Goal: Task Accomplishment & Management: Manage account settings

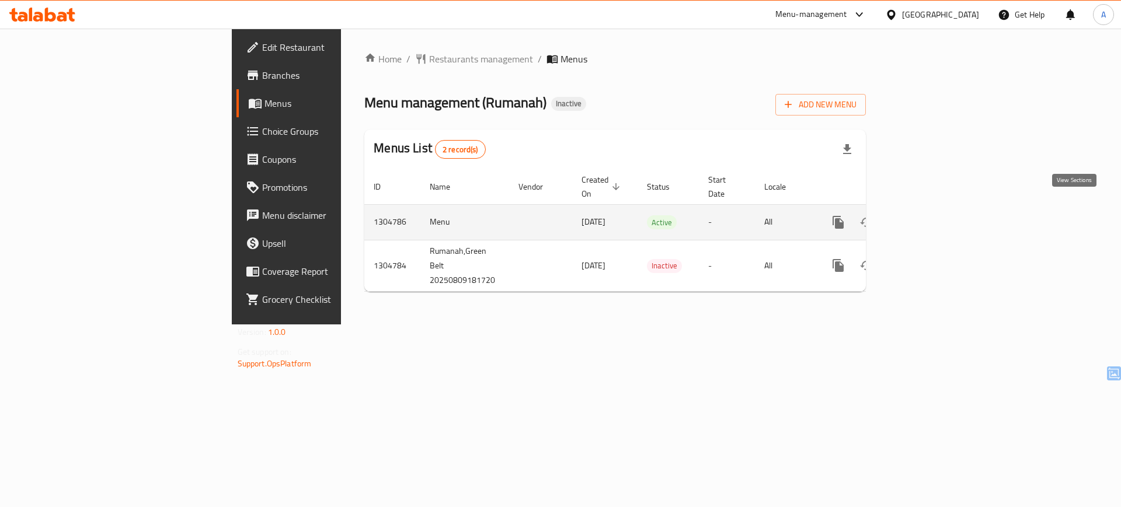
click at [929, 215] on icon "enhanced table" at bounding box center [922, 222] width 14 height 14
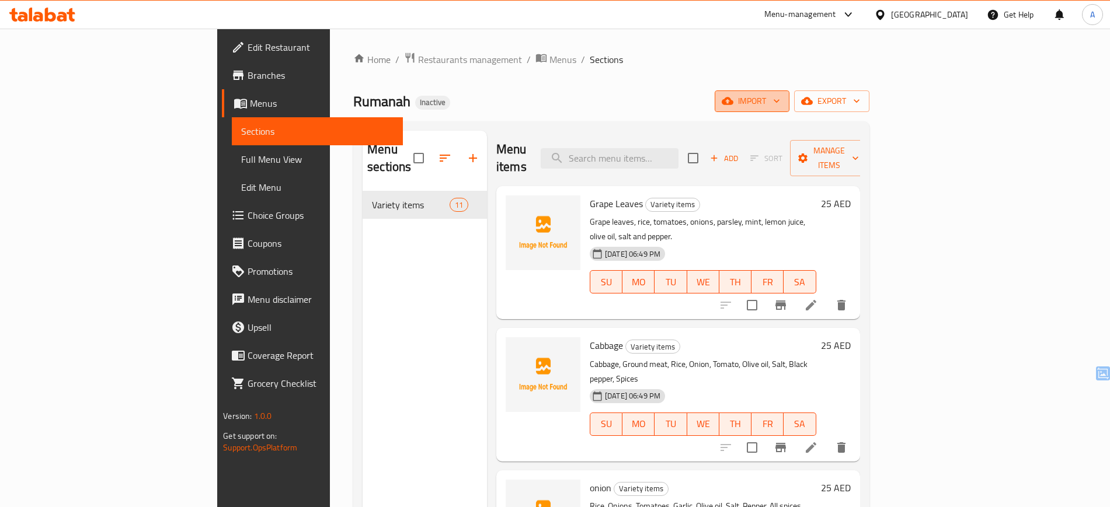
click at [780, 101] on span "import" at bounding box center [752, 101] width 56 height 15
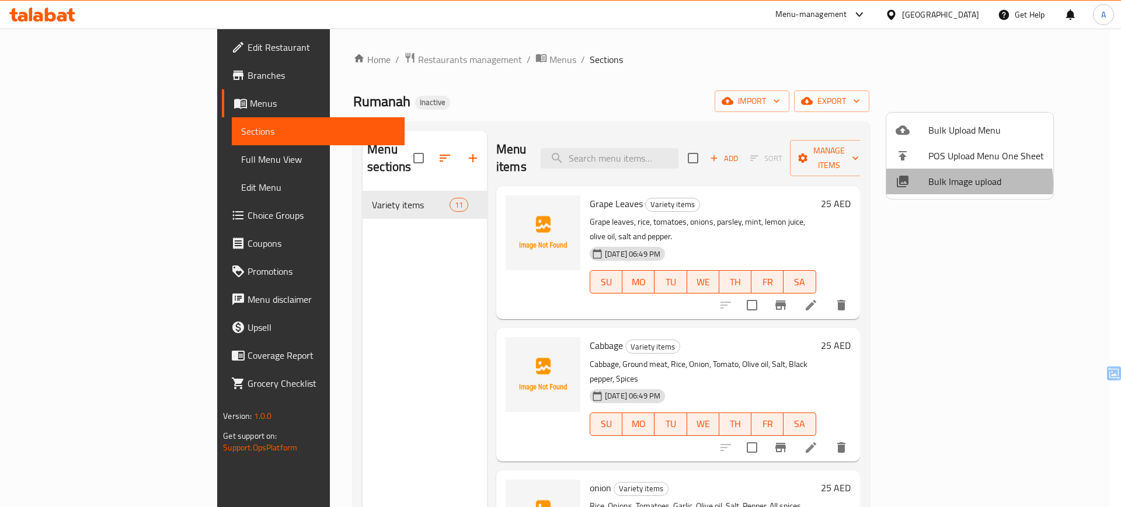
click at [957, 183] on span "Bulk Image upload" at bounding box center [986, 182] width 116 height 14
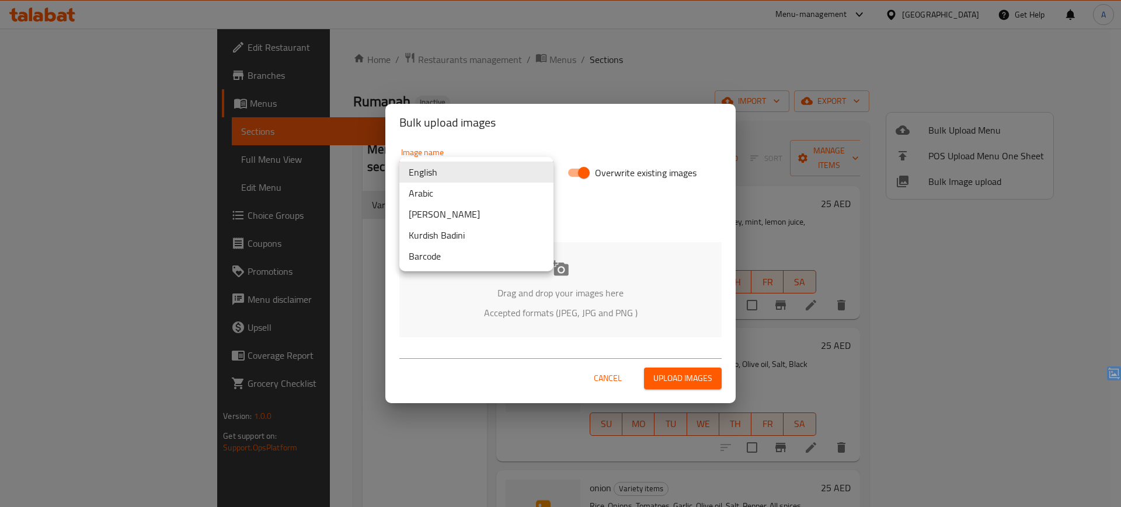
click at [514, 168] on body "​ Menu-management United Arab Emirates Get Help A Edit Restaurant Branches Menu…" at bounding box center [560, 268] width 1121 height 479
click at [493, 190] on li "Arabic" at bounding box center [476, 193] width 154 height 21
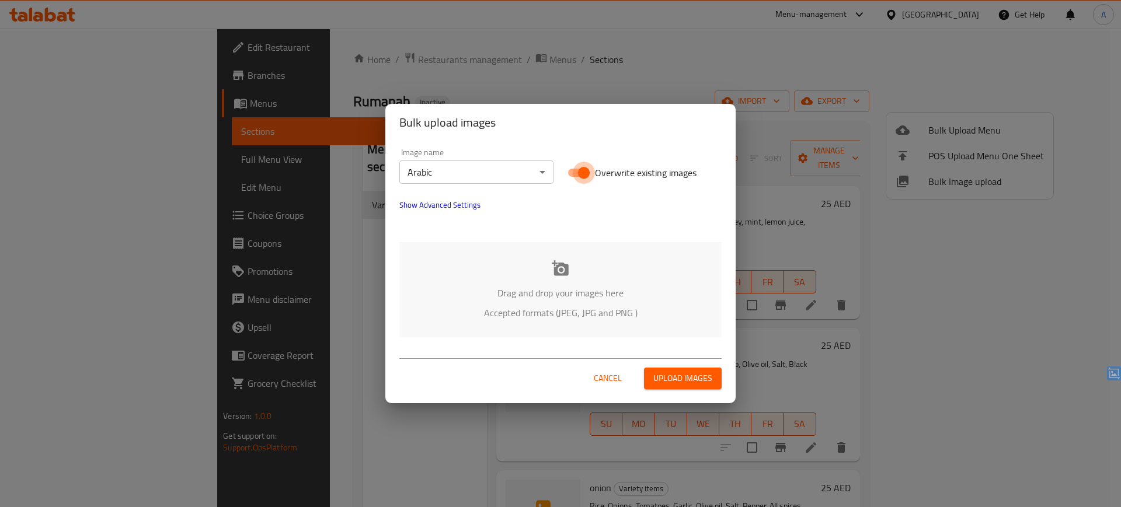
click at [591, 169] on input "Overwrite existing images" at bounding box center [583, 173] width 67 height 22
checkbox input "false"
click at [535, 273] on div "Drag and drop your images here Accepted formats (JPEG, JPG and PNG )" at bounding box center [560, 289] width 322 height 95
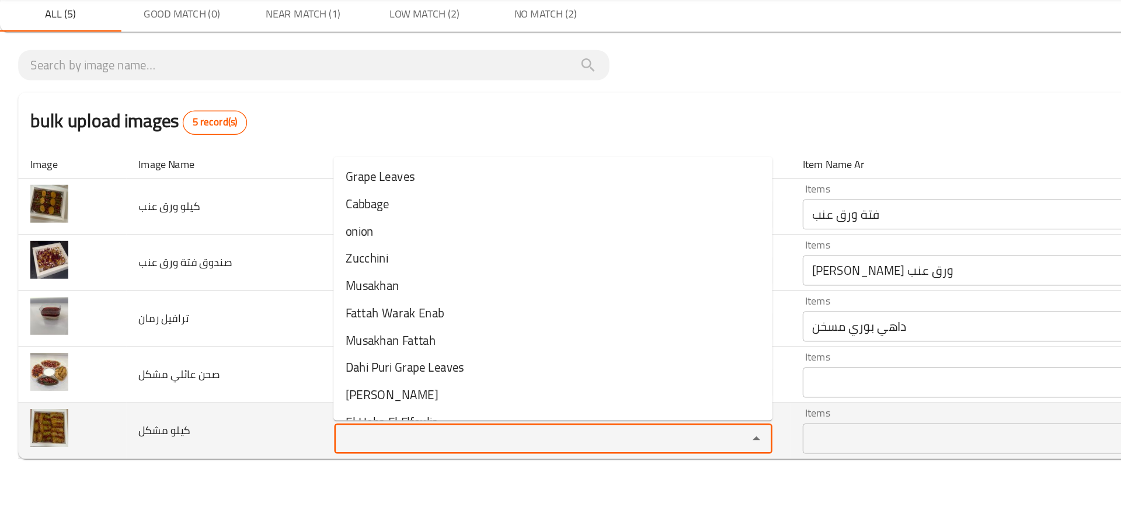
click at [284, 372] on "Items" at bounding box center [409, 379] width 296 height 16
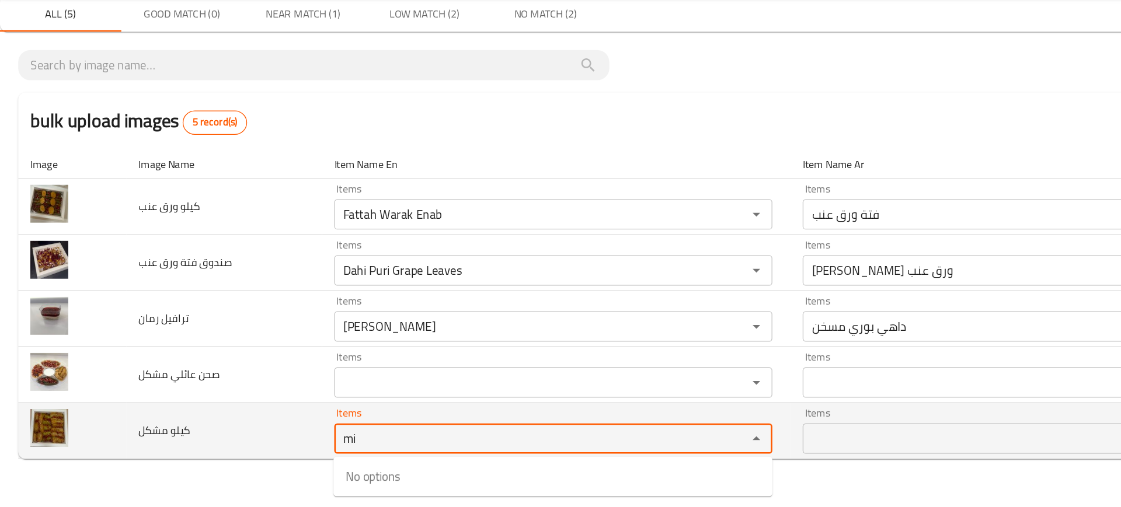
type "m"
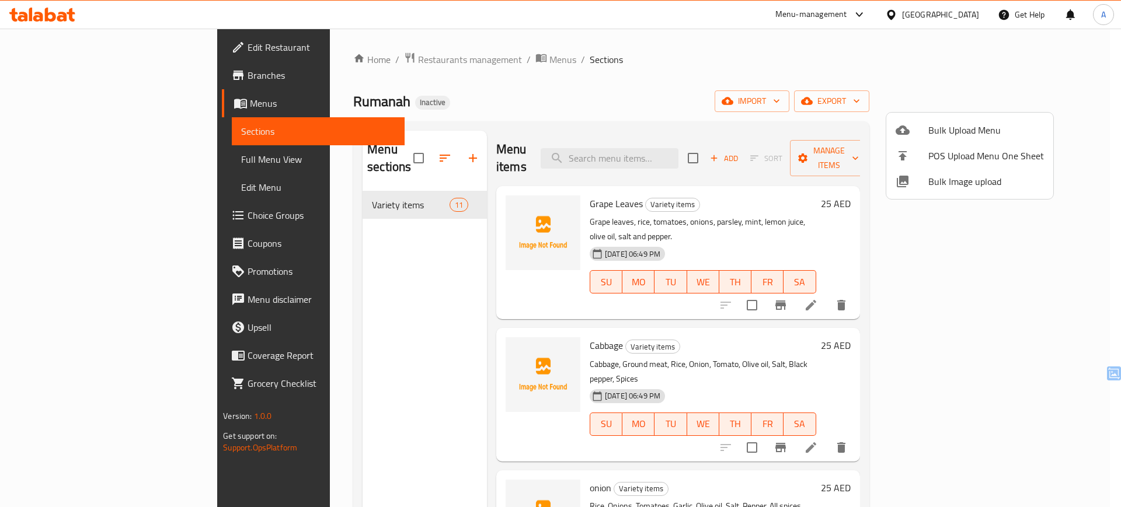
click at [503, 210] on div at bounding box center [560, 253] width 1121 height 507
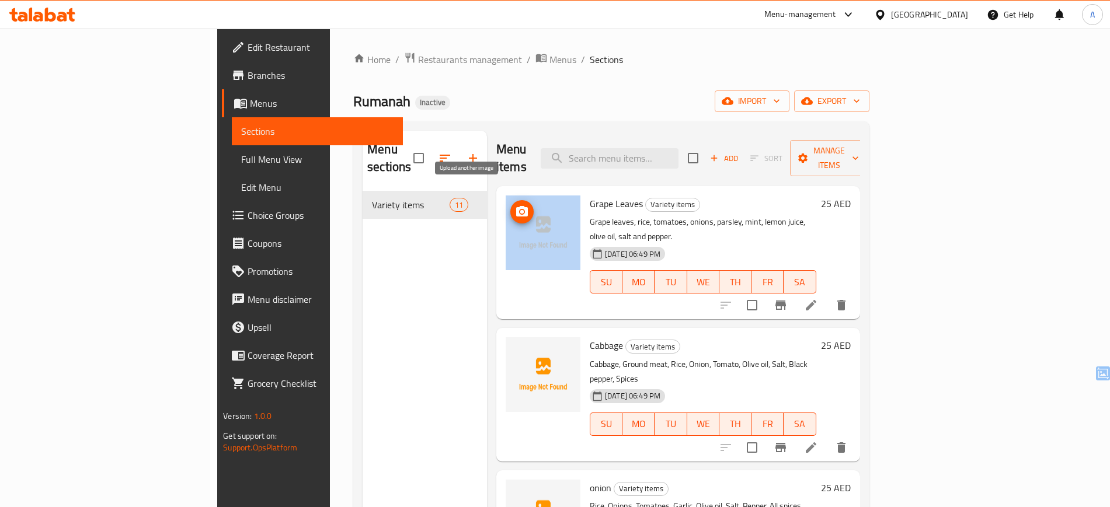
drag, startPoint x: 535, startPoint y: 183, endPoint x: 472, endPoint y: 186, distance: 63.7
click at [501, 191] on div "Grape Leaves Variety items Grape leaves, rice, tomatoes, onions, parsley, mint,…" at bounding box center [678, 253] width 354 height 124
click at [510, 200] on button "upload picture" at bounding box center [521, 211] width 23 height 23
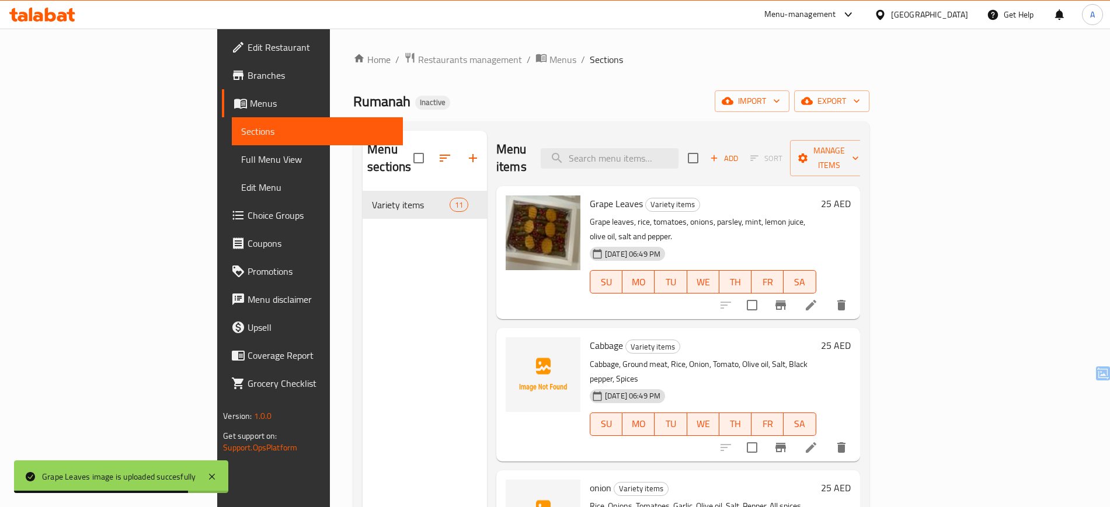
click at [551, 53] on ol "Home / Restaurants management / Menus / Sections" at bounding box center [611, 59] width 516 height 15
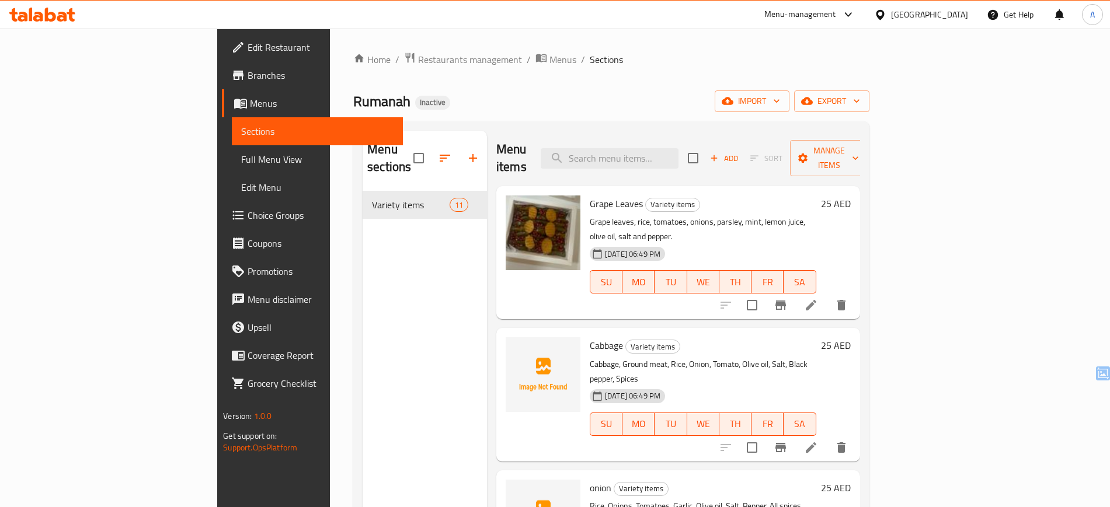
click at [624, 100] on div "Rumanah Inactive import export" at bounding box center [611, 101] width 516 height 22
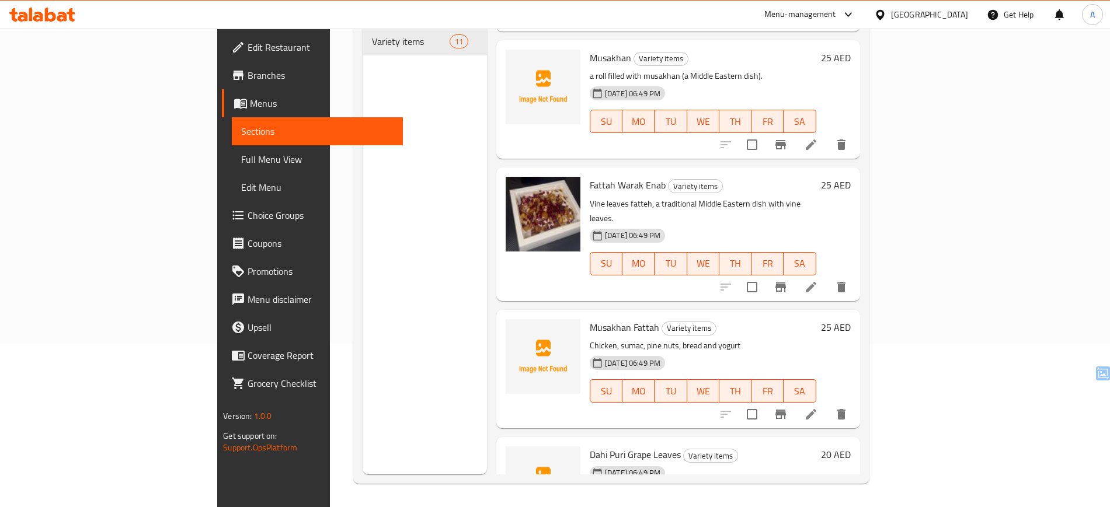
scroll to position [553, 0]
click at [600, 325] on div "Musakhan Fattah Variety items Chicken, sumac, pine nuts, bread and yogurt 09-08…" at bounding box center [703, 367] width 236 height 109
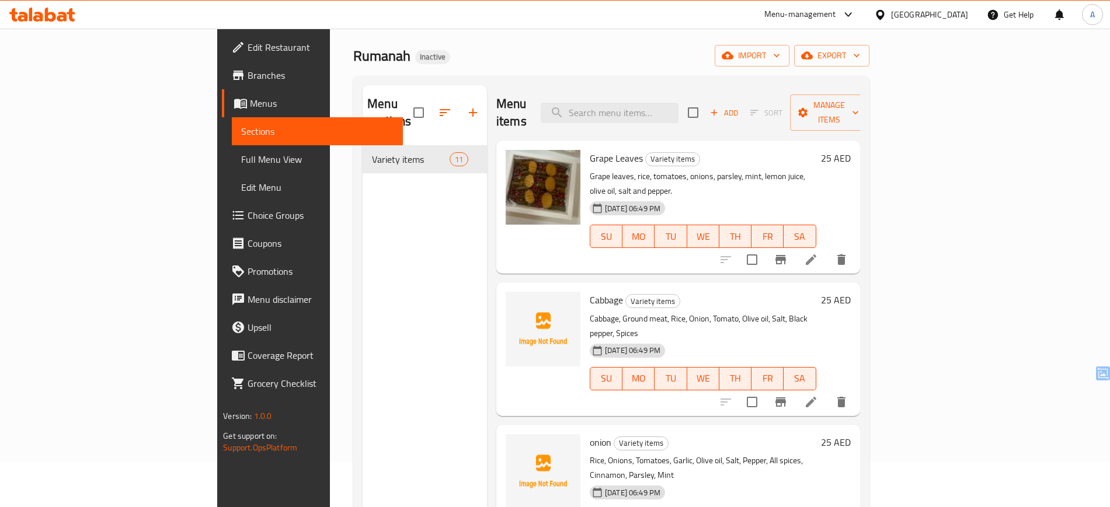
scroll to position [41, 0]
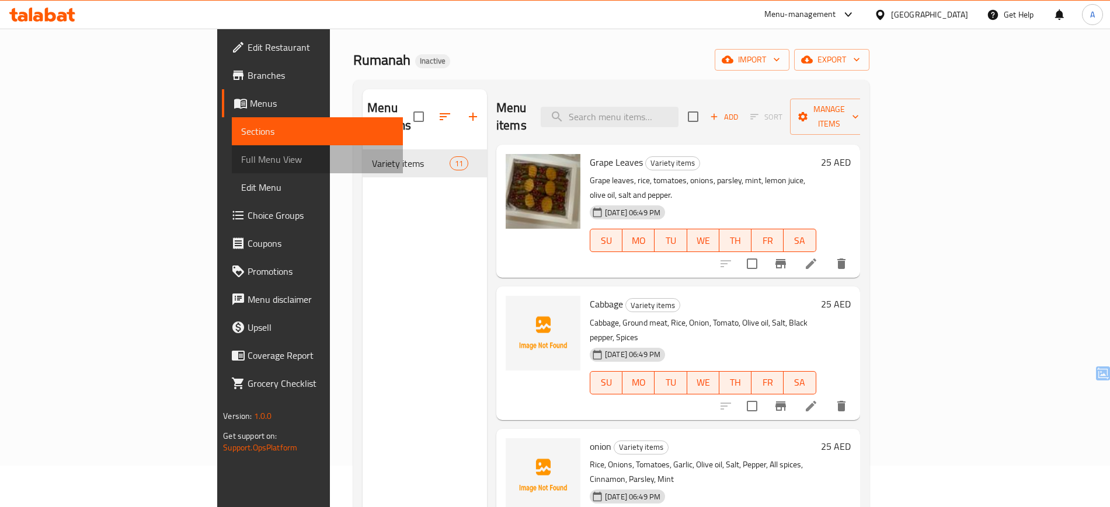
click at [241, 166] on span "Full Menu View" at bounding box center [317, 159] width 152 height 14
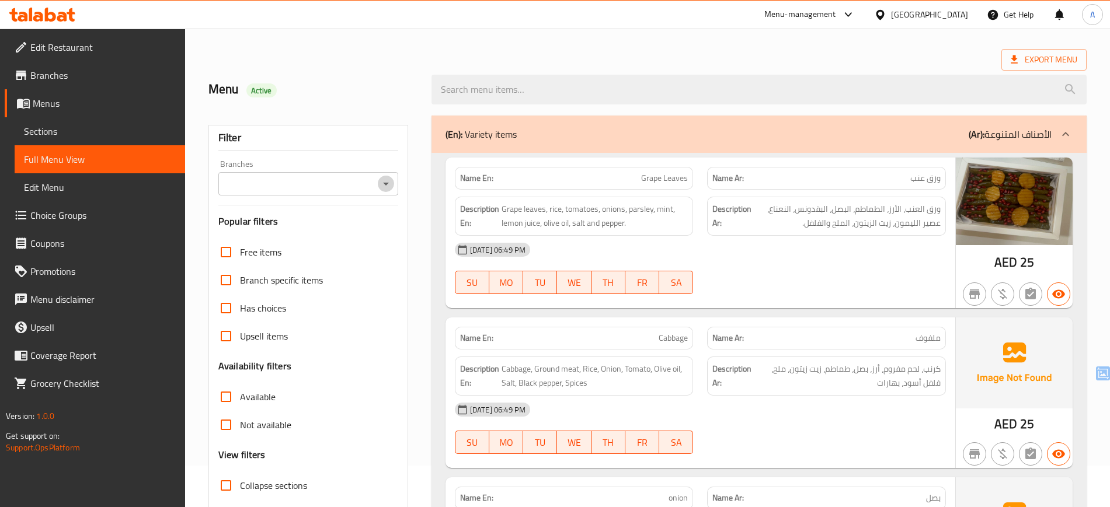
click at [379, 180] on icon "Open" at bounding box center [386, 184] width 14 height 14
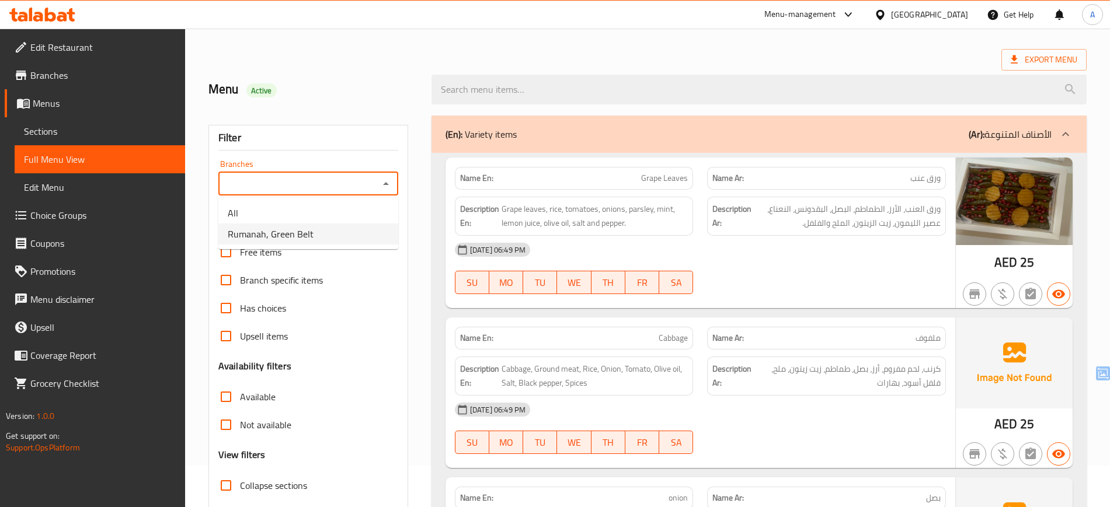
click at [343, 225] on li "Rumanah, Green Belt" at bounding box center [308, 234] width 180 height 21
type input "Rumanah, Green Belt"
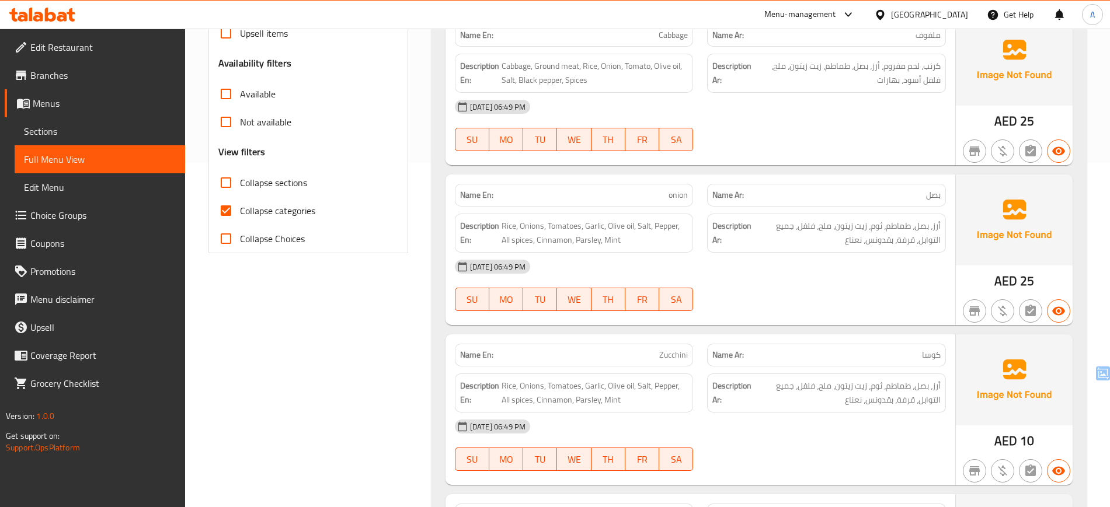
click at [281, 204] on span "Collapse categories" at bounding box center [277, 211] width 75 height 14
click at [240, 204] on input "Collapse categories" at bounding box center [226, 211] width 28 height 28
checkbox input "false"
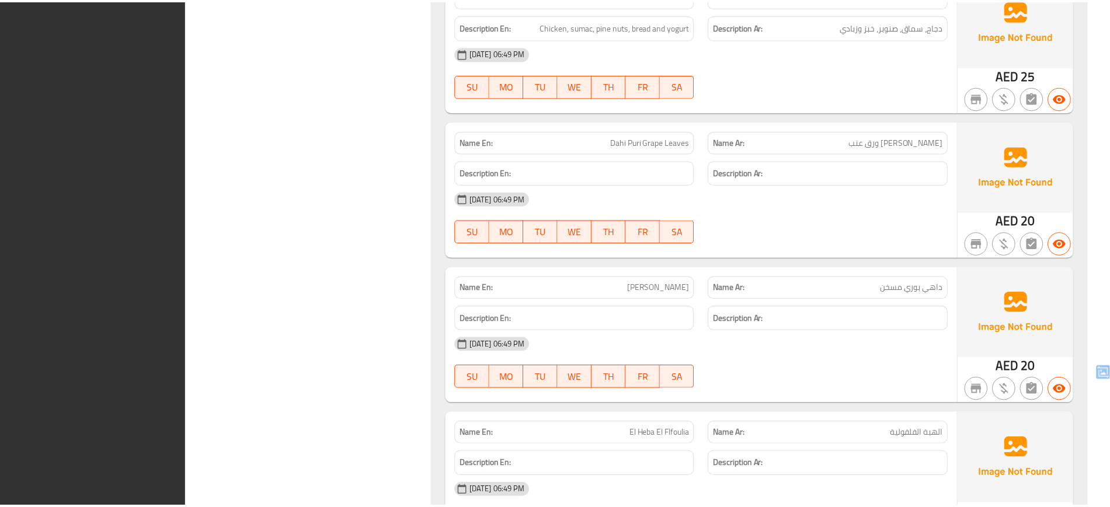
scroll to position [1405, 0]
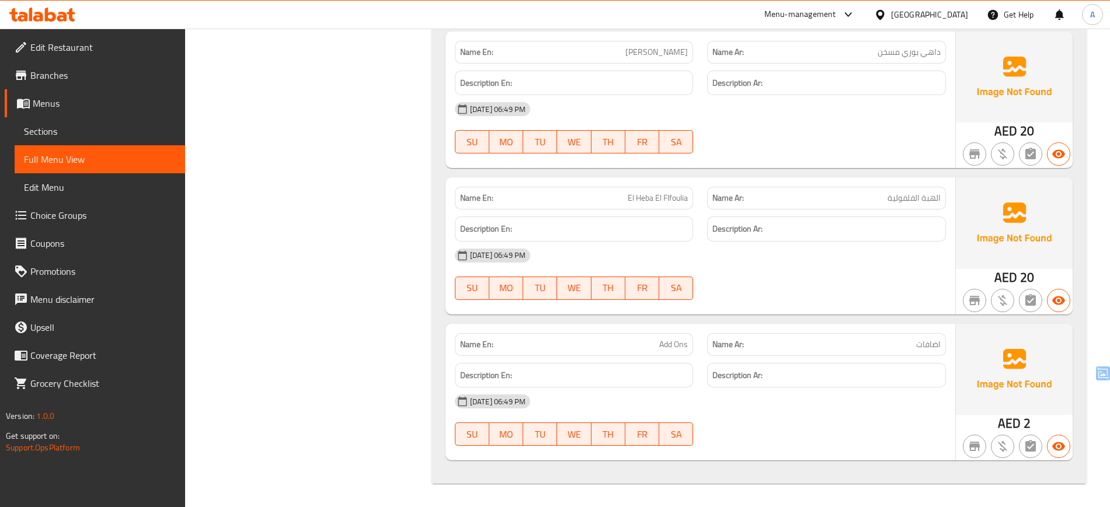
click at [55, 19] on icon at bounding box center [50, 15] width 11 height 14
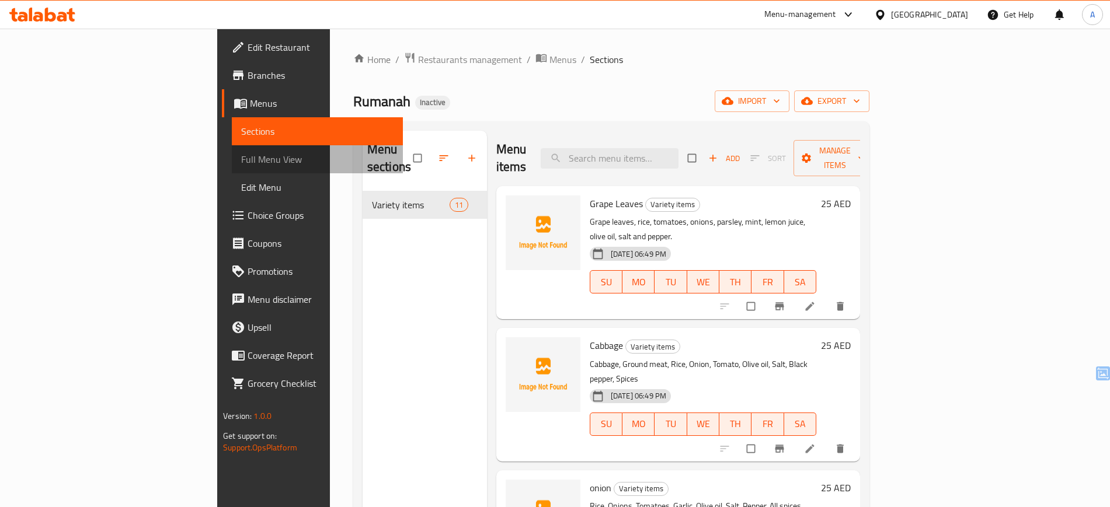
click at [241, 163] on span "Full Menu View" at bounding box center [317, 159] width 152 height 14
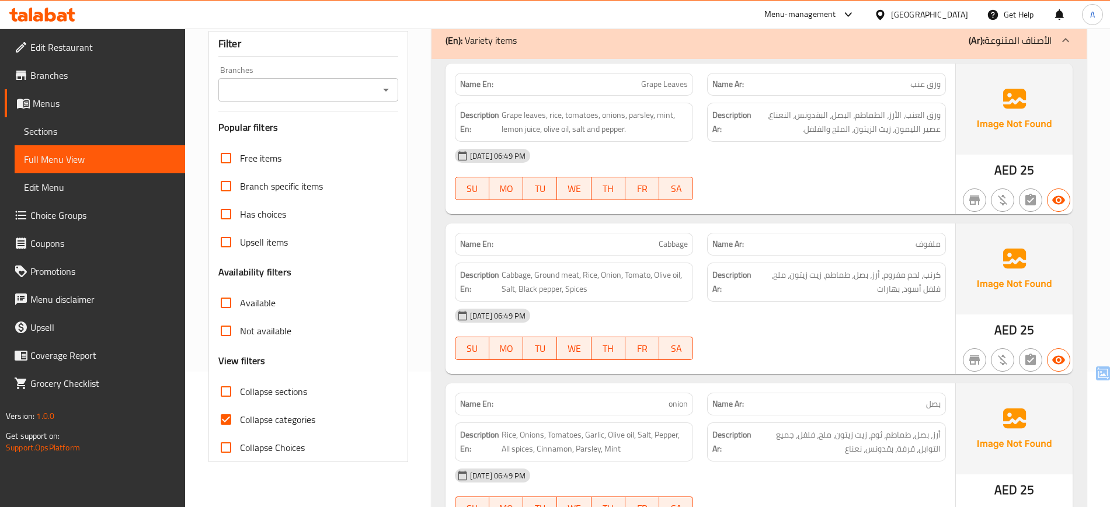
scroll to position [138, 0]
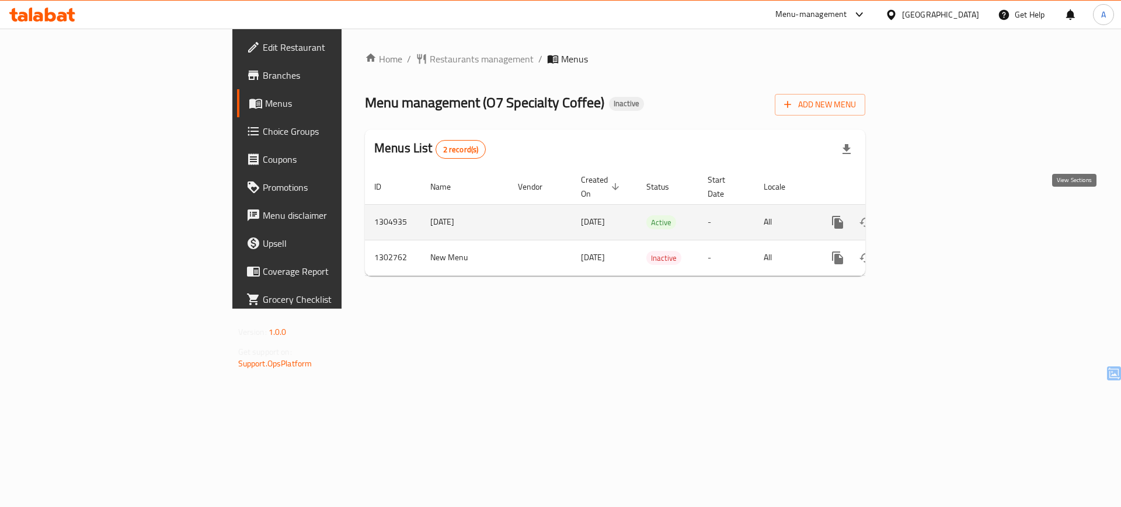
click at [929, 215] on icon "enhanced table" at bounding box center [922, 222] width 14 height 14
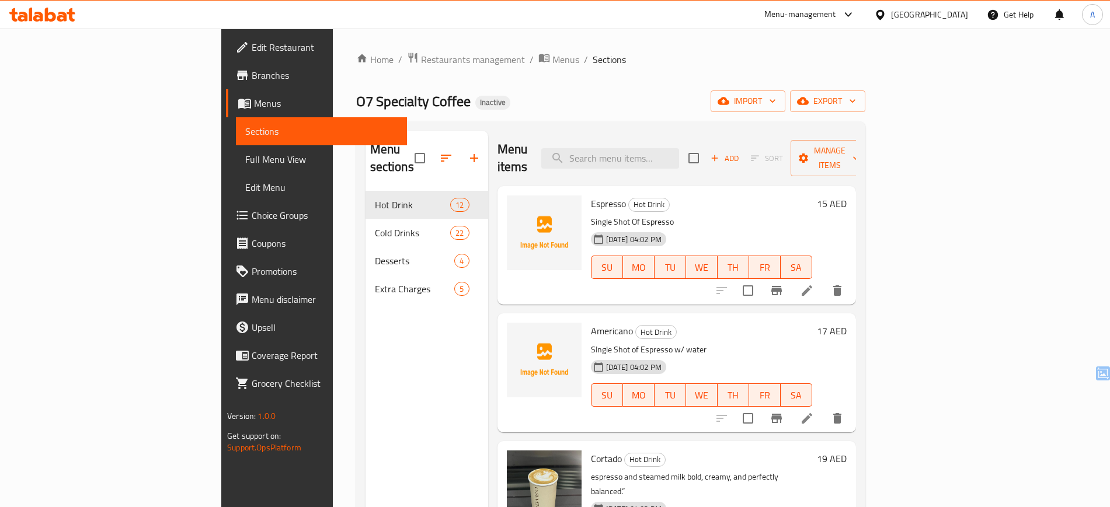
click at [591, 195] on span "Espresso" at bounding box center [608, 204] width 35 height 18
copy h6 "Espresso"
click at [517, 206] on icon "upload picture" at bounding box center [523, 211] width 12 height 11
click at [591, 322] on span "Americano" at bounding box center [612, 331] width 42 height 18
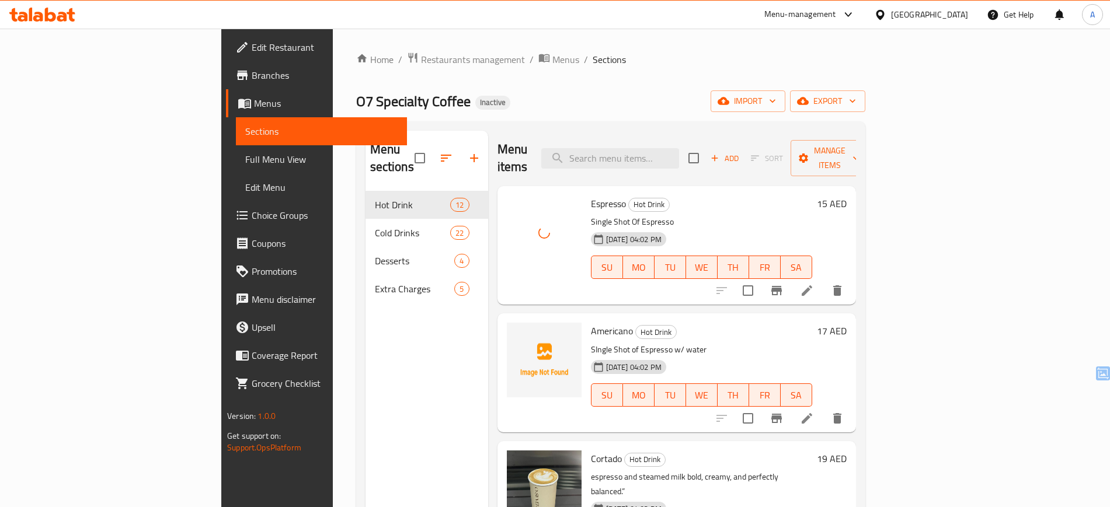
click at [591, 322] on span "Americano" at bounding box center [612, 331] width 42 height 18
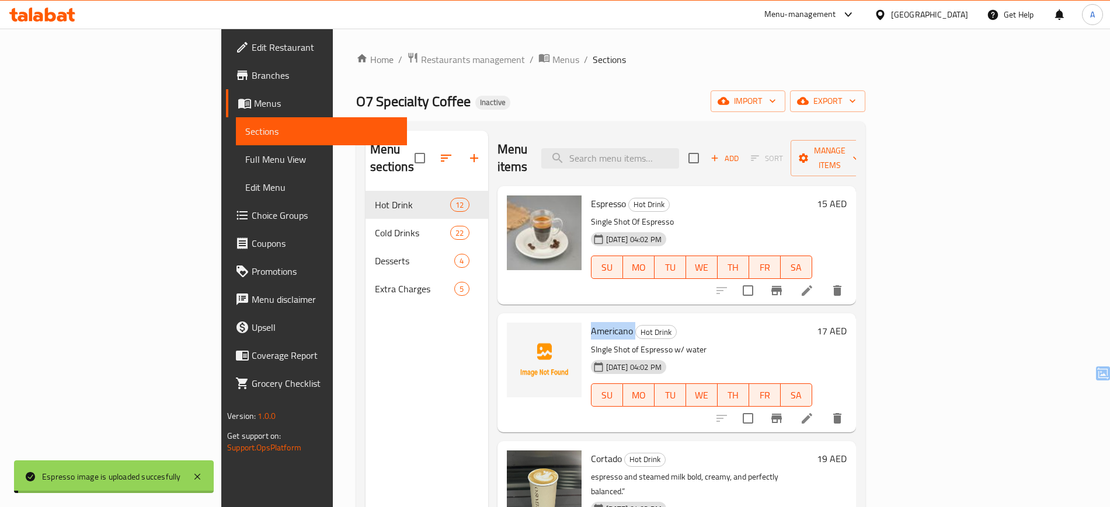
click at [591, 322] on span "Americano" at bounding box center [612, 331] width 42 height 18
copy h6 "Americano"
click at [517, 333] on icon "upload picture" at bounding box center [523, 338] width 12 height 11
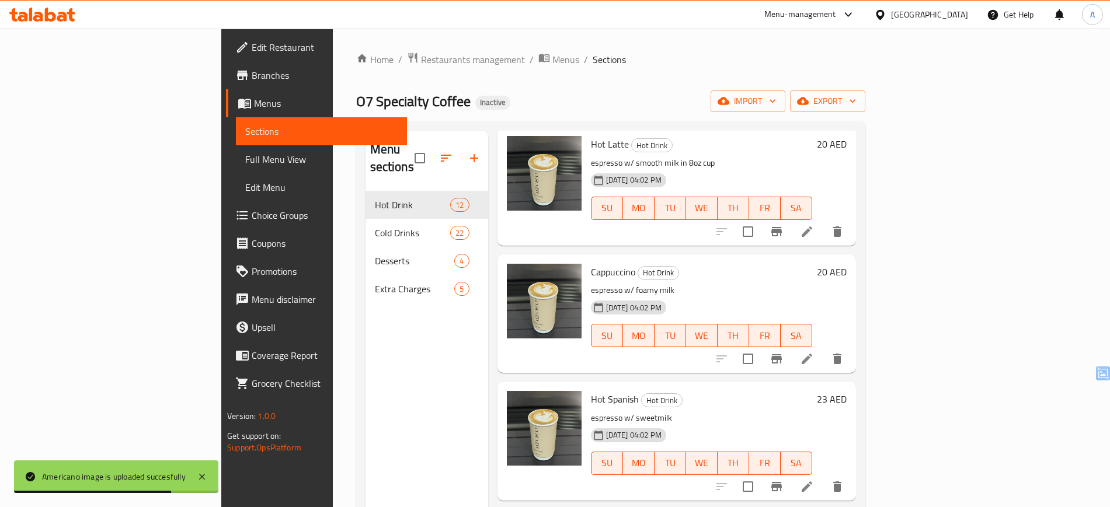
scroll to position [821, 0]
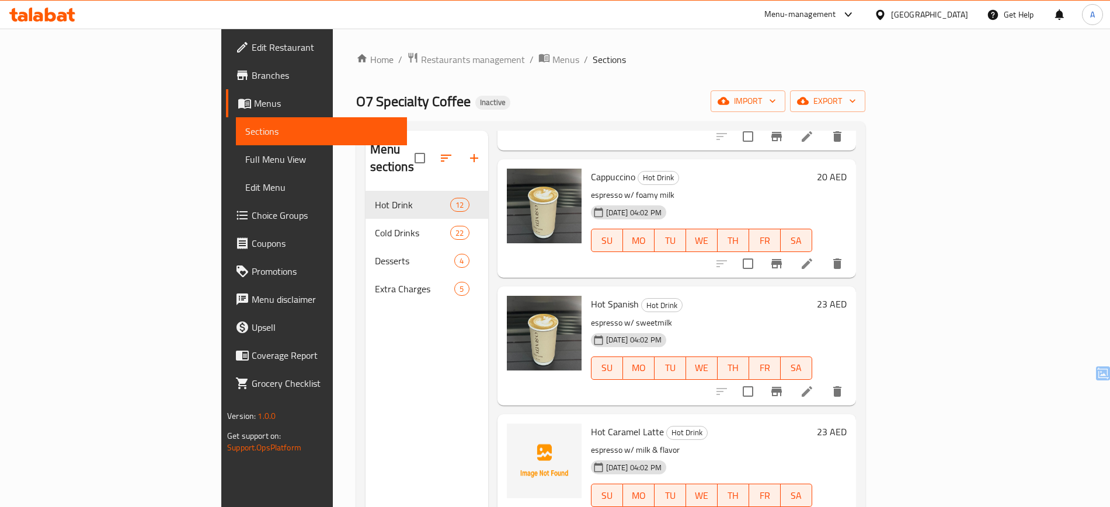
click at [591, 423] on span "Hot Caramel Latte" at bounding box center [627, 432] width 73 height 18
drag, startPoint x: 539, startPoint y: 384, endPoint x: 587, endPoint y: 381, distance: 47.4
click at [591, 423] on span "Hot Caramel Latte" at bounding box center [627, 432] width 73 height 18
copy span "Hot Caramel Latte"
click at [517, 434] on icon "upload picture" at bounding box center [523, 439] width 12 height 11
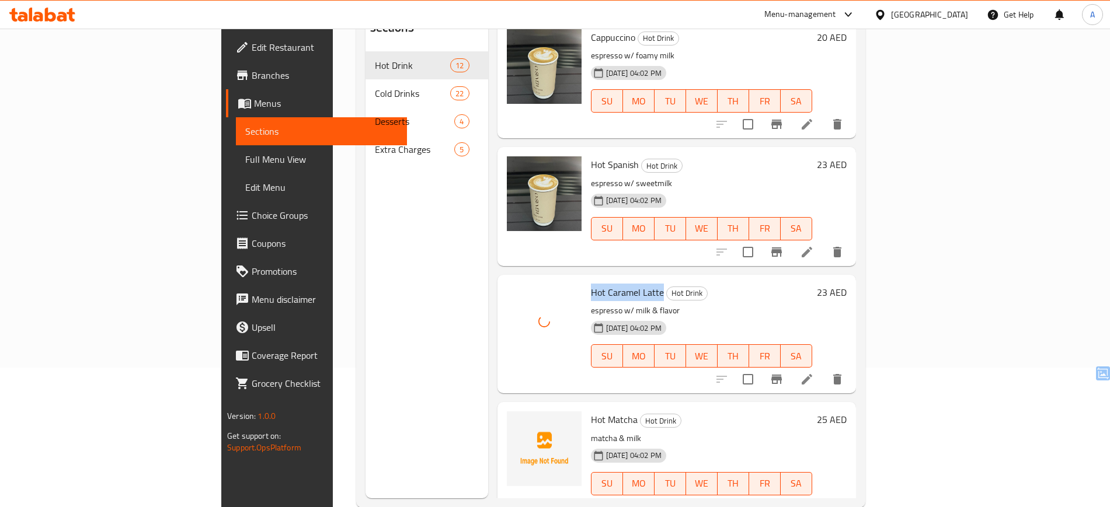
scroll to position [163, 0]
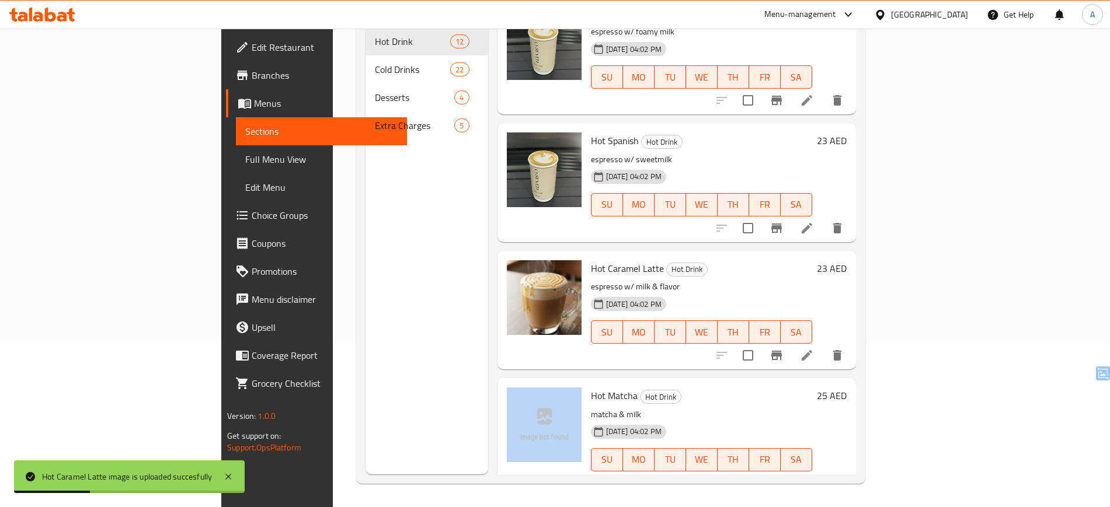
drag, startPoint x: 526, startPoint y: 338, endPoint x: 537, endPoint y: 348, distance: 15.3
click at [537, 383] on div "Hot Matcha Hot Drink matcha & milk 10-08-2025 04:02 PM SU MO TU WE TH FR SA 25 …" at bounding box center [676, 437] width 349 height 109
click at [591, 387] on span "Hot Matcha" at bounding box center [614, 396] width 47 height 18
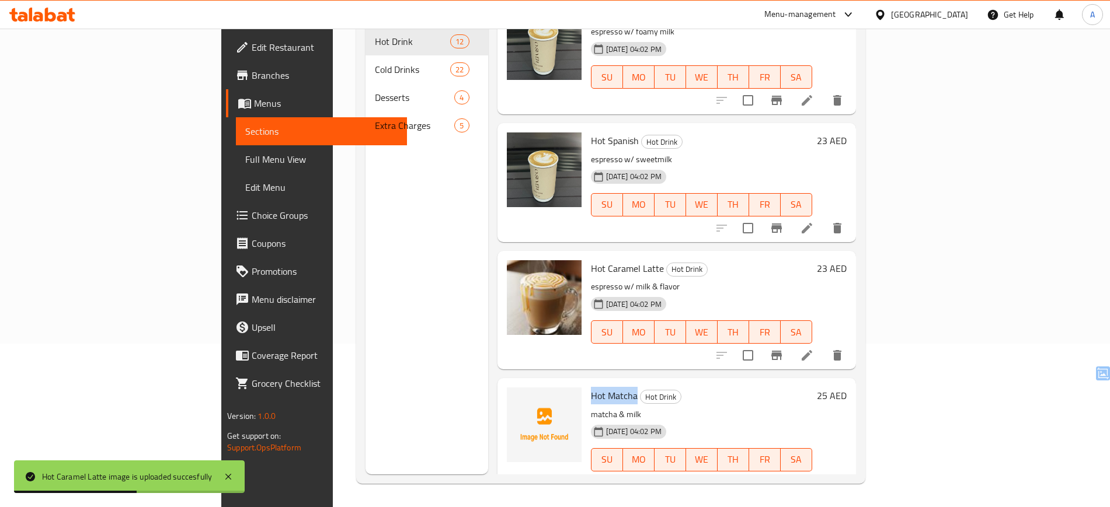
drag, startPoint x: 537, startPoint y: 348, endPoint x: 560, endPoint y: 345, distance: 23.6
click at [591, 387] on span "Hot Matcha" at bounding box center [614, 396] width 47 height 18
click at [516, 397] on icon "upload picture" at bounding box center [523, 404] width 14 height 14
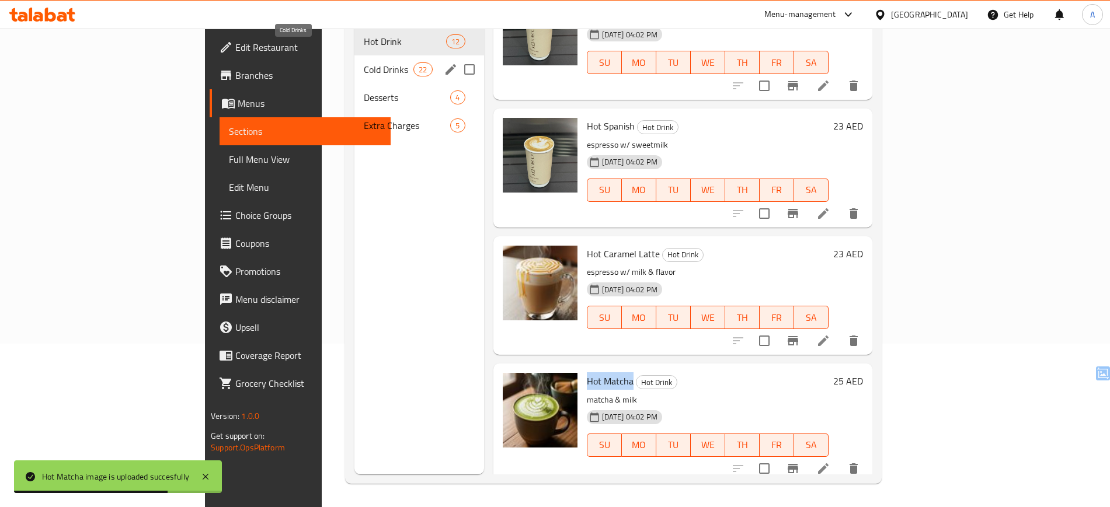
click at [364, 62] on span "Cold Drinks" at bounding box center [389, 69] width 50 height 14
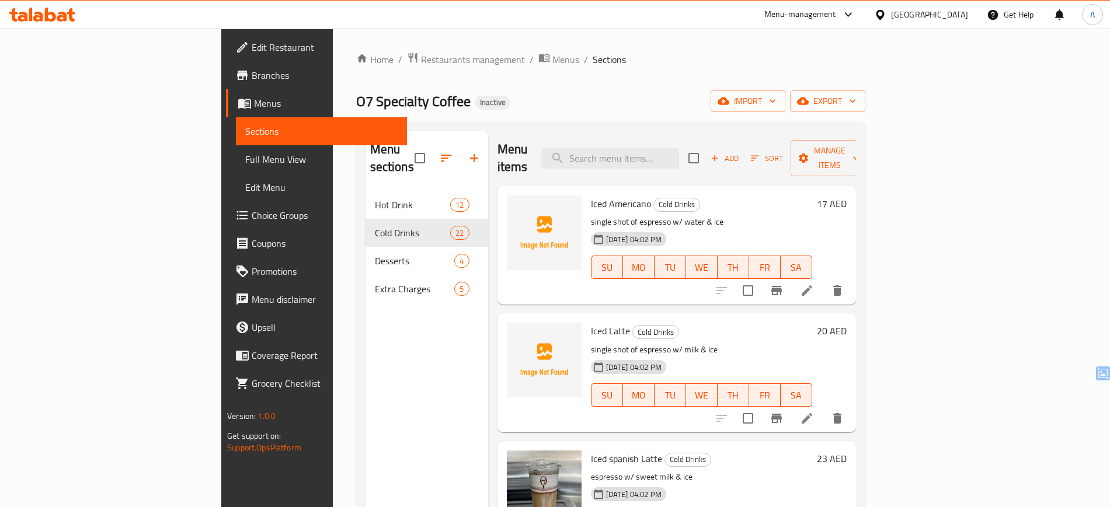
click at [591, 195] on span "Iced Americano" at bounding box center [621, 204] width 60 height 18
drag, startPoint x: 541, startPoint y: 189, endPoint x: 561, endPoint y: 182, distance: 21.6
click at [591, 195] on span "Iced Americano" at bounding box center [621, 204] width 60 height 18
copy span "Iced Americano"
click at [511, 200] on button "upload picture" at bounding box center [522, 211] width 23 height 23
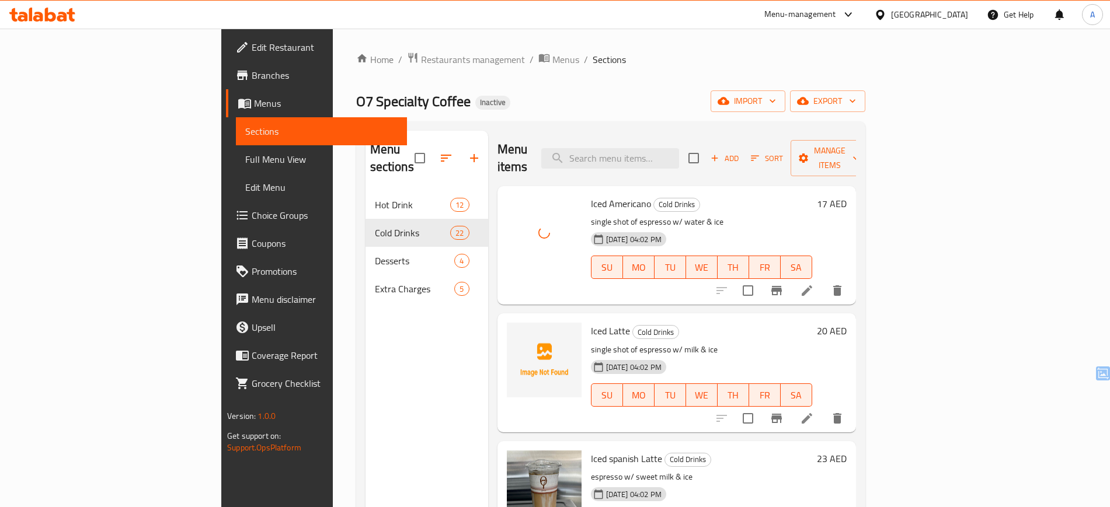
click at [591, 322] on span "Iced Latte" at bounding box center [610, 331] width 39 height 18
drag, startPoint x: 537, startPoint y: 312, endPoint x: 555, endPoint y: 308, distance: 18.7
click at [591, 322] on span "Iced Latte" at bounding box center [610, 331] width 39 height 18
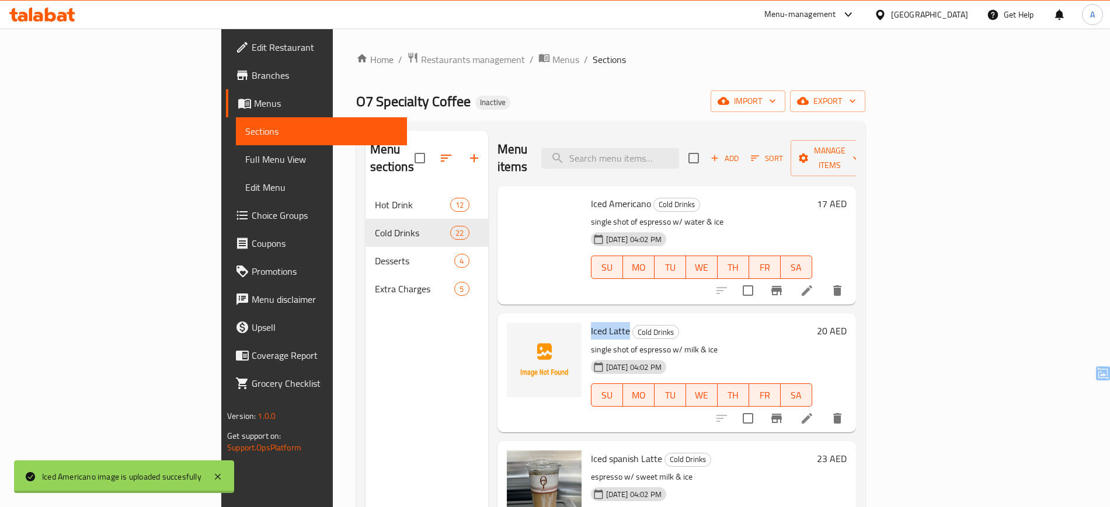
copy span "Iced Latte"
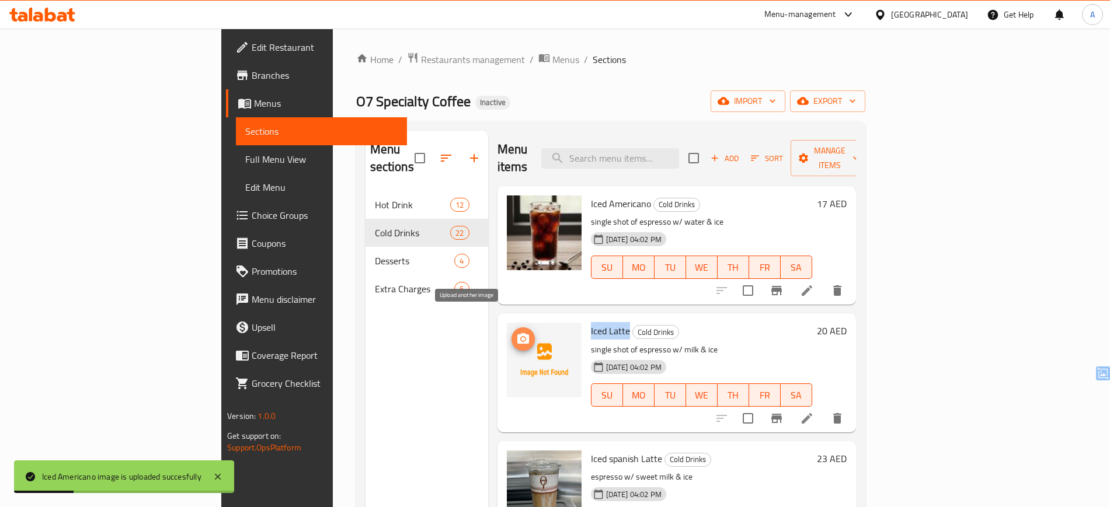
click at [516, 332] on icon "upload picture" at bounding box center [523, 339] width 14 height 14
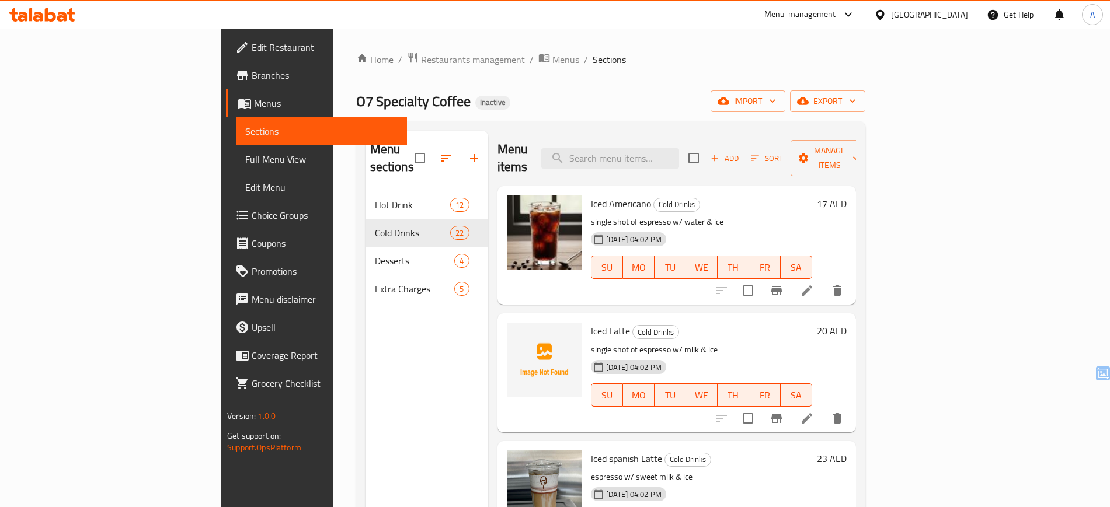
click at [812, 323] on h6 "Iced Latte Cold Drinks" at bounding box center [701, 331] width 221 height 16
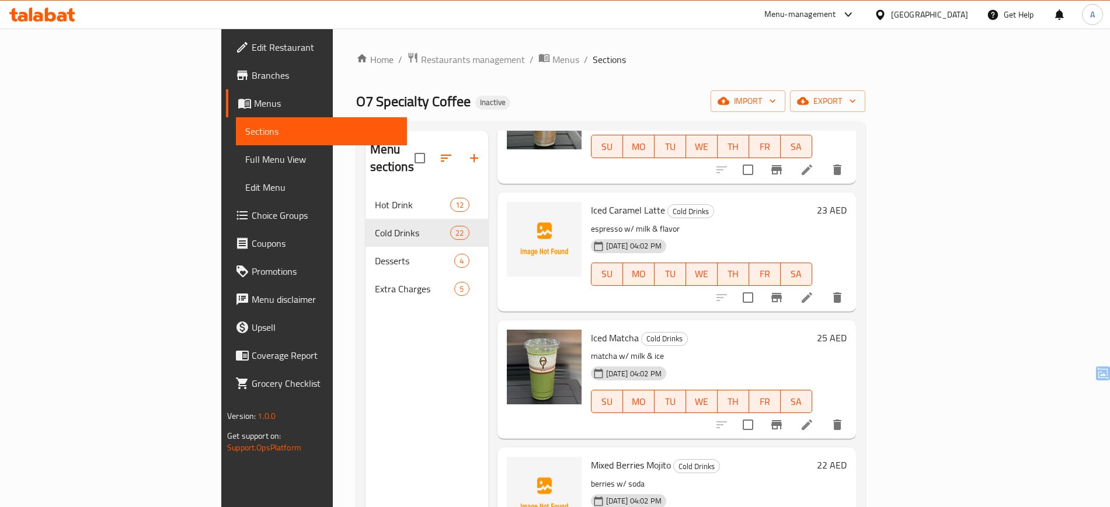
scroll to position [383, 0]
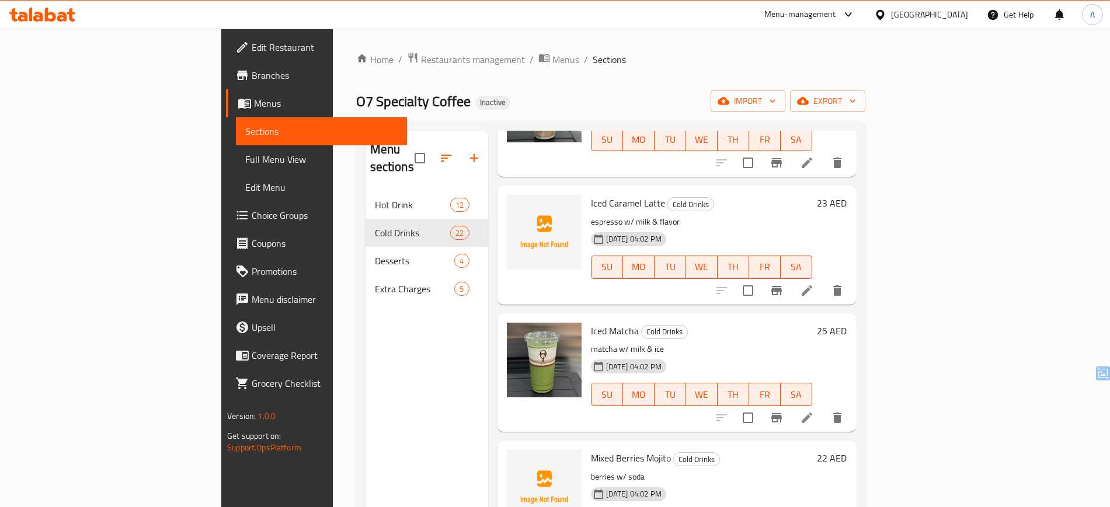
click at [591, 194] on span "Iced Caramel Latte" at bounding box center [628, 203] width 74 height 18
drag, startPoint x: 543, startPoint y: 185, endPoint x: 602, endPoint y: 183, distance: 58.4
click at [602, 194] on span "Iced Caramel Latte" at bounding box center [628, 203] width 74 height 18
copy span "Iced Caramel Latte"
click at [517, 205] on icon "upload picture" at bounding box center [523, 210] width 12 height 11
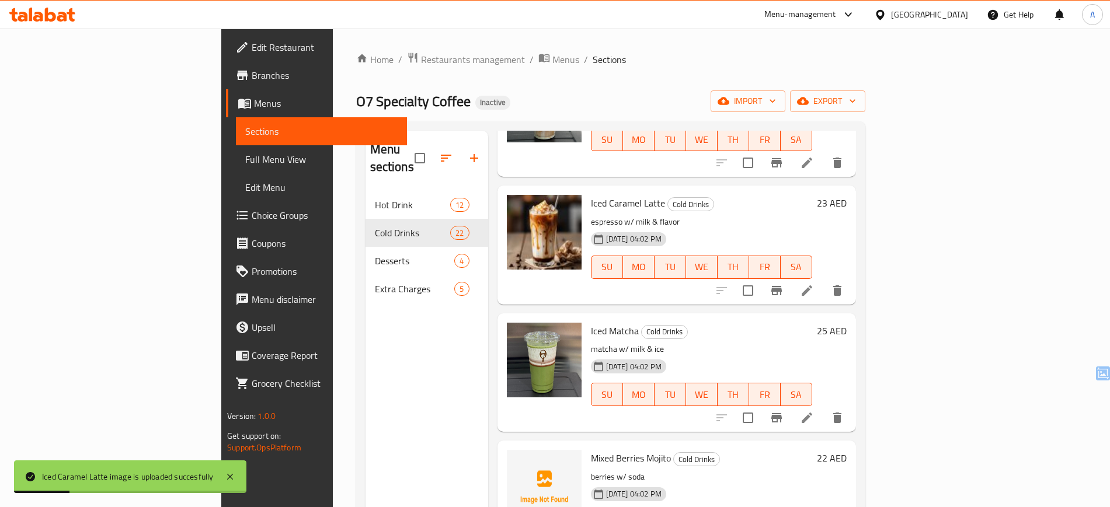
click at [591, 449] on span "Mixed Berries Mojito" at bounding box center [631, 458] width 80 height 18
drag, startPoint x: 548, startPoint y: 444, endPoint x: 611, endPoint y: 441, distance: 62.5
click at [611, 449] on span "Mixed Berries Mojito" at bounding box center [631, 458] width 80 height 18
copy span "Mixed Berries Mojito"
click at [516, 459] on icon "upload picture" at bounding box center [523, 466] width 14 height 14
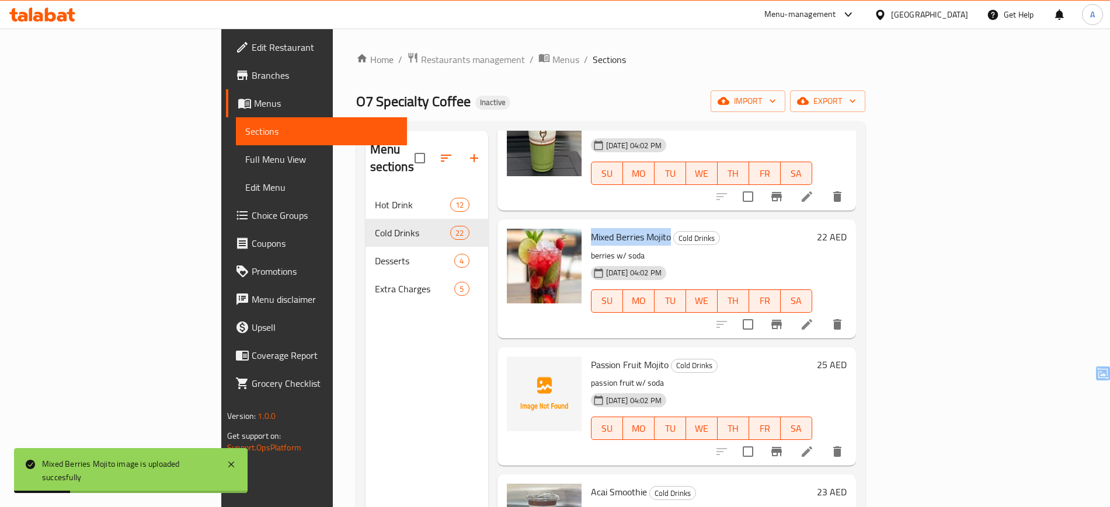
scroll to position [776, 0]
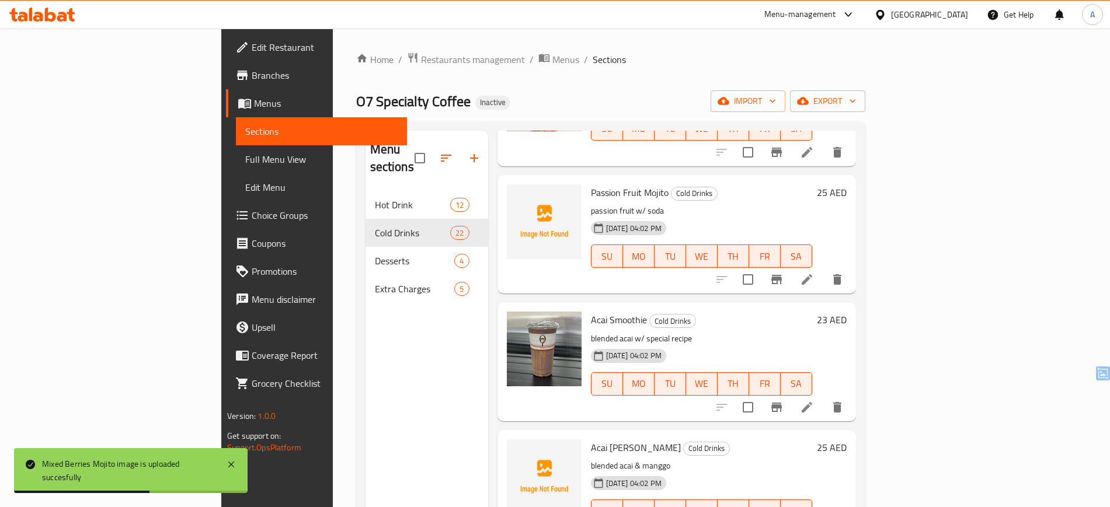
click at [591, 184] on span "Passion Fruit Mojito" at bounding box center [630, 193] width 78 height 18
drag, startPoint x: 553, startPoint y: 176, endPoint x: 609, endPoint y: 177, distance: 56.6
click at [609, 184] on span "Passion Fruit Mojito" at bounding box center [630, 193] width 78 height 18
copy span "Passion Fruit Mojito"
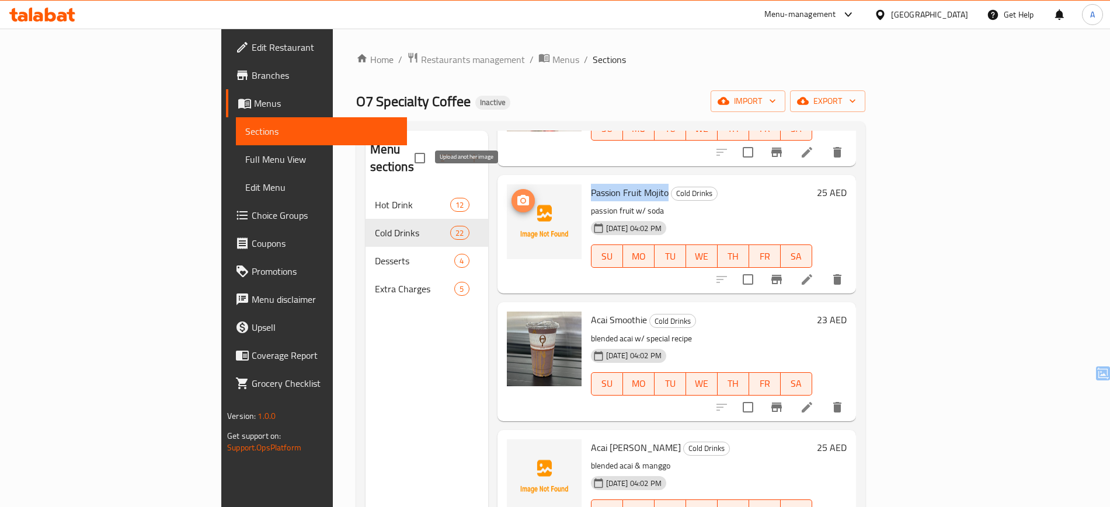
click at [521, 198] on circle "upload picture" at bounding box center [523, 200] width 4 height 4
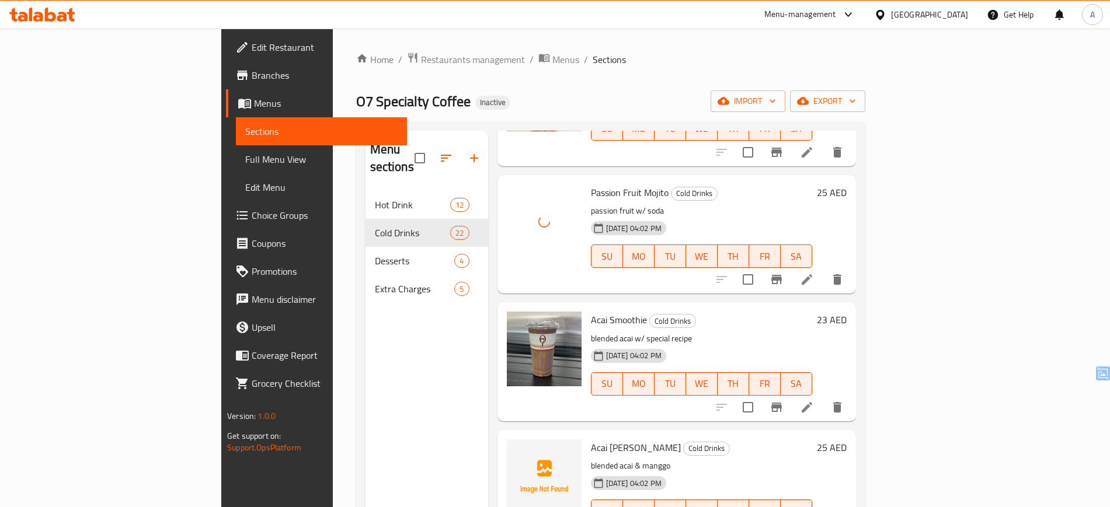
click at [591, 439] on span "Acai Mango Smoothie" at bounding box center [636, 448] width 90 height 18
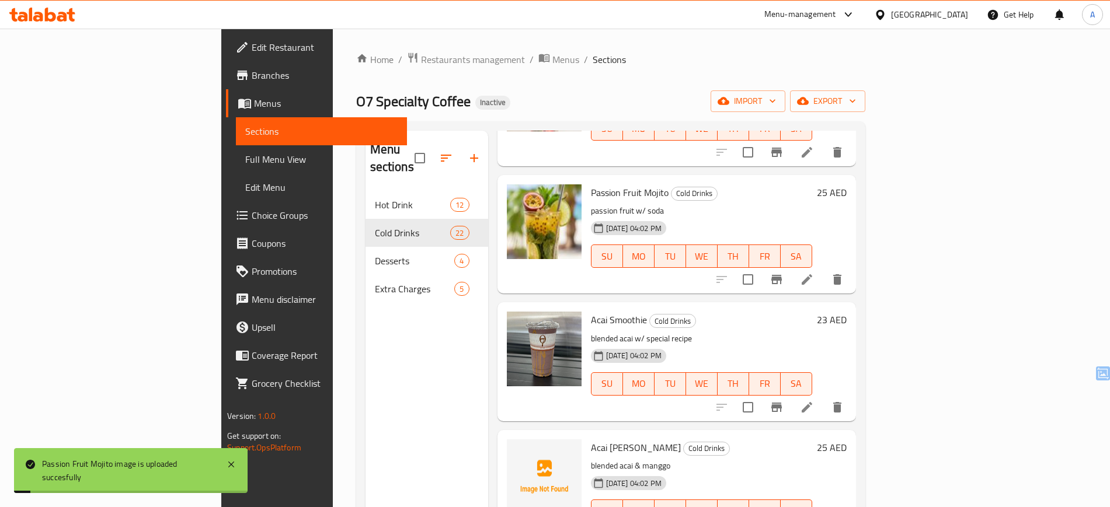
drag, startPoint x: 545, startPoint y: 427, endPoint x: 604, endPoint y: 431, distance: 58.5
click at [604, 439] on span "Acai Mango Smoothie" at bounding box center [636, 448] width 90 height 18
copy span "Acai Mango Smoothie"
click at [521, 454] on circle "upload picture" at bounding box center [523, 456] width 4 height 4
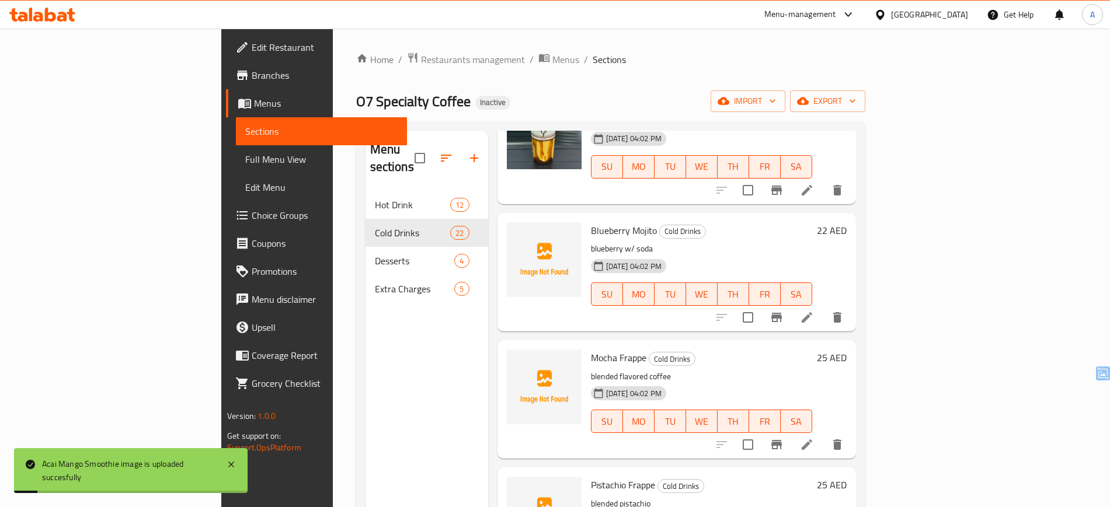
scroll to position [1259, 0]
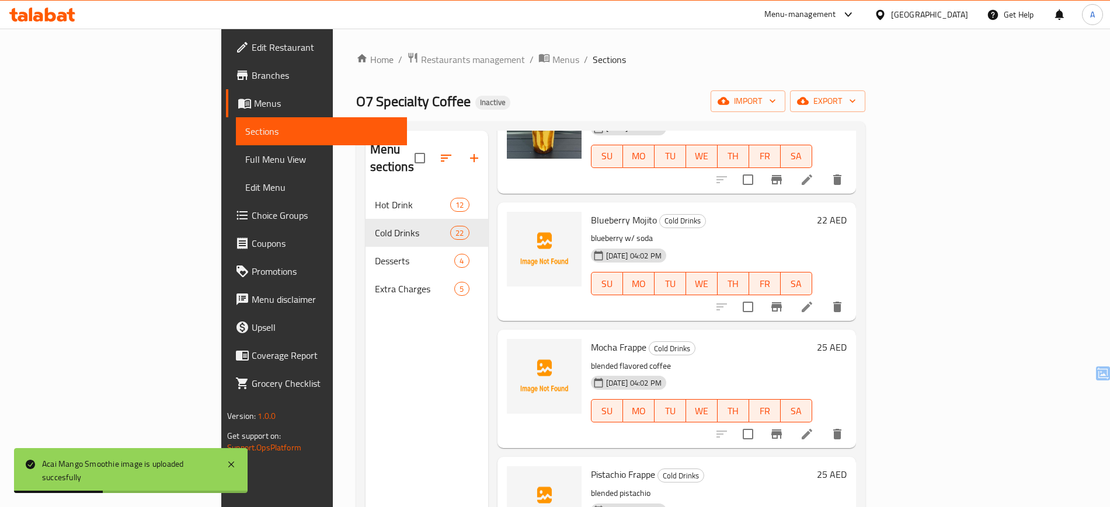
click at [591, 211] on span "Blueberry Mojito" at bounding box center [624, 220] width 66 height 18
drag, startPoint x: 552, startPoint y: 201, endPoint x: 587, endPoint y: 200, distance: 35.1
click at [591, 211] on span "Blueberry Mojito" at bounding box center [624, 220] width 66 height 18
copy span "Blueberry Mojito"
click at [517, 222] on icon "upload picture" at bounding box center [523, 227] width 12 height 11
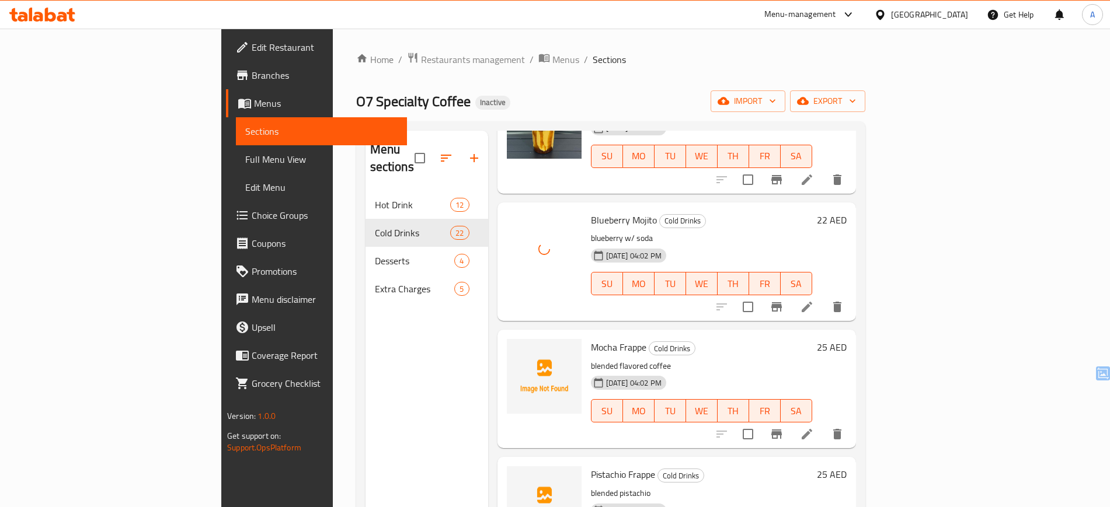
click at [591, 339] on span "Mocha Frappe" at bounding box center [618, 348] width 55 height 18
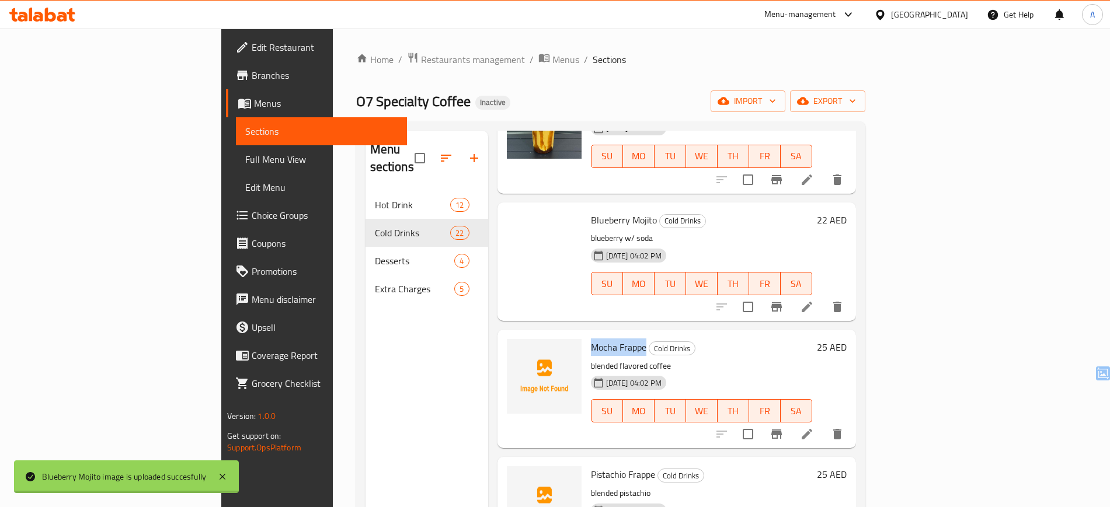
drag, startPoint x: 537, startPoint y: 326, endPoint x: 569, endPoint y: 327, distance: 32.1
click at [591, 339] on span "Mocha Frappe" at bounding box center [618, 348] width 55 height 18
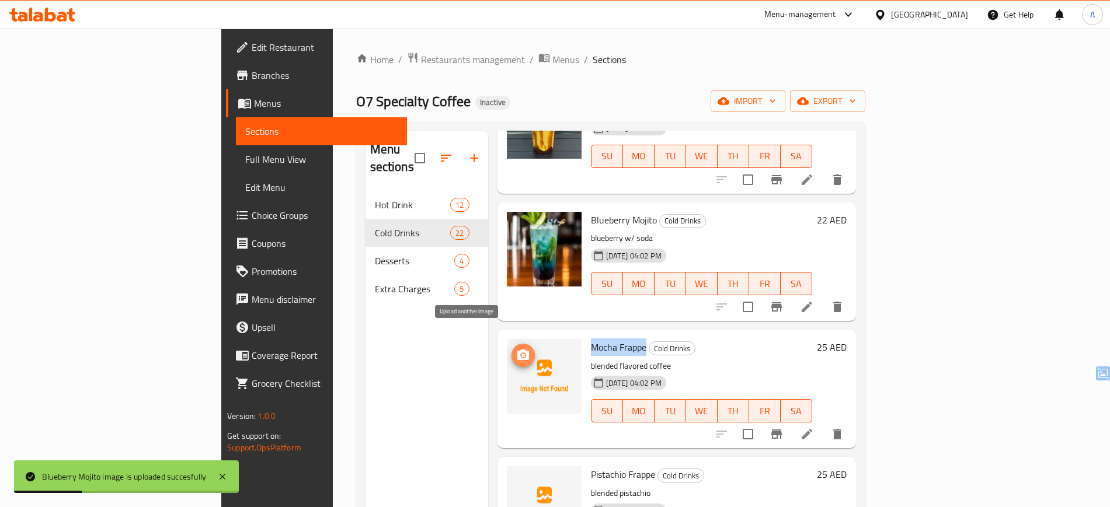
click at [517, 350] on icon "upload picture" at bounding box center [523, 355] width 12 height 11
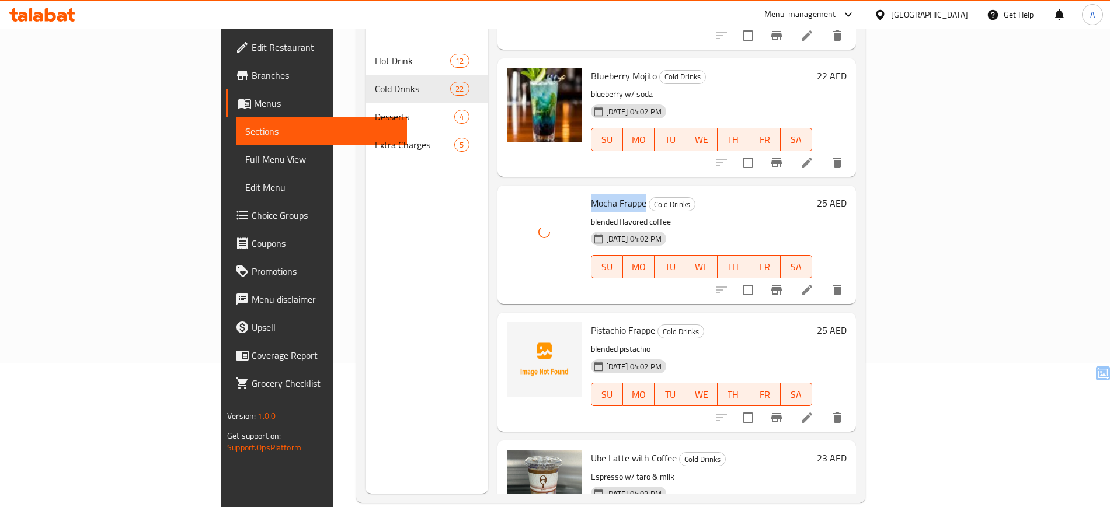
scroll to position [163, 0]
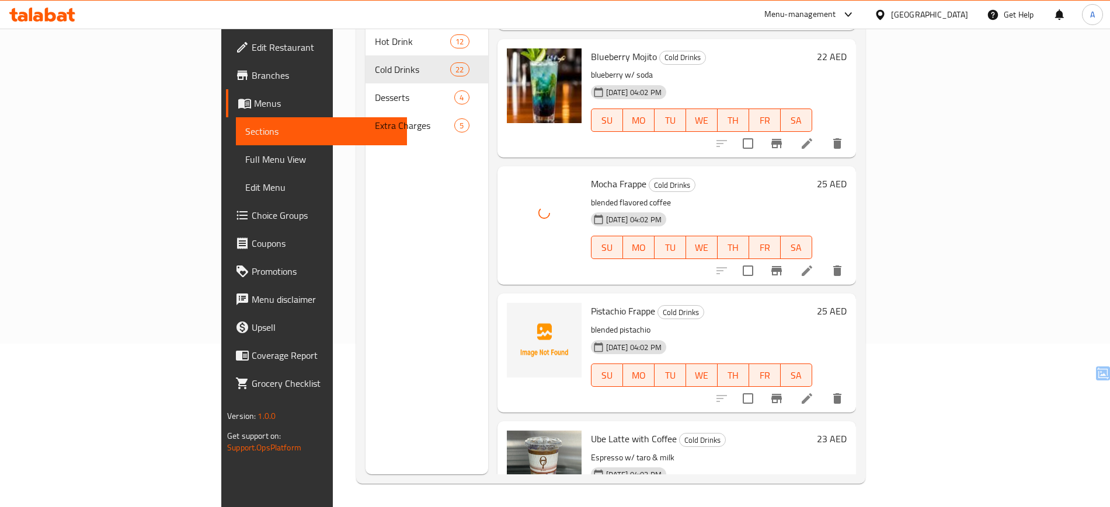
click at [591, 302] on span "Pistachio Frappe" at bounding box center [623, 311] width 64 height 18
drag, startPoint x: 545, startPoint y: 294, endPoint x: 577, endPoint y: 289, distance: 32.4
click at [591, 302] on span "Pistachio Frappe" at bounding box center [623, 311] width 64 height 18
click at [517, 313] on icon "upload picture" at bounding box center [523, 318] width 12 height 11
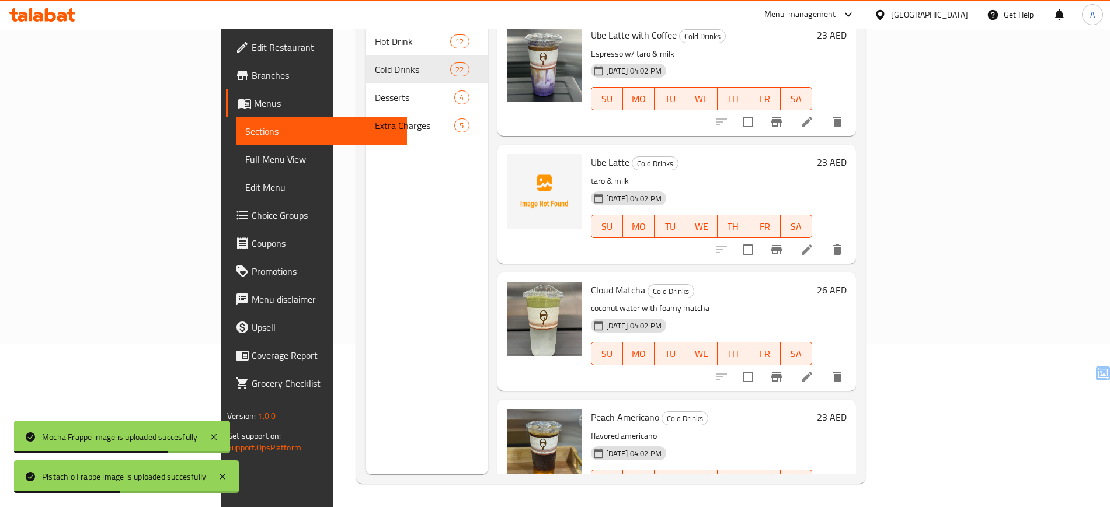
scroll to position [1690, 0]
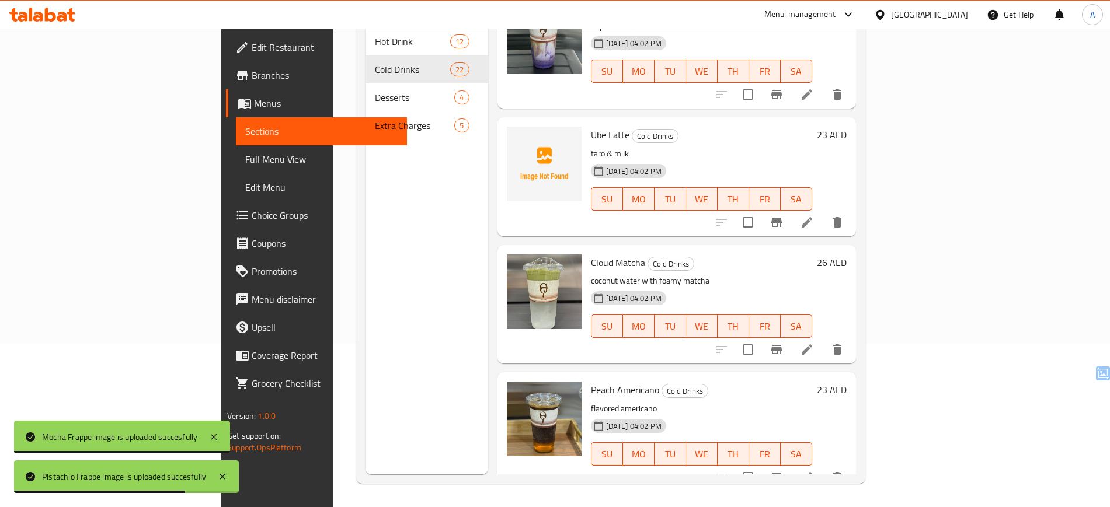
click at [591, 126] on span "Ube Latte" at bounding box center [610, 135] width 39 height 18
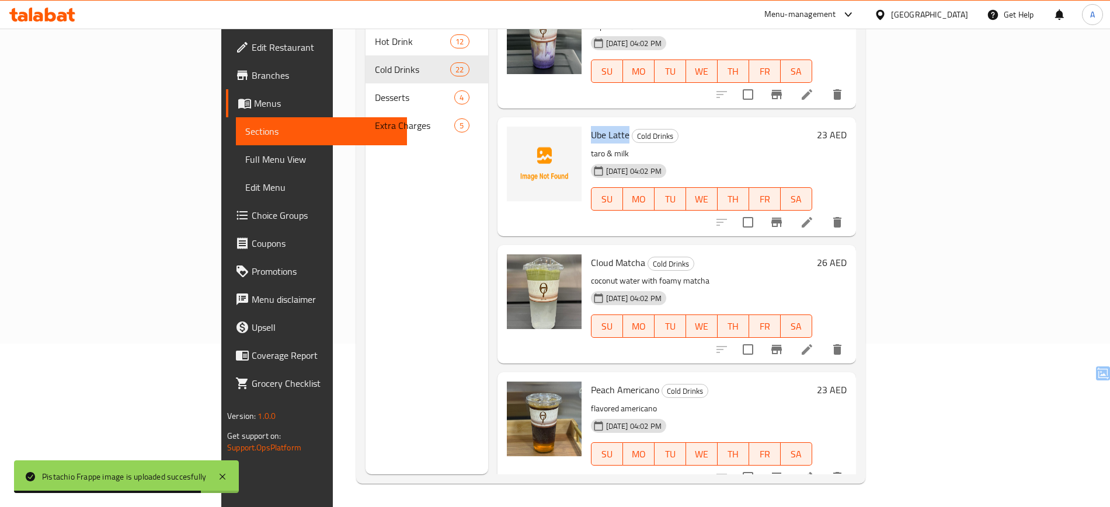
drag, startPoint x: 544, startPoint y: 117, endPoint x: 564, endPoint y: 124, distance: 21.6
click at [591, 126] on span "Ube Latte" at bounding box center [610, 135] width 39 height 18
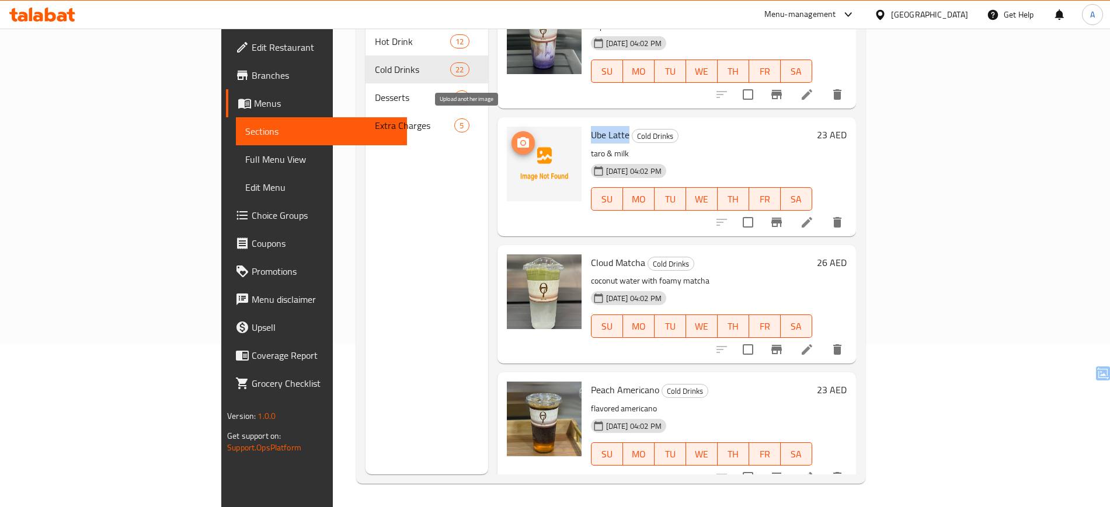
click at [521, 141] on circle "upload picture" at bounding box center [523, 143] width 4 height 4
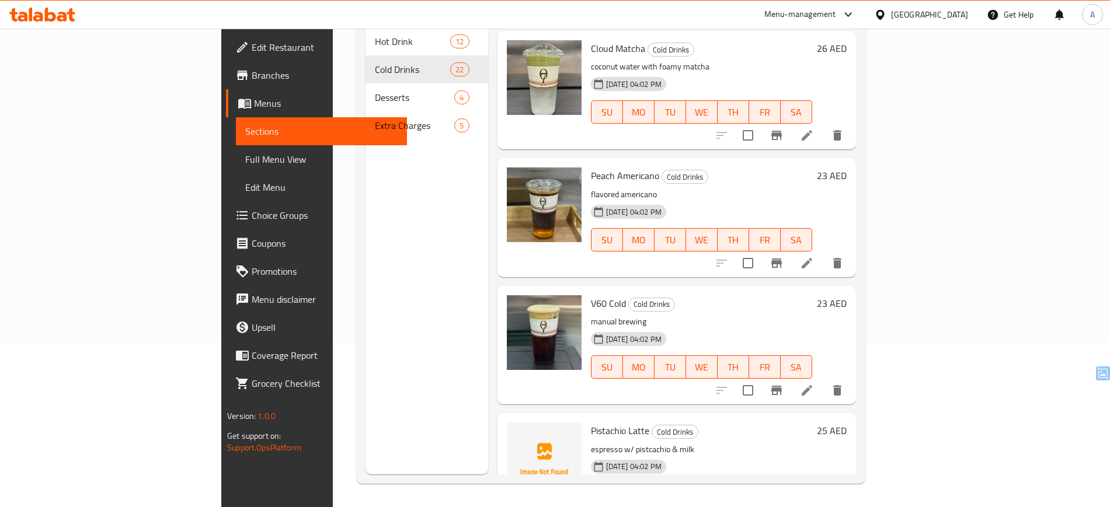
scroll to position [1922, 0]
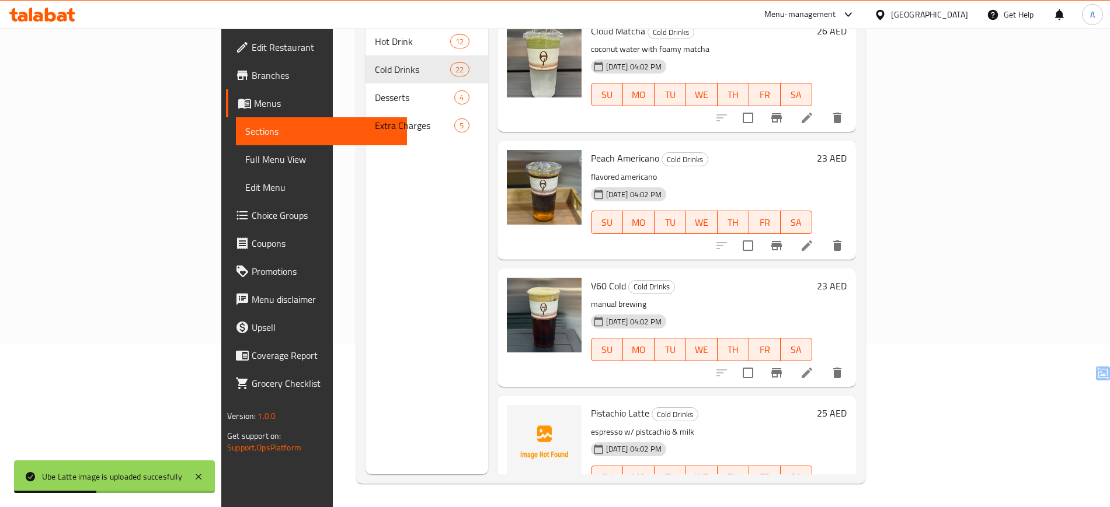
click at [591, 404] on span "Pistachio Latte" at bounding box center [620, 413] width 58 height 18
drag, startPoint x: 556, startPoint y: 397, endPoint x: 590, endPoint y: 392, distance: 34.2
click at [591, 404] on span "Pistachio Latte" at bounding box center [620, 413] width 58 height 18
click at [516, 414] on icon "upload picture" at bounding box center [523, 421] width 14 height 14
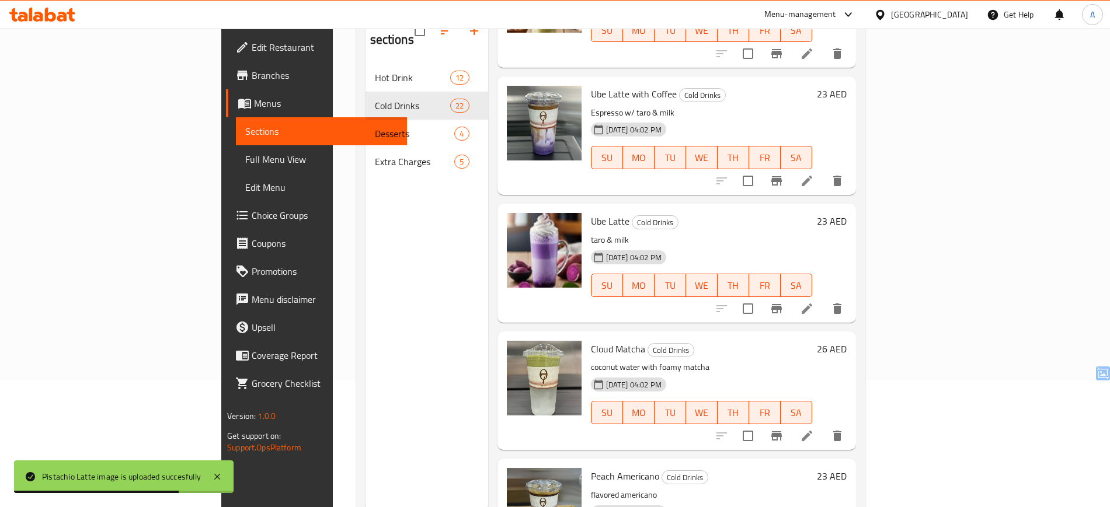
scroll to position [0, 0]
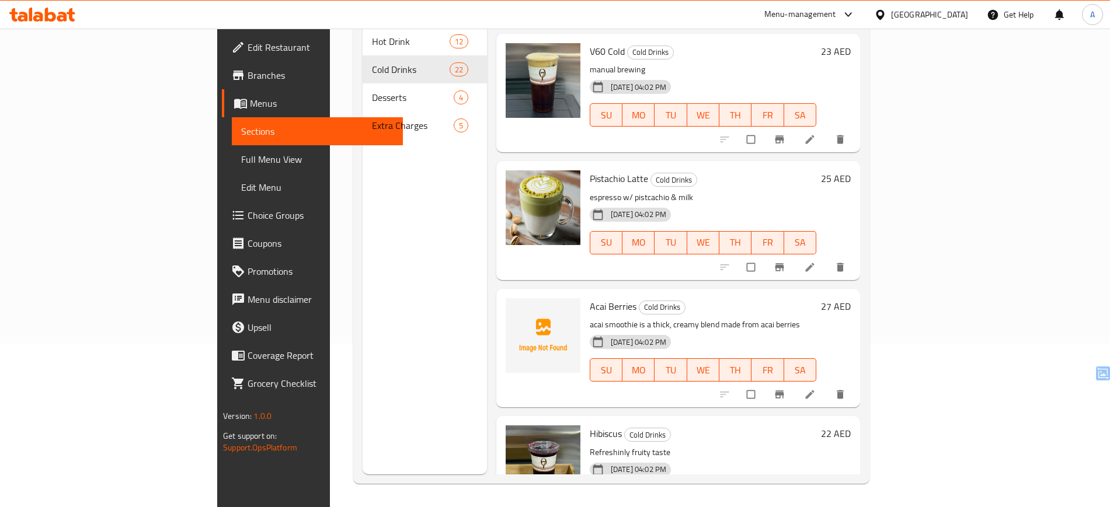
scroll to position [2284, 0]
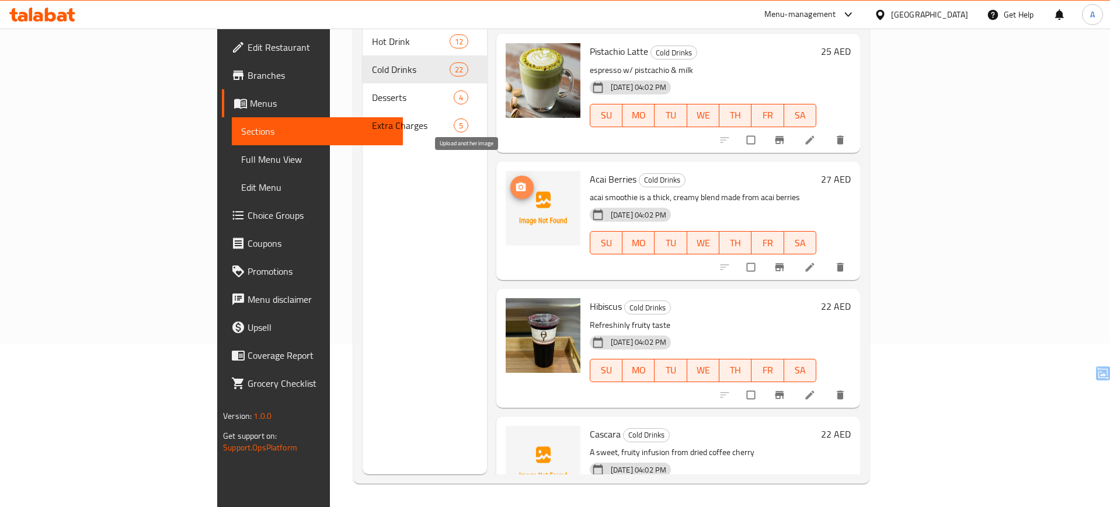
click at [510, 176] on button "upload picture" at bounding box center [521, 187] width 23 height 23
click at [590, 426] on span "Cascara" at bounding box center [605, 435] width 31 height 18
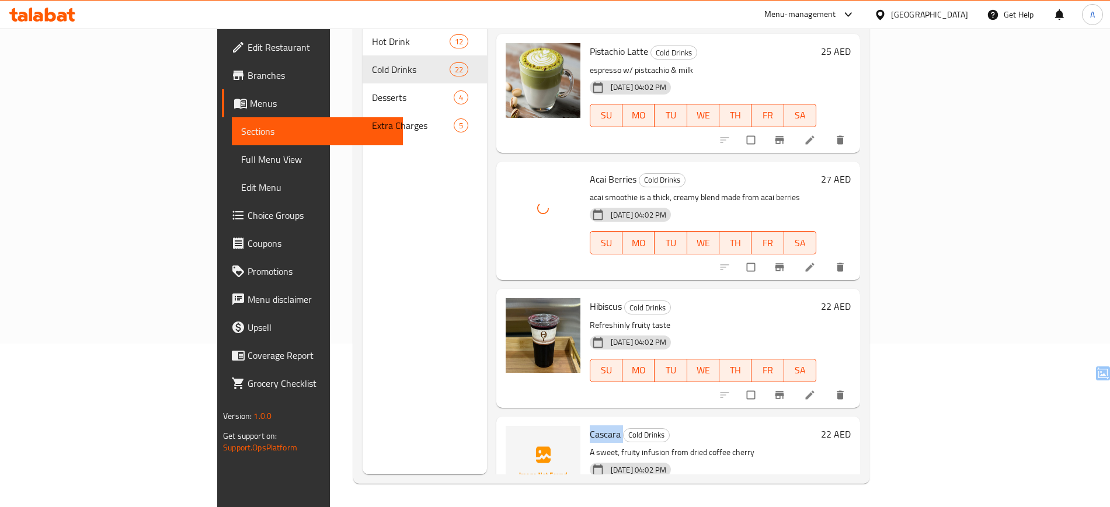
click at [590, 426] on span "Cascara" at bounding box center [605, 435] width 31 height 18
copy h6 "Cascara"
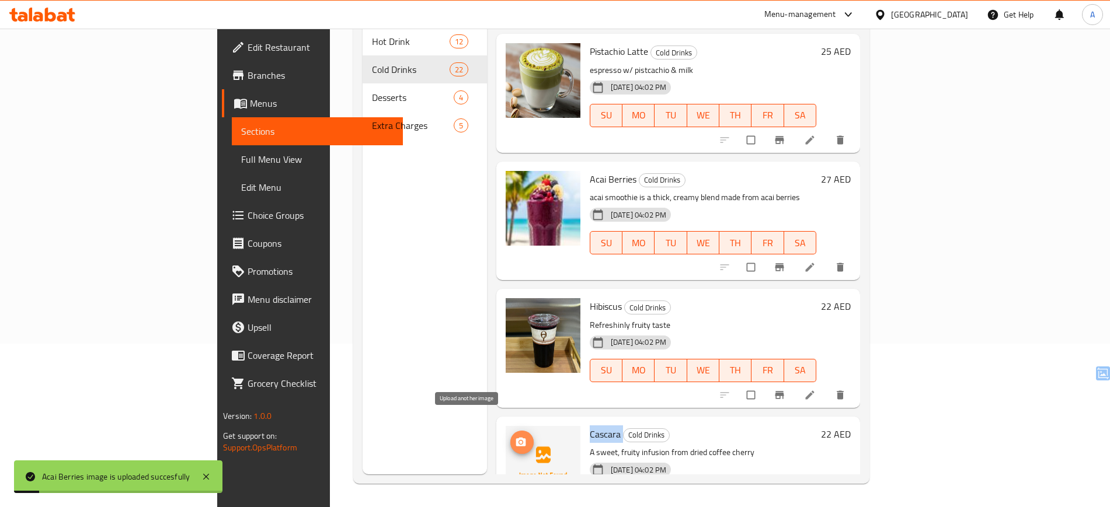
click at [519, 441] on circle "upload picture" at bounding box center [520, 442] width 3 height 3
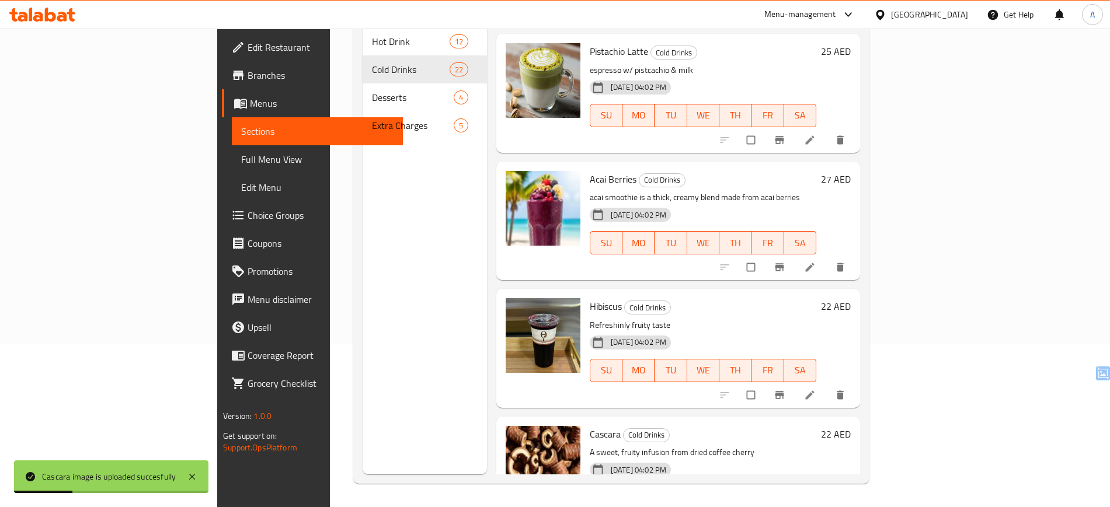
click at [892, 267] on div "Home / Restaurants management / Menus / Sections O7 Specialty Coffee Inactive i…" at bounding box center [611, 186] width 563 height 642
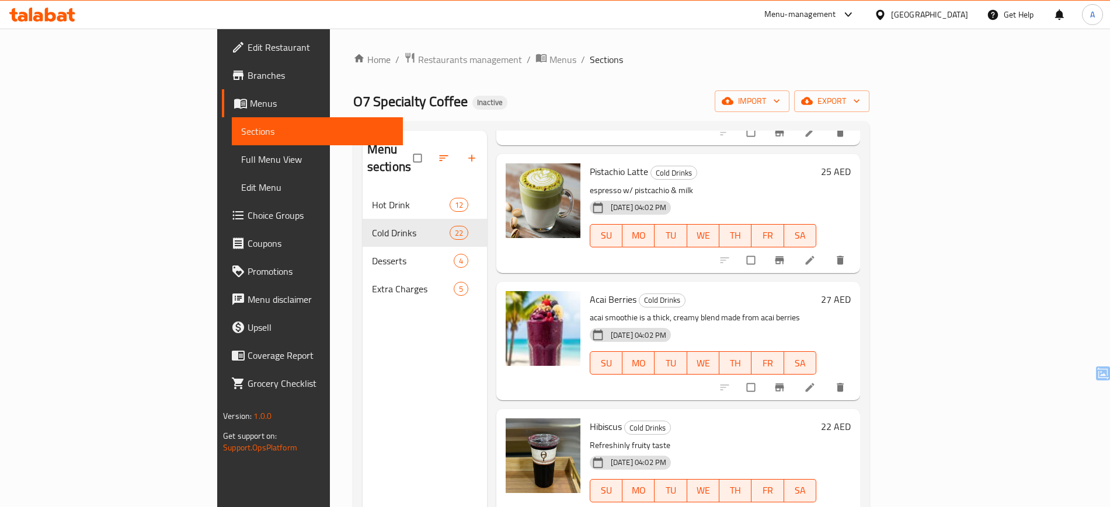
scroll to position [163, 0]
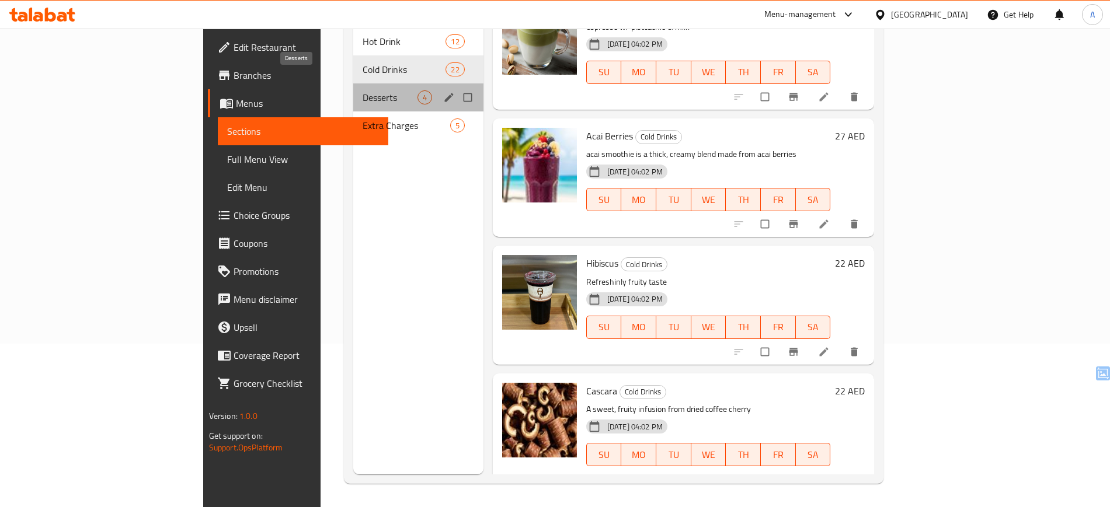
click at [362, 90] on span "Desserts" at bounding box center [389, 97] width 55 height 14
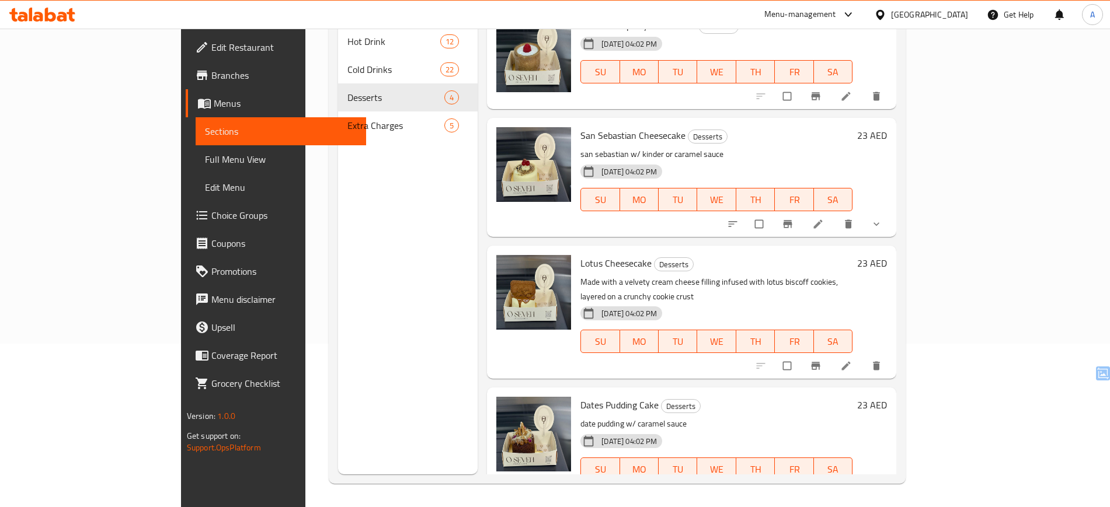
scroll to position [90, 0]
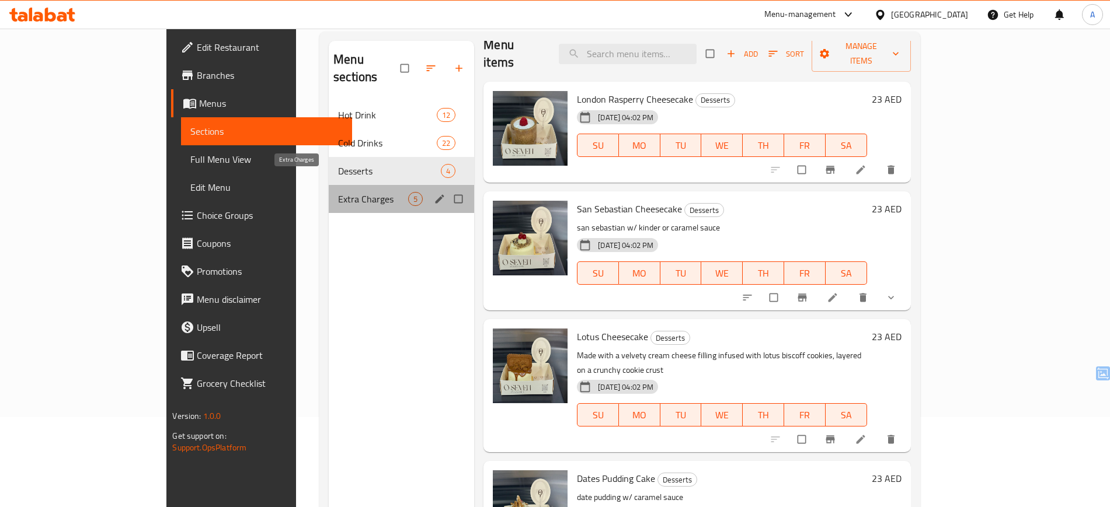
click at [338, 192] on span "Extra Charges" at bounding box center [373, 199] width 70 height 14
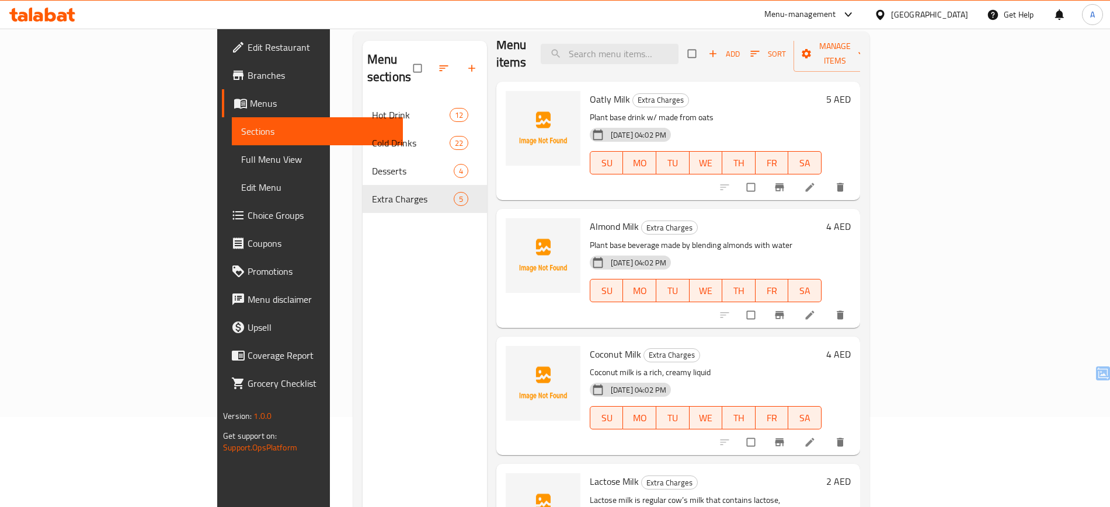
click at [590, 90] on span "Oatly Milk" at bounding box center [610, 99] width 40 height 18
copy h6 "Oatly Milk"
click at [516, 103] on icon "upload picture" at bounding box center [521, 107] width 10 height 9
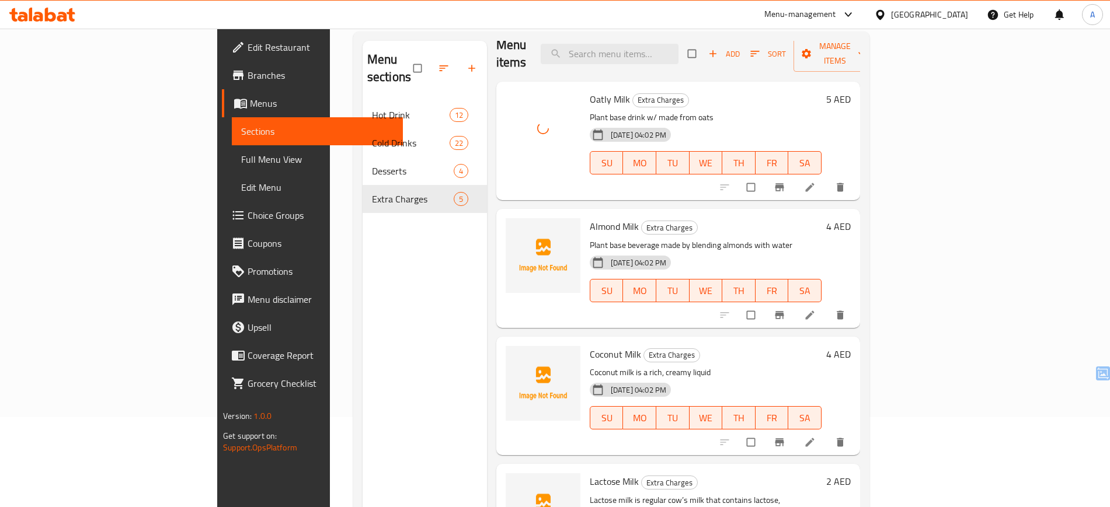
click at [590, 218] on span "Almond Milk" at bounding box center [614, 227] width 49 height 18
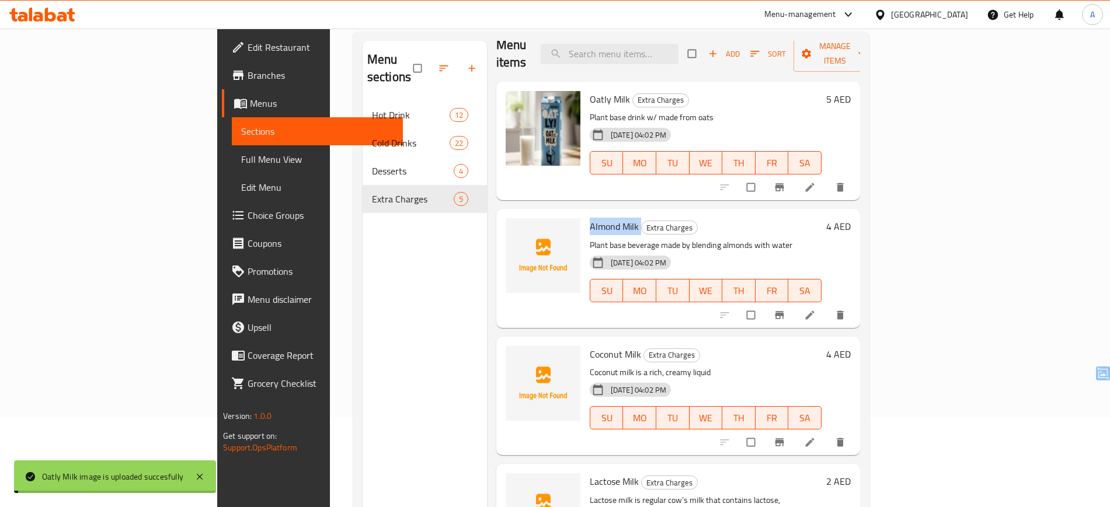
click at [590, 218] on span "Almond Milk" at bounding box center [614, 227] width 49 height 18
copy h6 "Almond Milk"
click at [510, 229] on span "upload picture" at bounding box center [521, 235] width 23 height 12
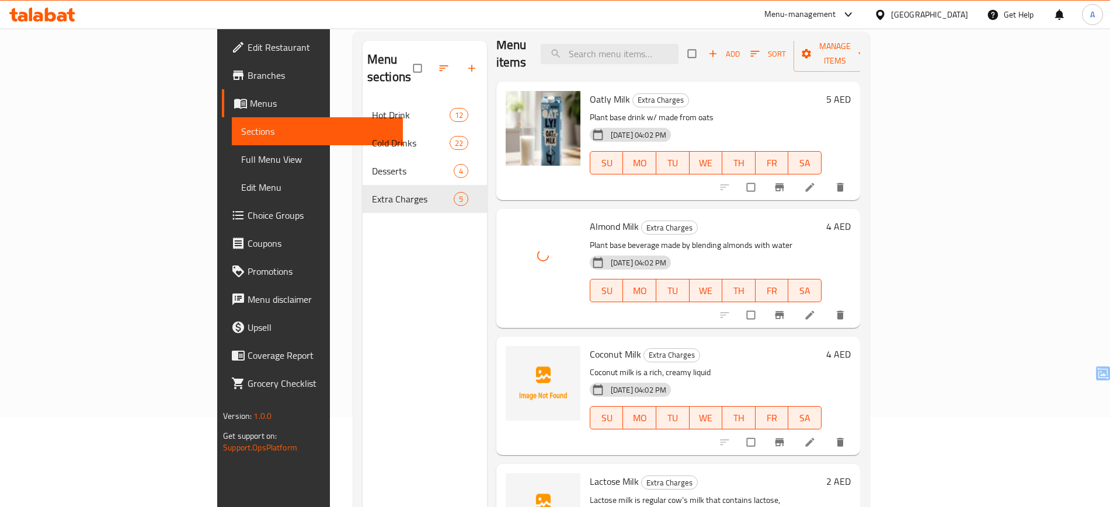
click at [590, 346] on span "Coconut Milk" at bounding box center [615, 355] width 51 height 18
drag, startPoint x: 541, startPoint y: 333, endPoint x: 580, endPoint y: 330, distance: 39.2
click at [590, 346] on span "Coconut Milk" at bounding box center [615, 355] width 51 height 18
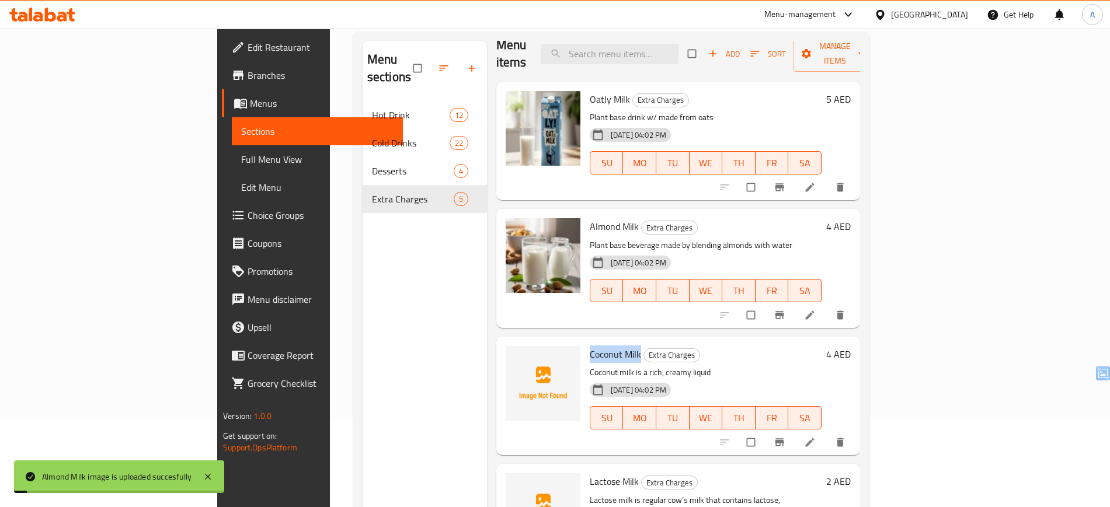
copy span "Coconut Milk"
click at [510, 351] on button "upload picture" at bounding box center [521, 362] width 23 height 23
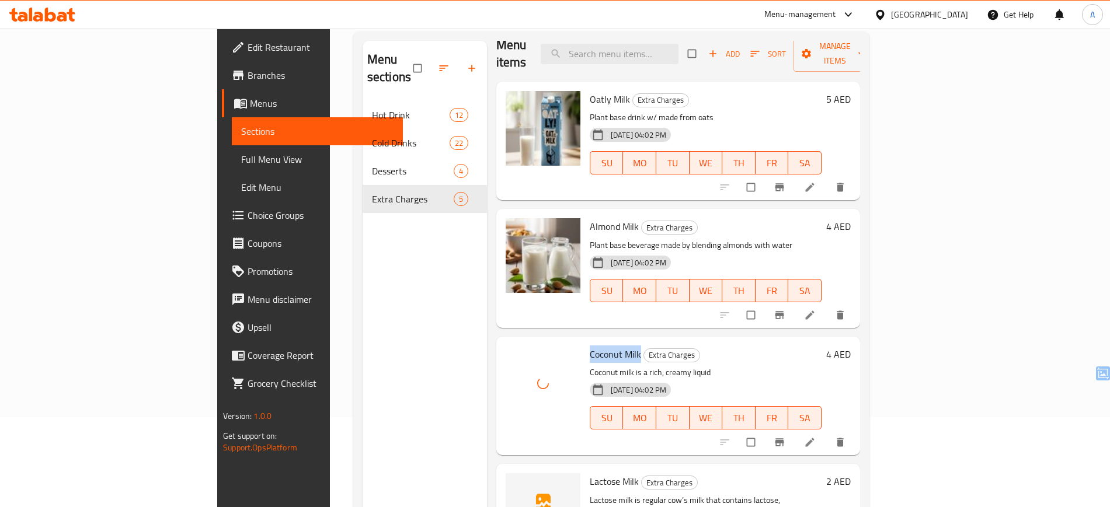
scroll to position [163, 0]
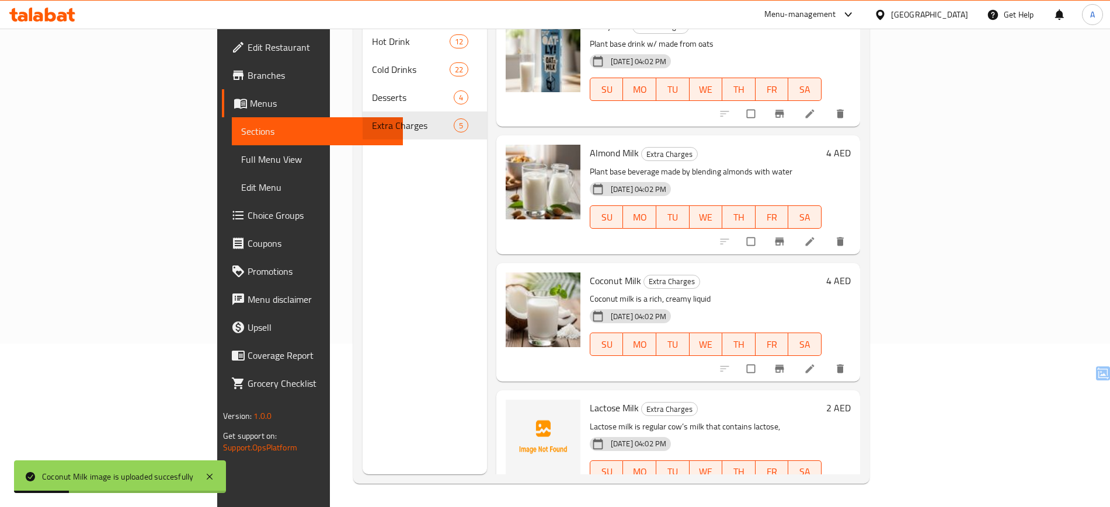
click at [590, 399] on span "Lactose Milk" at bounding box center [614, 408] width 49 height 18
drag, startPoint x: 545, startPoint y: 390, endPoint x: 569, endPoint y: 388, distance: 24.0
click at [590, 399] on span "Lactose Milk" at bounding box center [614, 408] width 49 height 18
copy span "Lactose Milk"
click at [516, 411] on icon "upload picture" at bounding box center [521, 415] width 10 height 9
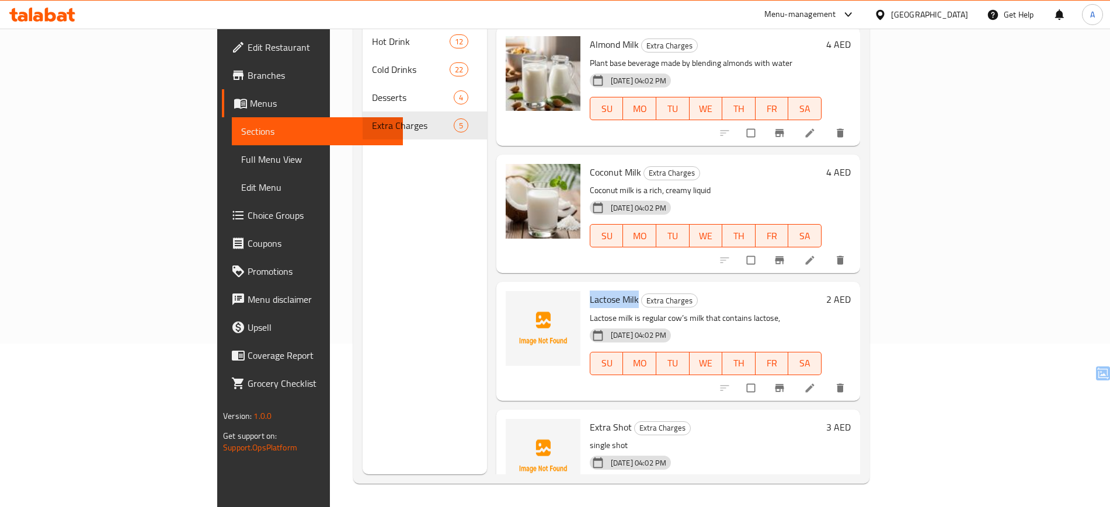
scroll to position [159, 0]
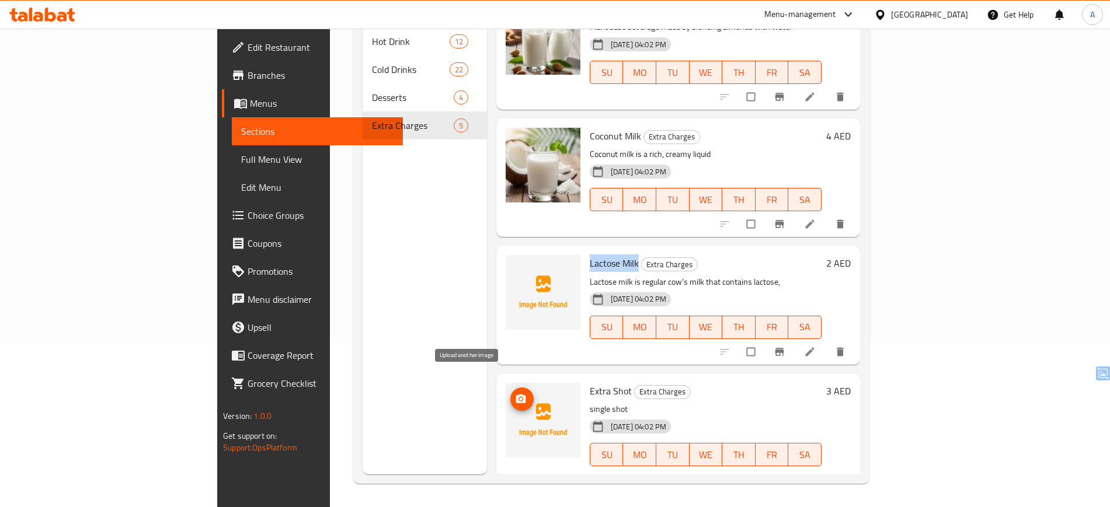
click at [515, 393] on icon "upload picture" at bounding box center [521, 399] width 12 height 12
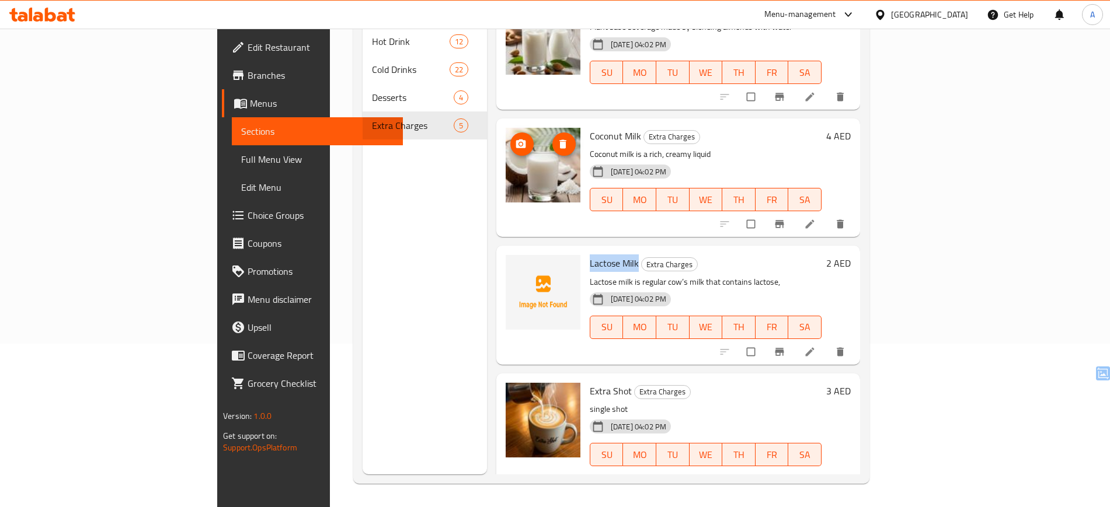
click at [505, 177] on img at bounding box center [542, 165] width 75 height 75
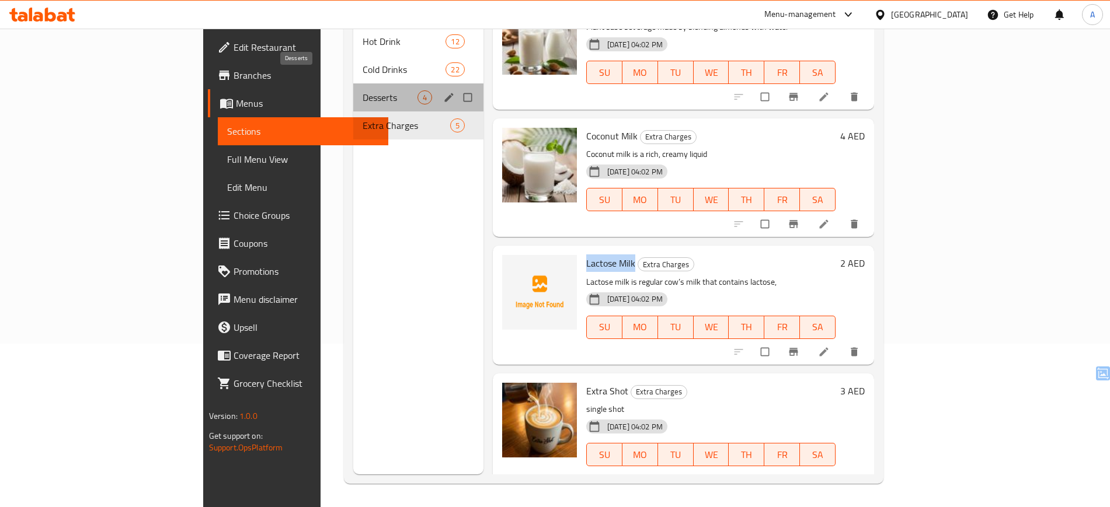
click at [363, 90] on span "Desserts" at bounding box center [389, 97] width 55 height 14
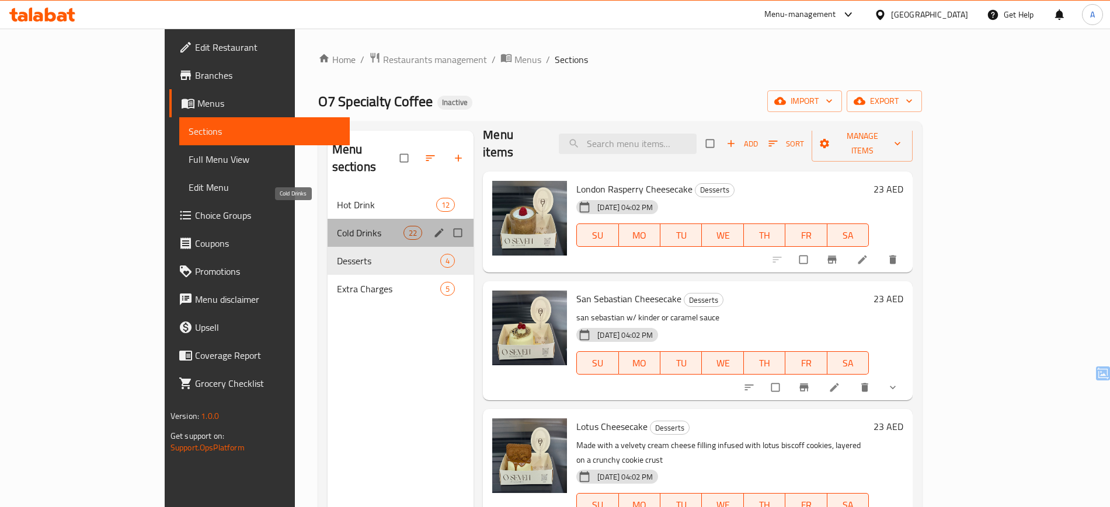
click at [337, 226] on span "Cold Drinks" at bounding box center [370, 233] width 67 height 14
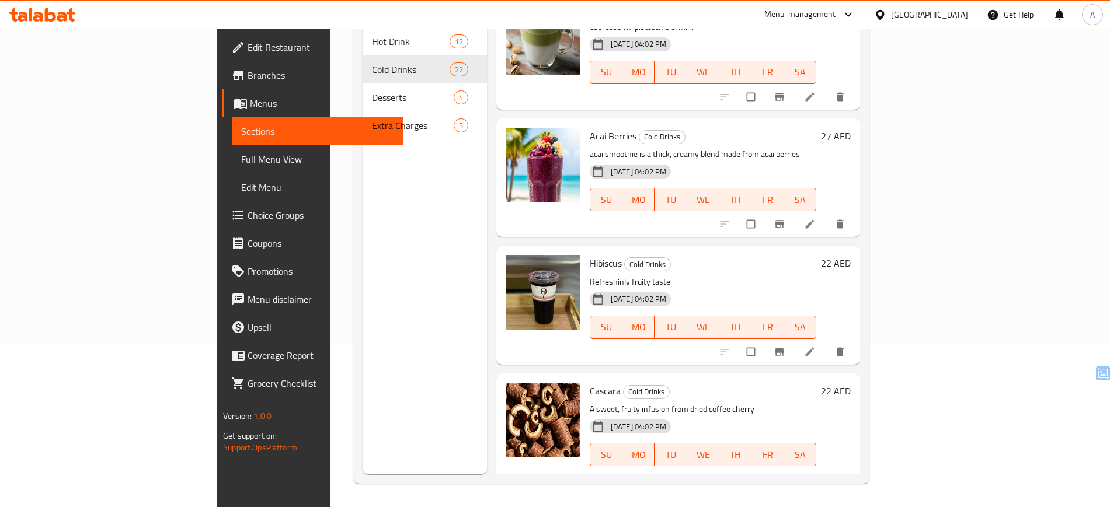
scroll to position [90, 0]
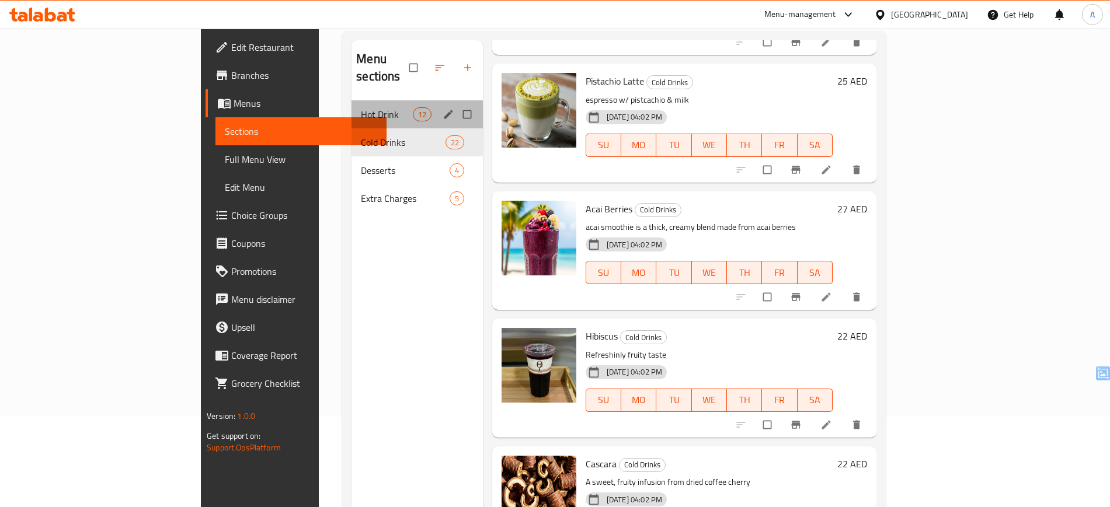
click at [351, 104] on div "Hot Drink 12" at bounding box center [416, 114] width 131 height 28
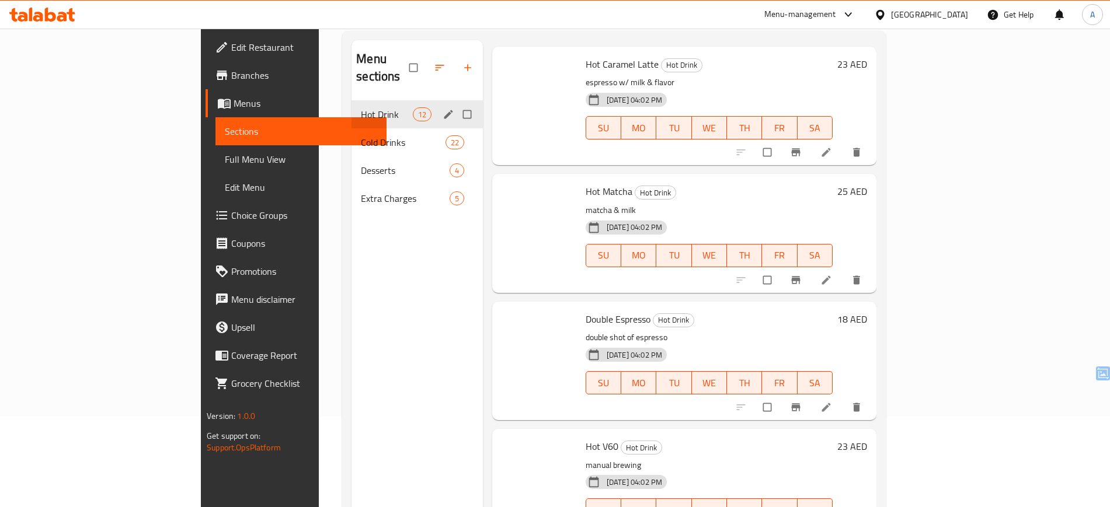
scroll to position [1052, 0]
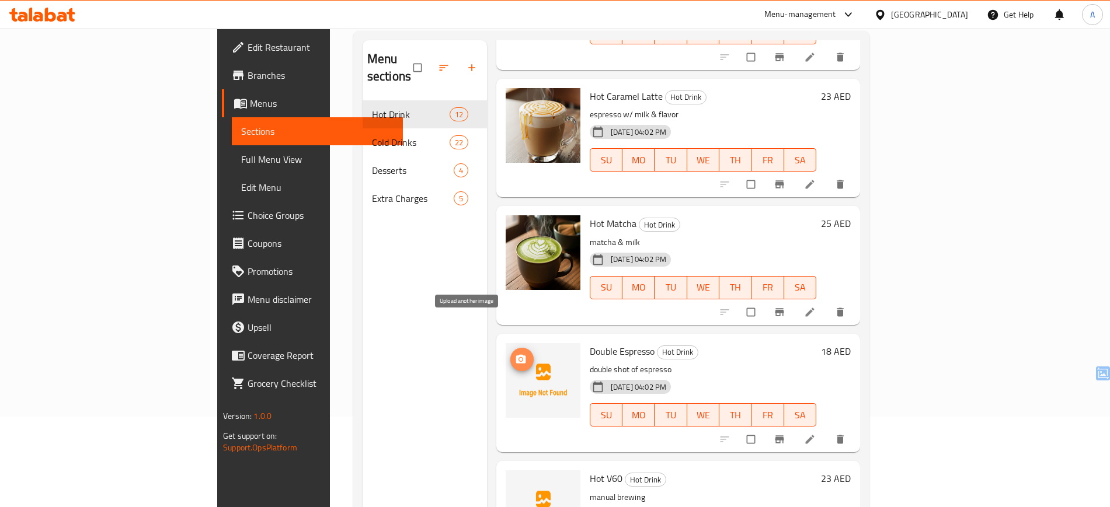
click at [516, 354] on icon "upload picture" at bounding box center [521, 358] width 10 height 9
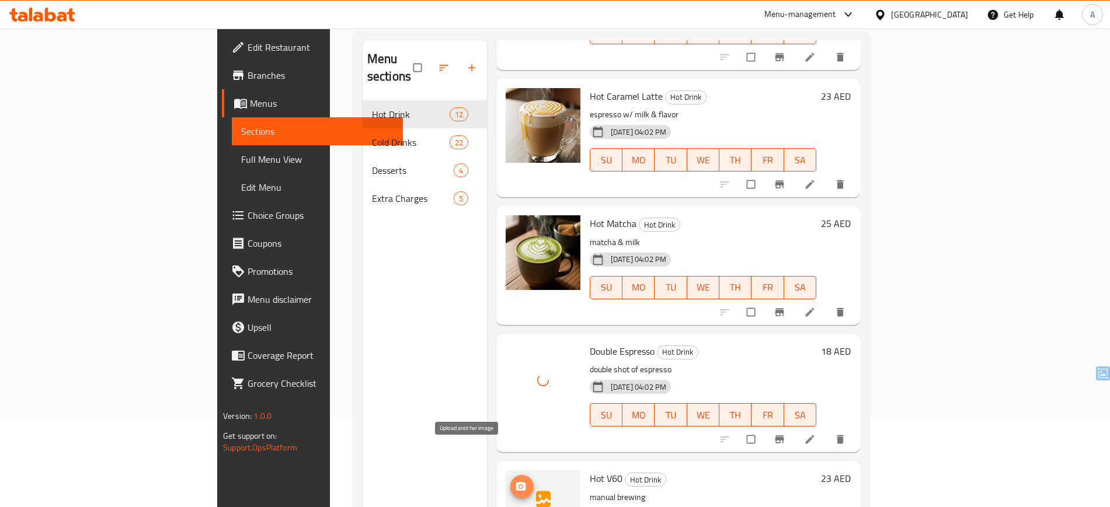
click at [516, 482] on icon "upload picture" at bounding box center [521, 486] width 10 height 9
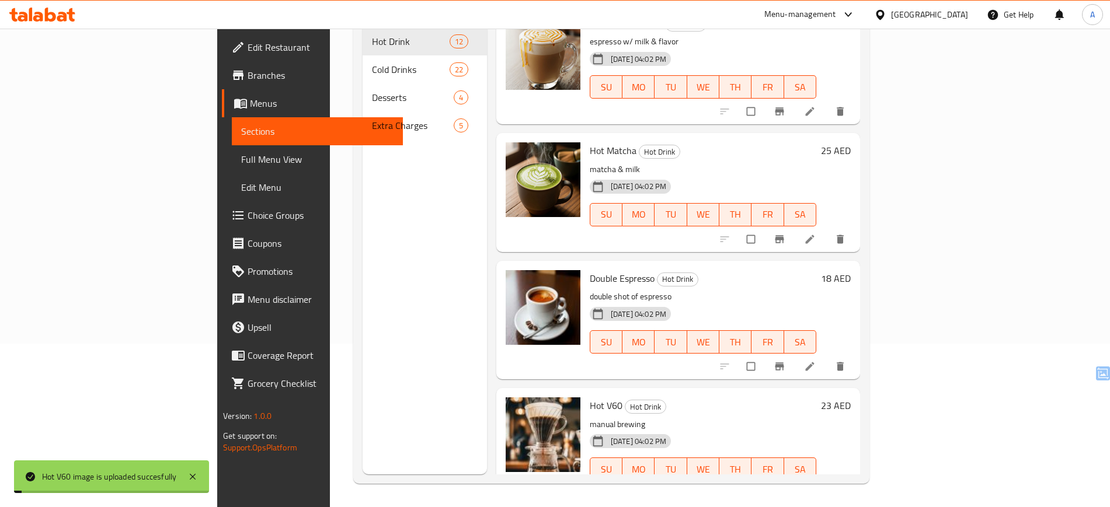
scroll to position [0, 0]
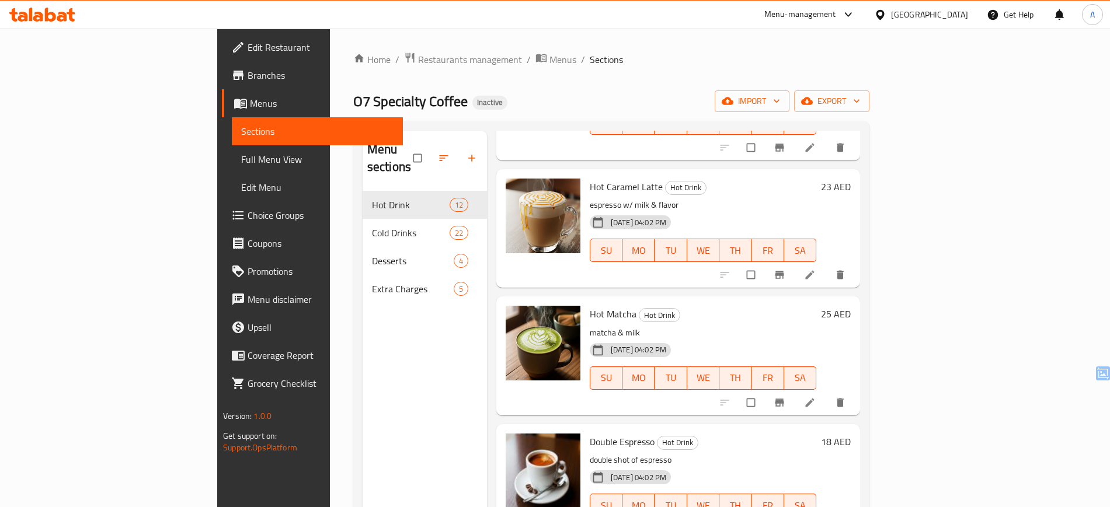
click at [915, 8] on div "United Arab Emirates" at bounding box center [929, 14] width 77 height 13
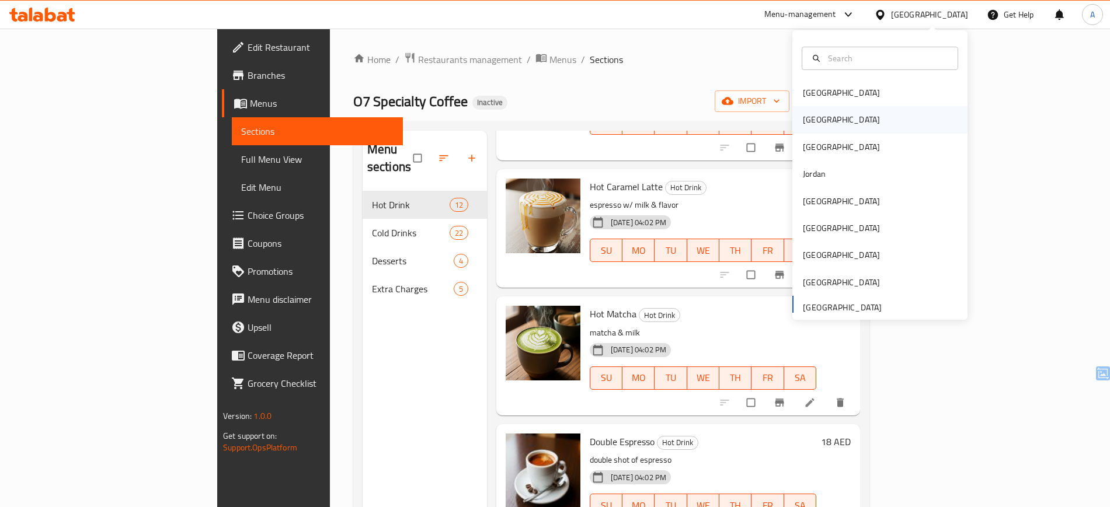
click at [812, 114] on div "[GEOGRAPHIC_DATA]" at bounding box center [841, 119] width 96 height 27
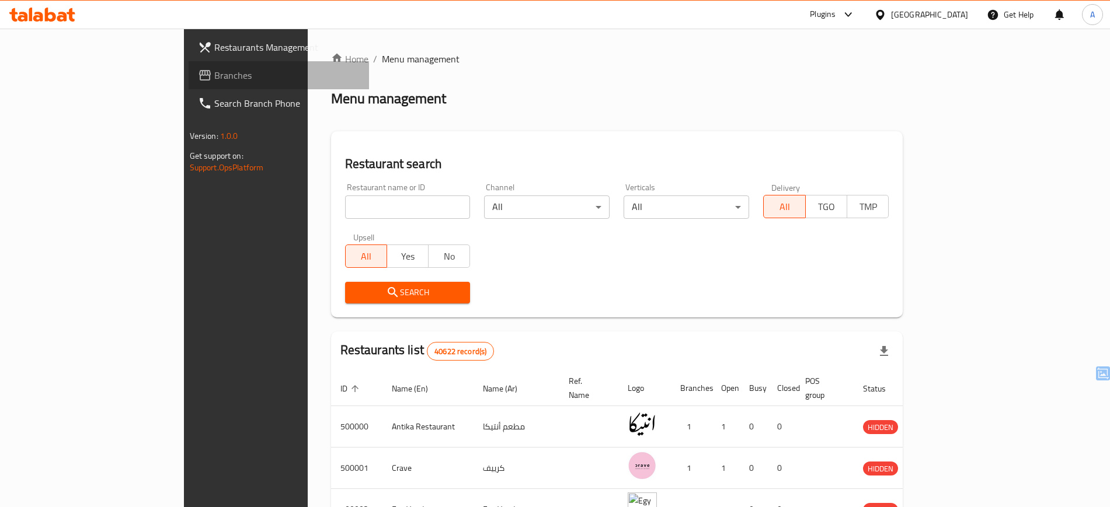
click at [214, 70] on span "Branches" at bounding box center [286, 75] width 145 height 14
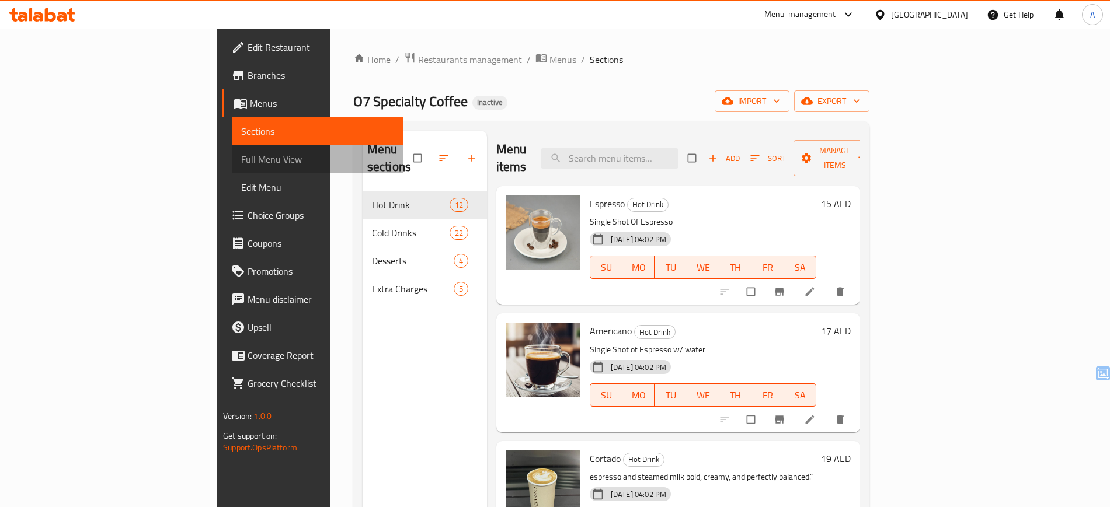
click at [241, 157] on span "Full Menu View" at bounding box center [317, 159] width 152 height 14
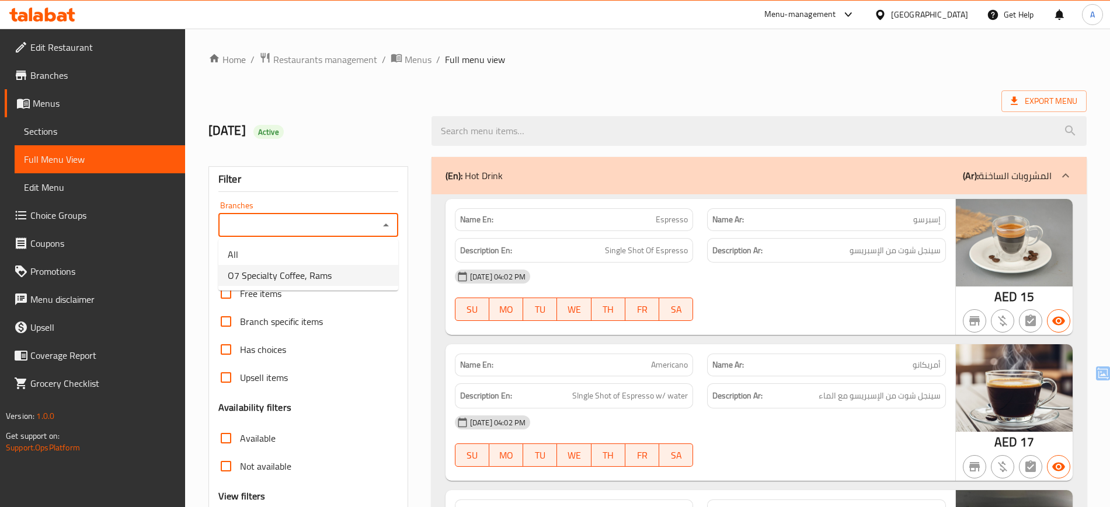
drag, startPoint x: 365, startPoint y: 216, endPoint x: 308, endPoint y: 278, distance: 85.1
click at [308, 278] on body "​ Menu-management [GEOGRAPHIC_DATA] Get Help A Edit Restaurant Branches Menus S…" at bounding box center [555, 268] width 1110 height 479
click at [308, 278] on span "O7 Specialty Coffee, Rams" at bounding box center [280, 275] width 104 height 14
type input "O7 Specialty Coffee, Rams"
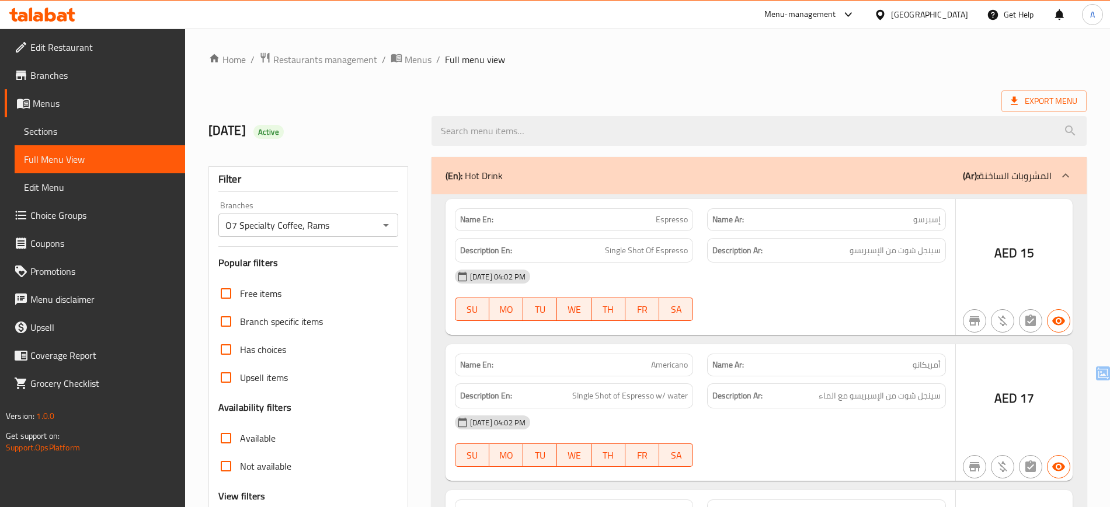
click at [412, 340] on div at bounding box center [555, 253] width 1110 height 507
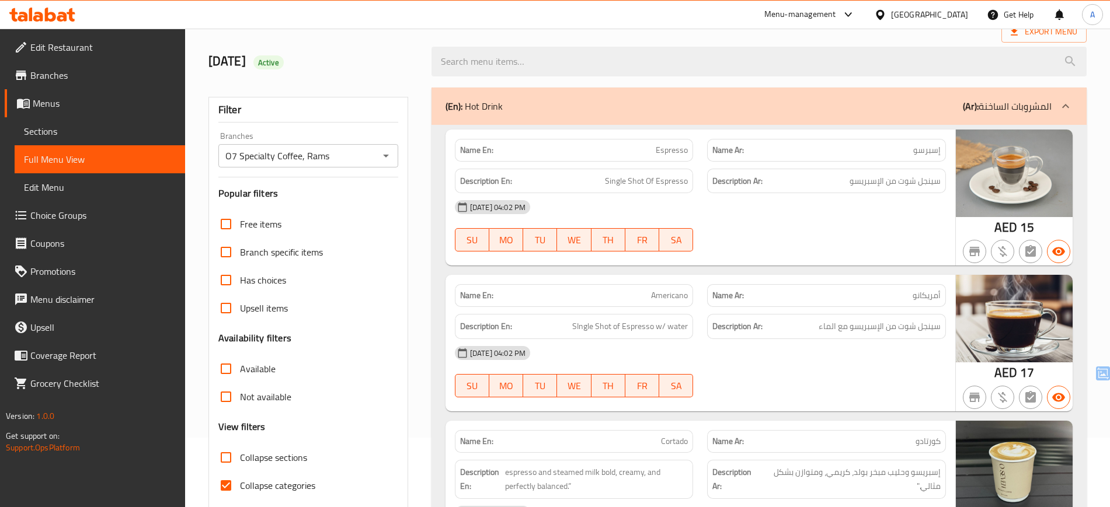
scroll to position [292, 0]
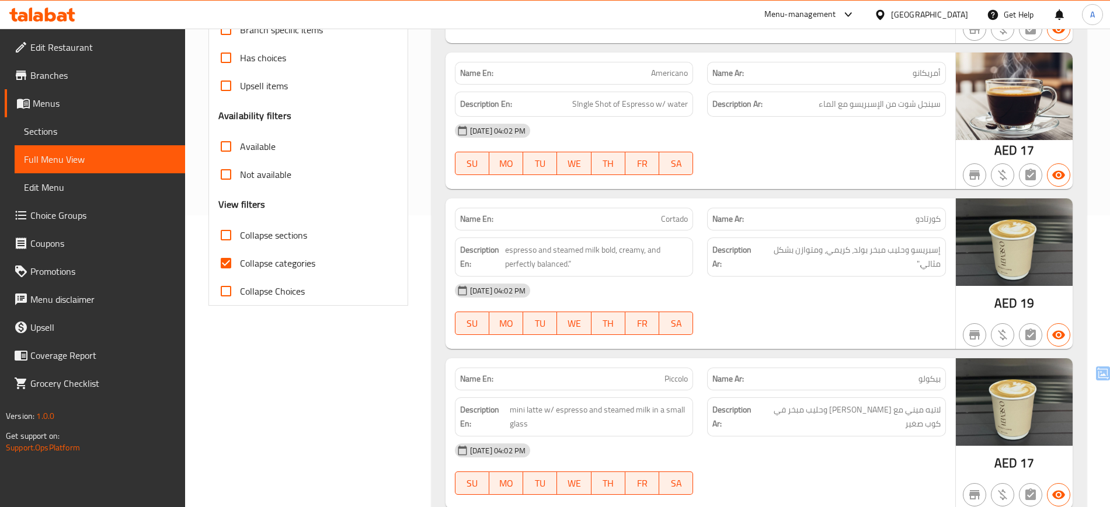
click at [302, 264] on span "Collapse categories" at bounding box center [277, 263] width 75 height 14
click at [240, 264] on input "Collapse categories" at bounding box center [226, 263] width 28 height 28
checkbox input "false"
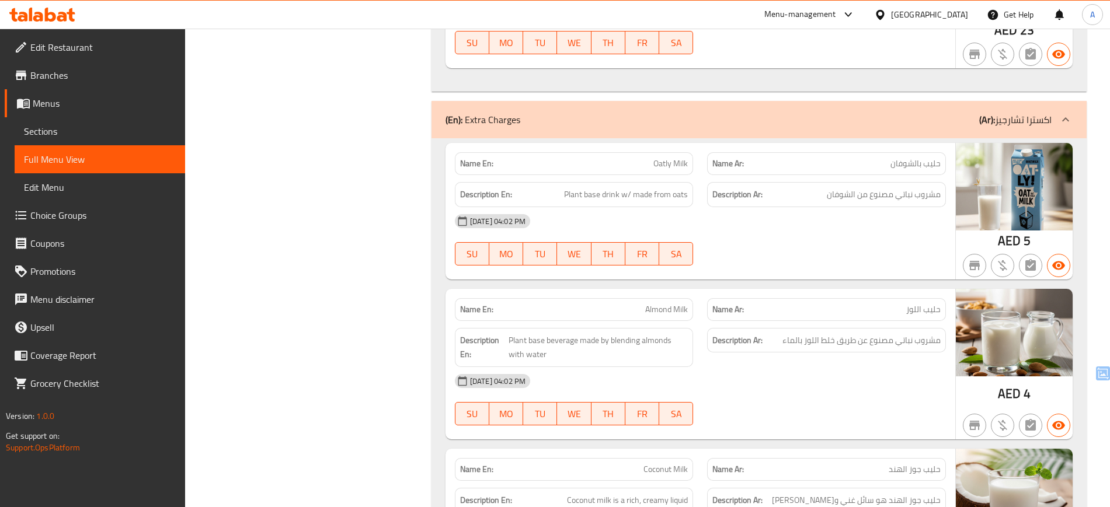
scroll to position [6480, 0]
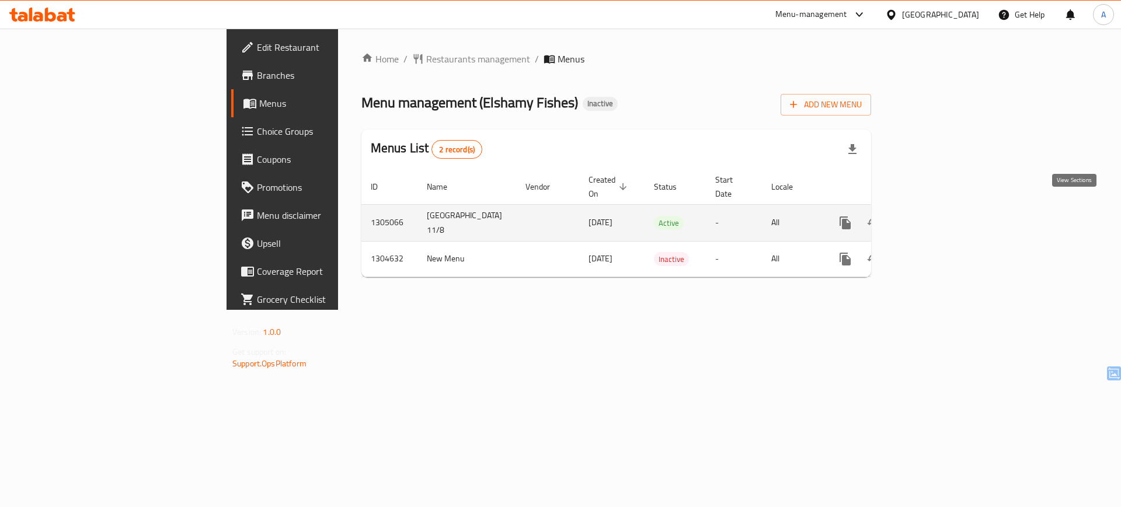
click at [934, 218] on icon "enhanced table" at bounding box center [929, 223] width 11 height 11
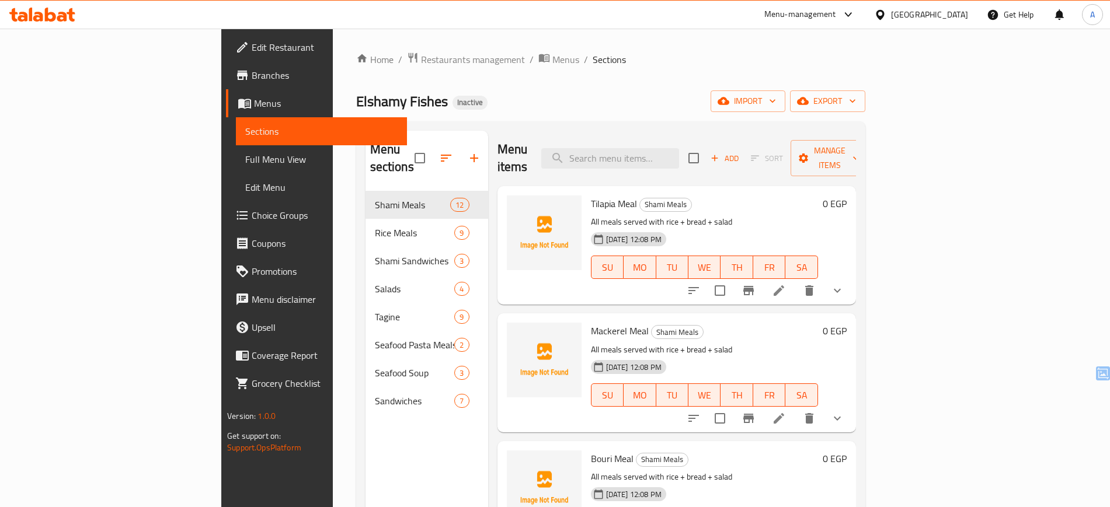
scroll to position [163, 0]
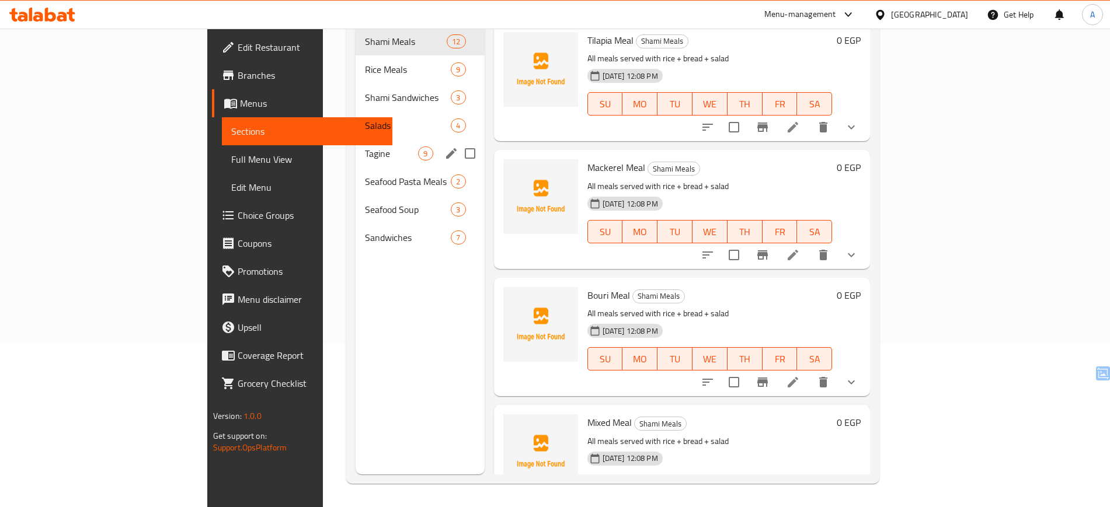
click at [355, 139] on div "Tagine 9" at bounding box center [419, 153] width 128 height 28
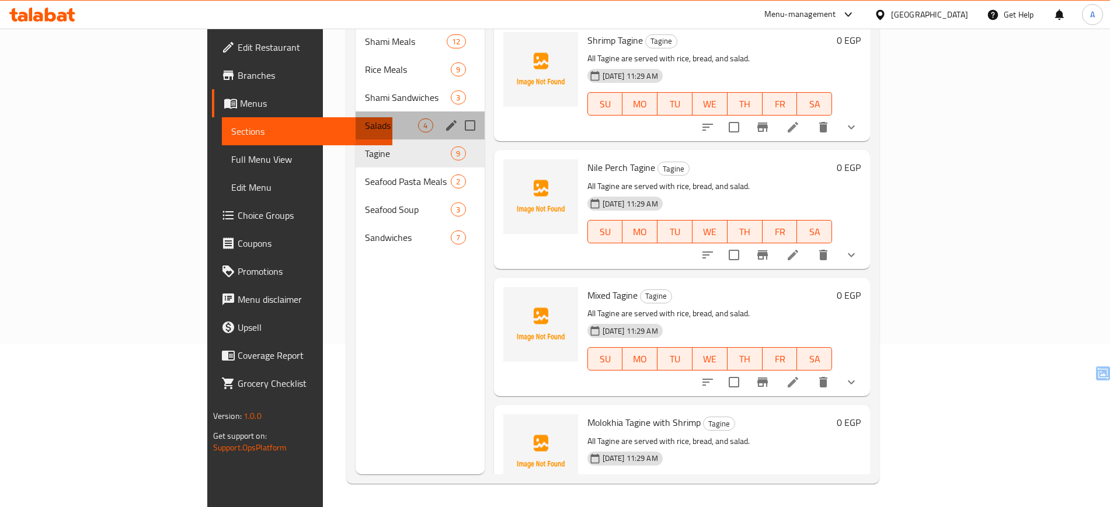
click at [355, 111] on div "Salads 4" at bounding box center [419, 125] width 128 height 28
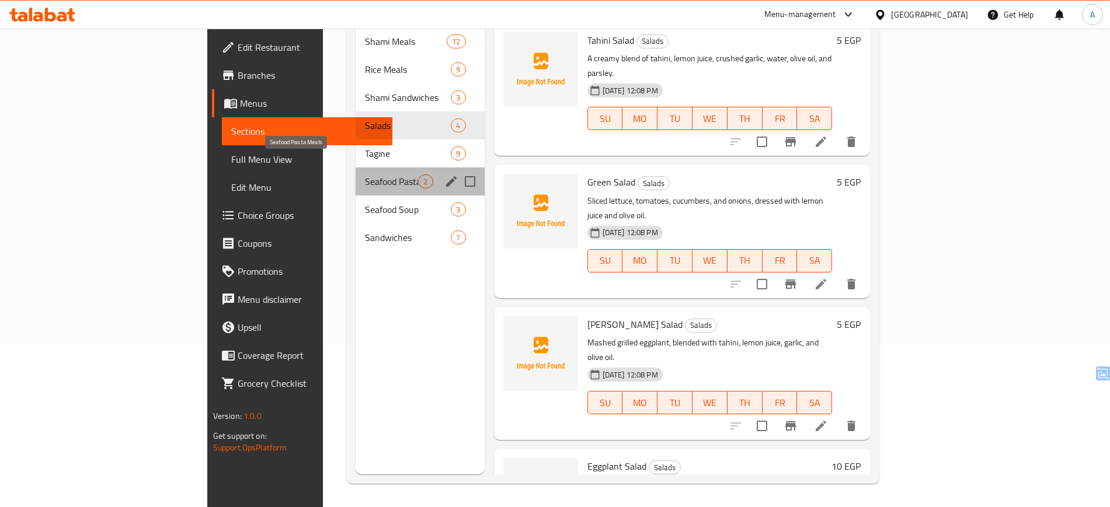
click at [365, 175] on span "Seafood Pasta Meals" at bounding box center [391, 182] width 53 height 14
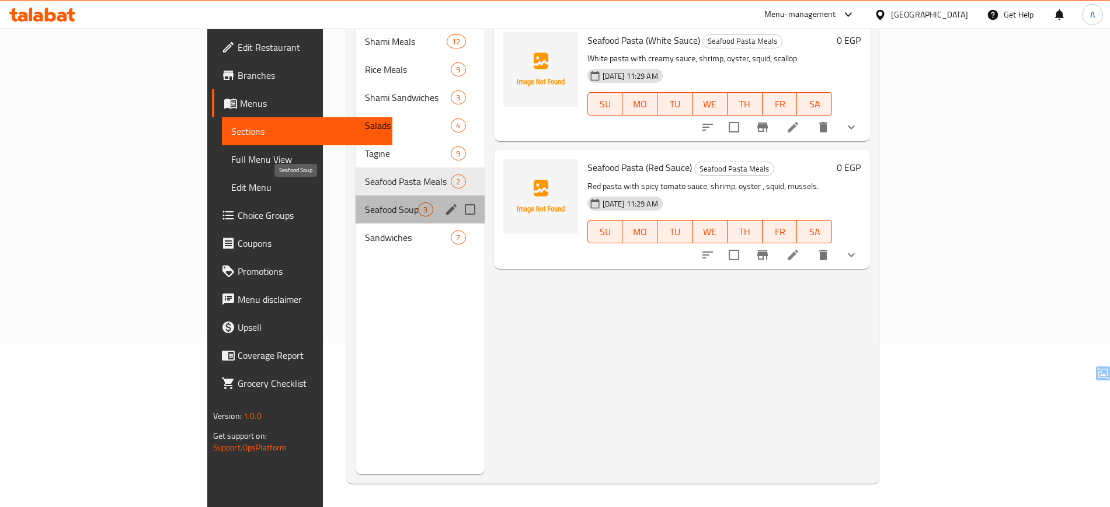
click at [365, 203] on span "Seafood Soup" at bounding box center [391, 210] width 53 height 14
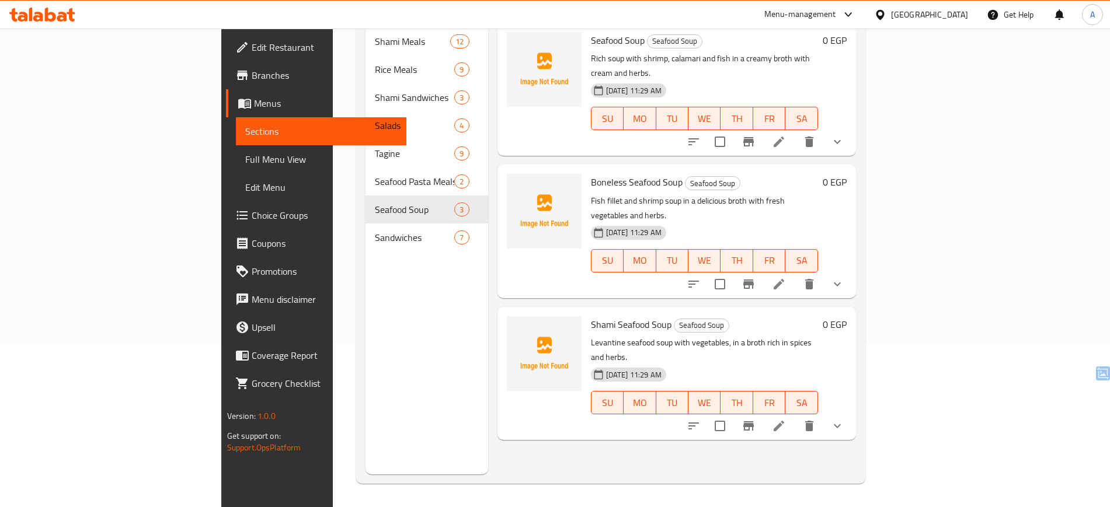
click at [365, 234] on nav "[PERSON_NAME] Meals 12 Rice Meals 9 [PERSON_NAME] Sandwiches 3 Salads 4 Tagine …" at bounding box center [426, 139] width 123 height 233
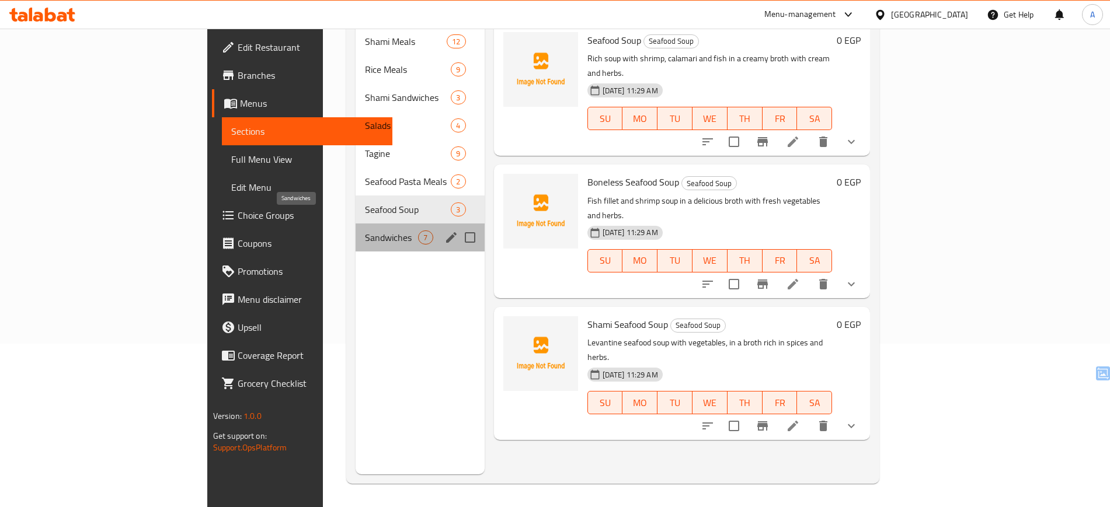
click at [365, 231] on span "Sandwiches" at bounding box center [391, 238] width 53 height 14
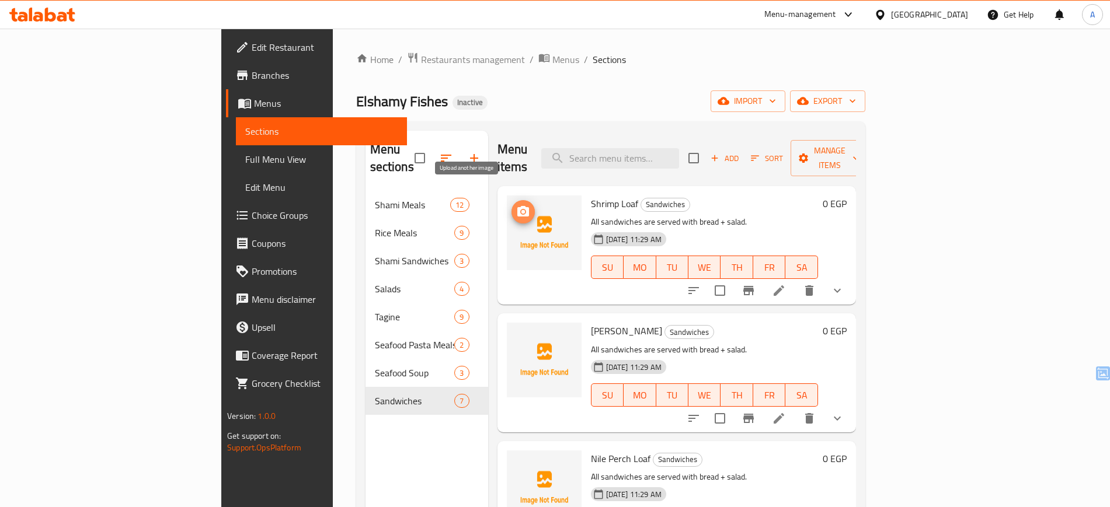
click at [516, 205] on icon "upload picture" at bounding box center [523, 212] width 14 height 14
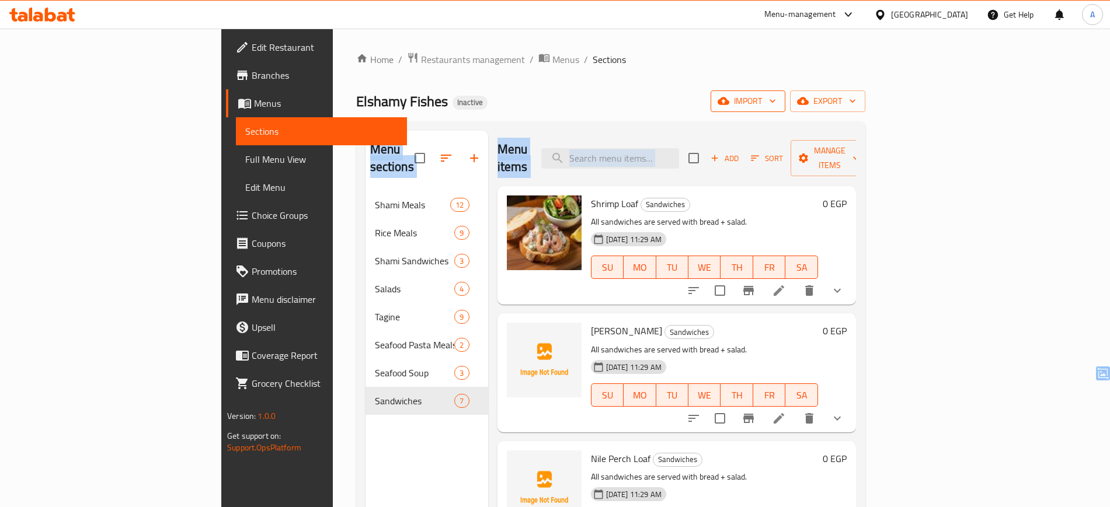
click at [865, 107] on div "Home / Restaurants management / Menus / Sections Elshamy Fishes Inactive import…" at bounding box center [610, 349] width 509 height 595
click at [776, 107] on span "import" at bounding box center [748, 101] width 56 height 15
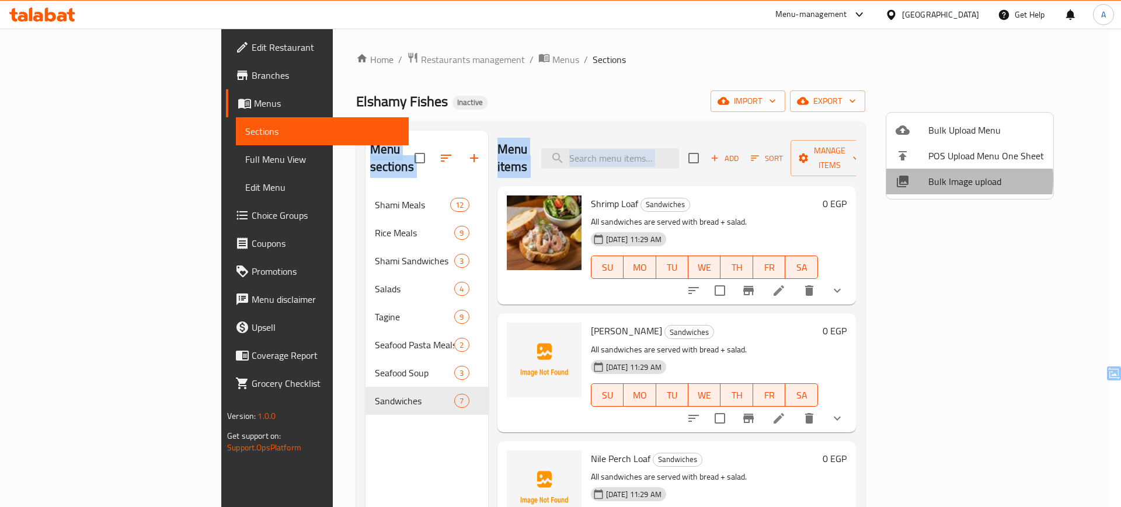
click at [936, 179] on span "Bulk Image upload" at bounding box center [986, 182] width 116 height 14
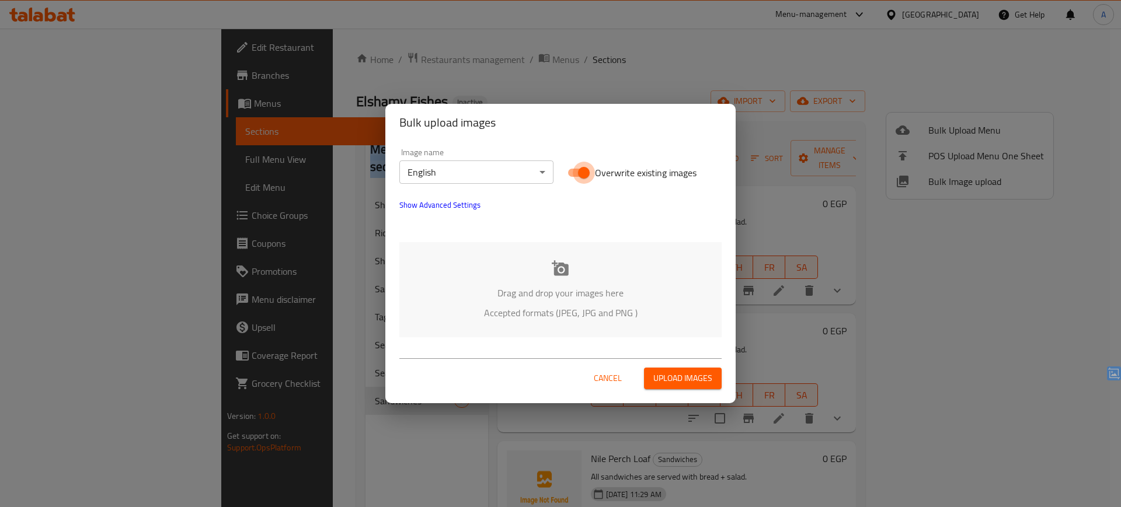
click at [587, 170] on input "Overwrite existing images" at bounding box center [583, 173] width 67 height 22
checkbox input "false"
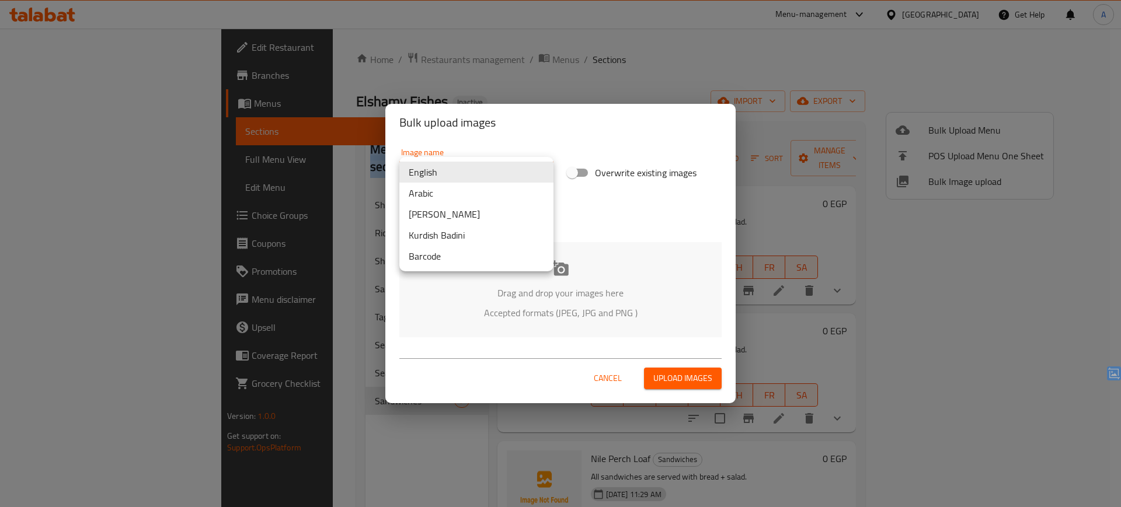
click at [514, 174] on body "​ Menu-management Egypt Get Help A Edit Restaurant Branches Menus Sections Full…" at bounding box center [560, 268] width 1121 height 479
click at [489, 189] on li "Arabic" at bounding box center [476, 193] width 154 height 21
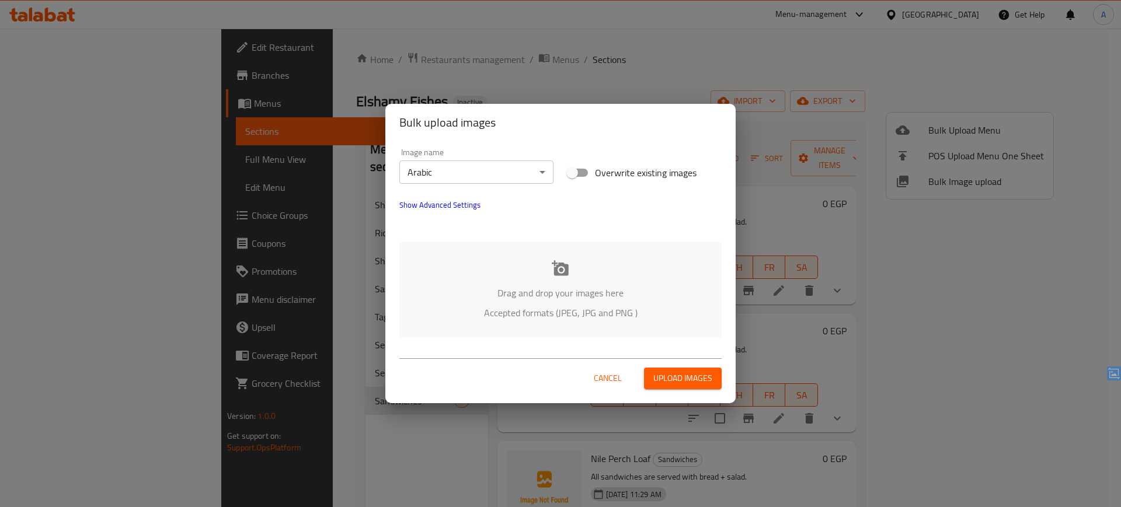
click at [559, 286] on p "Drag and drop your images here" at bounding box center [560, 293] width 287 height 14
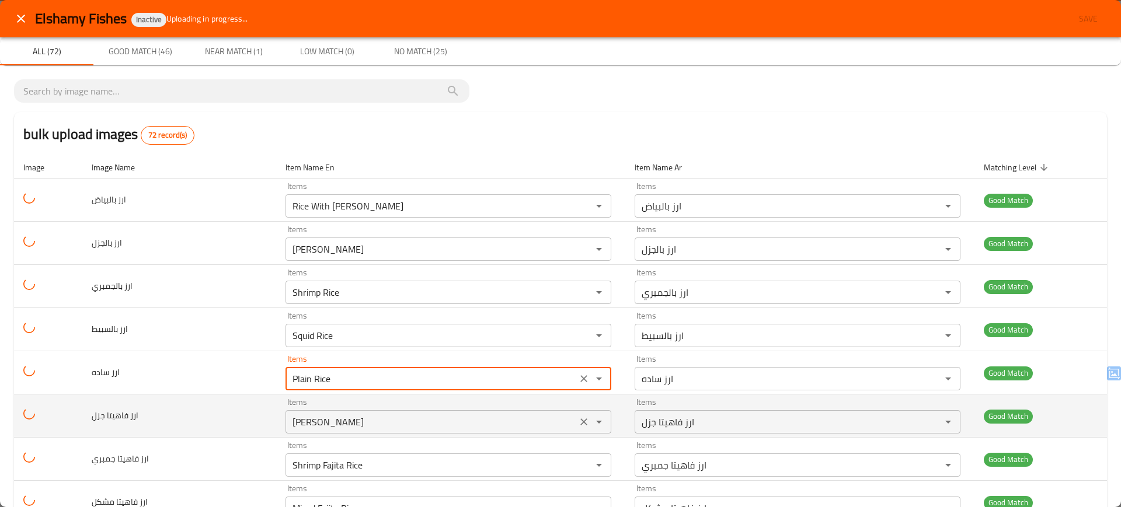
drag, startPoint x: 399, startPoint y: 381, endPoint x: 388, endPoint y: 415, distance: 36.0
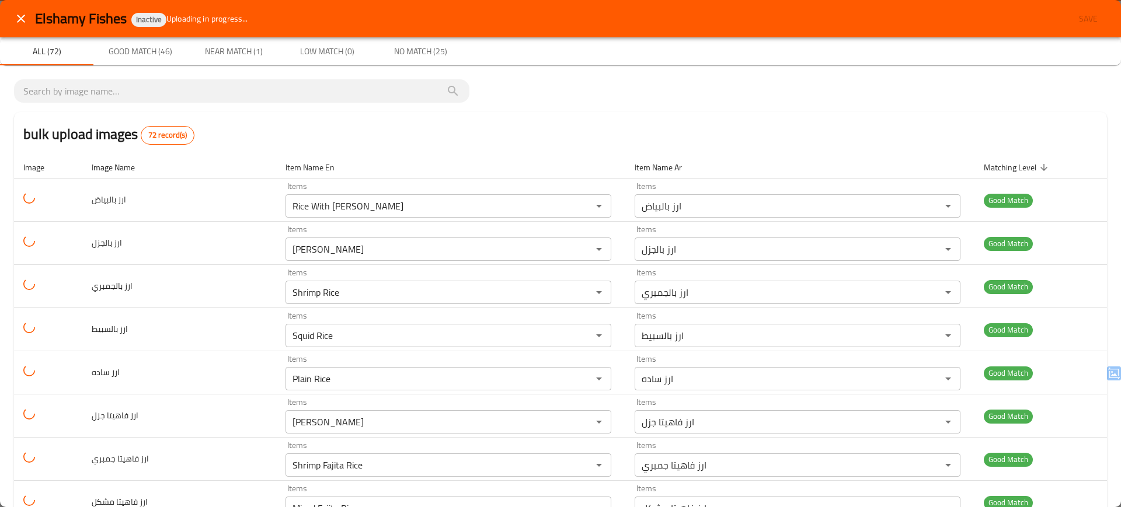
drag, startPoint x: 388, startPoint y: 415, endPoint x: 1071, endPoint y: 78, distance: 761.7
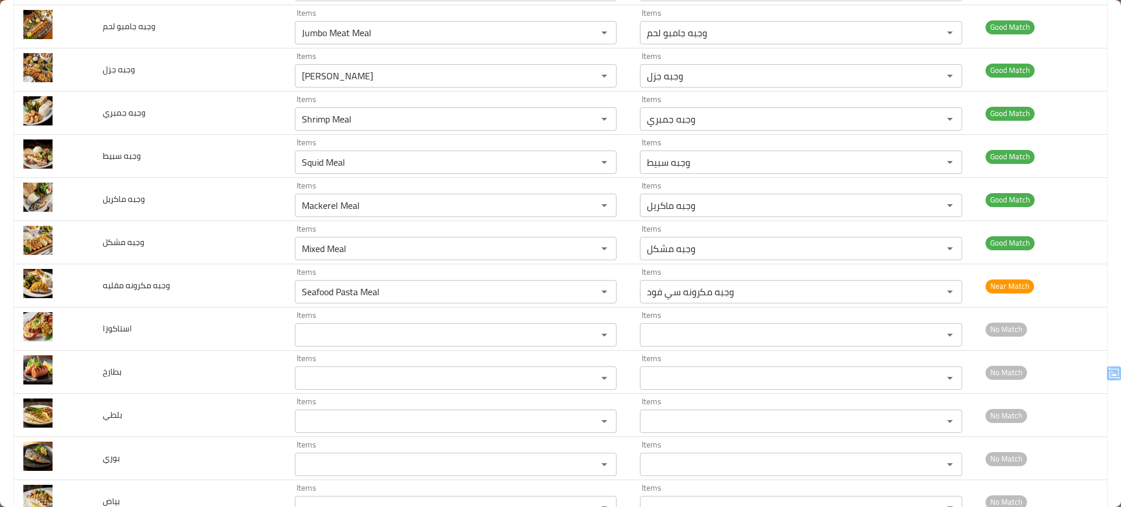
scroll to position [1905, 0]
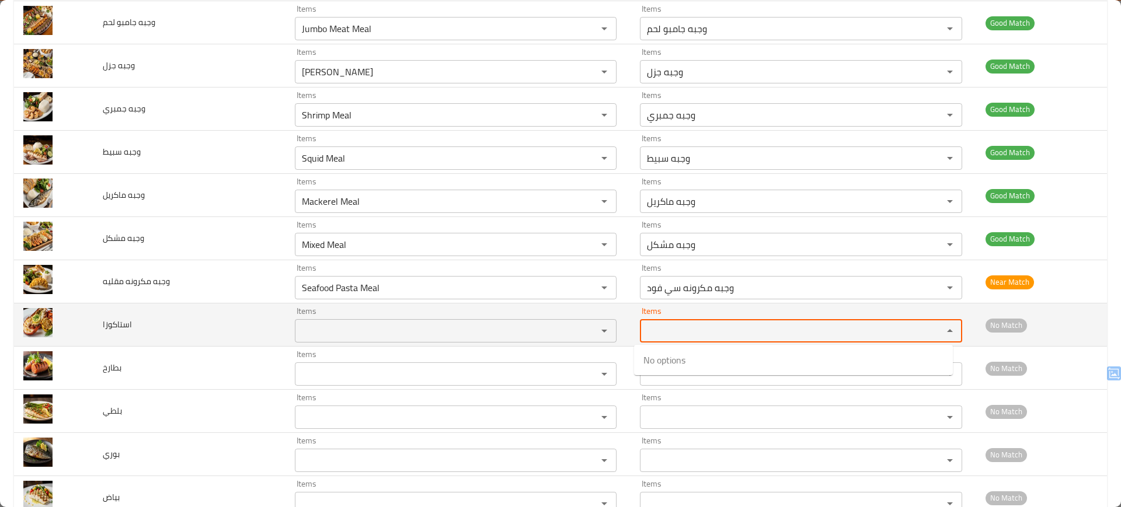
click at [783, 333] on input "Items" at bounding box center [783, 331] width 280 height 16
type input "ا"
type input "س"
type input "إ"
click at [242, 323] on td "استاكوزا" at bounding box center [189, 325] width 192 height 43
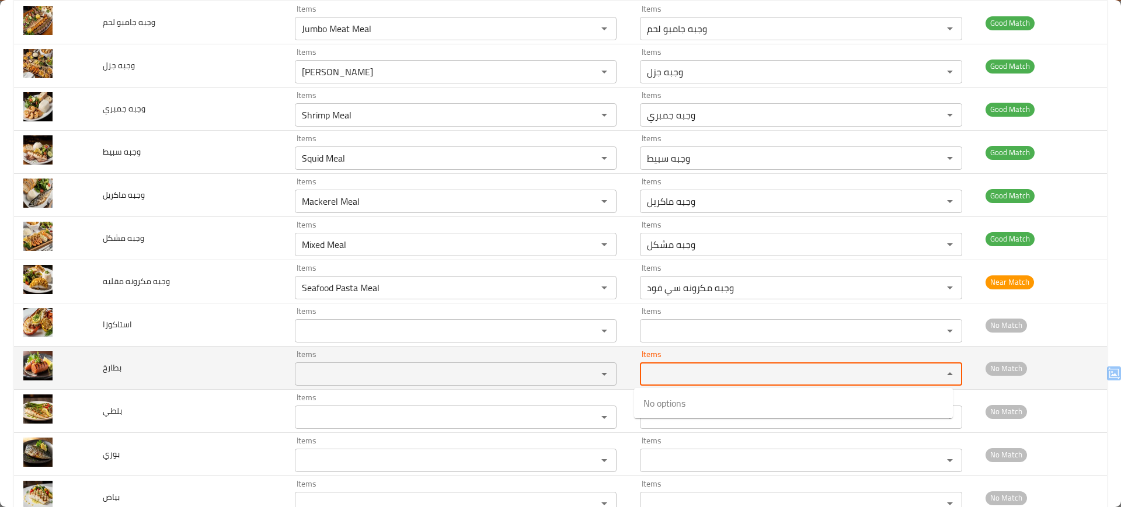
click at [676, 380] on input "Items" at bounding box center [783, 374] width 280 height 16
type input "ب"
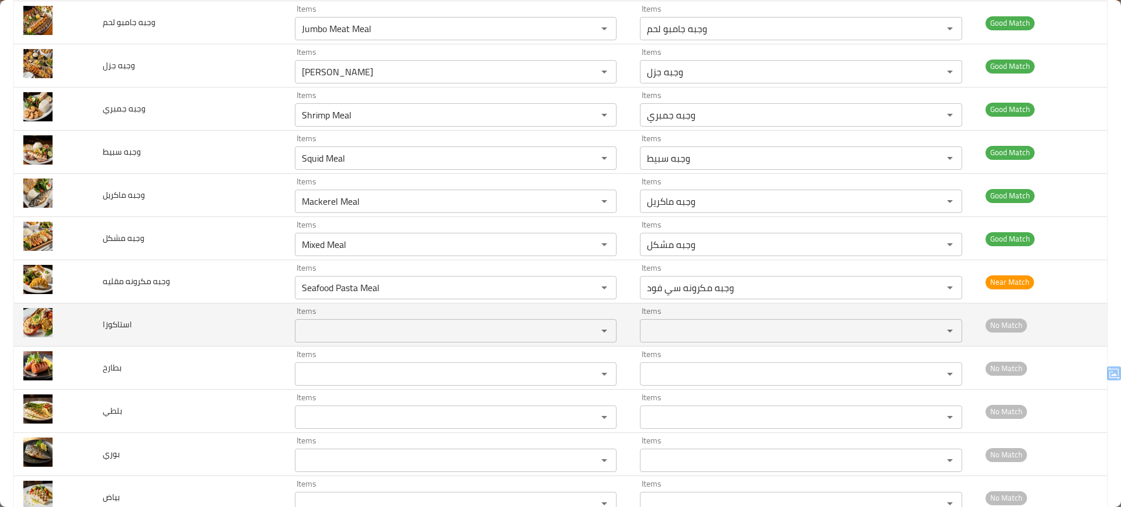
click at [681, 328] on input "Items" at bounding box center [783, 331] width 280 height 16
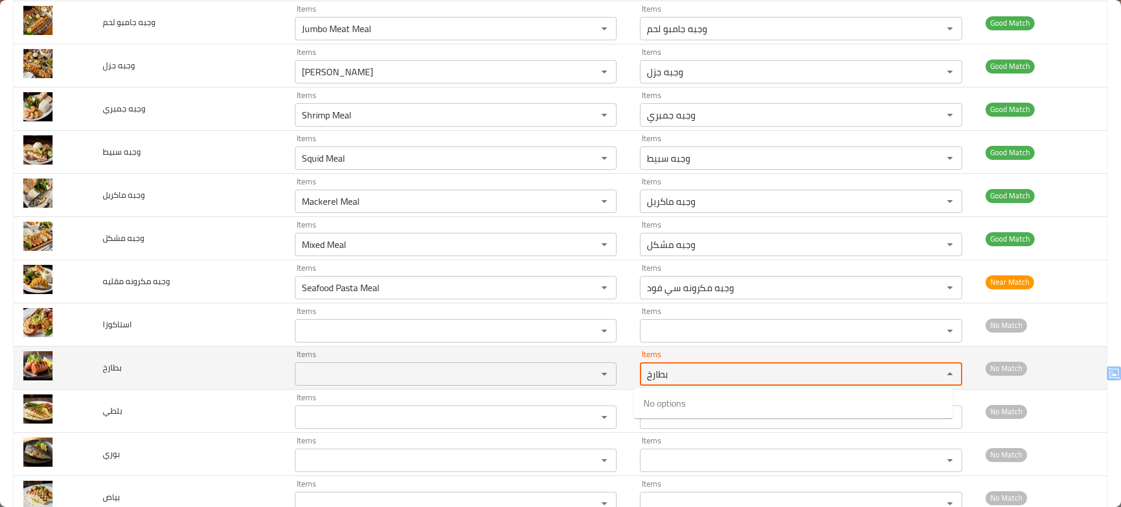
type input "بطارخ"
click at [176, 351] on td "بطارخ" at bounding box center [189, 368] width 192 height 43
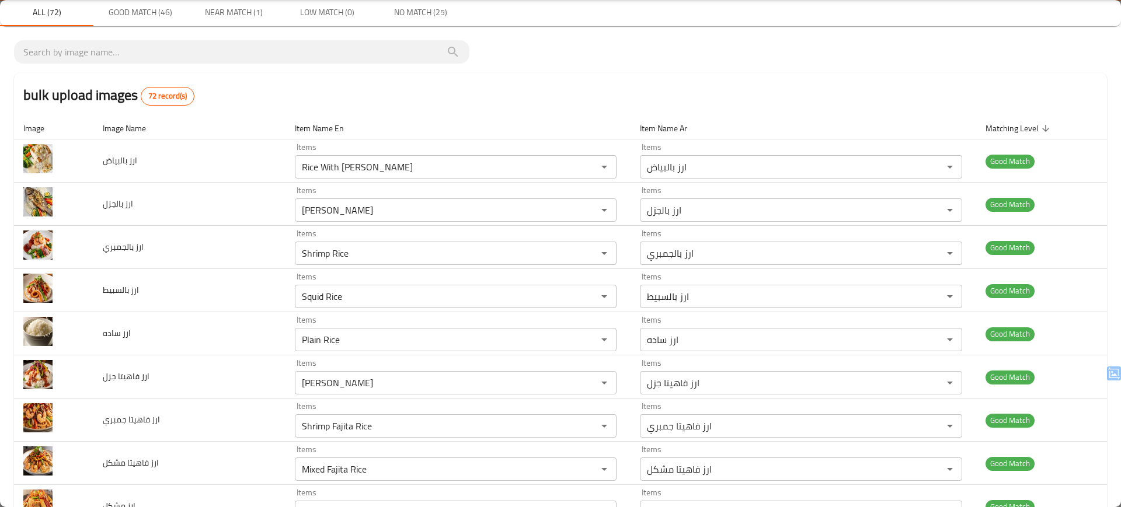
scroll to position [0, 0]
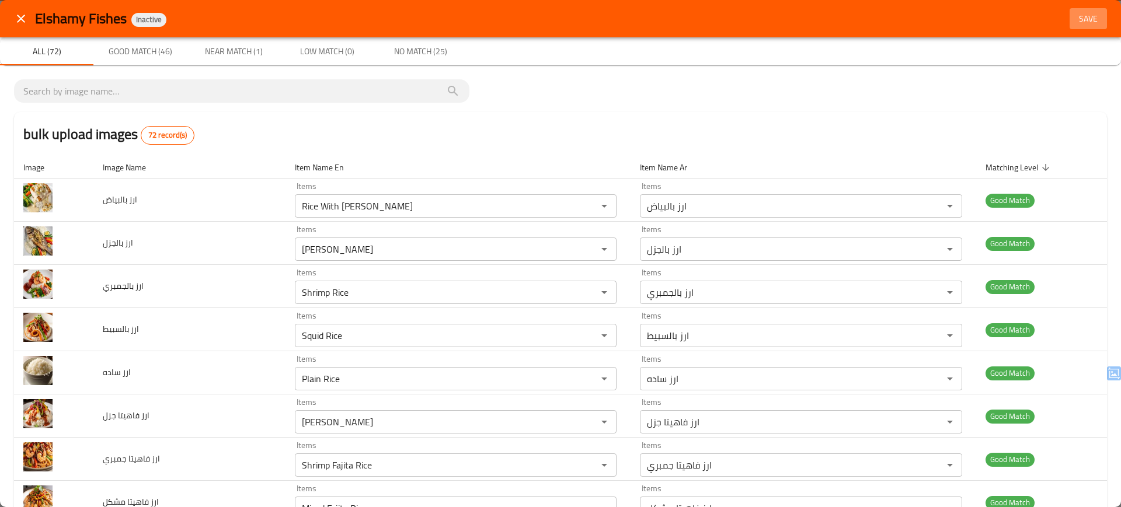
click at [1078, 27] on button "Save" at bounding box center [1087, 19] width 37 height 22
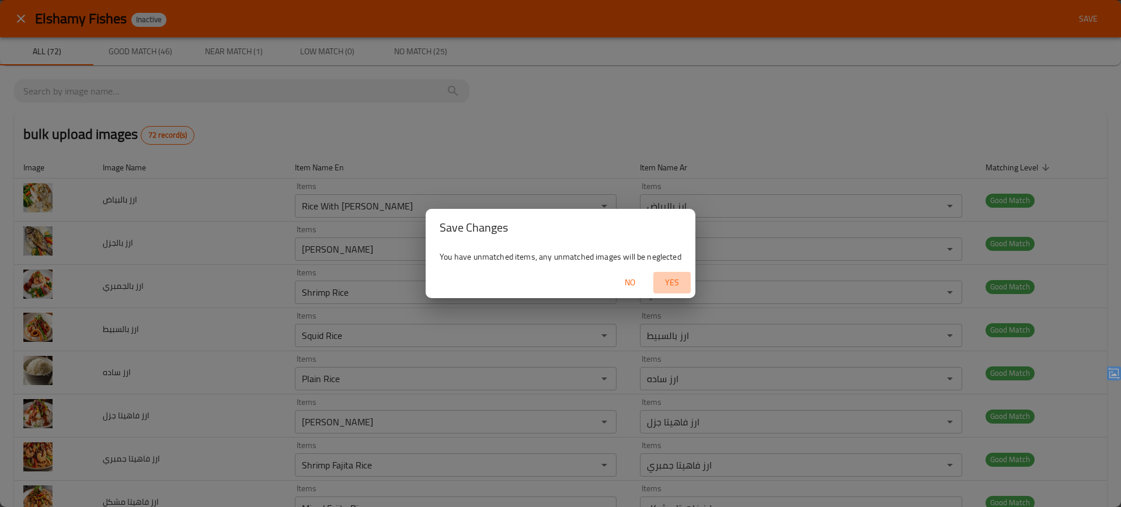
click at [669, 287] on span "Yes" at bounding box center [672, 282] width 28 height 15
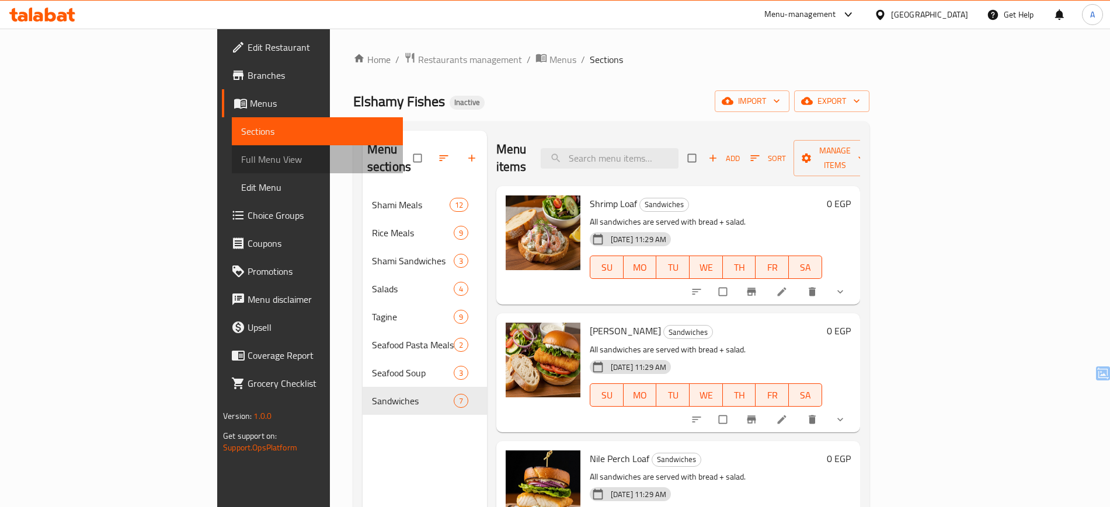
click at [241, 152] on span "Full Menu View" at bounding box center [317, 159] width 152 height 14
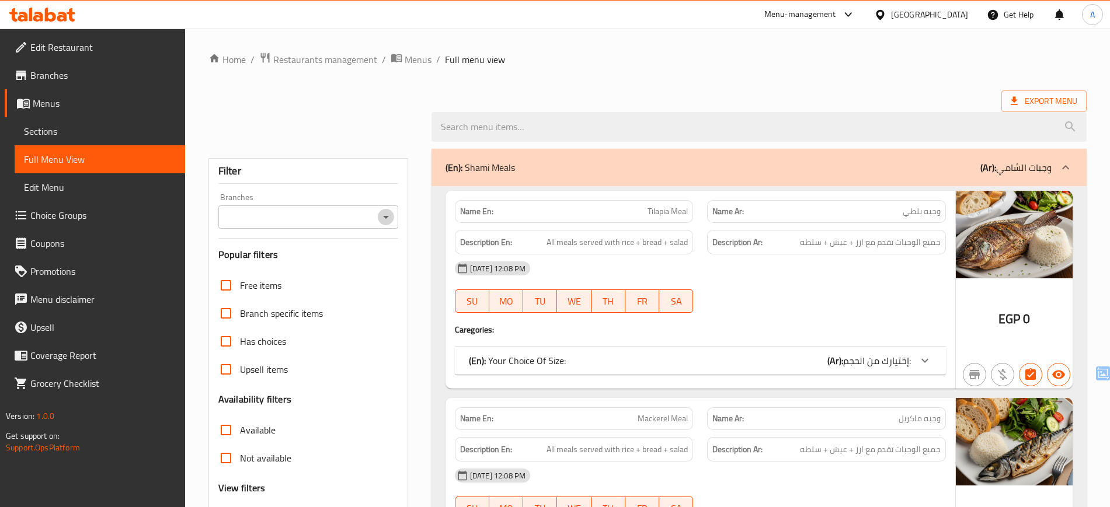
click at [390, 217] on icon "Open" at bounding box center [386, 217] width 14 height 14
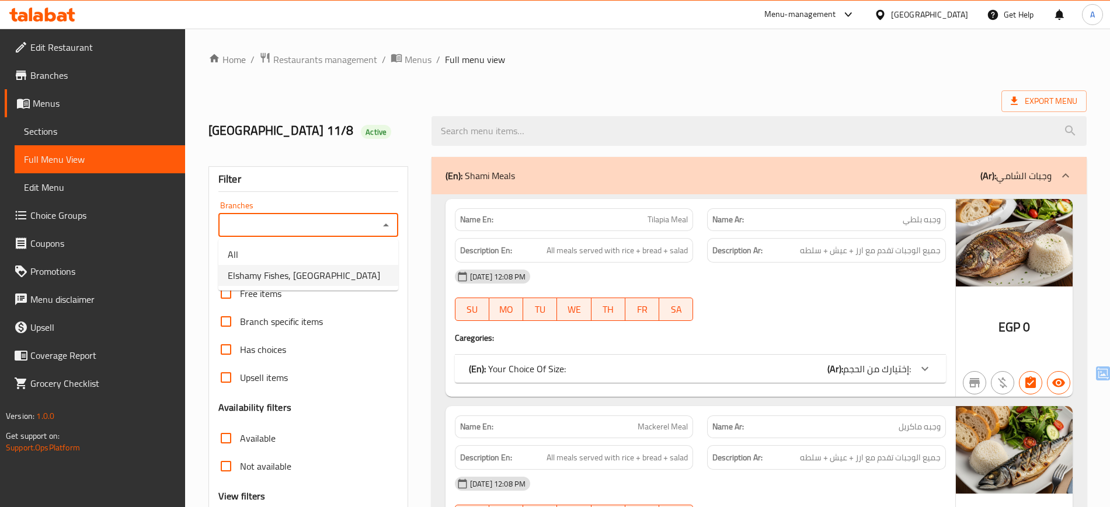
click at [371, 274] on li "Elshamy Fishes, [GEOGRAPHIC_DATA]" at bounding box center [308, 275] width 180 height 21
type input "Elshamy Fishes, [GEOGRAPHIC_DATA]"
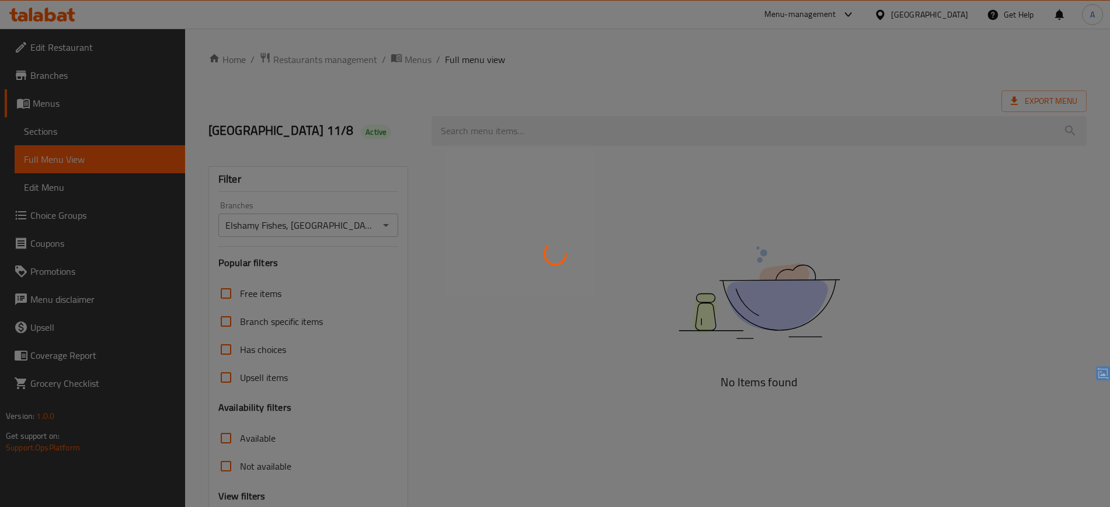
click at [371, 274] on div at bounding box center [555, 253] width 1110 height 507
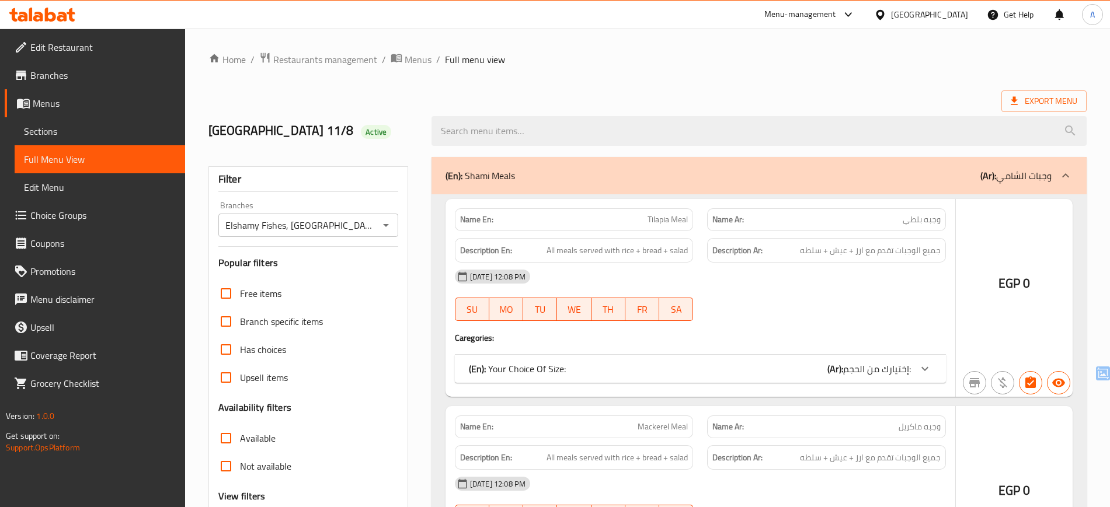
click at [371, 274] on div at bounding box center [555, 253] width 1110 height 507
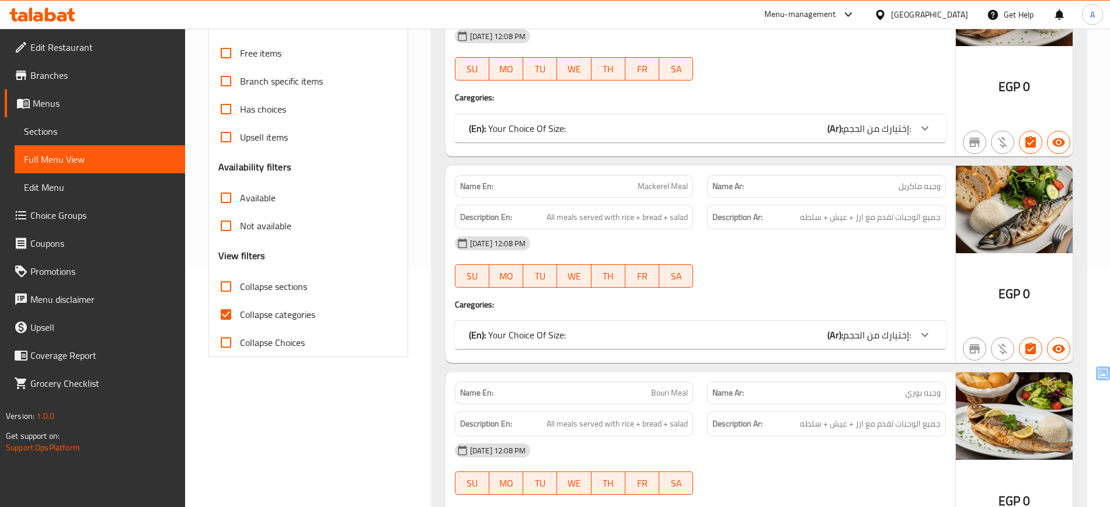
scroll to position [321, 0]
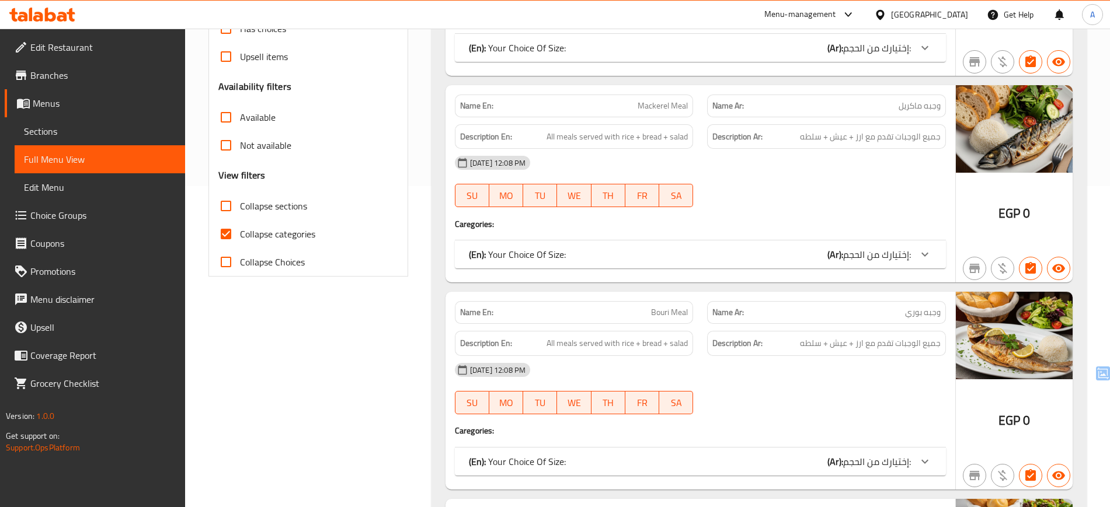
click at [315, 234] on span "Collapse categories" at bounding box center [277, 234] width 75 height 14
click at [240, 234] on input "Collapse categories" at bounding box center [226, 234] width 28 height 28
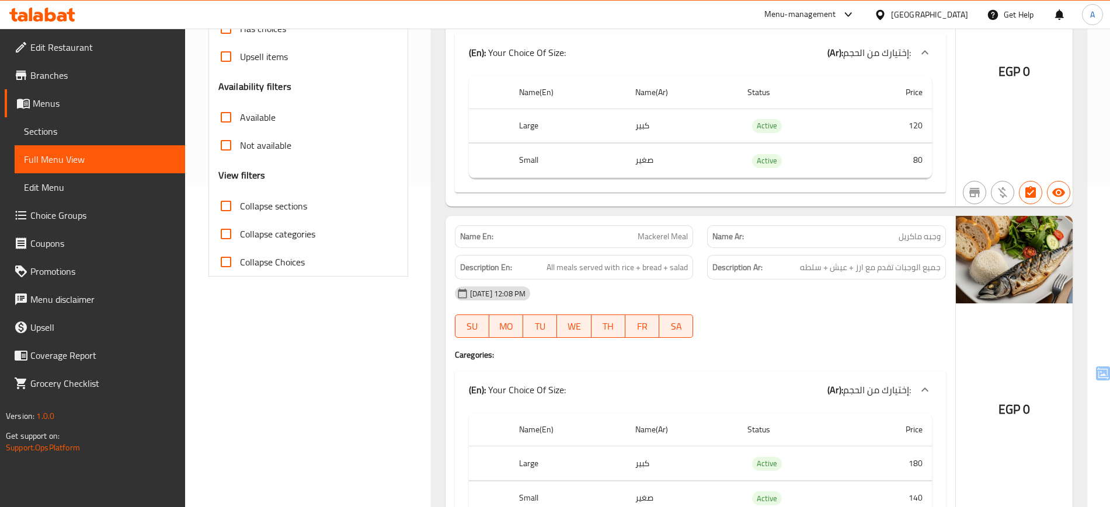
click at [251, 232] on span "Collapse categories" at bounding box center [277, 234] width 75 height 14
click at [240, 232] on input "Collapse categories" at bounding box center [226, 234] width 28 height 28
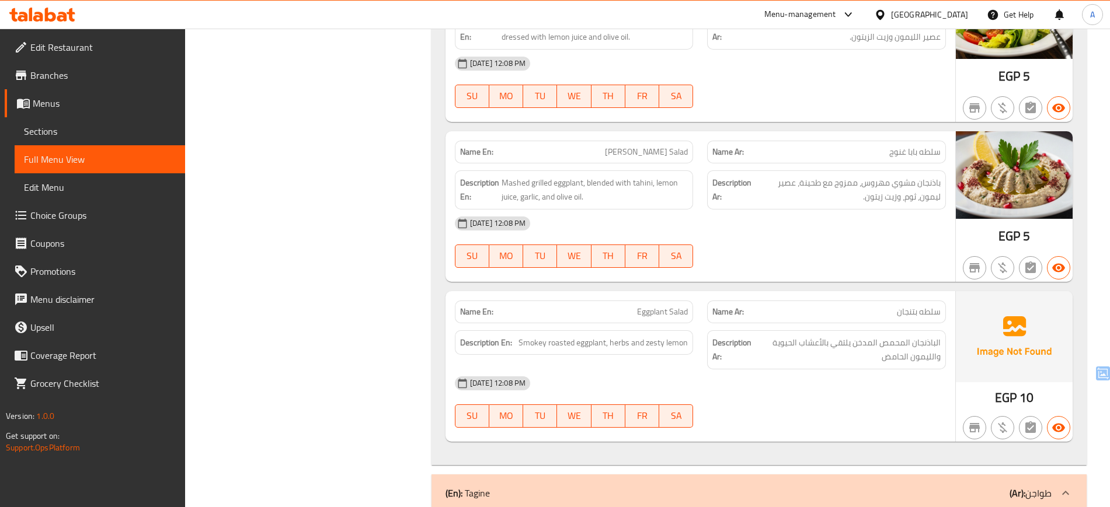
scroll to position [5777, 0]
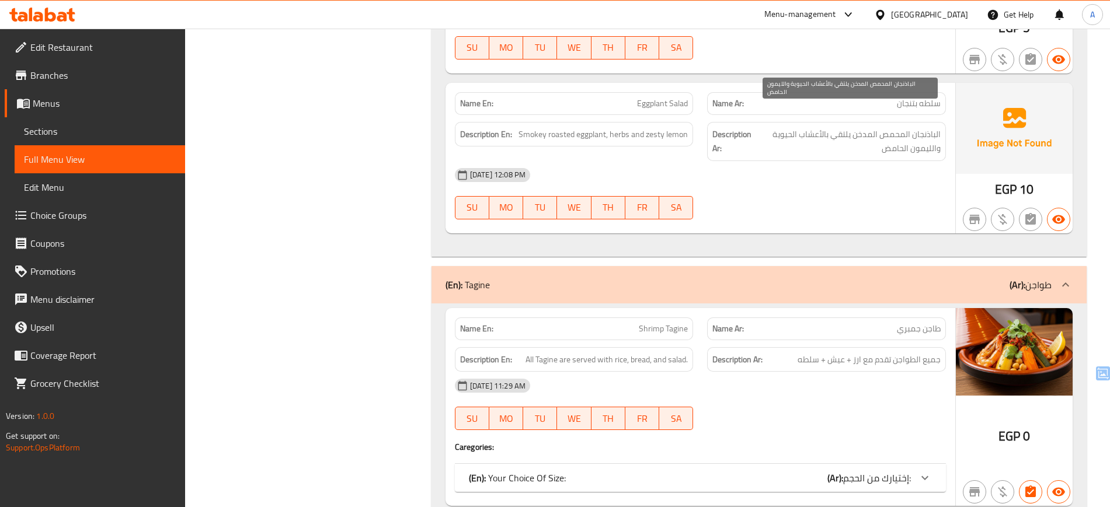
click at [887, 127] on span "الباذنجان المحمص المدخن يلتقي بالأعشاب الحيوية والليمون الحامض" at bounding box center [847, 141] width 185 height 29
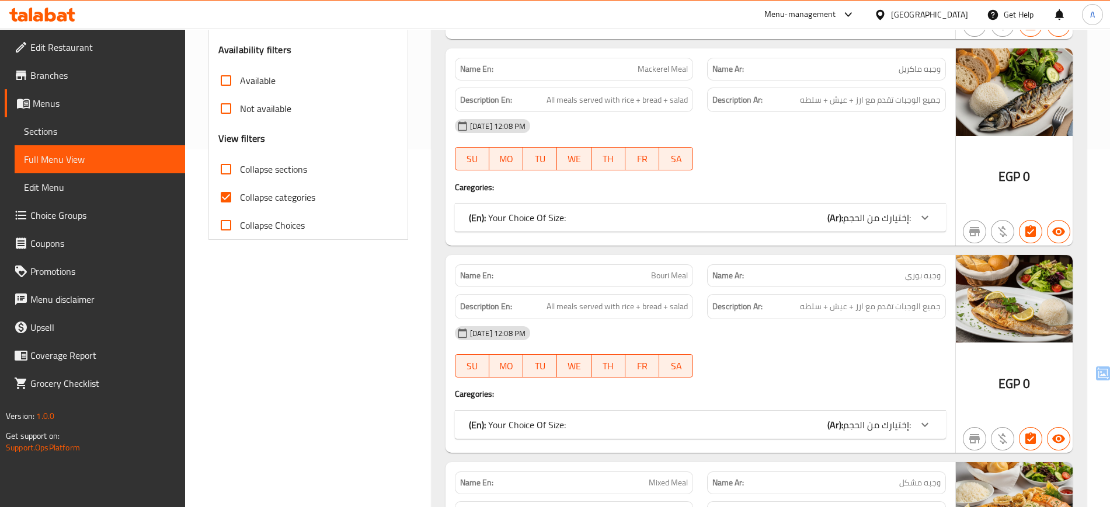
scroll to position [379, 0]
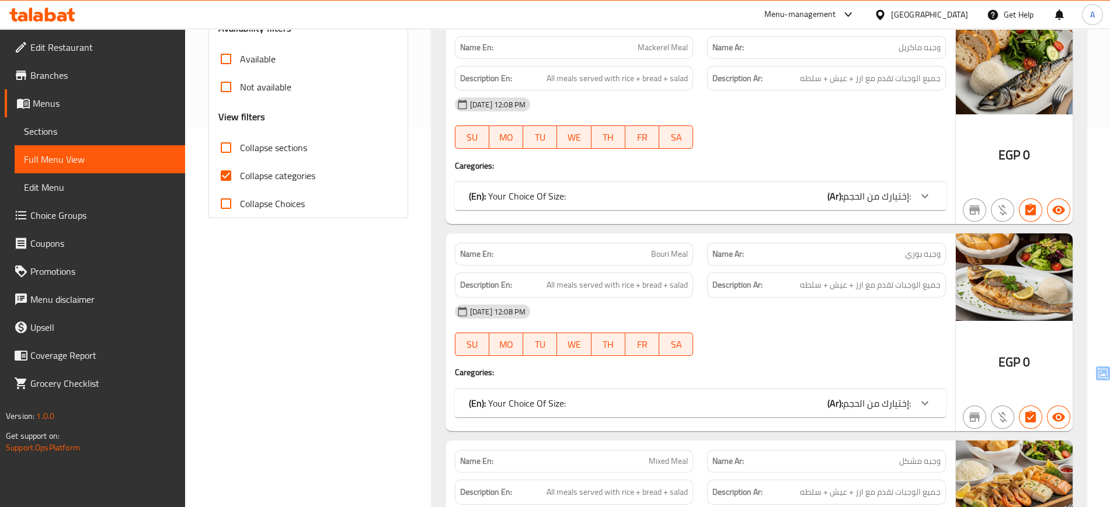
click at [285, 170] on span "Collapse categories" at bounding box center [277, 176] width 75 height 14
click at [240, 170] on input "Collapse categories" at bounding box center [226, 176] width 28 height 28
checkbox input "false"
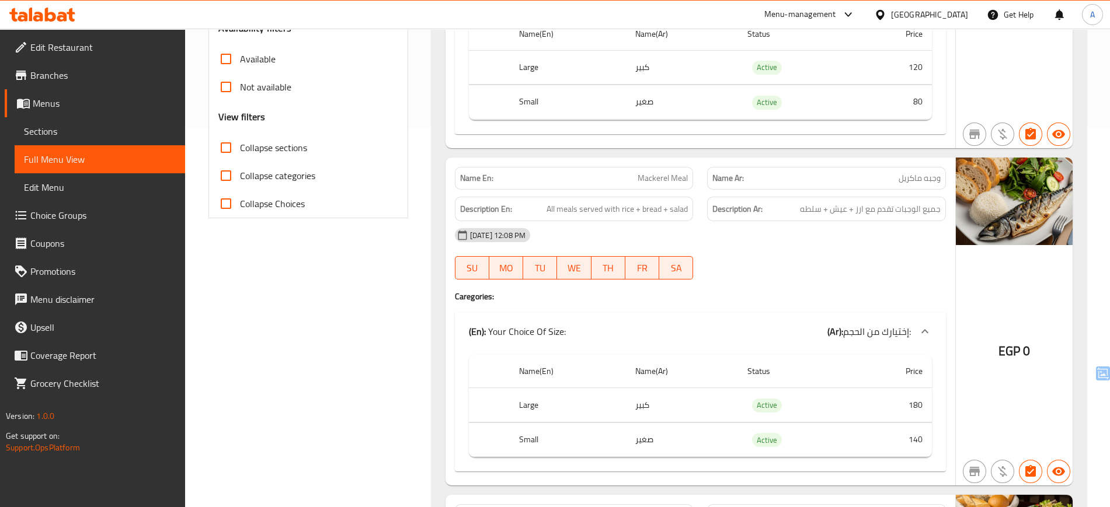
scroll to position [0, 0]
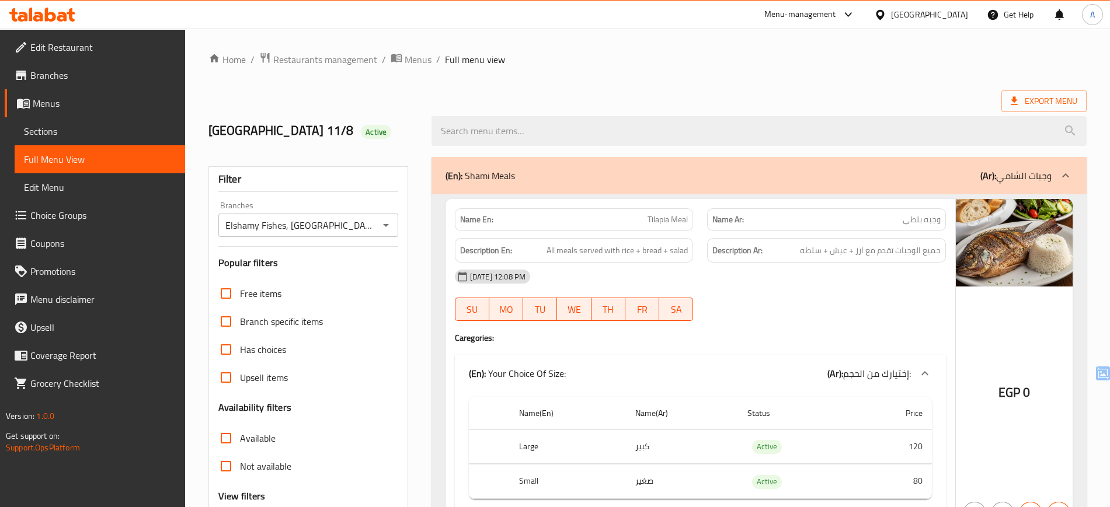
click at [773, 264] on div "11-08-2025 12:08 PM" at bounding box center [700, 277] width 505 height 28
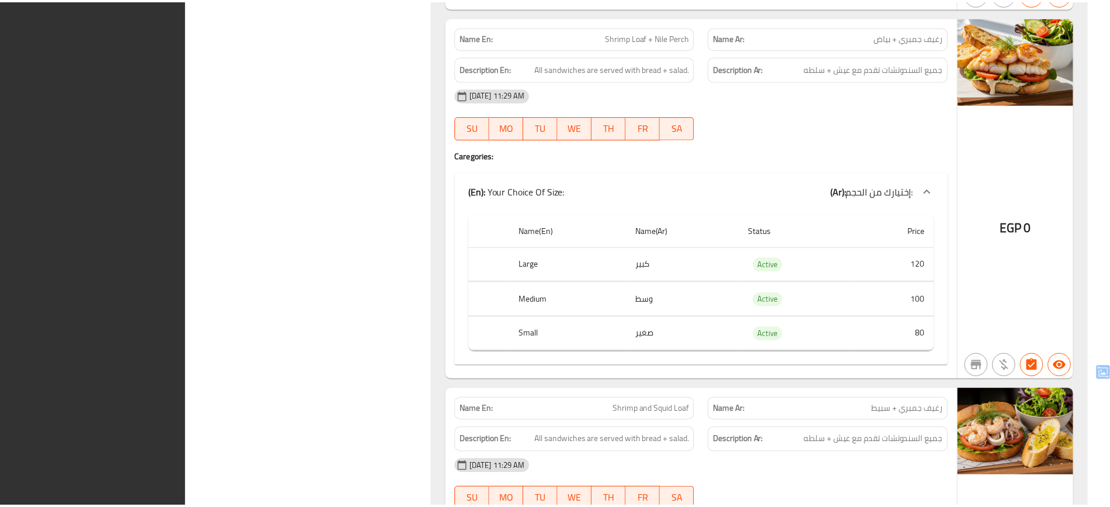
scroll to position [16250, 0]
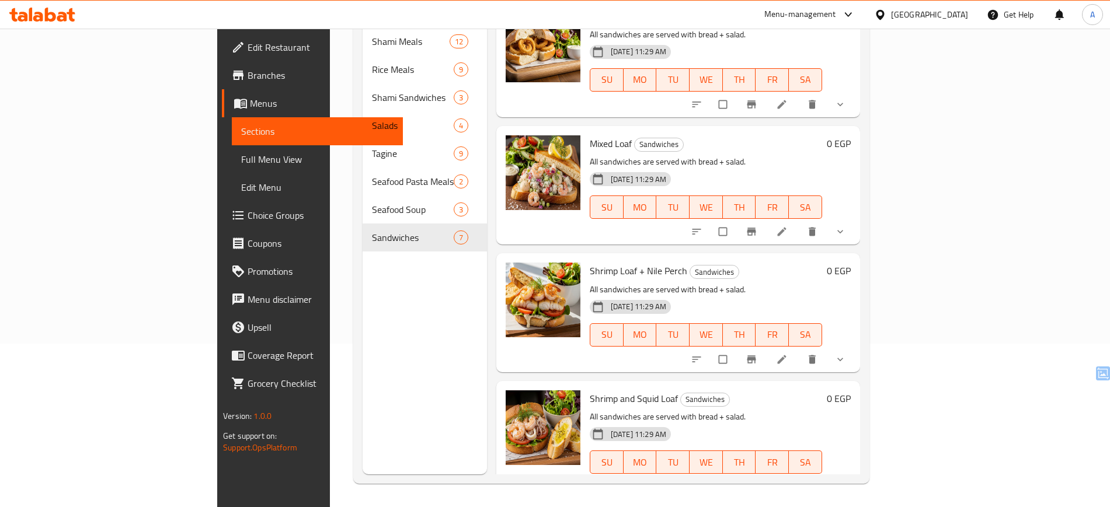
scroll to position [414, 0]
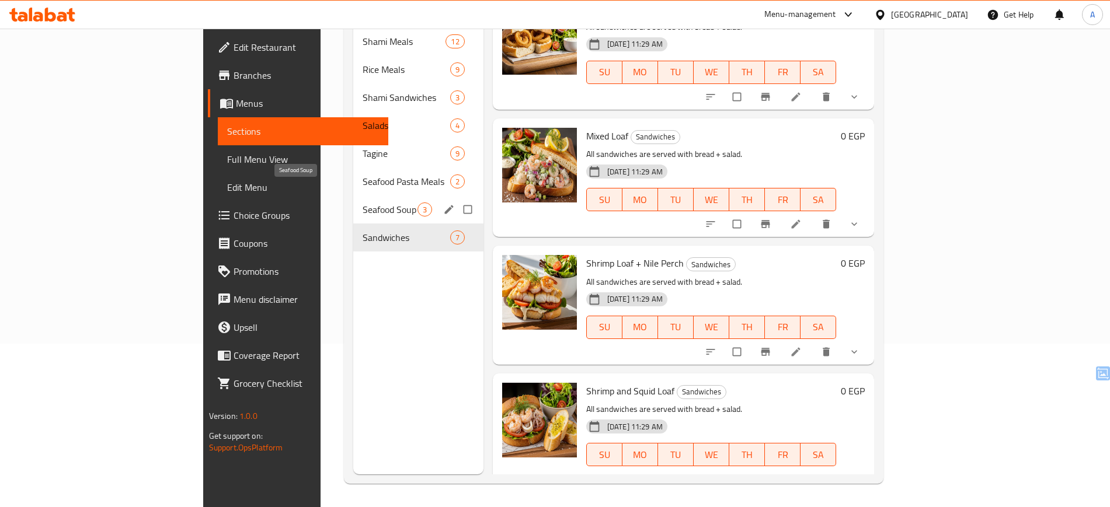
click at [362, 203] on span "Seafood Soup" at bounding box center [389, 210] width 55 height 14
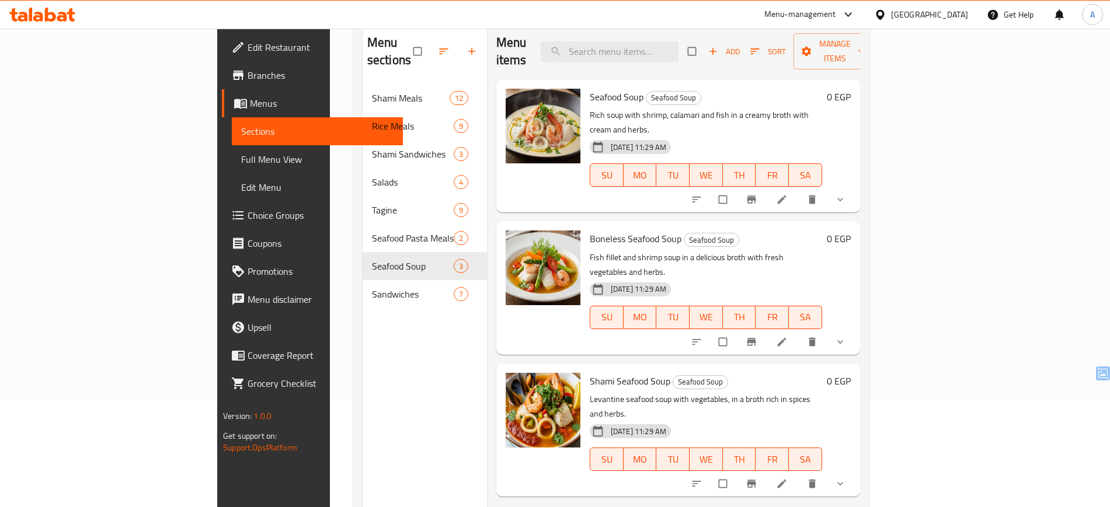
scroll to position [106, 0]
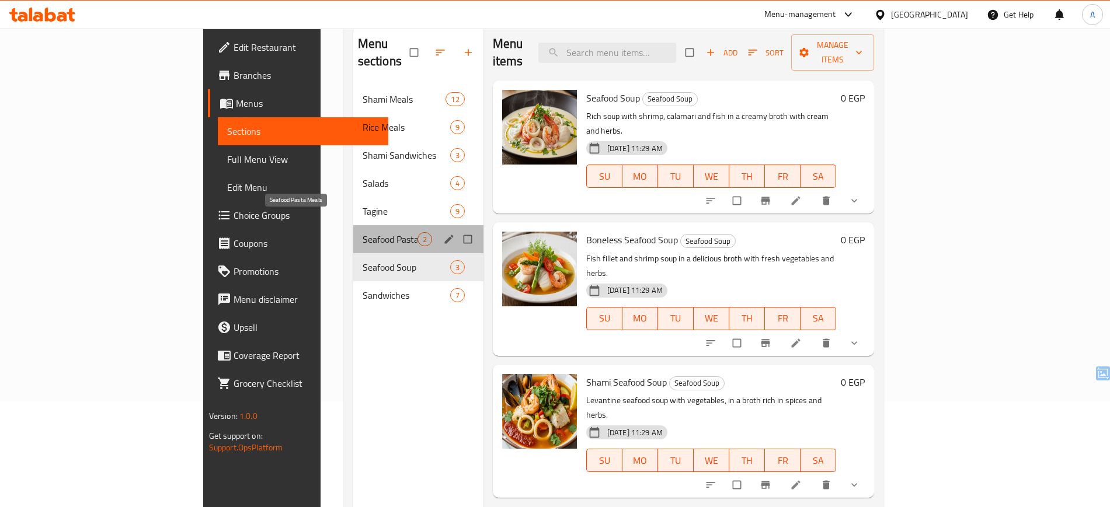
click at [362, 232] on span "Seafood Pasta Meals" at bounding box center [389, 239] width 55 height 14
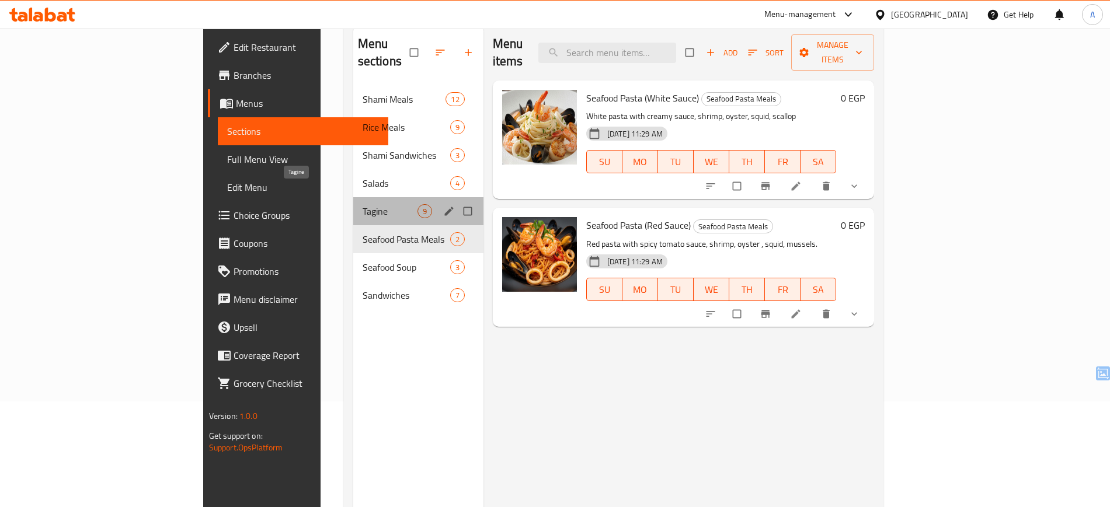
click at [362, 204] on span "Tagine" at bounding box center [389, 211] width 55 height 14
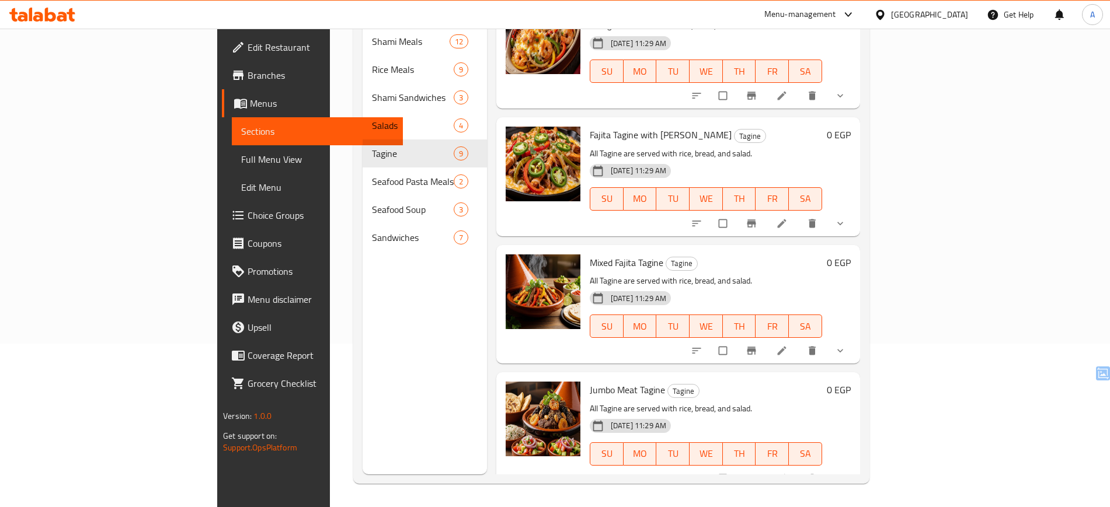
scroll to position [542, 0]
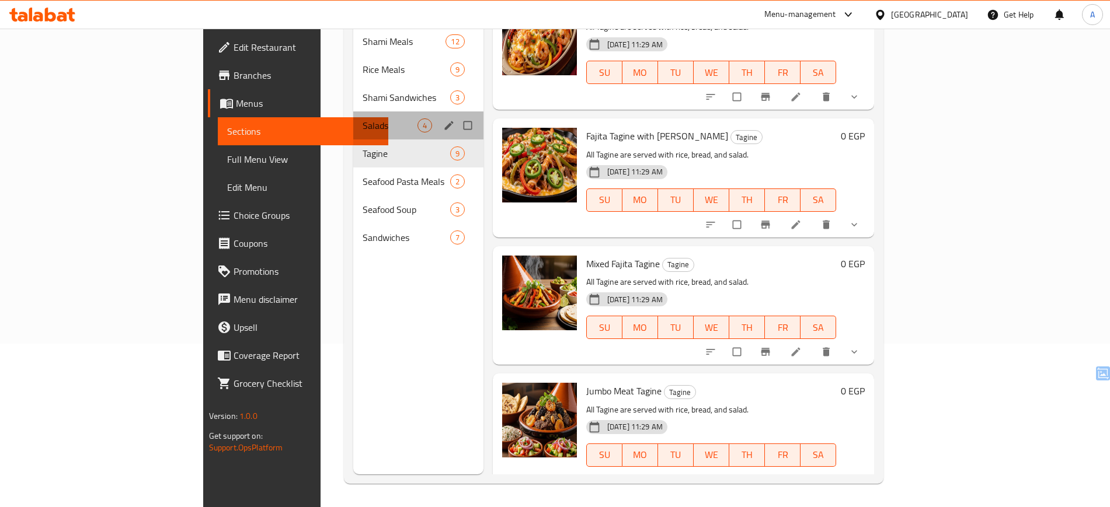
click at [353, 111] on div "Salads 4" at bounding box center [418, 125] width 130 height 28
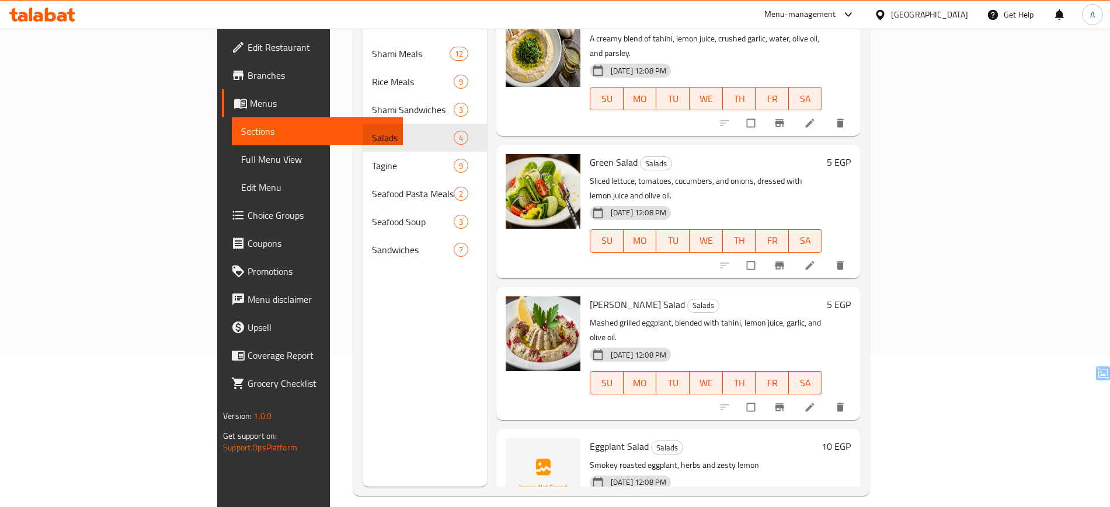
scroll to position [152, 0]
click at [515, 448] on icon "upload picture" at bounding box center [521, 454] width 12 height 12
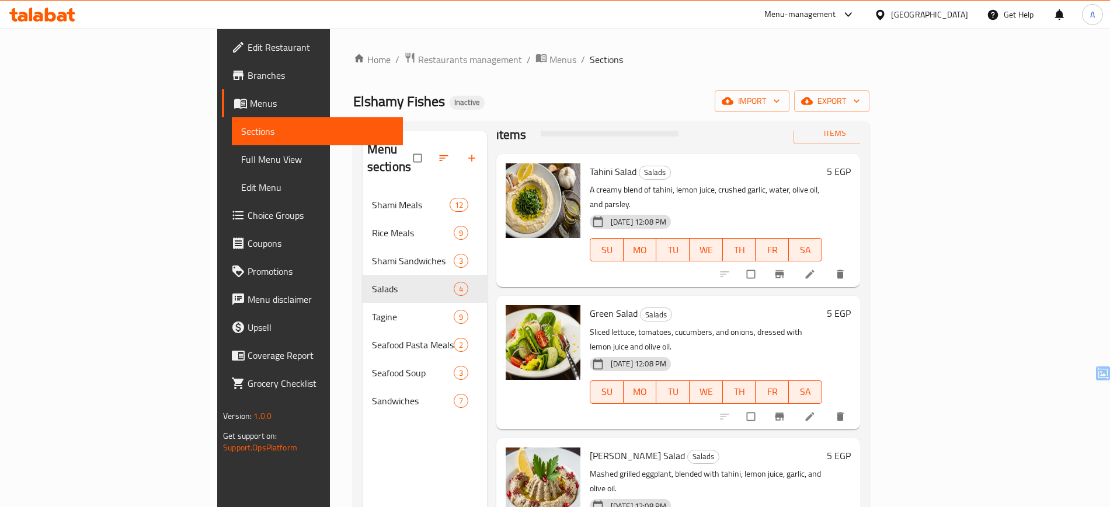
scroll to position [0, 0]
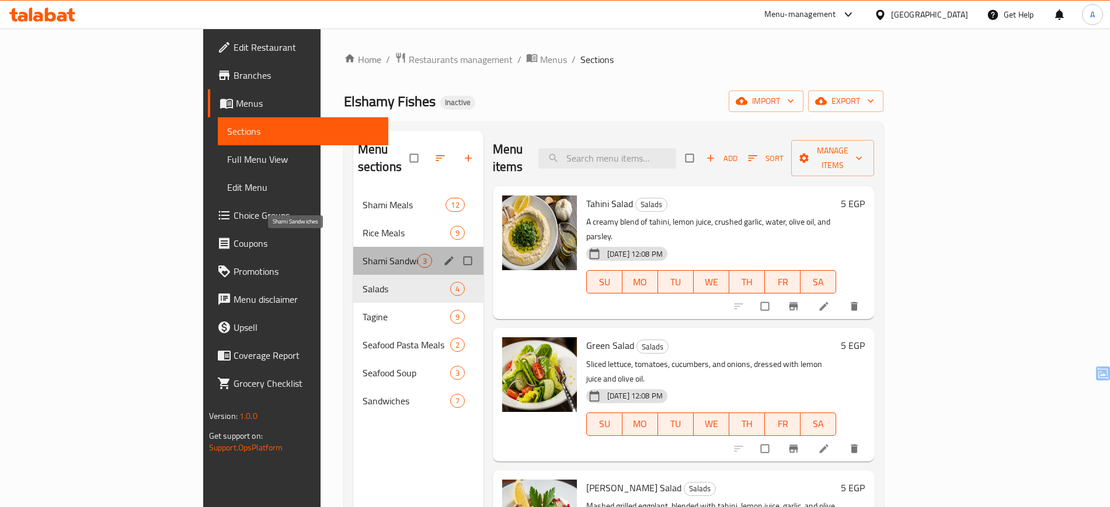
click at [362, 254] on span "Shami Sandwiches" at bounding box center [389, 261] width 55 height 14
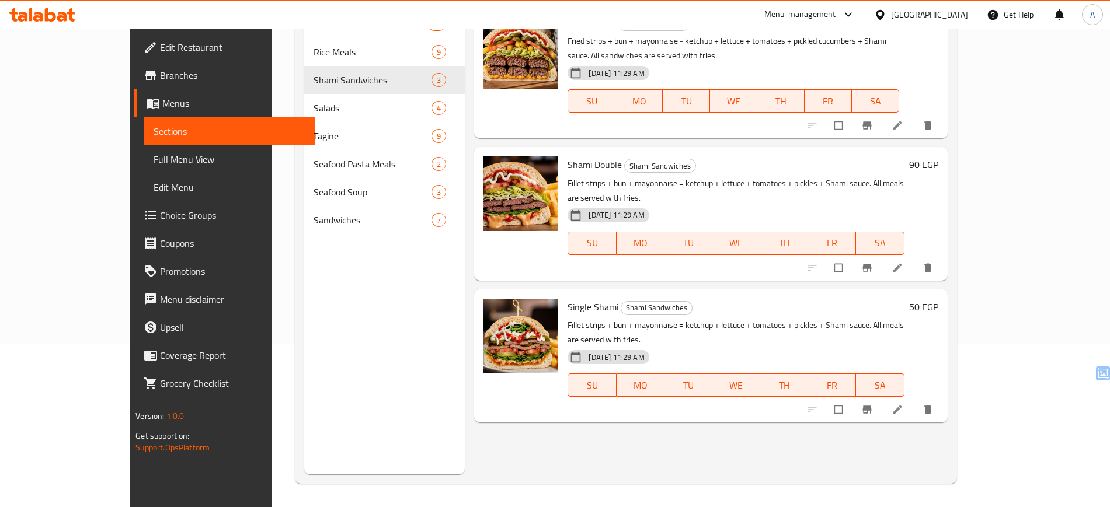
scroll to position [163, 0]
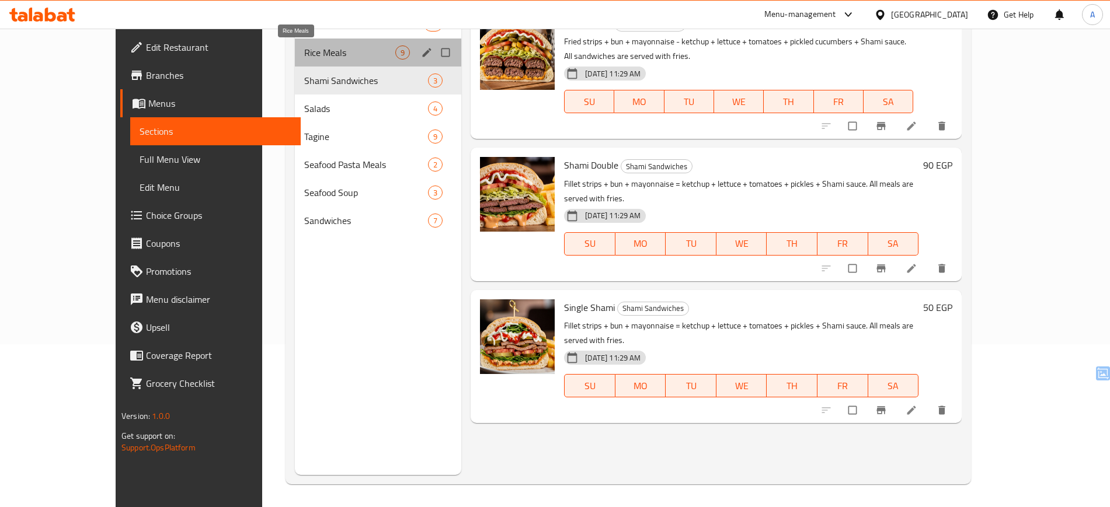
click at [304, 56] on span "Rice Meals" at bounding box center [349, 53] width 91 height 14
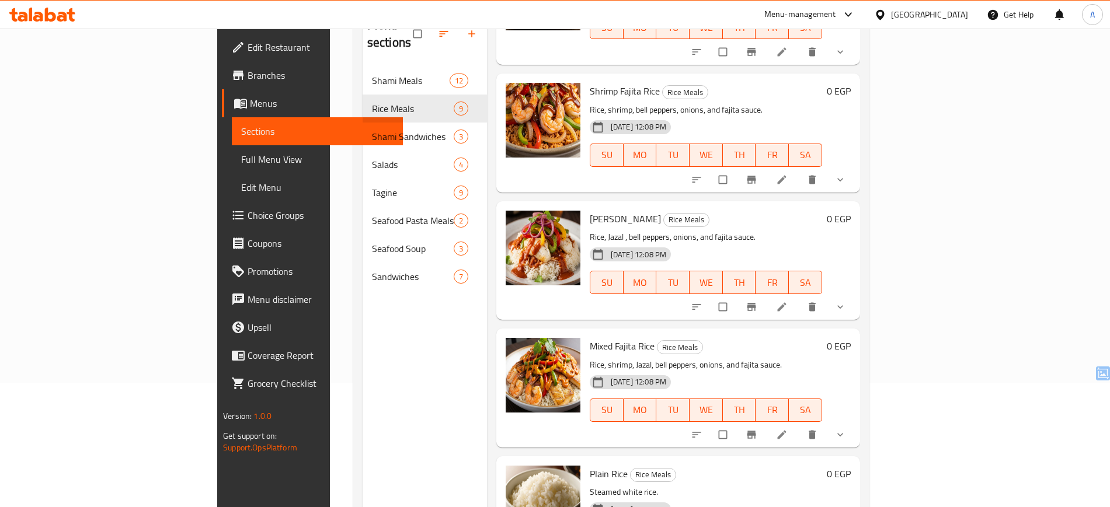
scroll to position [124, 0]
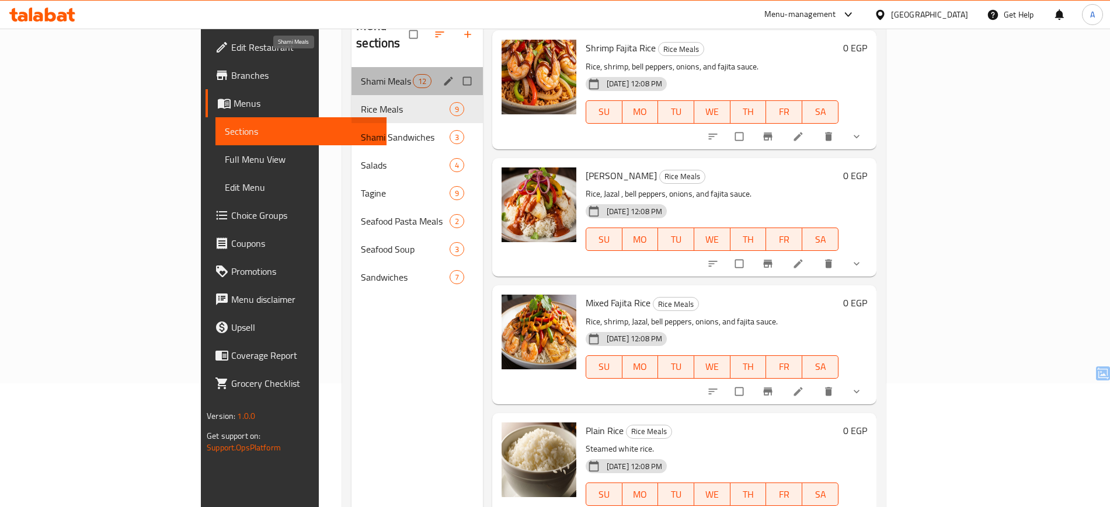
click at [361, 74] on span "Shami Meals" at bounding box center [386, 81] width 51 height 14
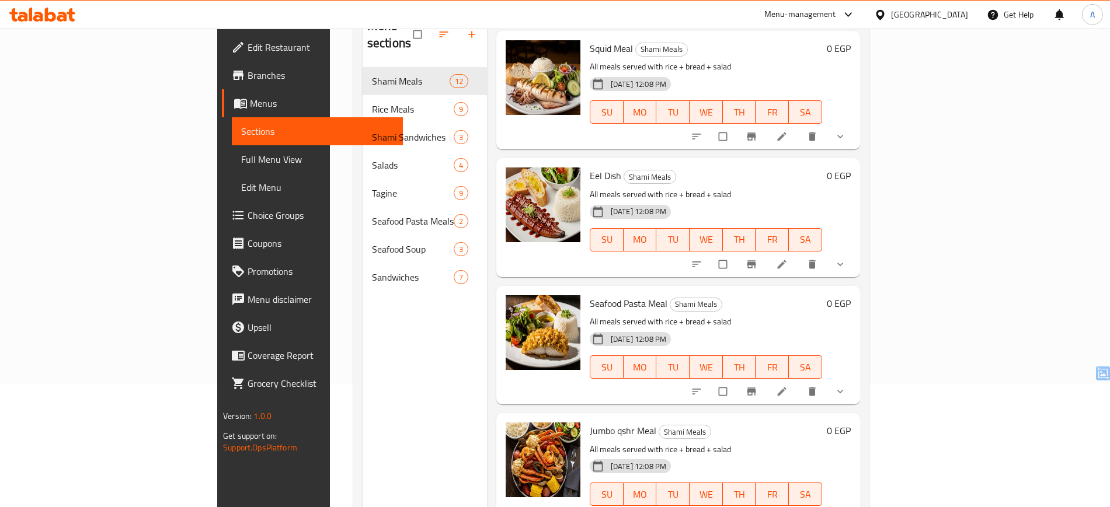
scroll to position [163, 0]
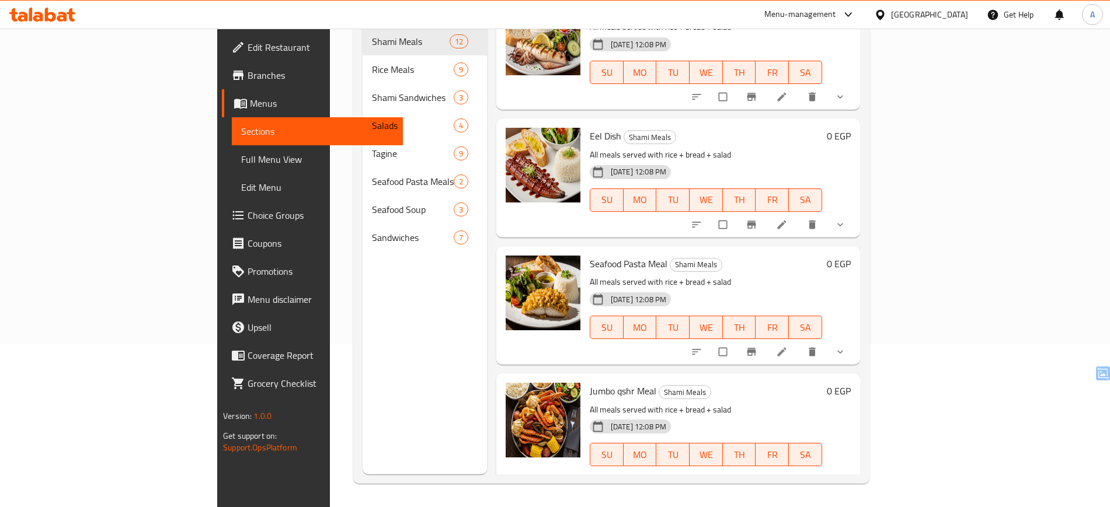
click at [43, 19] on icon at bounding box center [42, 15] width 66 height 14
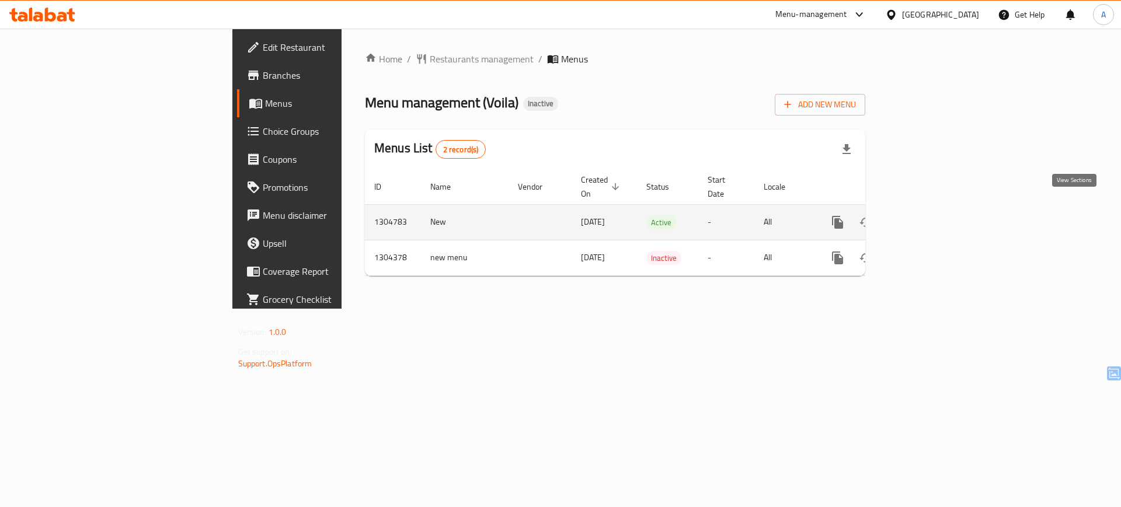
click at [929, 215] on icon "enhanced table" at bounding box center [922, 222] width 14 height 14
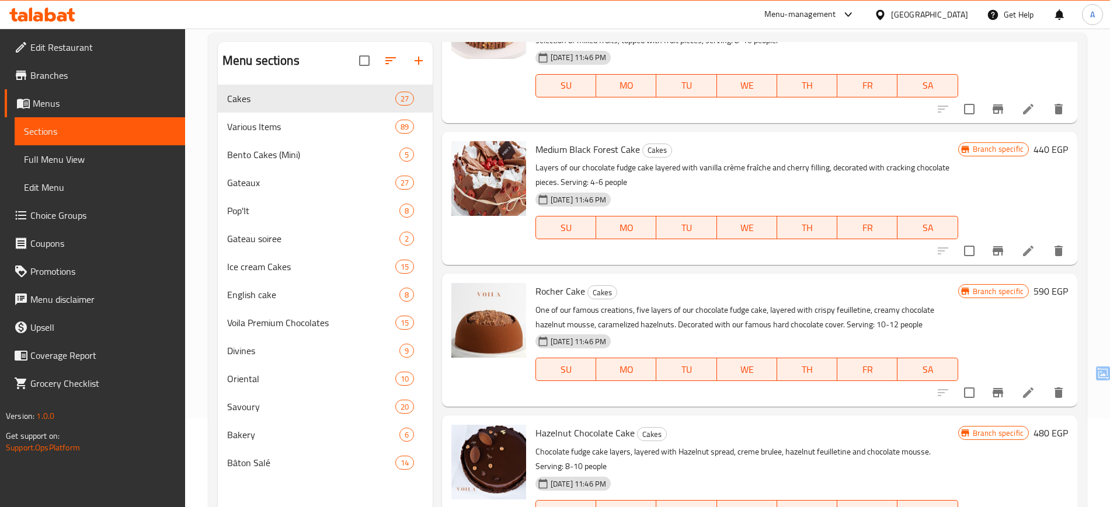
scroll to position [90, 0]
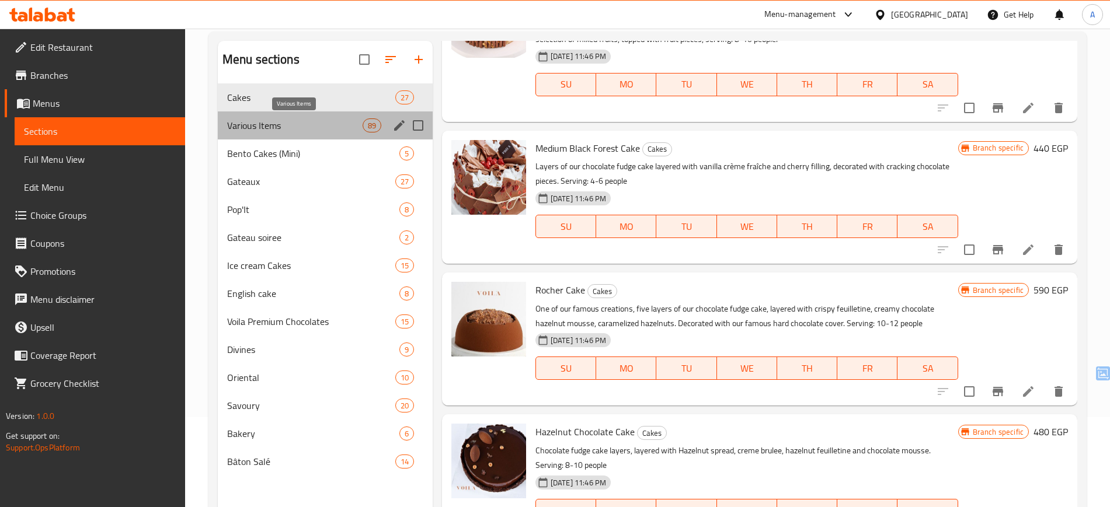
click at [317, 130] on span "Various Items" at bounding box center [294, 125] width 135 height 14
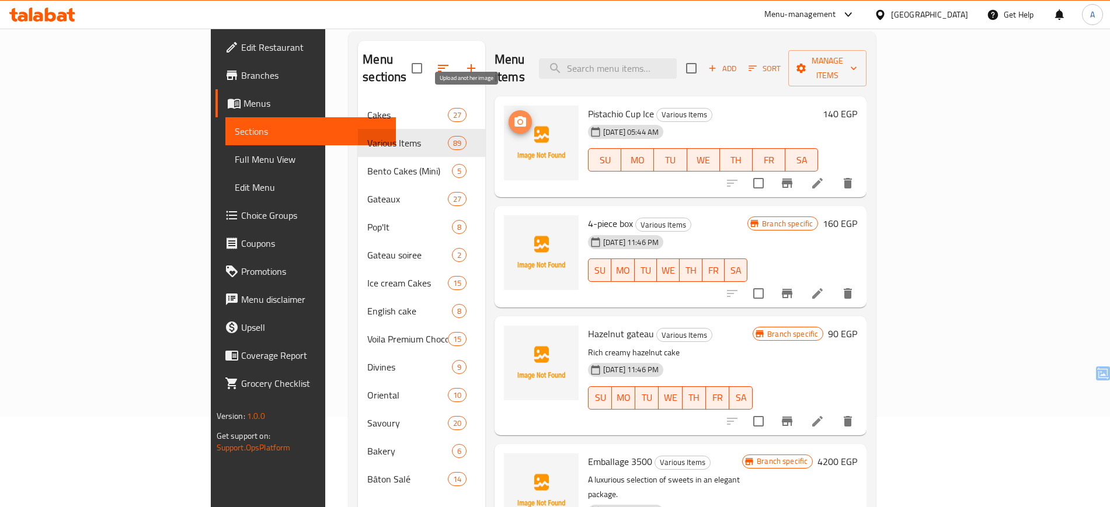
click at [514, 116] on icon "upload picture" at bounding box center [520, 121] width 12 height 11
click at [513, 335] on icon "upload picture" at bounding box center [520, 342] width 14 height 14
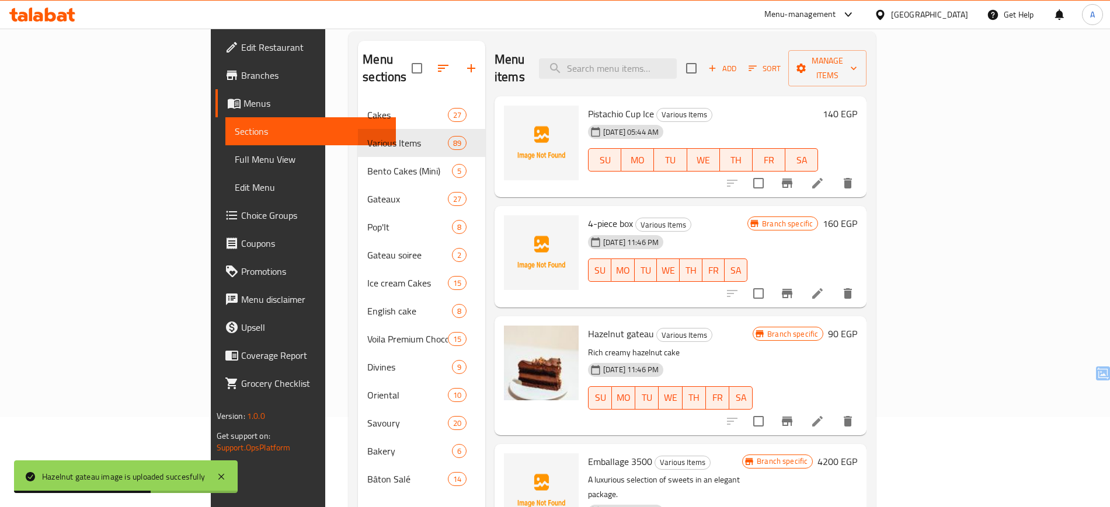
click at [588, 453] on span "Emballage 3500" at bounding box center [620, 462] width 64 height 18
copy span "Emballage"
click at [513, 463] on icon "upload picture" at bounding box center [520, 470] width 14 height 14
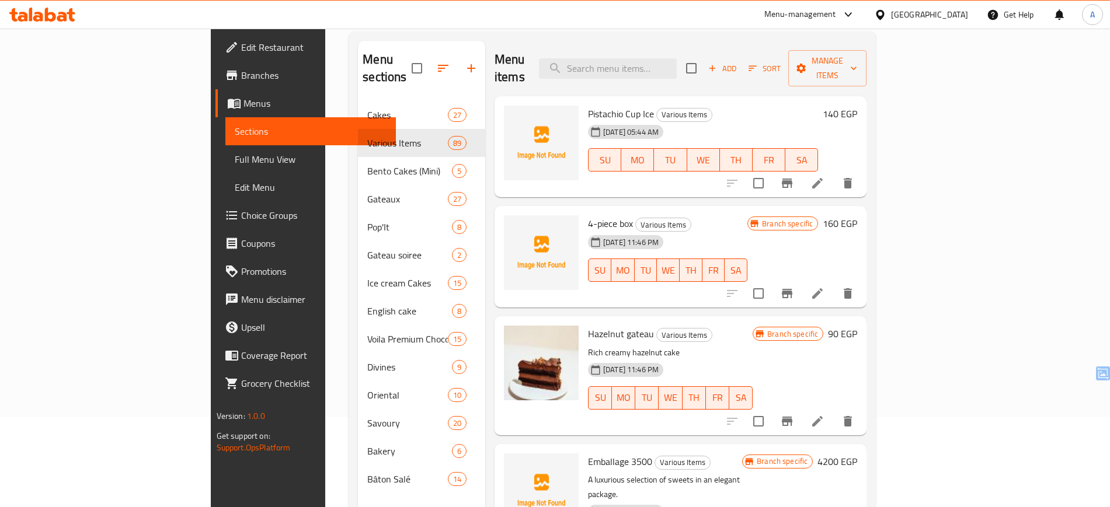
click at [525, 444] on div "Emballage 3500 Various Items A luxurious selection of sweets in an elegant pack…" at bounding box center [680, 510] width 372 height 133
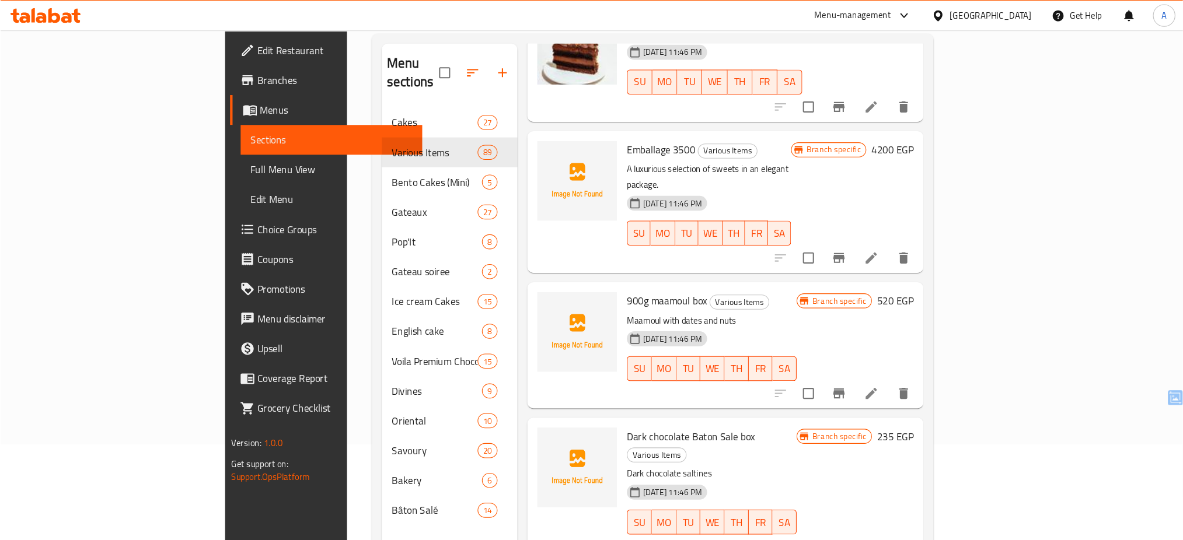
scroll to position [321, 0]
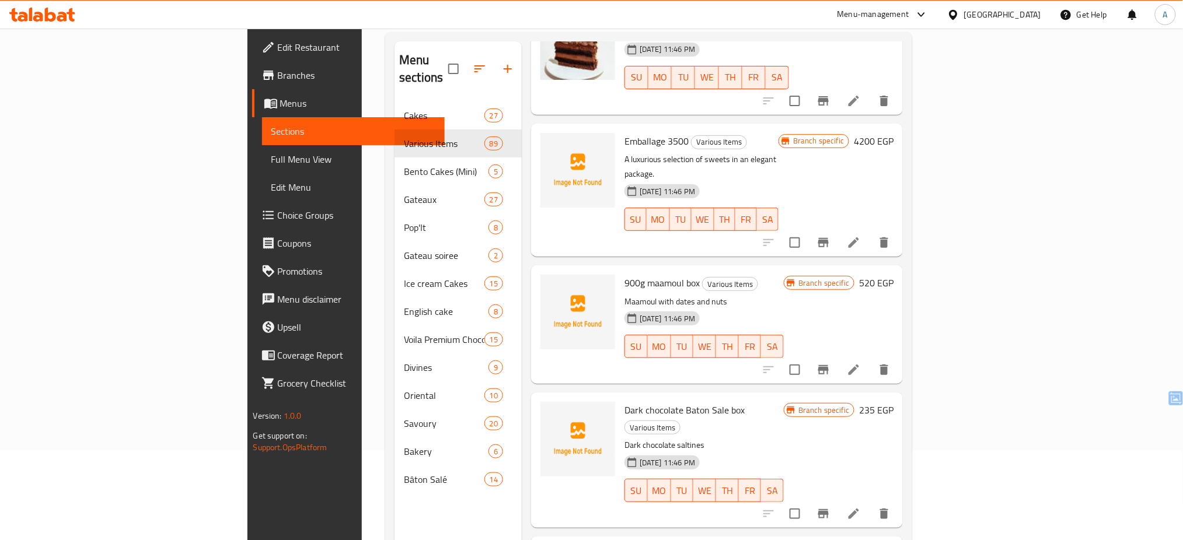
drag, startPoint x: 784, startPoint y: 39, endPoint x: 587, endPoint y: 249, distance: 287.4
click at [625, 274] on span "900g maamoul box" at bounding box center [662, 283] width 75 height 18
click at [545, 280] on button "upload picture" at bounding box center [556, 291] width 23 height 23
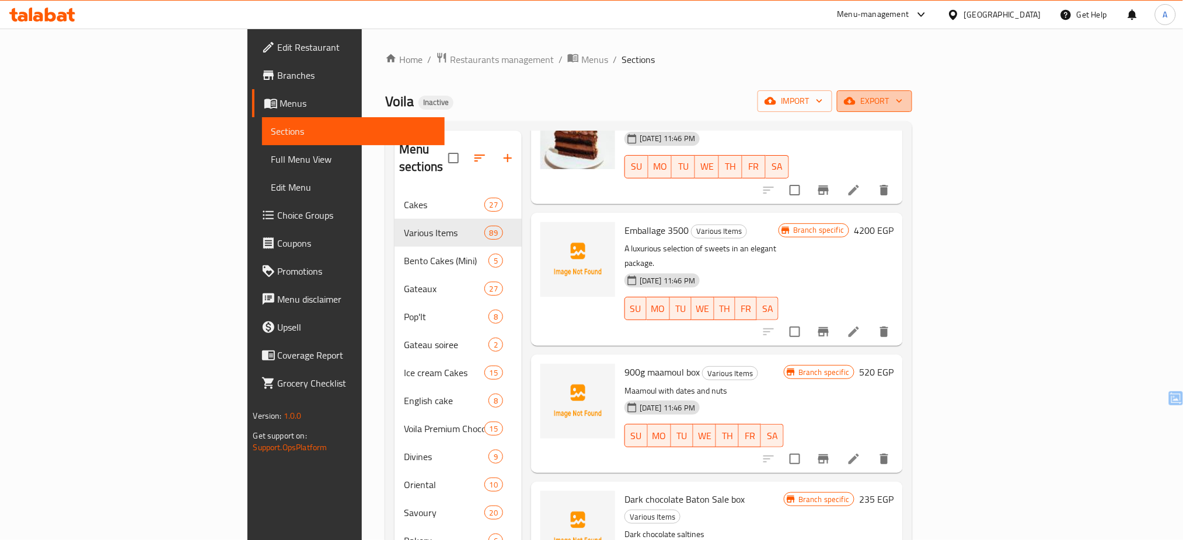
click at [903, 107] on span "export" at bounding box center [874, 101] width 57 height 15
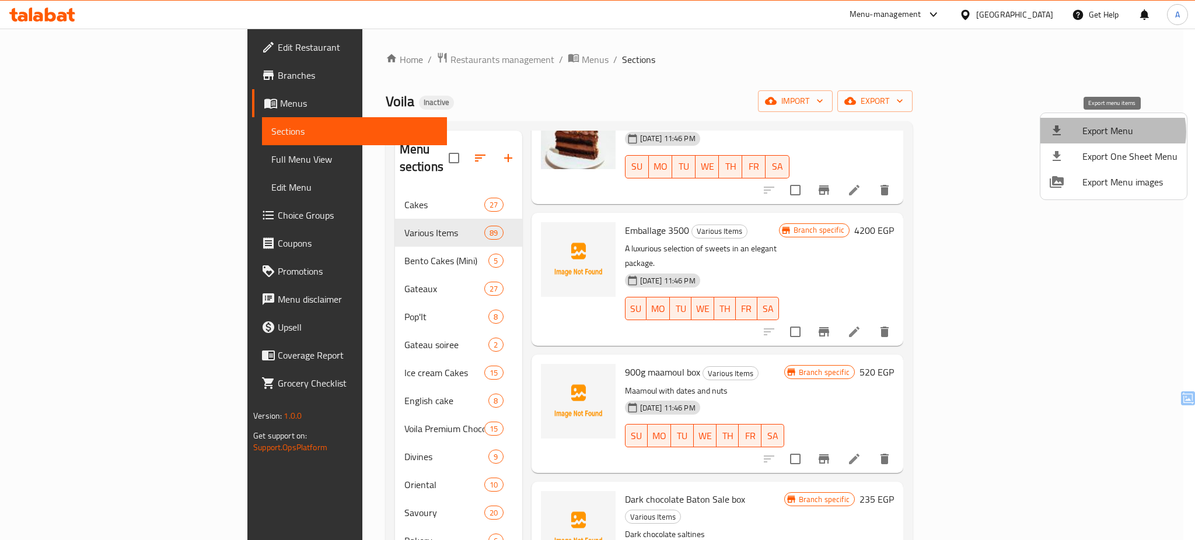
click at [1110, 132] on span "Export Menu" at bounding box center [1130, 131] width 95 height 14
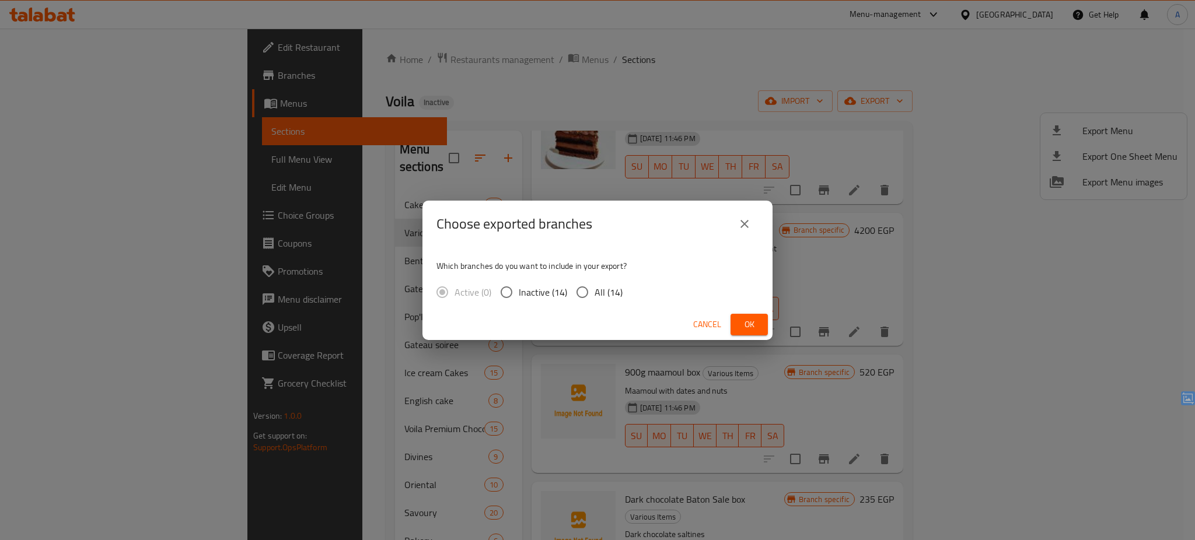
click at [606, 290] on span "All (14)" at bounding box center [609, 292] width 28 height 14
click at [595, 290] on input "All (14)" at bounding box center [582, 292] width 25 height 25
radio input "true"
click at [749, 320] on span "Ok" at bounding box center [749, 325] width 19 height 15
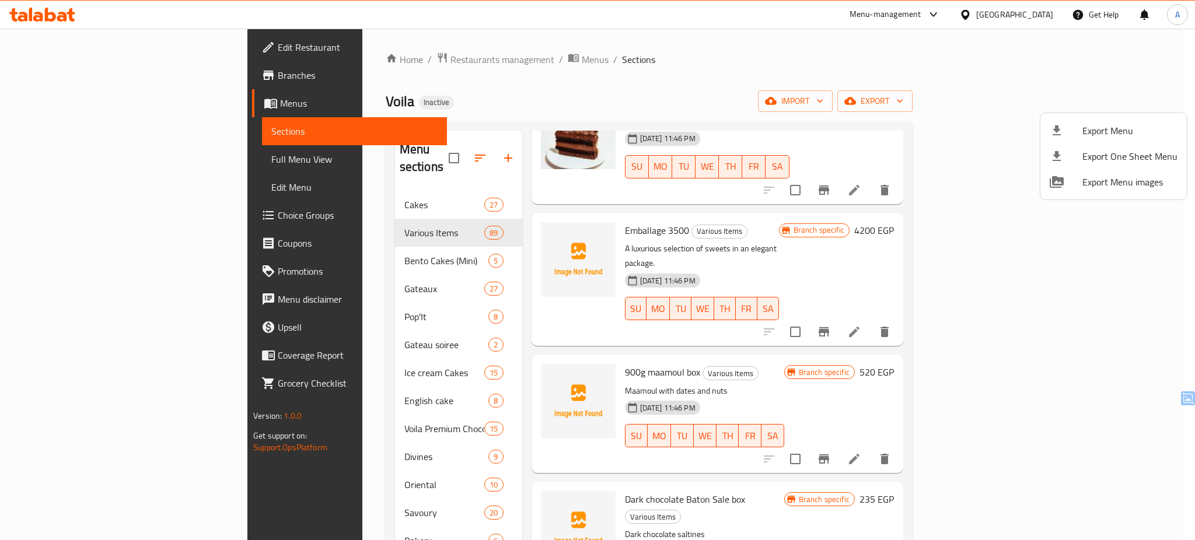
click at [92, 106] on div at bounding box center [597, 270] width 1195 height 540
click at [280, 106] on span "Menus" at bounding box center [359, 103] width 158 height 14
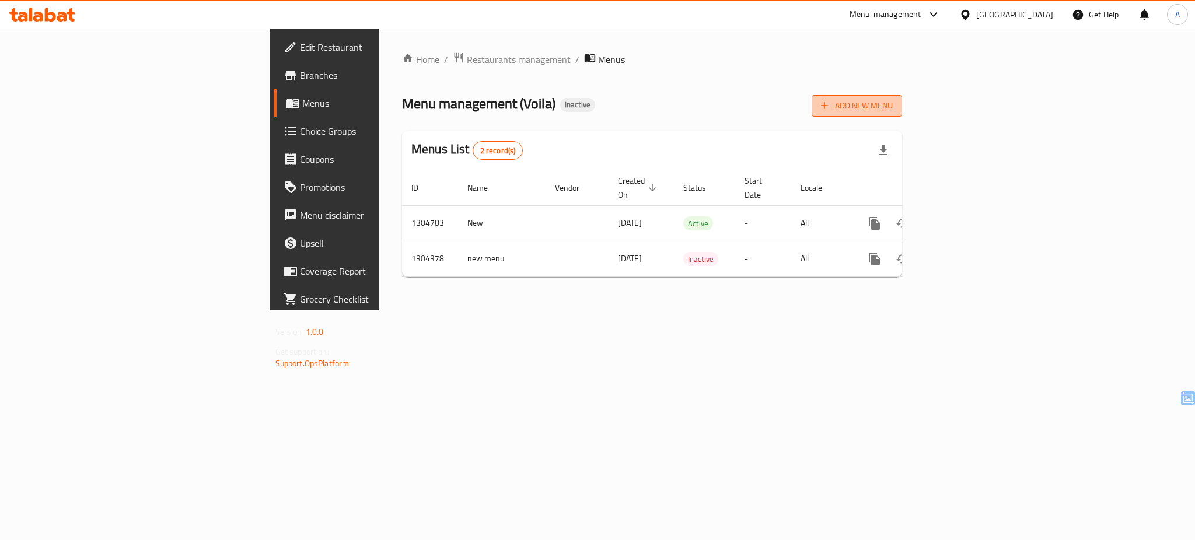
click at [893, 99] on span "Add New Menu" at bounding box center [857, 106] width 72 height 15
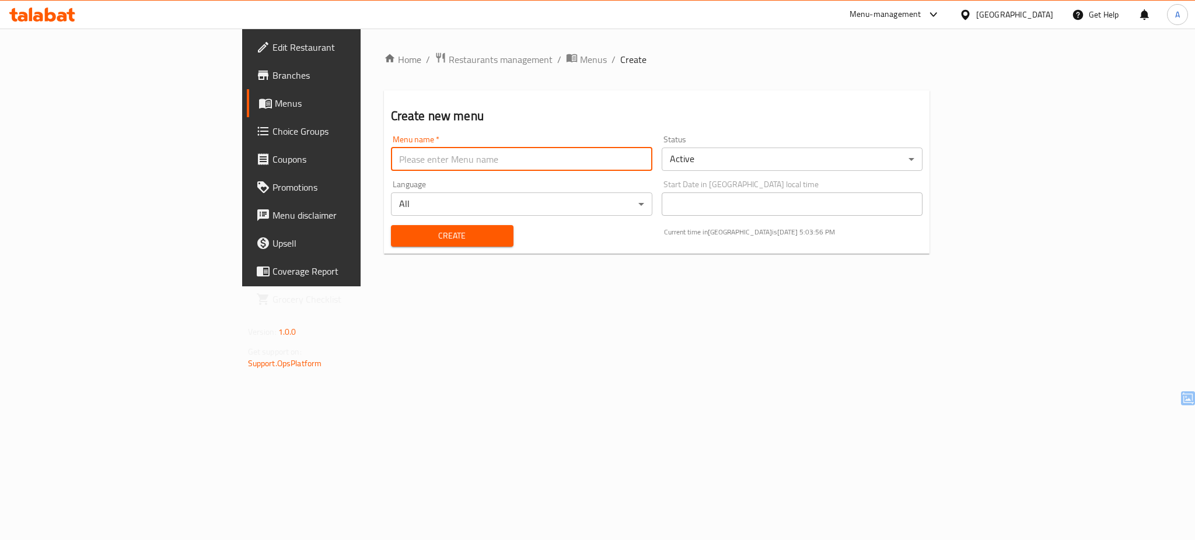
click at [477, 163] on input "text" at bounding box center [521, 159] width 261 height 23
type input "11AUG25"
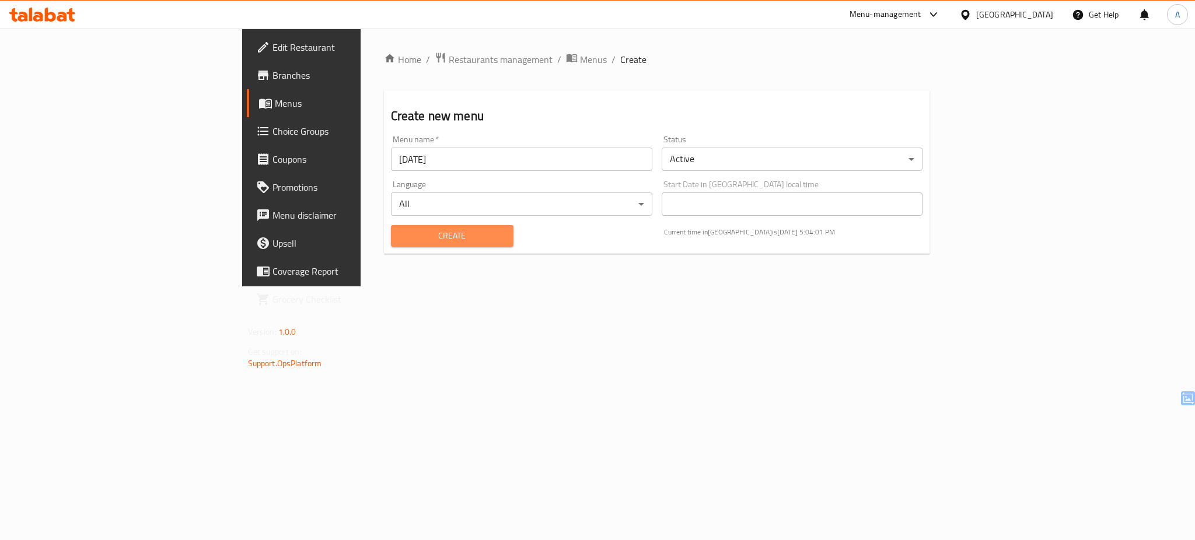
click at [402, 236] on span "Create" at bounding box center [452, 236] width 104 height 15
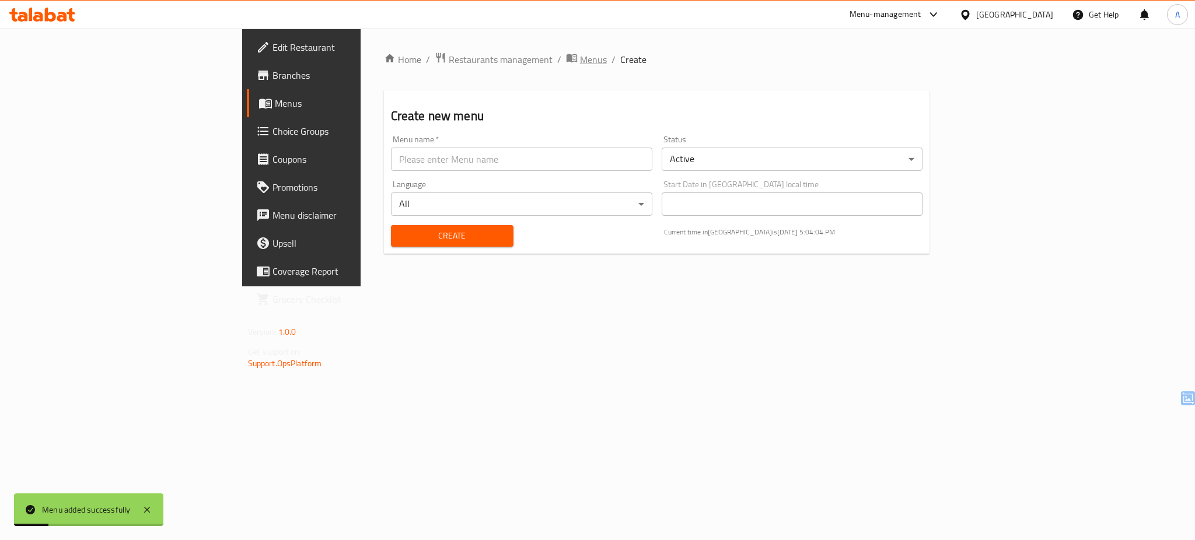
click at [580, 57] on span "Menus" at bounding box center [593, 60] width 27 height 14
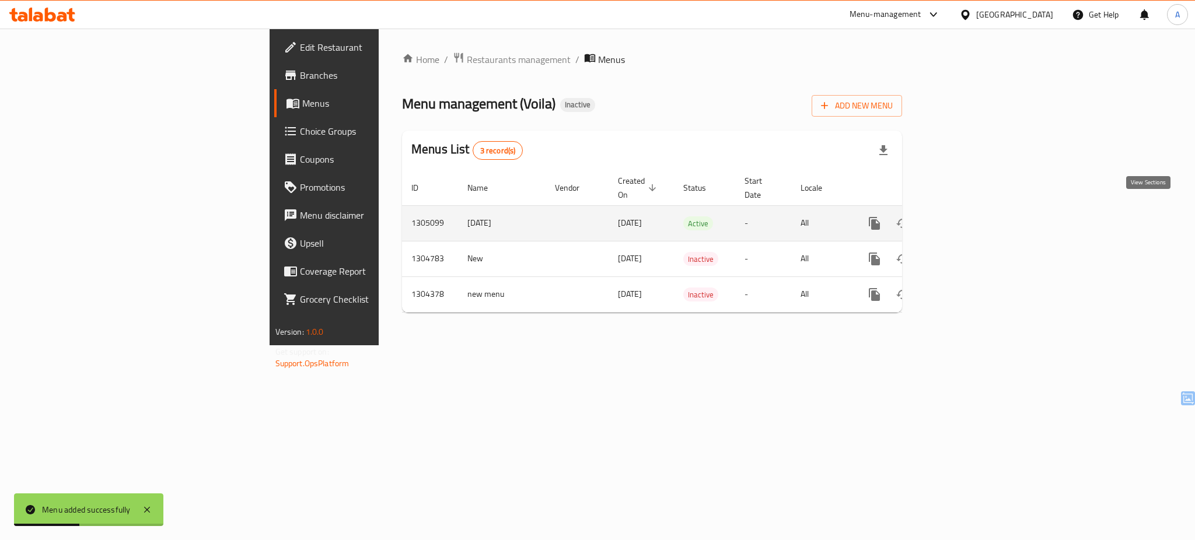
click at [966, 217] on icon "enhanced table" at bounding box center [959, 224] width 14 height 14
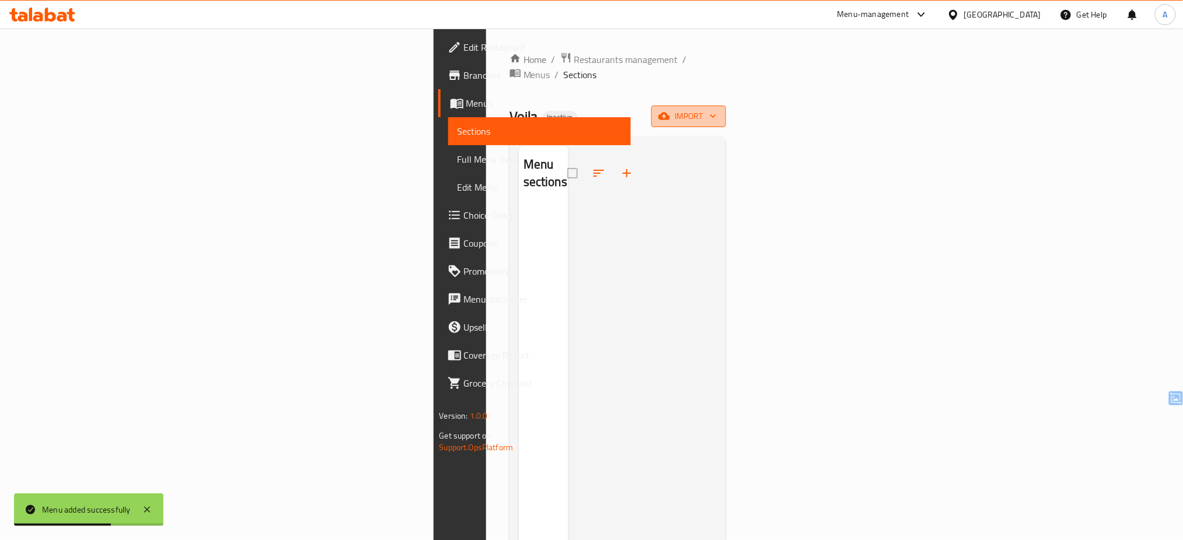
click at [717, 109] on span "import" at bounding box center [689, 116] width 56 height 15
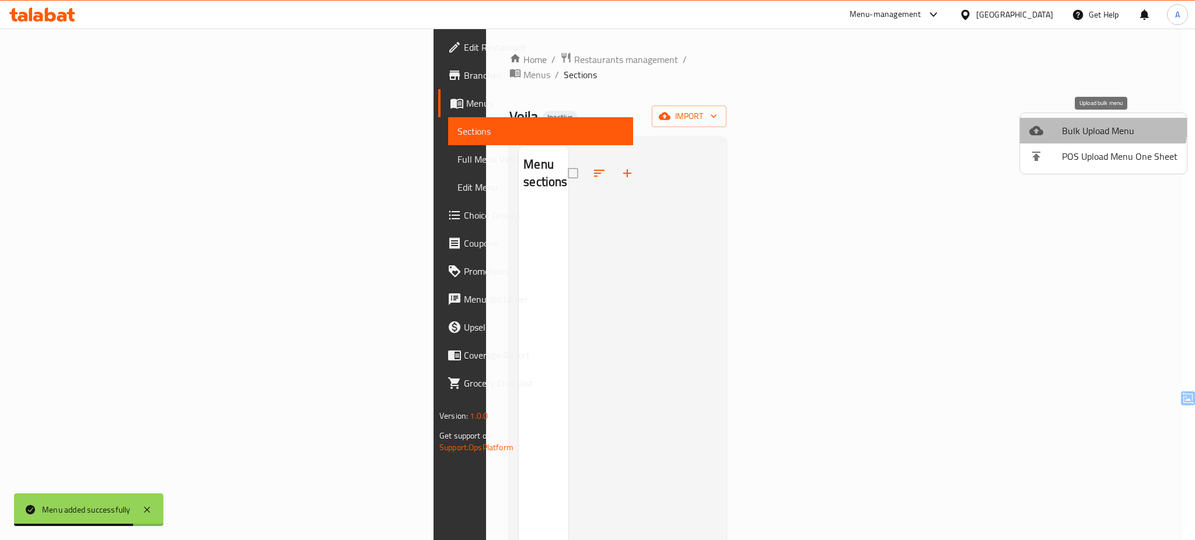
click at [1077, 125] on span "Bulk Upload Menu" at bounding box center [1120, 131] width 116 height 14
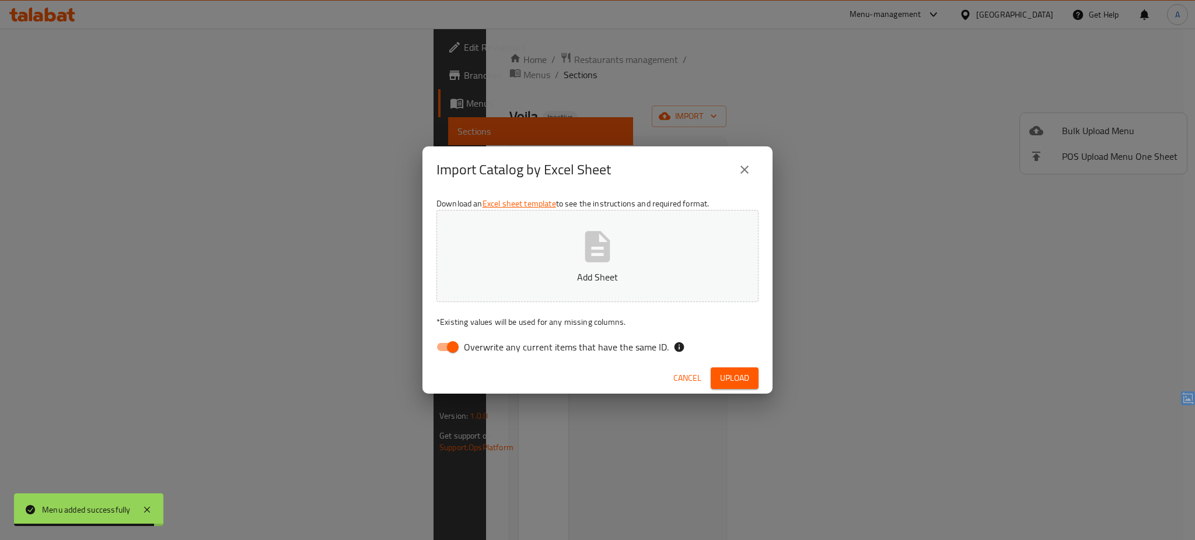
click at [501, 341] on span "Overwrite any current items that have the same ID." at bounding box center [566, 347] width 205 height 14
click at [486, 341] on input "Overwrite any current items that have the same ID." at bounding box center [453, 347] width 67 height 22
checkbox input "false"
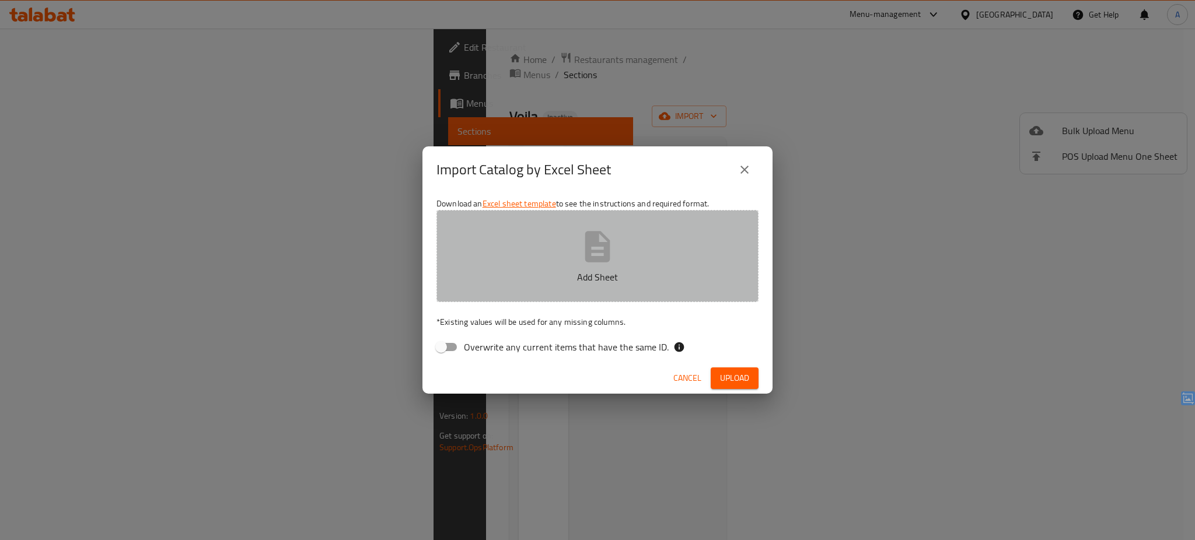
click at [553, 290] on button "Add Sheet" at bounding box center [598, 256] width 322 height 92
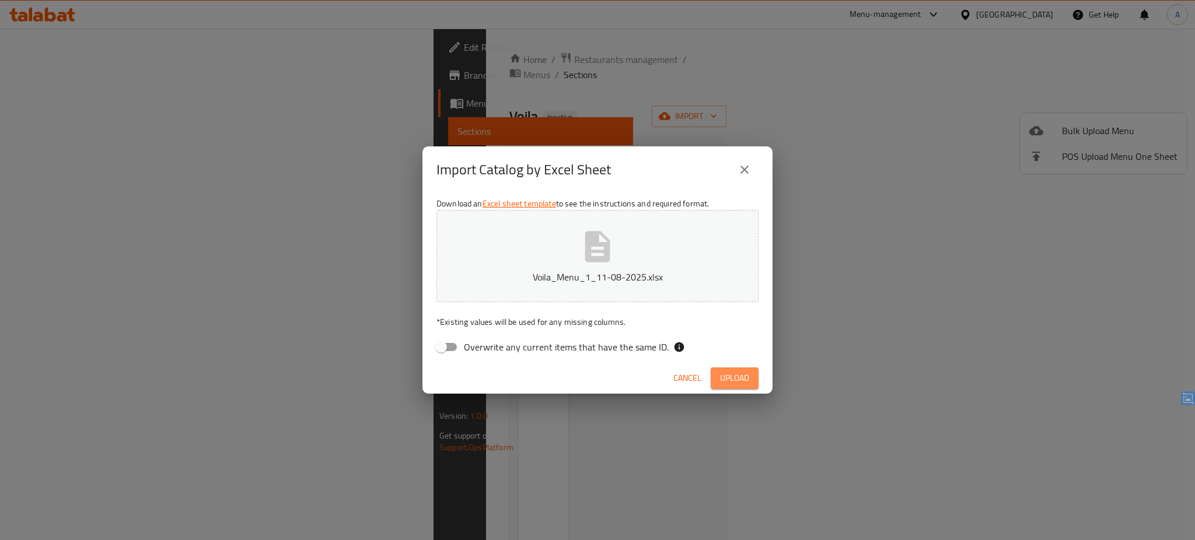
click at [712, 372] on button "Upload" at bounding box center [735, 379] width 48 height 22
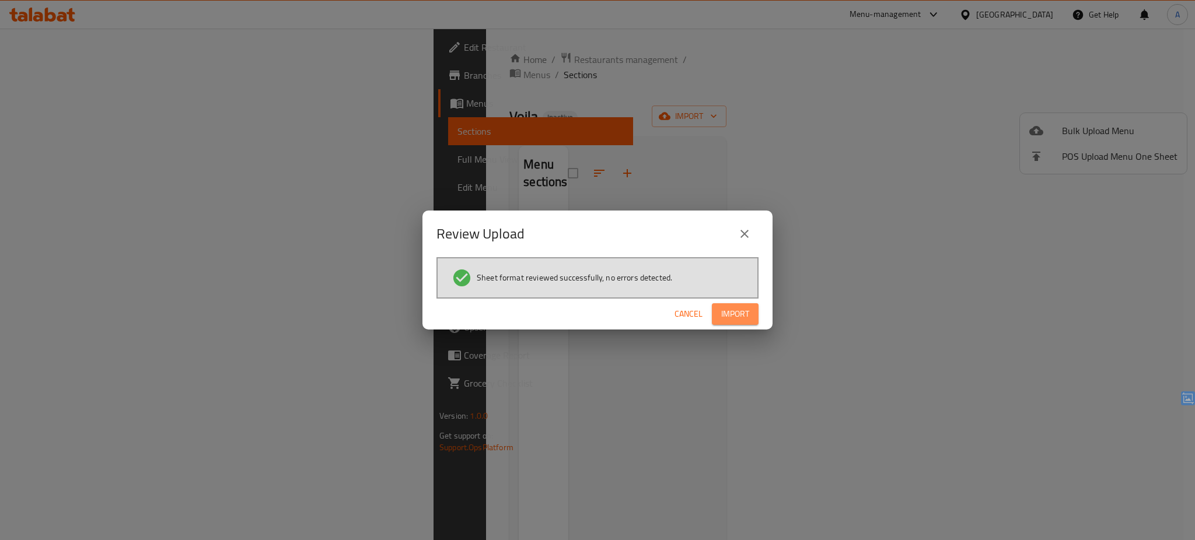
click at [738, 311] on span "Import" at bounding box center [735, 314] width 28 height 15
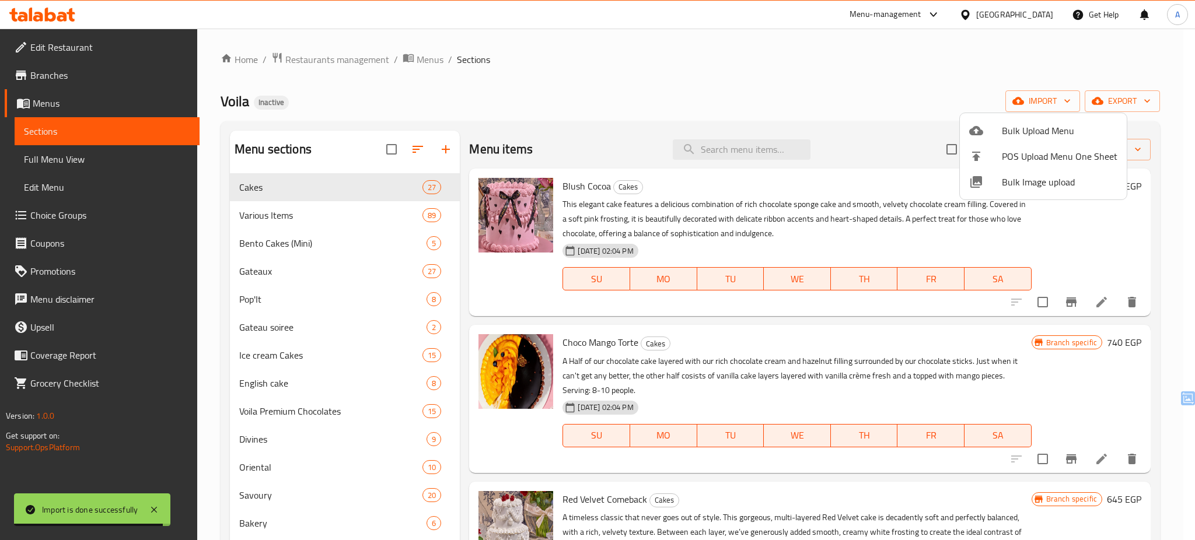
click at [729, 152] on div at bounding box center [597, 270] width 1195 height 540
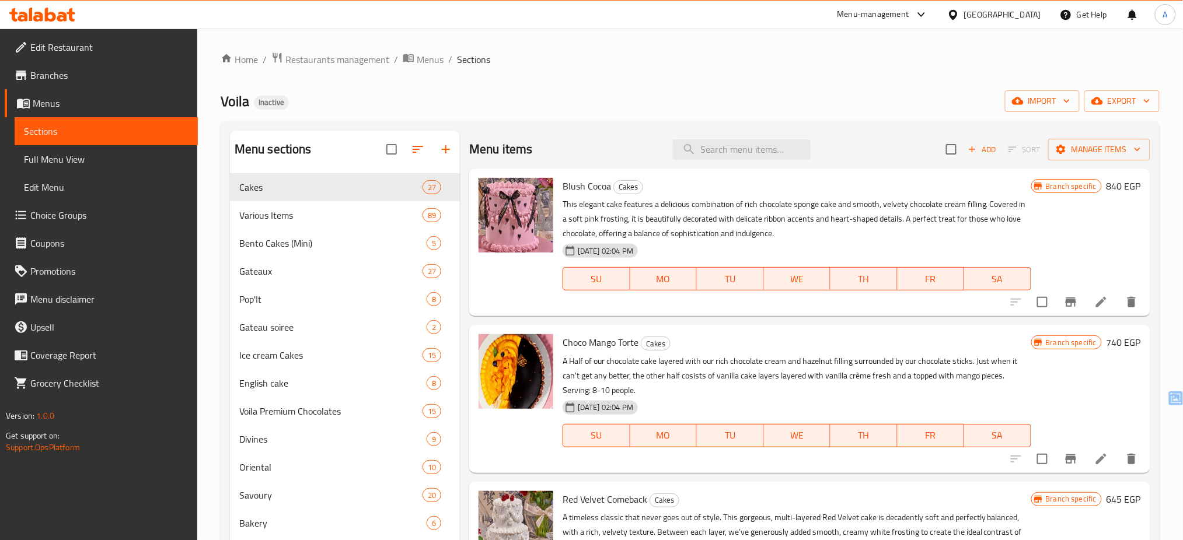
click at [729, 152] on input "search" at bounding box center [742, 149] width 138 height 20
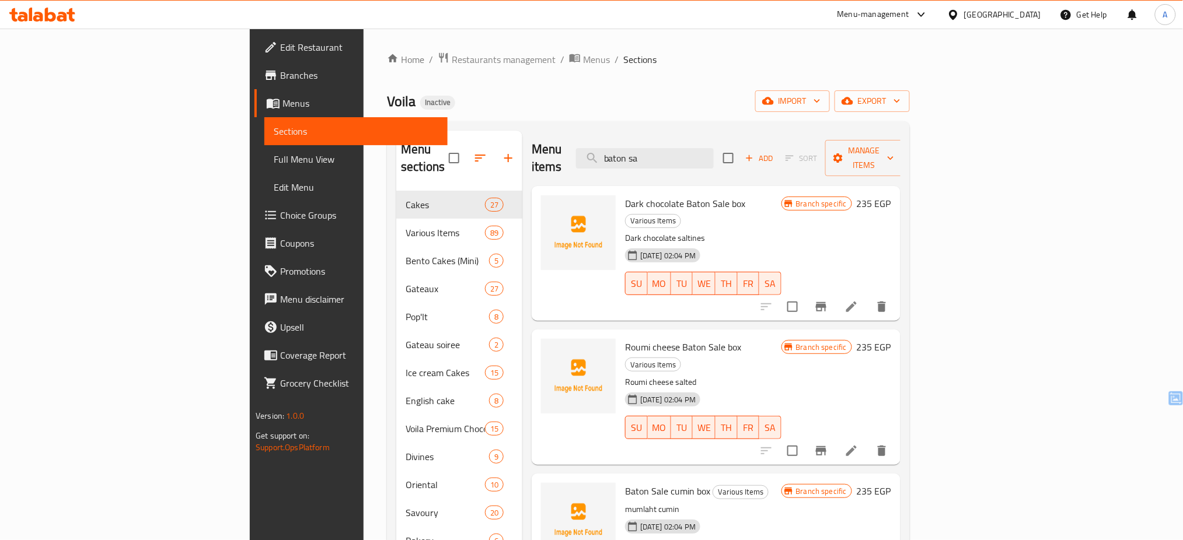
type input "baton sa"
click at [625, 483] on span "Baton Sale cumin box" at bounding box center [667, 492] width 85 height 18
copy h6 "Baton Sale cumin box"
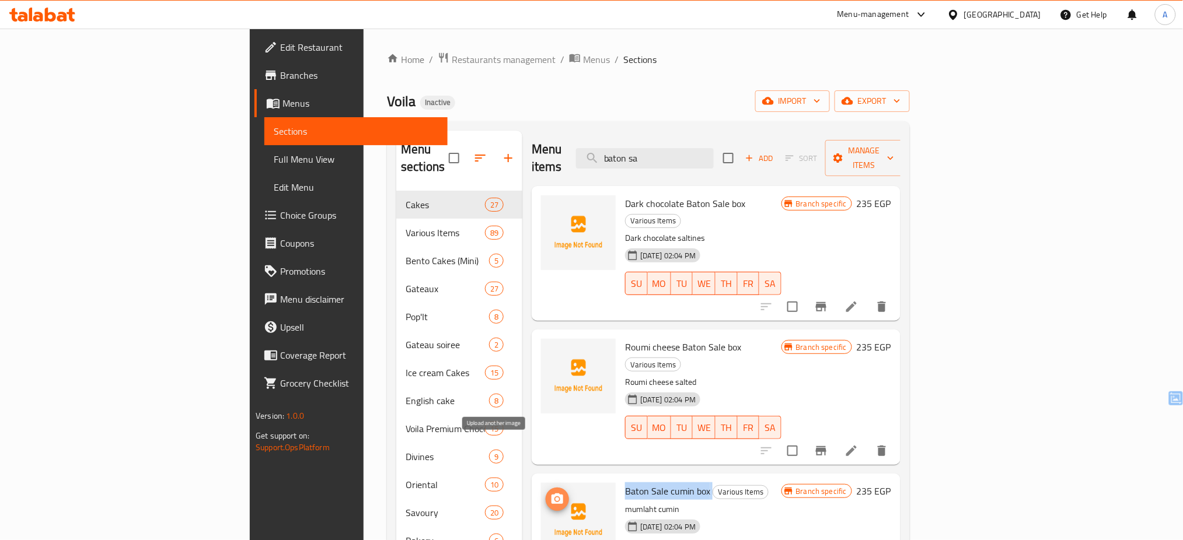
click at [552, 494] on icon "upload picture" at bounding box center [558, 499] width 12 height 11
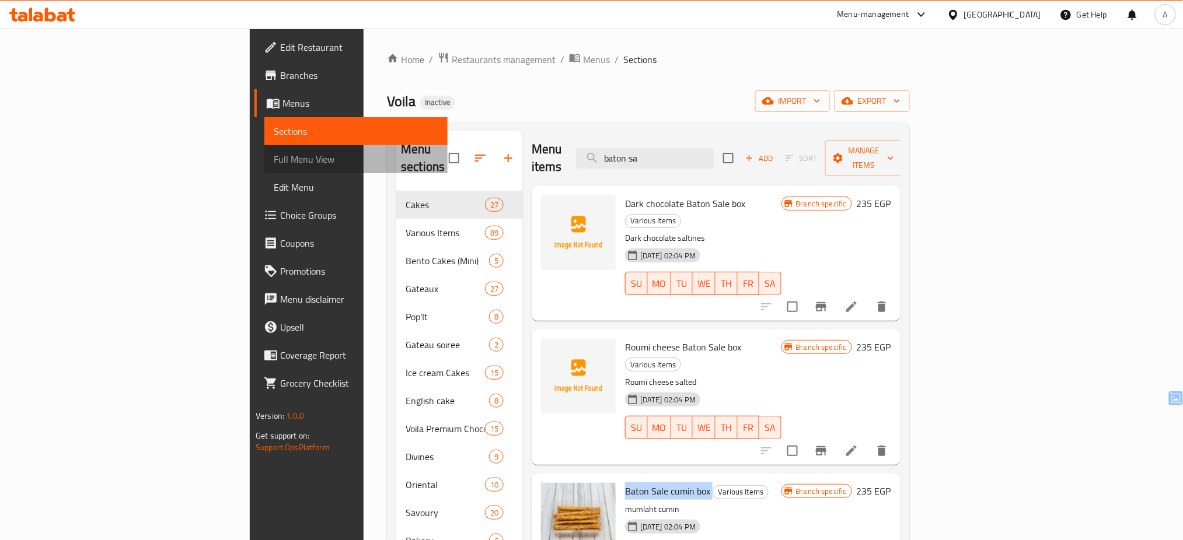
click at [264, 149] on link "Full Menu View" at bounding box center [355, 159] width 183 height 28
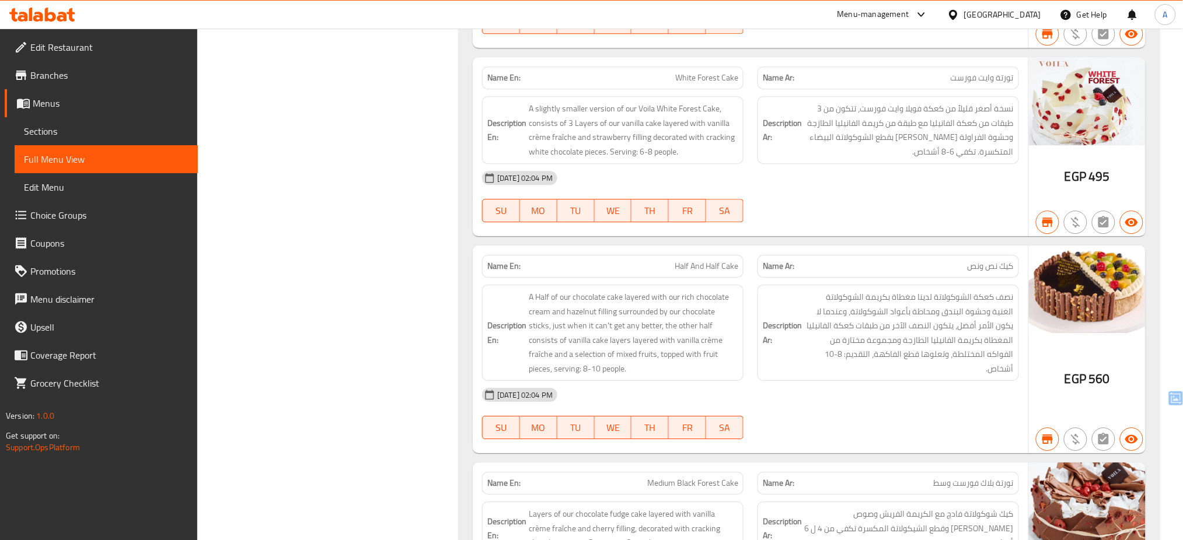
scroll to position [9757, 0]
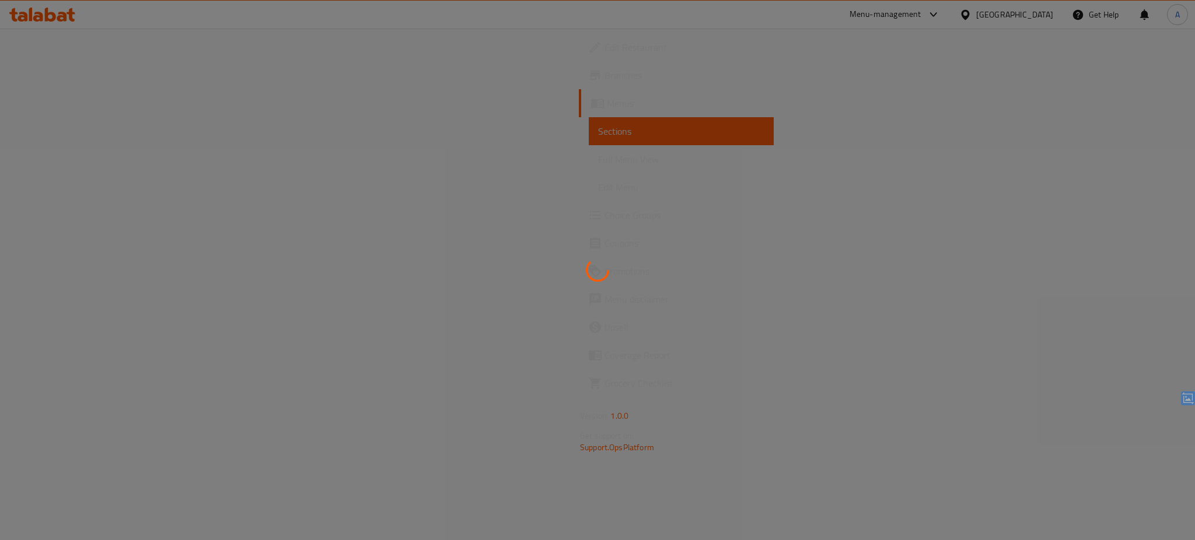
click at [60, 91] on div at bounding box center [597, 270] width 1195 height 540
click at [60, 101] on div at bounding box center [597, 270] width 1195 height 540
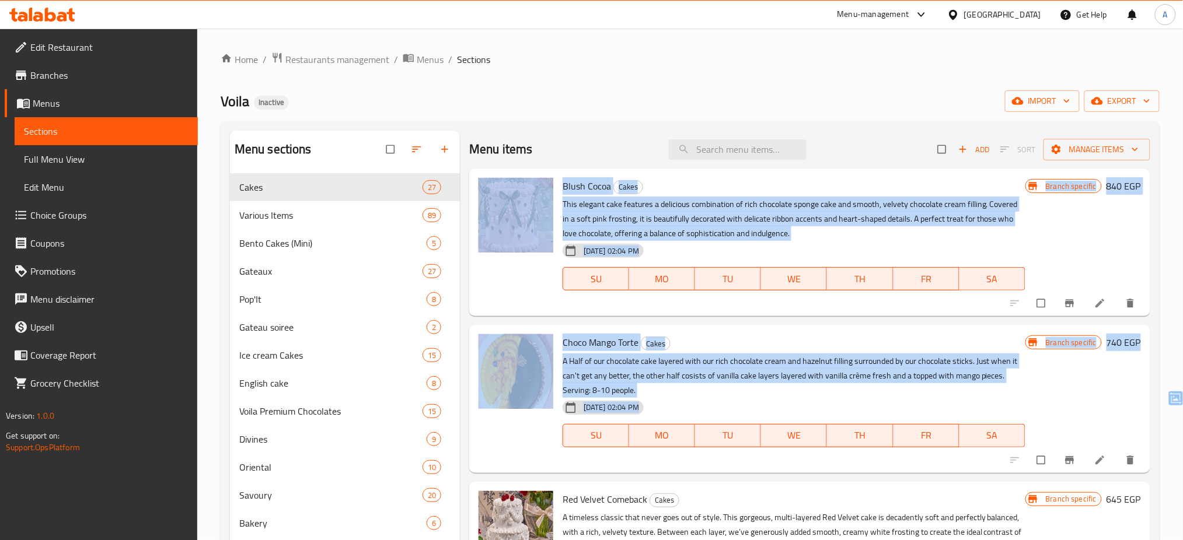
drag, startPoint x: 1150, startPoint y: 168, endPoint x: 1194, endPoint y: 375, distance: 211.8
click at [1183, 375] on html "​ Menu-management Egypt Get Help A Edit Restaurant Branches Menus Sections Full…" at bounding box center [591, 270] width 1183 height 540
click at [1038, 230] on div "Branch specific 840 EGP" at bounding box center [1084, 242] width 116 height 129
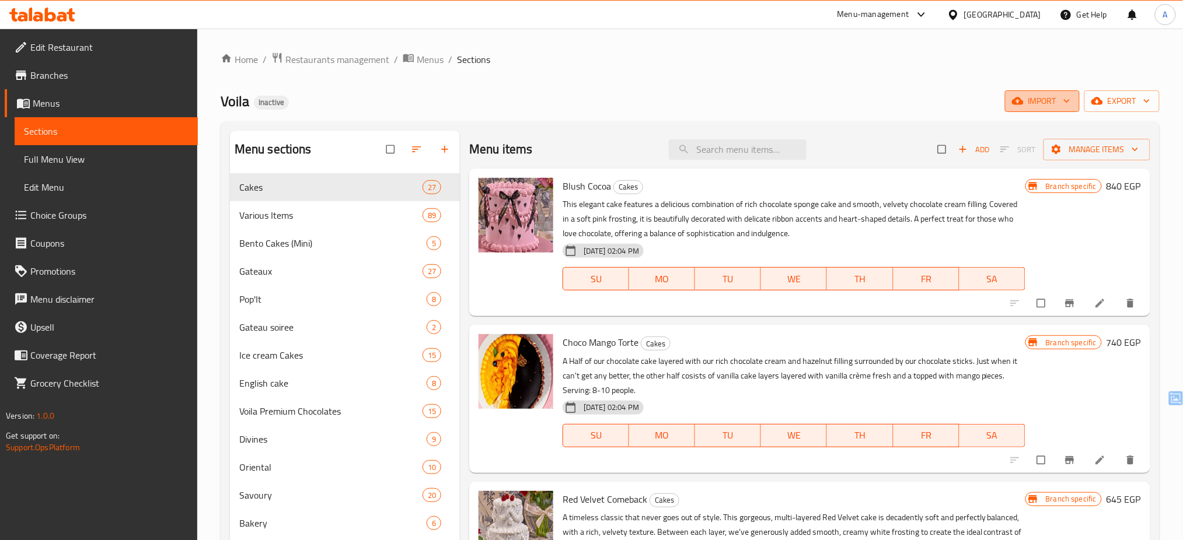
click at [1047, 100] on span "import" at bounding box center [1042, 101] width 56 height 15
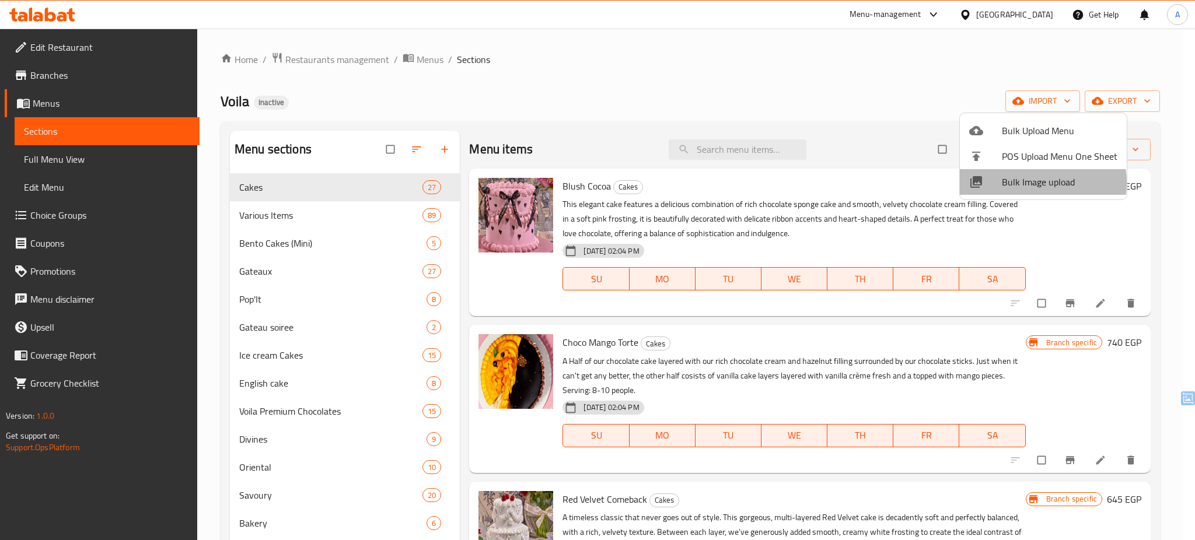
click at [1032, 183] on span "Bulk Image upload" at bounding box center [1060, 182] width 116 height 14
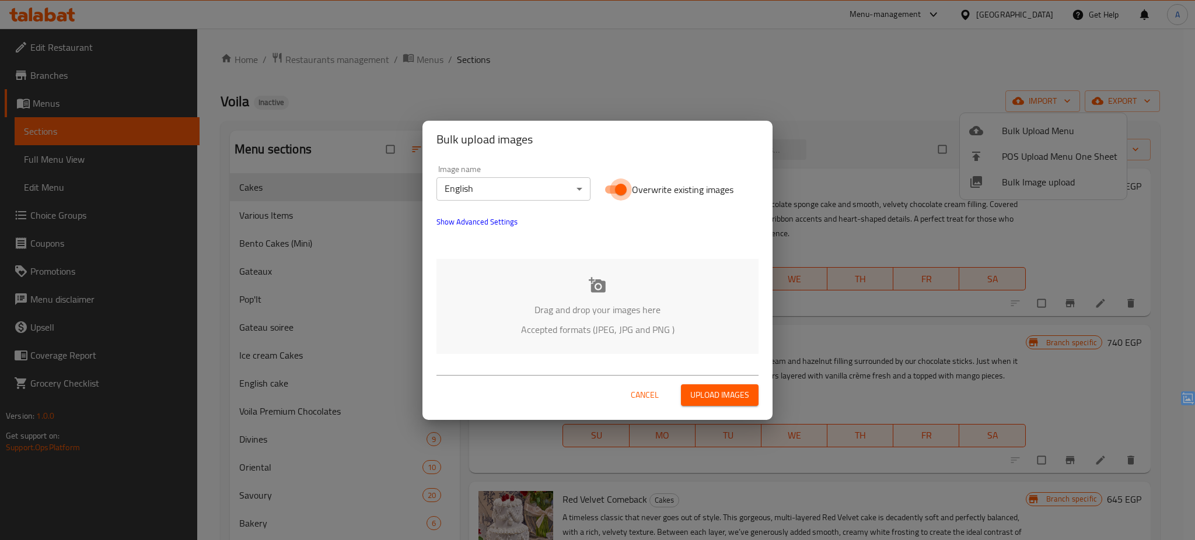
click at [630, 191] on input "Overwrite existing images" at bounding box center [621, 190] width 67 height 22
checkbox input "false"
click at [596, 330] on p "Accepted formats (JPEG, JPG and PNG )" at bounding box center [597, 330] width 287 height 14
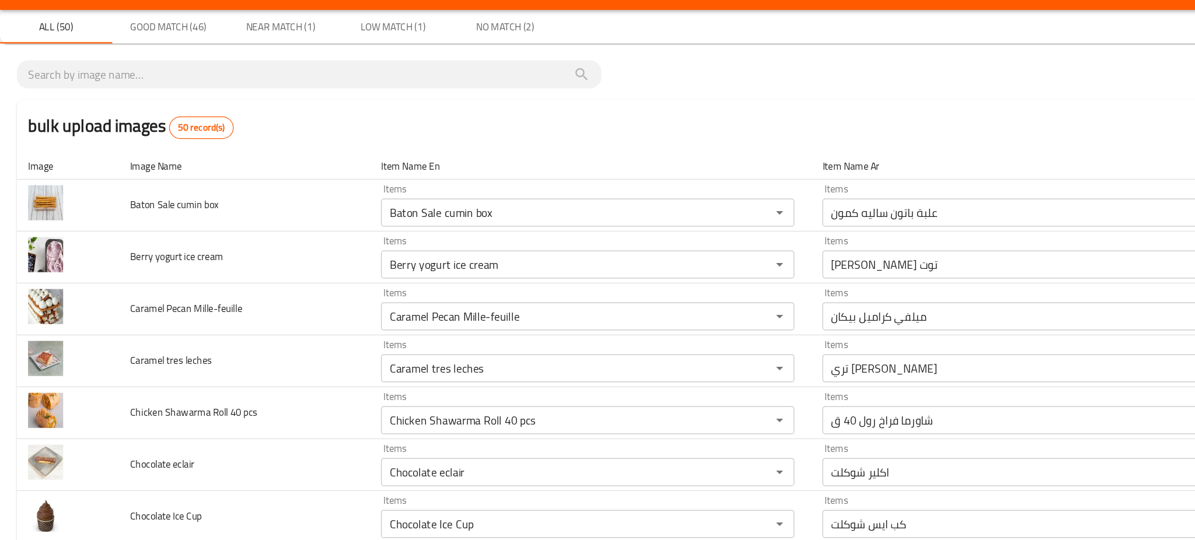
click at [384, 138] on div "bulk upload images 50 record(s)" at bounding box center [597, 134] width 1167 height 44
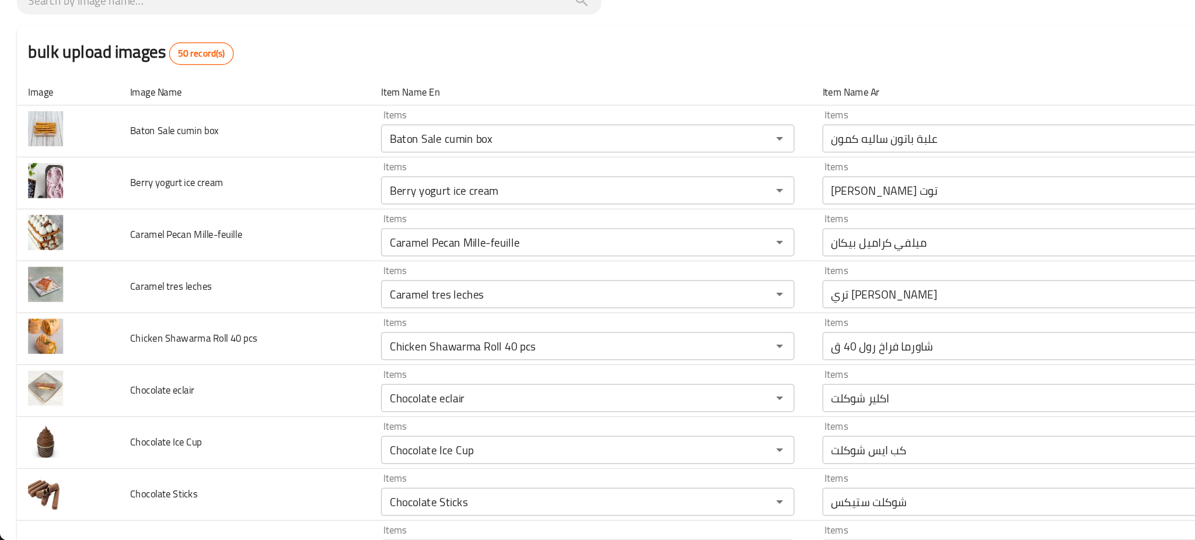
click at [240, 143] on div "bulk upload images 50 record(s)" at bounding box center [597, 134] width 1167 height 44
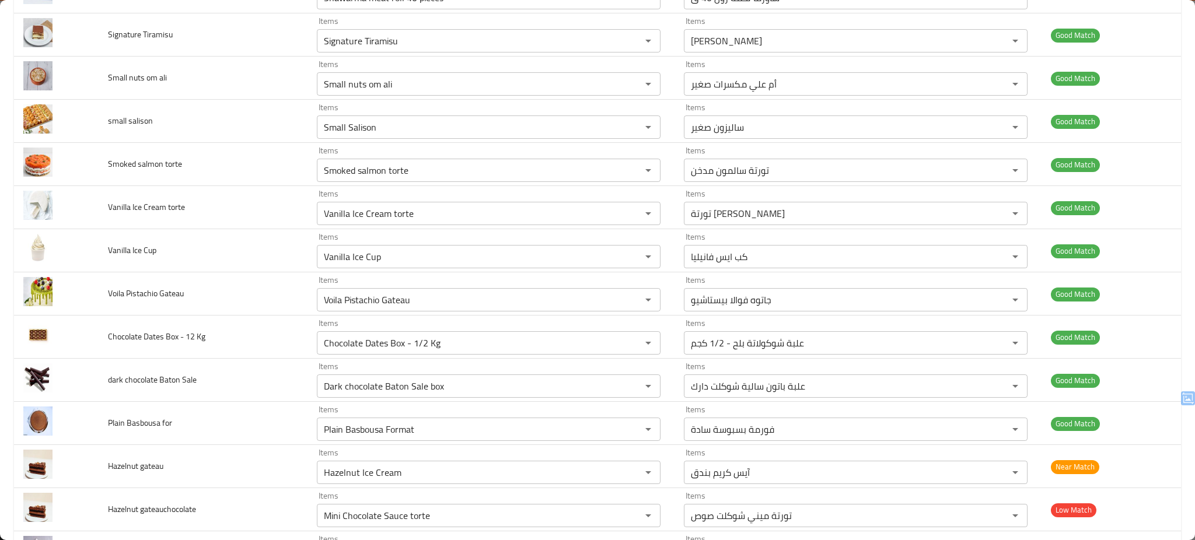
scroll to position [1823, 0]
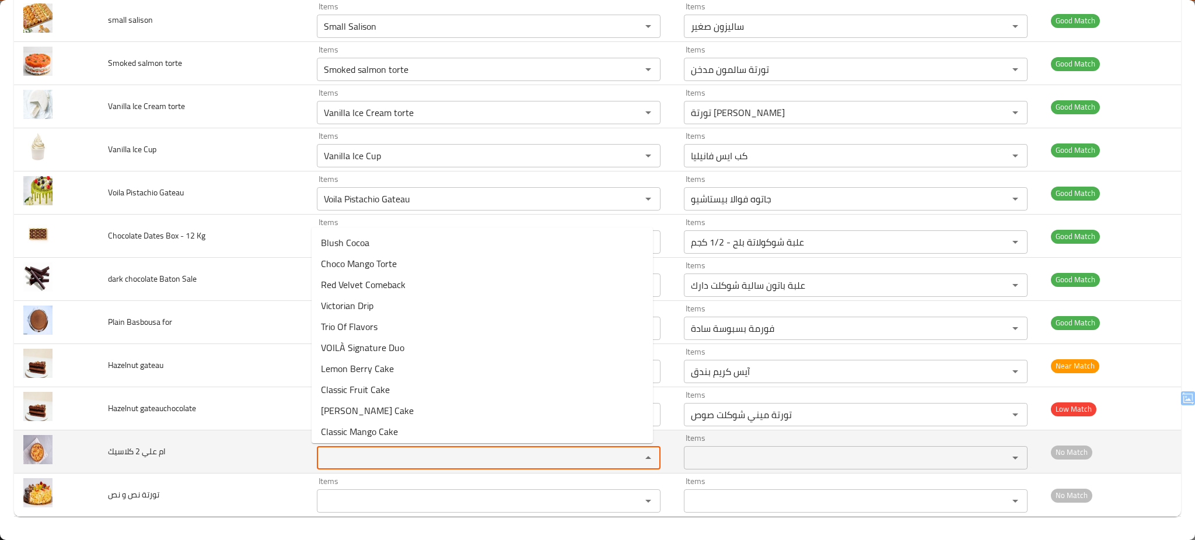
click at [610, 464] on كلاسيك "Items" at bounding box center [471, 458] width 302 height 16
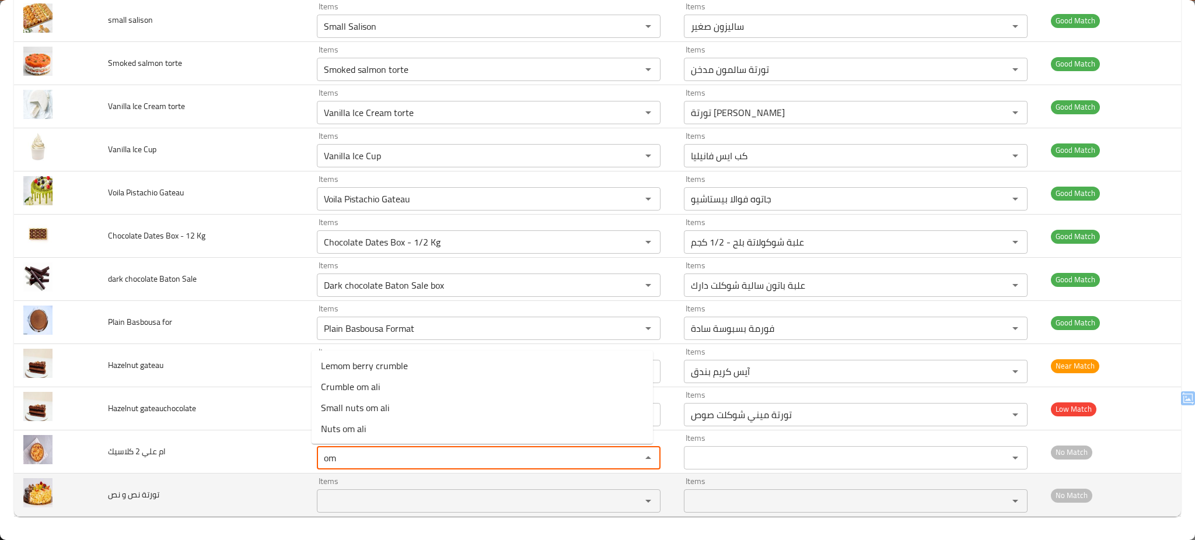
type كلاسيك "om"
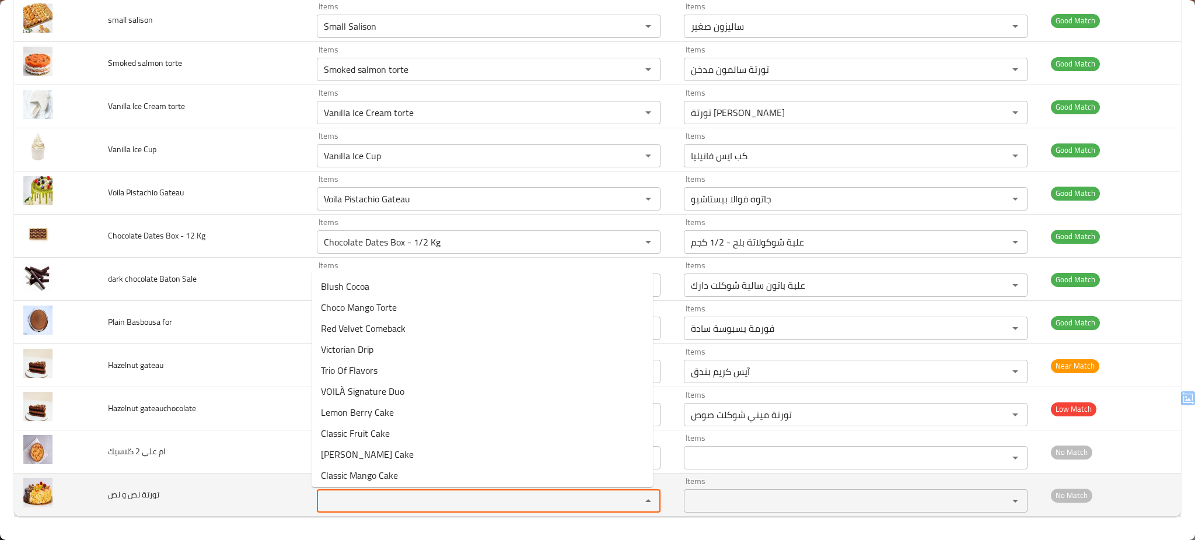
click at [594, 496] on نص "Items" at bounding box center [471, 501] width 302 height 16
type نص "n"
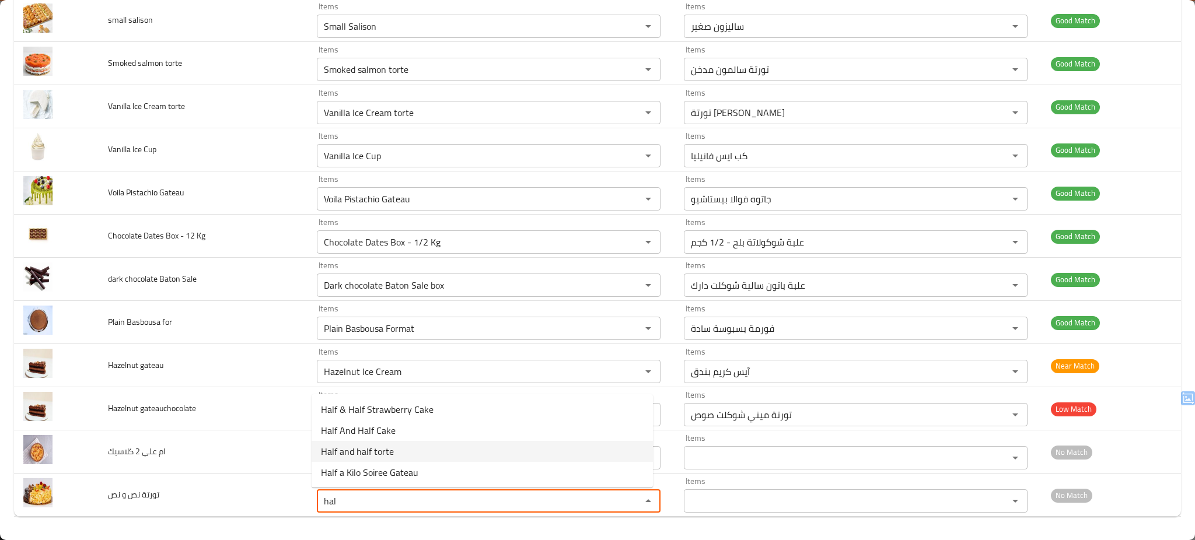
click at [480, 444] on نص-option-2 "Half and half torte" at bounding box center [482, 451] width 341 height 21
type نص "Half and half torte"
type نص-ar "تورتة نص ونص"
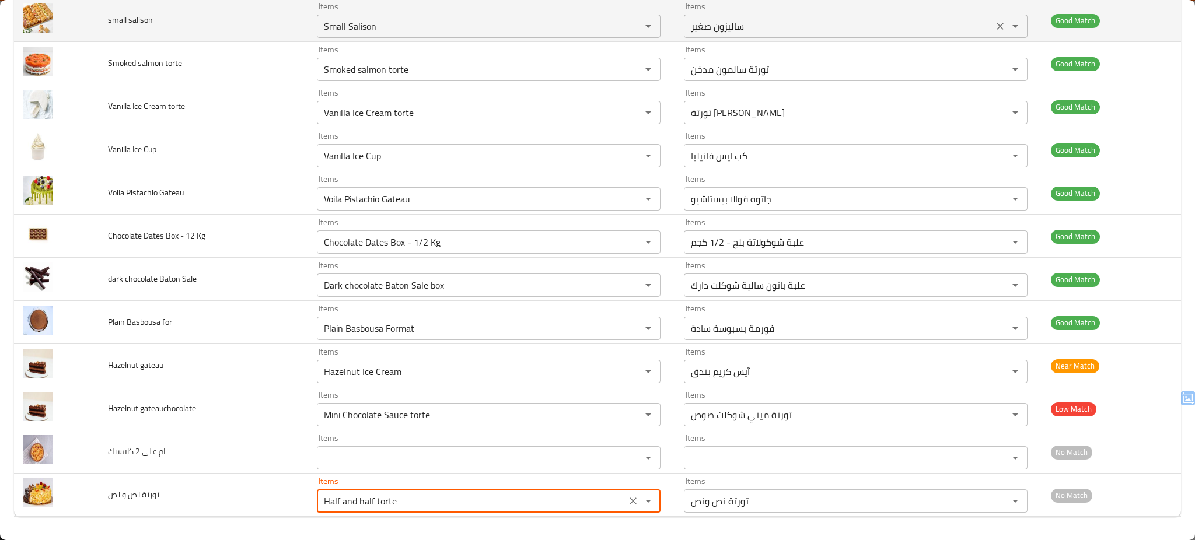
type نص "Half and half torte"
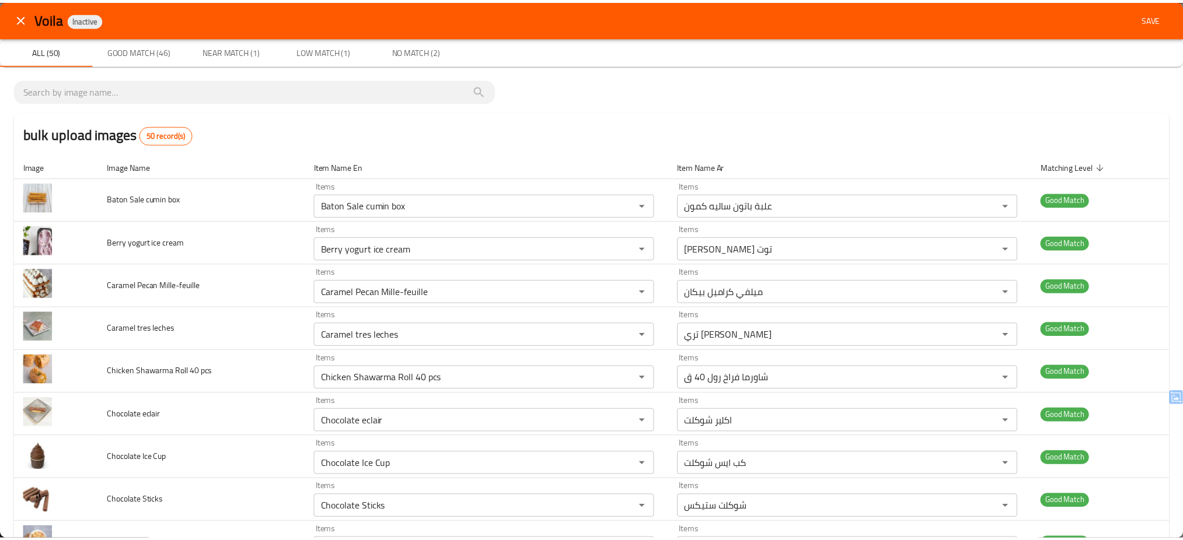
scroll to position [0, 0]
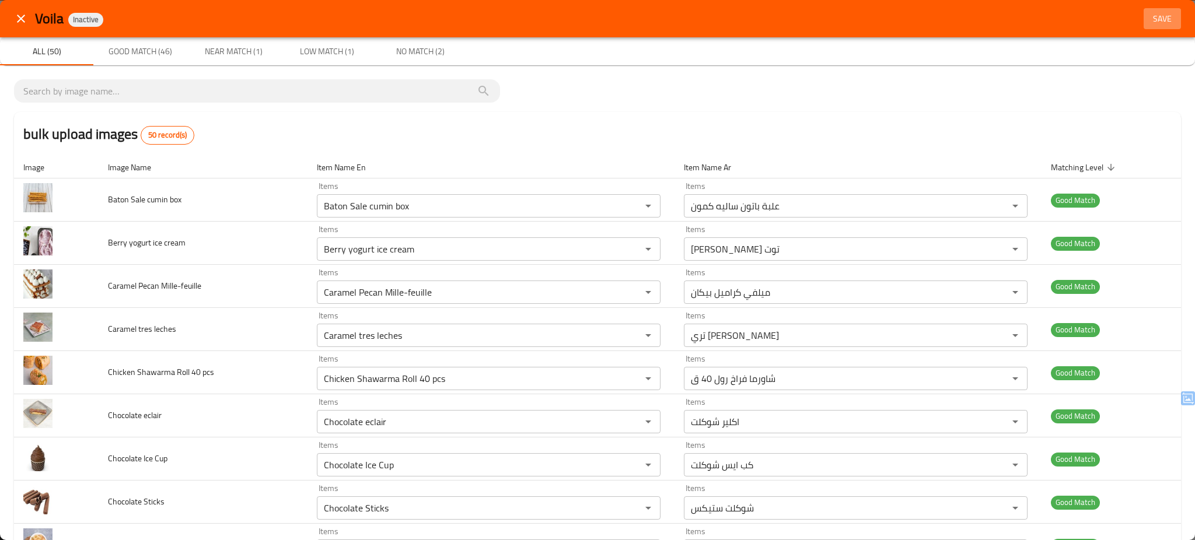
click at [1150, 12] on span "Save" at bounding box center [1163, 19] width 28 height 15
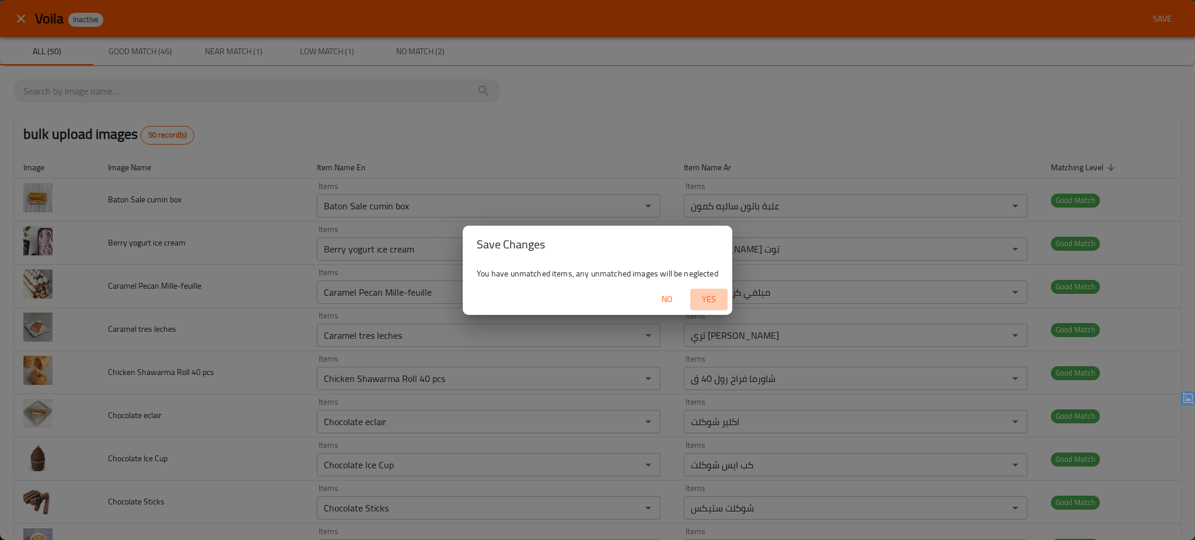
click at [710, 297] on span "Yes" at bounding box center [709, 299] width 28 height 15
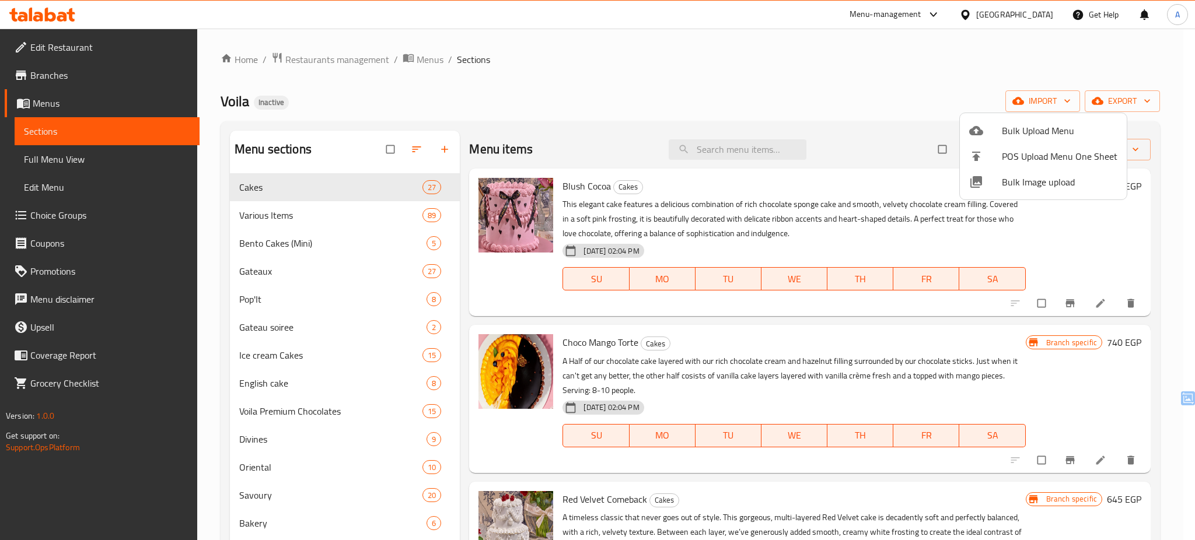
click at [57, 160] on div at bounding box center [597, 270] width 1195 height 540
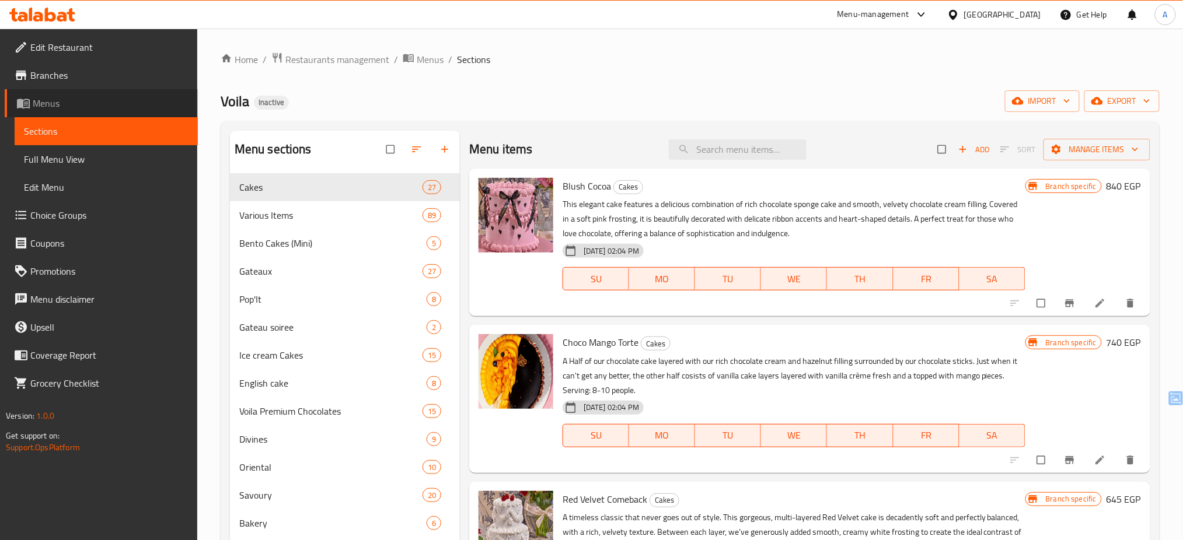
click at [76, 106] on span "Menus" at bounding box center [111, 103] width 156 height 14
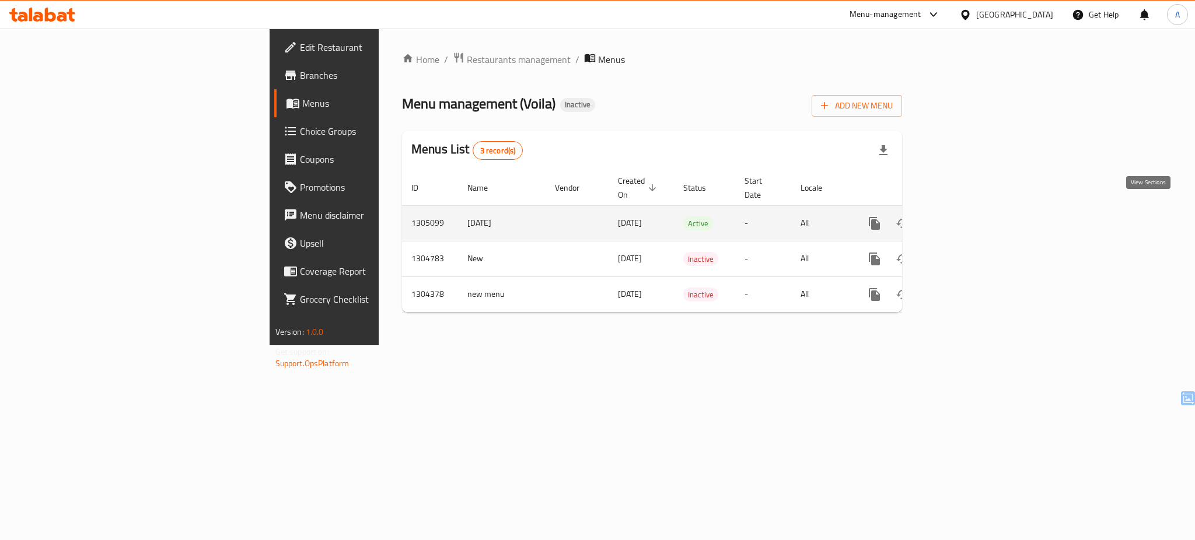
click at [966, 217] on icon "enhanced table" at bounding box center [959, 224] width 14 height 14
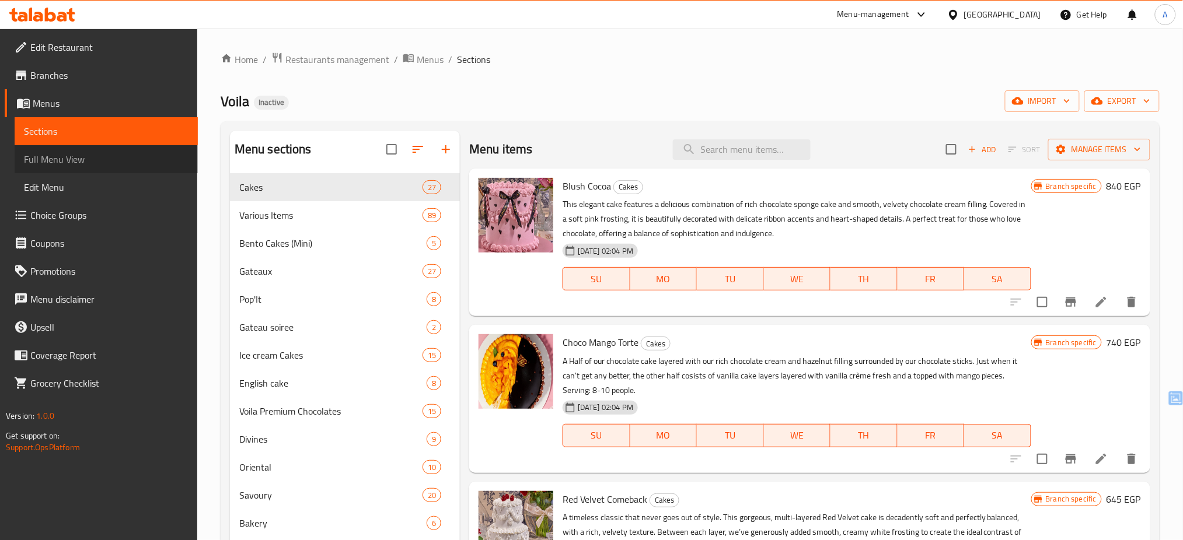
click at [135, 164] on span "Full Menu View" at bounding box center [106, 159] width 165 height 14
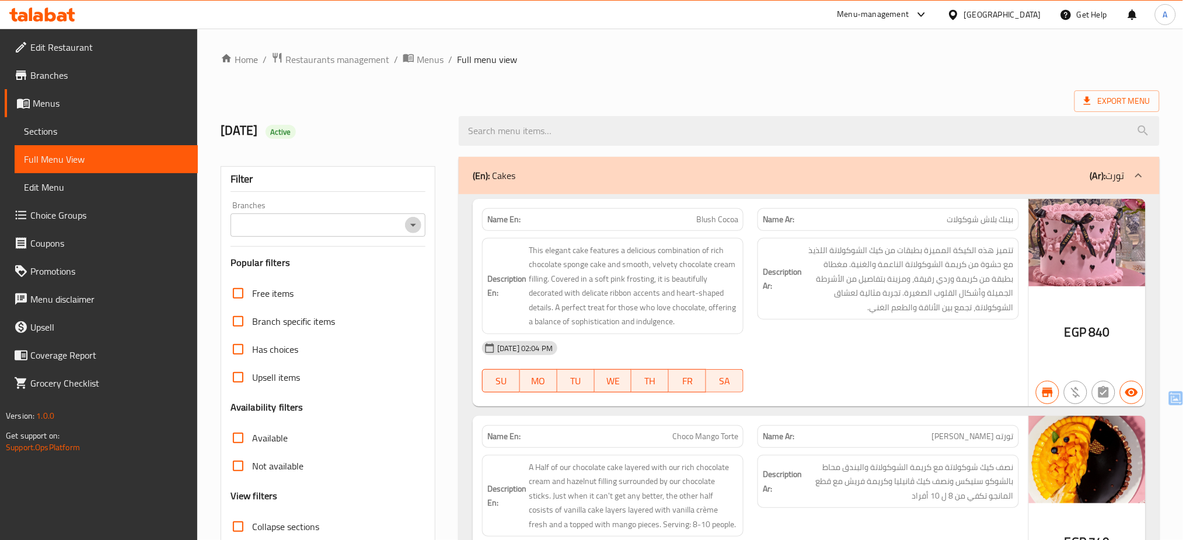
click at [408, 225] on icon "Open" at bounding box center [413, 225] width 14 height 14
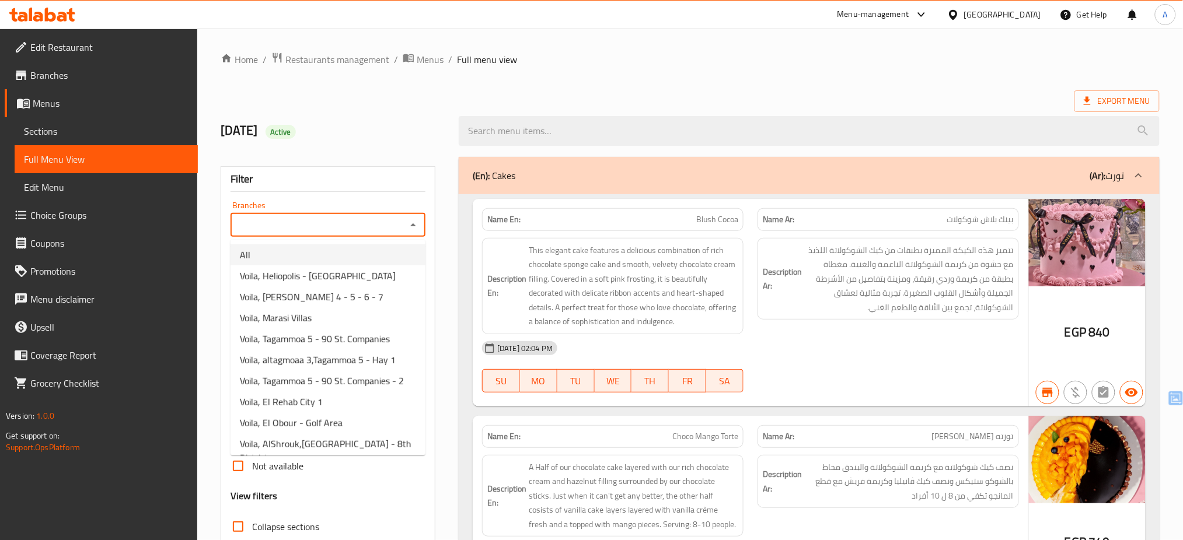
click at [360, 250] on li "All" at bounding box center [328, 255] width 195 height 21
type input "All"
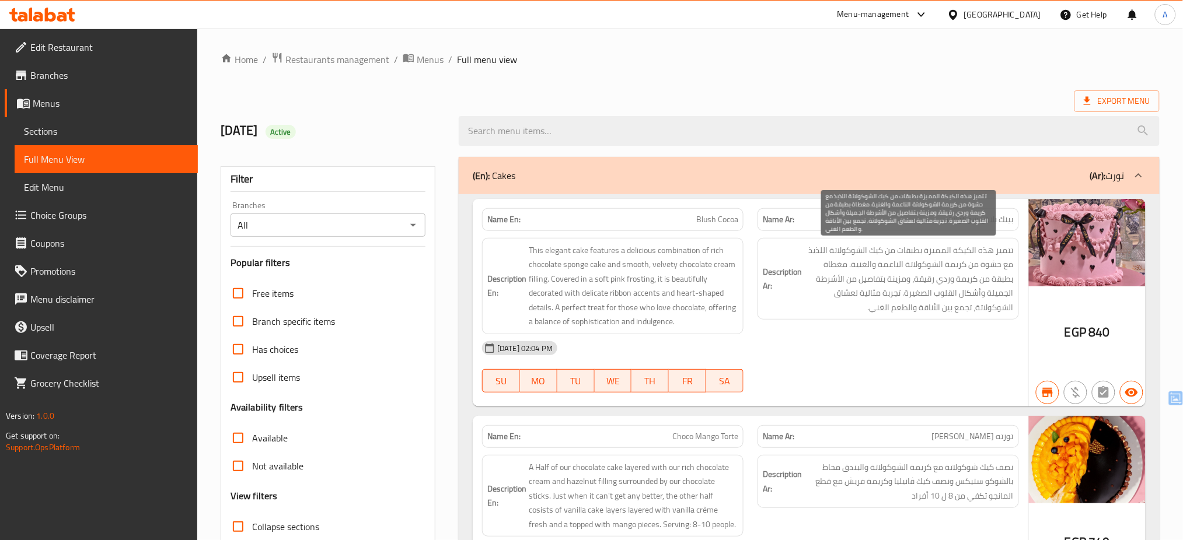
click at [843, 305] on span "تتميز هذه الكيكة المميزة بطبقات من كيك الشوكولاتة اللذيذ مع حشوة من كريمة الشوك…" at bounding box center [909, 279] width 210 height 72
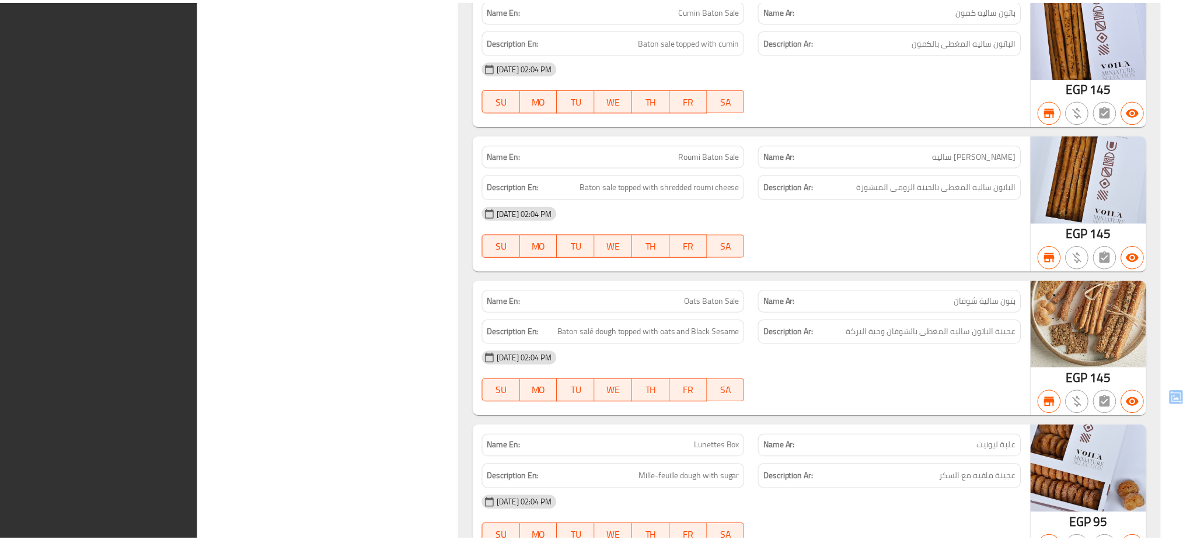
scroll to position [40888, 0]
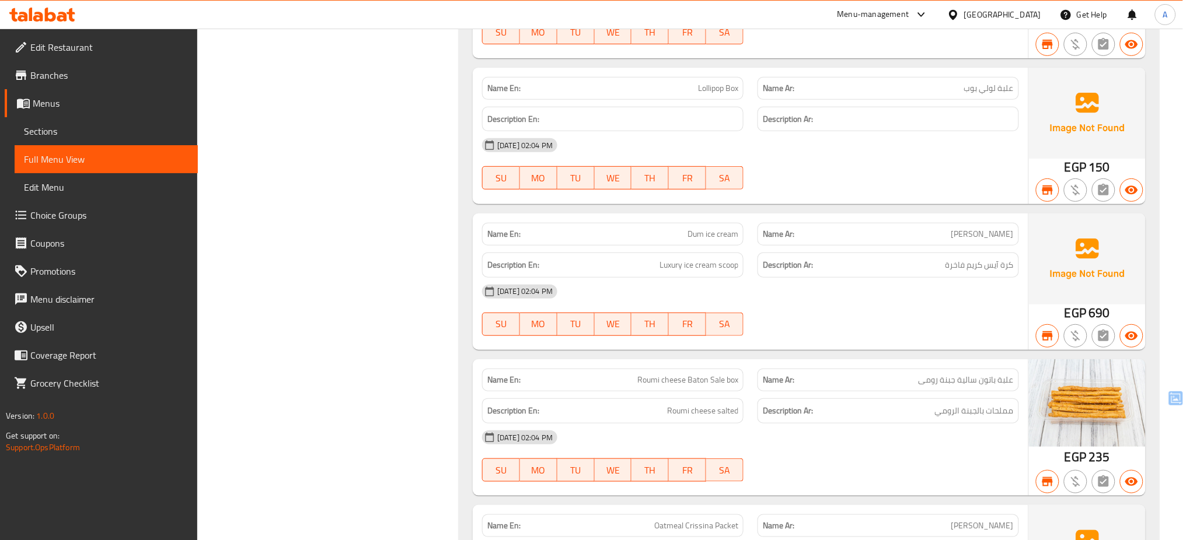
scroll to position [15309, 0]
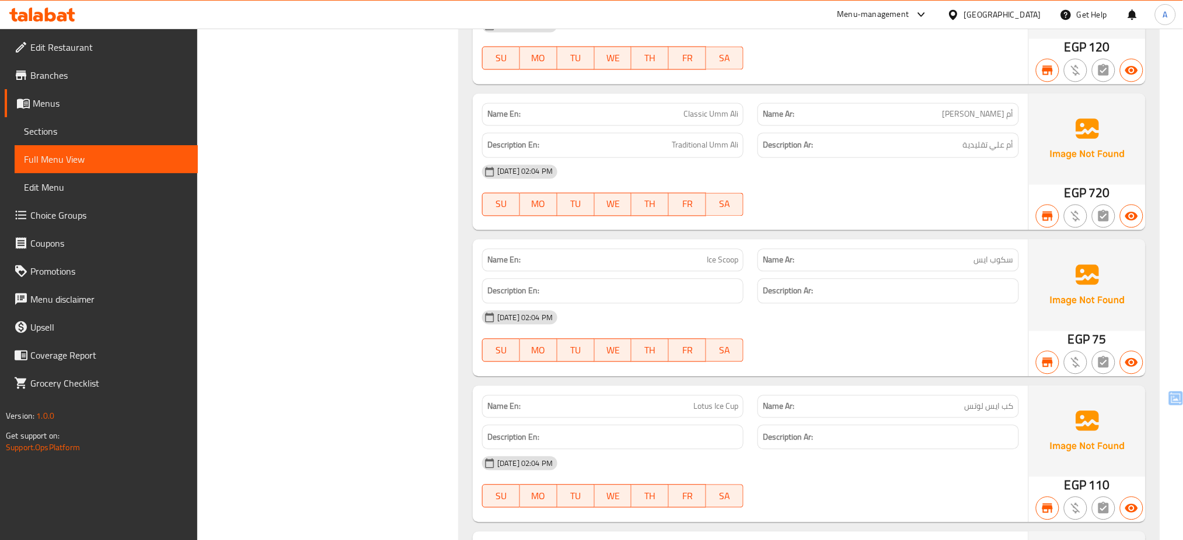
click at [847, 354] on div "11-08-2025 02:04 PM SU MO TU WE TH FR SA" at bounding box center [750, 336] width 551 height 65
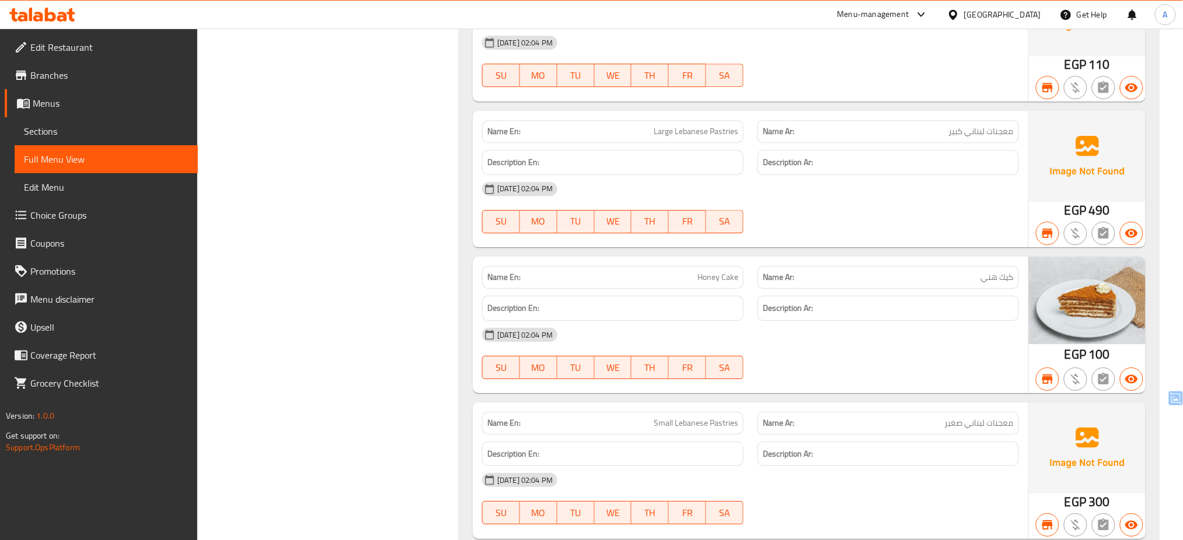
scroll to position [15781, 0]
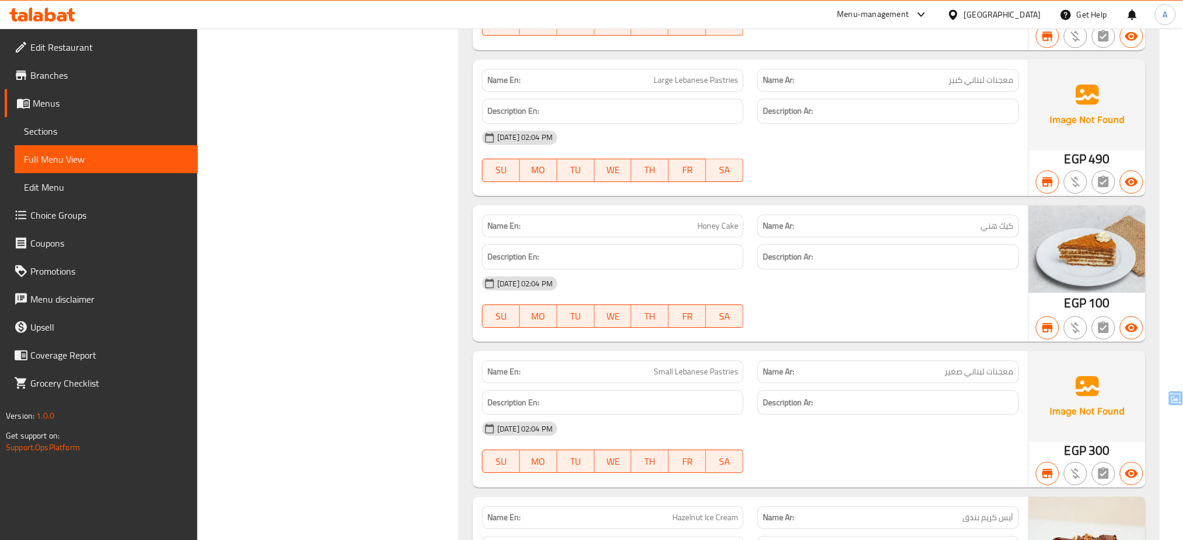
click at [692, 378] on span "Small Lebanese Pastries" at bounding box center [696, 372] width 85 height 12
copy span "Small Lebanese Pastries"
click at [809, 342] on div "Name En: Honey Cake Name Ar: كيك هني Description En: Description Ar: 11-08-2025…" at bounding box center [751, 273] width 556 height 137
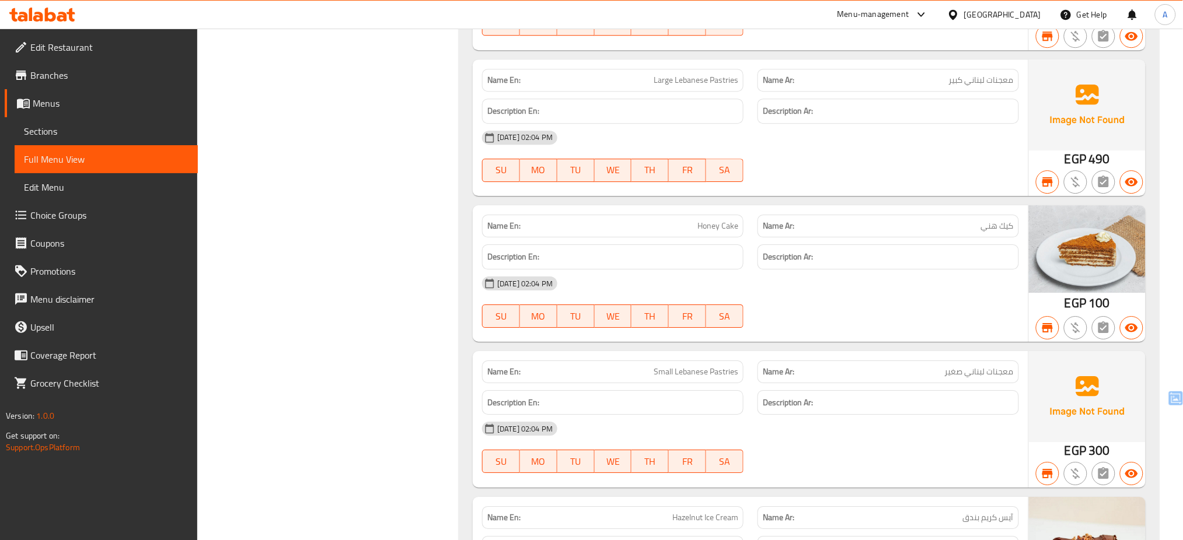
click at [867, 383] on div "Name Ar: معجنات لبناني صغير" at bounding box center [888, 372] width 261 height 23
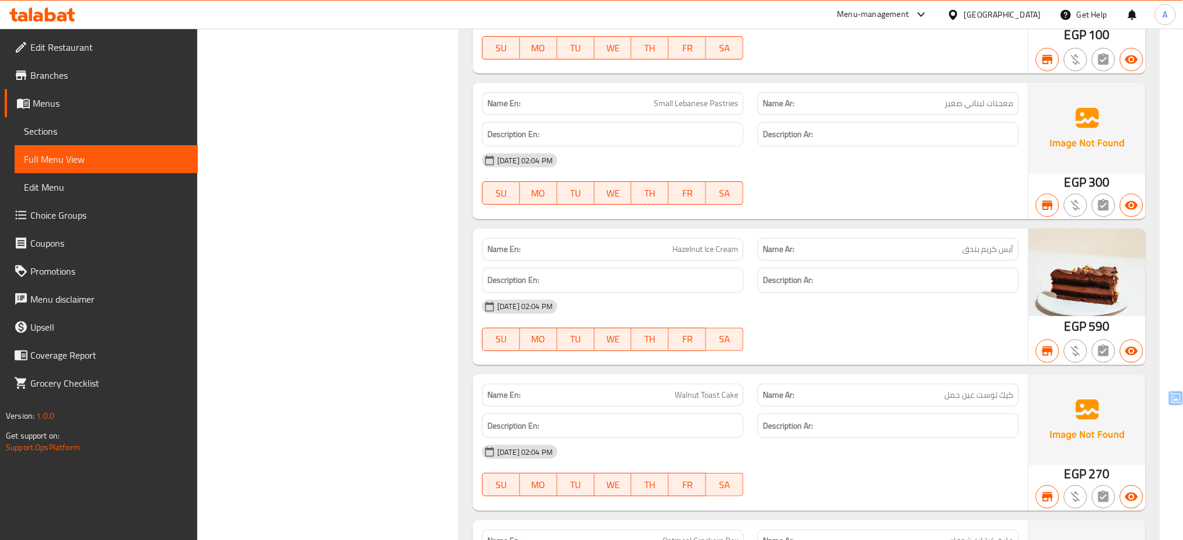
scroll to position [16254, 0]
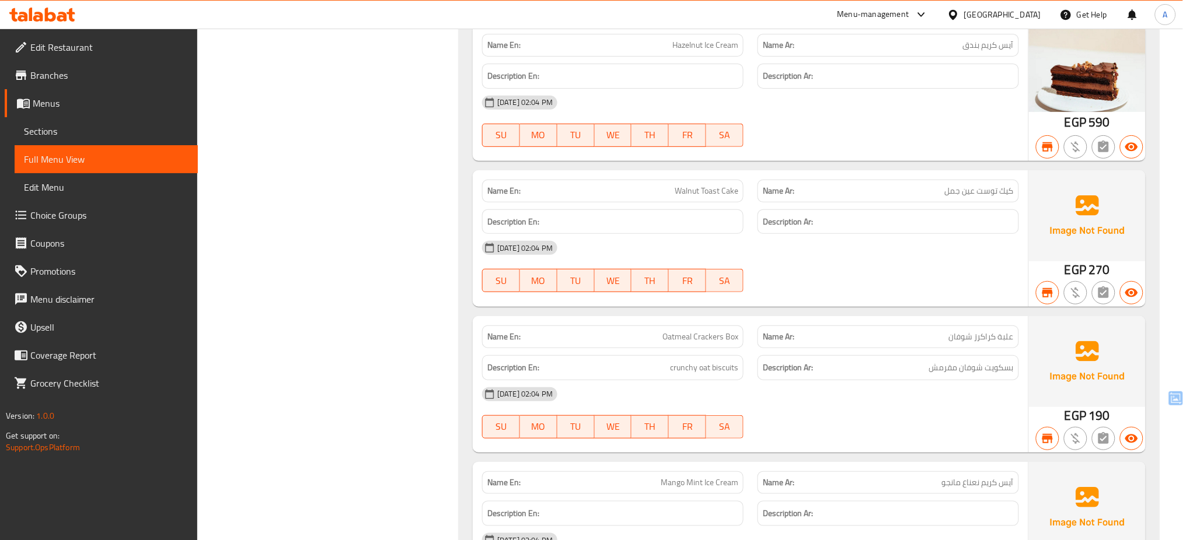
click at [857, 235] on div "Description Ar:" at bounding box center [888, 222] width 261 height 25
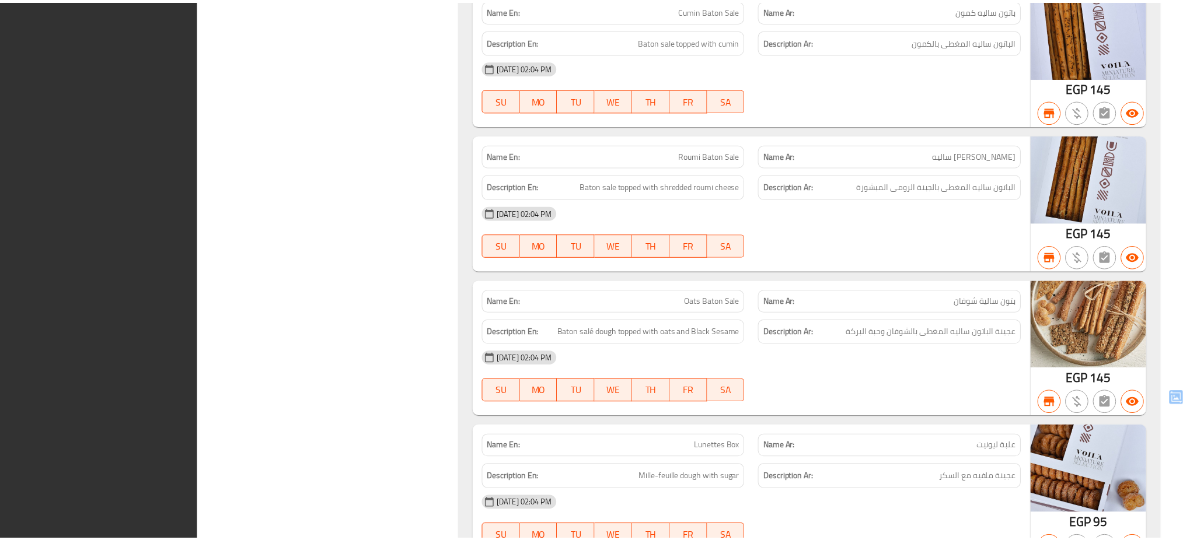
scroll to position [40888, 0]
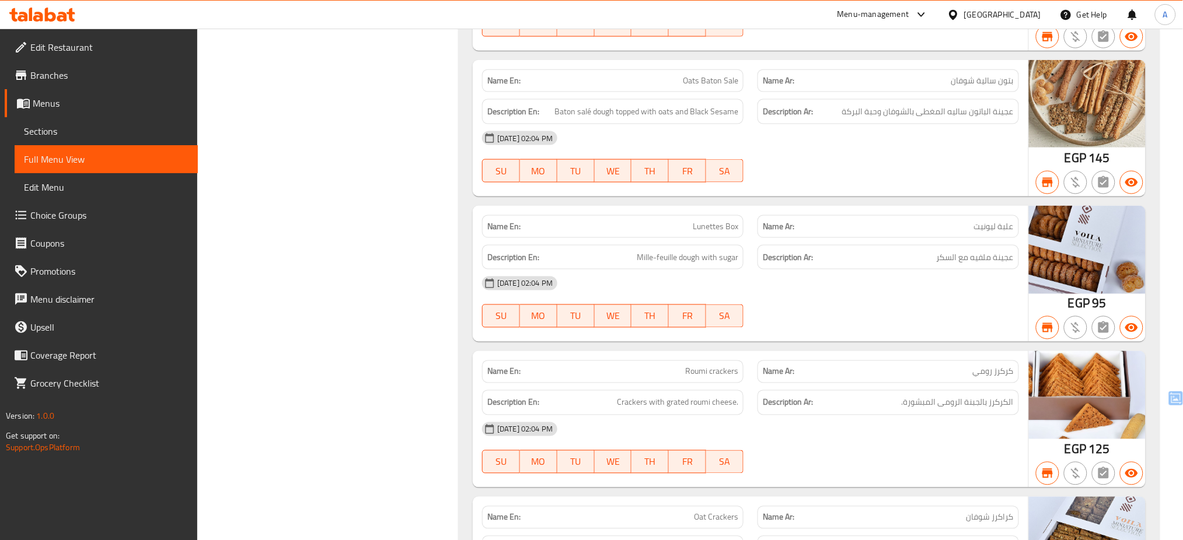
click at [64, 5] on div at bounding box center [42, 14] width 85 height 23
click at [60, 12] on icon at bounding box center [42, 15] width 66 height 14
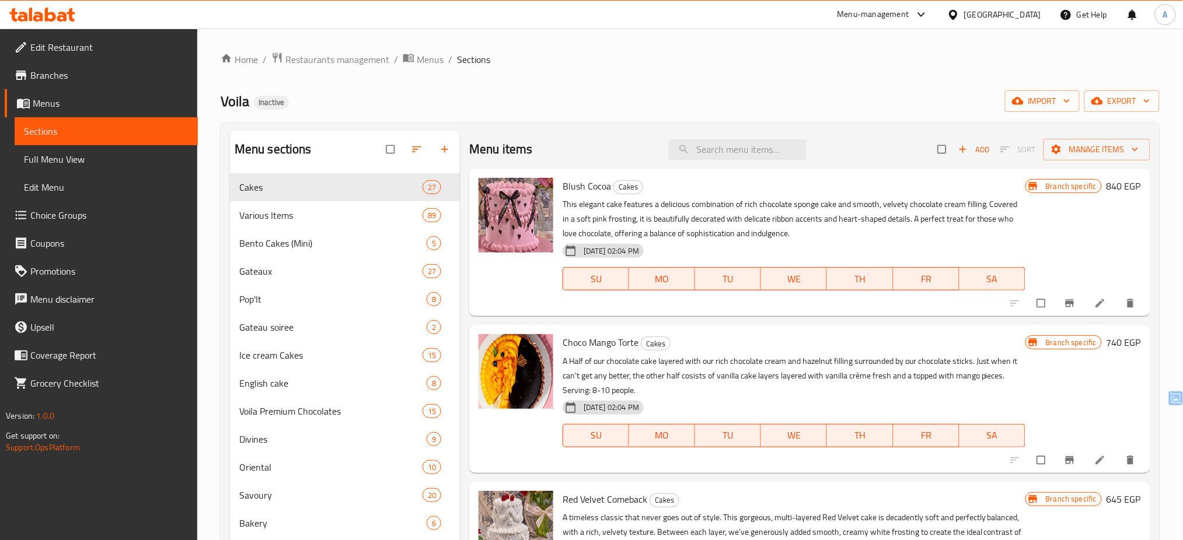
click at [90, 159] on span "Full Menu View" at bounding box center [106, 159] width 165 height 14
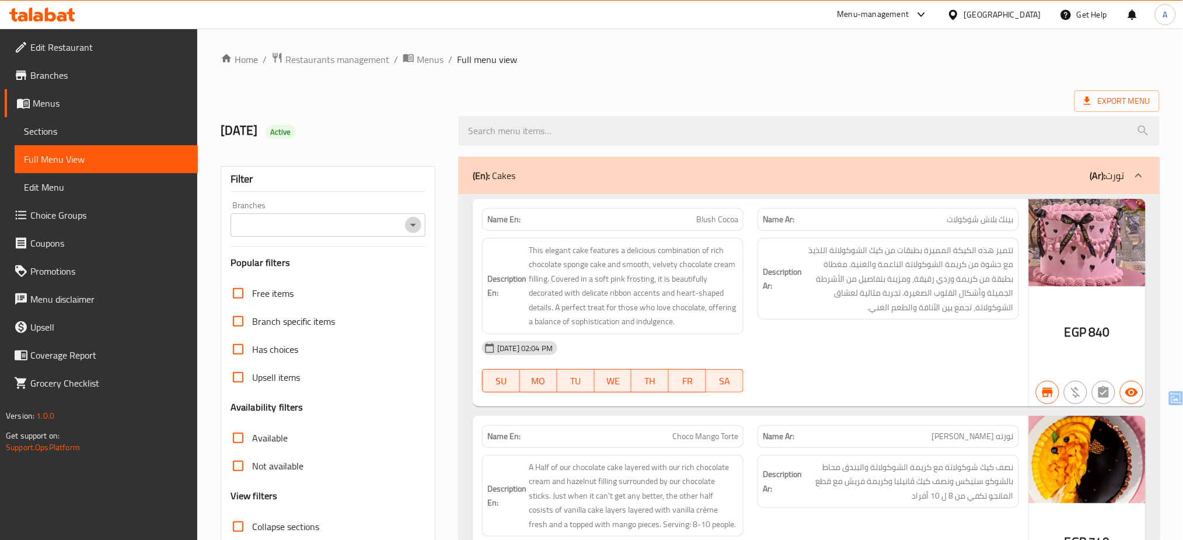
click at [414, 226] on icon "Open" at bounding box center [413, 225] width 14 height 14
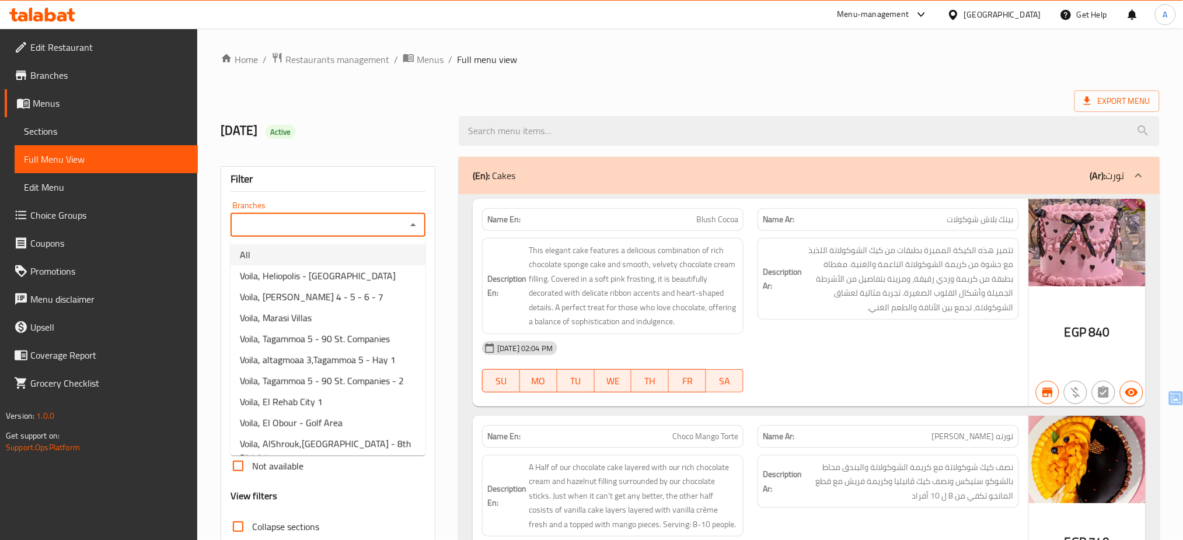
click at [354, 254] on li "All" at bounding box center [328, 255] width 195 height 21
type input "All"
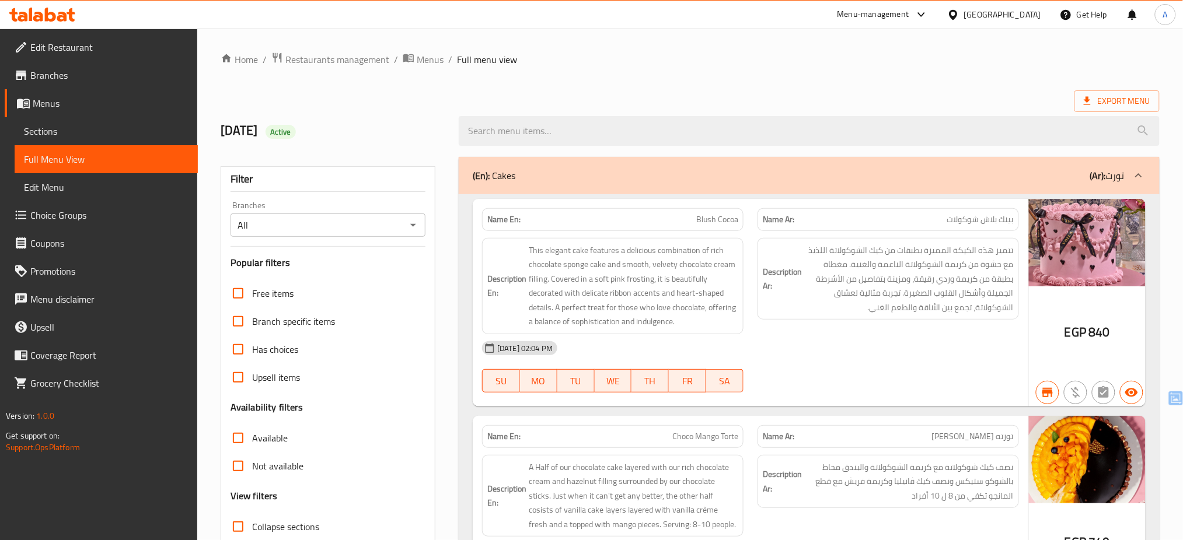
click at [414, 114] on div "[DATE] Active" at bounding box center [333, 131] width 238 height 52
click at [403, 225] on div "All Branches" at bounding box center [328, 225] width 195 height 23
drag, startPoint x: 403, startPoint y: 225, endPoint x: 416, endPoint y: 227, distance: 12.4
click at [416, 227] on div "All Branches" at bounding box center [328, 225] width 195 height 23
click at [416, 227] on icon "Open" at bounding box center [413, 225] width 14 height 14
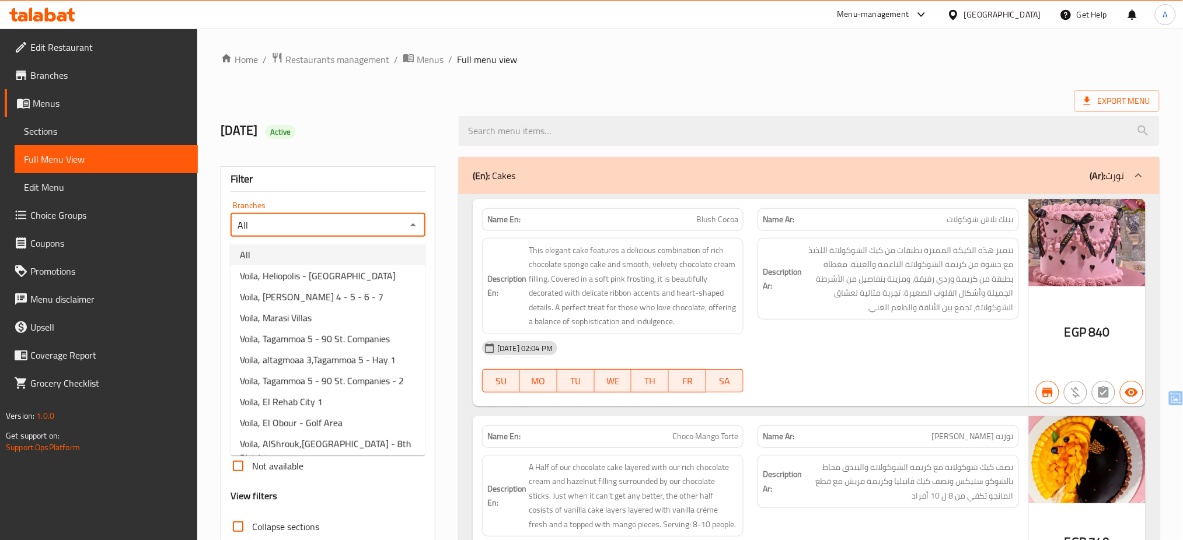
scroll to position [122, 0]
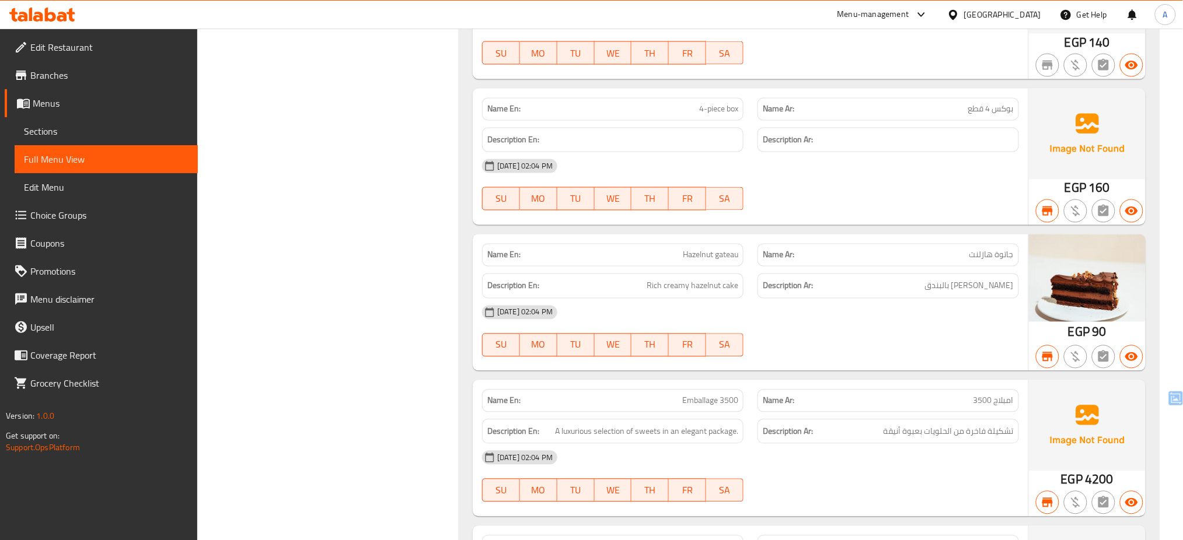
scroll to position [5821, 0]
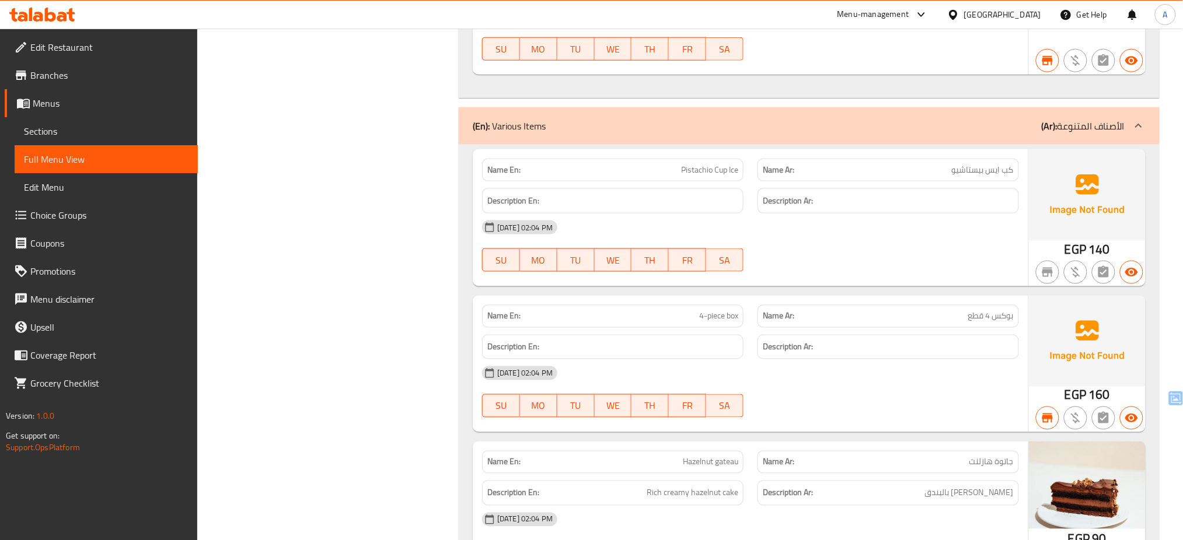
scroll to position [5323, 0]
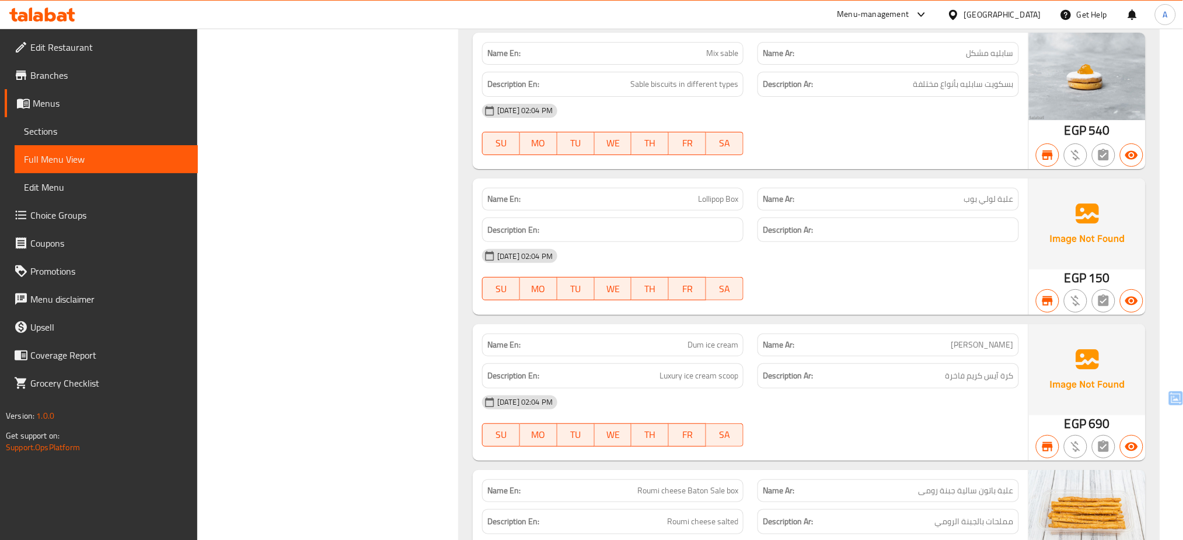
scroll to position [6599, 0]
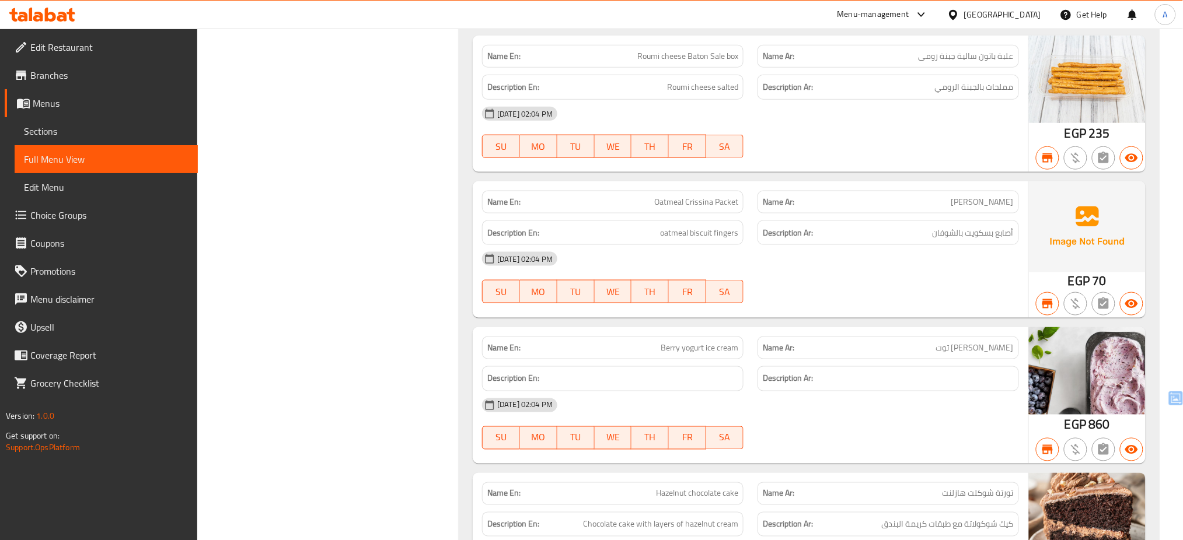
scroll to position [6848, 0]
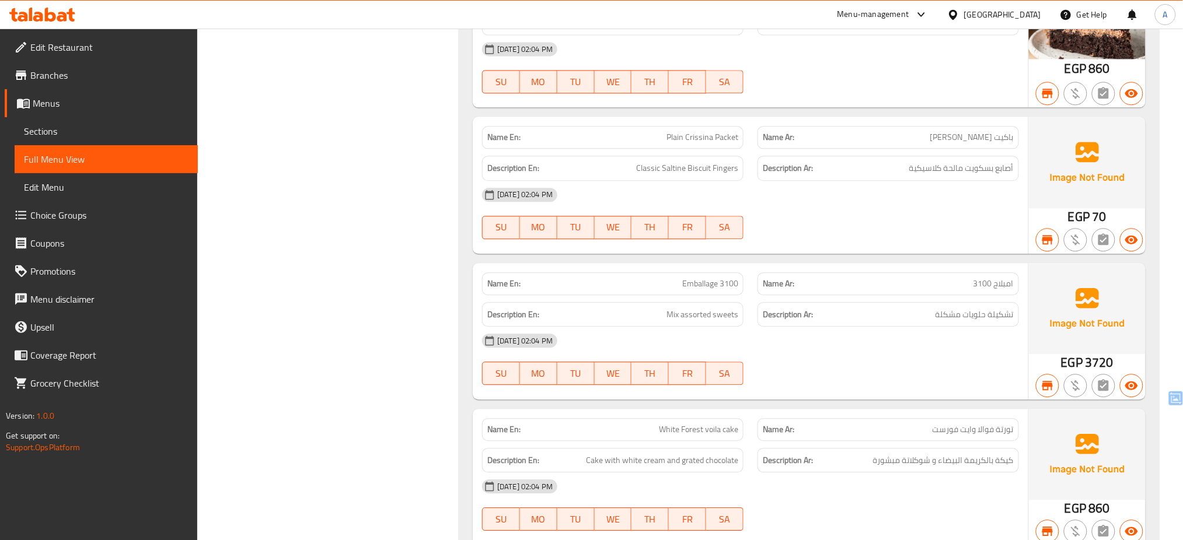
scroll to position [7440, 0]
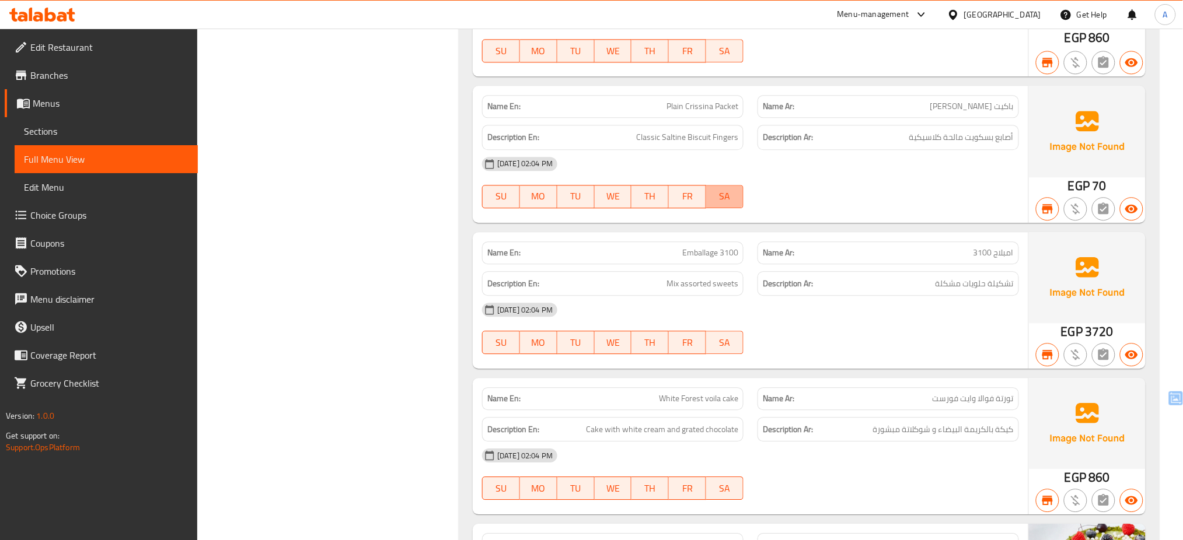
type button "6"
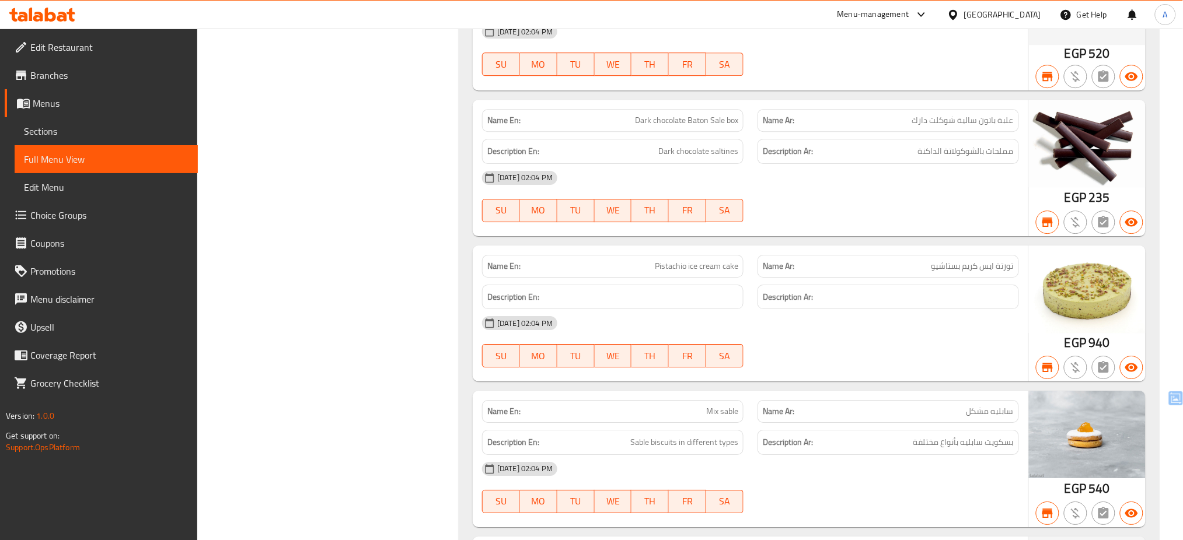
scroll to position [7719, 0]
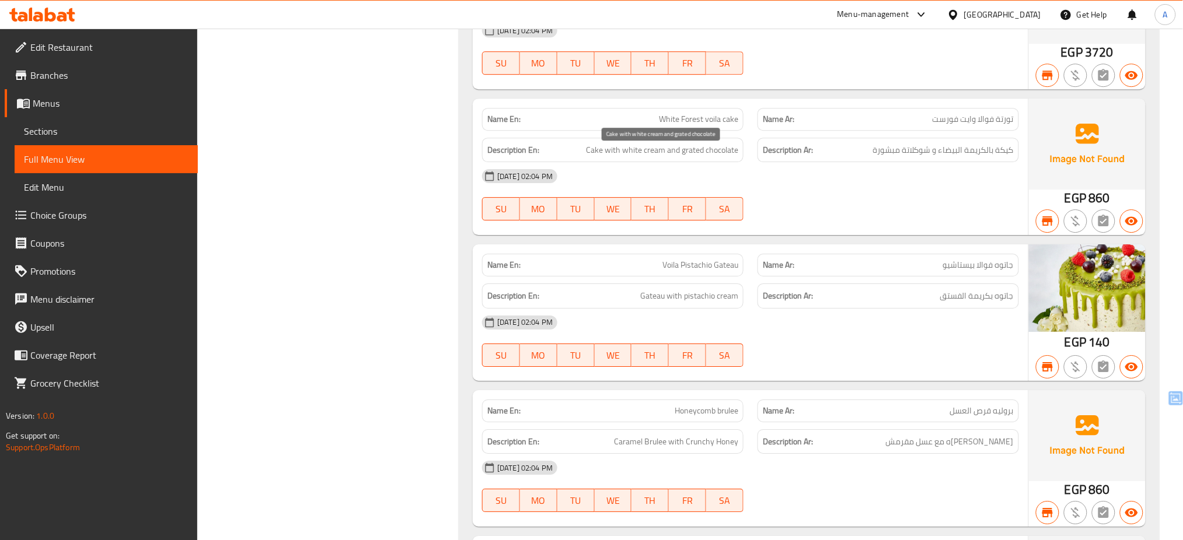
click at [630, 158] on span "Cake with white cream and grated chocolate" at bounding box center [662, 150] width 152 height 15
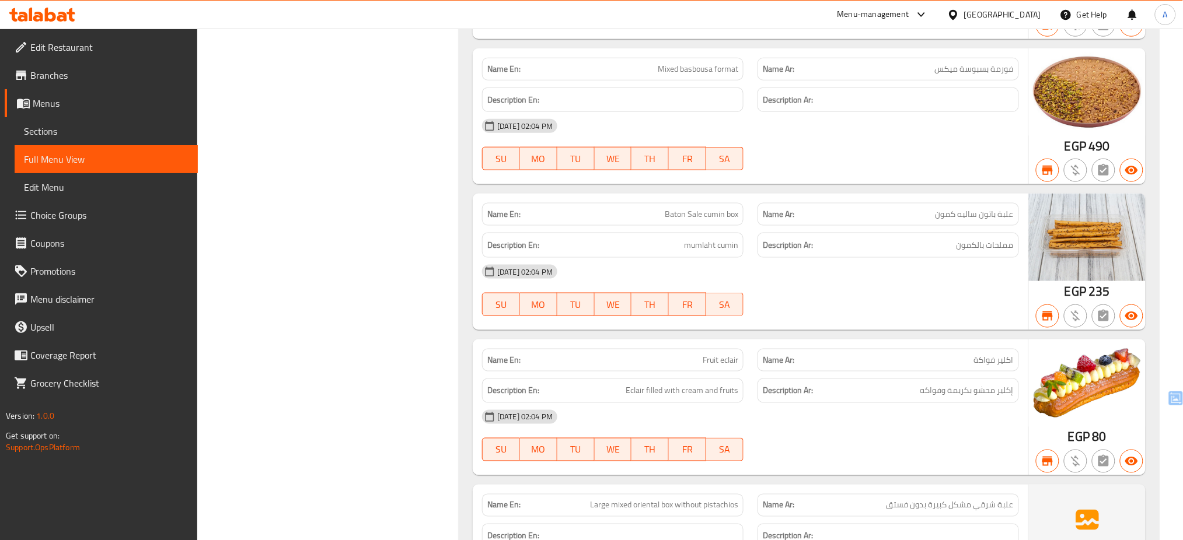
scroll to position [16114, 0]
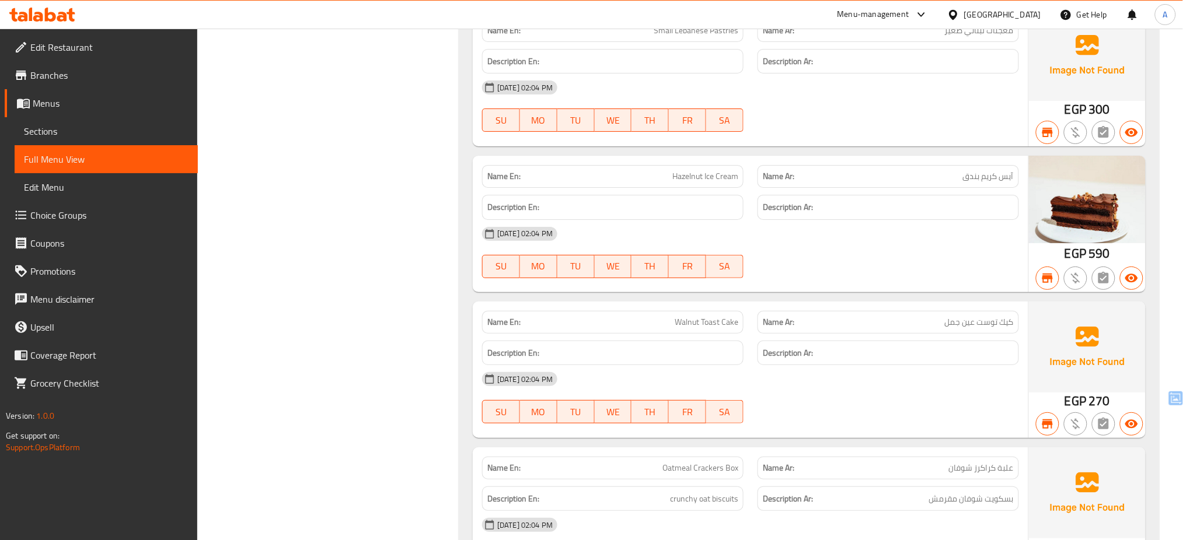
click at [603, 366] on div "Description En:" at bounding box center [612, 353] width 261 height 25
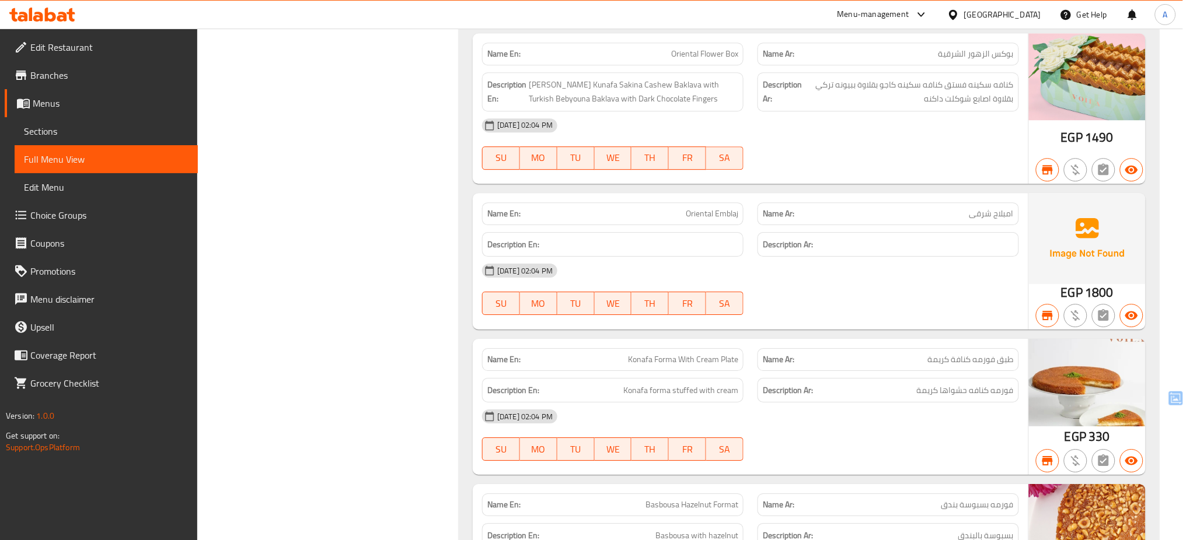
scroll to position [33427, 0]
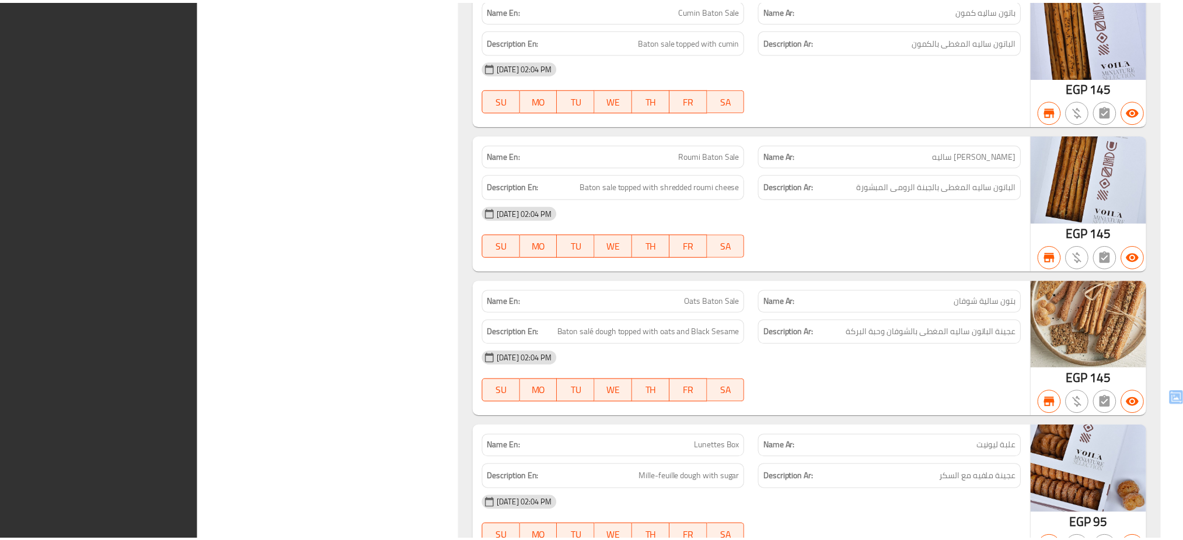
scroll to position [40888, 0]
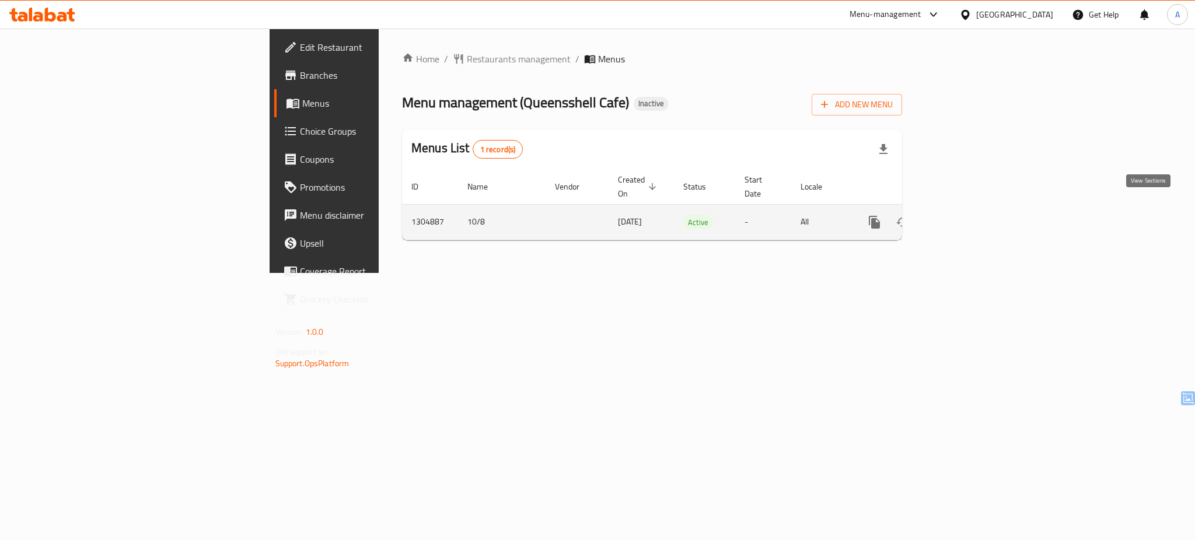
click at [966, 215] on icon "enhanced table" at bounding box center [959, 222] width 14 height 14
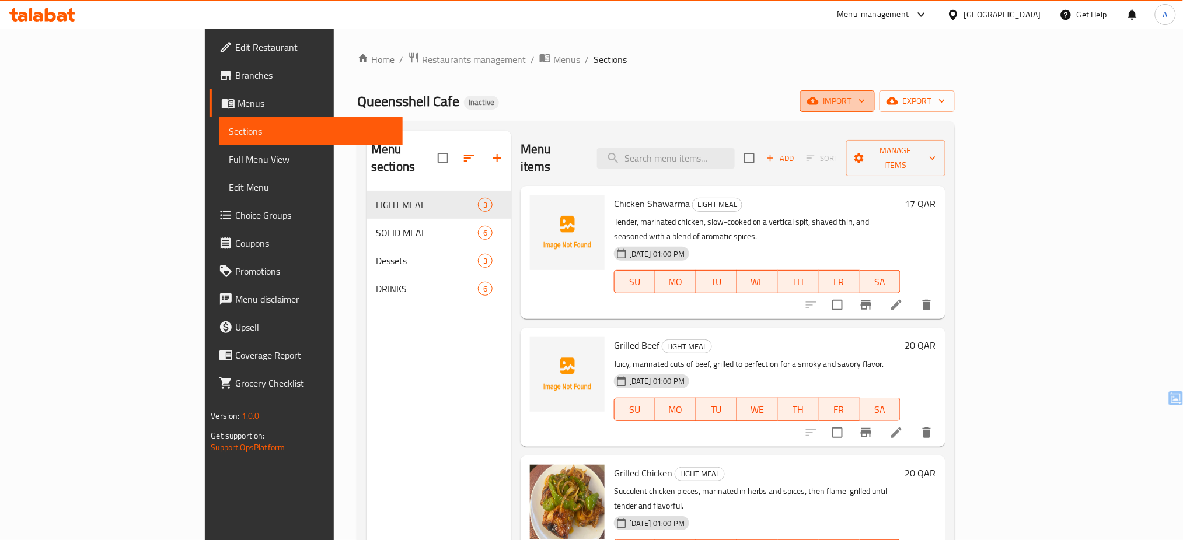
click at [875, 111] on button "import" at bounding box center [837, 101] width 75 height 22
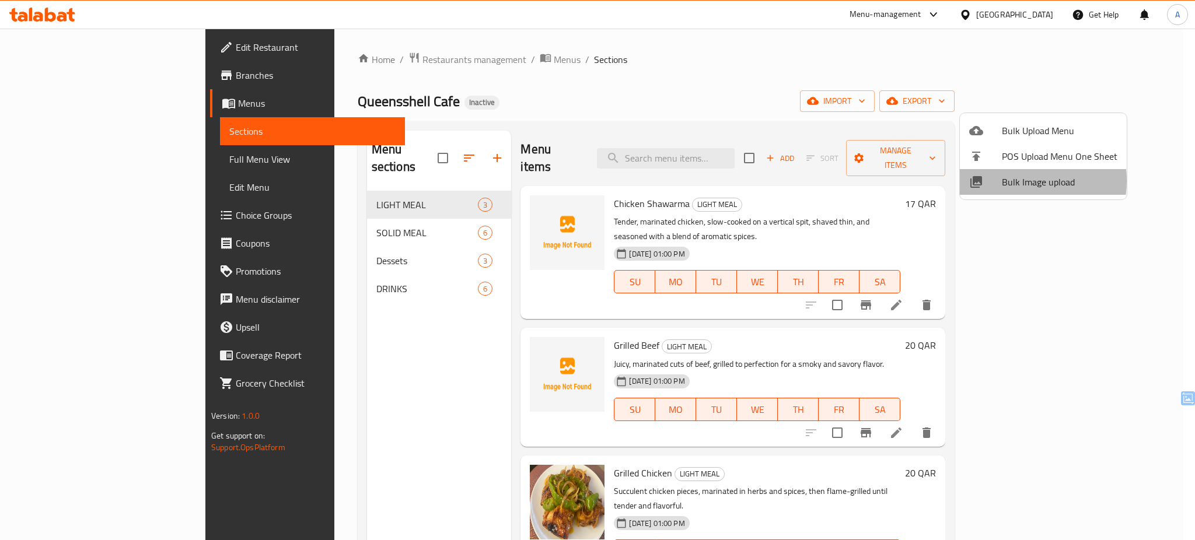
click at [1016, 181] on span "Bulk Image upload" at bounding box center [1060, 182] width 116 height 14
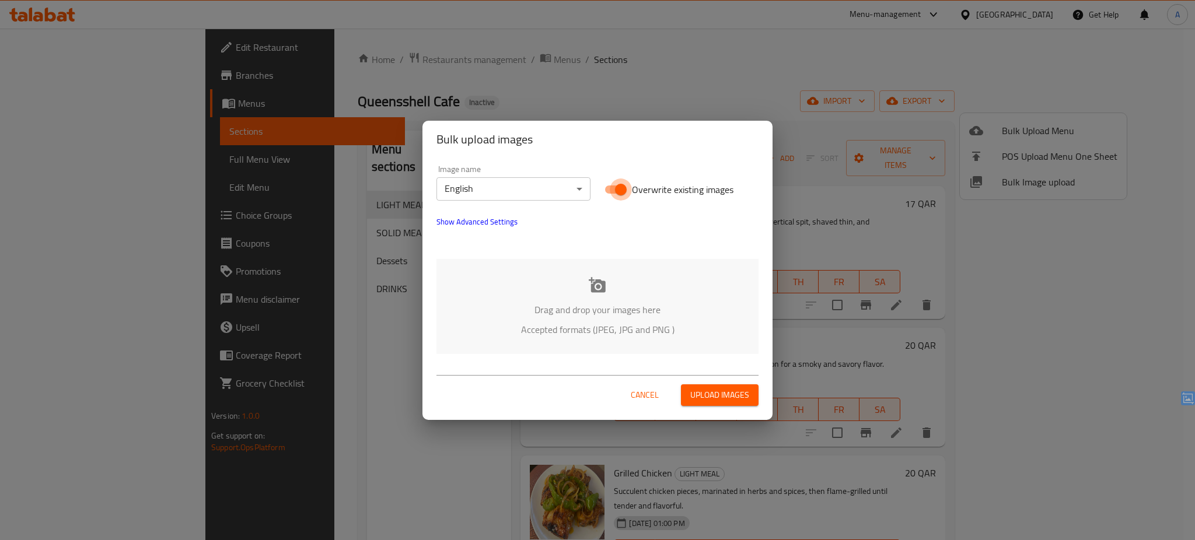
click at [619, 193] on input "Overwrite existing images" at bounding box center [621, 190] width 67 height 22
checkbox input "false"
click at [608, 292] on div "Drag and drop your images here Accepted formats (JPEG, JPG and PNG )" at bounding box center [598, 306] width 322 height 95
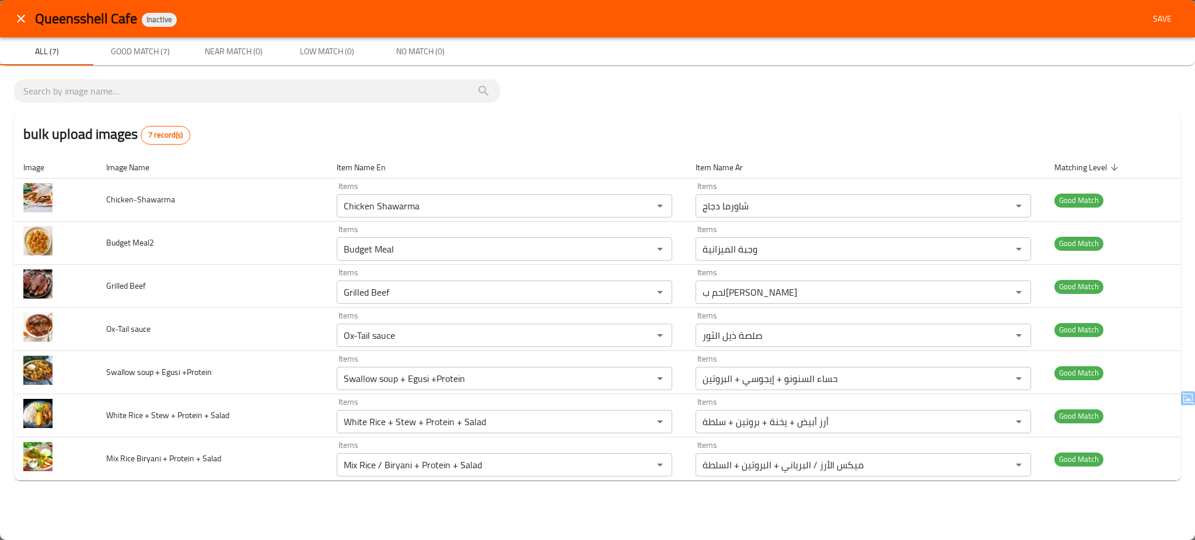
click at [1173, 26] on button "Save" at bounding box center [1162, 19] width 37 height 22
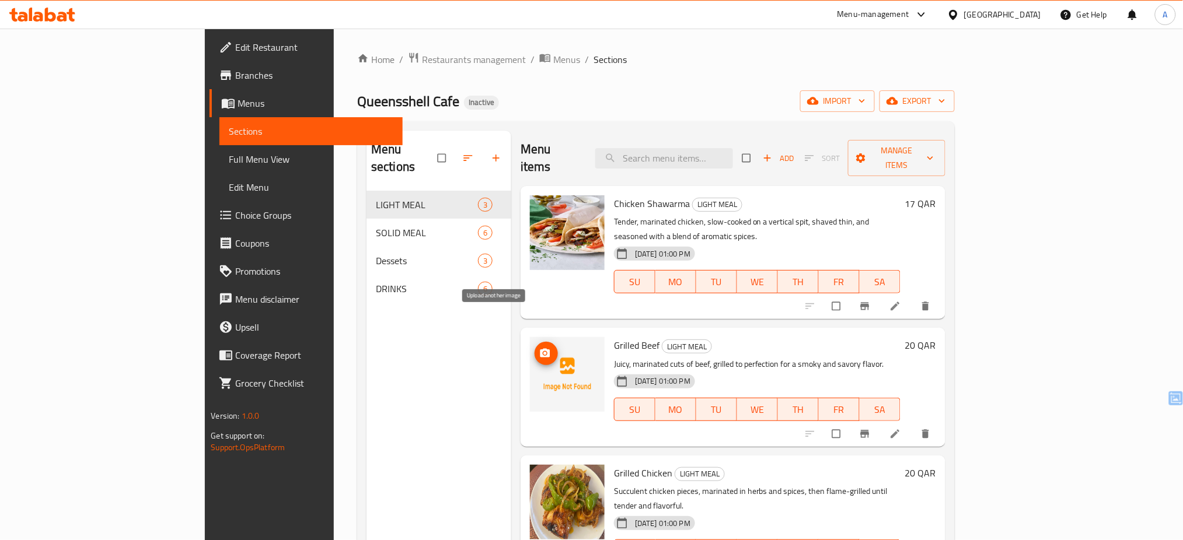
click at [539, 348] on icon "upload picture" at bounding box center [545, 354] width 12 height 12
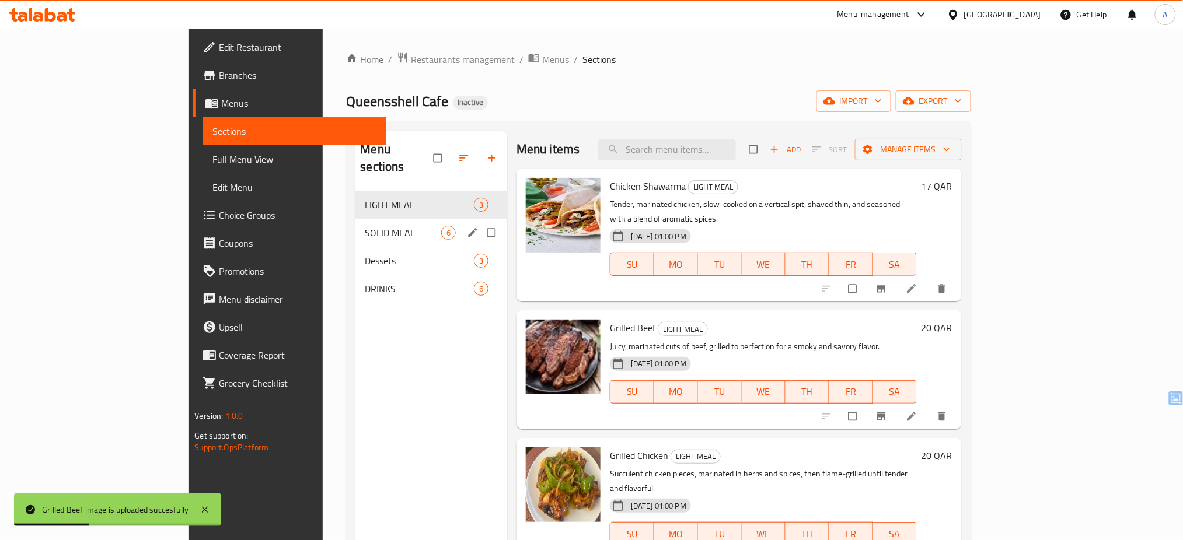
click at [355, 226] on div "SOLID MEAL 6" at bounding box center [431, 233] width 152 height 28
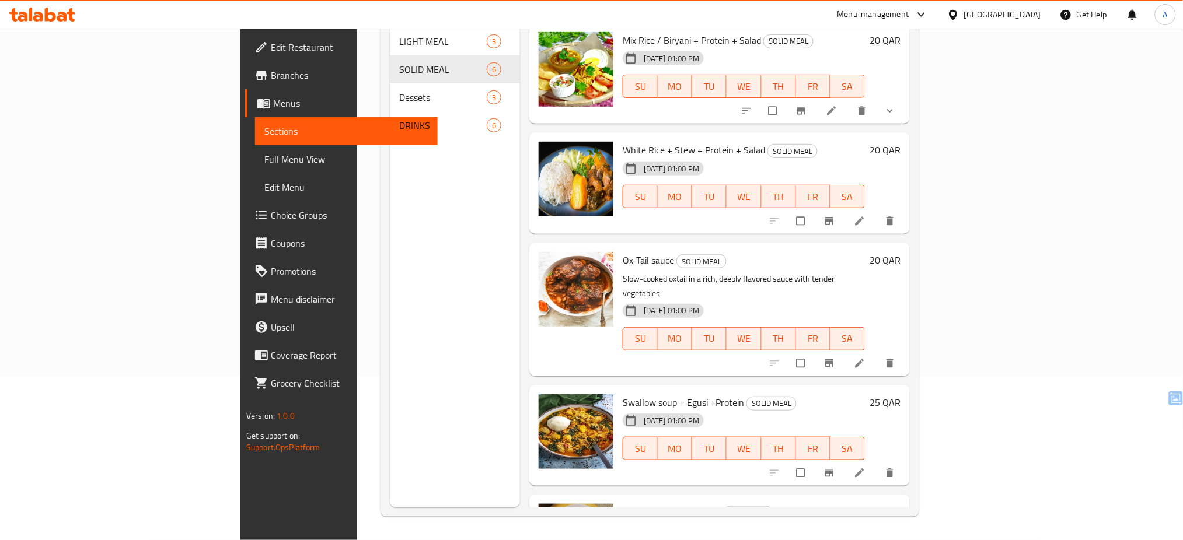
scroll to position [183, 0]
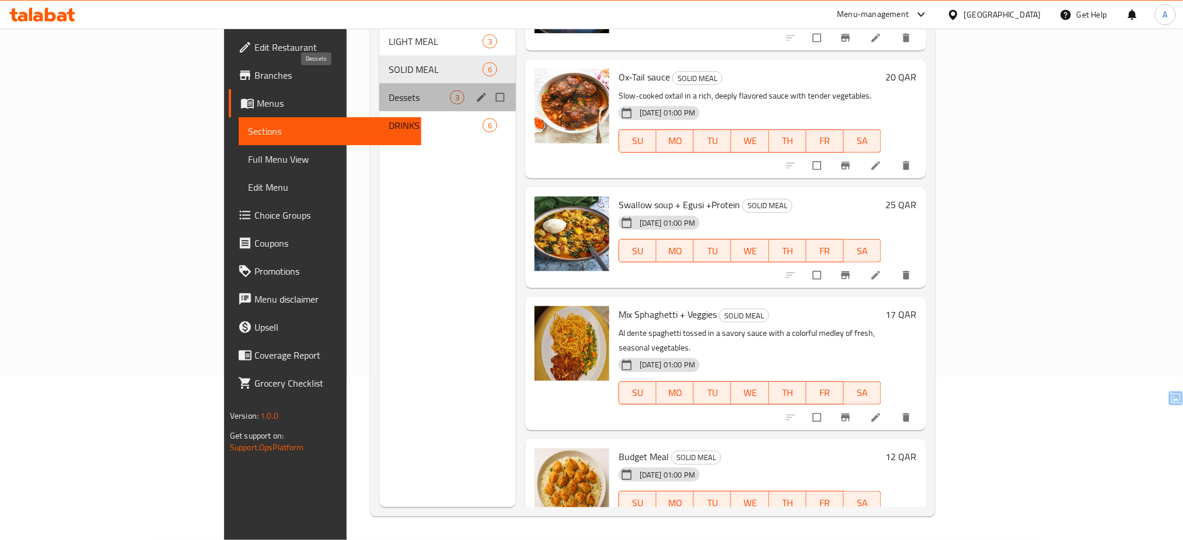
click at [389, 90] on span "Dessets" at bounding box center [419, 97] width 61 height 14
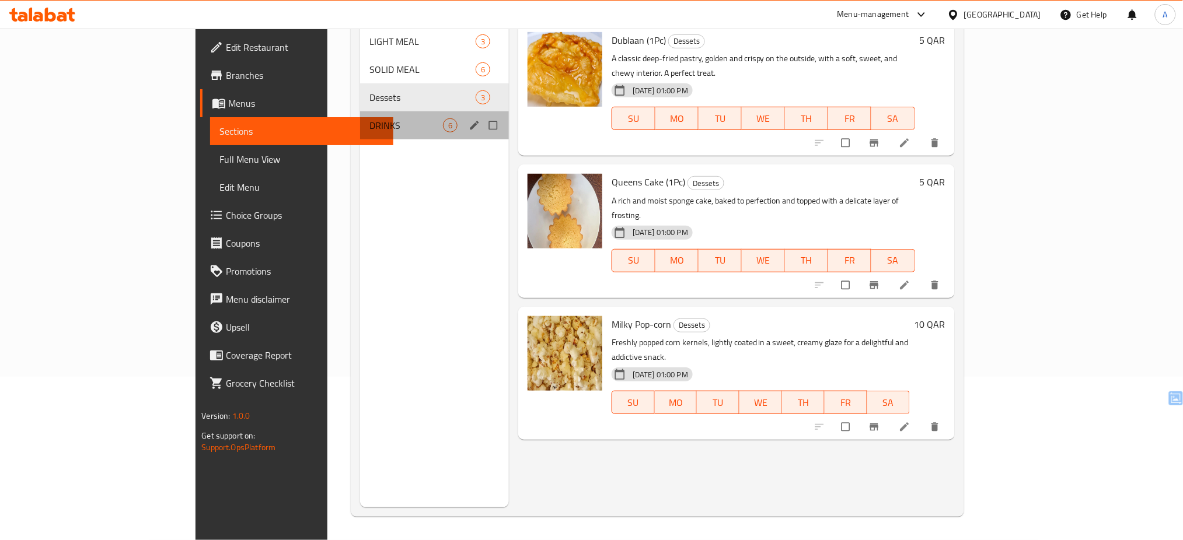
click at [360, 118] on div "DRINKS 6" at bounding box center [434, 125] width 149 height 28
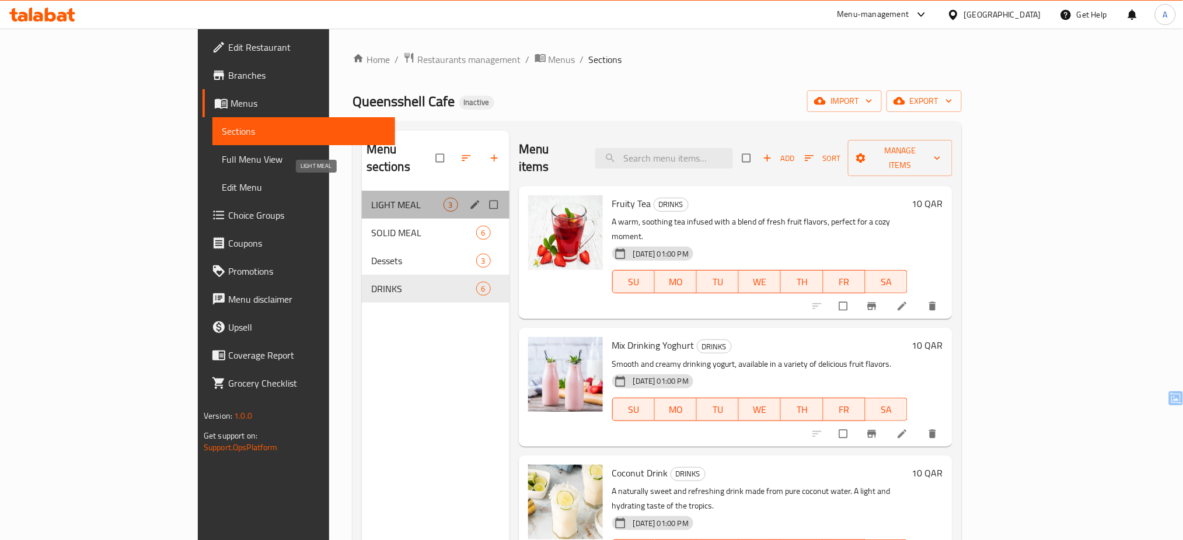
click at [371, 198] on span "LIGHT MEAL" at bounding box center [407, 205] width 72 height 14
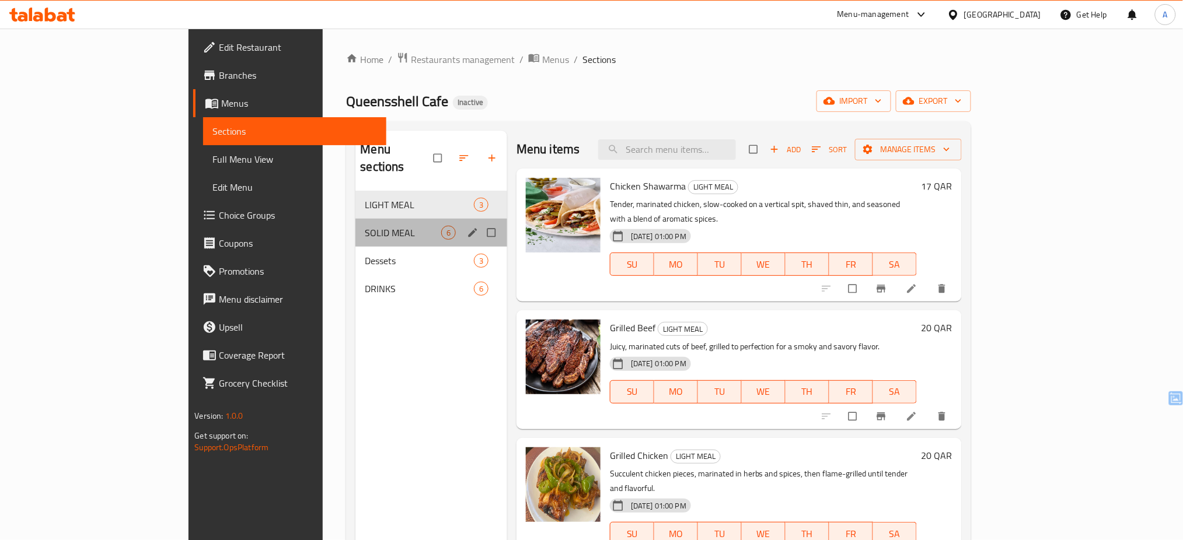
click at [355, 219] on div "SOLID MEAL 6" at bounding box center [431, 233] width 152 height 28
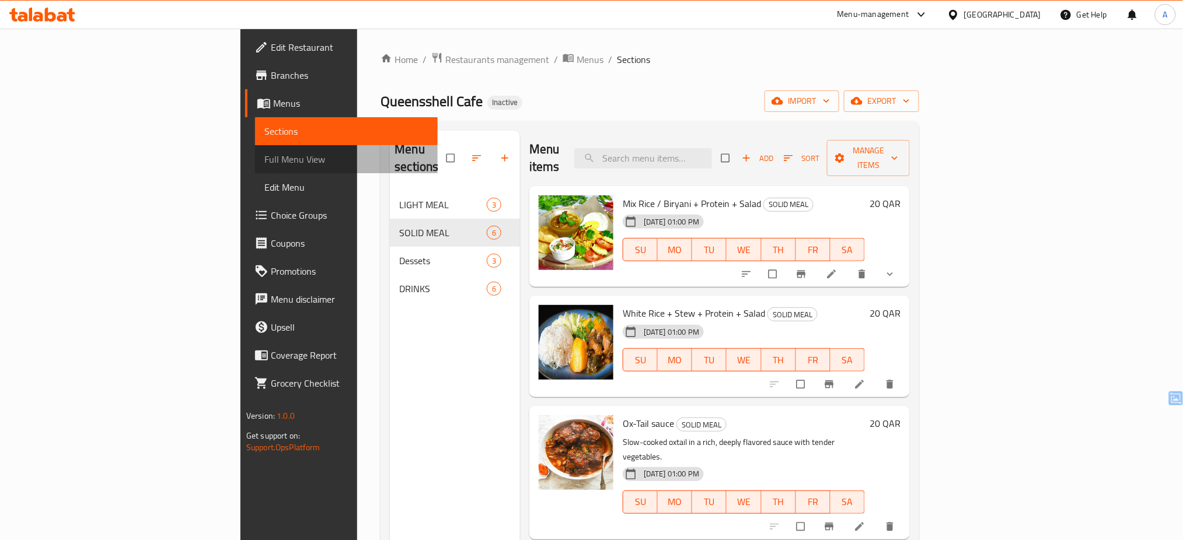
click at [264, 159] on span "Full Menu View" at bounding box center [346, 159] width 165 height 14
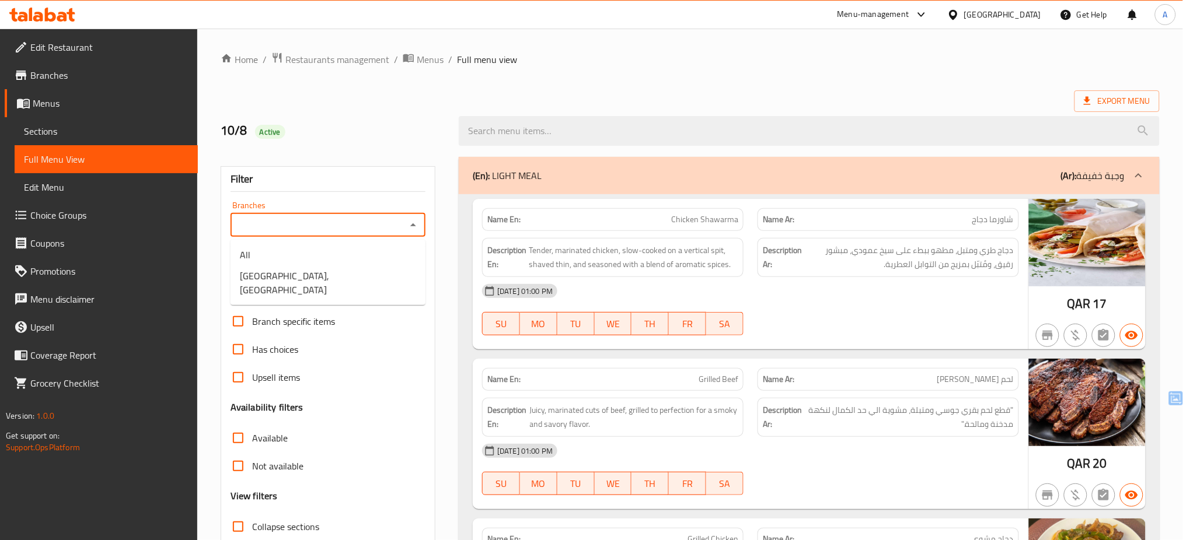
click at [333, 221] on input "Branches" at bounding box center [318, 225] width 169 height 16
click at [311, 269] on span "Queensshell Cafe, Madinat Khalifa South" at bounding box center [328, 283] width 176 height 28
type input "Queensshell Cafe, Madinat Khalifa South"
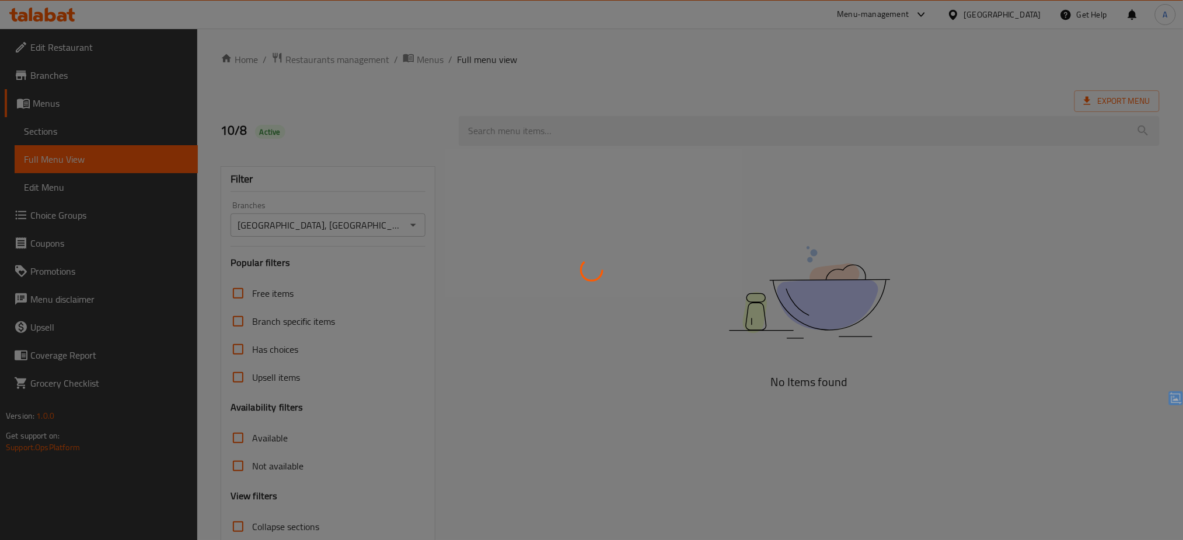
click at [311, 268] on div at bounding box center [591, 270] width 1183 height 540
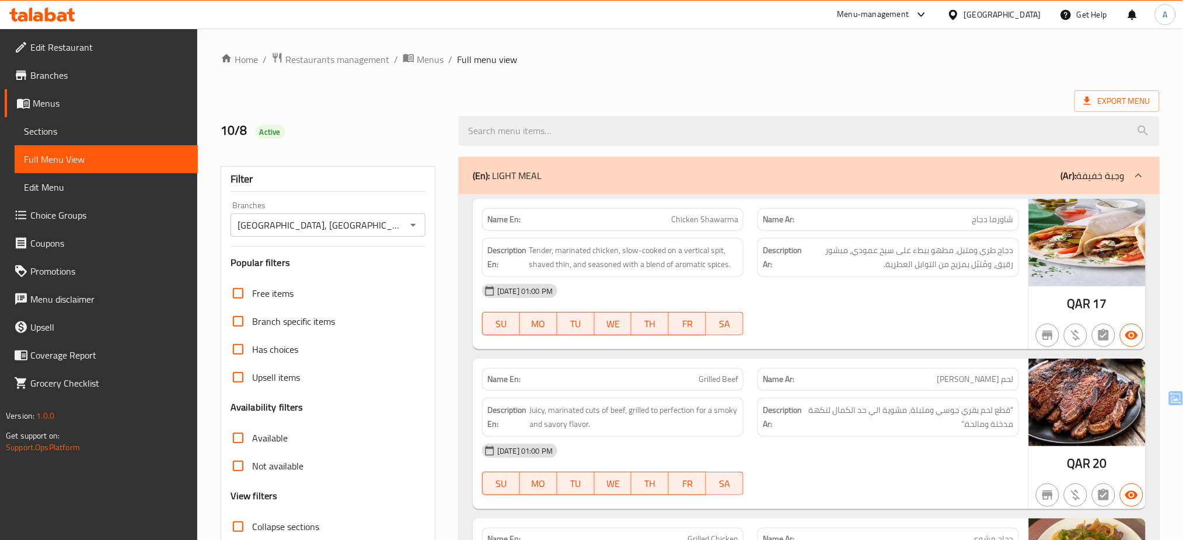
click at [353, 274] on div "Filter Branches Queensshell Cafe, Madinat Khalifa South Branches Popular filter…" at bounding box center [328, 381] width 215 height 431
click at [957, 15] on icon at bounding box center [953, 14] width 8 height 10
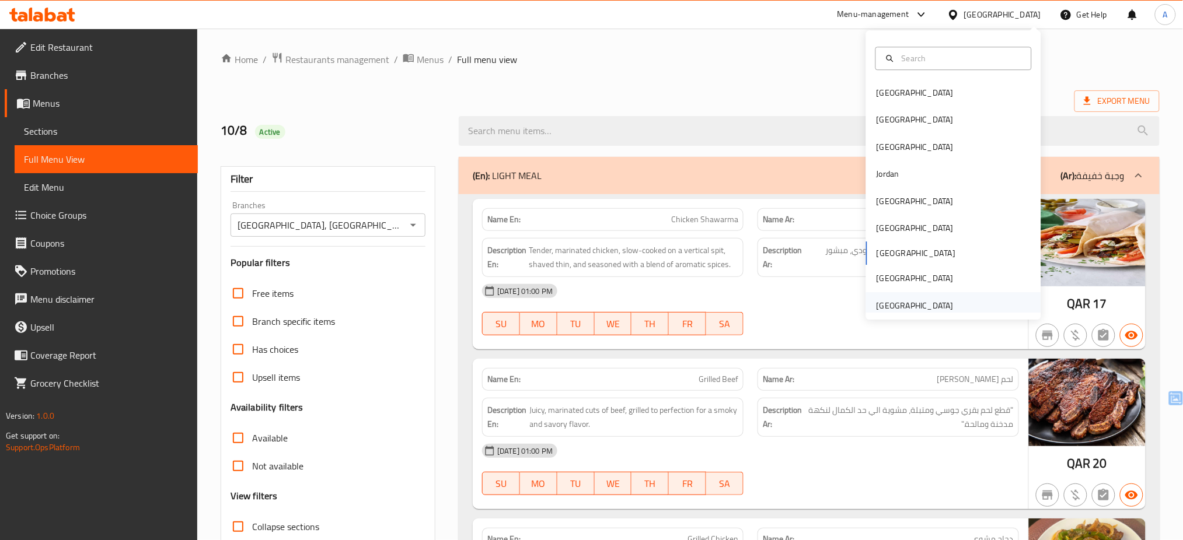
click at [926, 306] on div "[GEOGRAPHIC_DATA]" at bounding box center [915, 305] width 77 height 13
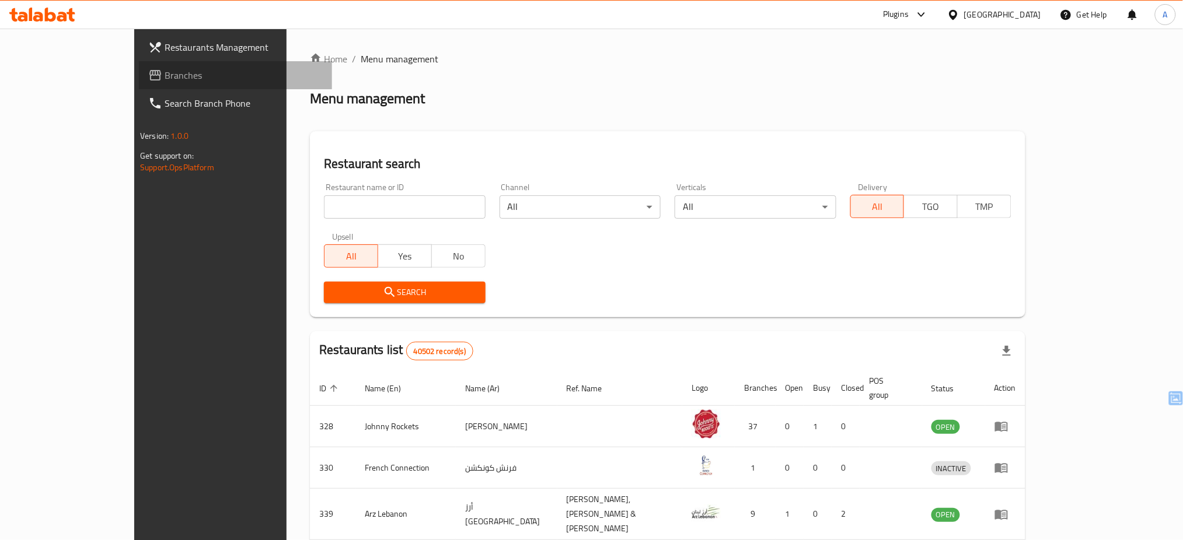
click at [165, 81] on span "Branches" at bounding box center [244, 75] width 158 height 14
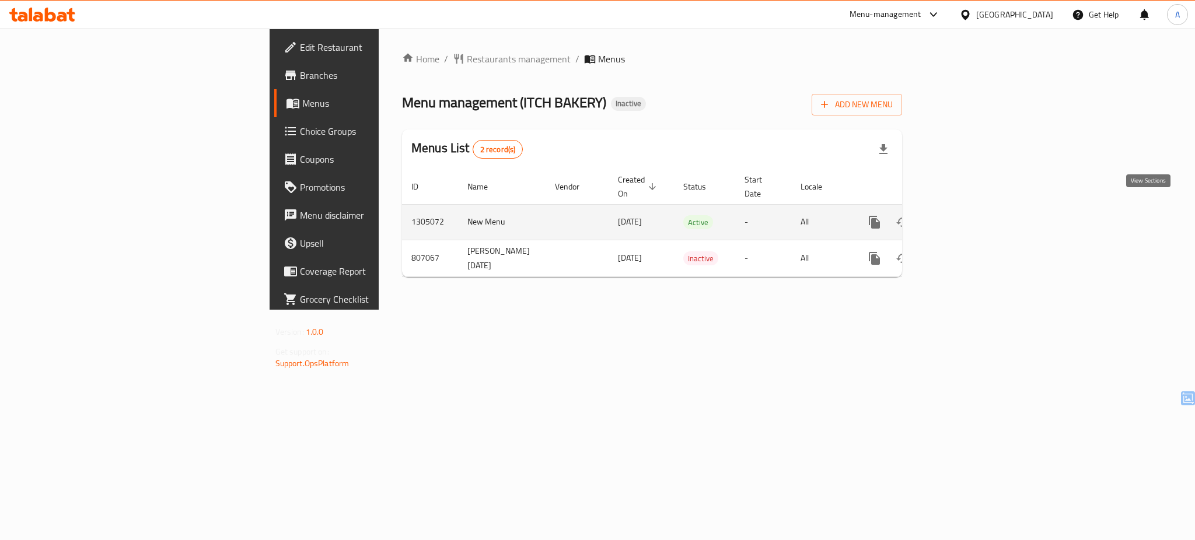
click at [966, 215] on icon "enhanced table" at bounding box center [959, 222] width 14 height 14
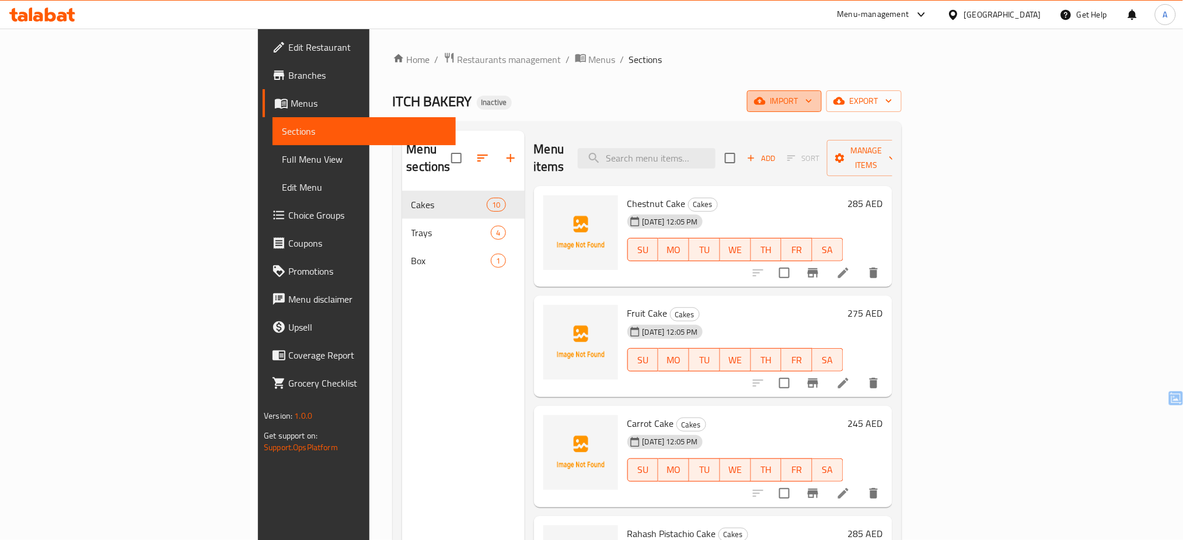
click at [815, 103] on icon "button" at bounding box center [809, 101] width 12 height 12
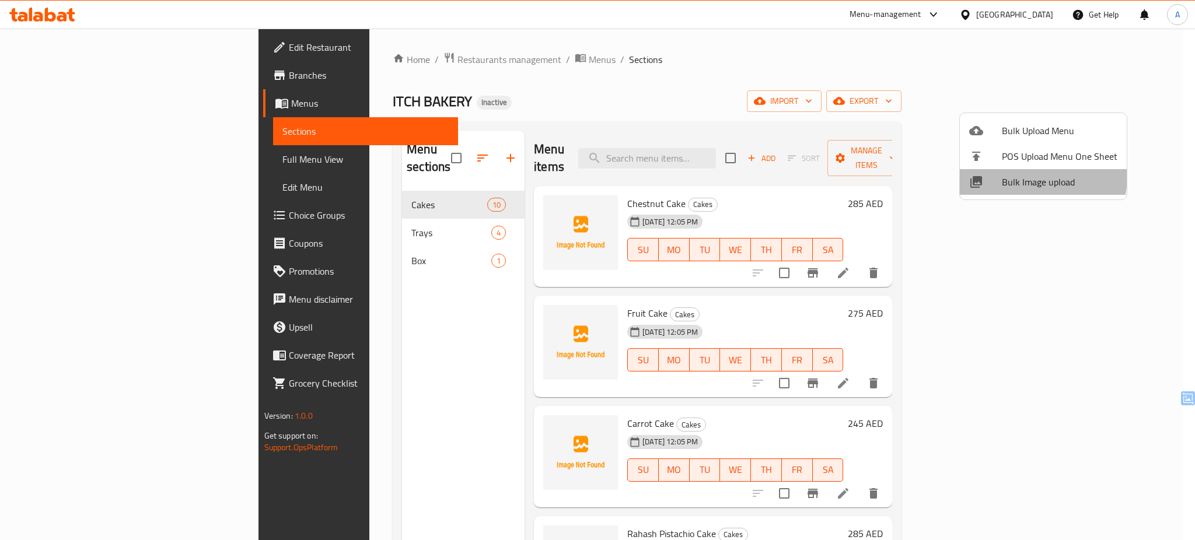
click at [1037, 177] on span "Bulk Image upload" at bounding box center [1060, 182] width 116 height 14
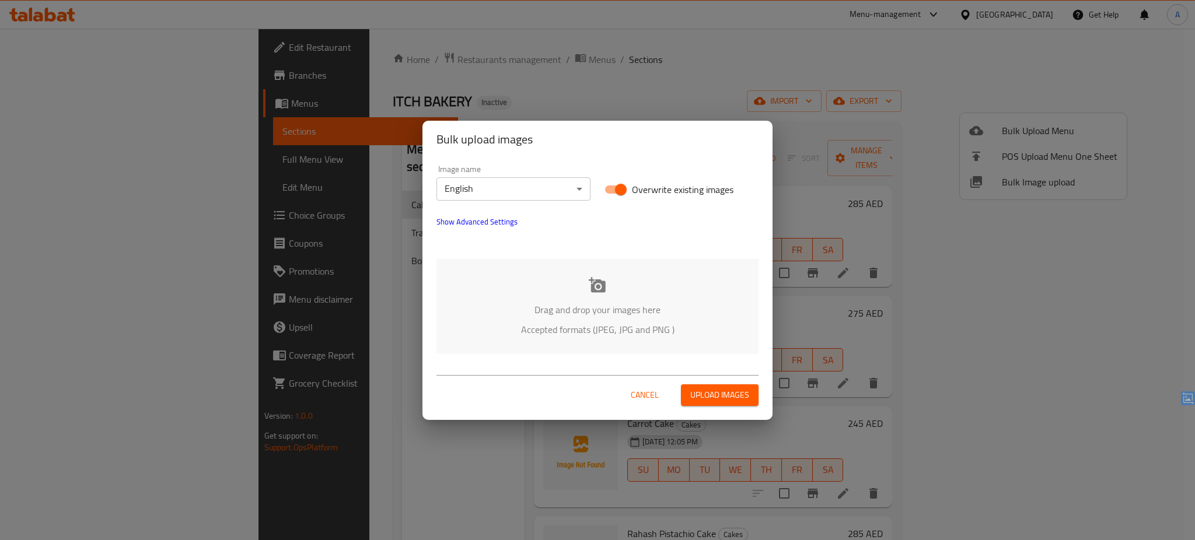
click at [618, 187] on input "Overwrite existing images" at bounding box center [621, 190] width 67 height 22
checkbox input "false"
click at [620, 306] on p "Drag and drop your images here" at bounding box center [597, 310] width 287 height 14
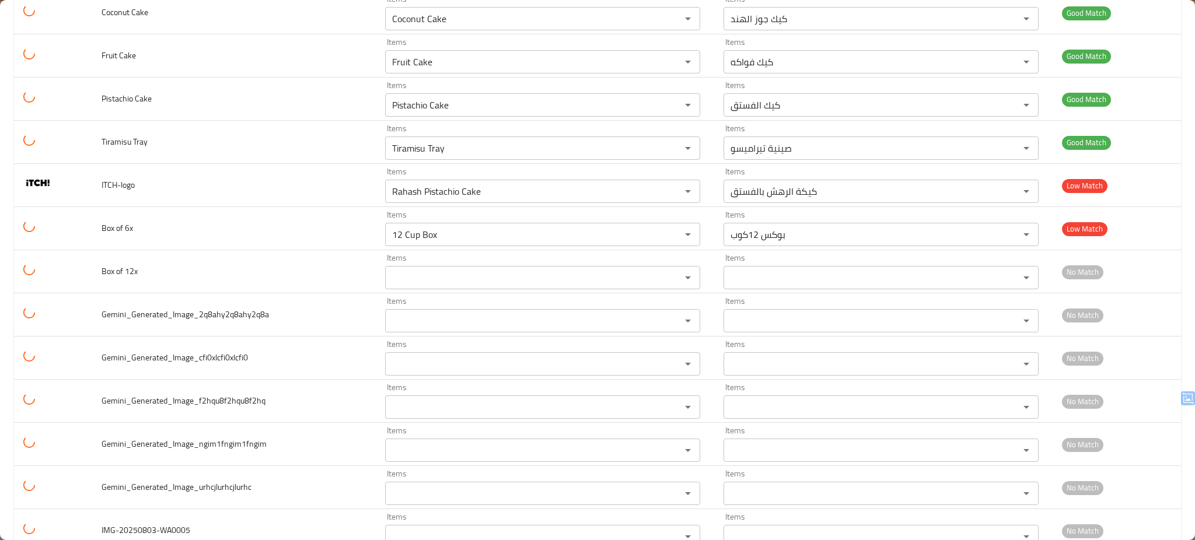
scroll to position [358, 0]
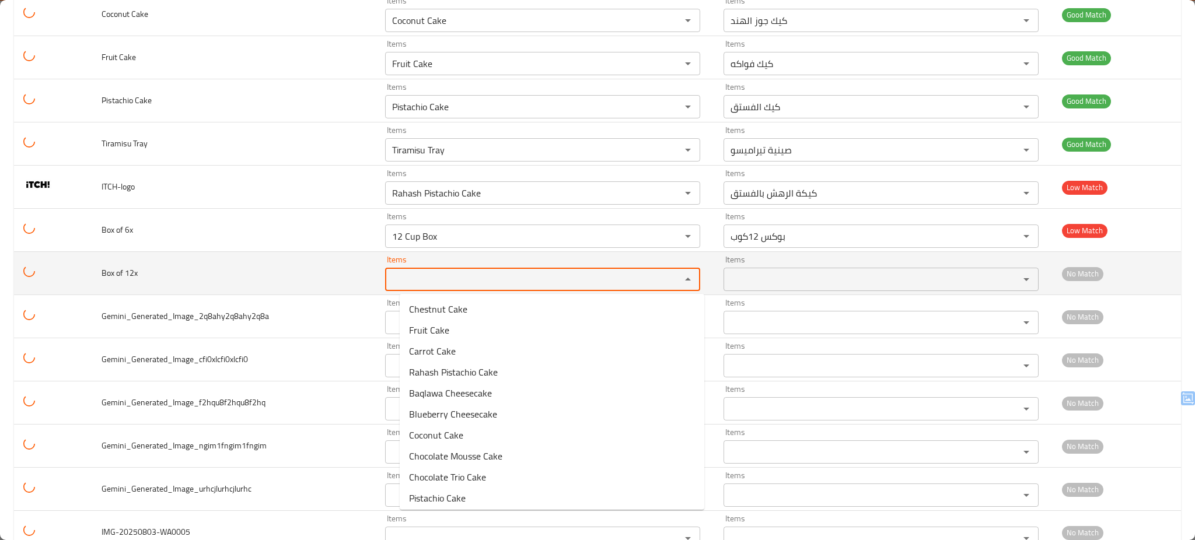
click at [646, 279] on 12x "Items" at bounding box center [526, 279] width 274 height 16
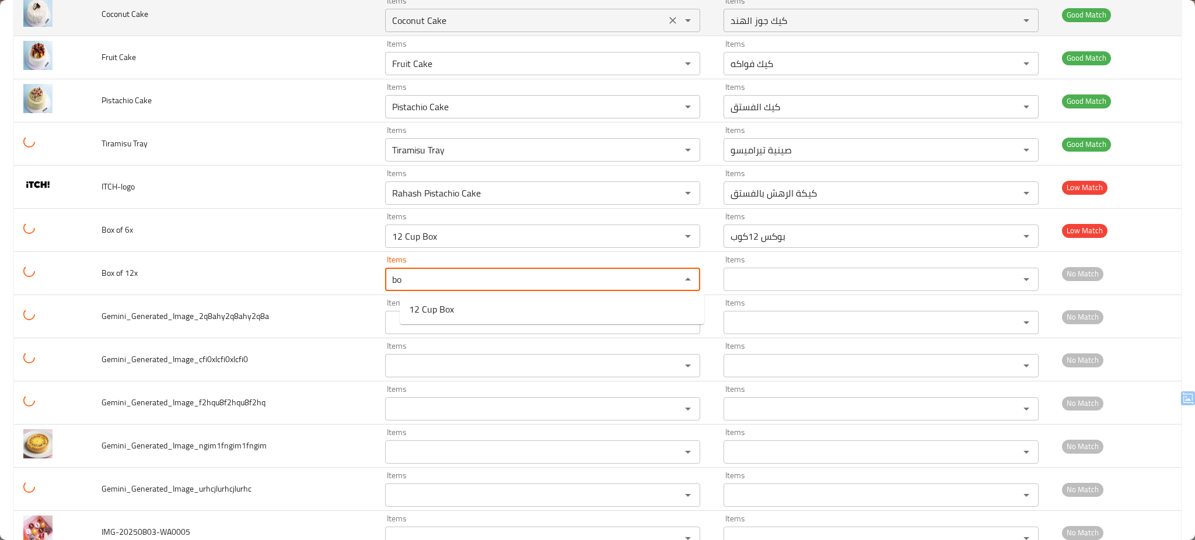
type 12x "bo"
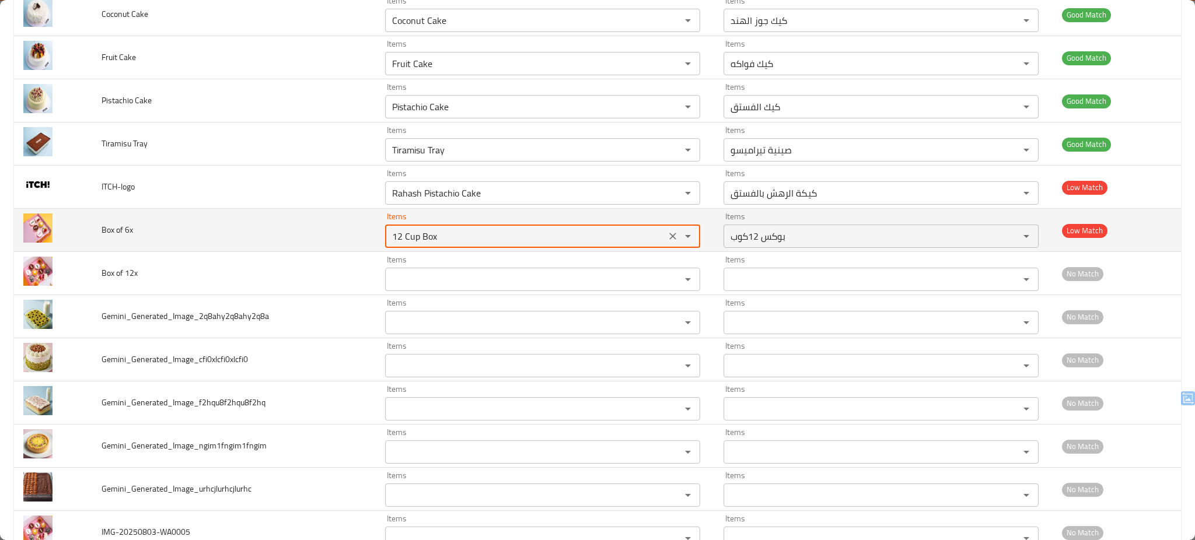
click at [544, 239] on 6x "12 Cup Box" at bounding box center [526, 236] width 274 height 16
type 6x "6"
type 6x "b"
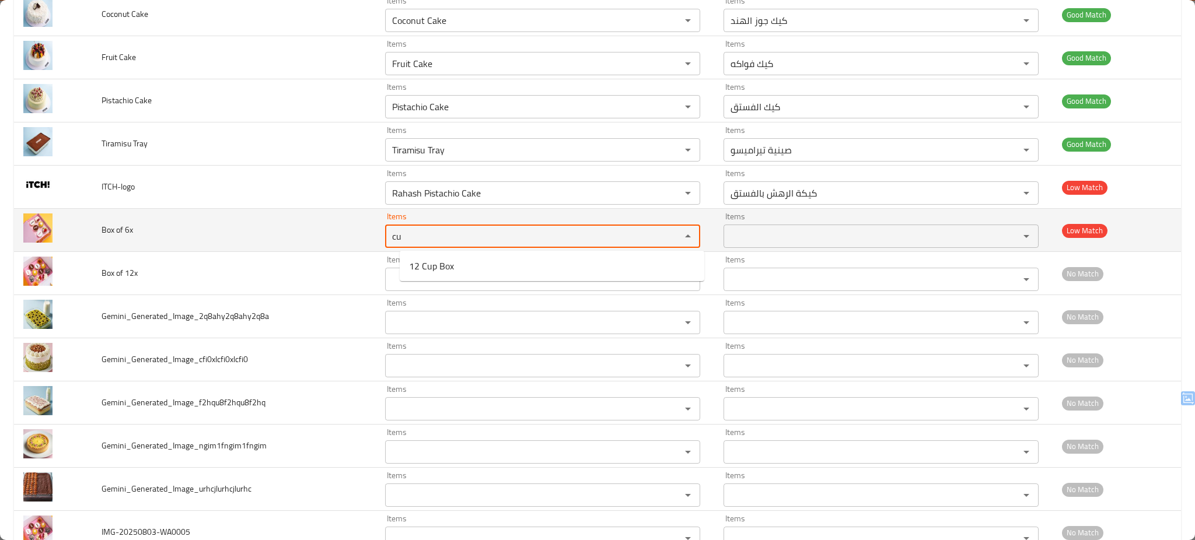
type 6x "c"
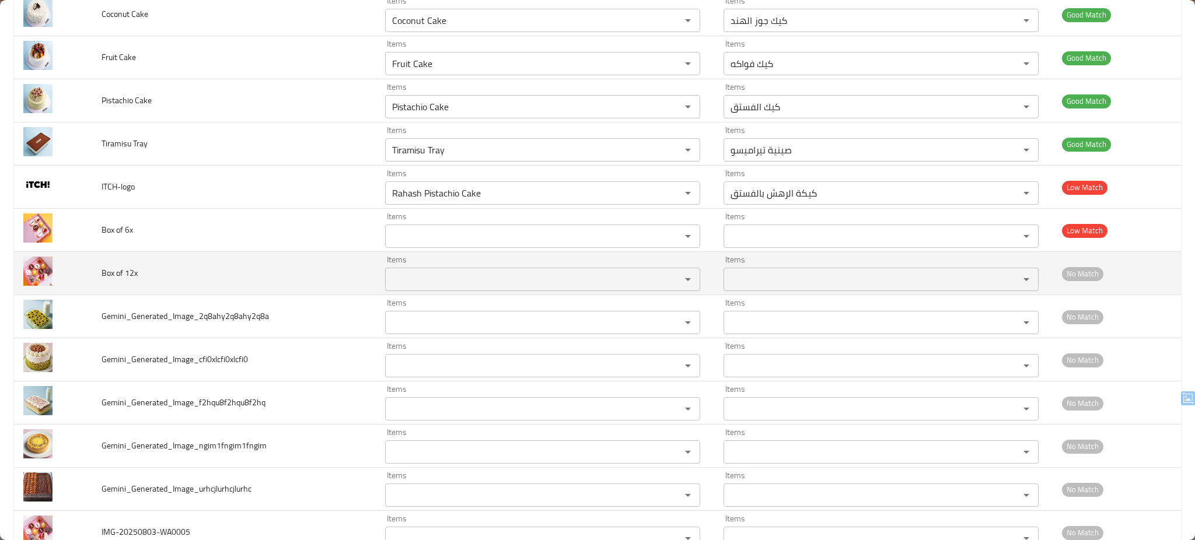
click at [338, 283] on td "Box of 12x" at bounding box center [234, 273] width 284 height 43
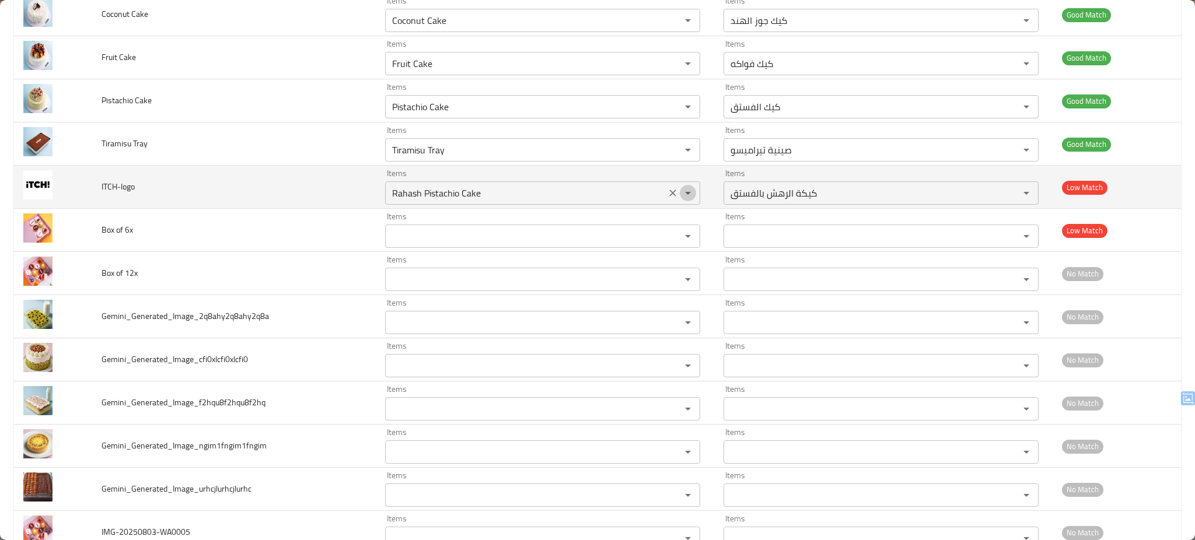
click at [692, 190] on icon "Open" at bounding box center [688, 193] width 14 height 14
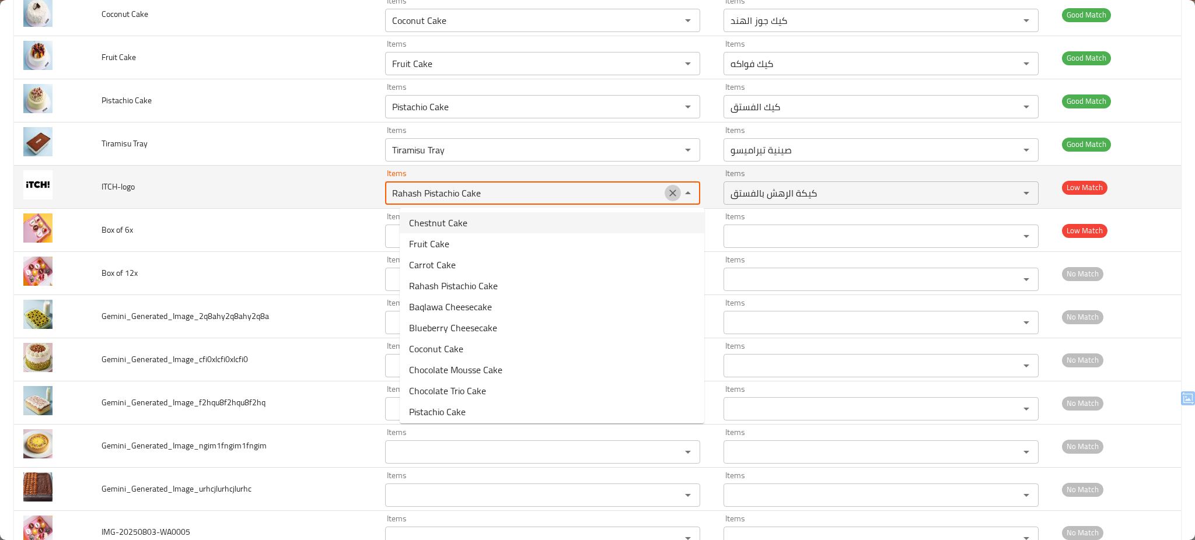
click at [676, 194] on icon "Clear" at bounding box center [672, 193] width 7 height 7
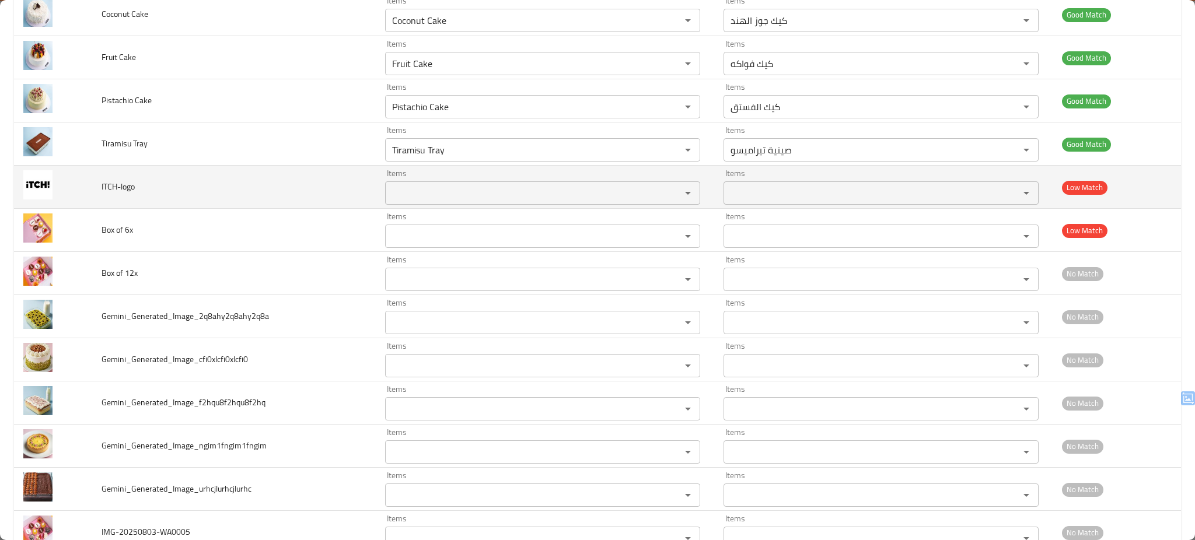
click at [284, 202] on td "ITCH-logo" at bounding box center [234, 187] width 284 height 43
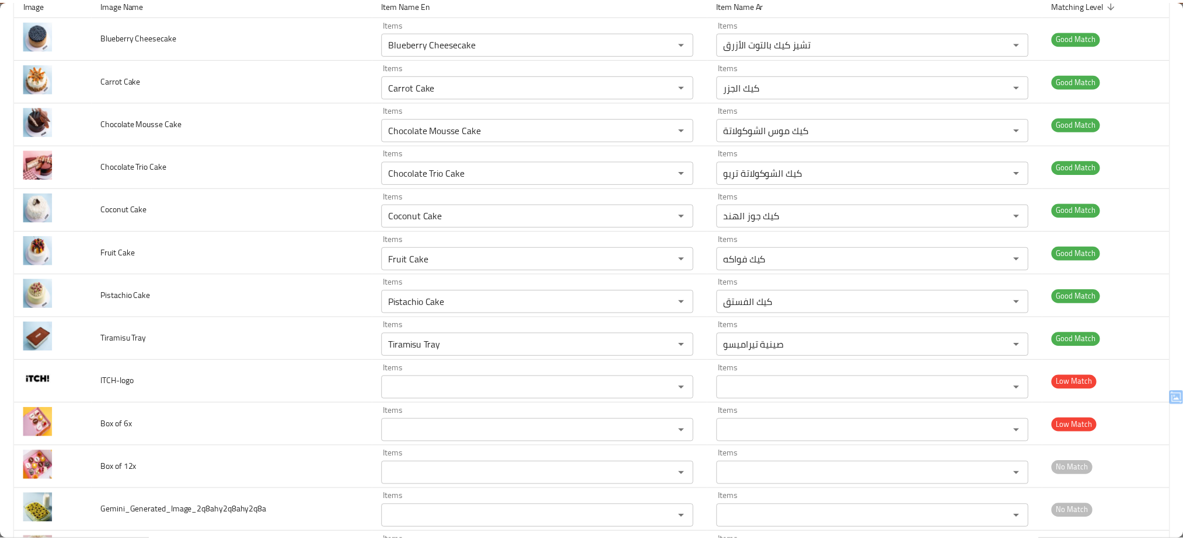
scroll to position [0, 0]
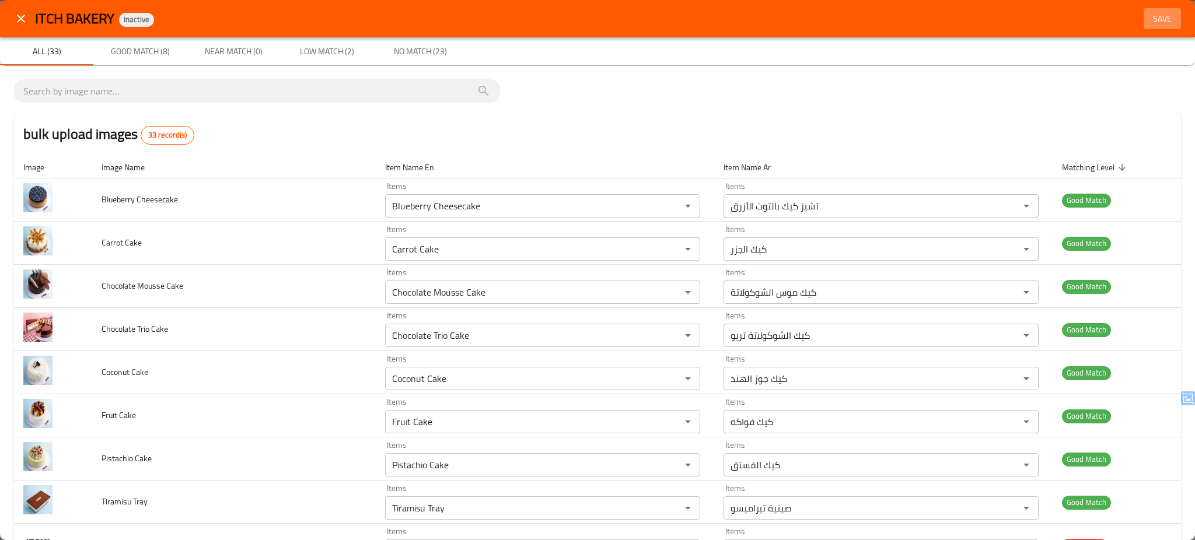
click at [1151, 13] on span "Save" at bounding box center [1163, 19] width 28 height 15
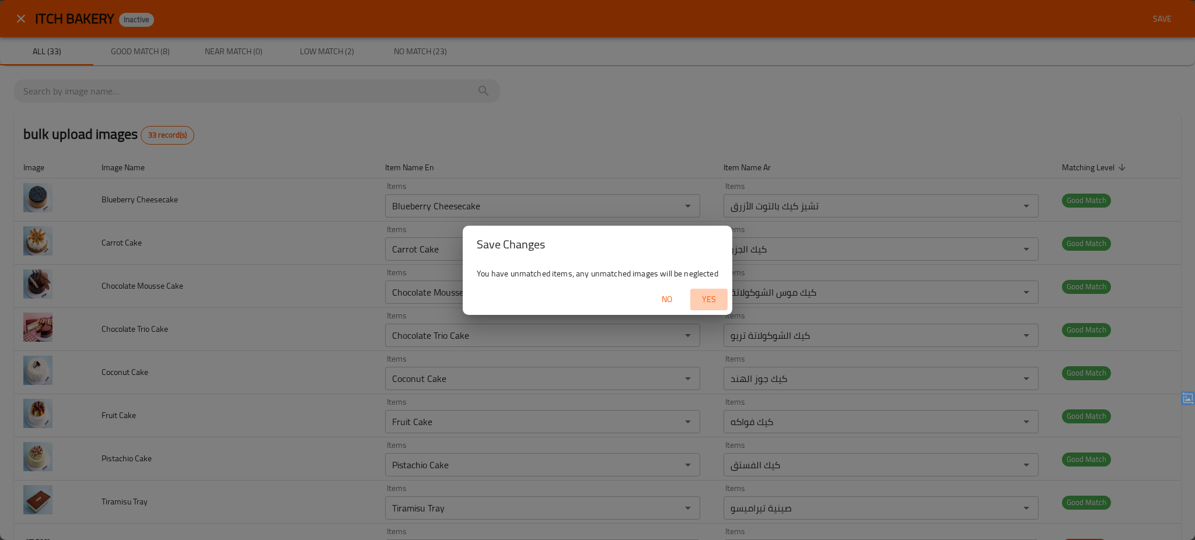
click at [707, 294] on span "Yes" at bounding box center [709, 299] width 28 height 15
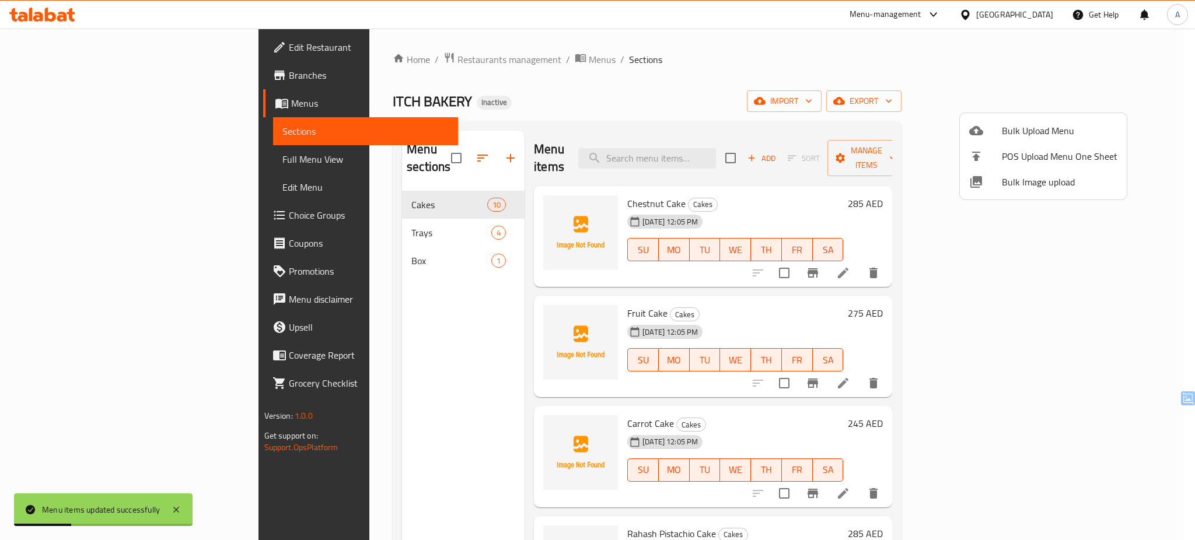
click at [303, 263] on div at bounding box center [597, 270] width 1195 height 540
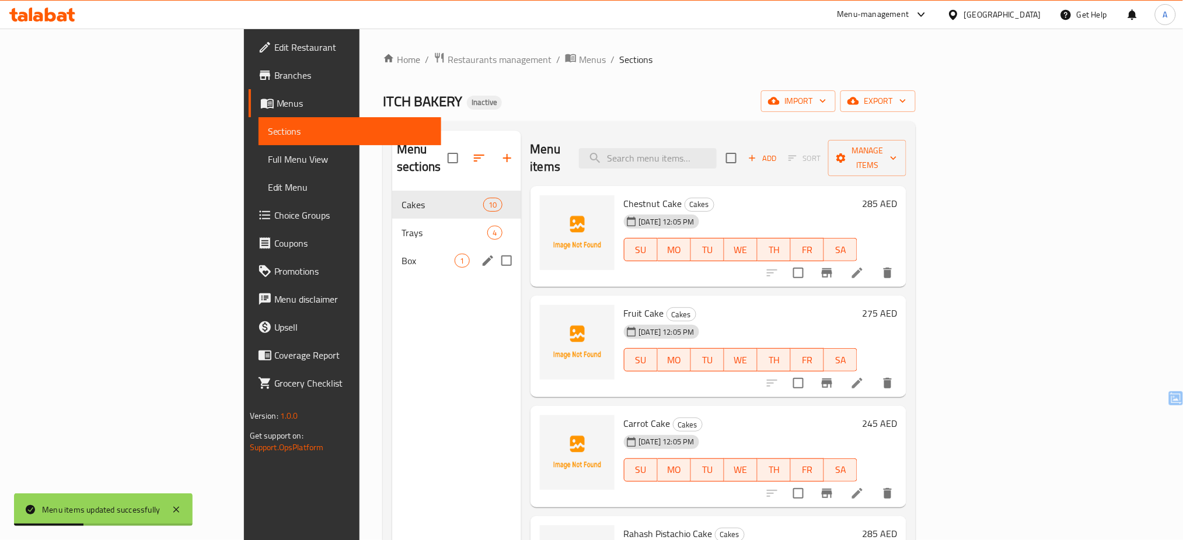
click at [392, 253] on div "Box 1" at bounding box center [456, 261] width 128 height 28
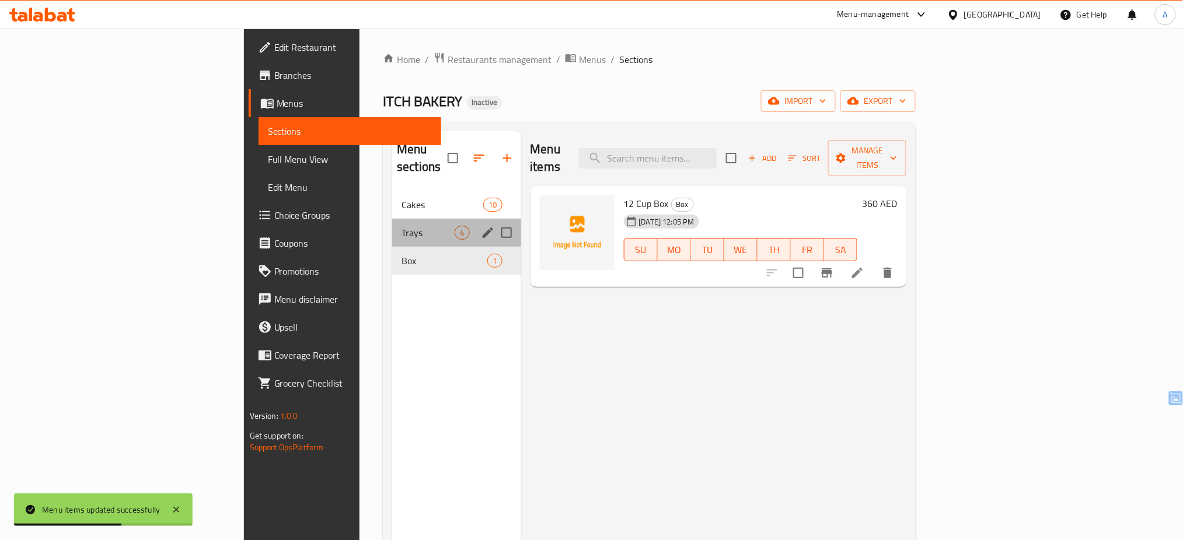
click at [392, 219] on div "Trays 4" at bounding box center [456, 233] width 128 height 28
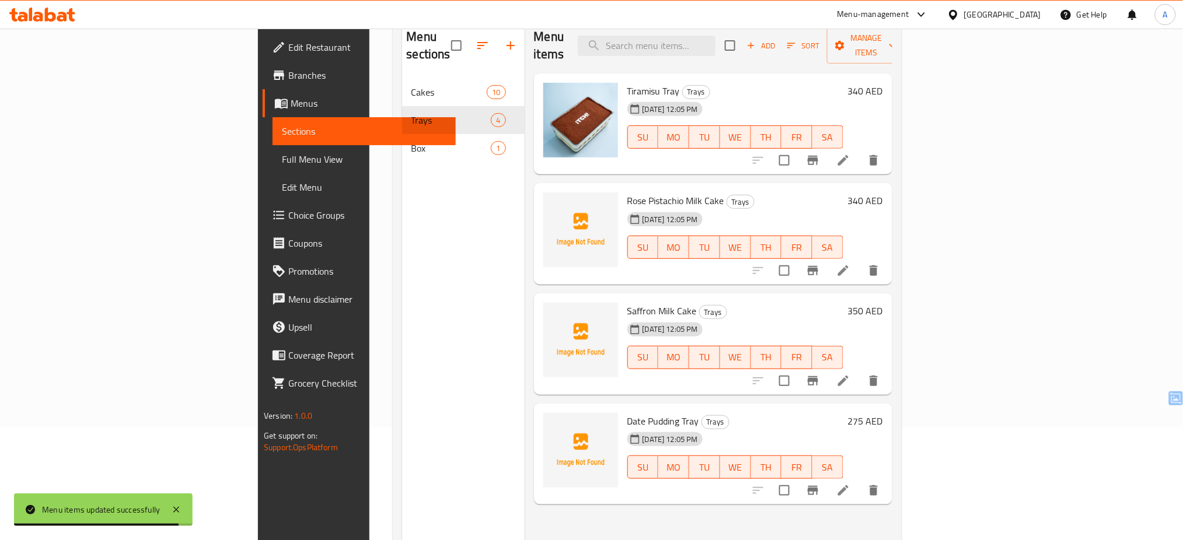
scroll to position [59, 0]
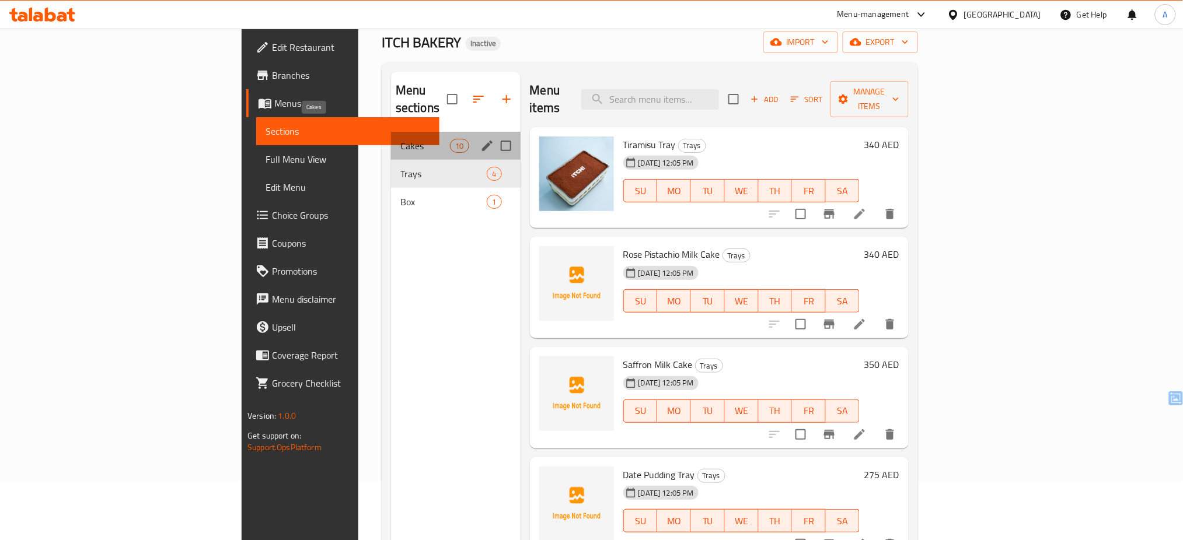
click at [400, 139] on span "Cakes" at bounding box center [425, 146] width 50 height 14
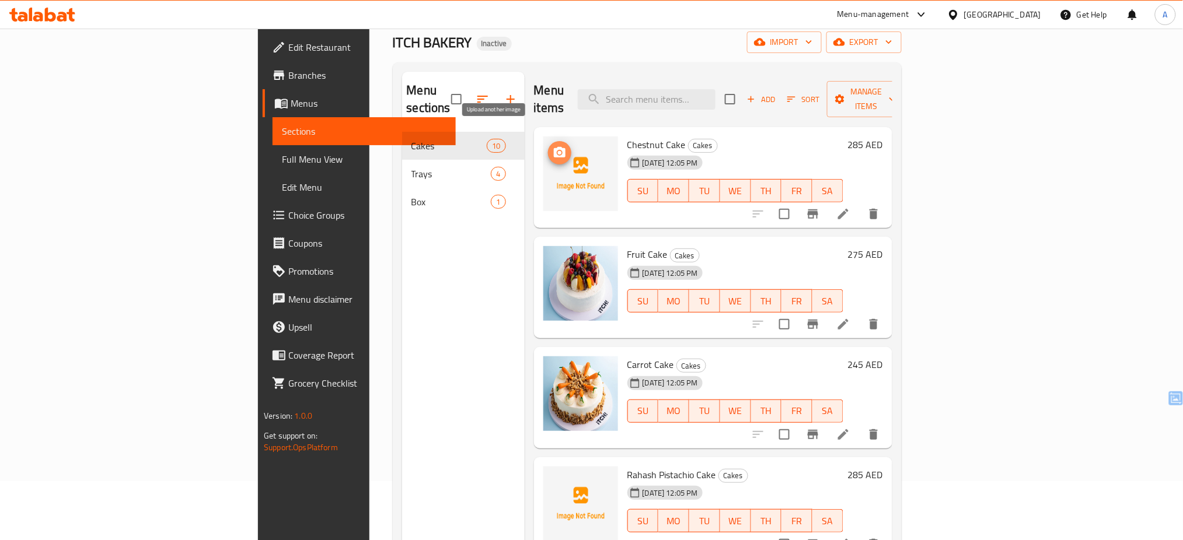
click at [554, 147] on icon "upload picture" at bounding box center [560, 152] width 12 height 11
click at [548, 472] on button "upload picture" at bounding box center [559, 483] width 23 height 23
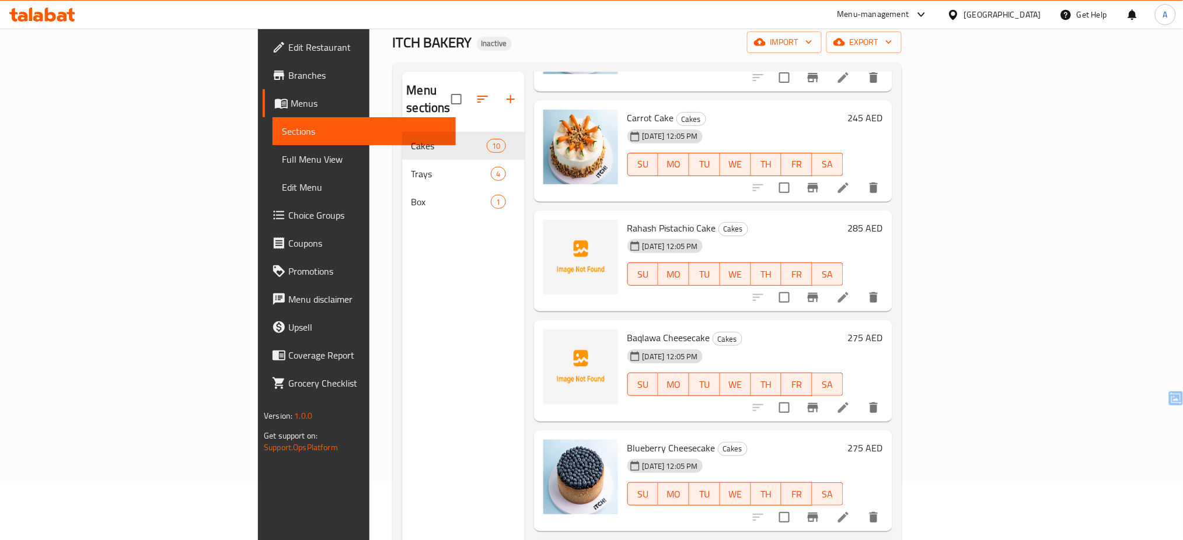
scroll to position [254, 0]
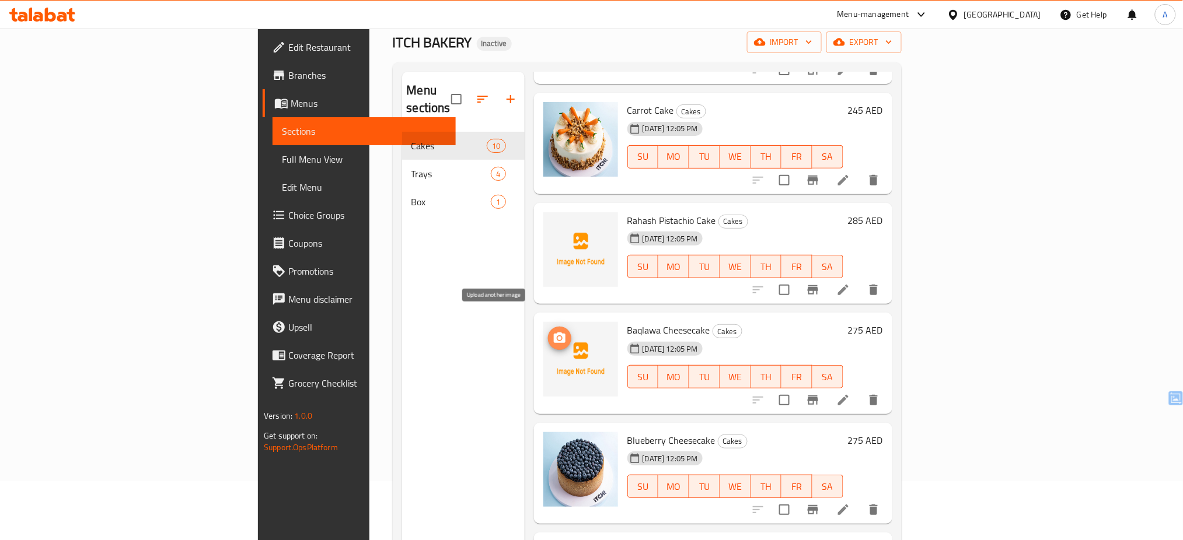
click at [554, 333] on icon "upload picture" at bounding box center [560, 338] width 12 height 11
click at [789, 117] on div "11-08-2025 12:05 PM SU MO TU WE TH FR SA" at bounding box center [735, 148] width 225 height 63
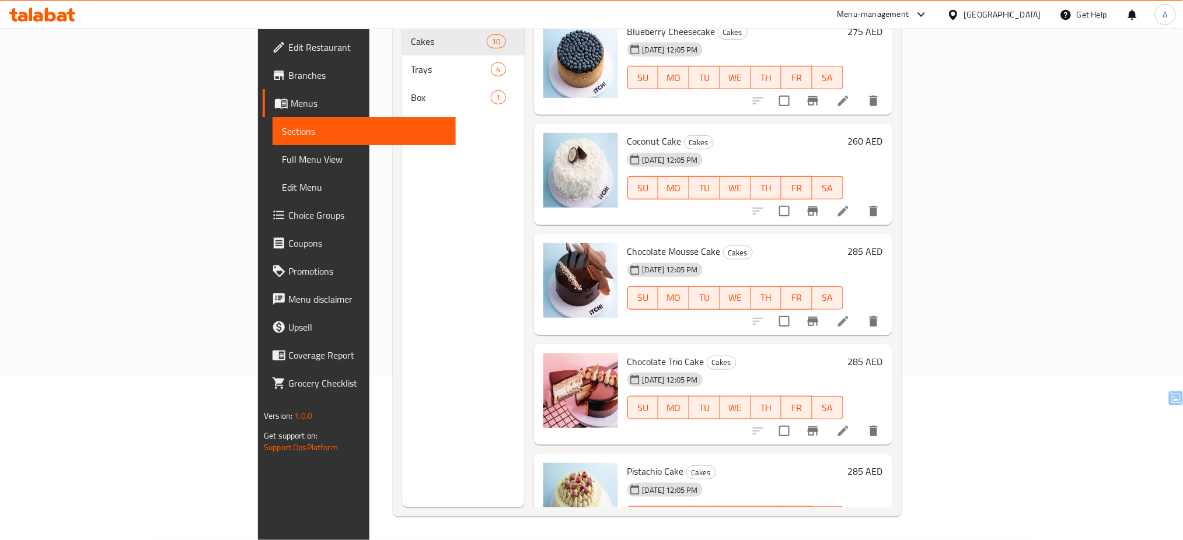
scroll to position [589, 0]
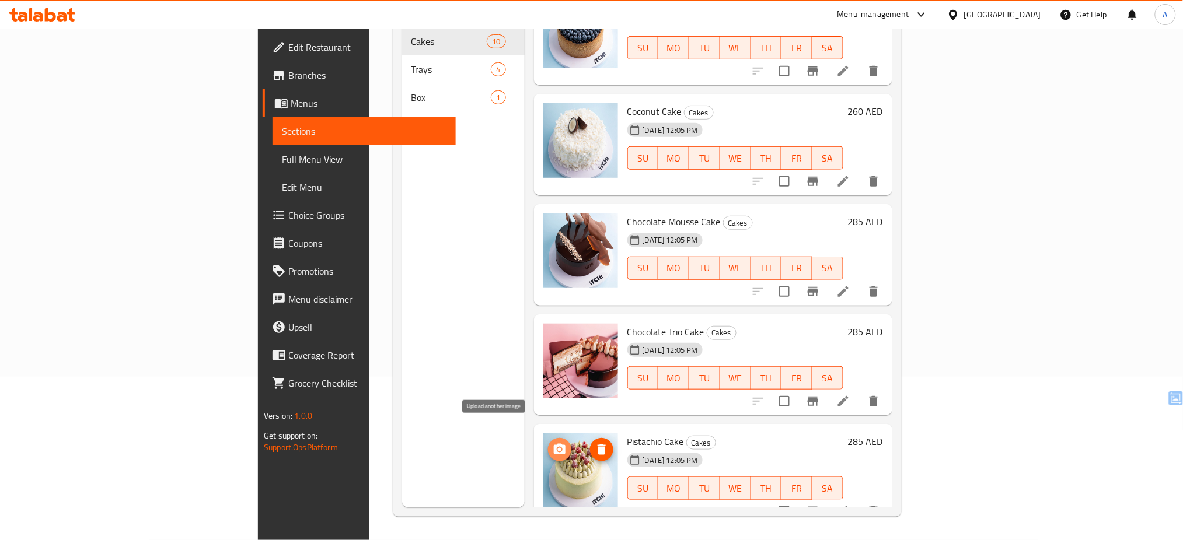
click at [554, 444] on icon "upload picture" at bounding box center [560, 449] width 12 height 11
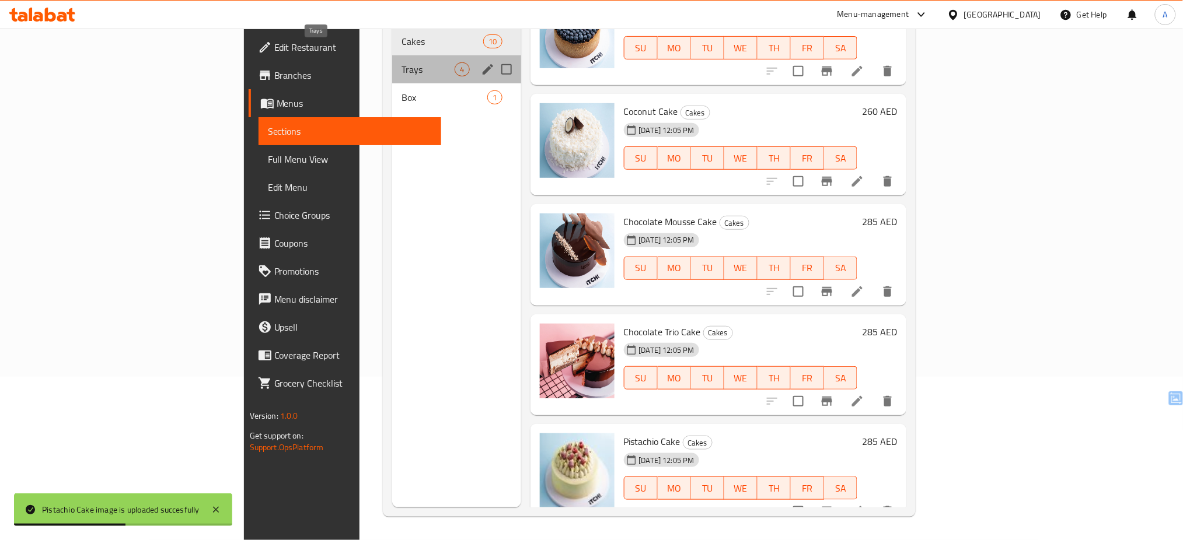
click at [402, 62] on span "Trays" at bounding box center [428, 69] width 53 height 14
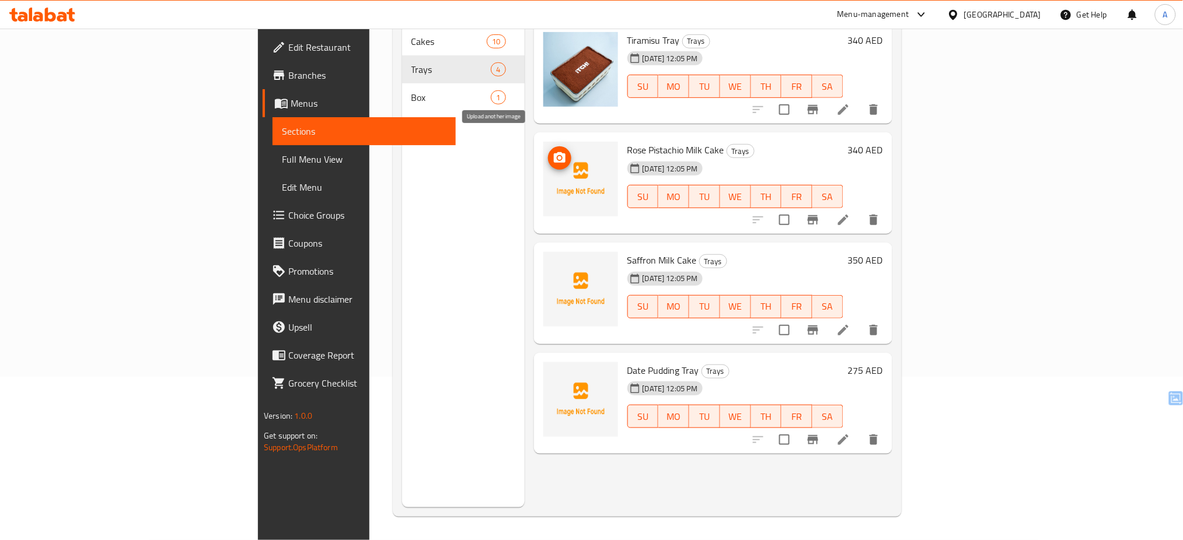
click at [554, 152] on icon "upload picture" at bounding box center [560, 157] width 12 height 11
click at [554, 263] on icon "upload picture" at bounding box center [560, 268] width 12 height 11
click at [553, 372] on icon "upload picture" at bounding box center [560, 379] width 14 height 14
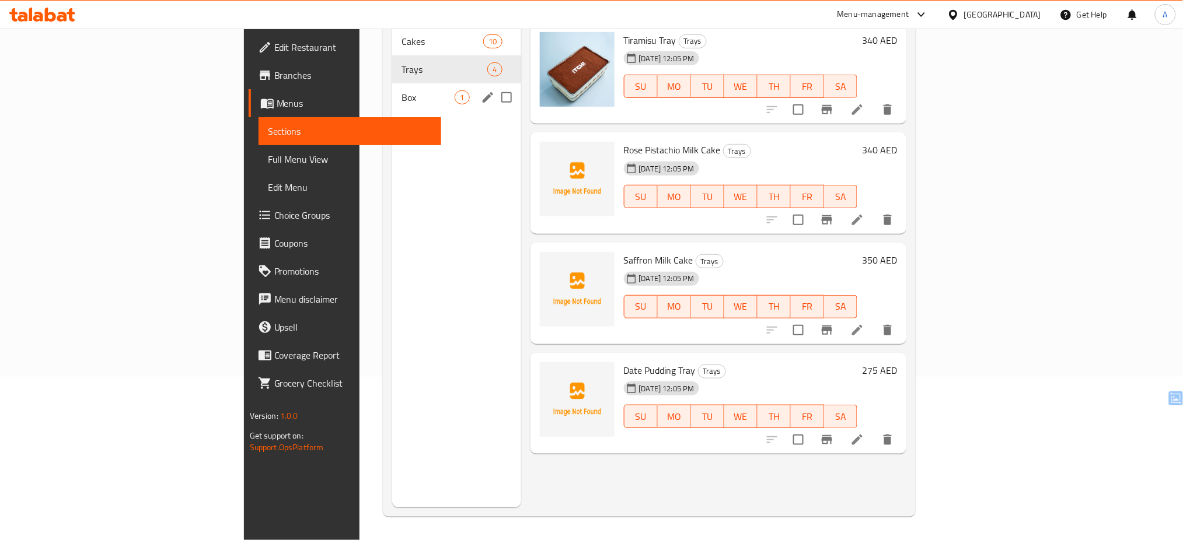
click at [392, 83] on div "Box 1" at bounding box center [456, 97] width 128 height 28
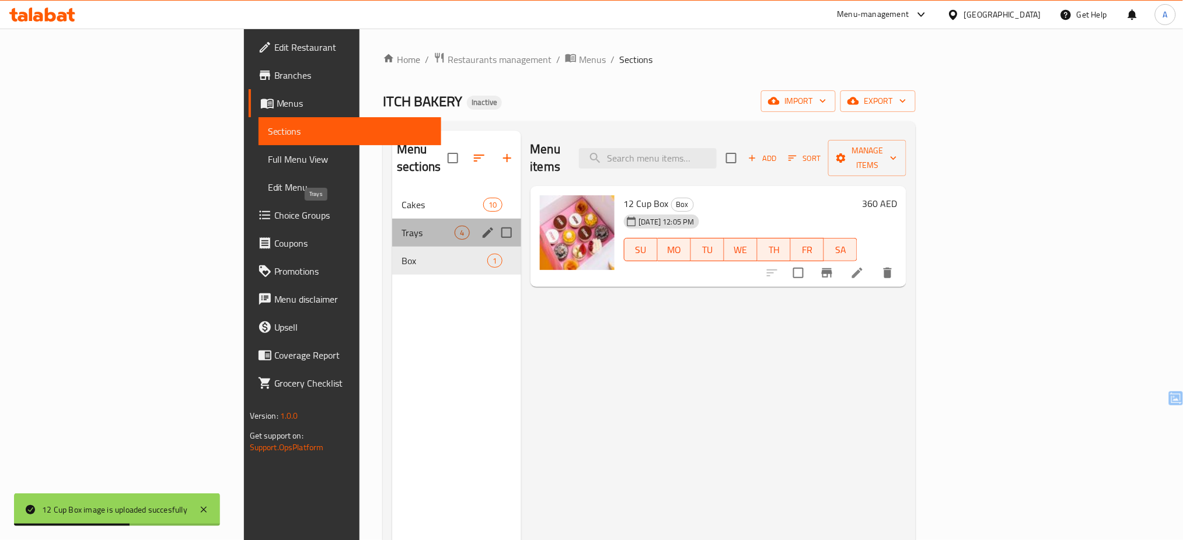
click at [402, 226] on span "Trays" at bounding box center [428, 233] width 53 height 14
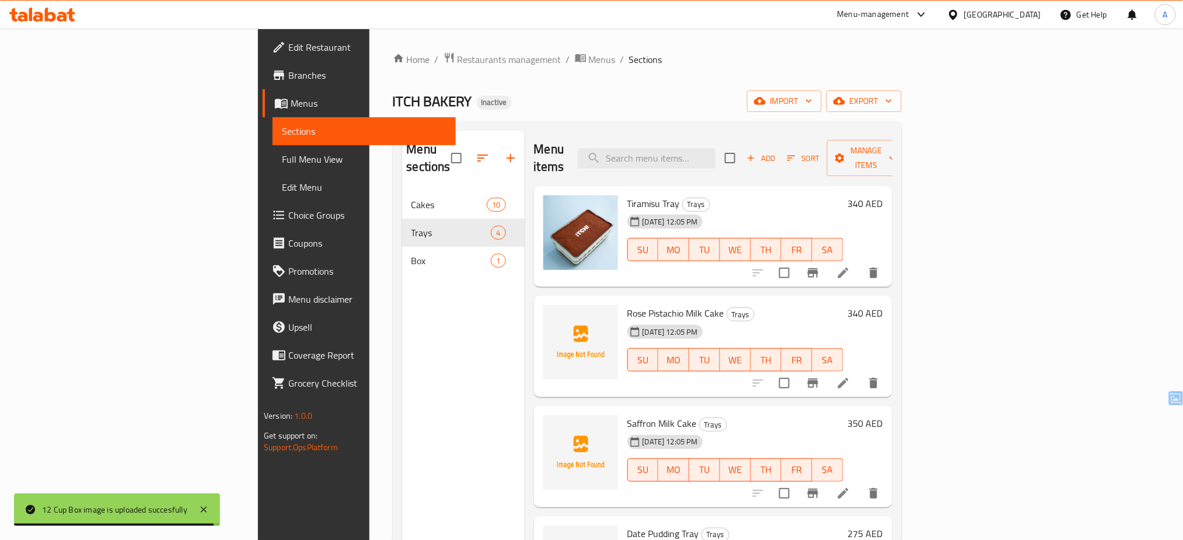
scroll to position [163, 0]
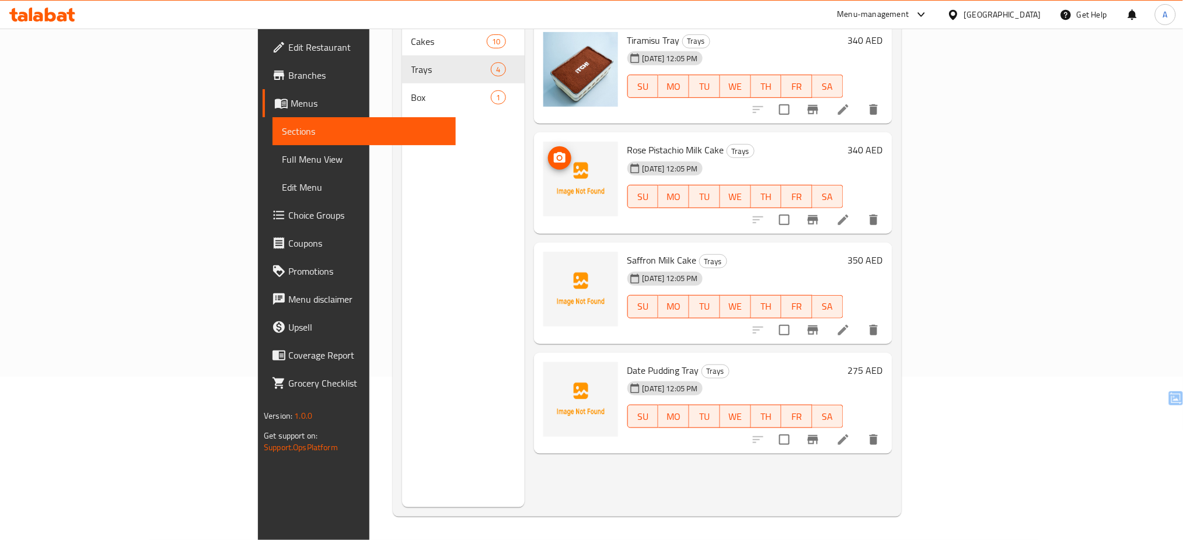
click at [543, 178] on img at bounding box center [580, 179] width 75 height 75
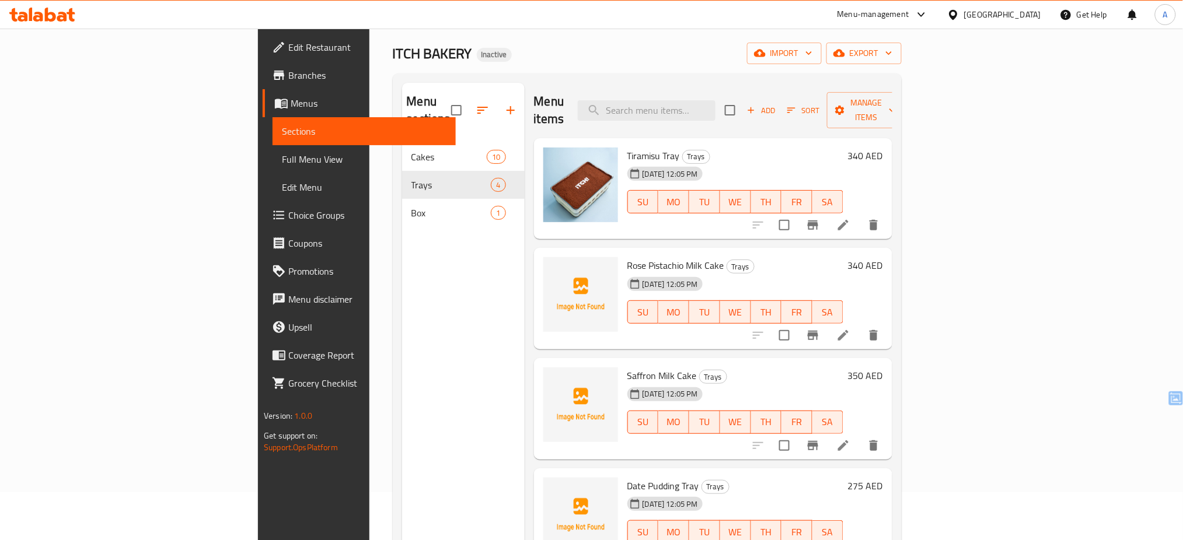
scroll to position [49, 0]
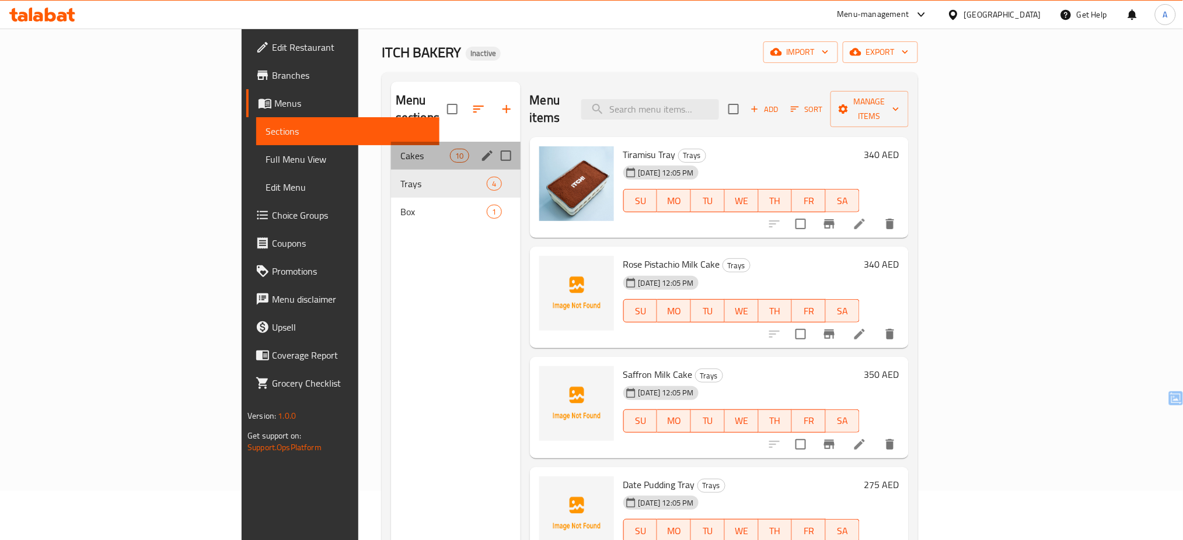
click at [391, 142] on div "Cakes 10" at bounding box center [456, 156] width 130 height 28
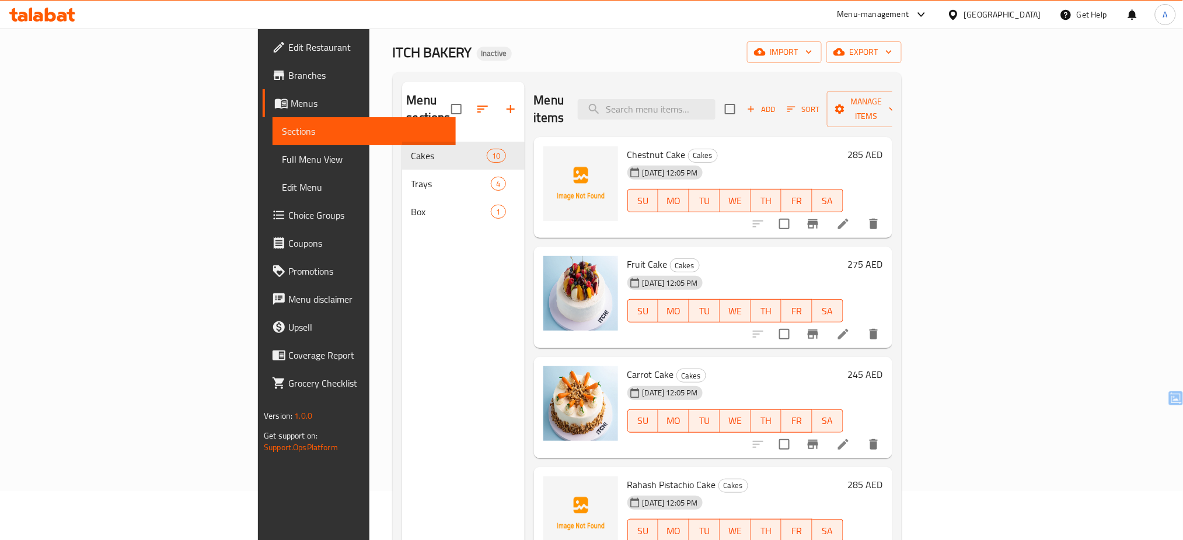
click at [494, 42] on div "ITCH BAKERY Inactive import export" at bounding box center [647, 52] width 509 height 22
click at [55, 21] on div "Menu-management United Arab Emirates Get Help A" at bounding box center [591, 15] width 1183 height 28
click at [55, 21] on icon at bounding box center [42, 15] width 66 height 14
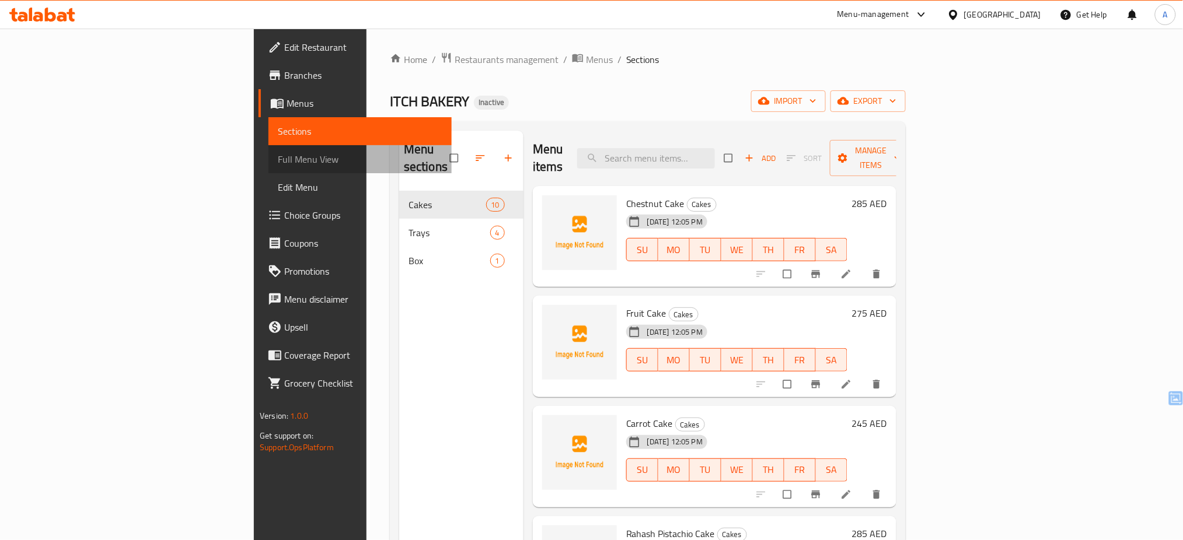
click at [278, 153] on span "Full Menu View" at bounding box center [360, 159] width 165 height 14
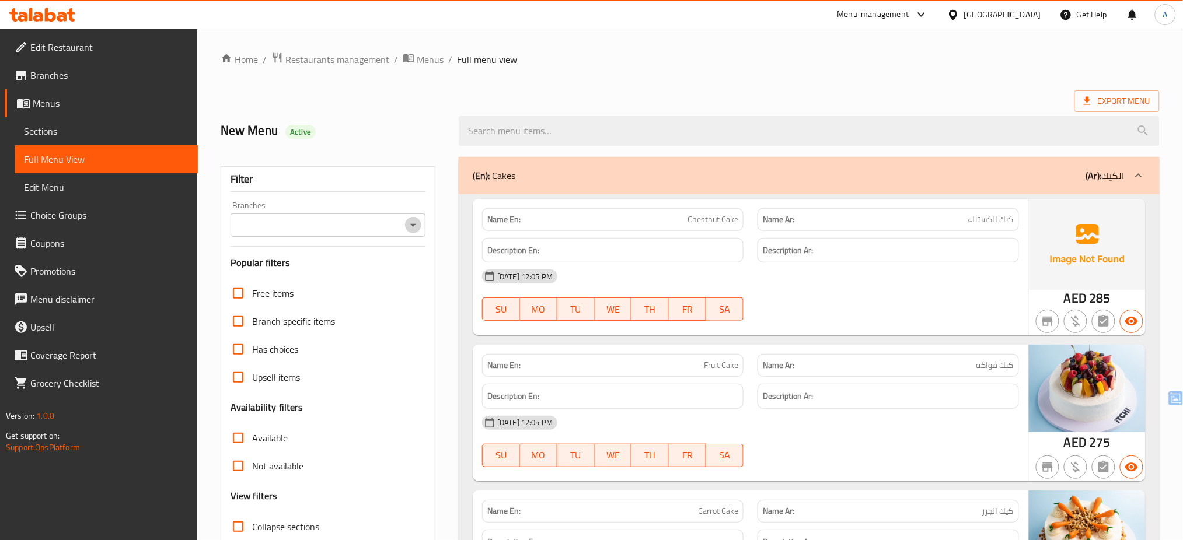
click at [417, 227] on icon "Open" at bounding box center [413, 225] width 14 height 14
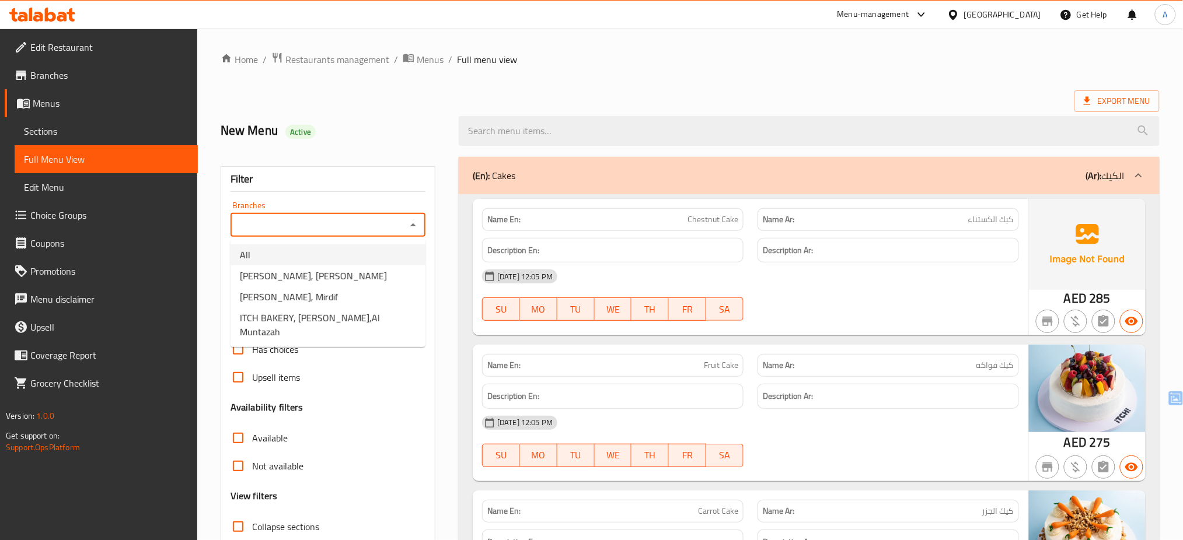
click at [370, 257] on li "All" at bounding box center [328, 255] width 195 height 21
type input "All"
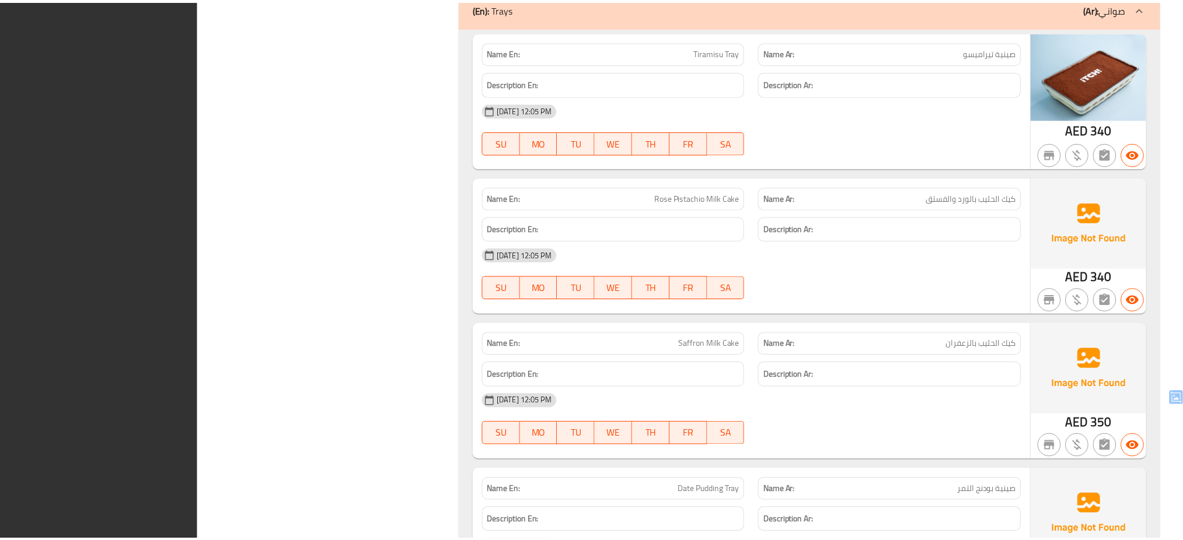
scroll to position [2015, 0]
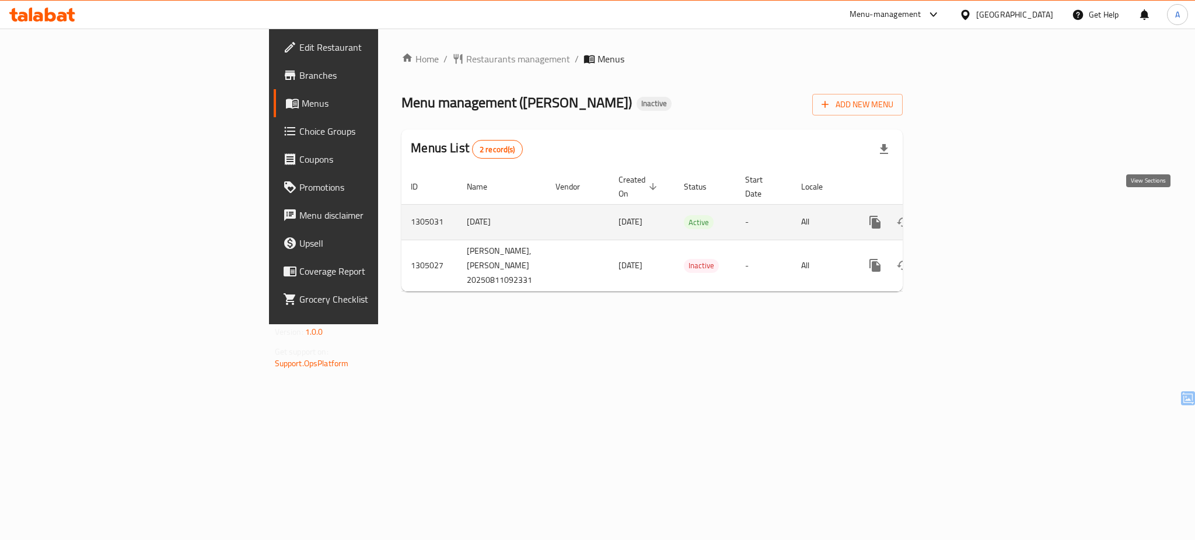
click at [967, 215] on icon "enhanced table" at bounding box center [960, 222] width 14 height 14
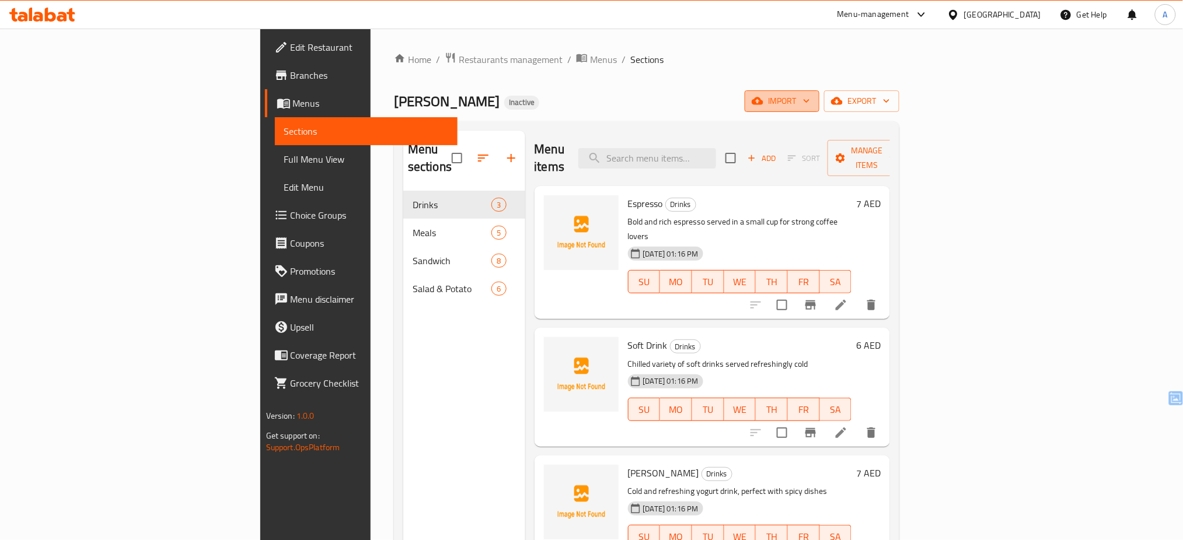
click at [763, 99] on icon "button" at bounding box center [758, 101] width 12 height 8
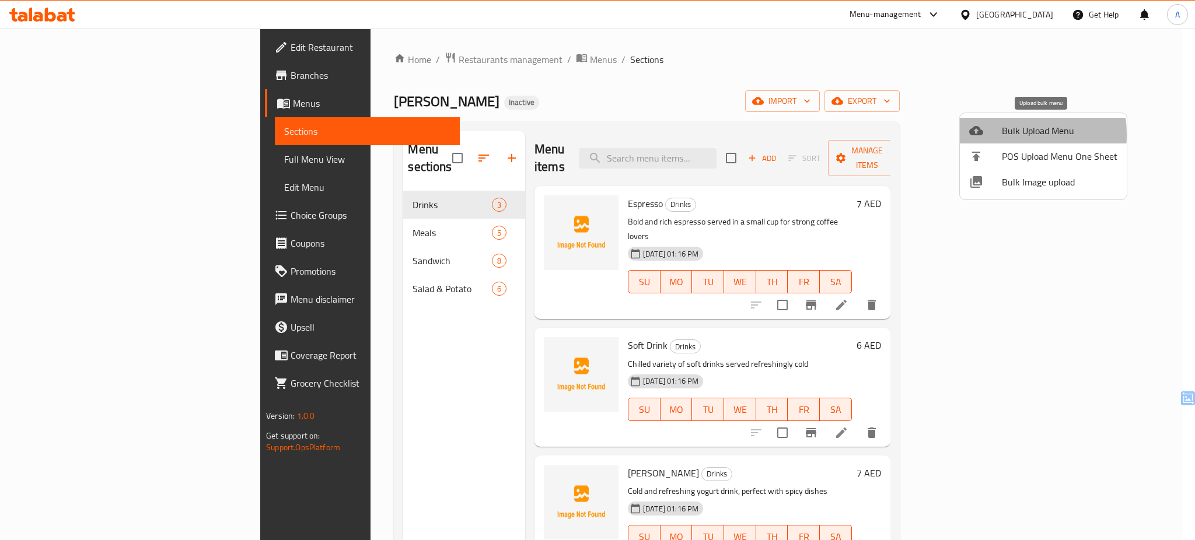
click at [995, 135] on div at bounding box center [985, 131] width 33 height 14
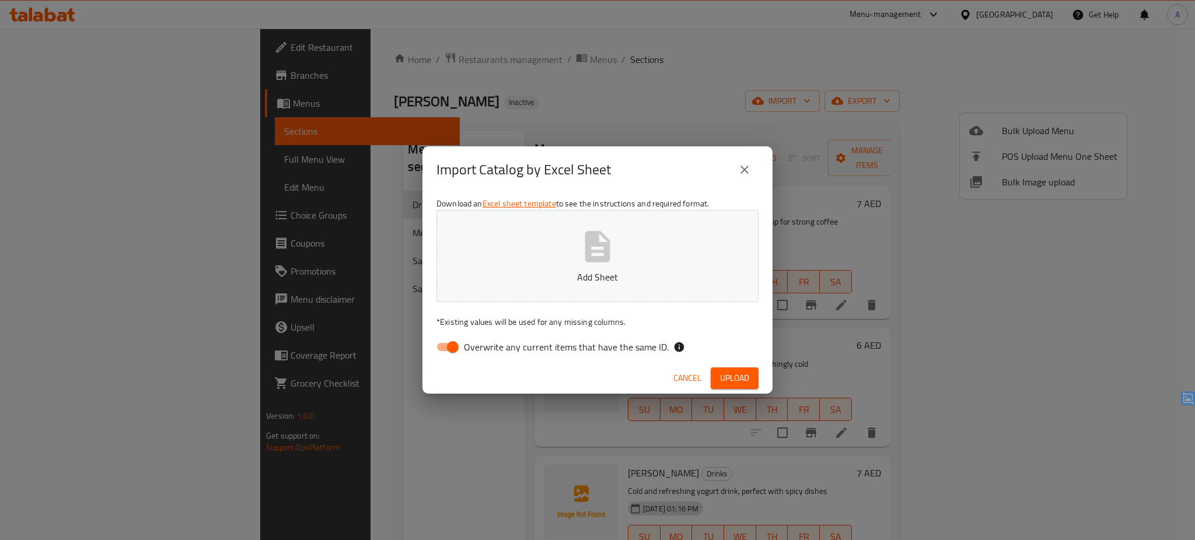
click at [503, 350] on span "Overwrite any current items that have the same ID." at bounding box center [566, 347] width 205 height 14
click at [486, 350] on input "Overwrite any current items that have the same ID." at bounding box center [453, 347] width 67 height 22
checkbox input "false"
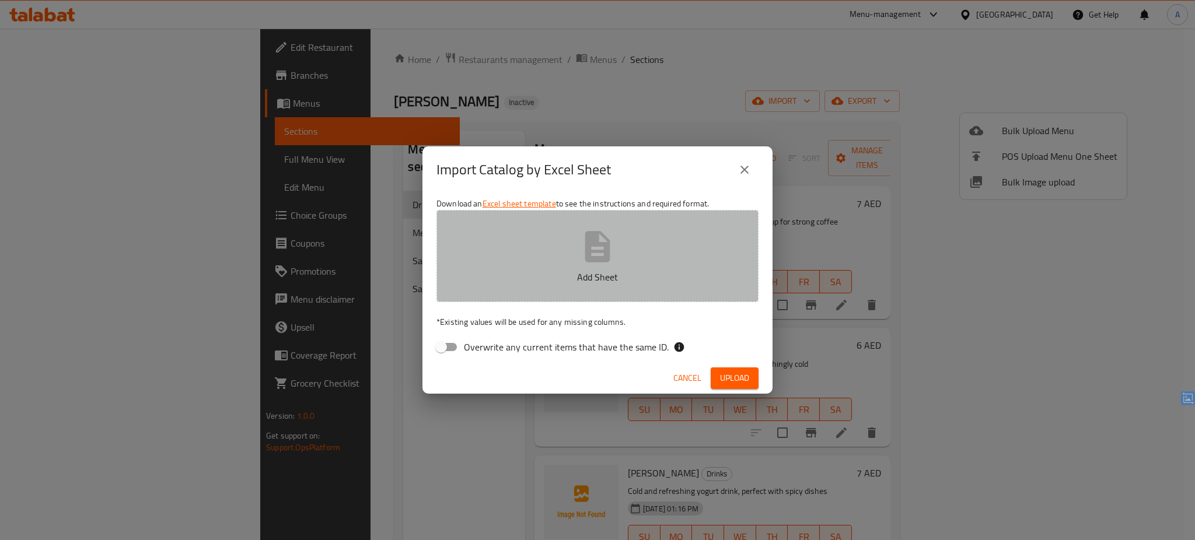
click at [539, 249] on button "Add Sheet" at bounding box center [598, 256] width 322 height 92
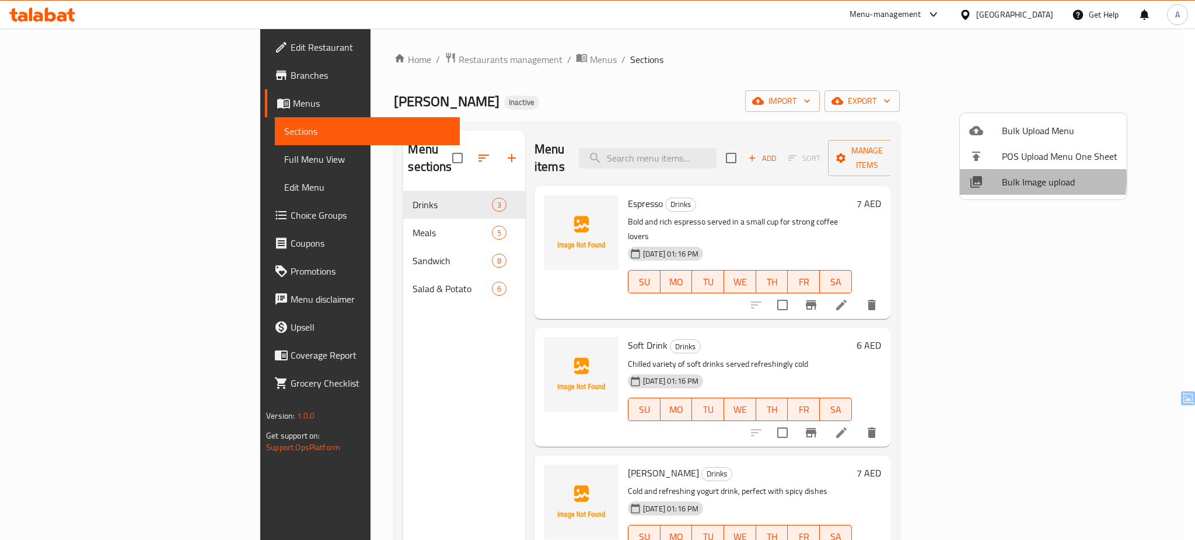
click at [1007, 179] on span "Bulk Image upload" at bounding box center [1060, 182] width 116 height 14
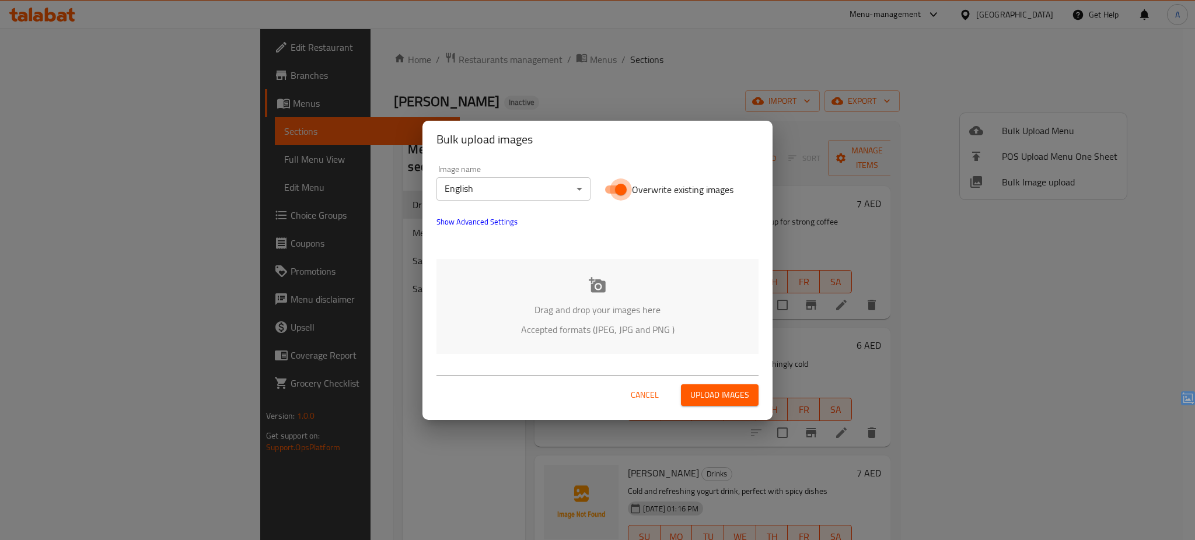
click at [631, 191] on input "Overwrite existing images" at bounding box center [621, 190] width 67 height 22
checkbox input "false"
click at [598, 303] on p "Drag and drop your images here" at bounding box center [597, 310] width 287 height 14
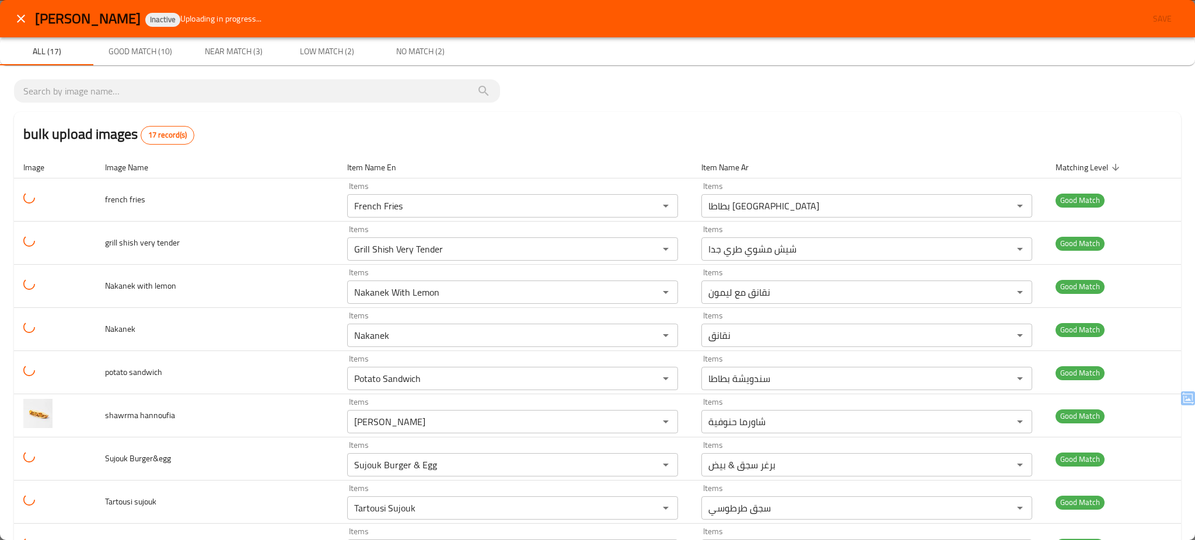
click at [666, 77] on div "bulk upload images 17 record(s) Image Image Name Item Name En Item Name Ar Matc…" at bounding box center [597, 500] width 1195 height 871
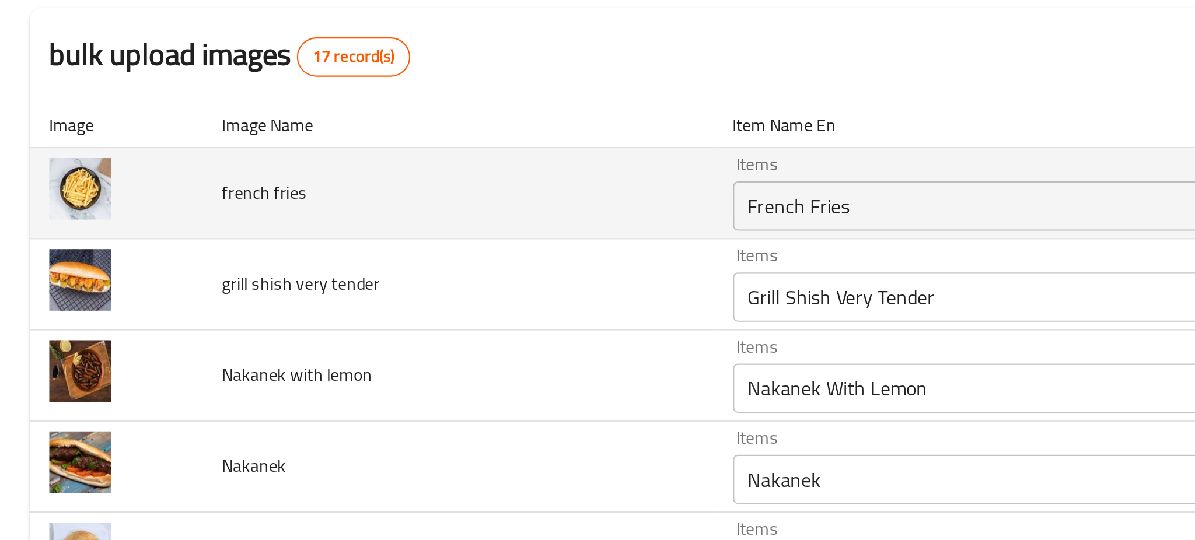
click at [249, 181] on td "french fries" at bounding box center [217, 200] width 242 height 43
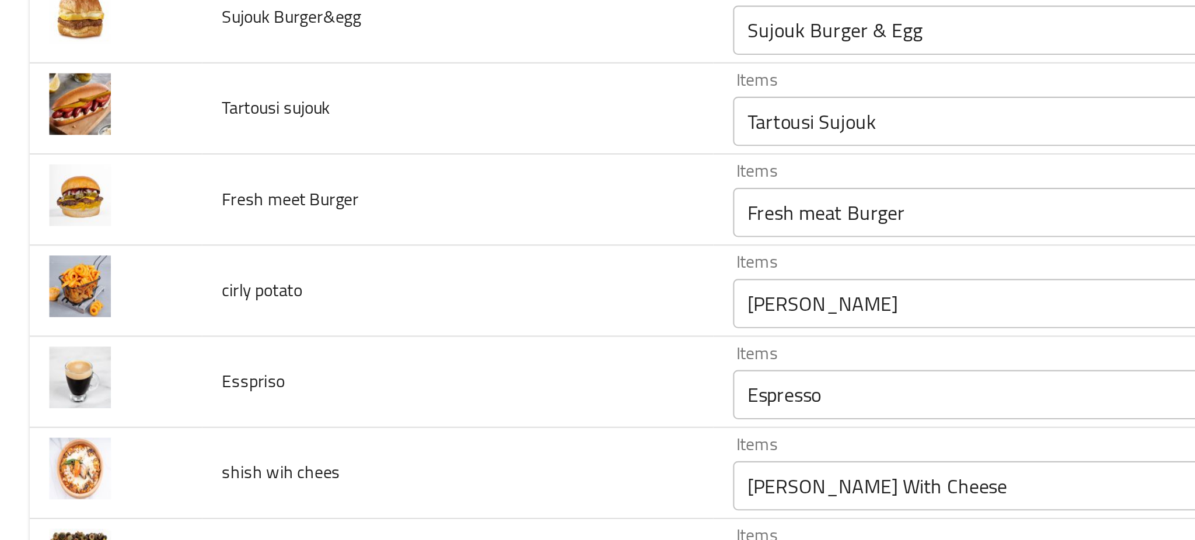
scroll to position [396, 0]
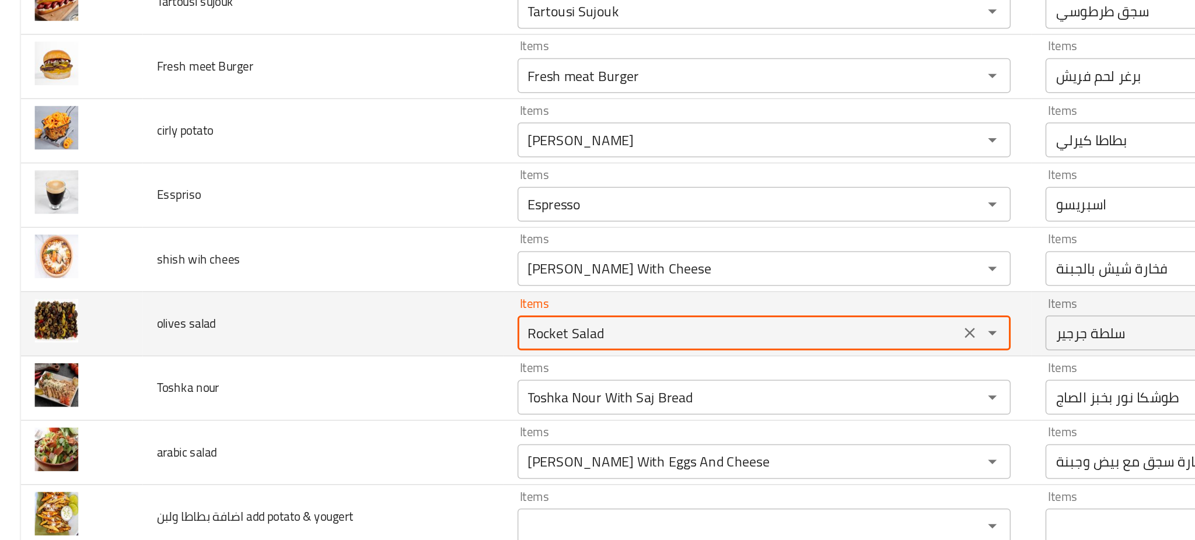
click at [401, 326] on salad "Rocket Salad" at bounding box center [496, 328] width 290 height 16
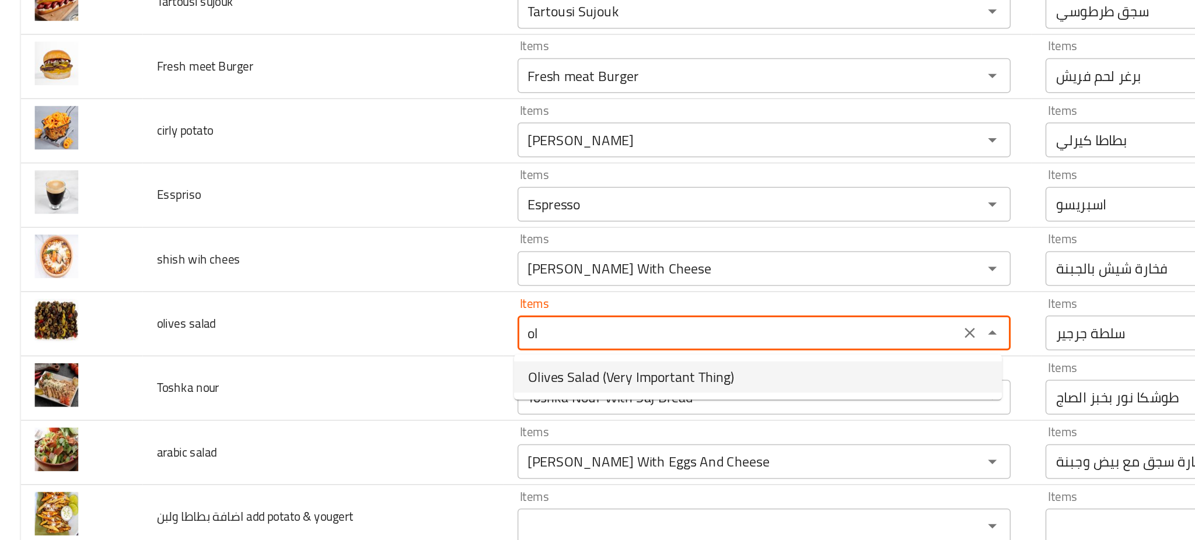
click at [395, 356] on span "Olives Salad (Very Important Thing)" at bounding box center [423, 358] width 138 height 14
type salad "Olives Salad (Very Important Thing)"
type salad-ar "سلطة زيتون (شغلة مهمة جداً )"
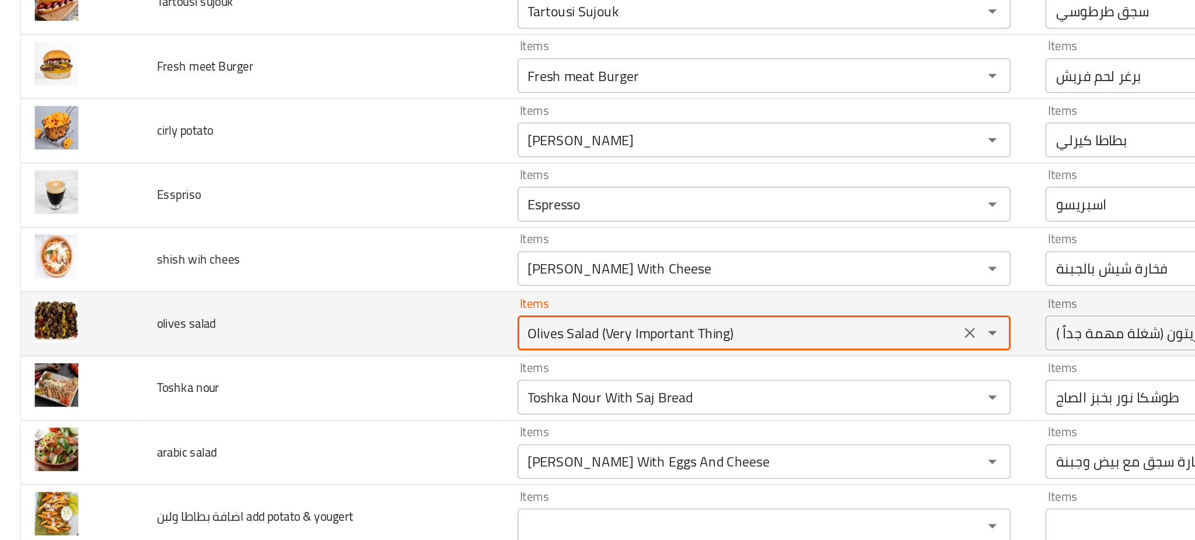
type salad "Olives Salad (Very Important Thing)"
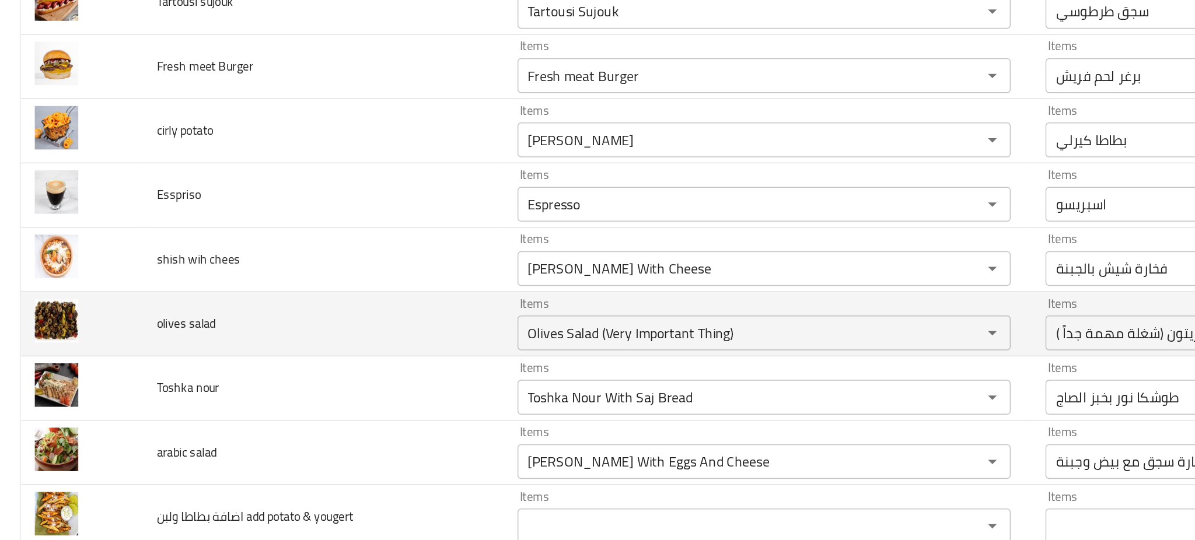
click at [254, 333] on td "olives salad" at bounding box center [217, 322] width 242 height 43
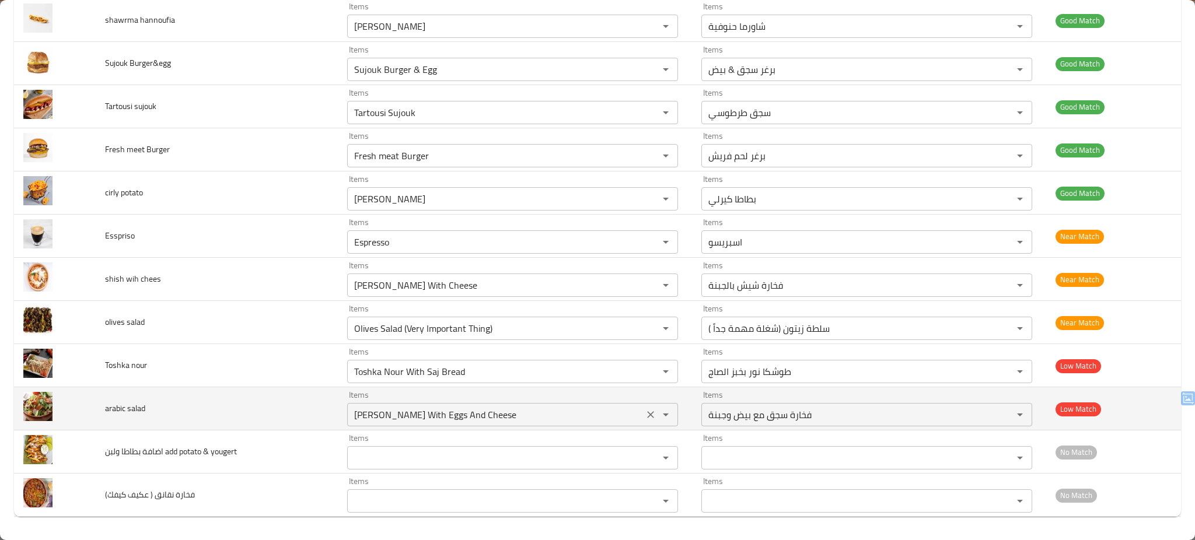
click at [469, 411] on salad "[PERSON_NAME] With Eggs And Cheese" at bounding box center [496, 415] width 290 height 16
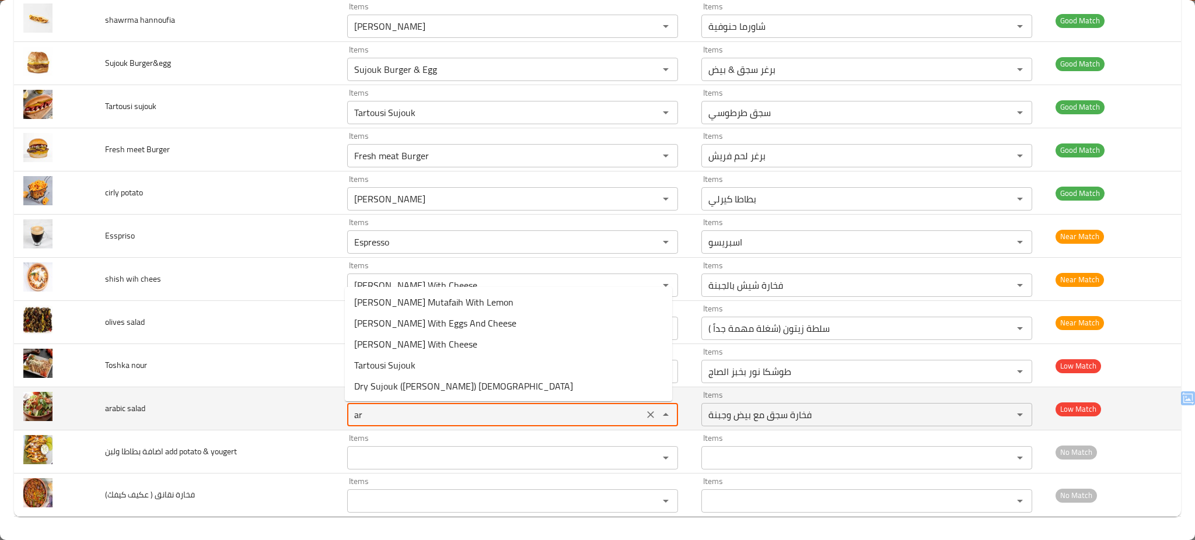
type salad "a"
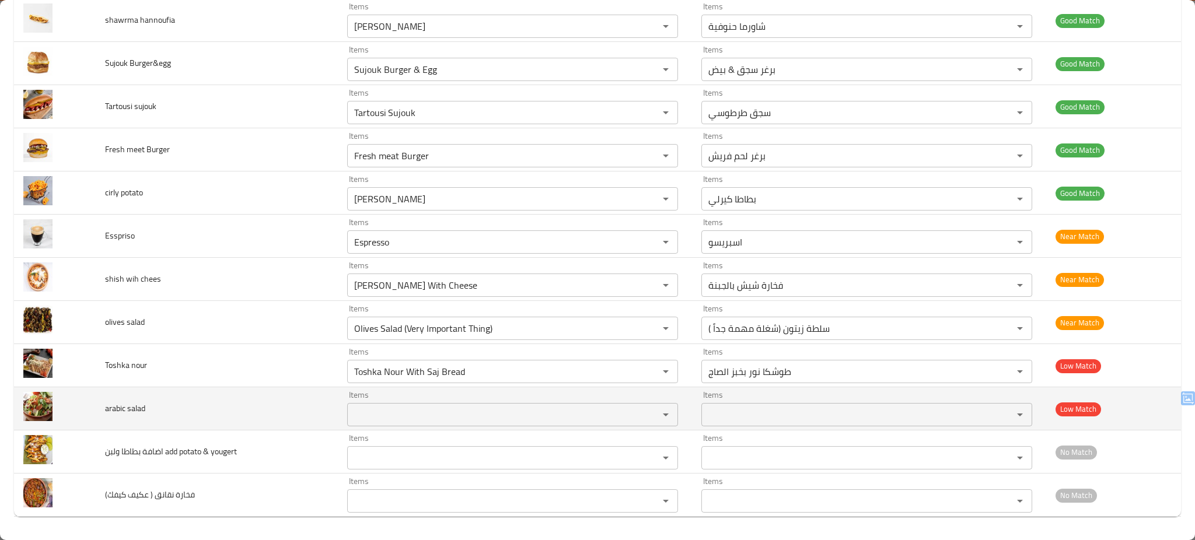
click at [232, 404] on td "arabic salad" at bounding box center [217, 409] width 242 height 43
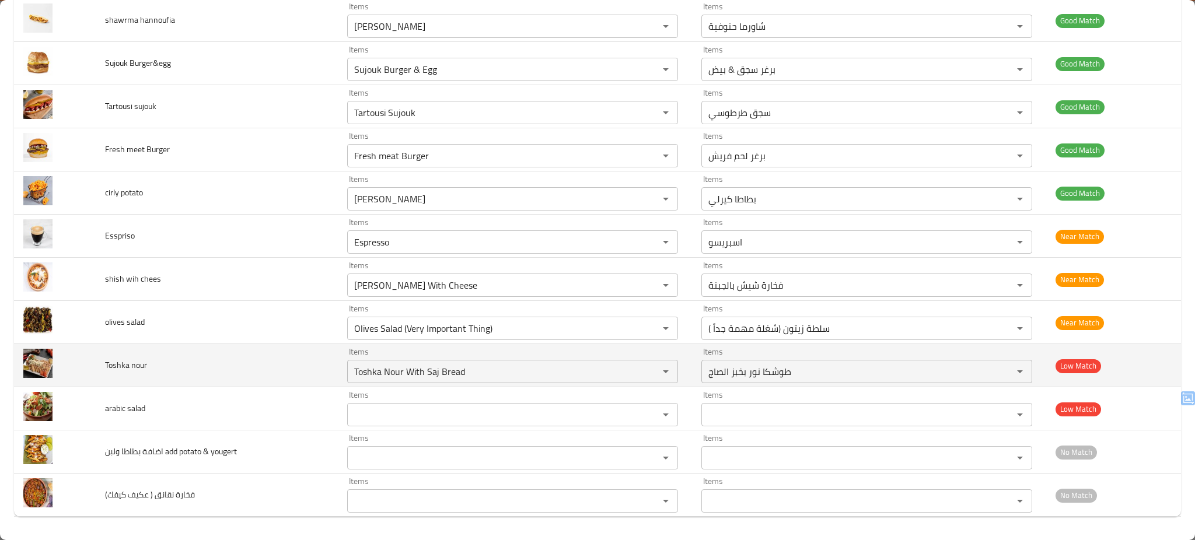
click at [271, 367] on td "Toshka nour" at bounding box center [217, 365] width 242 height 43
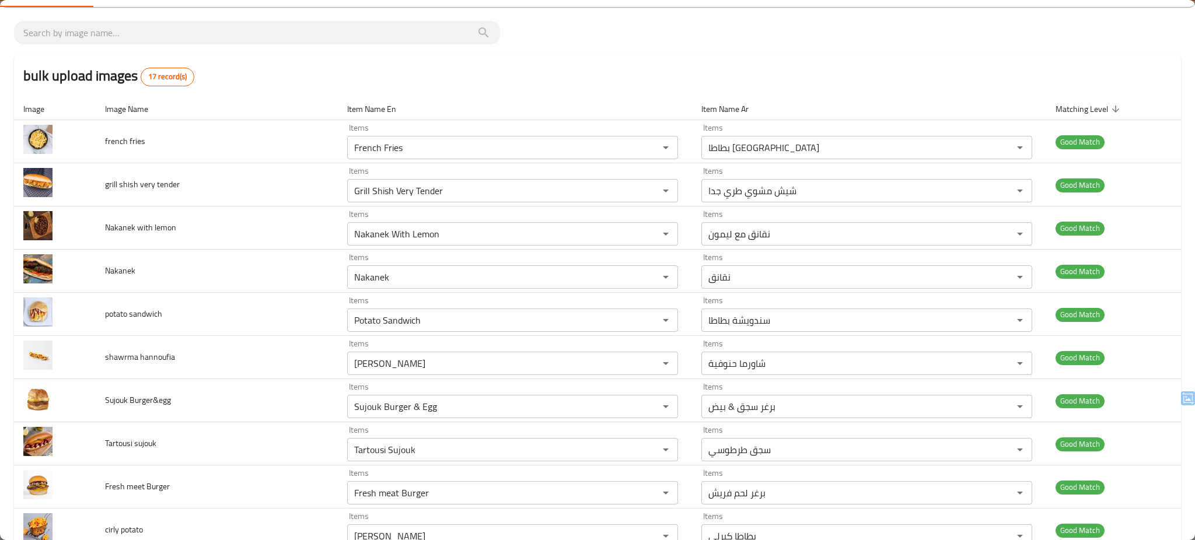
scroll to position [0, 0]
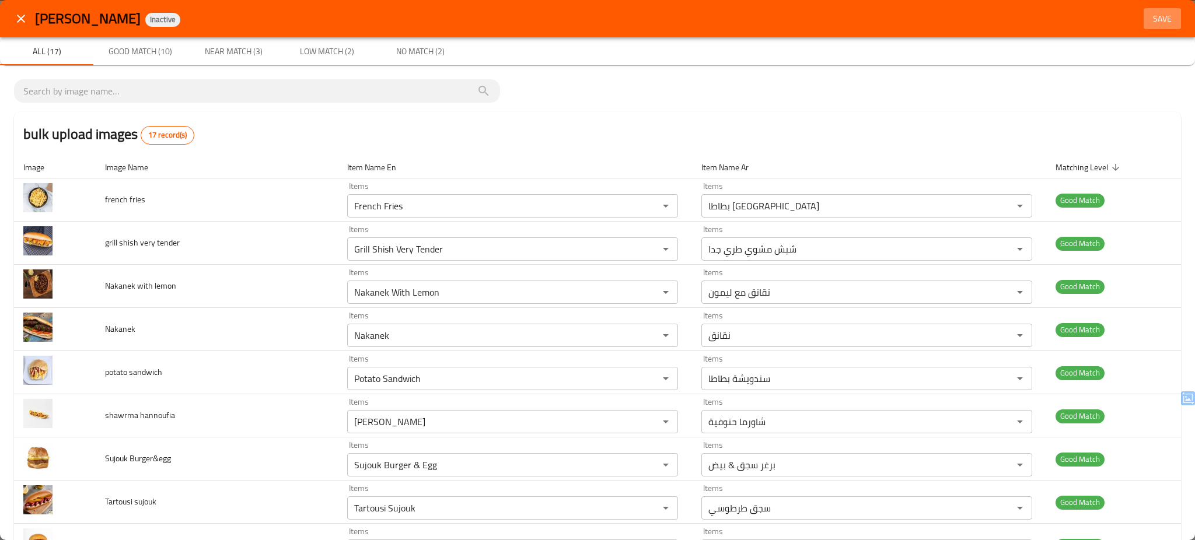
click at [1149, 16] on span "Save" at bounding box center [1163, 19] width 28 height 15
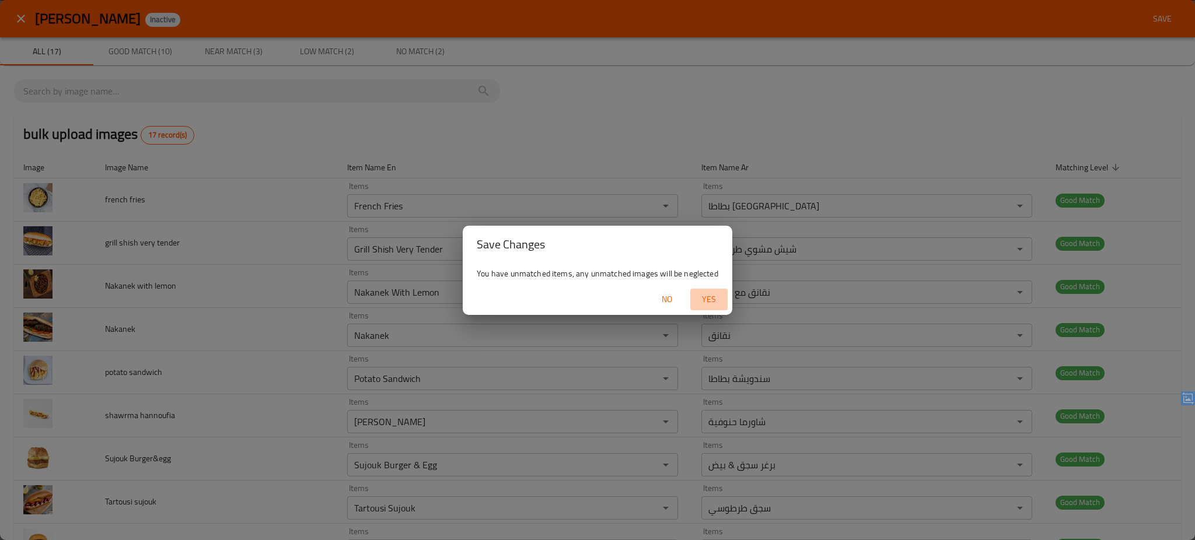
click at [703, 298] on span "Yes" at bounding box center [709, 299] width 28 height 15
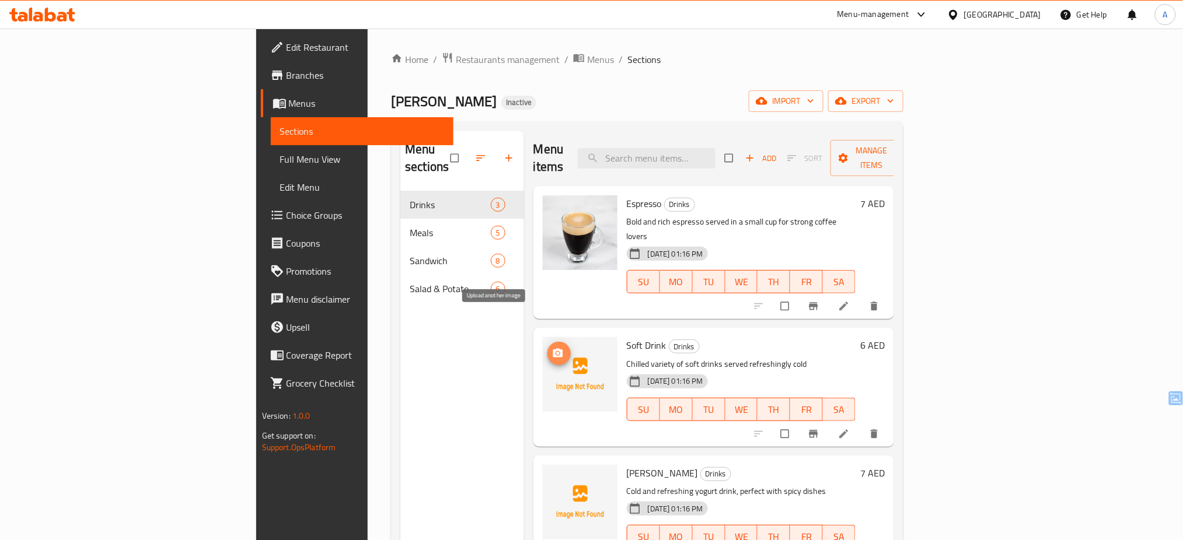
click at [553, 349] on icon "upload picture" at bounding box center [558, 353] width 10 height 9
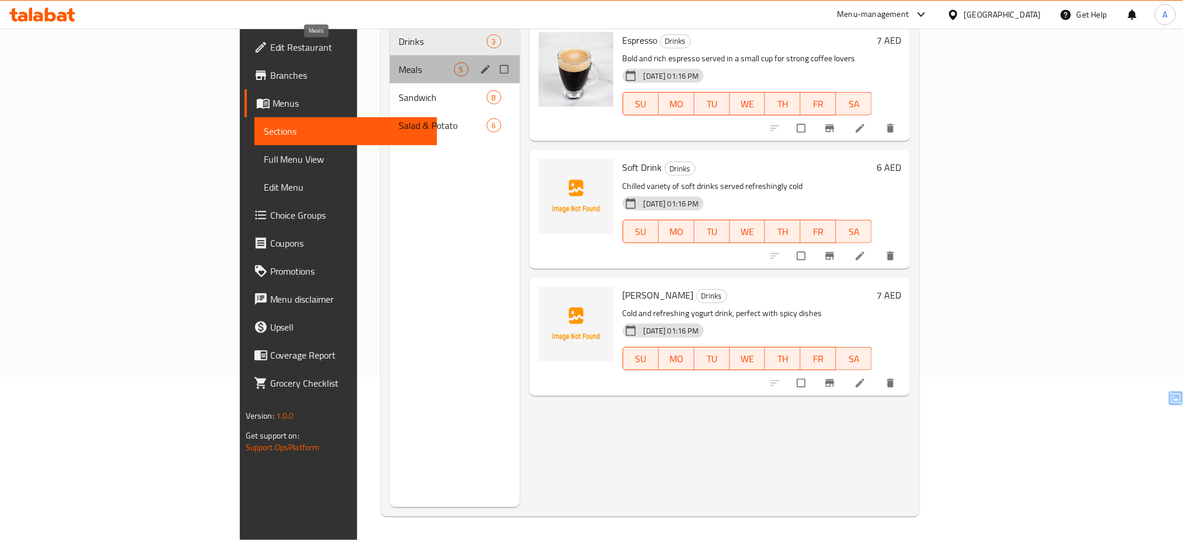
click at [399, 62] on span "Meals" at bounding box center [426, 69] width 55 height 14
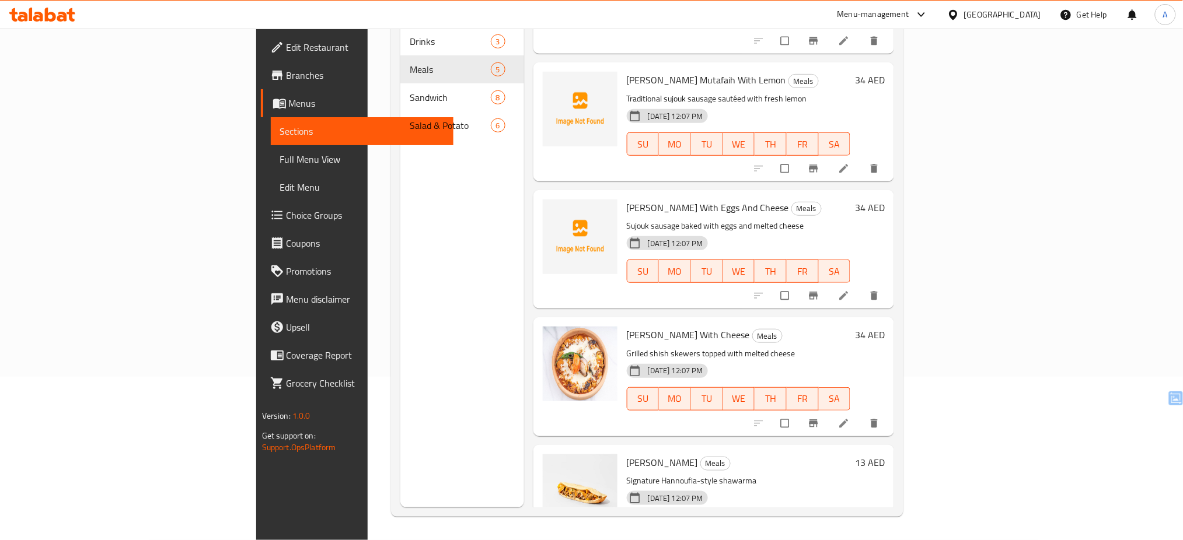
scroll to position [125, 0]
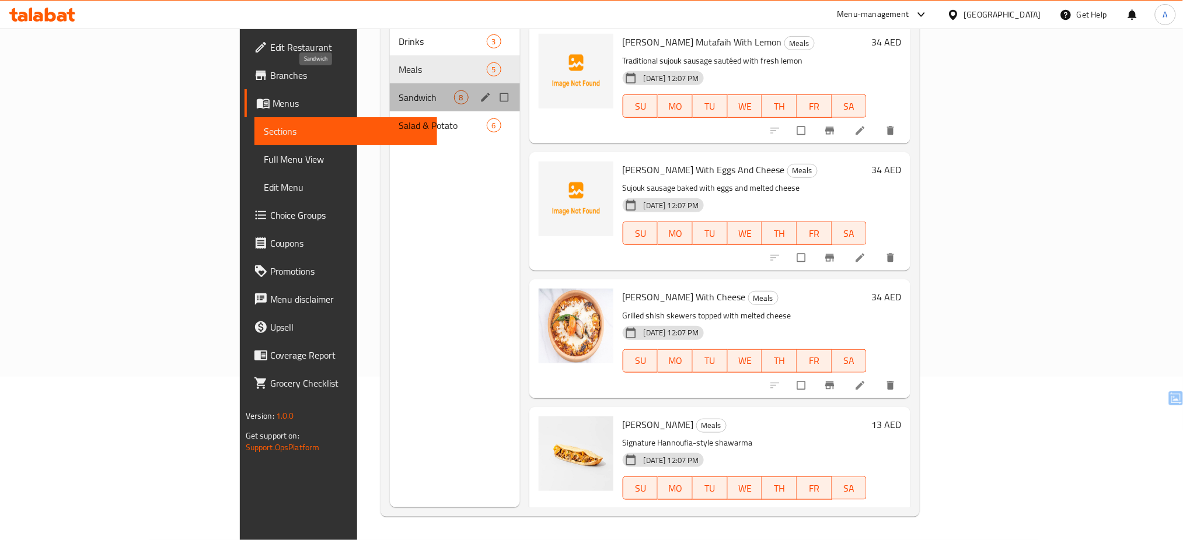
click at [399, 90] on span "Sandwich" at bounding box center [426, 97] width 55 height 14
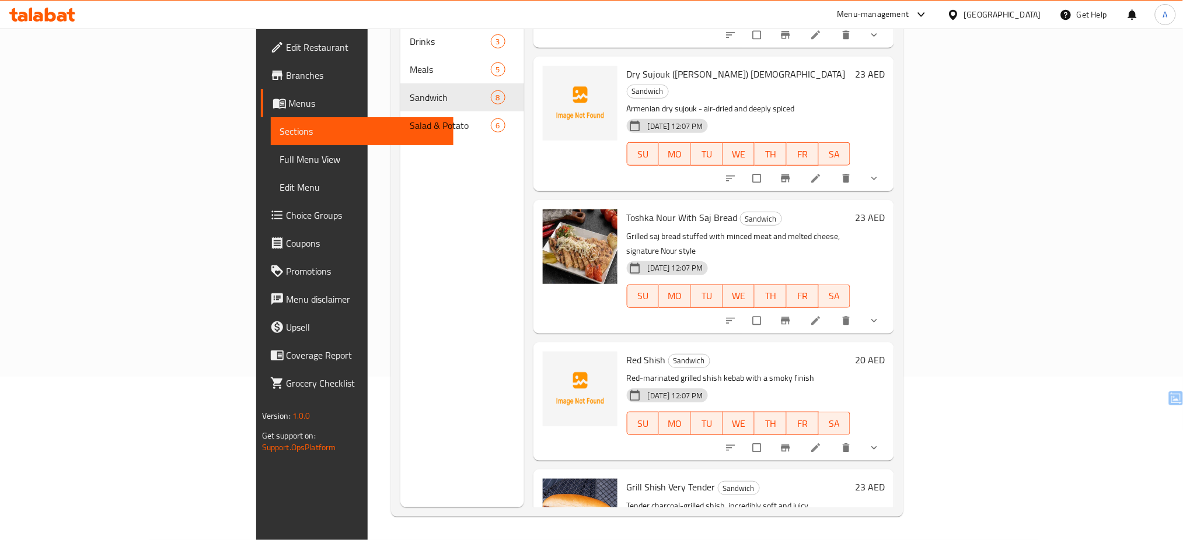
scroll to position [508, 0]
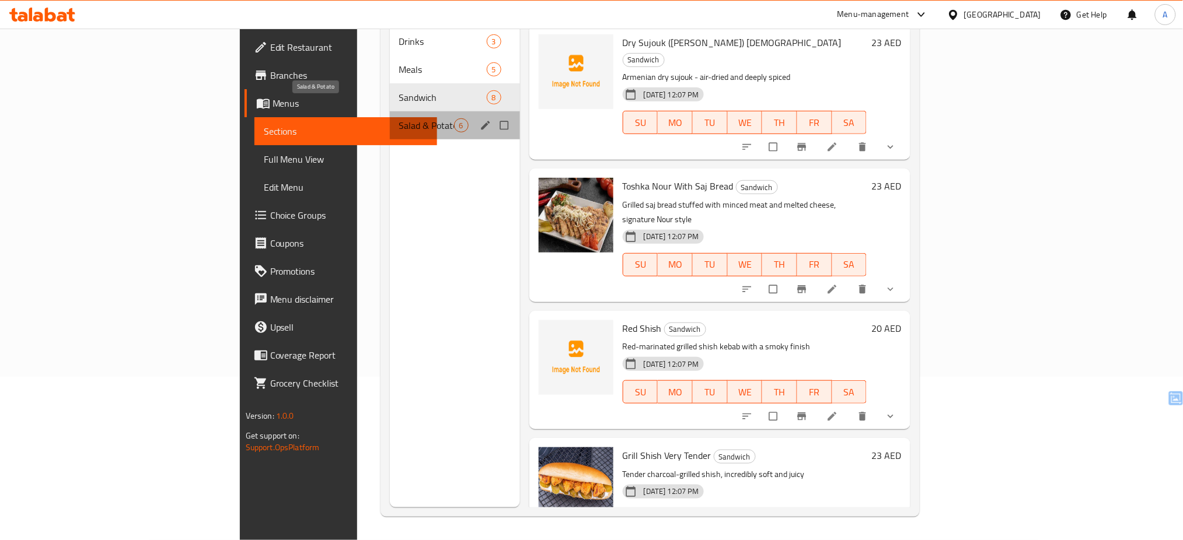
click at [399, 118] on span "Salad & Potato" at bounding box center [426, 125] width 55 height 14
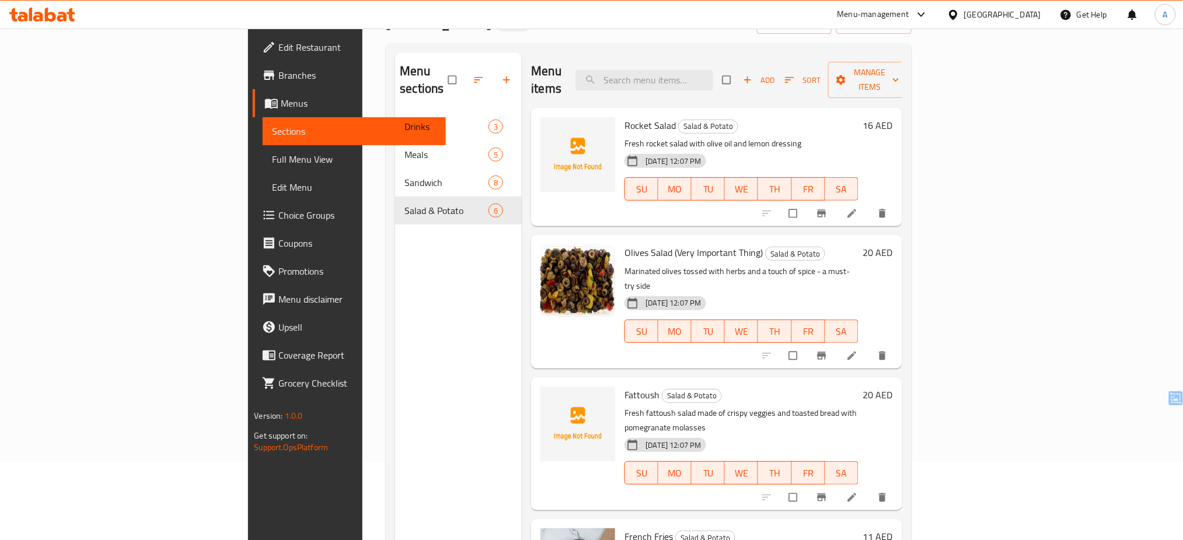
scroll to position [81, 0]
click at [272, 166] on span "Full Menu View" at bounding box center [354, 159] width 165 height 14
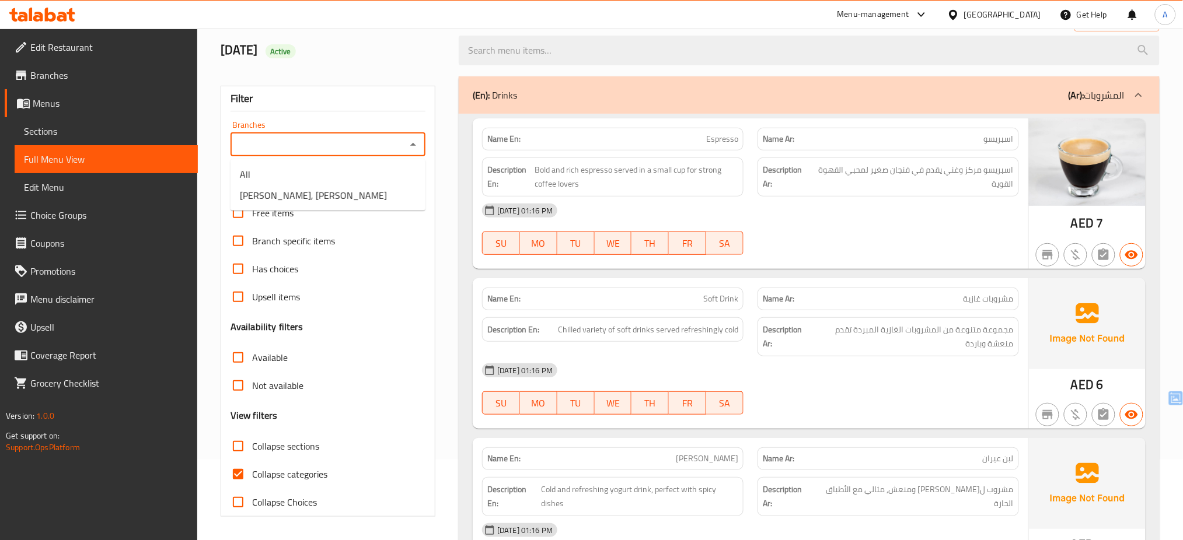
click at [402, 146] on input "Branches" at bounding box center [318, 145] width 169 height 16
click at [347, 194] on li "[PERSON_NAME], [PERSON_NAME]" at bounding box center [328, 195] width 195 height 21
type input "[PERSON_NAME], [PERSON_NAME]"
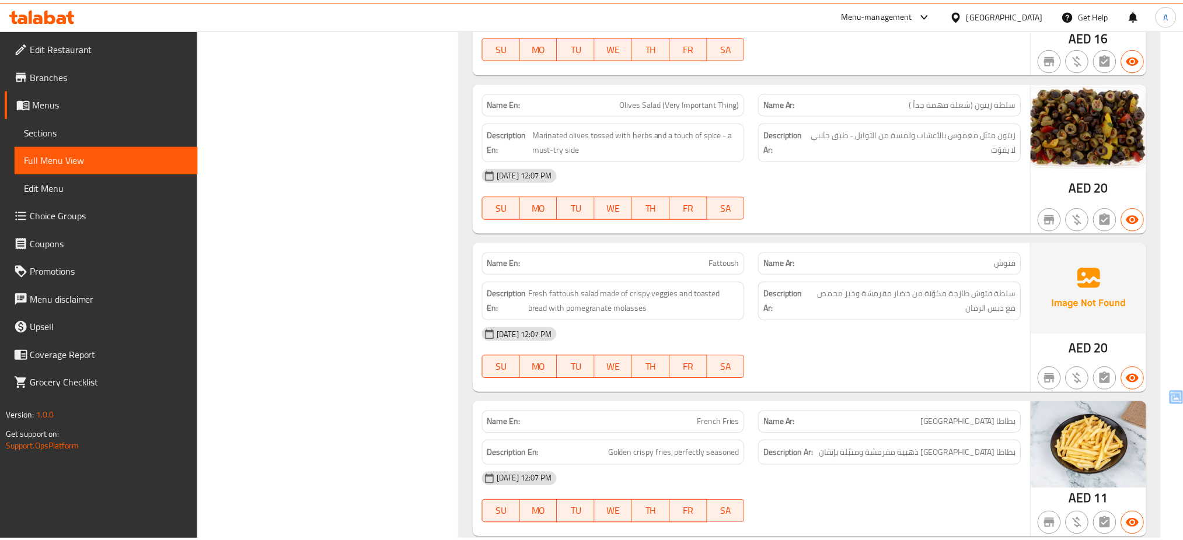
scroll to position [3706, 0]
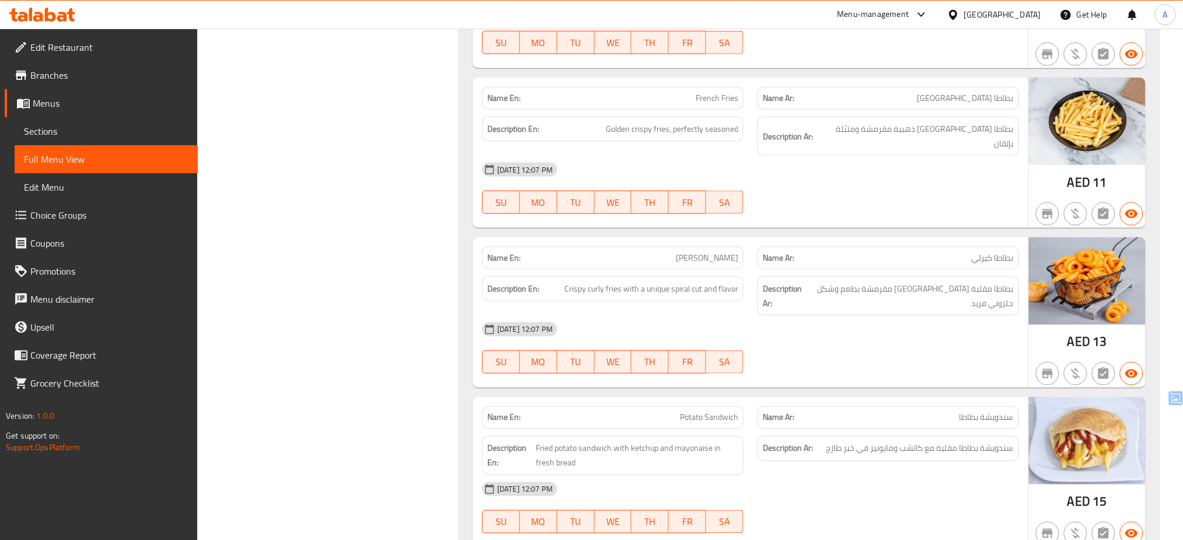
click at [999, 13] on div "[GEOGRAPHIC_DATA]" at bounding box center [1002, 14] width 77 height 13
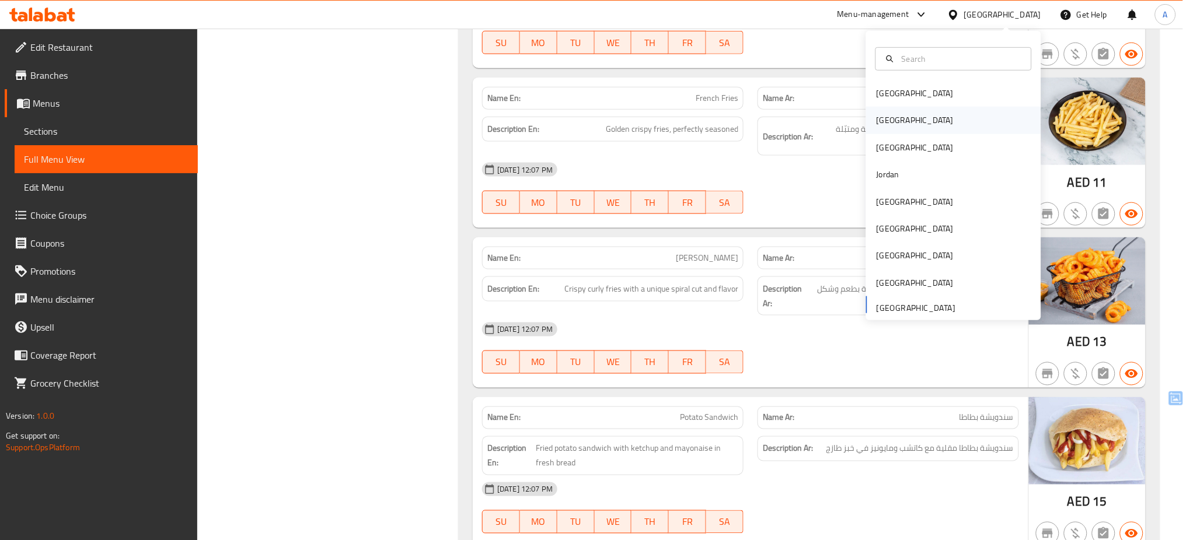
click at [895, 120] on div "[GEOGRAPHIC_DATA]" at bounding box center [953, 120] width 175 height 27
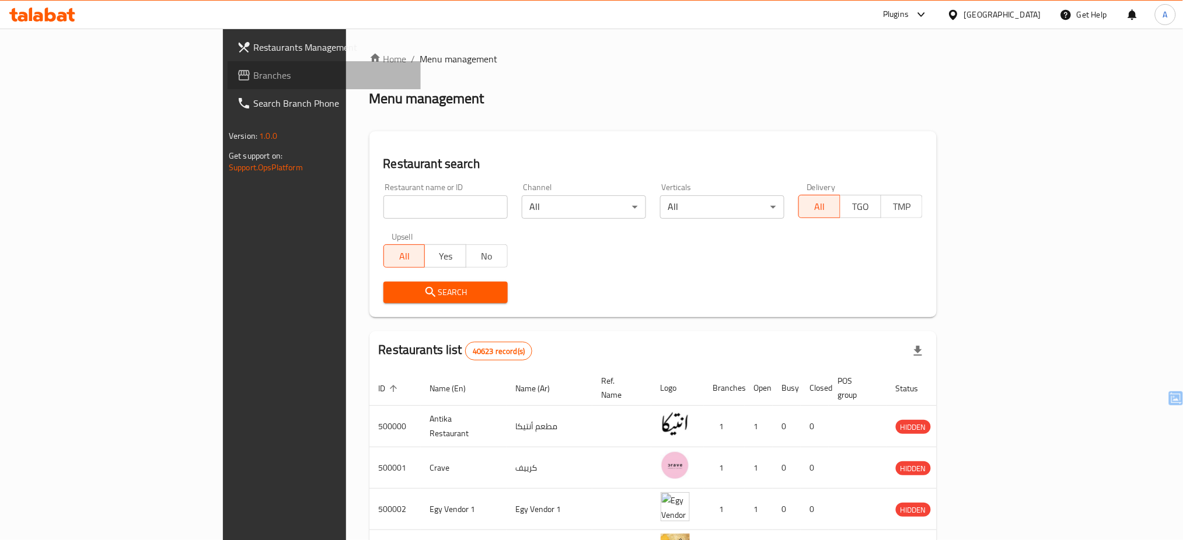
click at [253, 79] on span "Branches" at bounding box center [332, 75] width 158 height 14
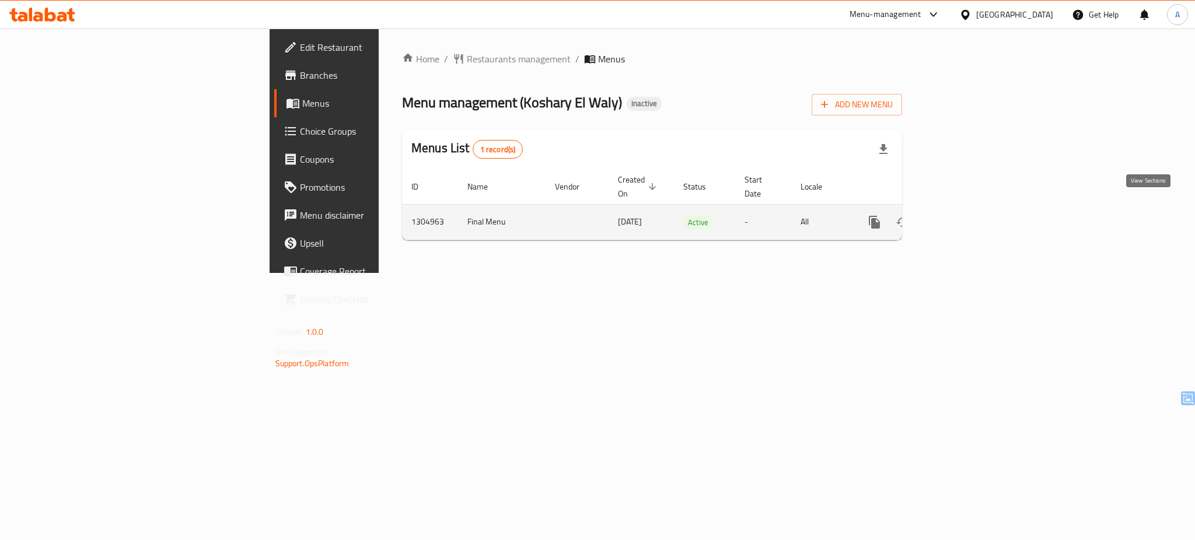
click at [966, 215] on icon "enhanced table" at bounding box center [959, 222] width 14 height 14
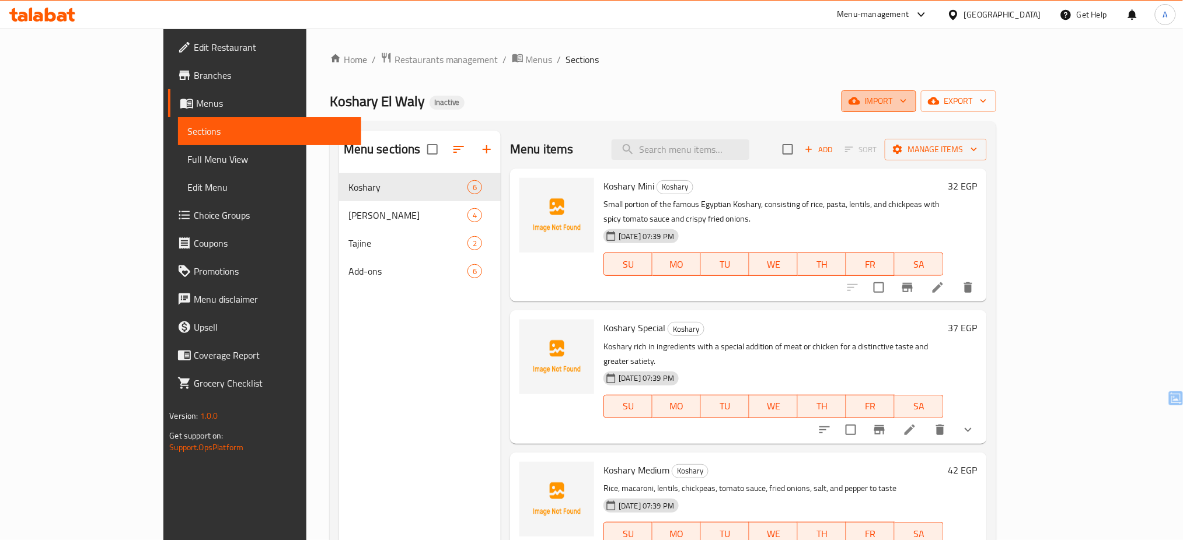
click at [907, 103] on span "import" at bounding box center [879, 101] width 56 height 15
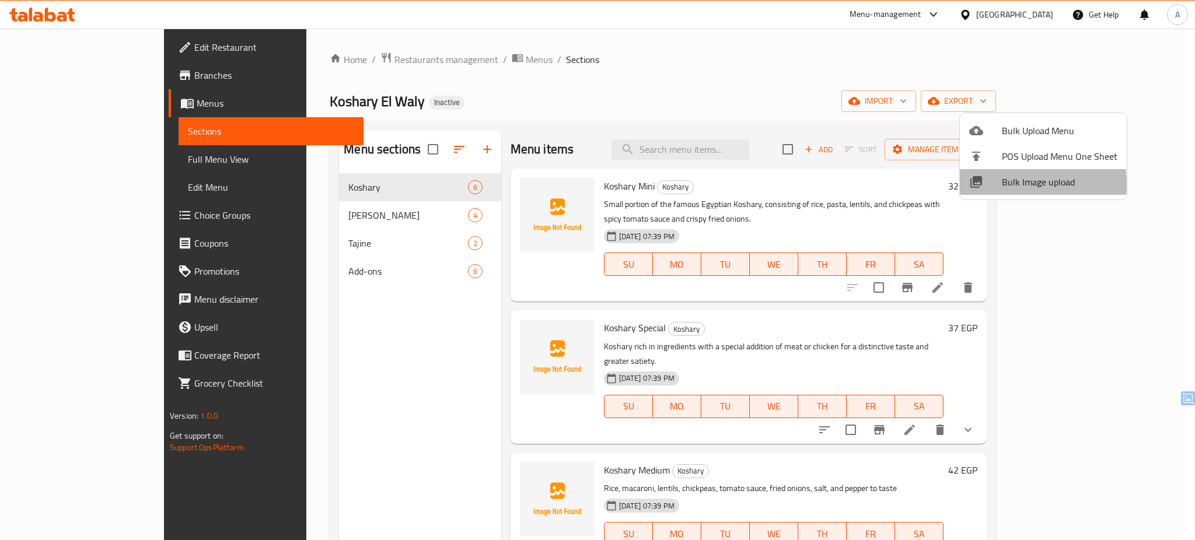
click at [1012, 183] on span "Bulk Image upload" at bounding box center [1060, 182] width 116 height 14
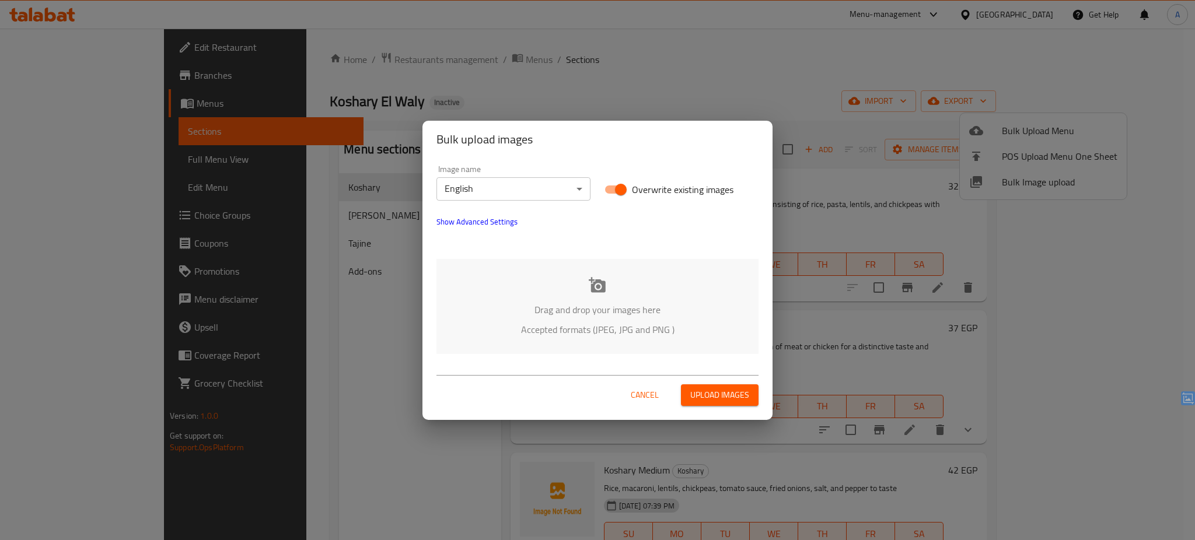
click at [647, 187] on span "Overwrite existing images" at bounding box center [683, 190] width 102 height 14
click at [647, 187] on input "Overwrite existing images" at bounding box center [621, 190] width 67 height 22
checkbox input "false"
click at [617, 304] on p "Drag and drop your images here" at bounding box center [597, 310] width 287 height 14
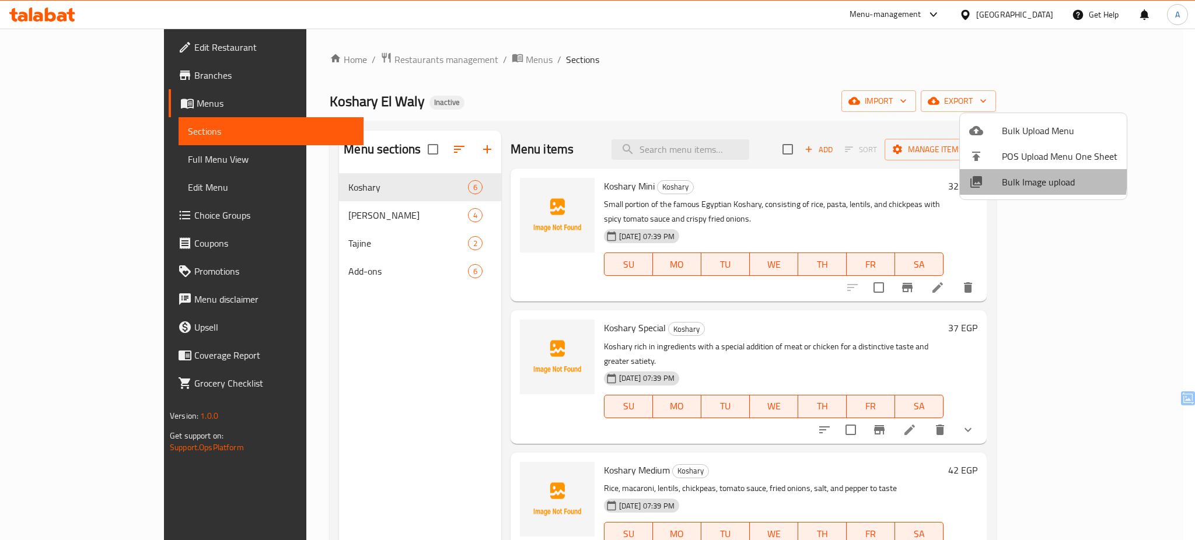
click at [1005, 176] on span "Bulk Image upload" at bounding box center [1060, 182] width 116 height 14
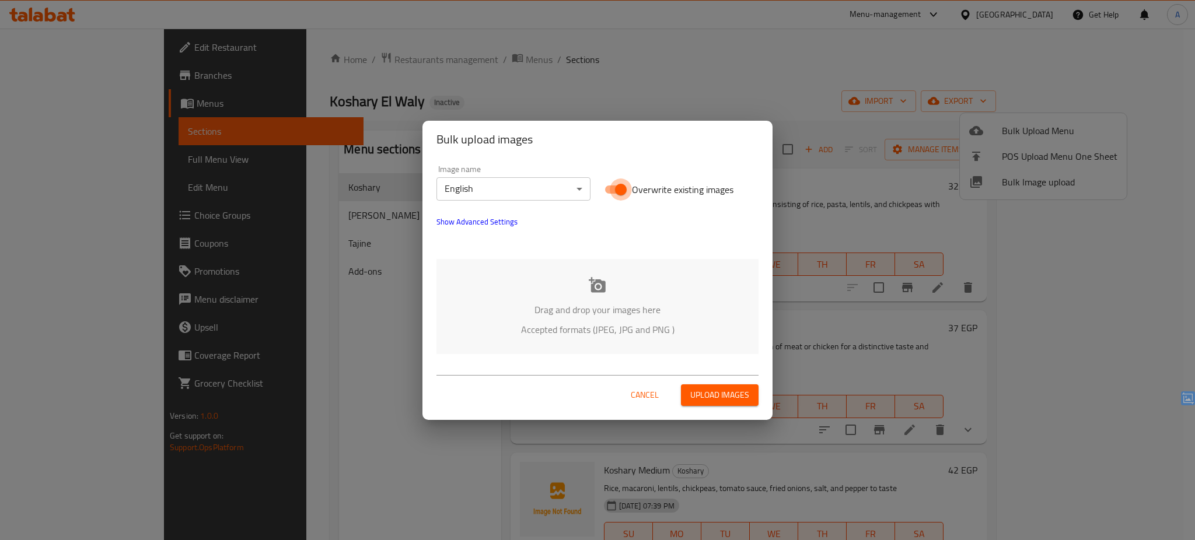
click at [623, 191] on input "Overwrite existing images" at bounding box center [621, 190] width 67 height 22
checkbox input "false"
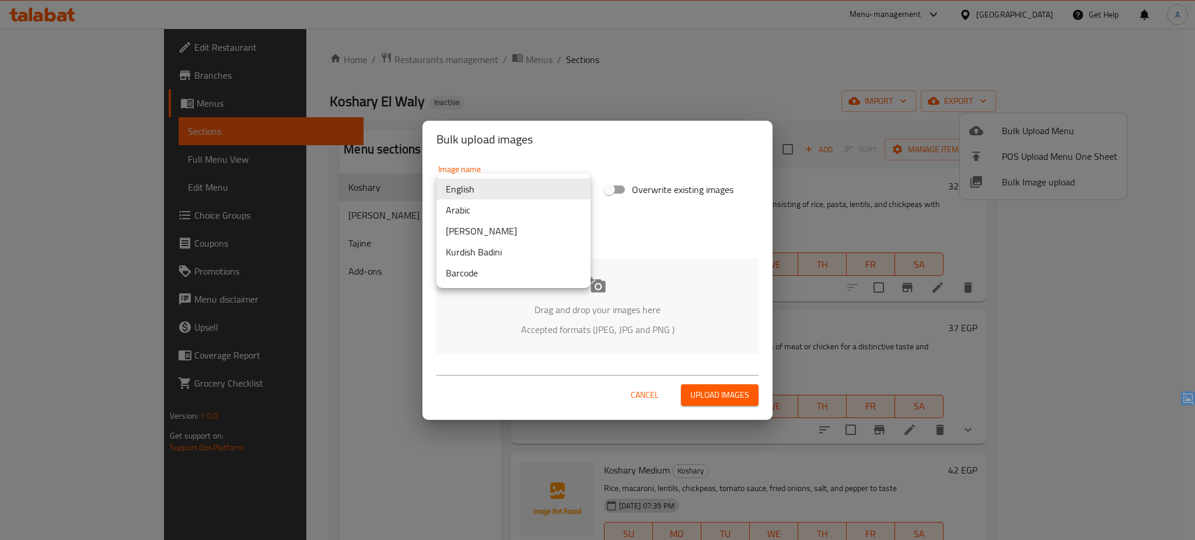
click at [533, 183] on body "​ Menu-management [GEOGRAPHIC_DATA] Get Help A Edit Restaurant Branches Menus S…" at bounding box center [597, 285] width 1195 height 512
click at [480, 210] on li "Arabic" at bounding box center [514, 210] width 154 height 21
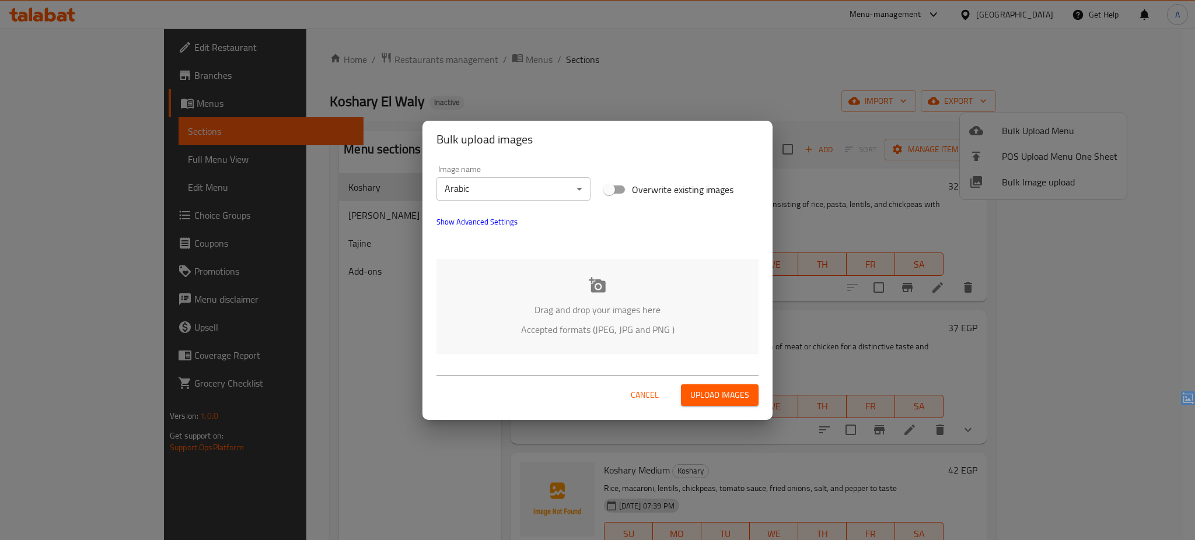
click at [598, 309] on p "Drag and drop your images here" at bounding box center [597, 310] width 287 height 14
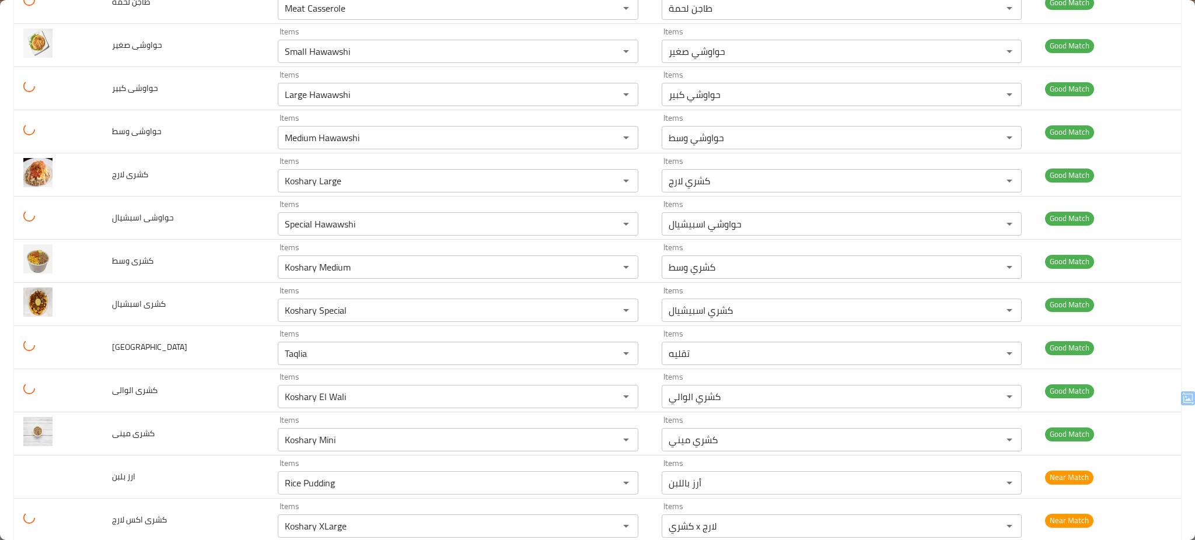
scroll to position [353, 0]
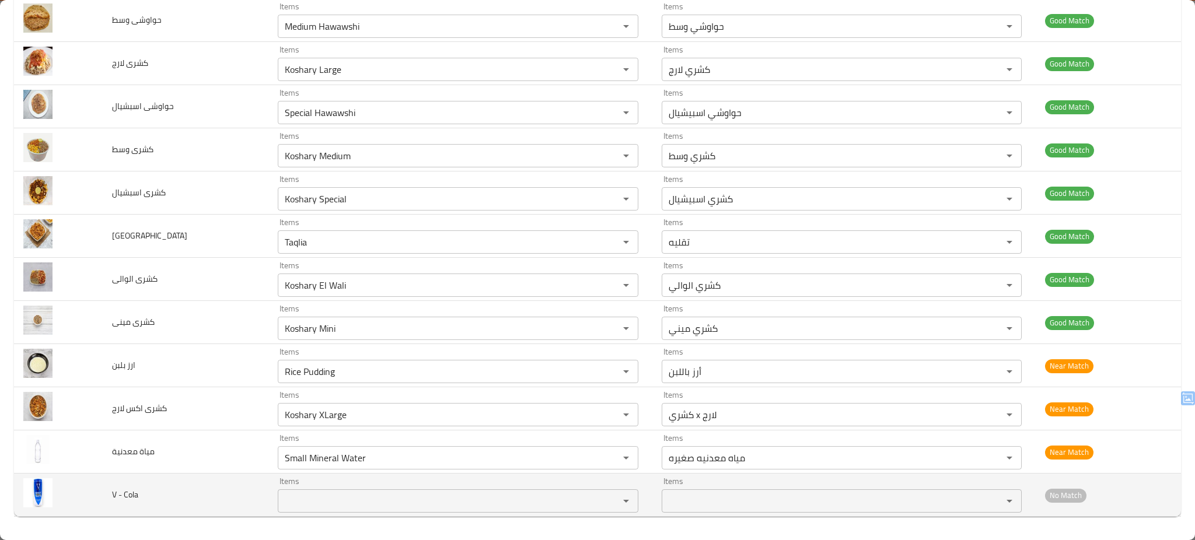
click at [456, 501] on Cola "Items" at bounding box center [440, 501] width 319 height 16
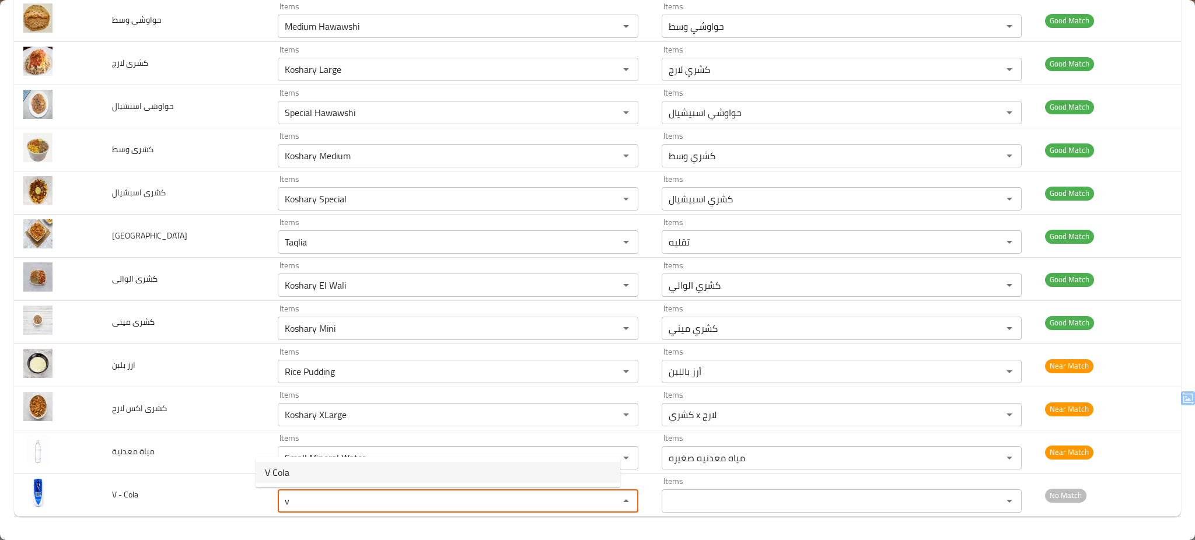
click at [413, 475] on Cola-option-0 "V Cola" at bounding box center [438, 472] width 365 height 21
type Cola "V Cola"
type Cola-ar "في كولا"
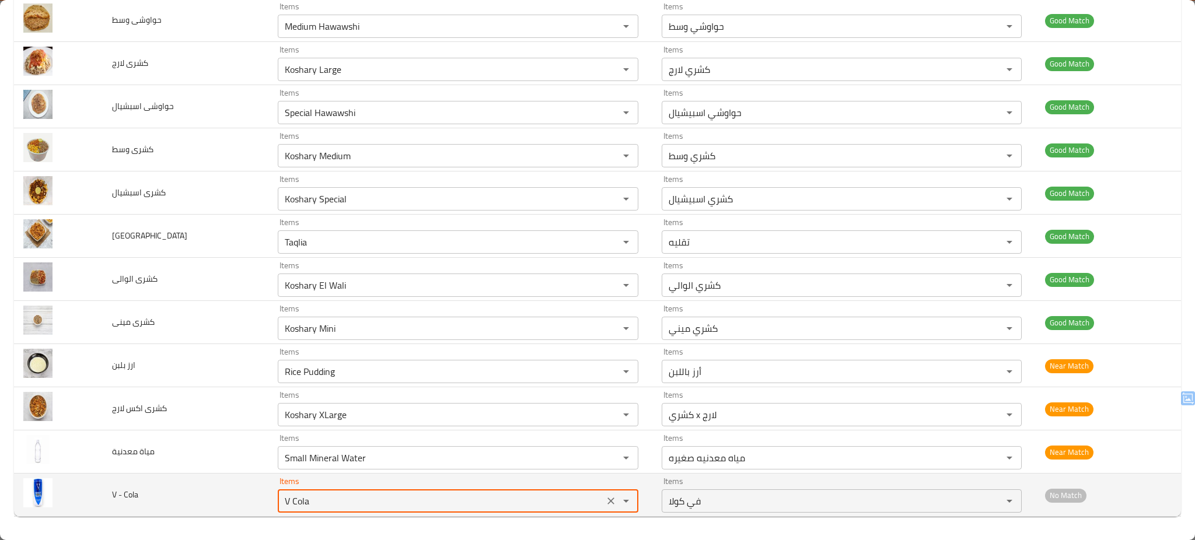
type Cola "V Cola"
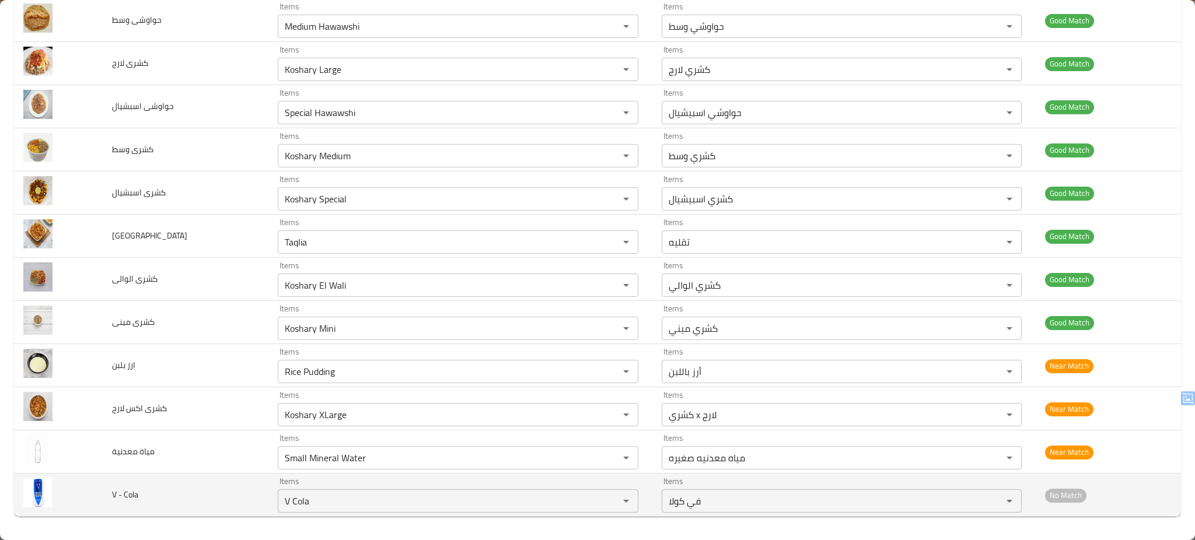
click at [169, 499] on td "V - Cola" at bounding box center [186, 495] width 166 height 43
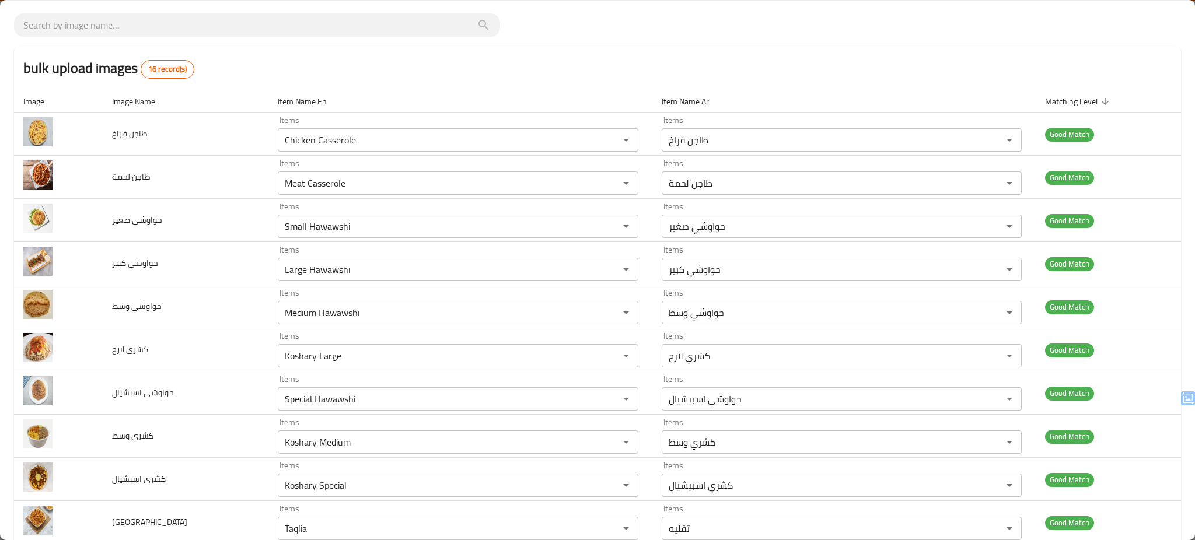
scroll to position [0, 0]
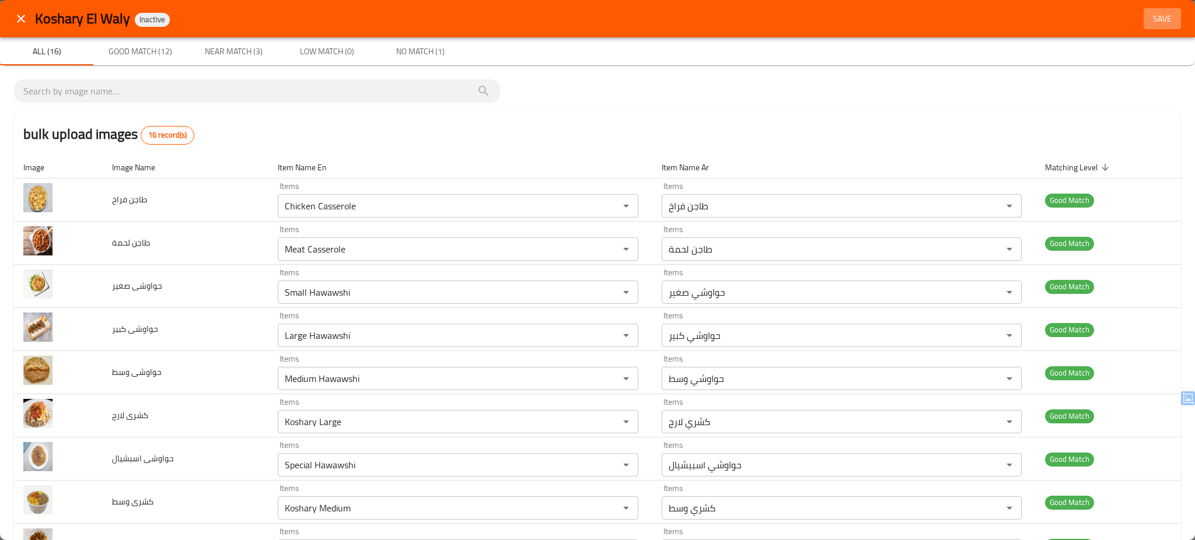
click at [1153, 13] on span "Save" at bounding box center [1163, 19] width 28 height 15
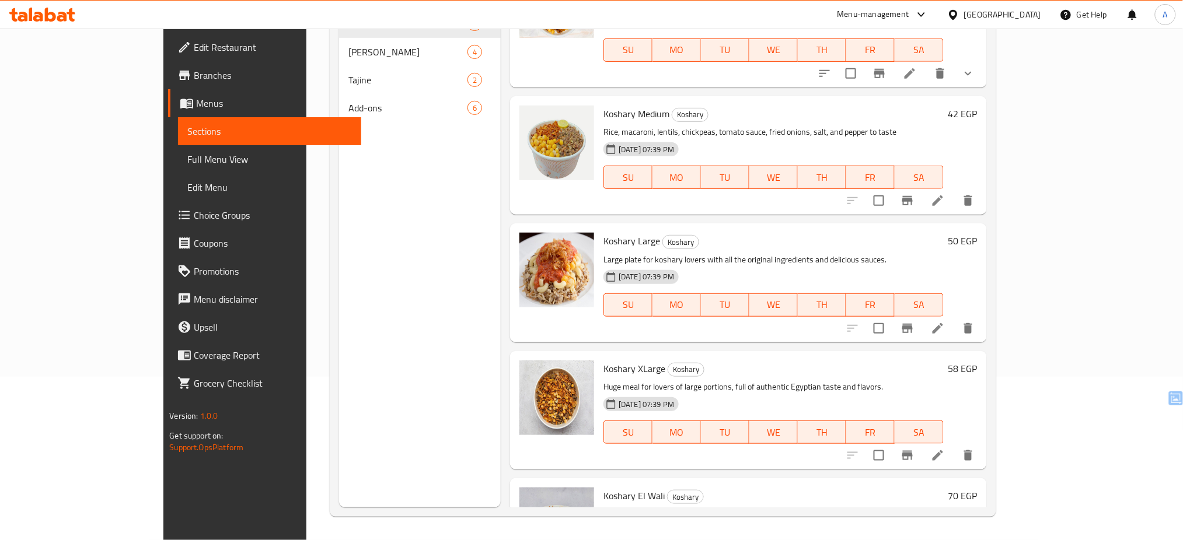
scroll to position [194, 0]
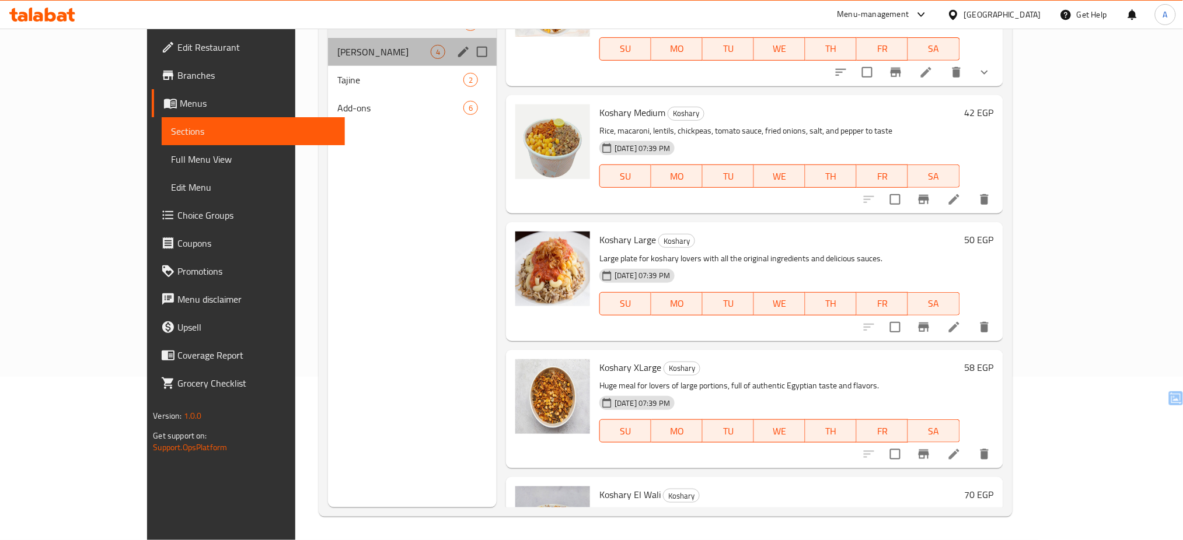
click at [328, 60] on div "[PERSON_NAME] 4" at bounding box center [412, 52] width 169 height 28
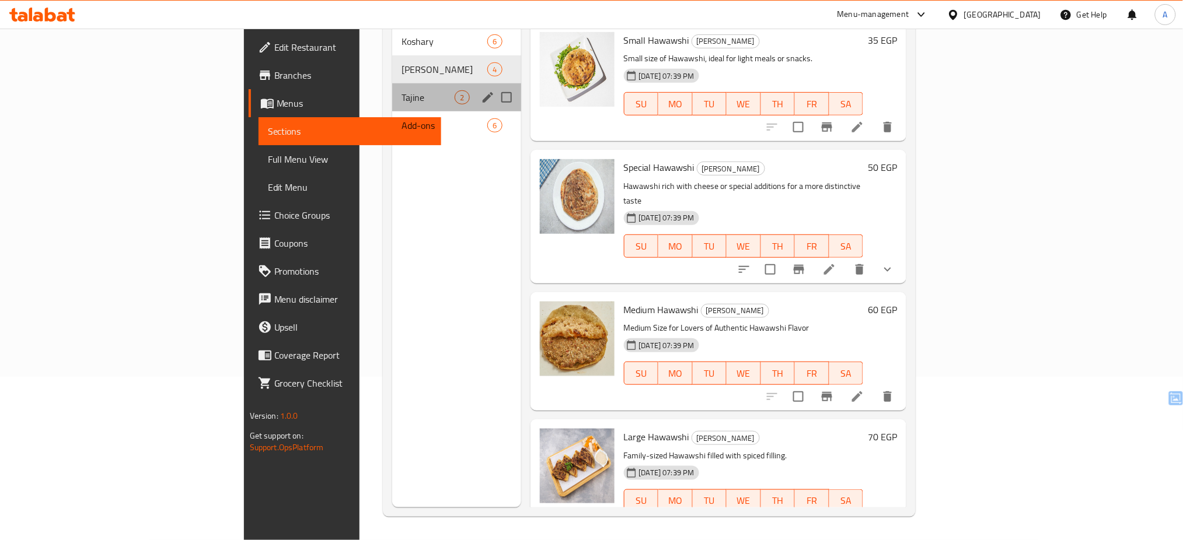
click at [392, 92] on div "Tajine 2" at bounding box center [456, 97] width 128 height 28
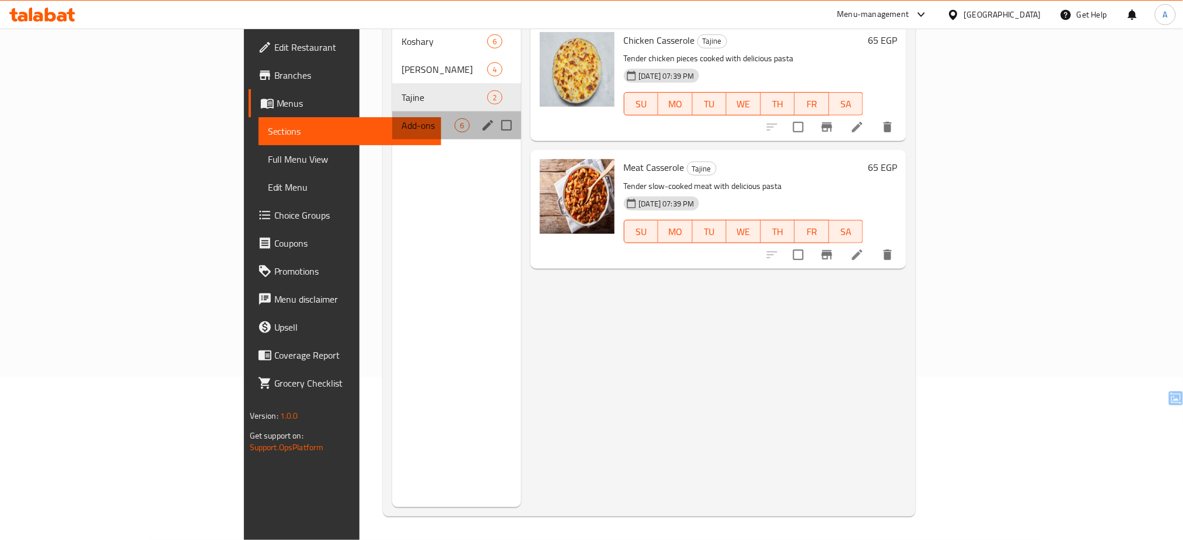
click at [392, 116] on div "Add-ons 6" at bounding box center [456, 125] width 128 height 28
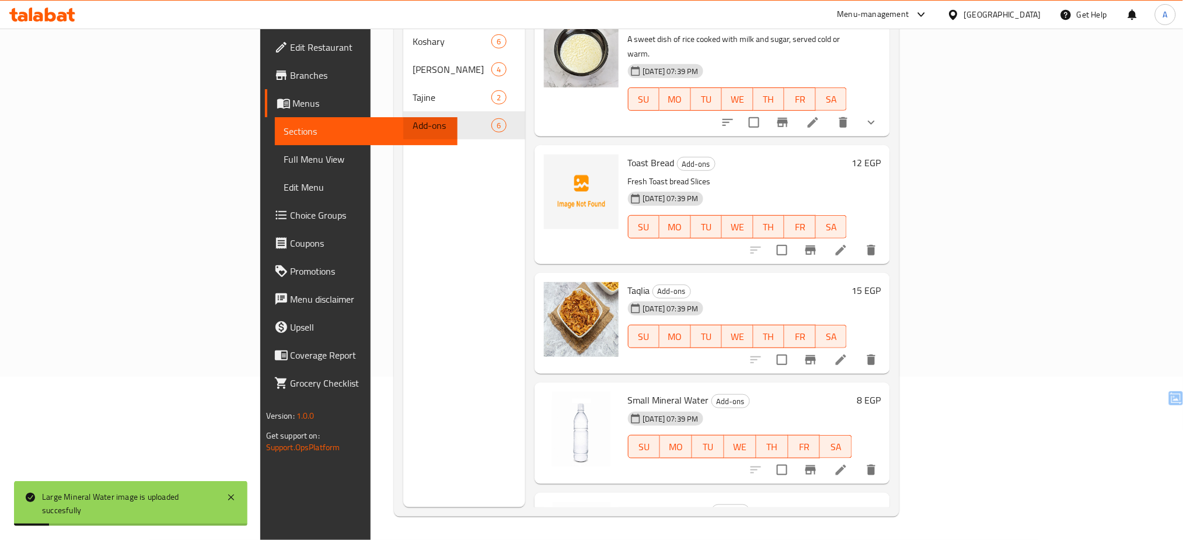
scroll to position [19, 0]
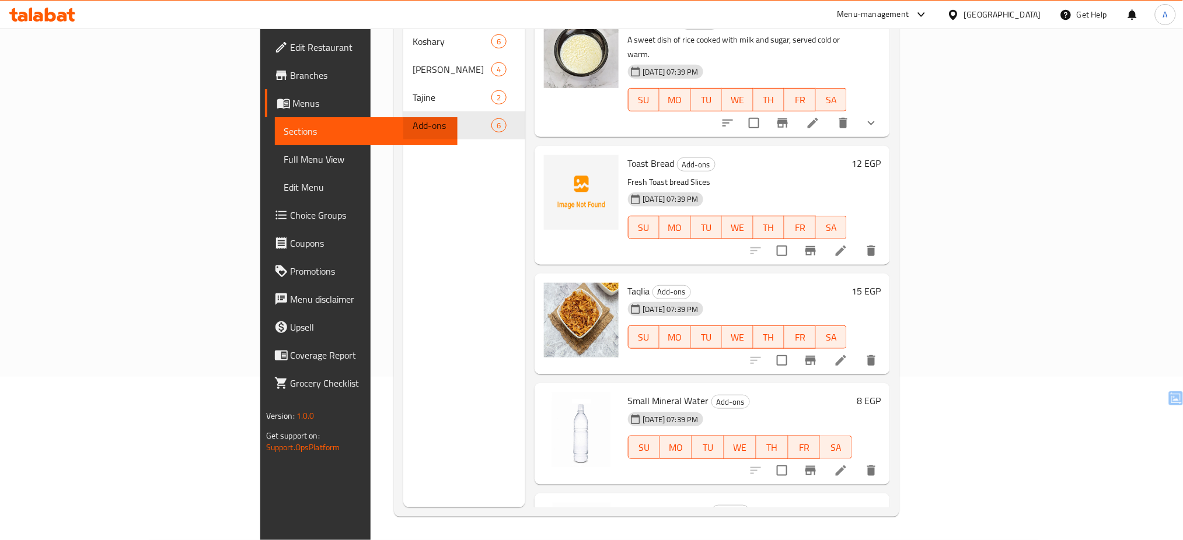
click at [680, 283] on h6 "Taqlia Add-ons" at bounding box center [737, 291] width 219 height 16
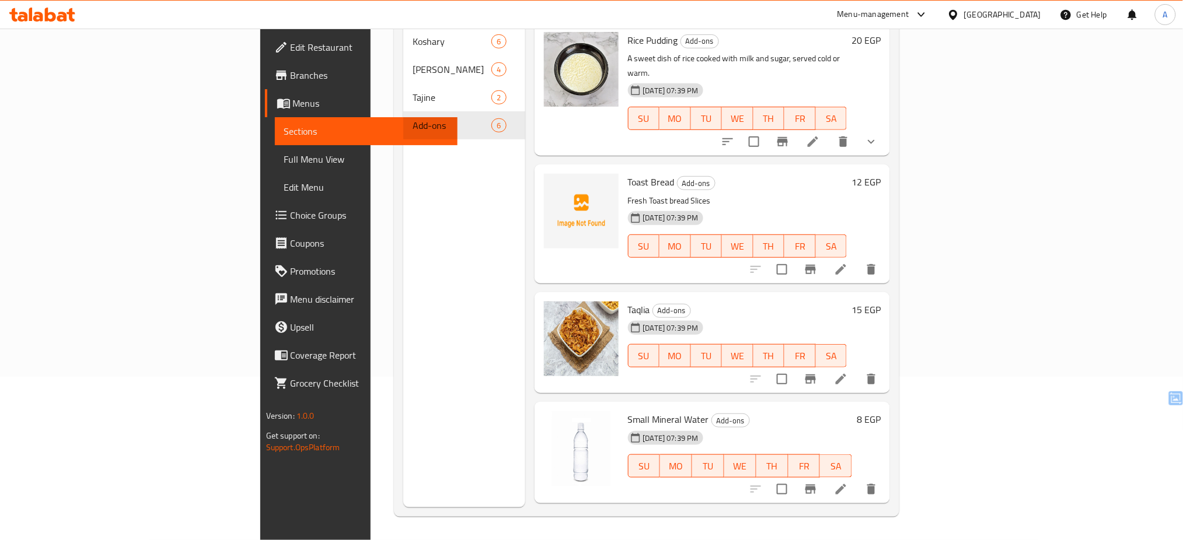
scroll to position [0, 0]
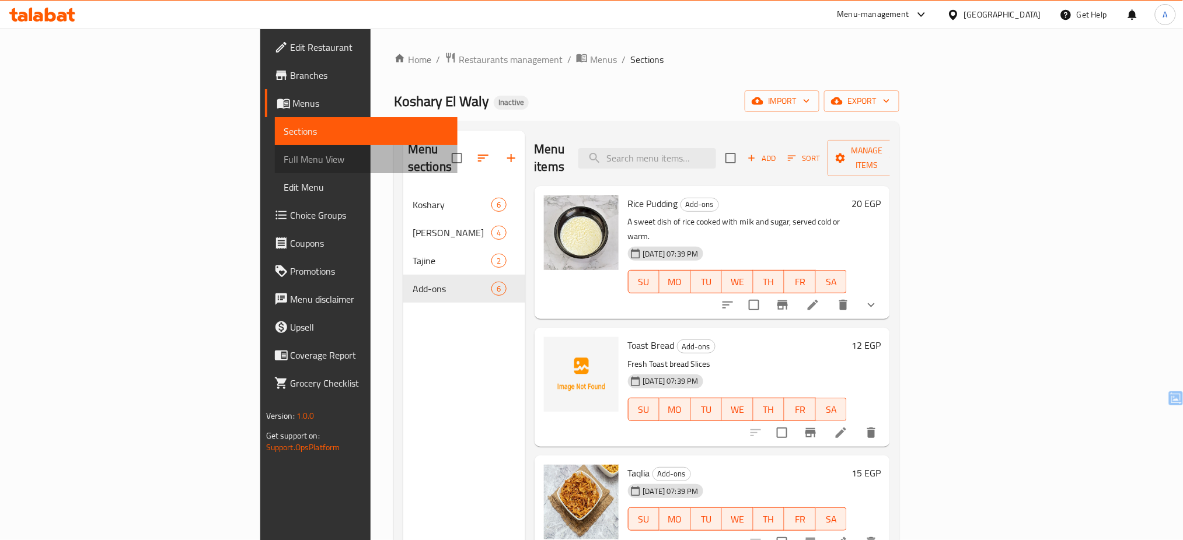
click at [284, 157] on span "Full Menu View" at bounding box center [366, 159] width 165 height 14
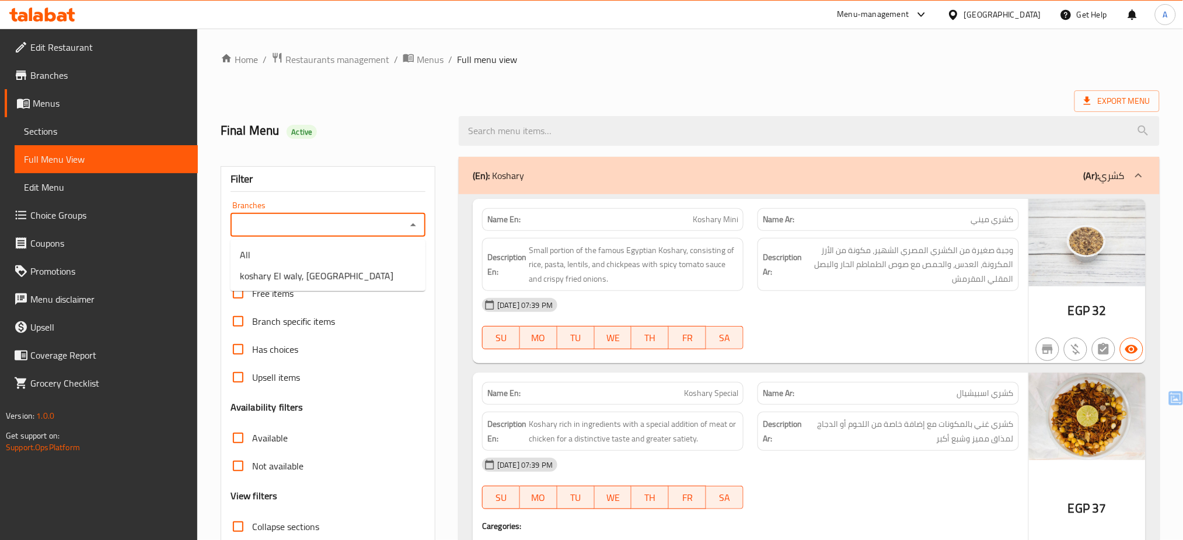
click at [369, 221] on input "Branches" at bounding box center [318, 225] width 169 height 16
click at [311, 278] on span "koshary El waly, El Hesseneya" at bounding box center [317, 276] width 154 height 14
type input "koshary El waly, El Hesseneya"
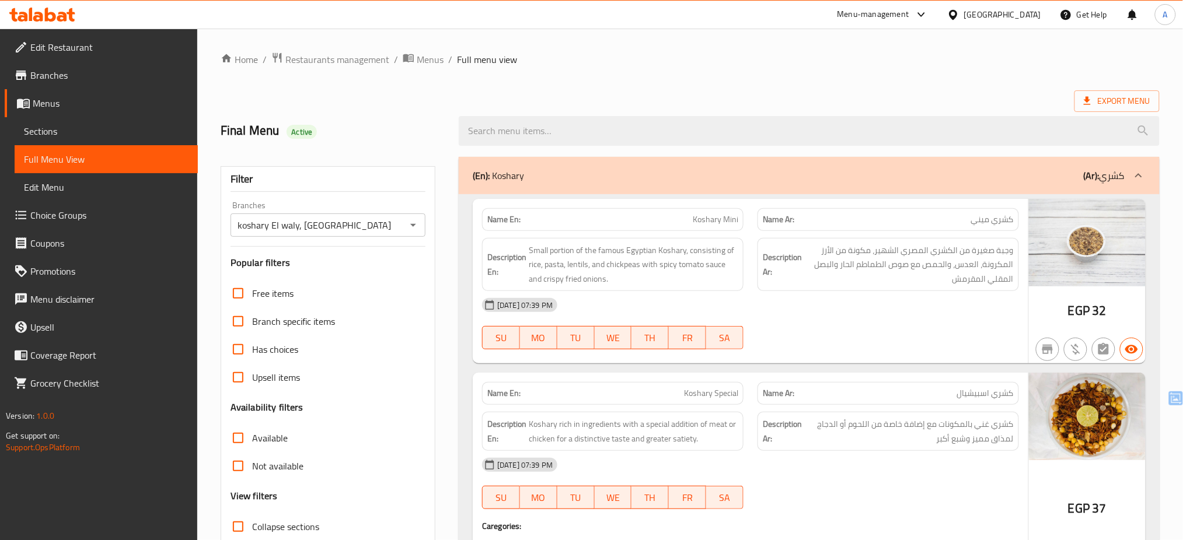
click at [424, 325] on div "Branch specific items" at bounding box center [328, 322] width 195 height 28
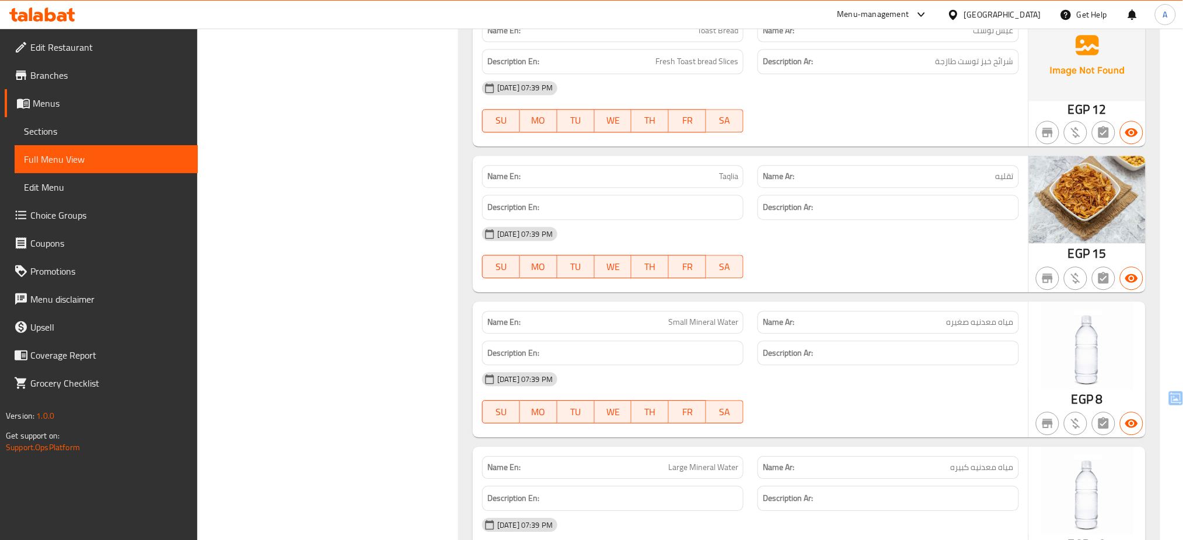
scroll to position [2844, 0]
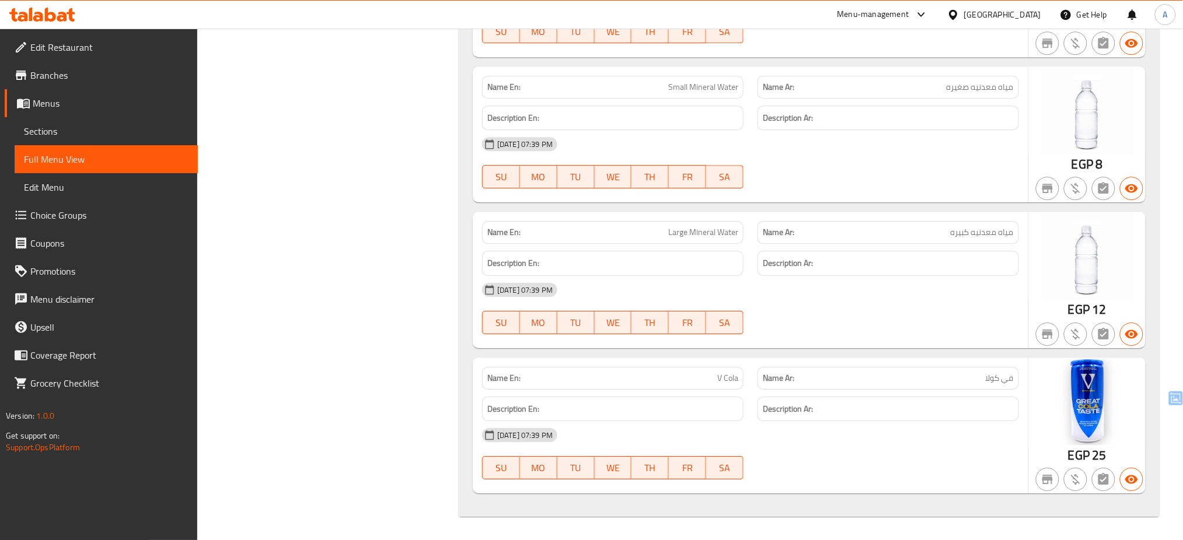
click at [41, 11] on icon at bounding box center [42, 15] width 66 height 14
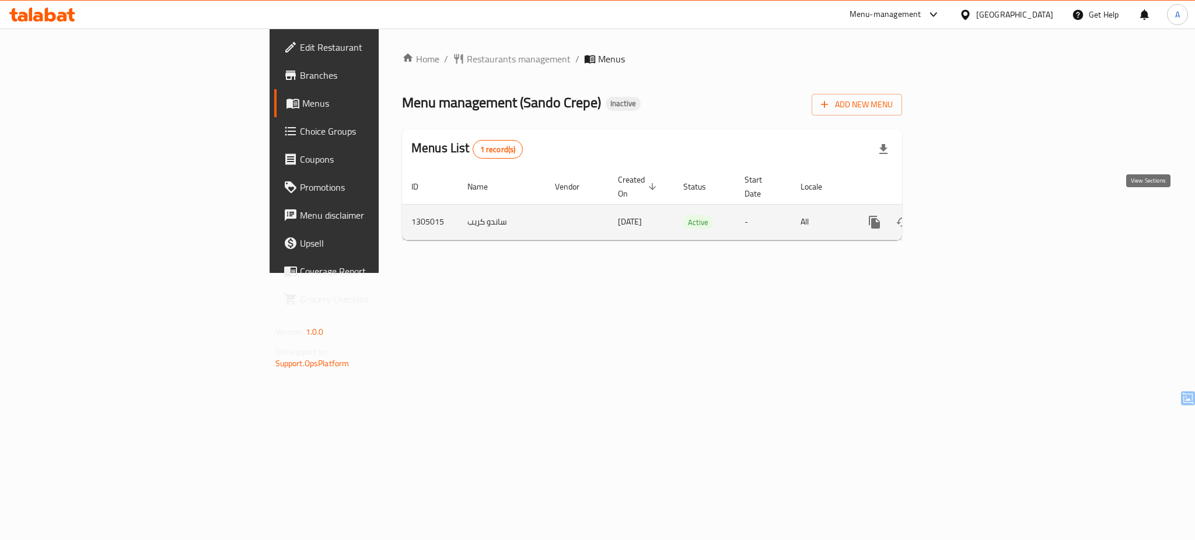
click at [966, 215] on icon "enhanced table" at bounding box center [959, 222] width 14 height 14
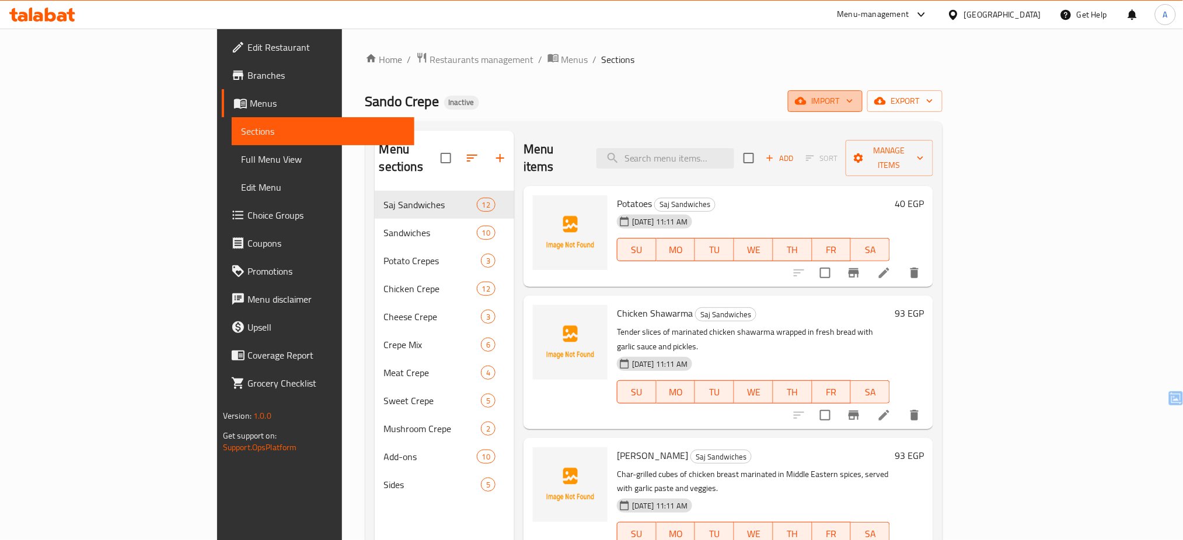
click at [863, 111] on button "import" at bounding box center [825, 101] width 75 height 22
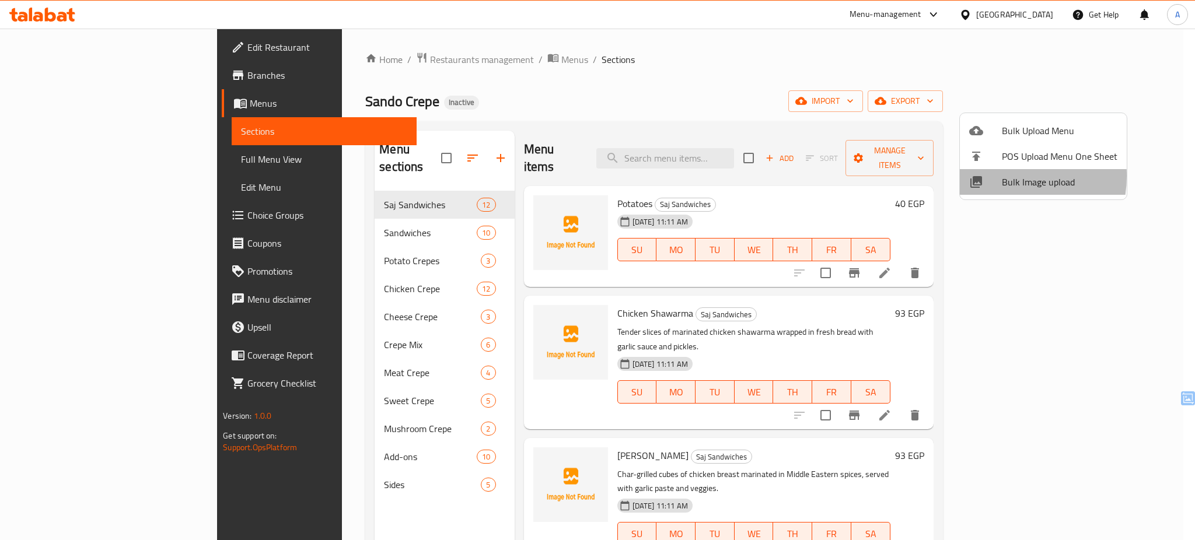
click at [996, 176] on div at bounding box center [985, 182] width 33 height 14
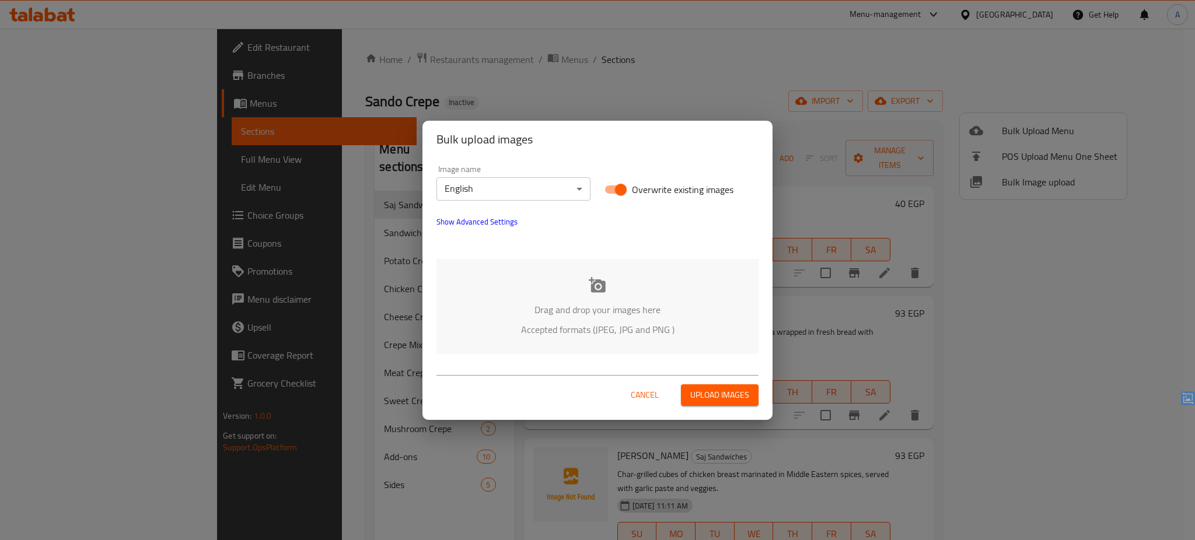
click at [666, 186] on span "Overwrite existing images" at bounding box center [683, 190] width 102 height 14
click at [654, 186] on input "Overwrite existing images" at bounding box center [621, 190] width 67 height 22
checkbox input "false"
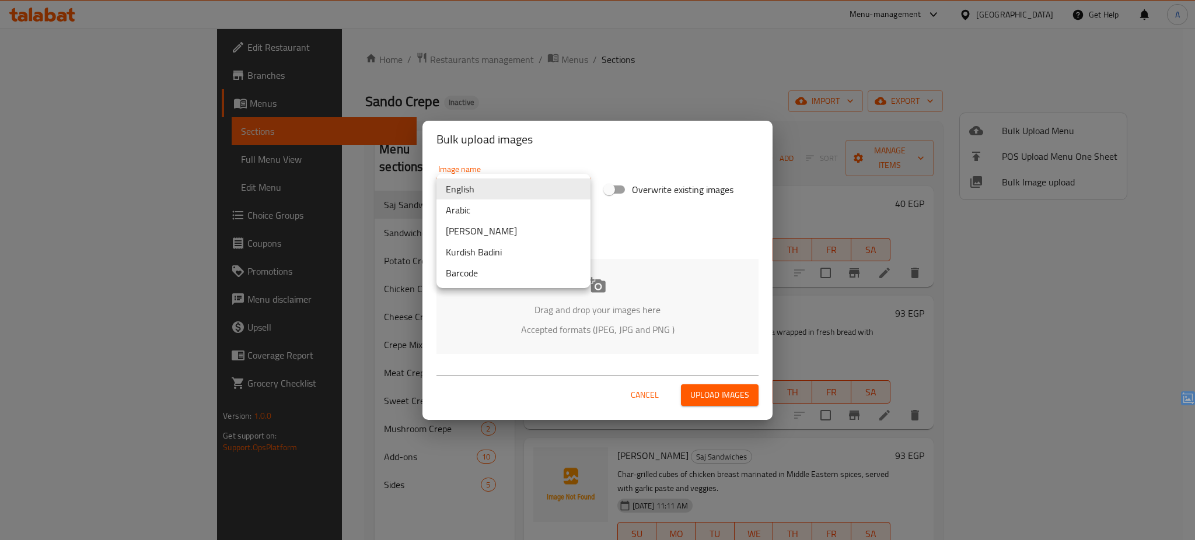
click at [520, 182] on body "​ Menu-management Egypt Get Help A Edit Restaurant Branches Menus Sections Full…" at bounding box center [597, 285] width 1195 height 512
click at [499, 208] on li "Arabic" at bounding box center [514, 210] width 154 height 21
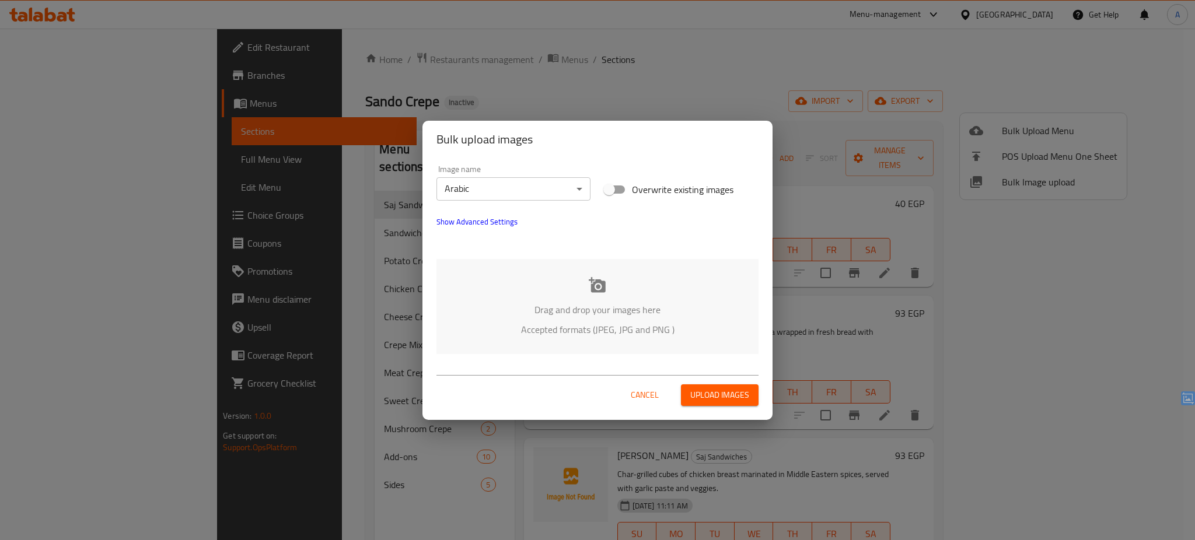
click at [534, 311] on p "Drag and drop your images here" at bounding box center [597, 310] width 287 height 14
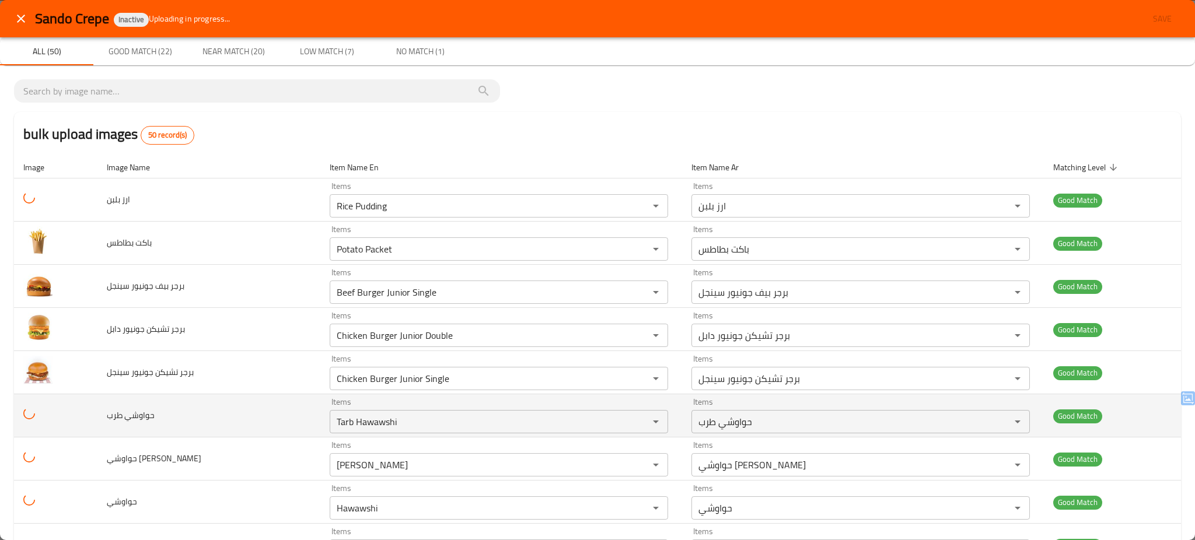
click at [230, 420] on td "حواوشي طرب" at bounding box center [208, 416] width 223 height 43
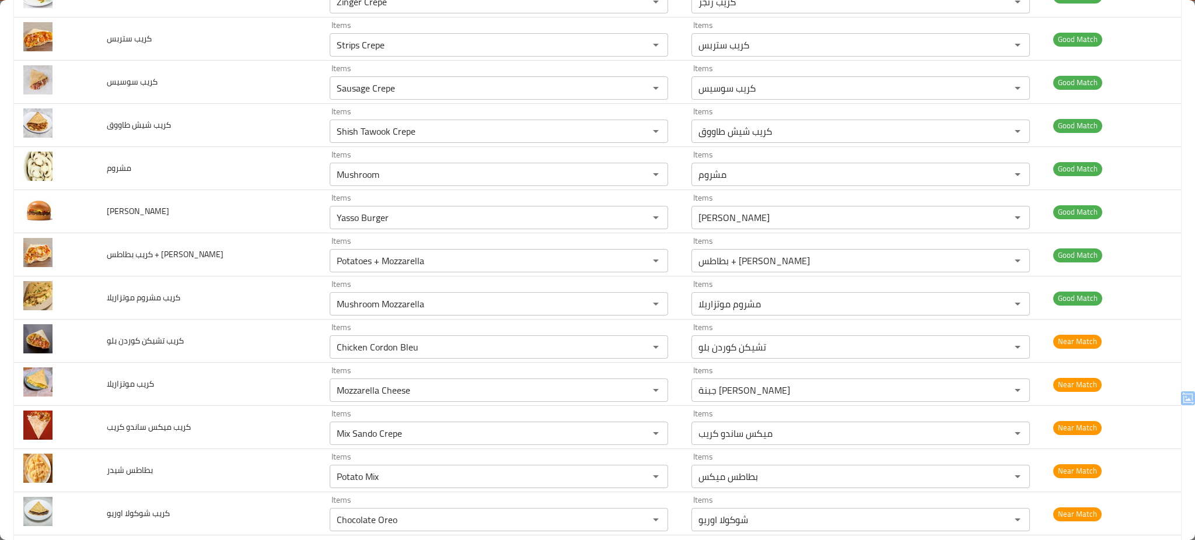
scroll to position [840, 0]
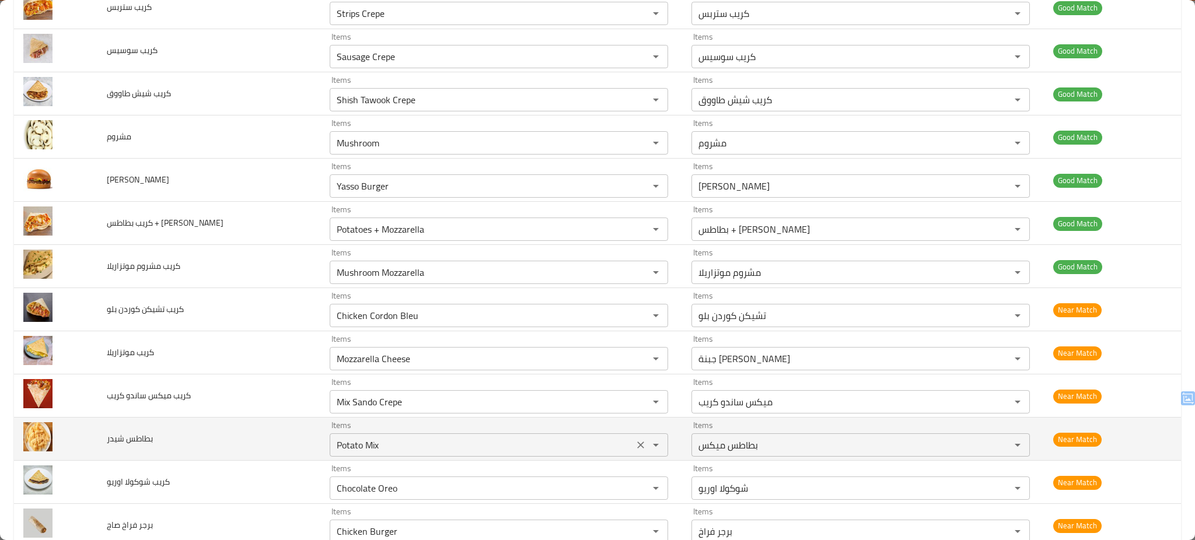
click at [395, 444] on شيدر "Potato Mix" at bounding box center [481, 445] width 297 height 16
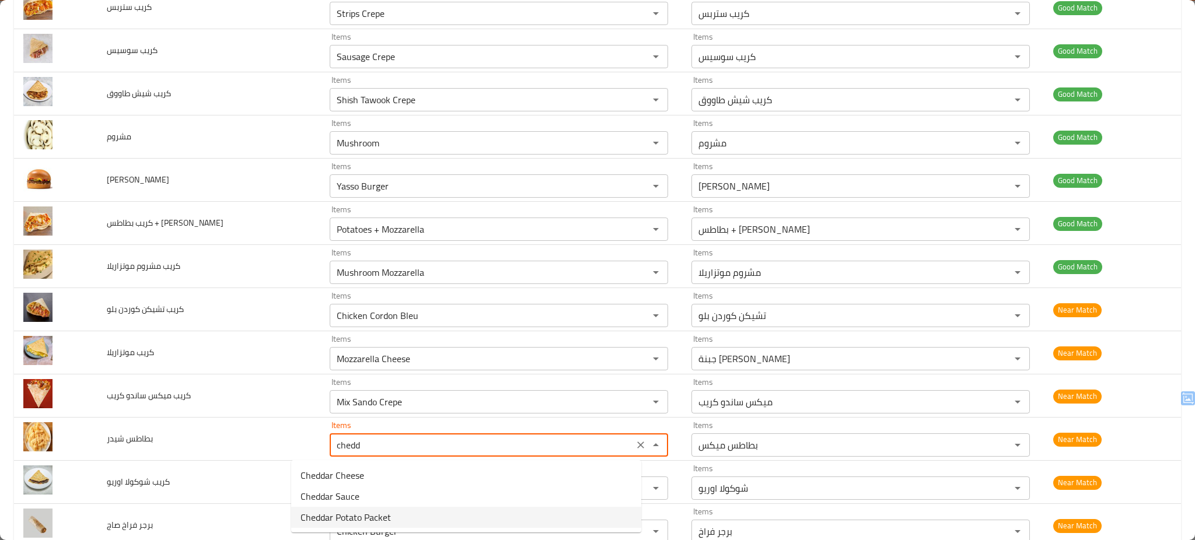
click at [363, 511] on span "Cheddar Potato Packet" at bounding box center [346, 518] width 90 height 14
type شيدر "Cheddar Potato Packet"
type شيدر-ar "باكت بطاطس شيدر"
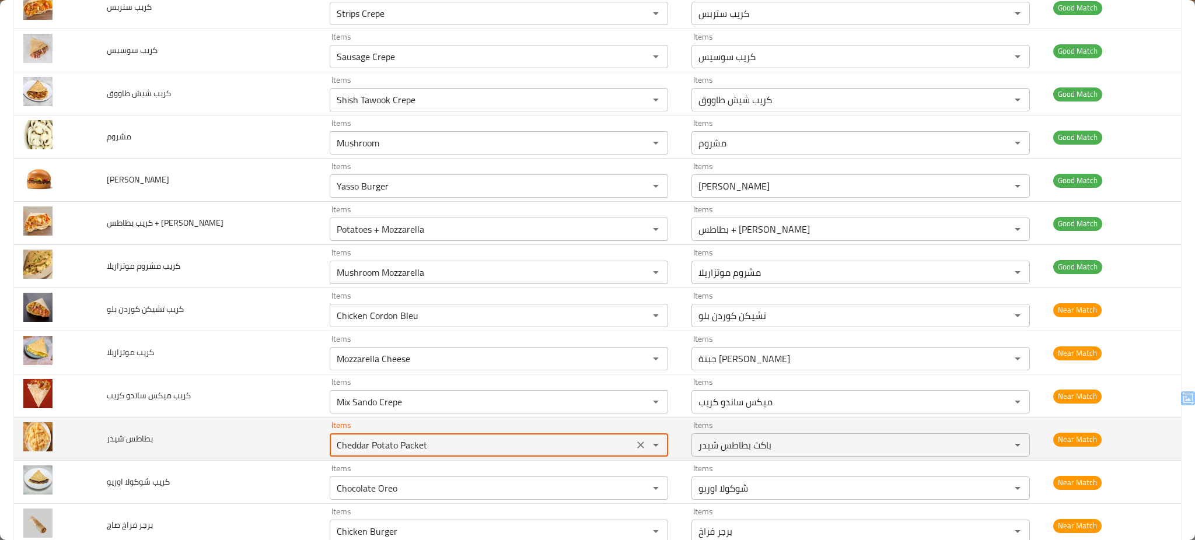
type شيدر "Cheddar Potato Packet"
click at [223, 428] on td "بطاطس شيدر" at bounding box center [208, 439] width 223 height 43
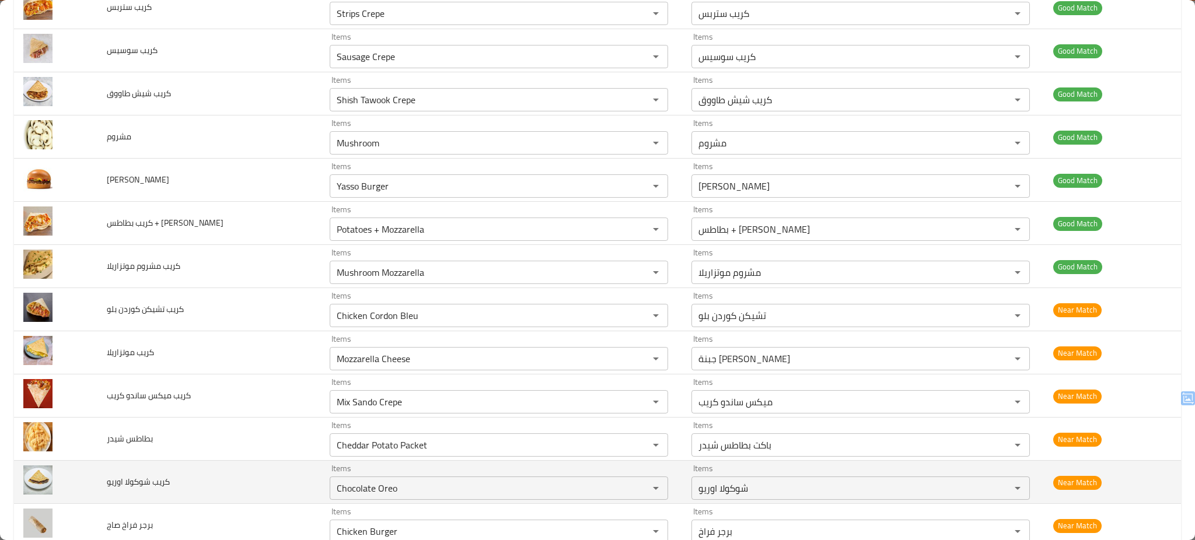
click at [226, 480] on td "كريب شوكولا اوريو" at bounding box center [208, 482] width 223 height 43
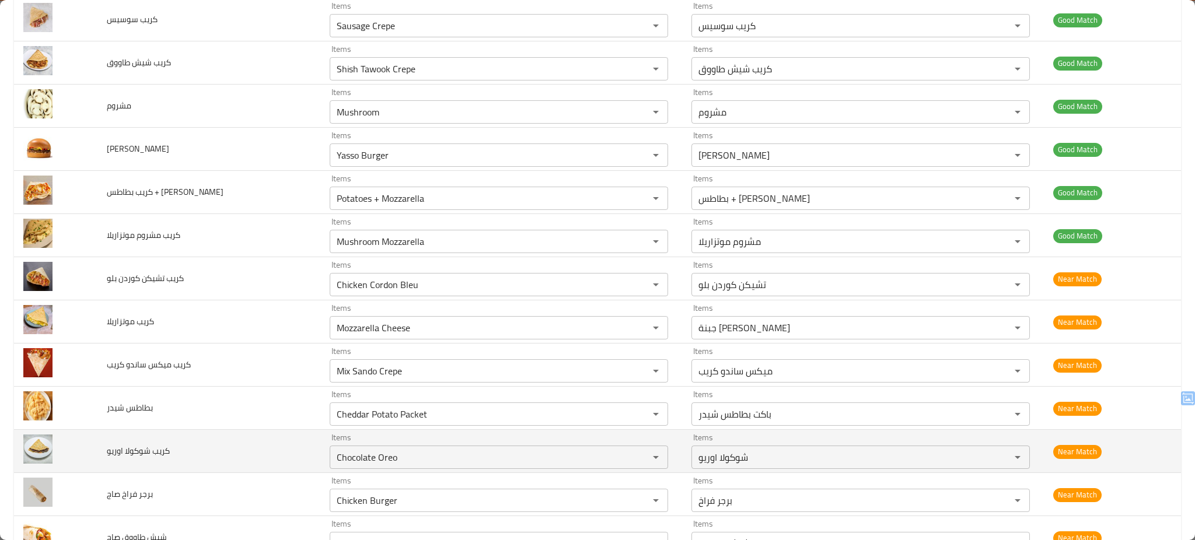
scroll to position [902, 0]
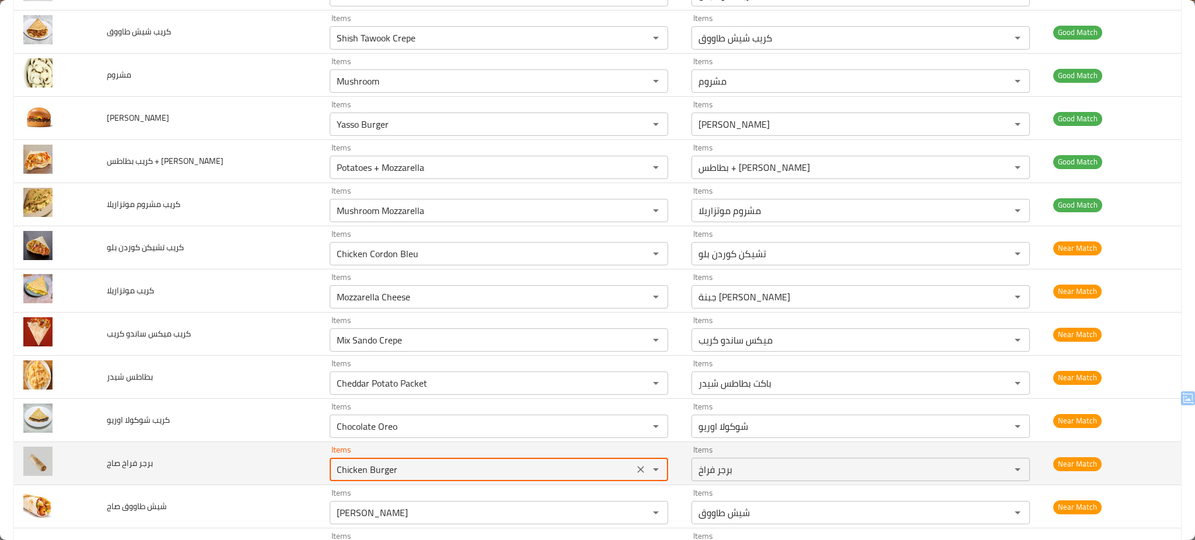
click at [365, 469] on صاج "Chicken Burger" at bounding box center [481, 470] width 297 height 16
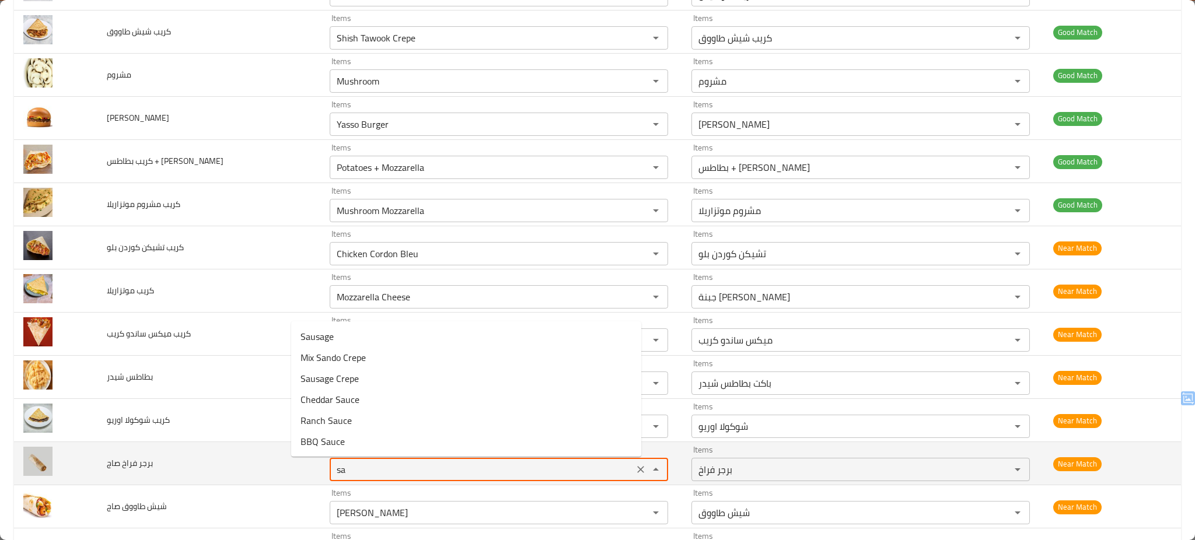
type صاج "s"
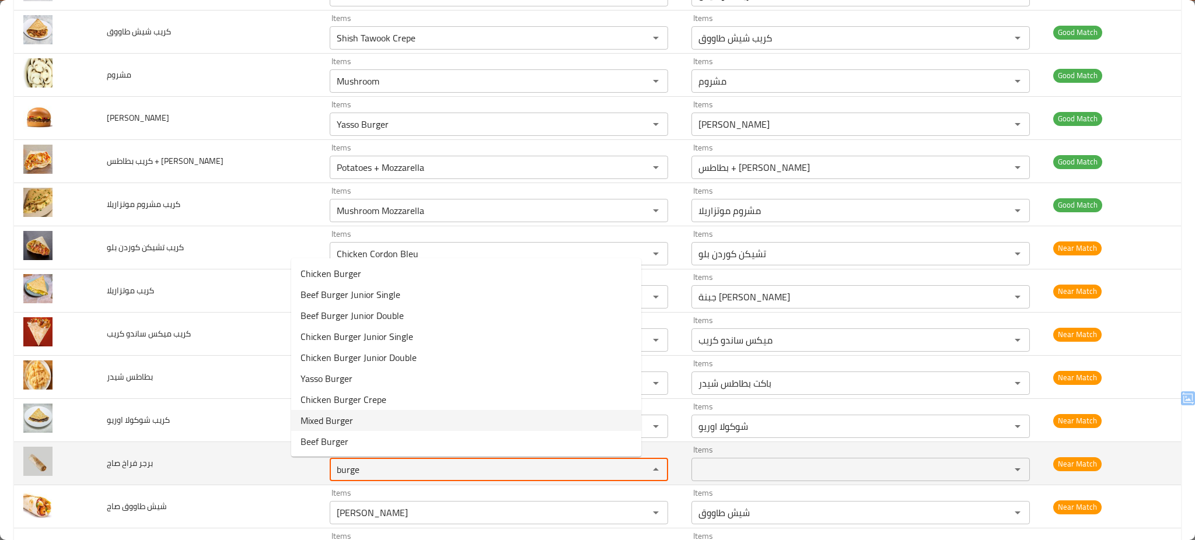
type صاج "burge"
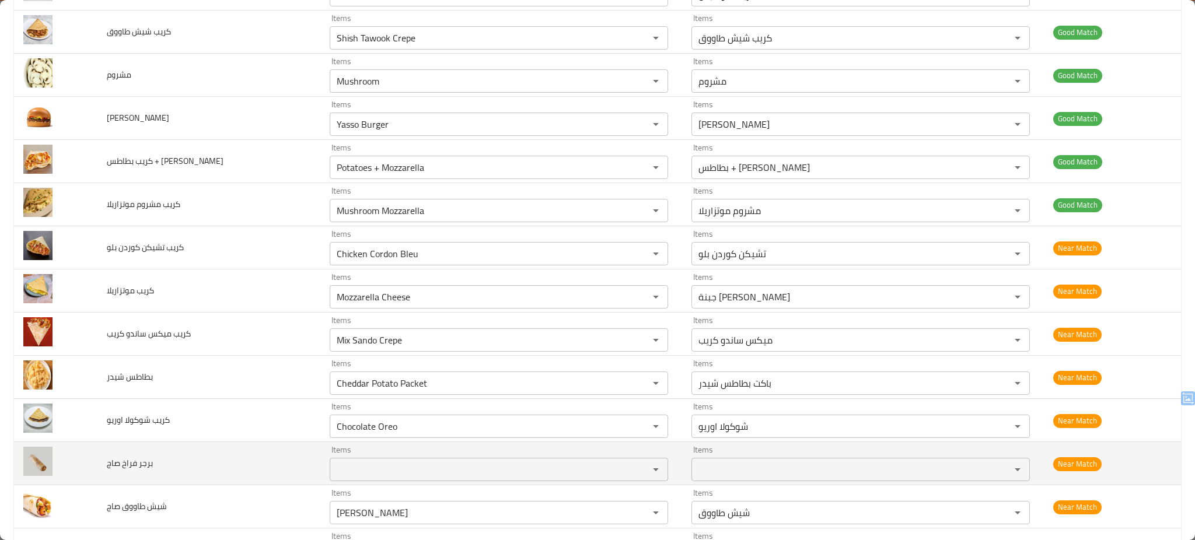
click at [229, 469] on td "برجر فراخ صاج" at bounding box center [208, 463] width 223 height 43
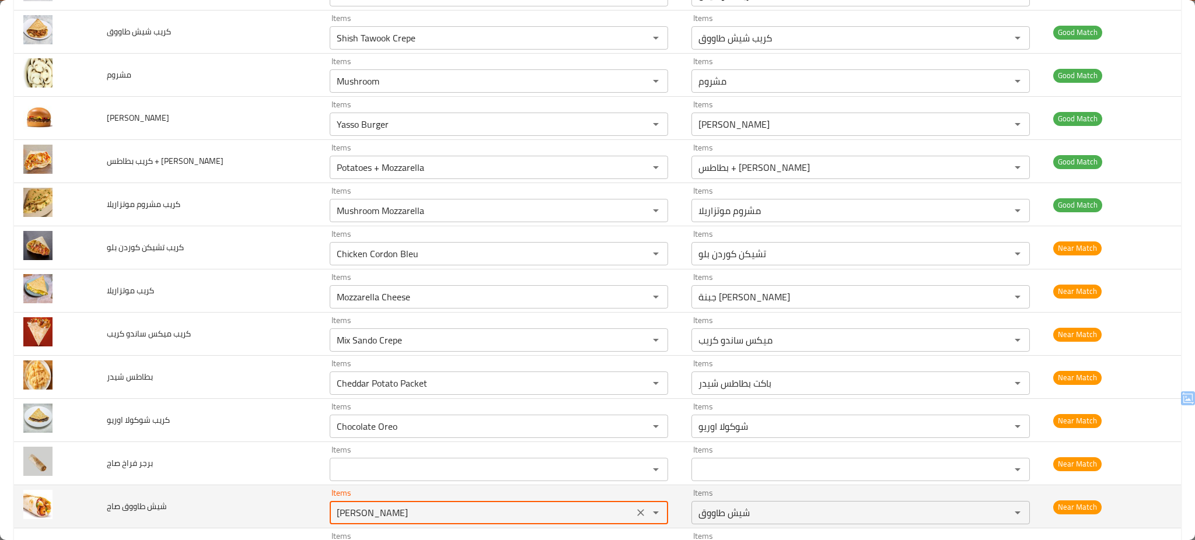
click at [421, 511] on صاج "Shish Tawook" at bounding box center [481, 513] width 297 height 16
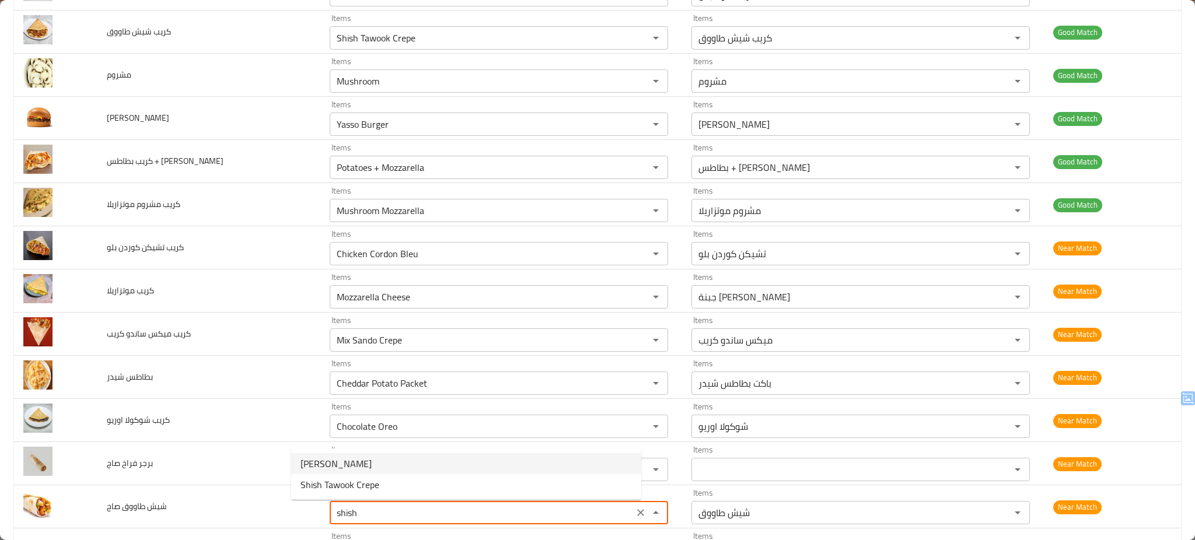
click at [397, 466] on صاج-option-0 "Shish Tawook" at bounding box center [466, 464] width 350 height 21
type صاج "Shish Tawook"
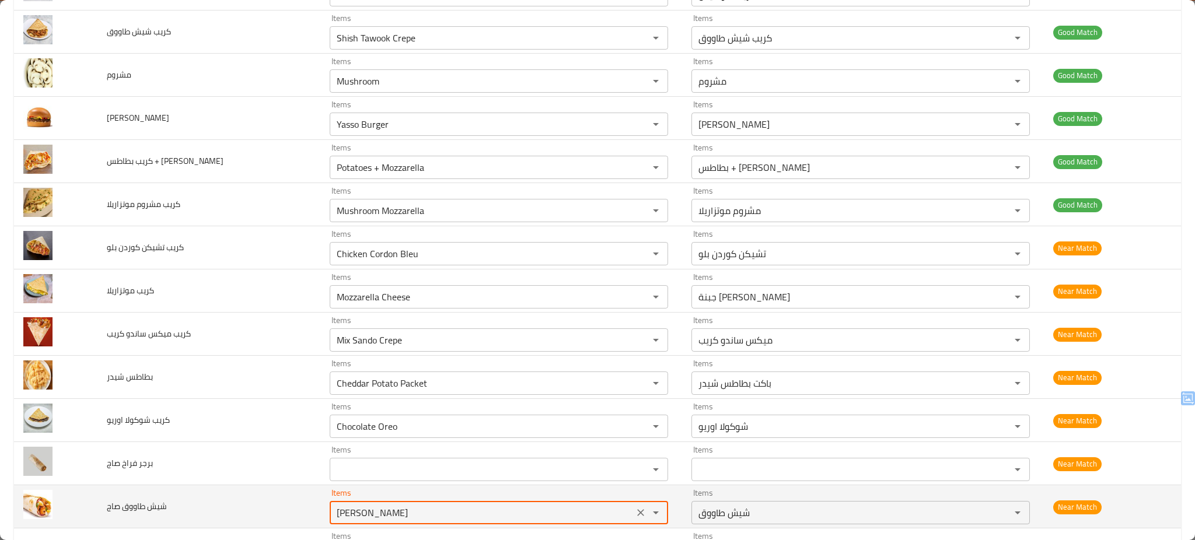
click at [232, 518] on td "شيش طاووق صاج" at bounding box center [208, 507] width 223 height 43
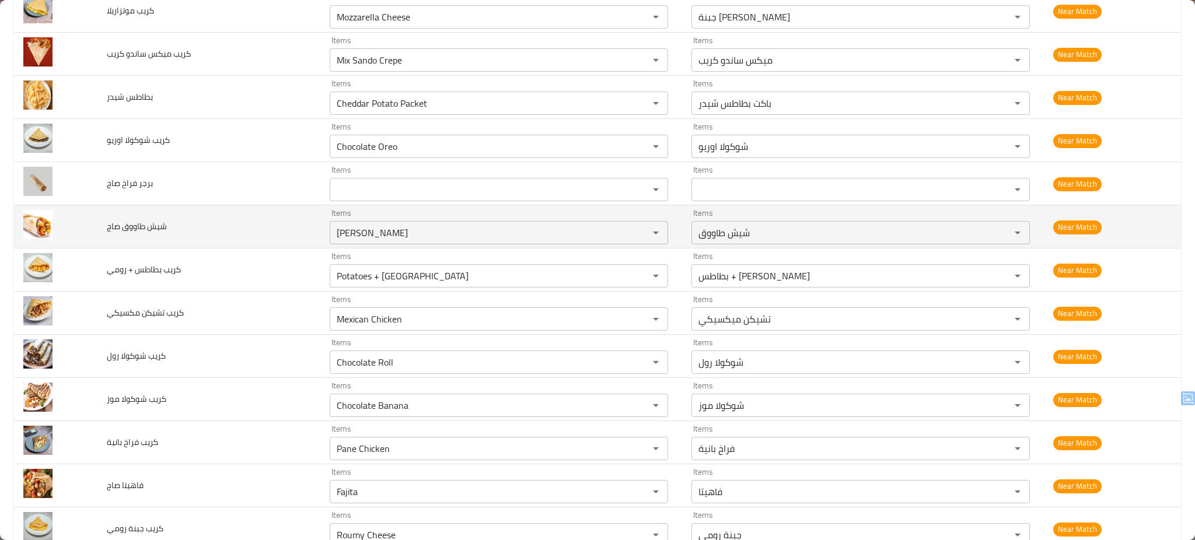
scroll to position [1214, 0]
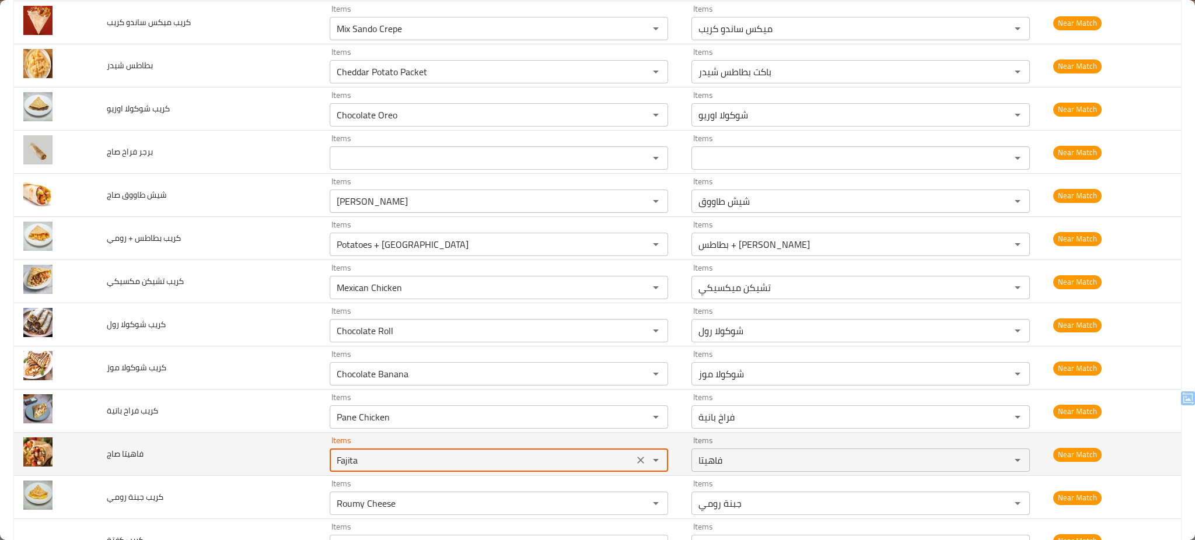
click at [385, 469] on صاج "Fajita" at bounding box center [481, 460] width 297 height 16
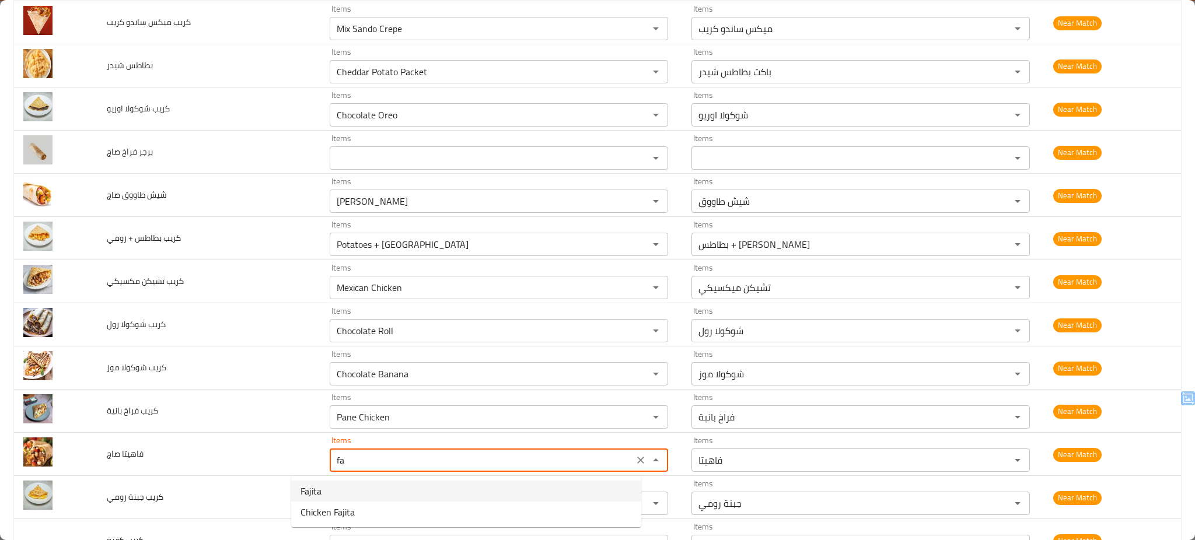
click at [338, 488] on صاج-option-0 "Fajita" at bounding box center [466, 491] width 350 height 21
type صاج "Fajita"
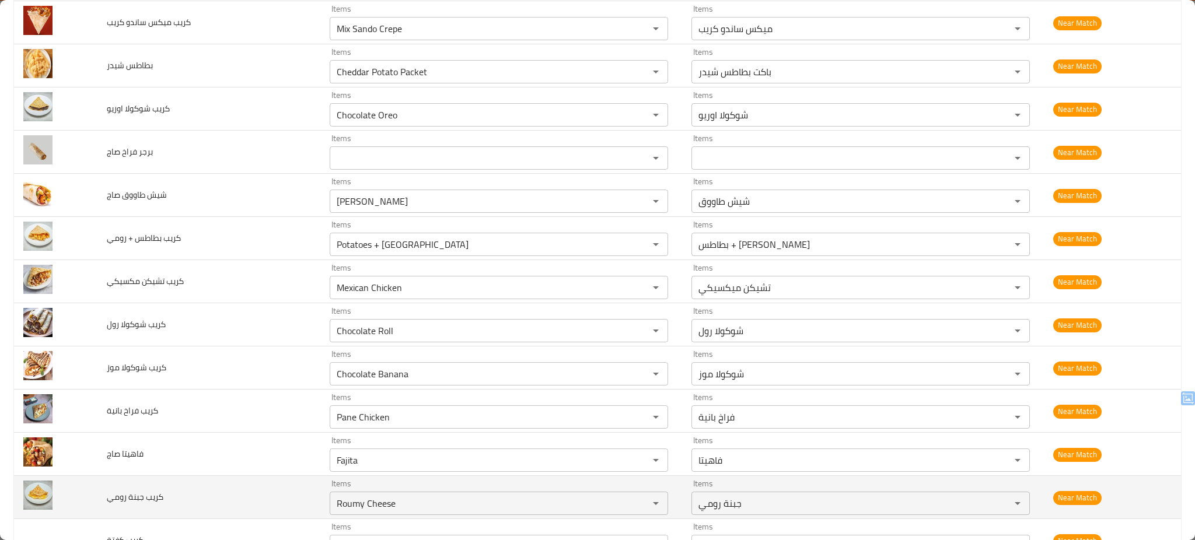
click at [220, 500] on td "كريب جبنة رومي" at bounding box center [208, 497] width 223 height 43
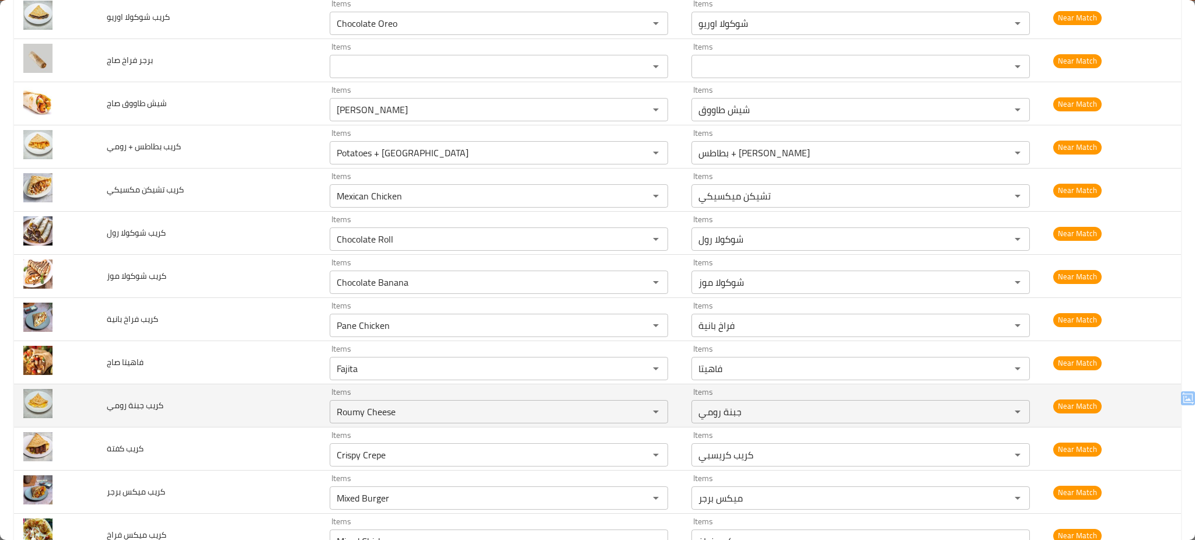
scroll to position [1307, 0]
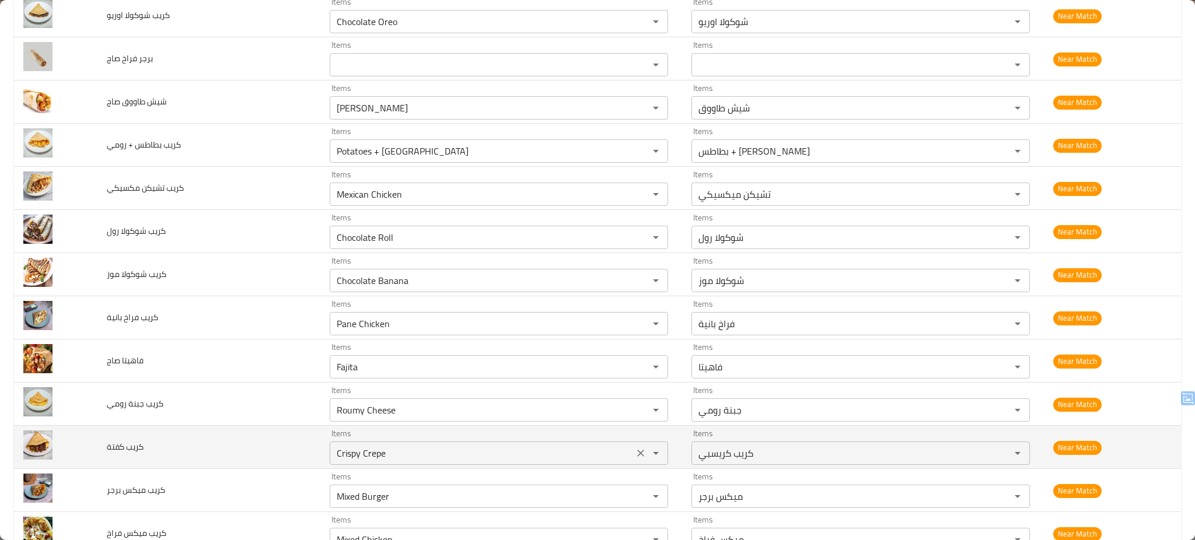
click at [395, 456] on كفتة "Crispy Crepe" at bounding box center [481, 453] width 297 height 16
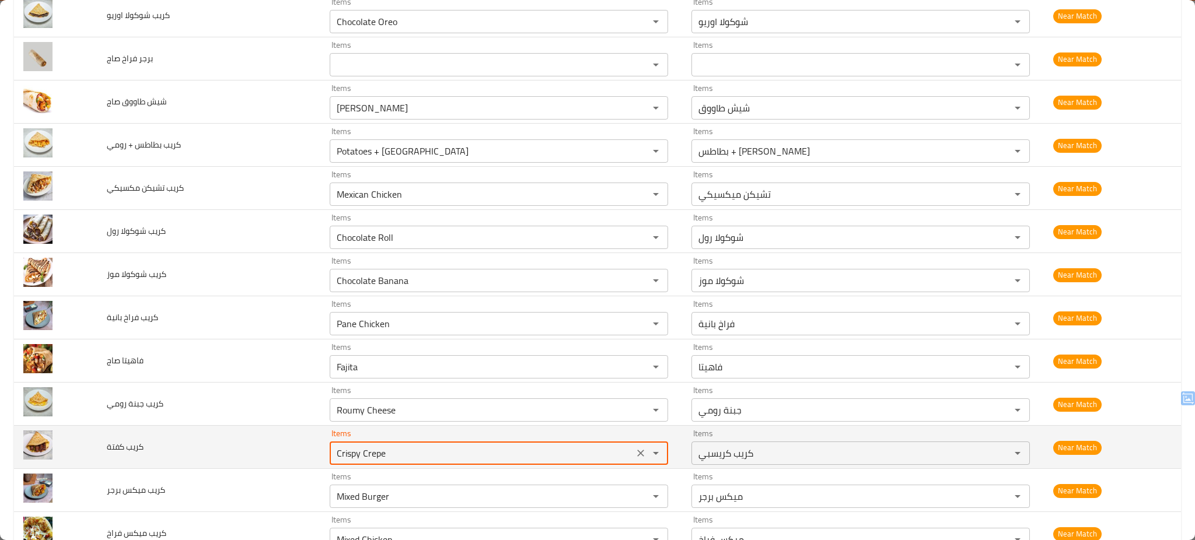
click at [395, 456] on كفتة "Crispy Crepe" at bounding box center [481, 453] width 297 height 16
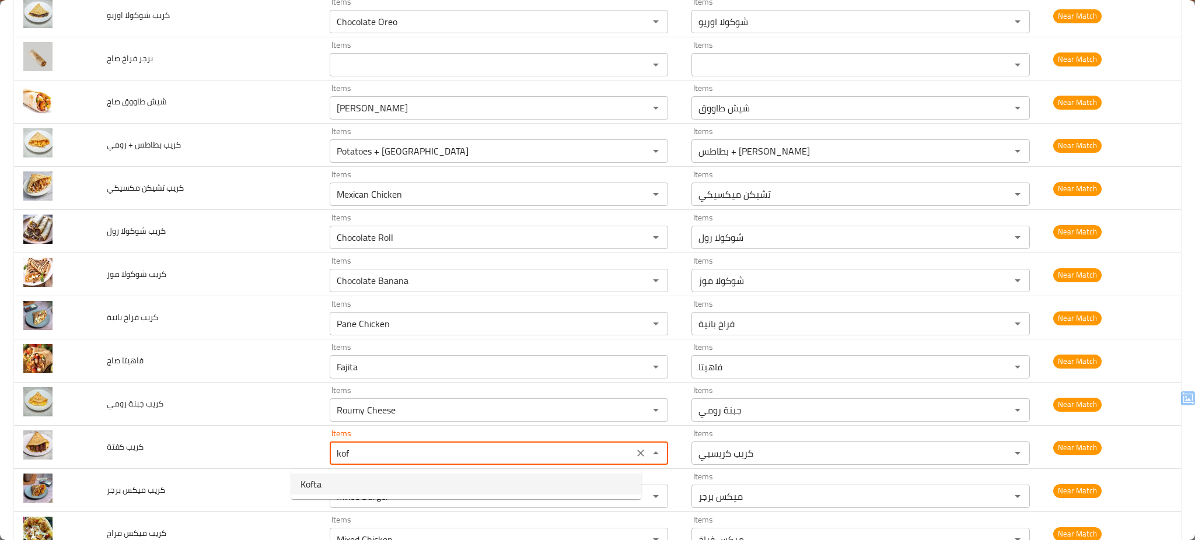
click at [344, 483] on كفتة-option-0 "Kofta" at bounding box center [466, 484] width 350 height 21
type كفتة "Kofta"
type كفتة-ar "كفتة"
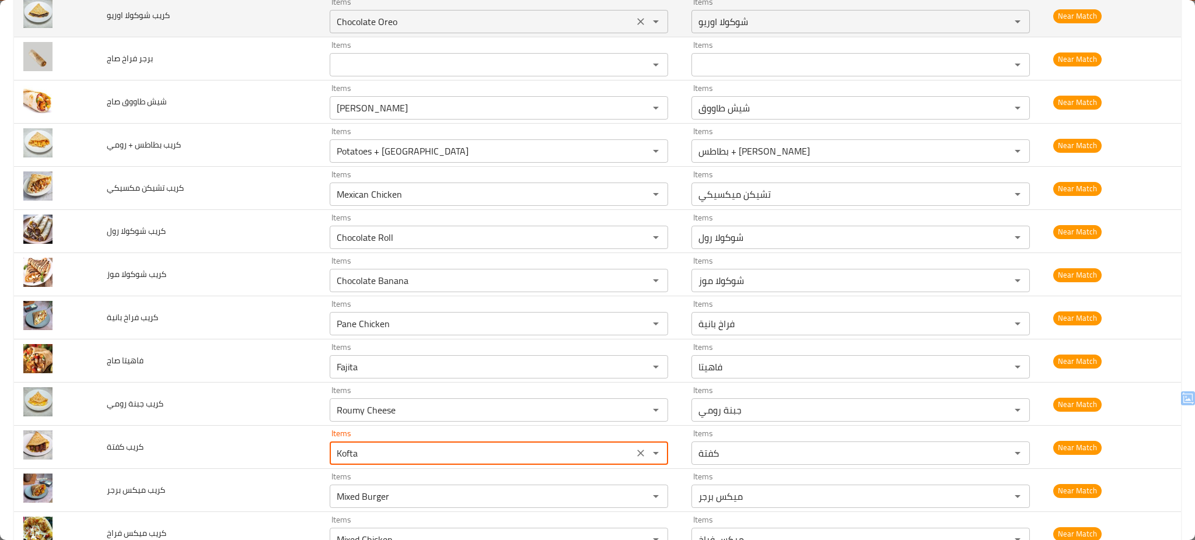
type كفتة "Kofta"
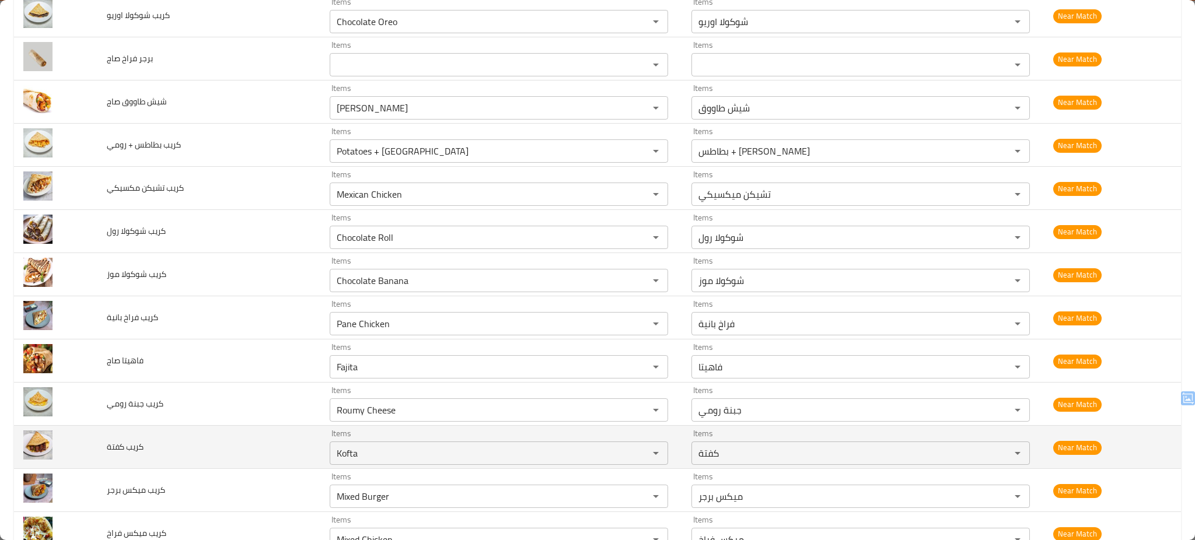
click at [221, 465] on td "كريب كفتة" at bounding box center [208, 447] width 223 height 43
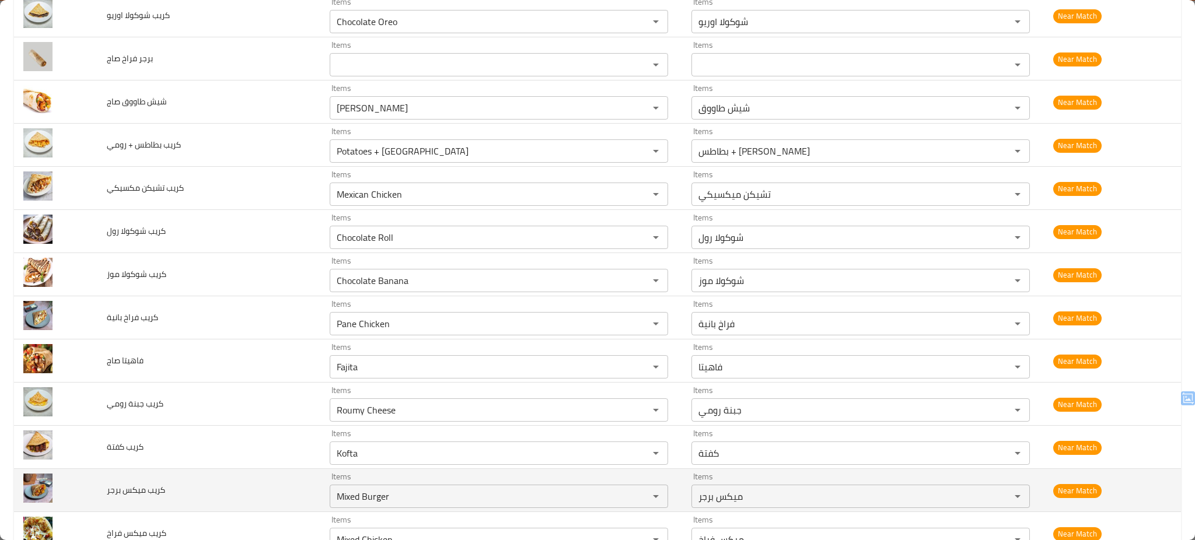
click at [233, 498] on td "كريب ميكس برجر" at bounding box center [208, 490] width 223 height 43
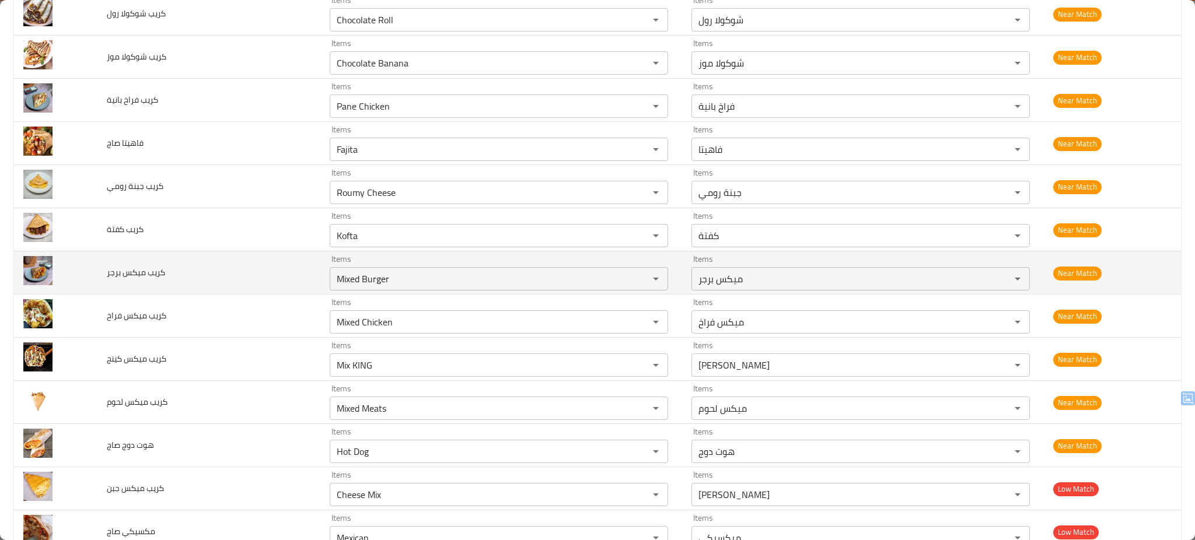
scroll to position [1556, 0]
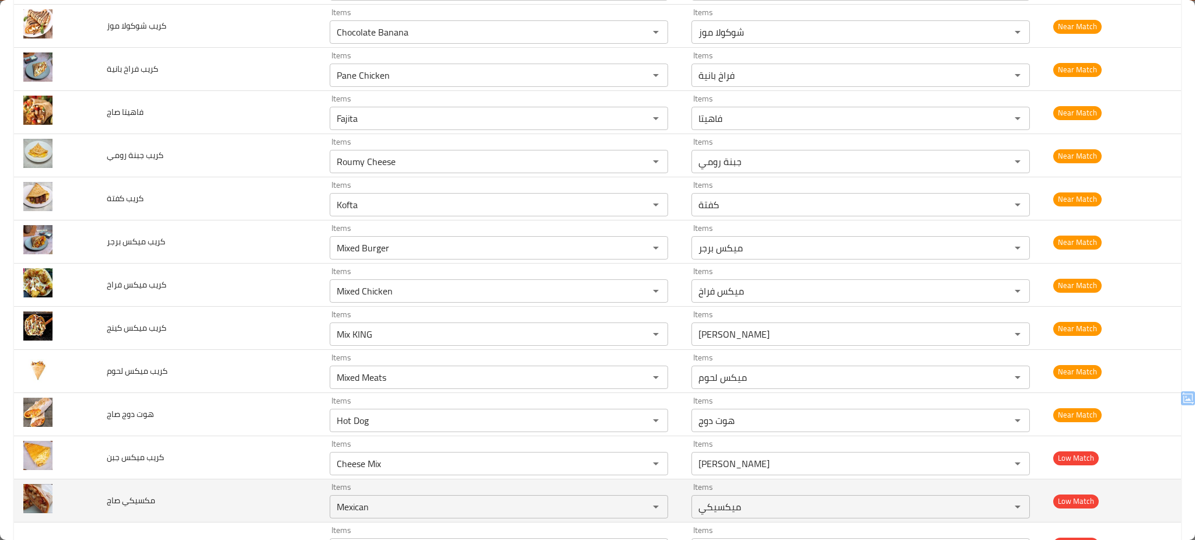
click at [248, 494] on td "مكسيكي صاج" at bounding box center [208, 501] width 223 height 43
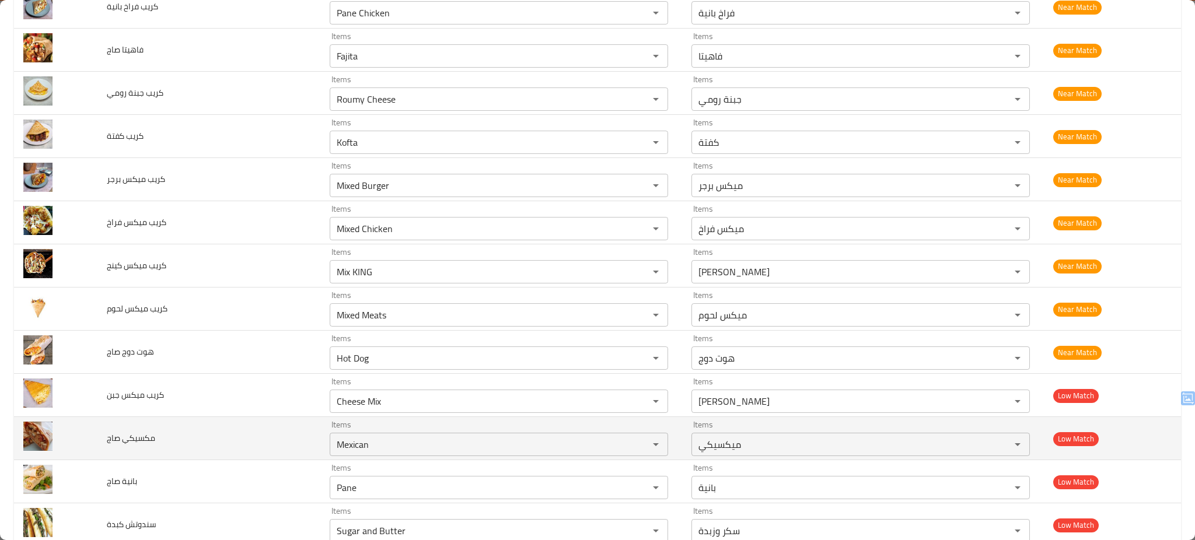
scroll to position [1649, 0]
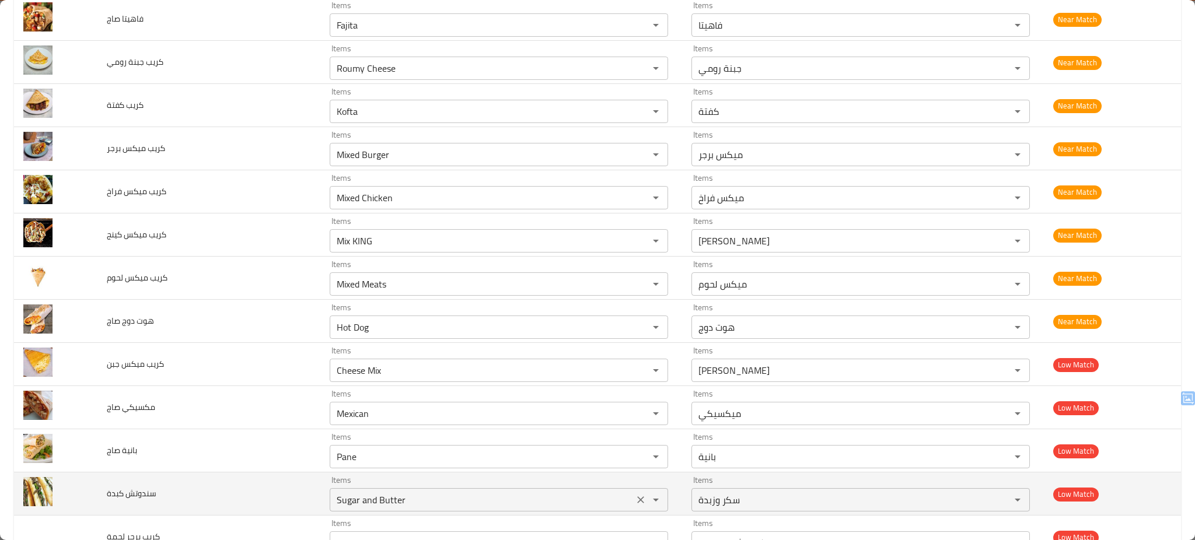
click at [393, 501] on كبدة "Sugar and Butter" at bounding box center [481, 500] width 297 height 16
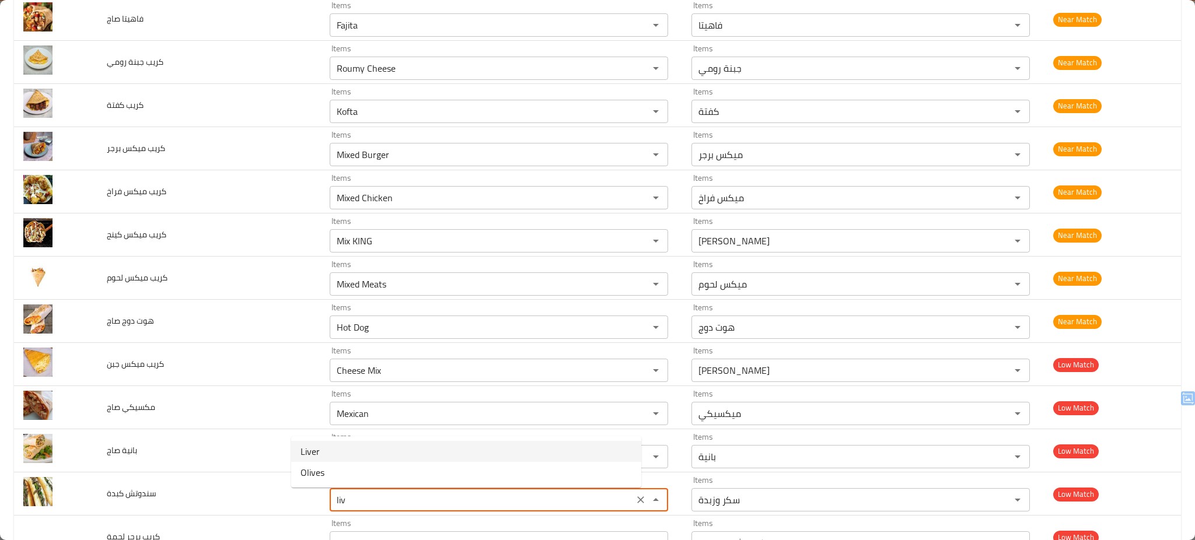
click at [346, 452] on كبدة-option-0 "Liver" at bounding box center [466, 451] width 350 height 21
type كبدة "Liver"
type كبدة-ar "كبدة"
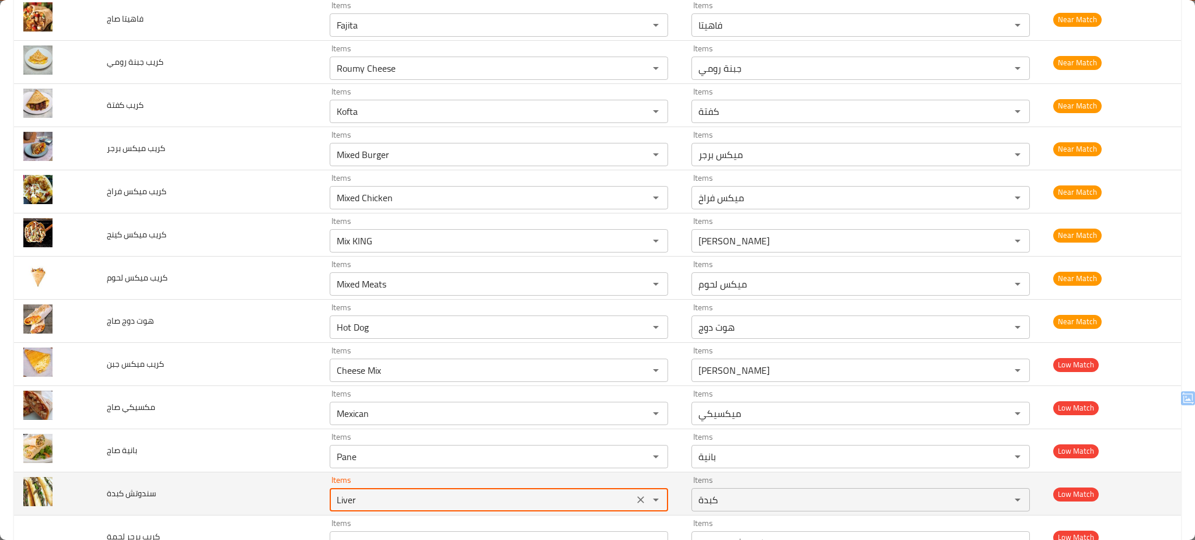
type كبدة "Liver"
click at [235, 504] on td "سندوتش كبدة" at bounding box center [208, 494] width 223 height 43
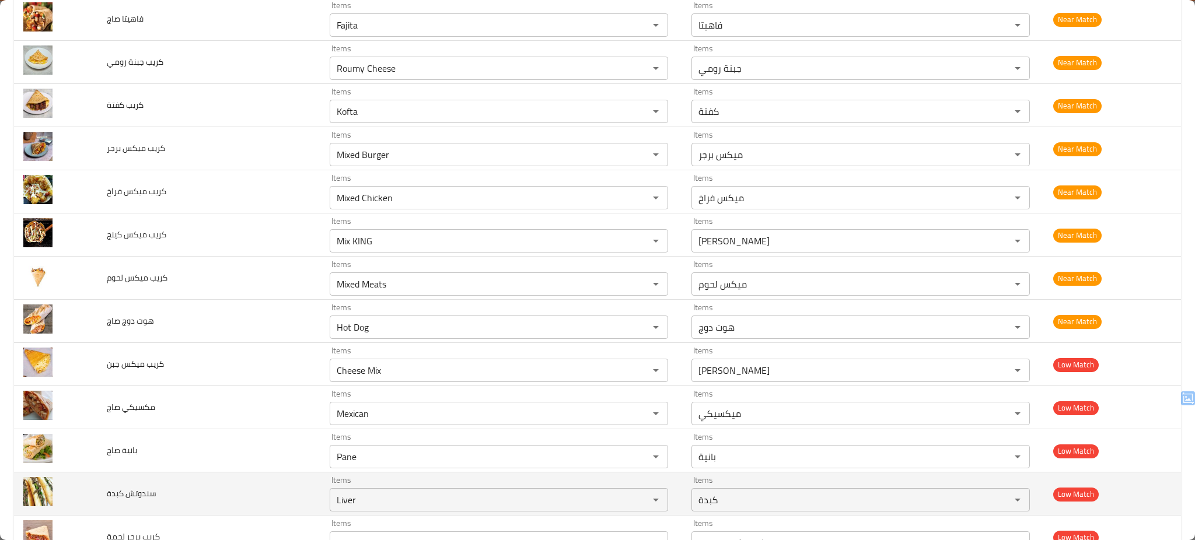
scroll to position [1681, 0]
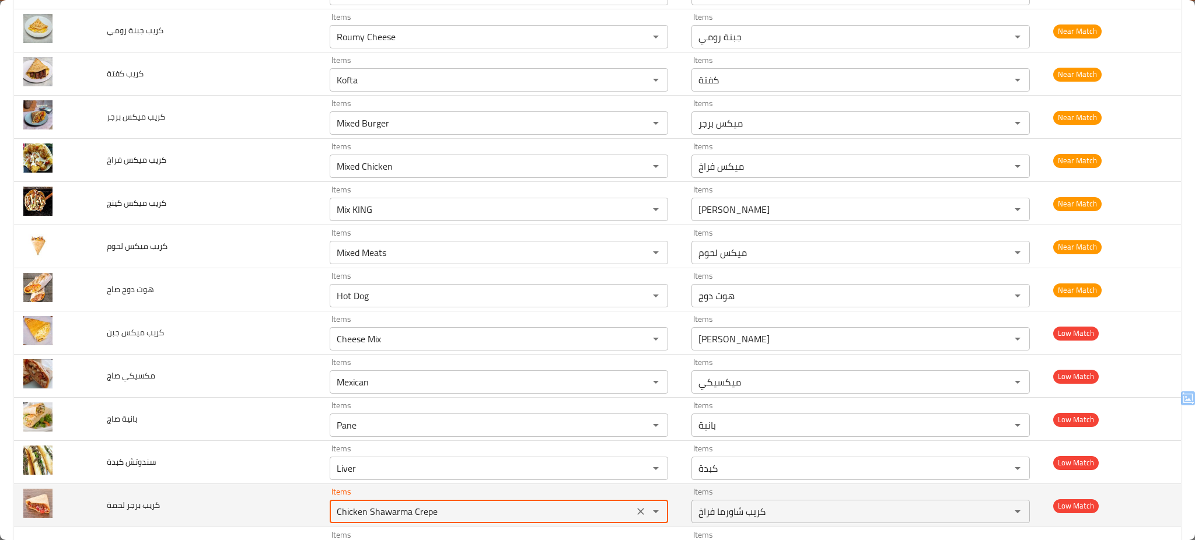
click at [347, 508] on لحمة "Chicken Shawarma Crepe" at bounding box center [481, 512] width 297 height 16
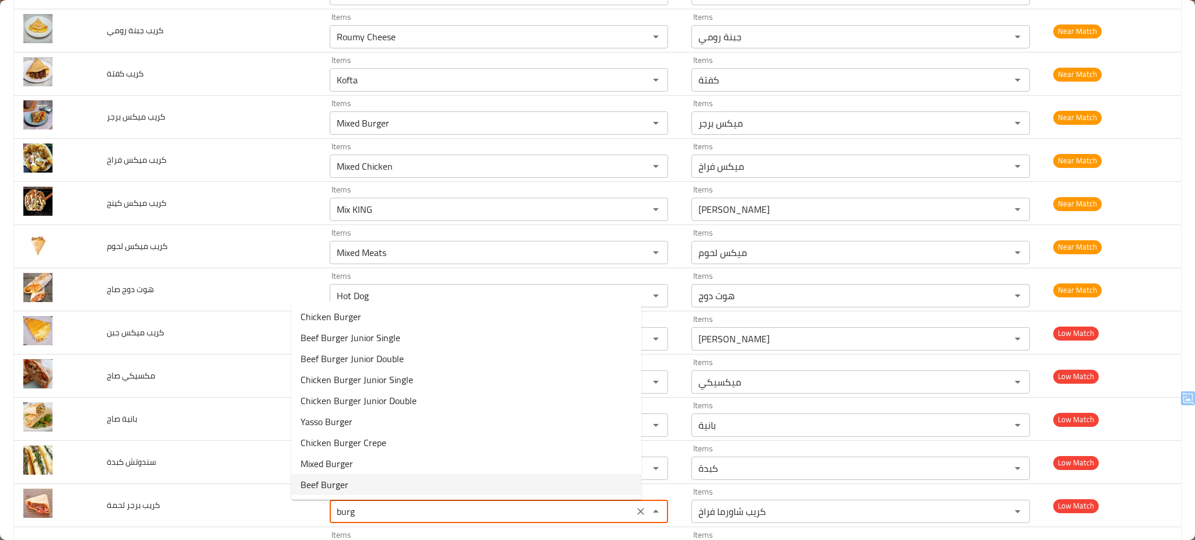
click at [348, 484] on لحمة-option-8 "Beef Burger" at bounding box center [466, 485] width 350 height 21
type لحمة "Beef Burger"
type لحمة-ar "برجر لحم بقري"
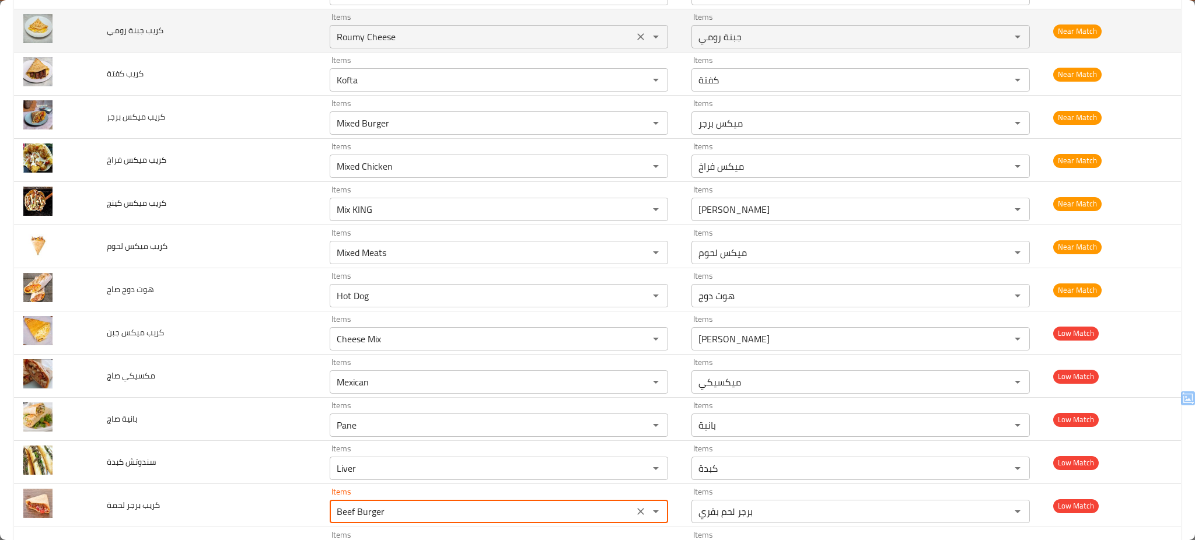
type لحمة "Beef Burger"
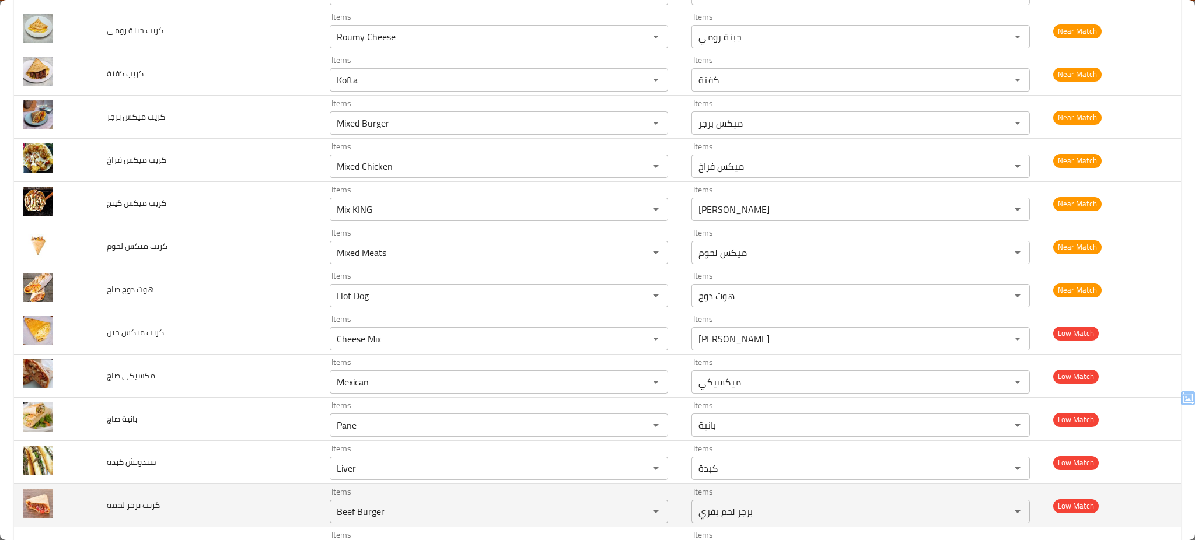
click at [249, 515] on td "كريب برجر لحمة" at bounding box center [208, 505] width 223 height 43
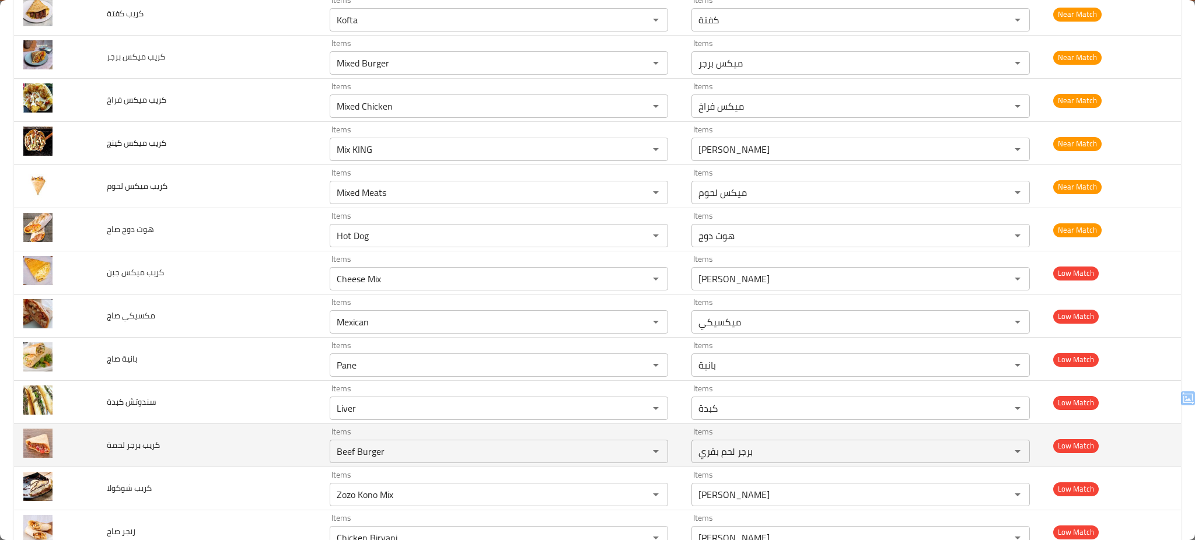
scroll to position [1743, 0]
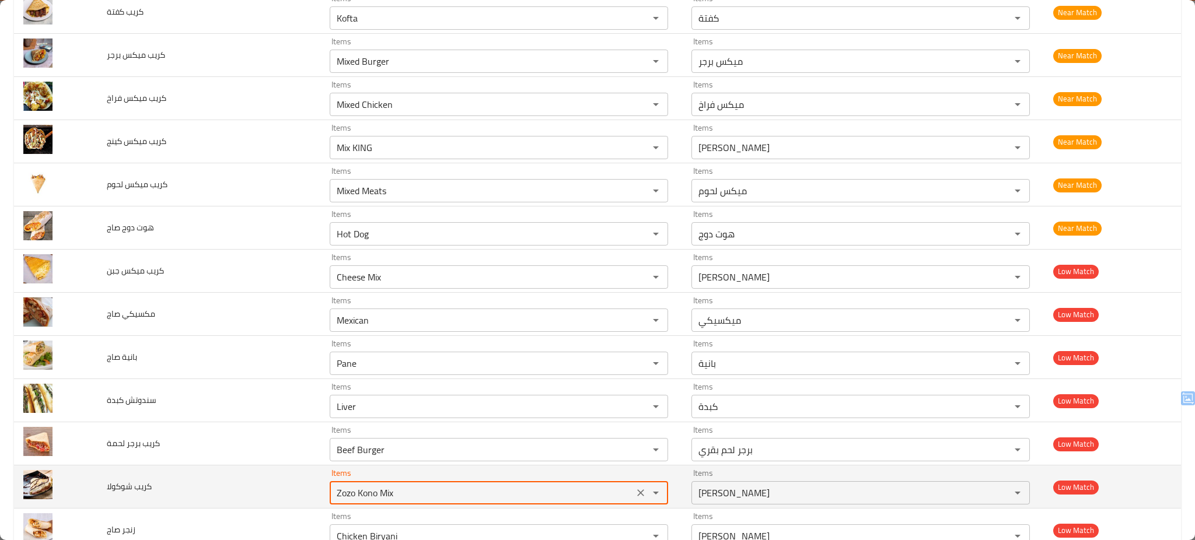
click at [431, 500] on شوكولا "Zozo Kono Mix" at bounding box center [481, 493] width 297 height 16
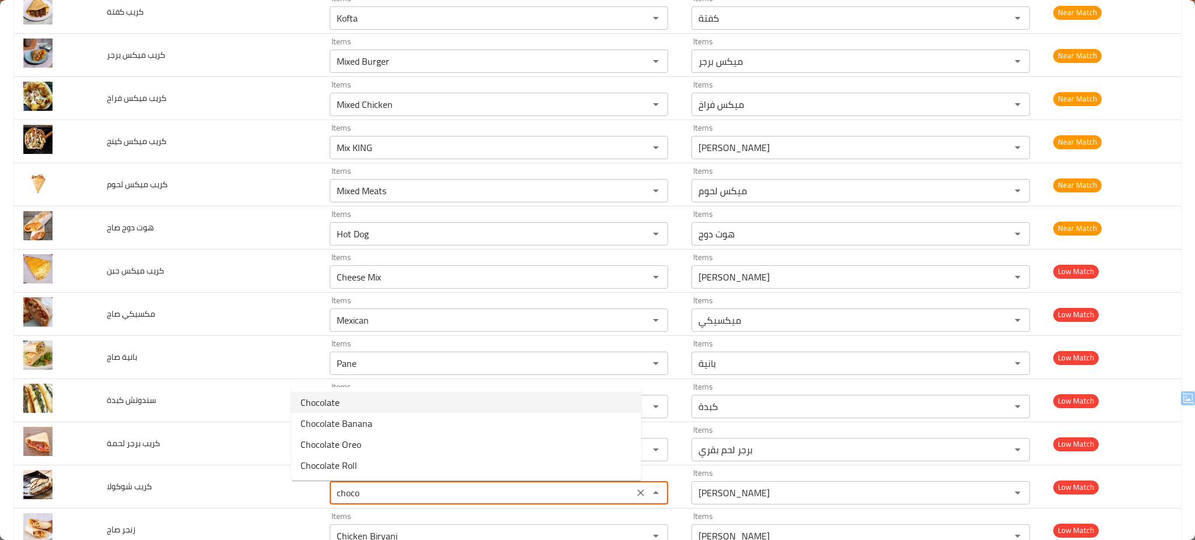
click at [367, 407] on شوكولا-option-0 "Chocolate" at bounding box center [466, 402] width 350 height 21
type شوكولا "Chocolate"
type شوكولا-ar "شوكولا"
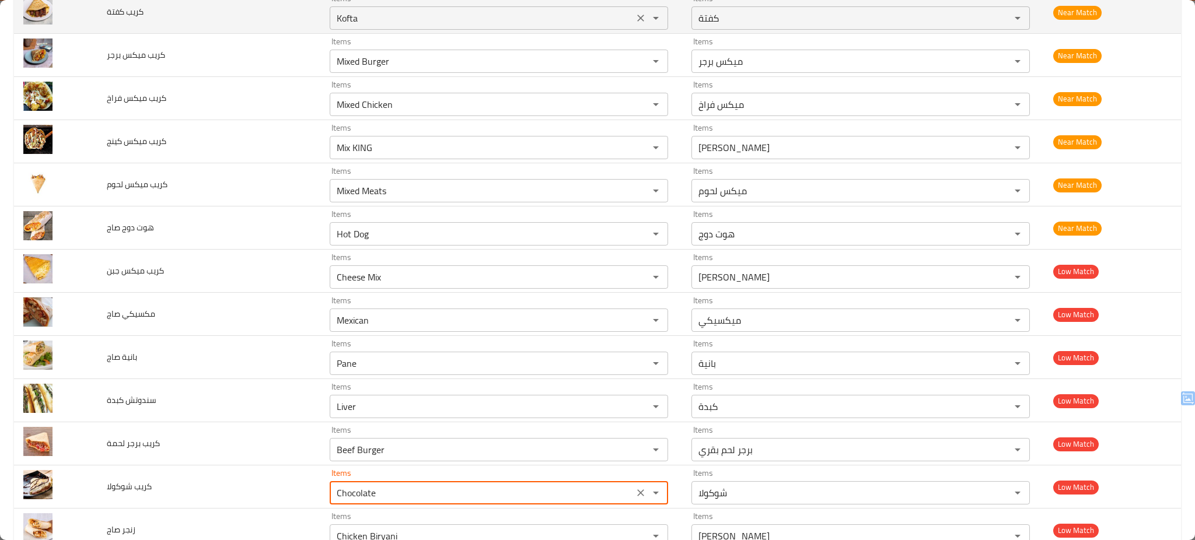
type شوكولا "Chocolate"
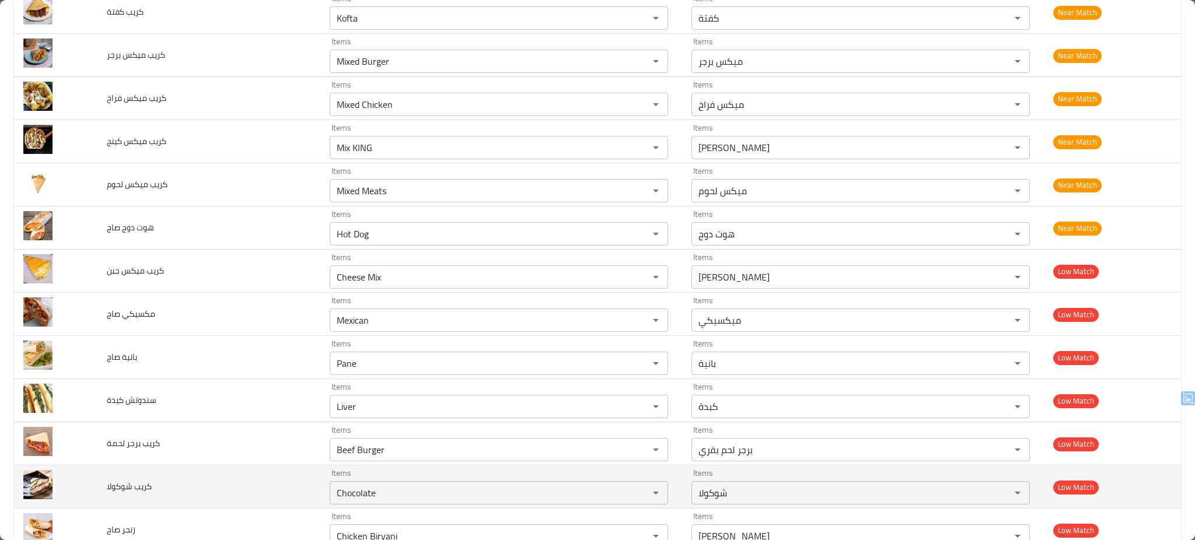
click at [195, 469] on td "كريب شوكولا" at bounding box center [208, 487] width 223 height 43
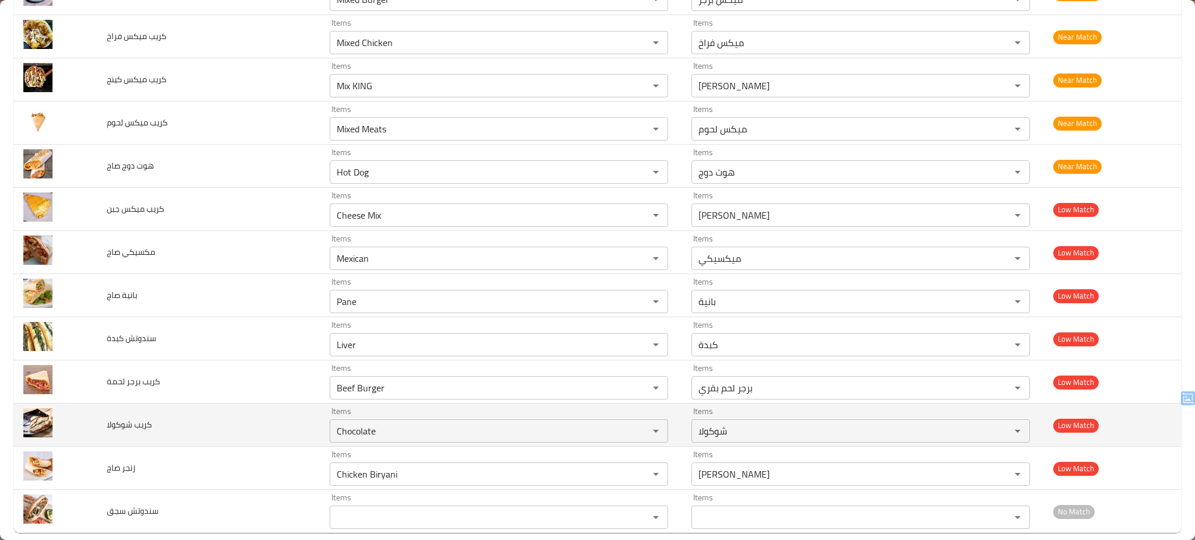
scroll to position [1805, 0]
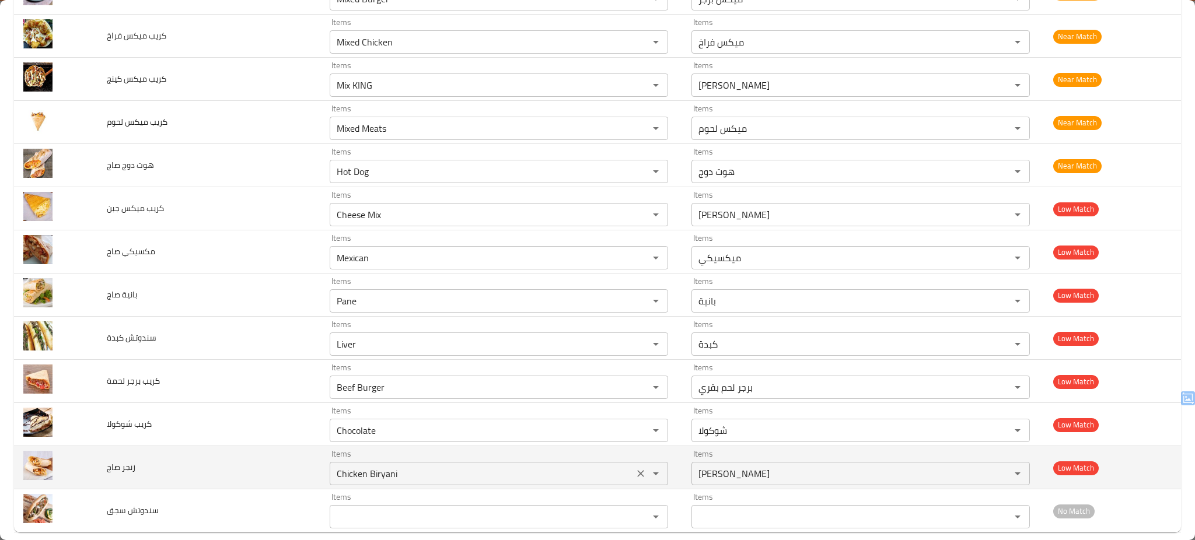
click at [384, 482] on صاج "Chicken Biryani" at bounding box center [481, 474] width 297 height 16
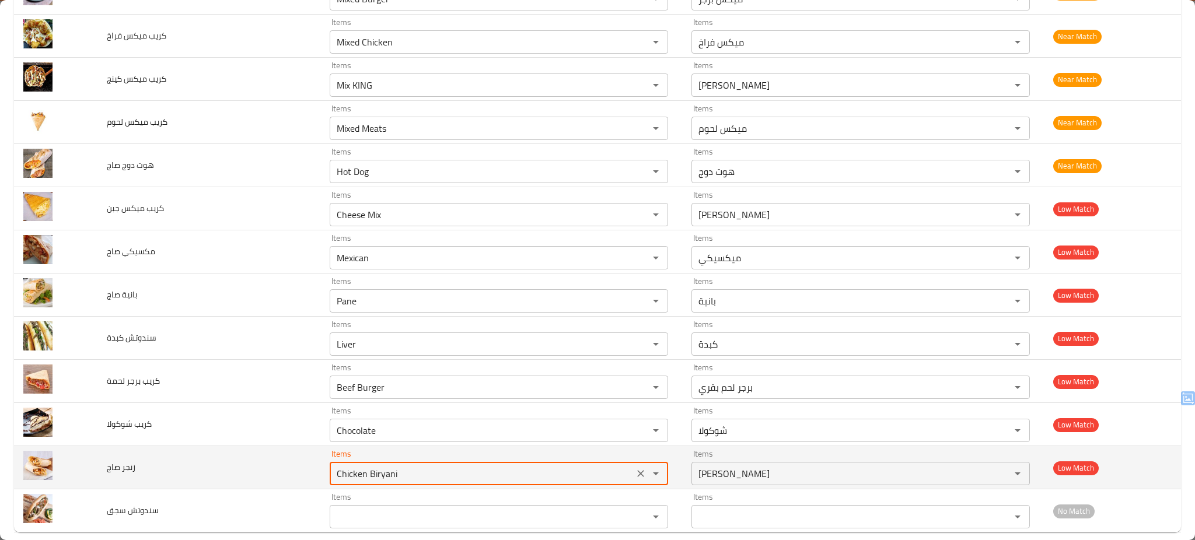
click at [384, 482] on صاج "Chicken Biryani" at bounding box center [481, 474] width 297 height 16
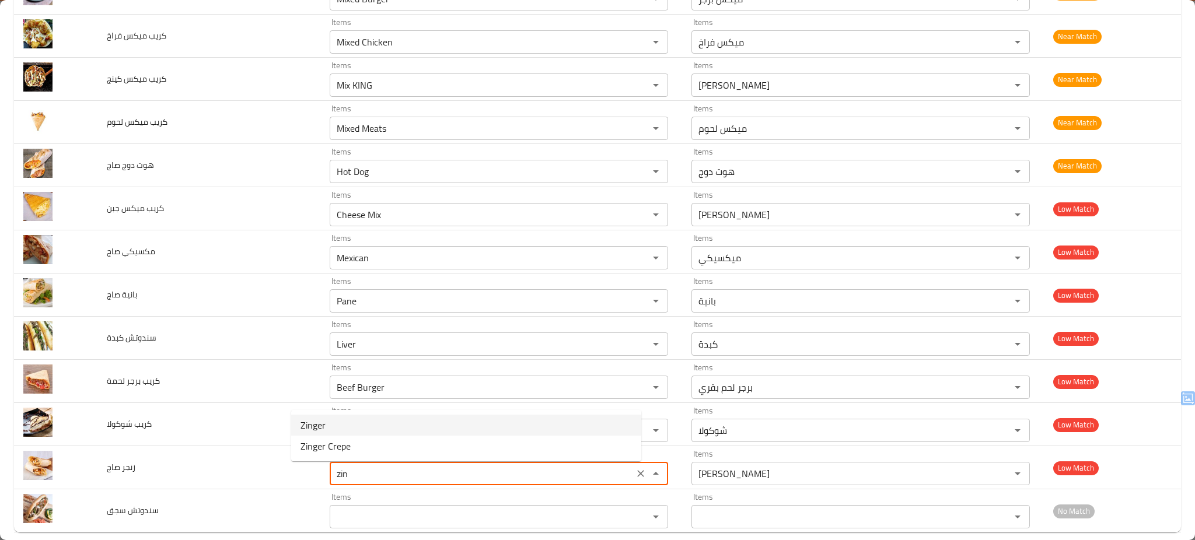
click at [348, 426] on صاج-option-0 "Zinger" at bounding box center [466, 425] width 350 height 21
type صاج "Zinger"
type صاج-ar "زنجر"
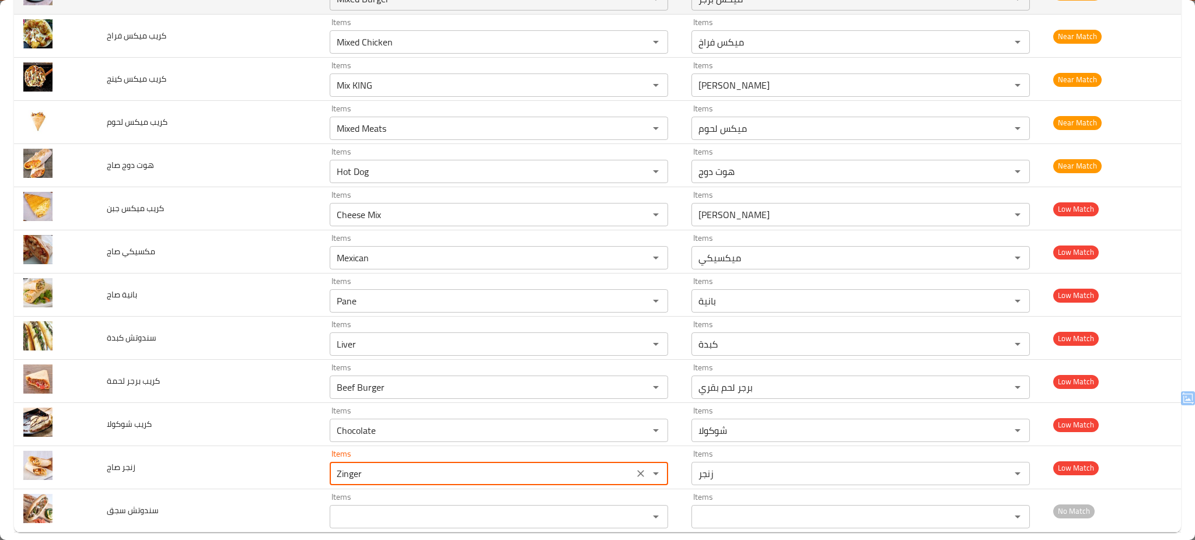
type صاج "Zinger"
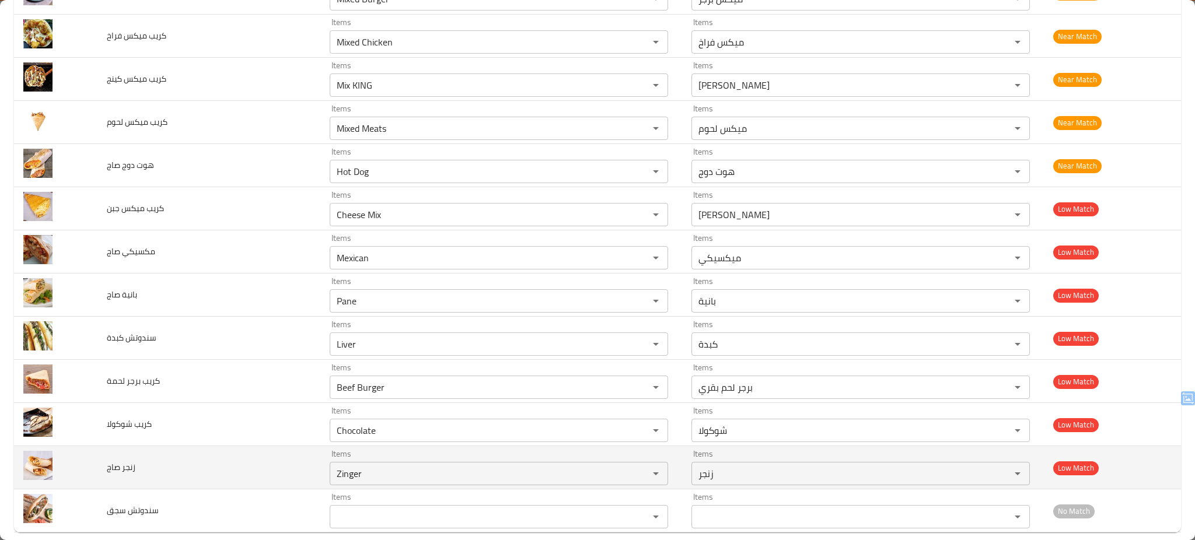
click at [219, 475] on td "زنجر صاج" at bounding box center [208, 468] width 223 height 43
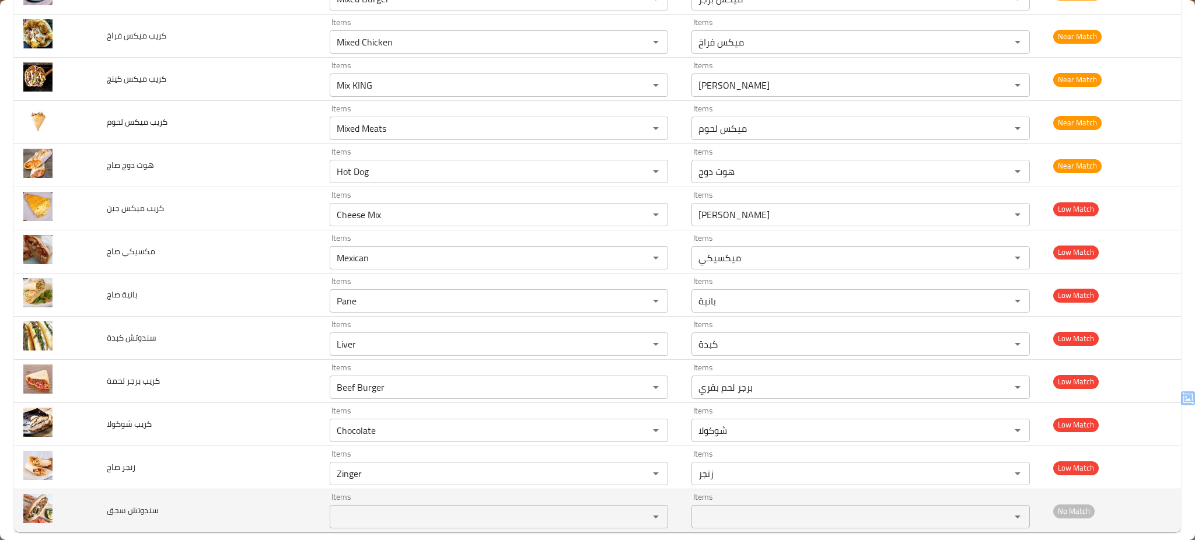
click at [330, 510] on div "Items" at bounding box center [499, 516] width 339 height 23
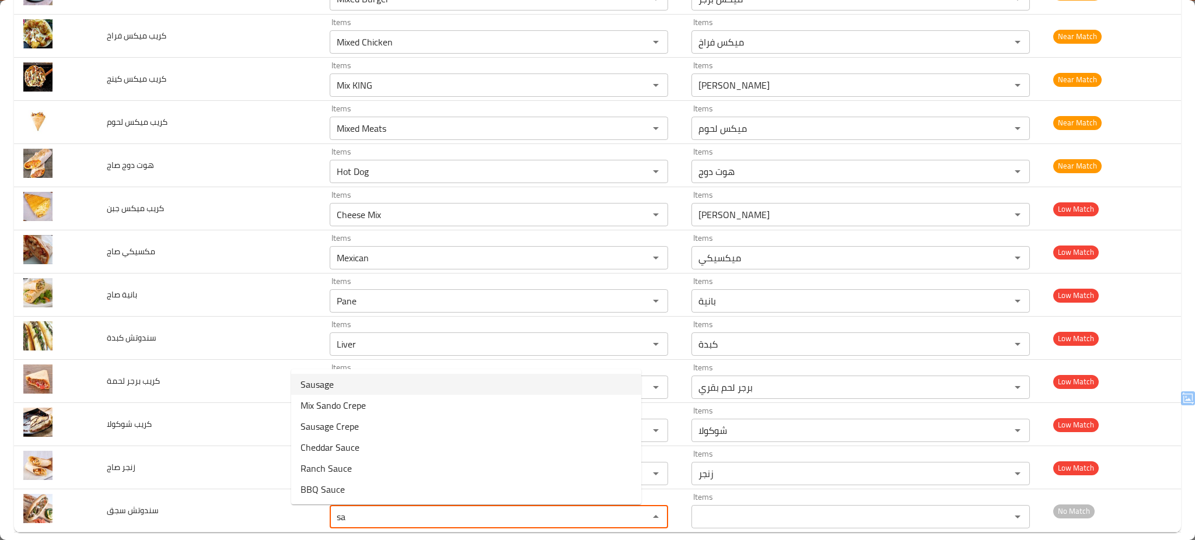
click at [353, 383] on سجق-option-0 "Sausage" at bounding box center [466, 384] width 350 height 21
type سجق "Sausage"
type سجق-ar "سجق"
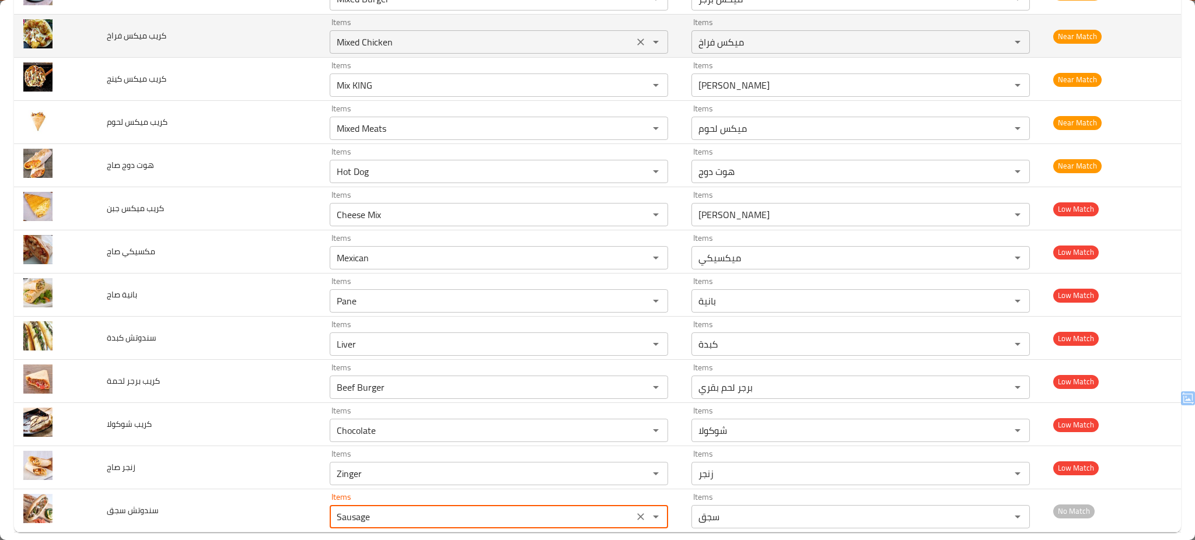
type سجق "Sausage"
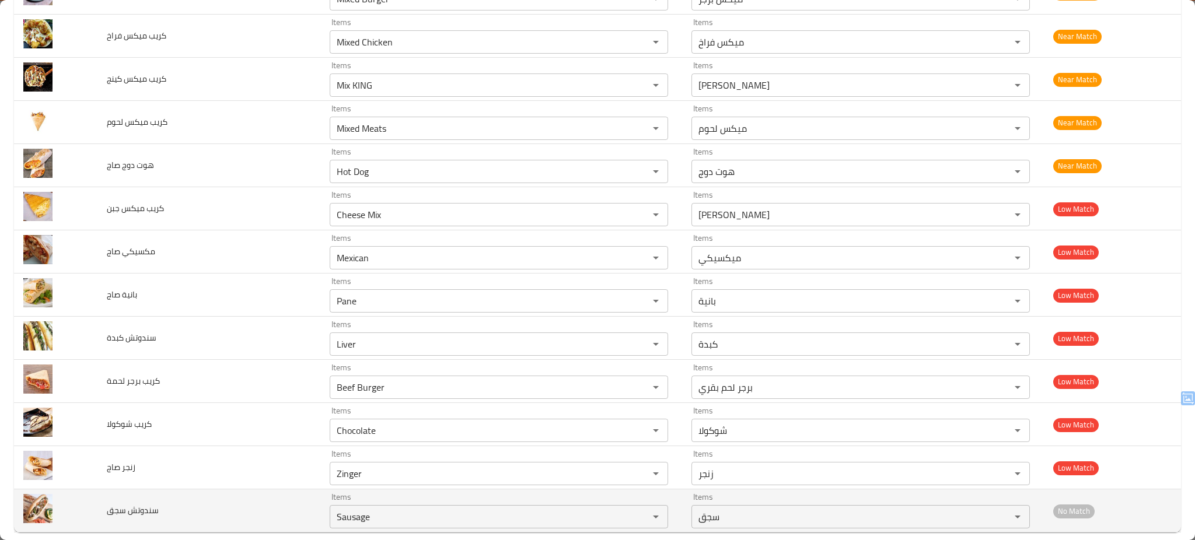
click at [239, 505] on td "سندوتش سجق" at bounding box center [208, 511] width 223 height 43
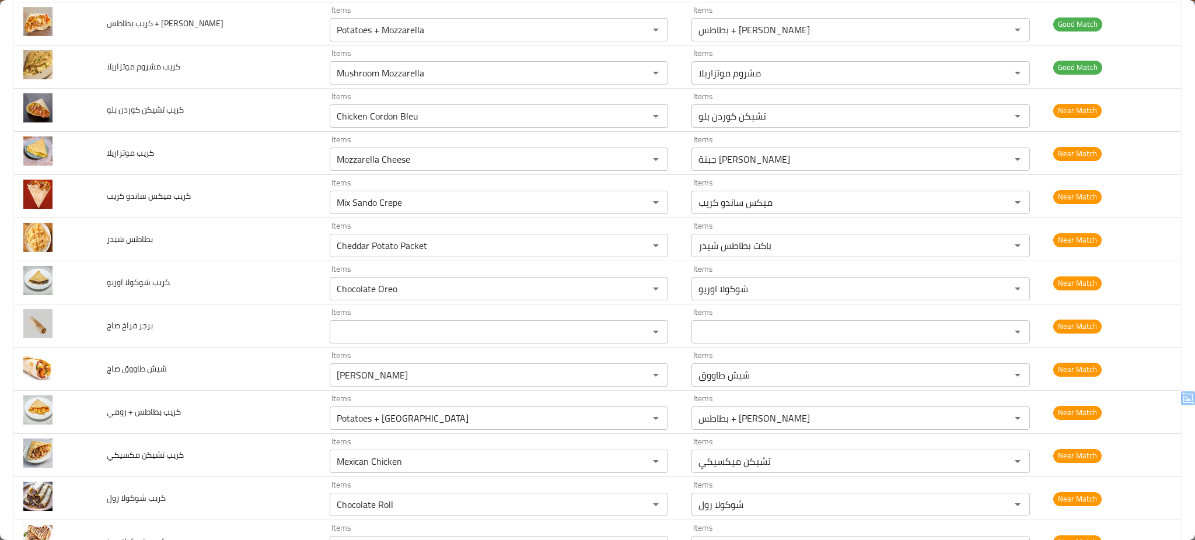
scroll to position [1076, 0]
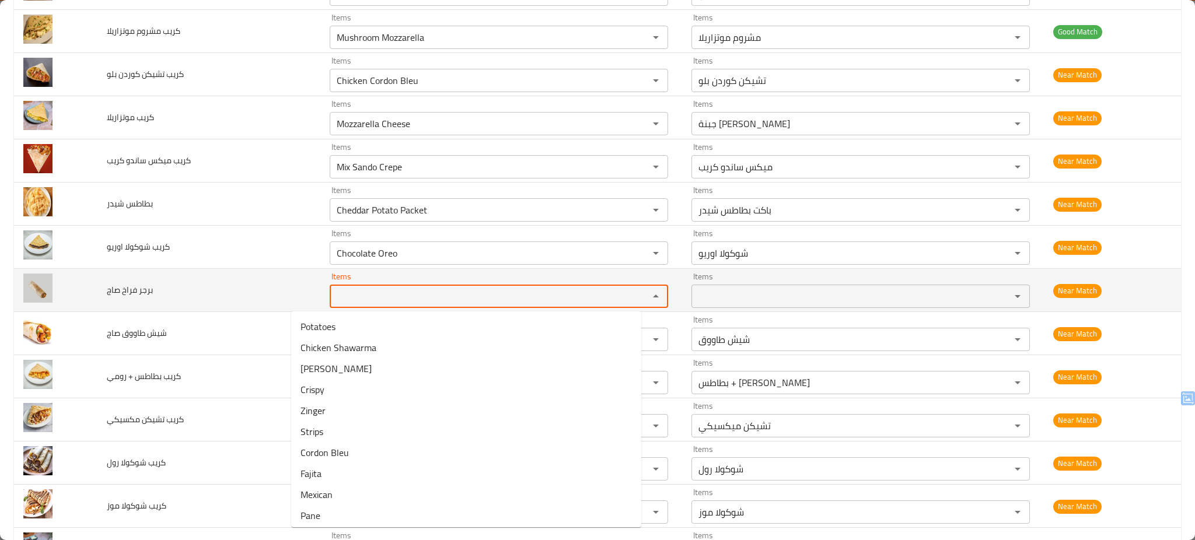
click at [333, 299] on صاج "Items" at bounding box center [481, 296] width 297 height 16
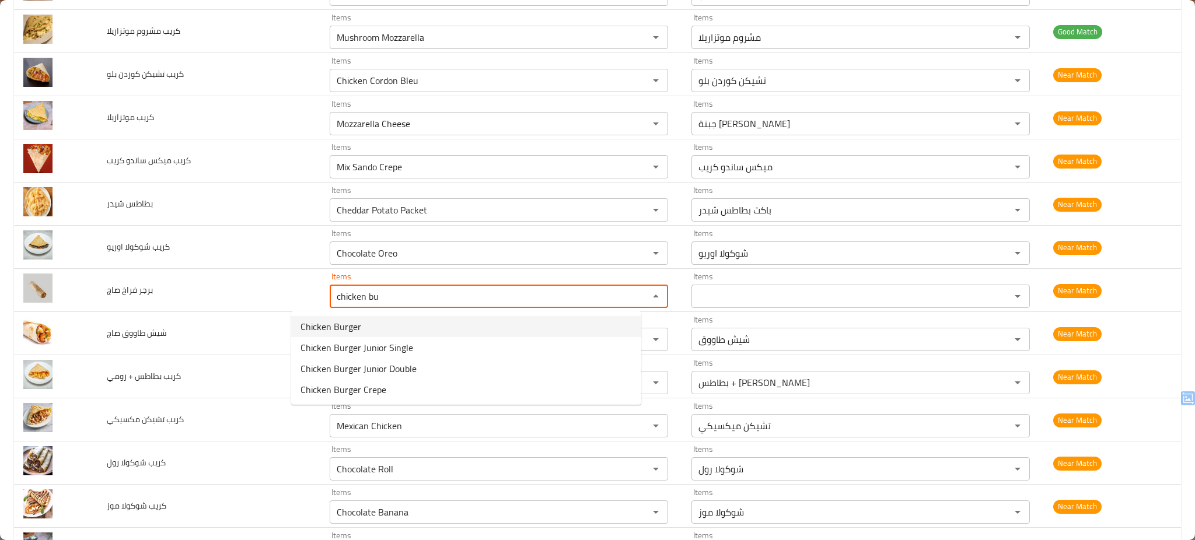
click at [325, 332] on span "Chicken Burger" at bounding box center [331, 327] width 61 height 14
type صاج "Chicken Burger"
type صاج-ar "برجر فراخ"
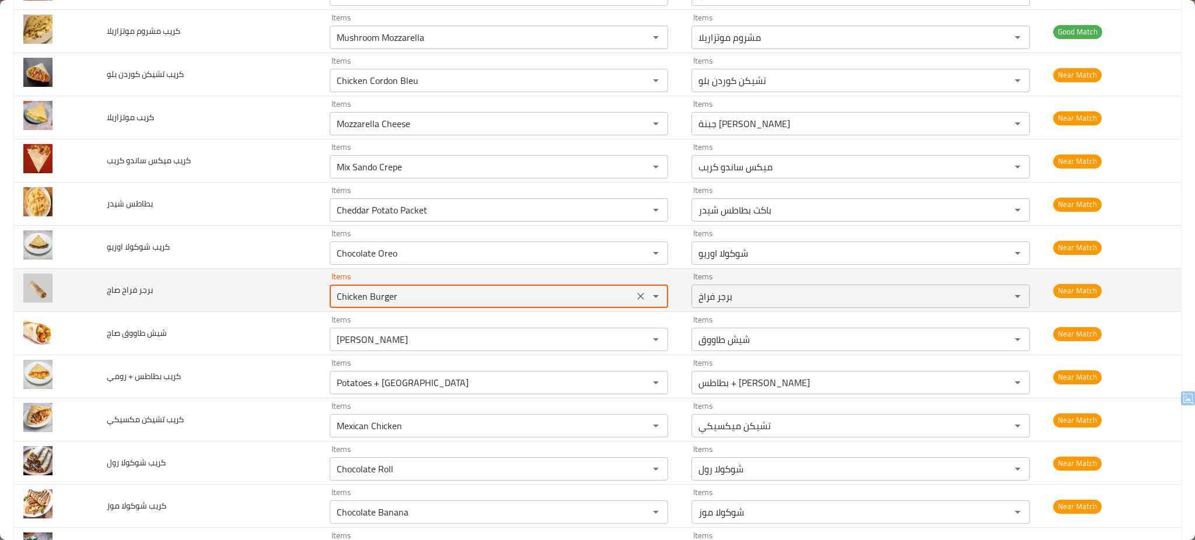
type صاج "Chicken Burger"
click at [253, 294] on td "برجر فراخ صاج" at bounding box center [208, 290] width 223 height 43
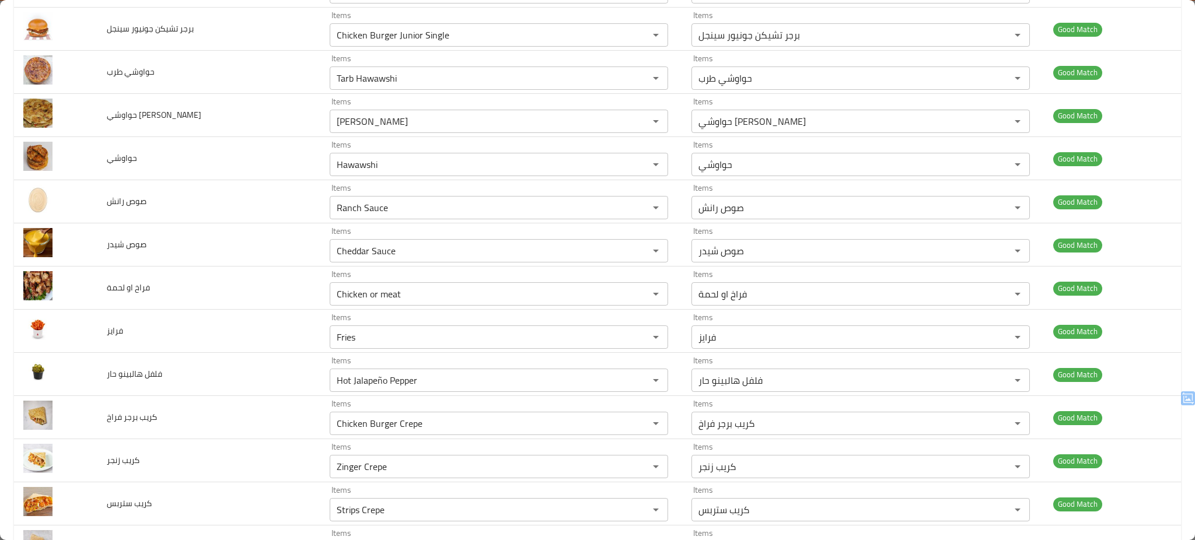
scroll to position [0, 0]
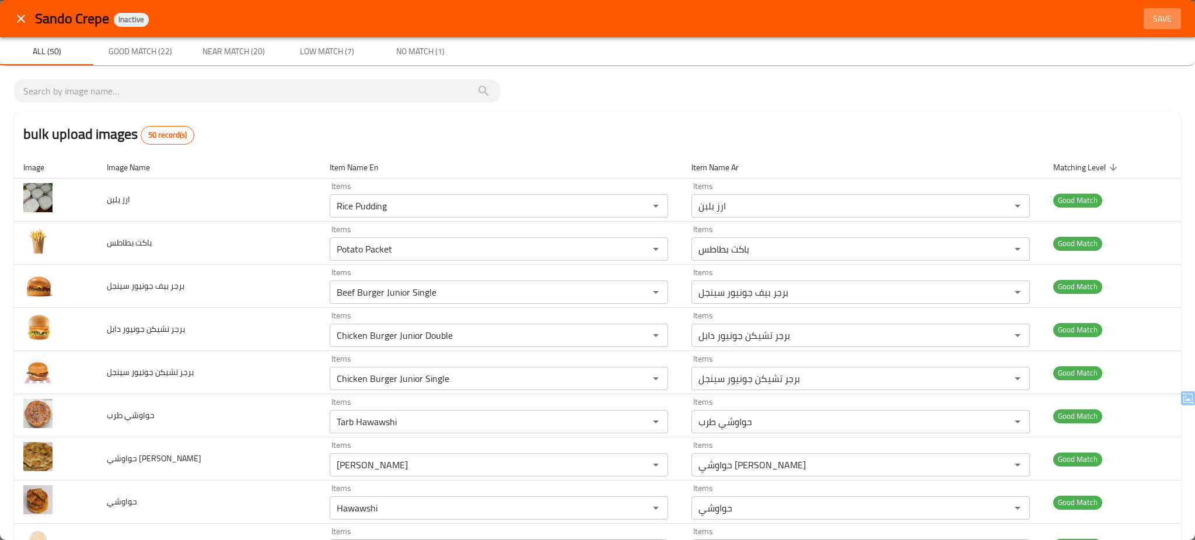
click at [1149, 20] on span "Save" at bounding box center [1163, 19] width 28 height 15
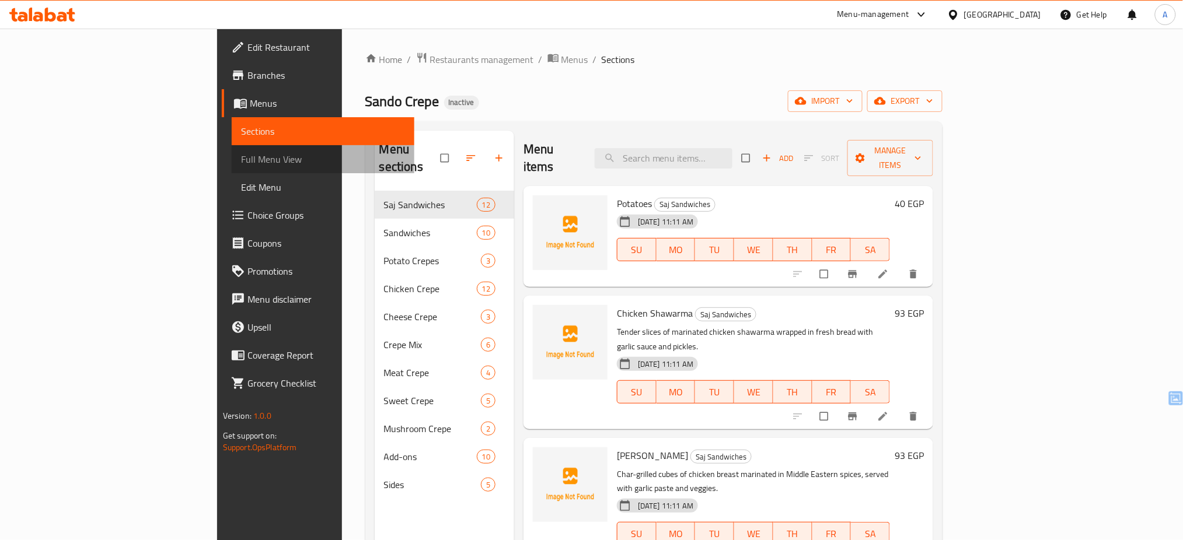
click at [241, 164] on span "Full Menu View" at bounding box center [323, 159] width 165 height 14
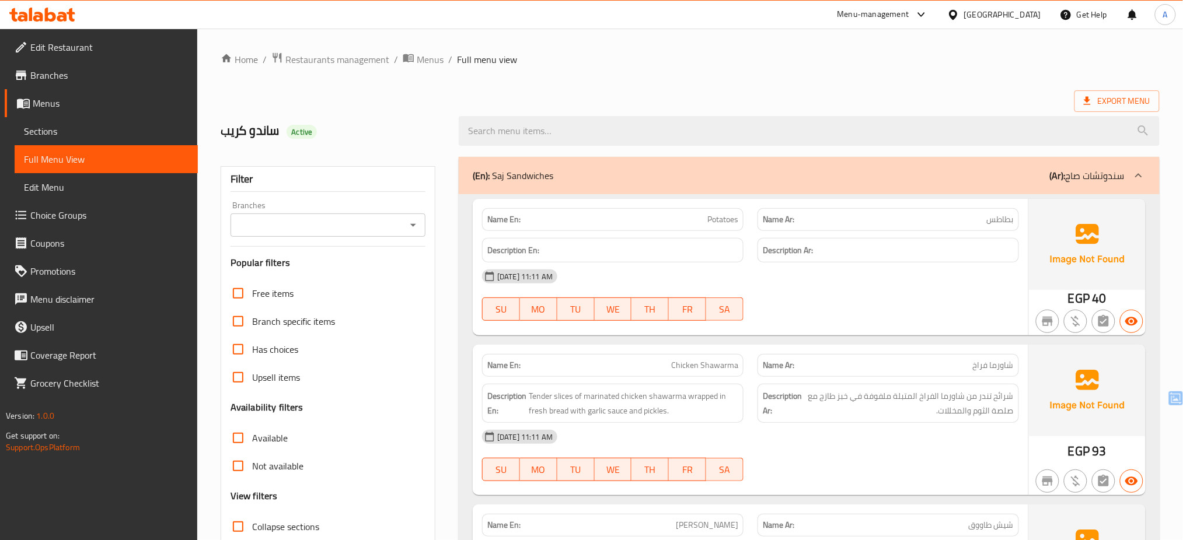
click at [806, 299] on div "11-08-2025 11:11 AM SU MO TU WE TH FR SA" at bounding box center [750, 295] width 551 height 65
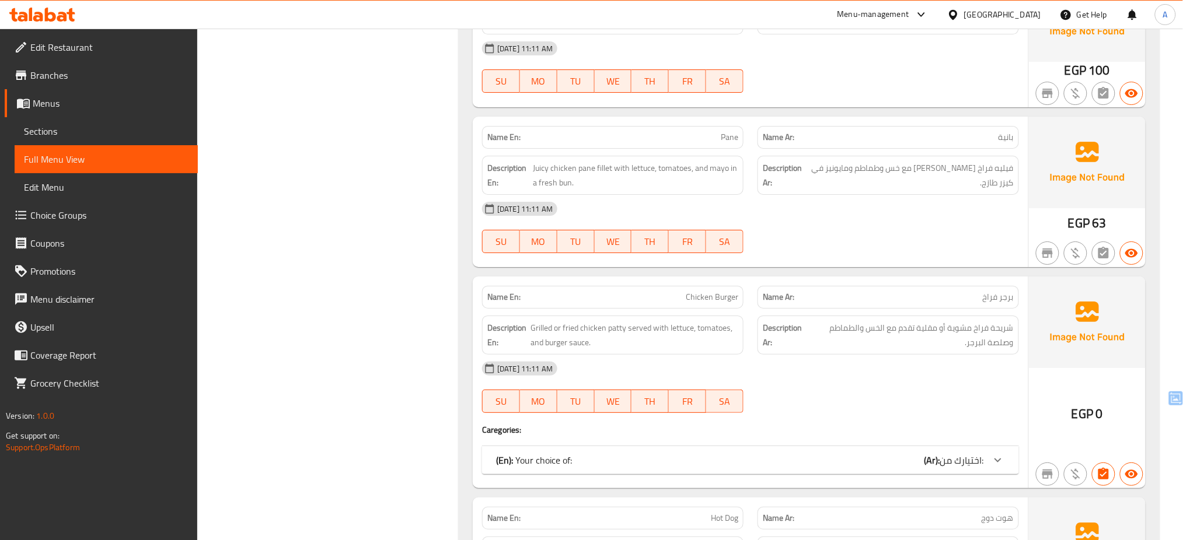
scroll to position [1681, 0]
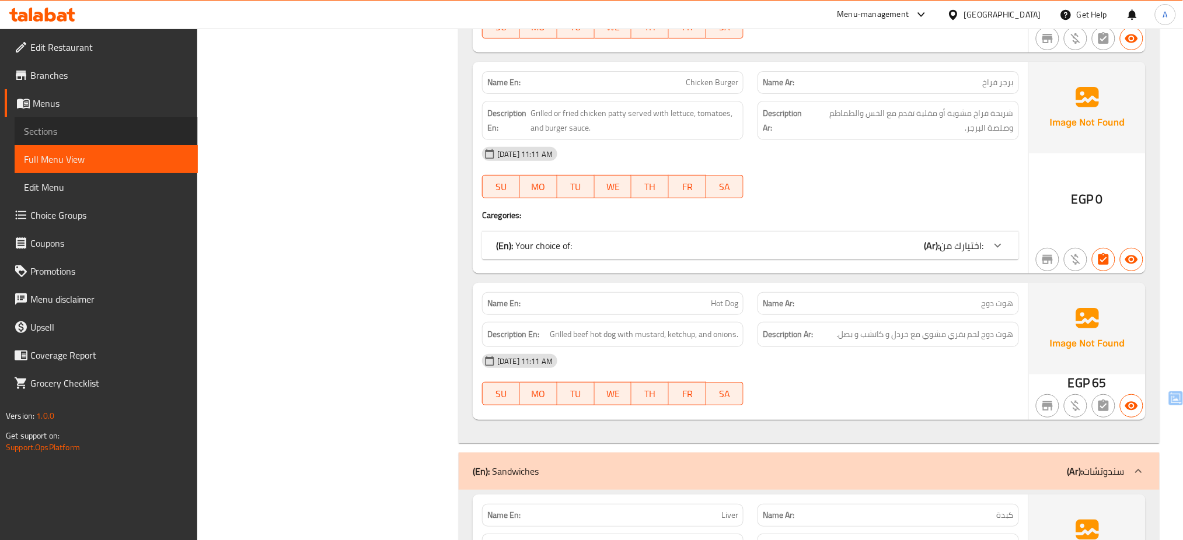
click at [76, 131] on span "Sections" at bounding box center [106, 131] width 165 height 14
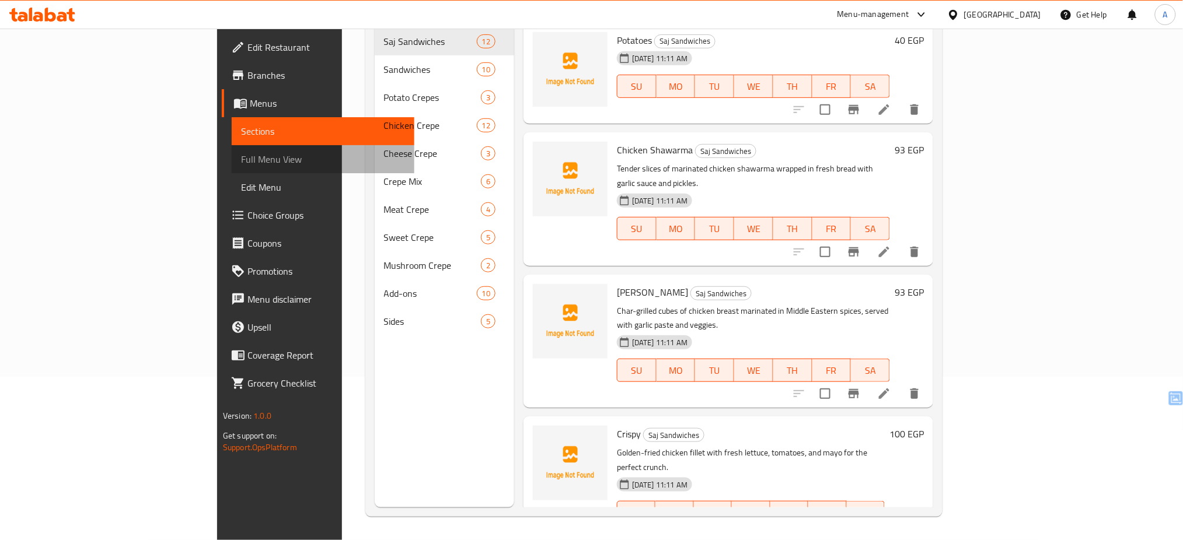
click at [241, 163] on span "Full Menu View" at bounding box center [323, 159] width 165 height 14
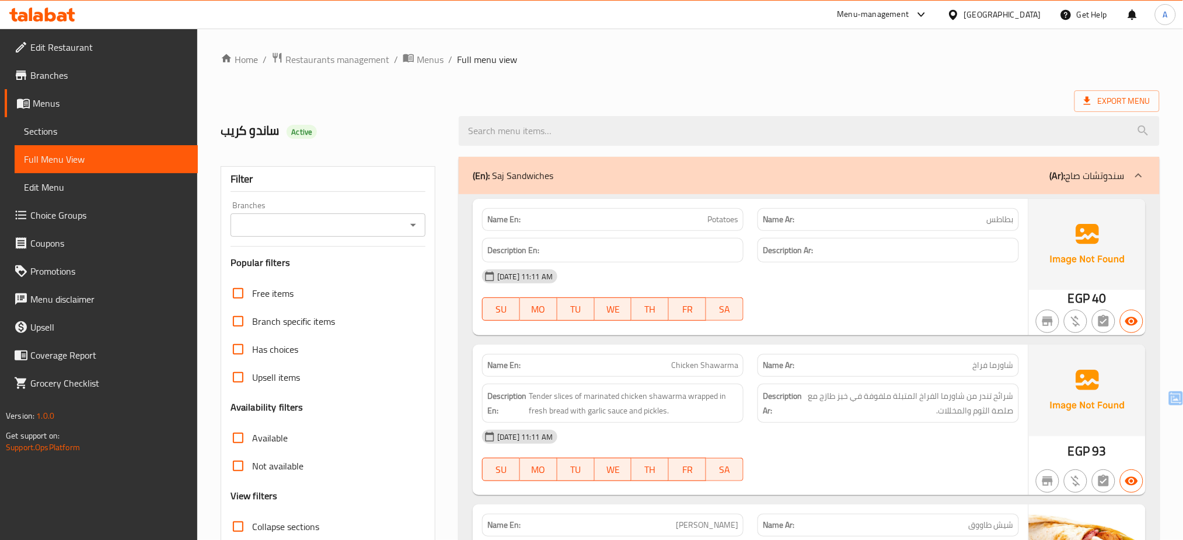
click at [576, 447] on div "11-08-2025 11:11 AM" at bounding box center [750, 437] width 551 height 28
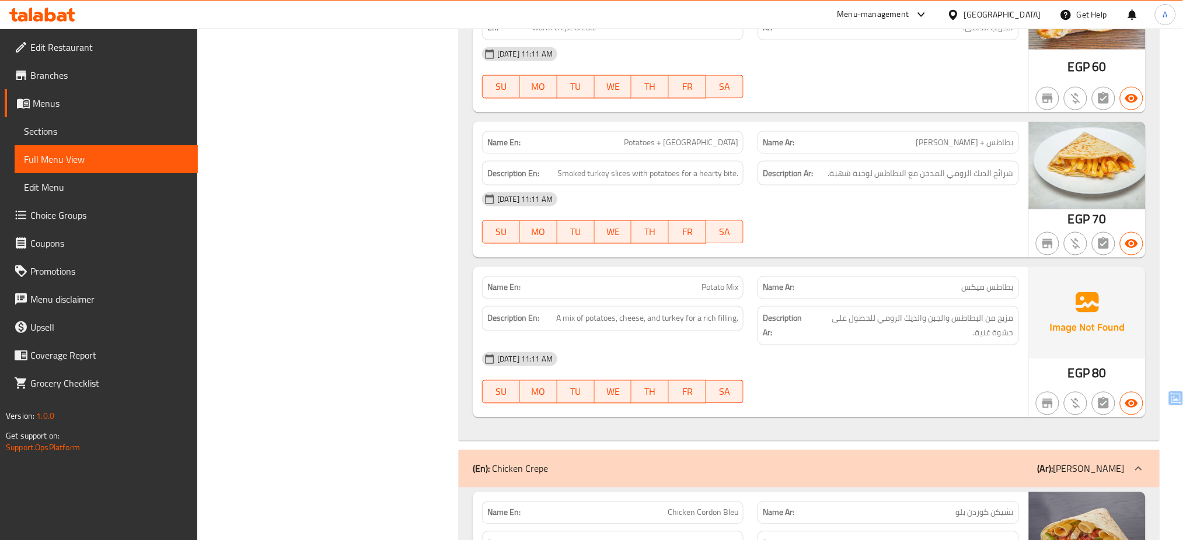
scroll to position [3822, 0]
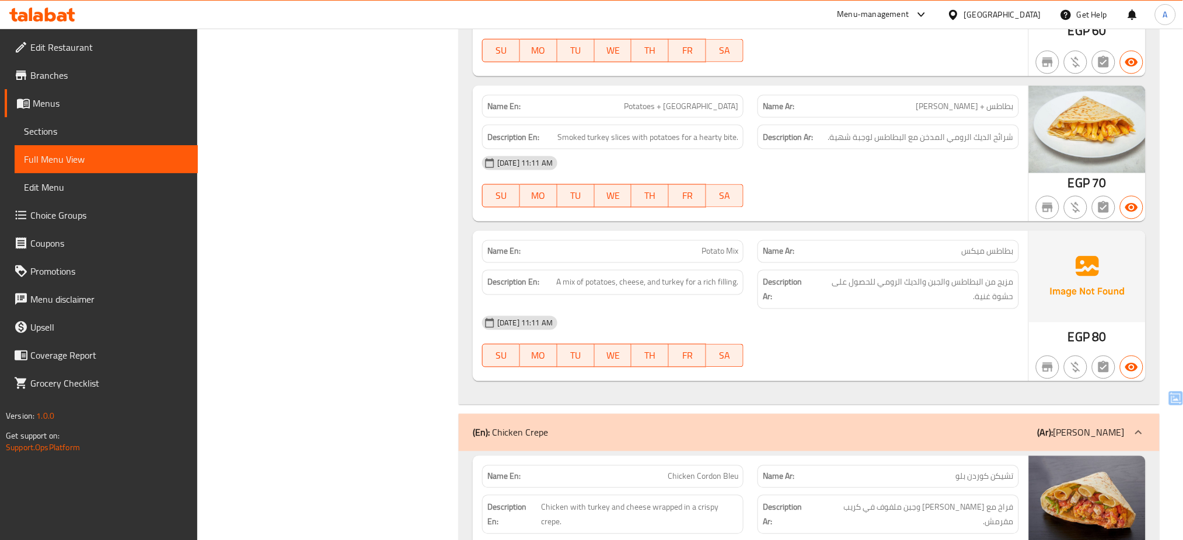
scroll to position [3853, 0]
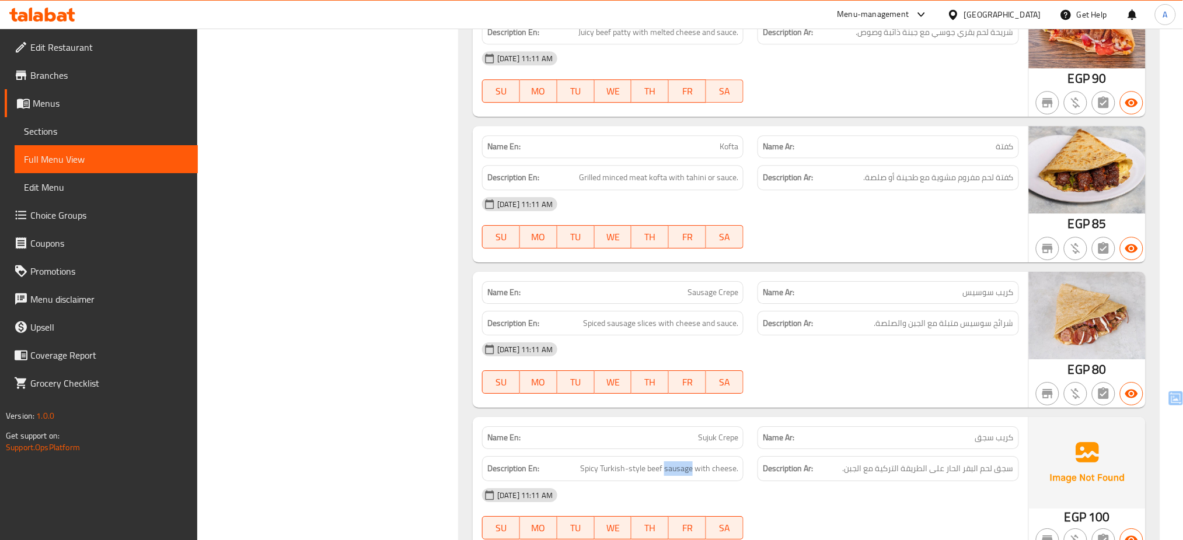
scroll to position [11319, 0]
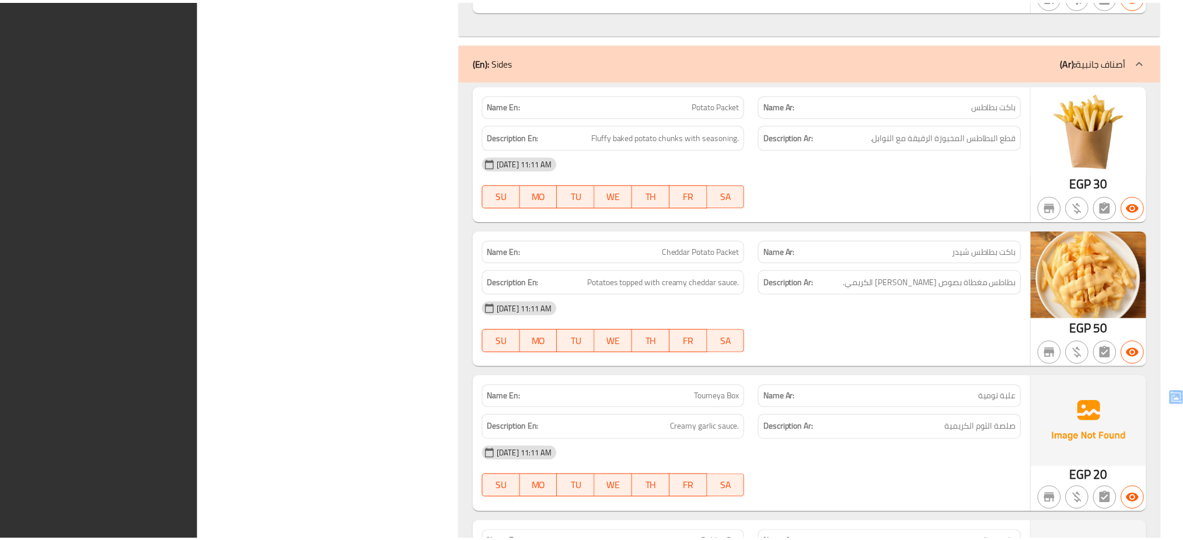
scroll to position [11293, 0]
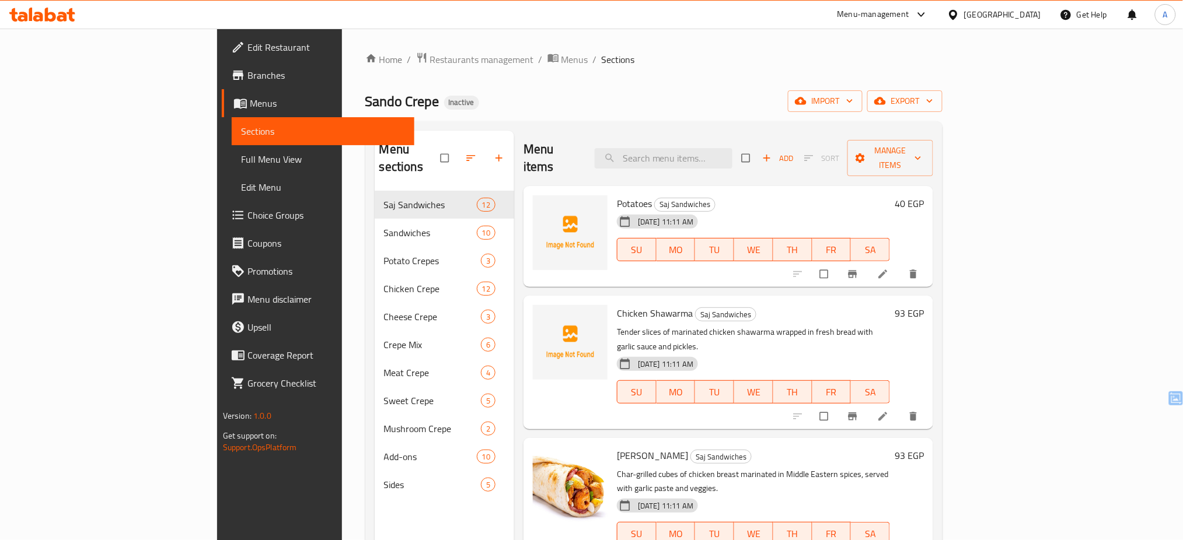
click at [957, 11] on icon at bounding box center [953, 14] width 8 height 10
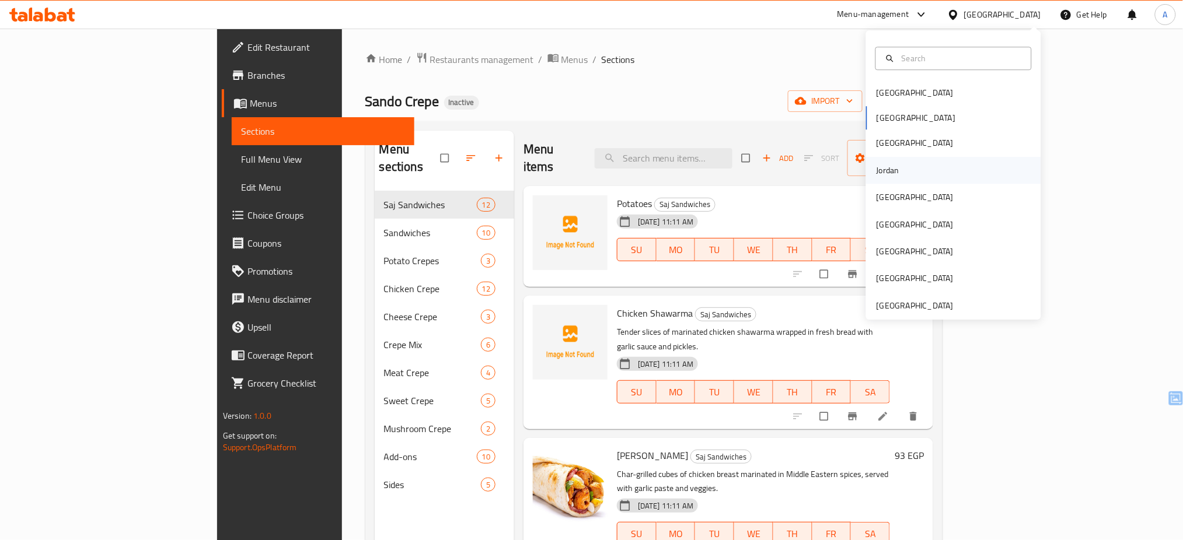
click at [916, 170] on div "Jordan" at bounding box center [953, 170] width 175 height 27
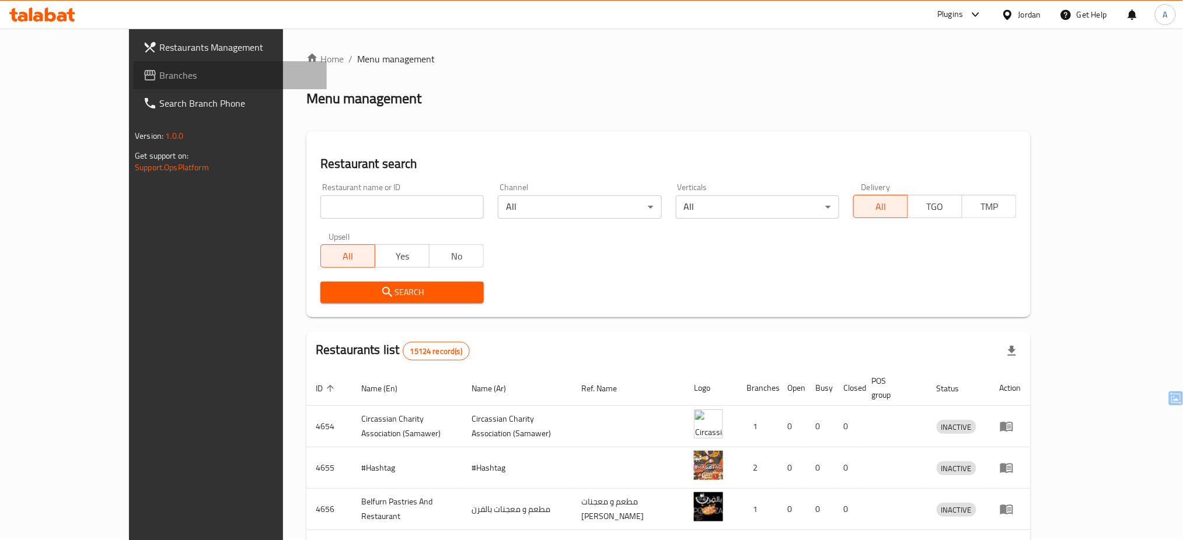
click at [159, 78] on span "Branches" at bounding box center [238, 75] width 158 height 14
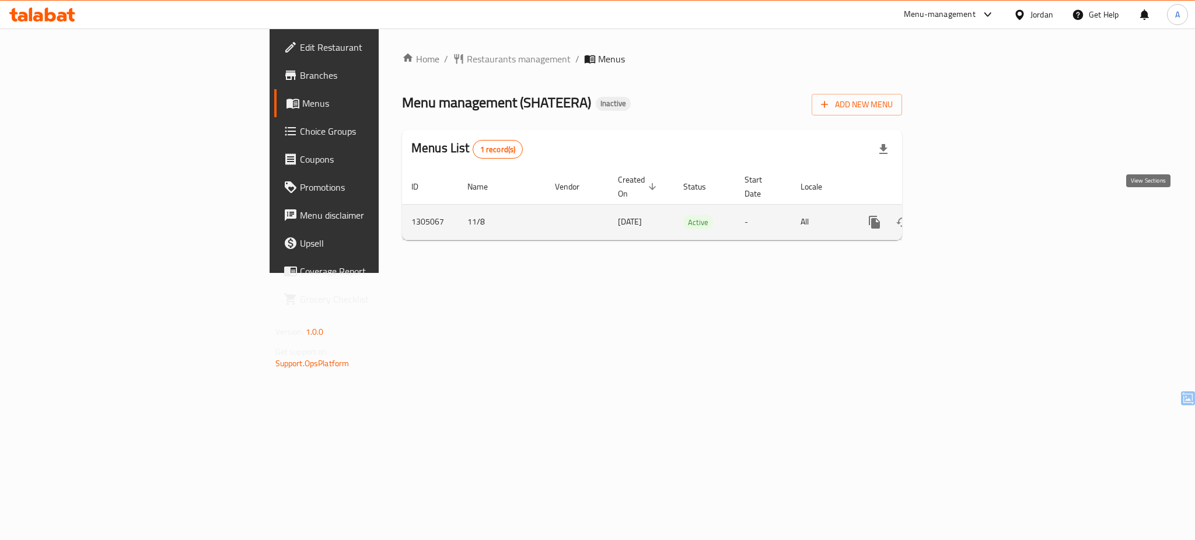
click at [966, 215] on icon "enhanced table" at bounding box center [959, 222] width 14 height 14
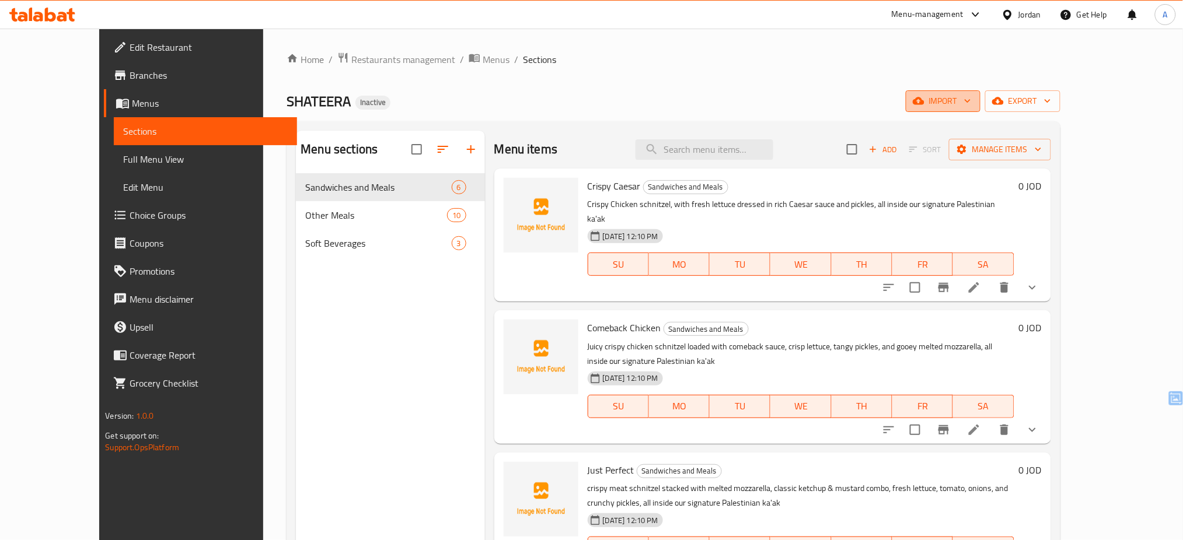
click at [971, 104] on span "import" at bounding box center [943, 101] width 56 height 15
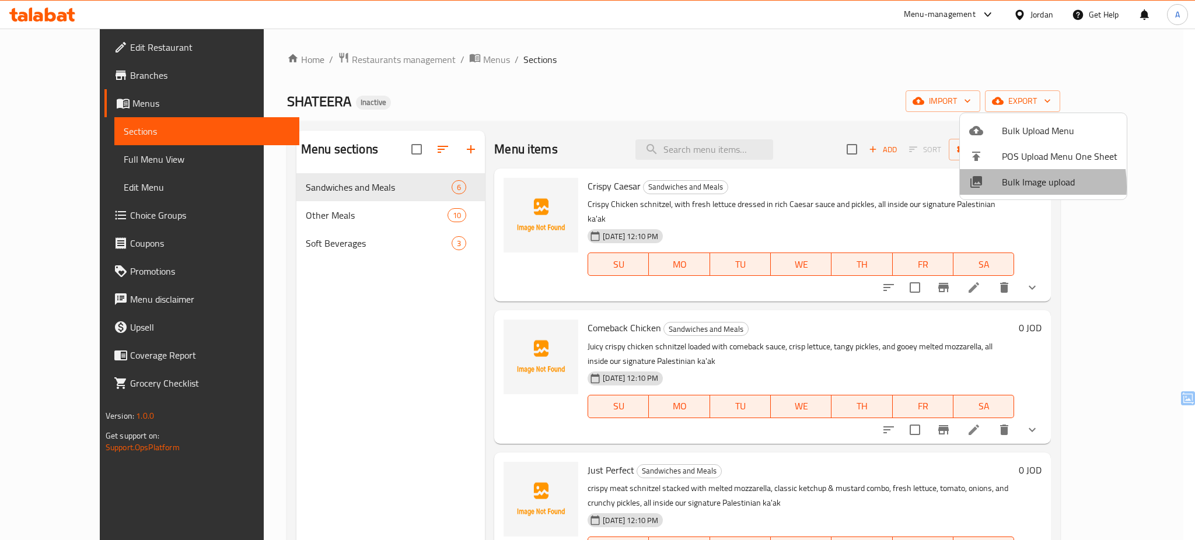
click at [995, 187] on div at bounding box center [985, 182] width 33 height 14
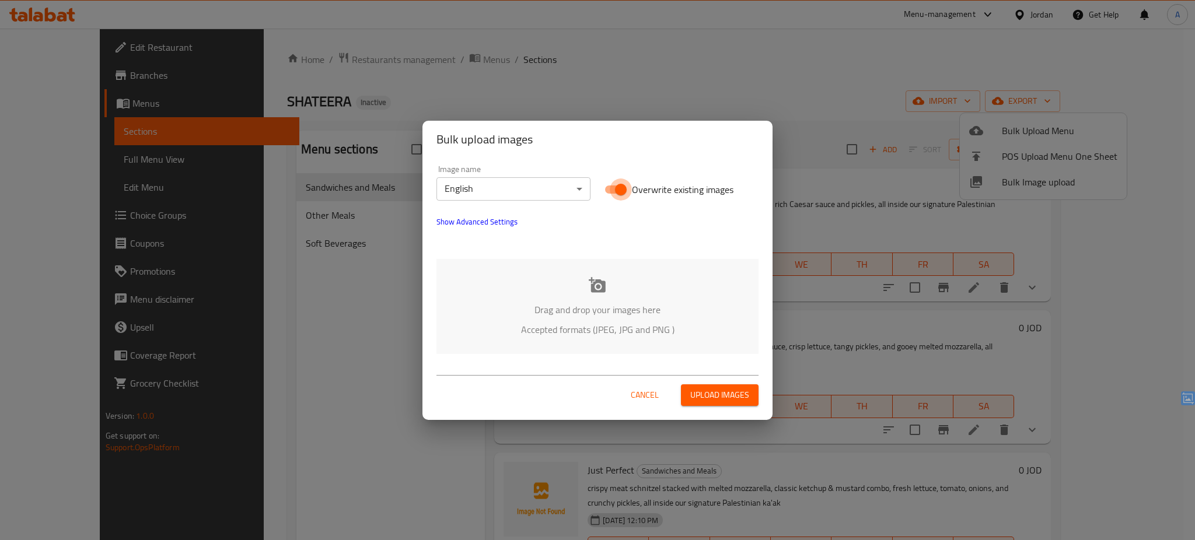
click at [616, 193] on input "Overwrite existing images" at bounding box center [621, 190] width 67 height 22
checkbox input "false"
click at [587, 273] on div "Drag and drop your images here Accepted formats (JPEG, JPG and PNG )" at bounding box center [598, 306] width 322 height 95
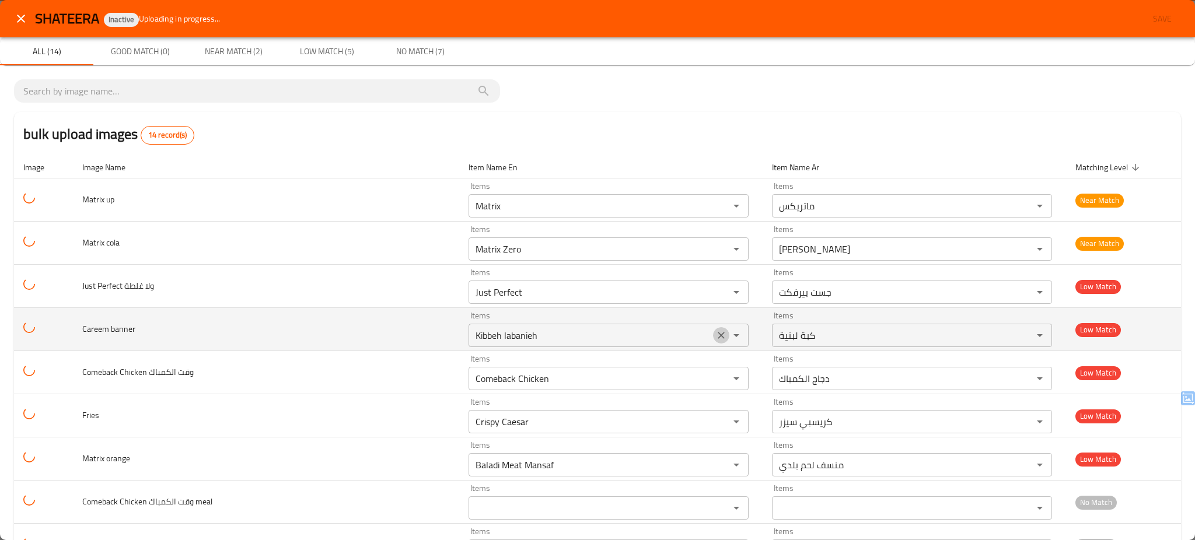
click at [718, 337] on icon "Clear" at bounding box center [721, 335] width 7 height 7
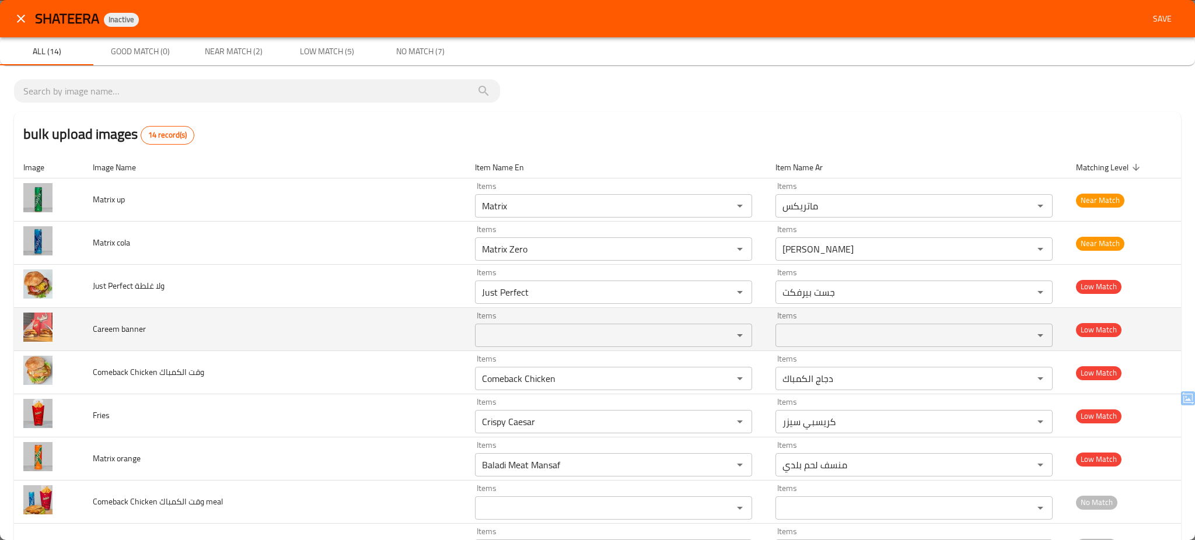
click at [280, 334] on td "Careem banner" at bounding box center [274, 329] width 382 height 43
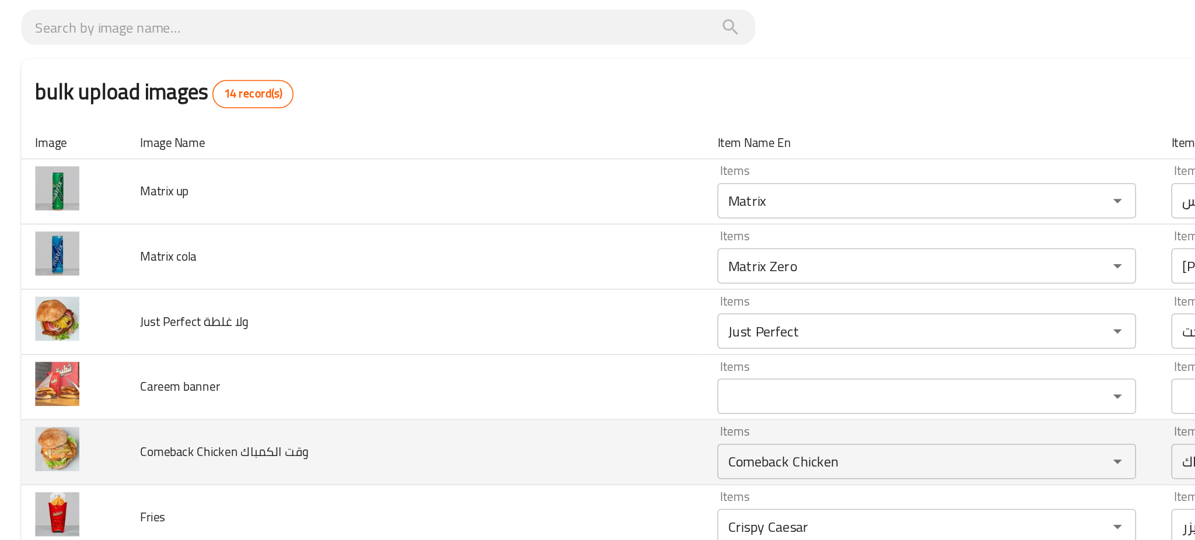
click at [283, 368] on td "Comeback Chicken وقت الكمباك" at bounding box center [274, 372] width 382 height 43
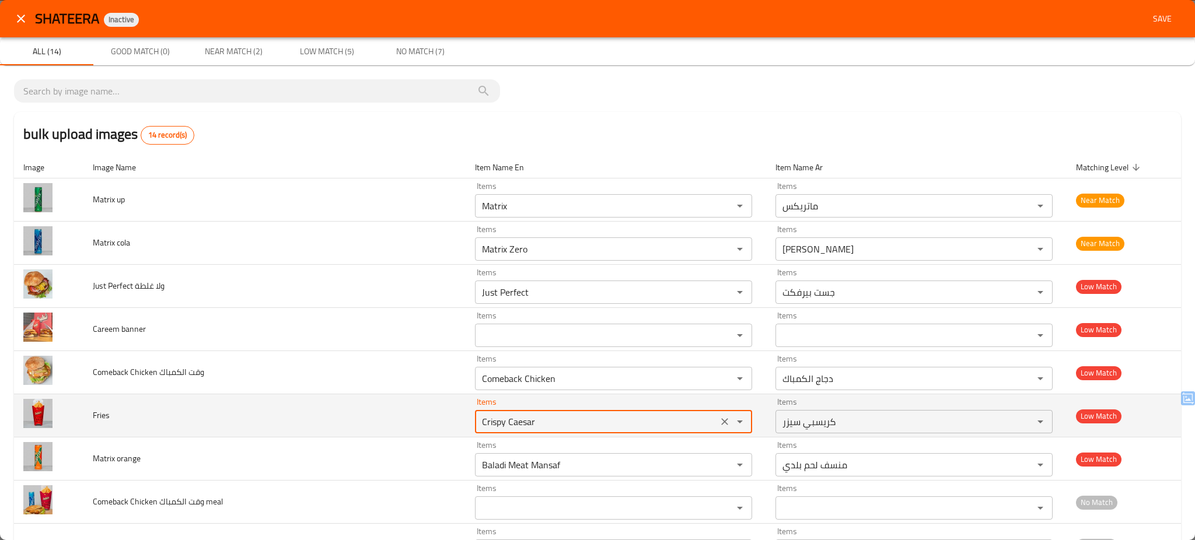
click at [479, 420] on input "Crispy Caesar" at bounding box center [597, 422] width 236 height 16
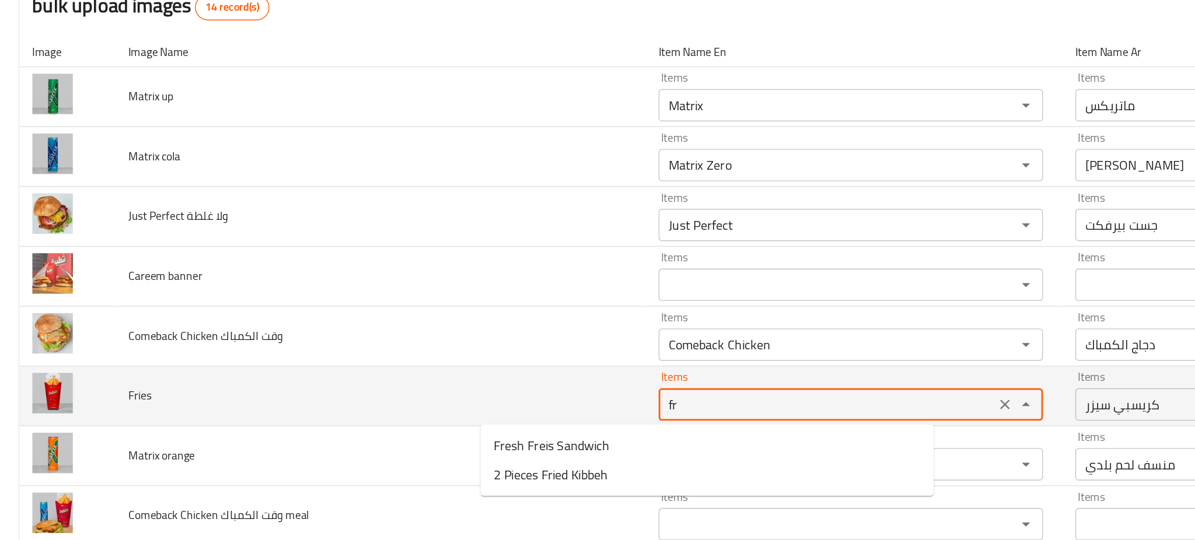
type input "Crispy Caesar"
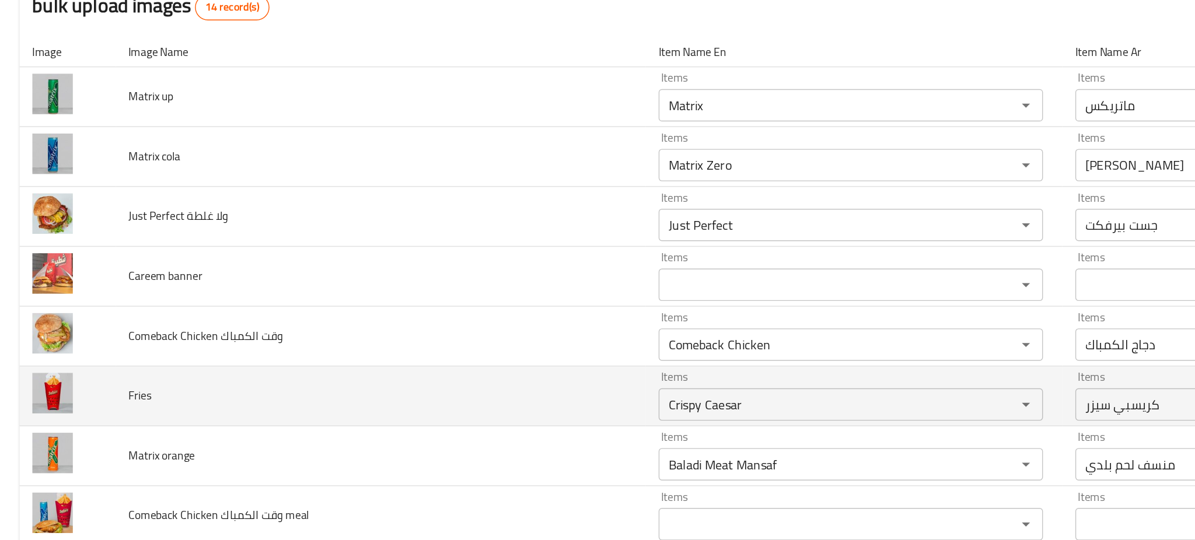
click at [194, 413] on td "Fries" at bounding box center [274, 416] width 382 height 43
click at [719, 420] on icon "Clear" at bounding box center [725, 422] width 12 height 12
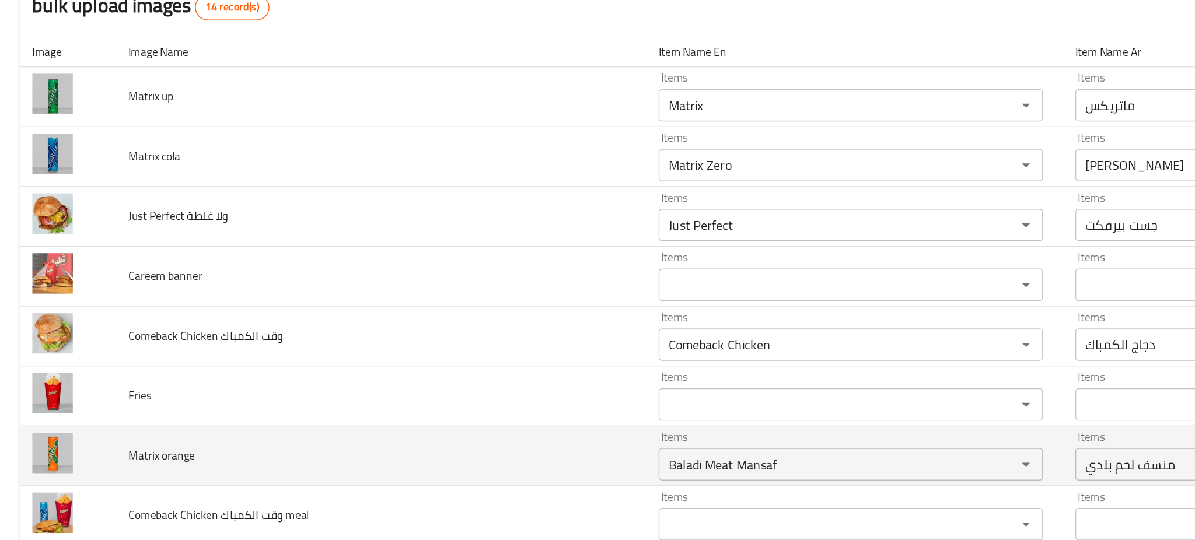
click at [209, 465] on td "Matrix orange" at bounding box center [274, 459] width 382 height 43
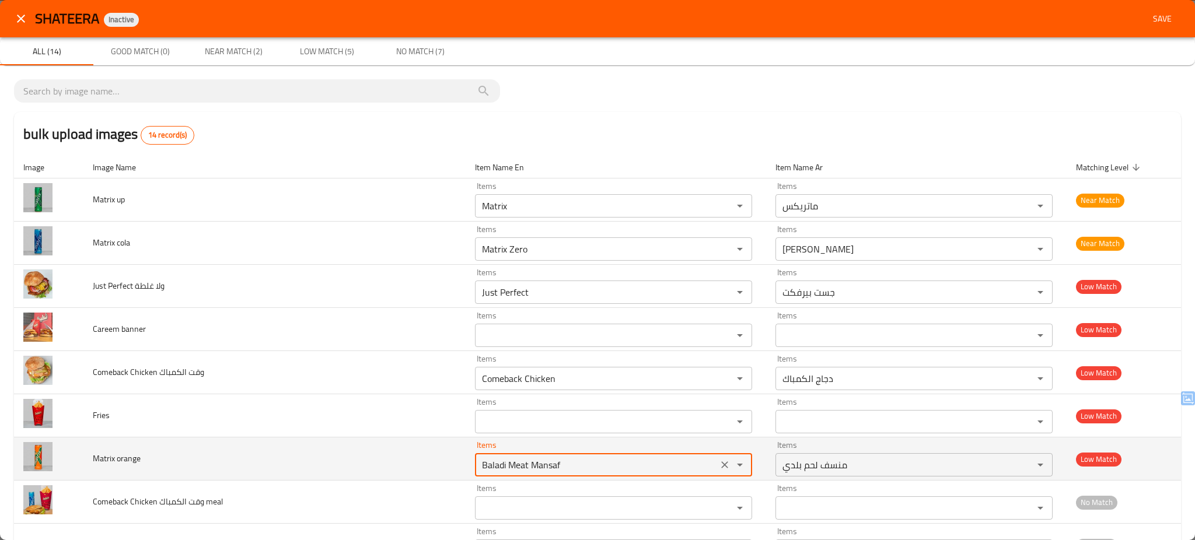
click at [512, 462] on orange "Baladi Meat Mansaf" at bounding box center [597, 465] width 236 height 16
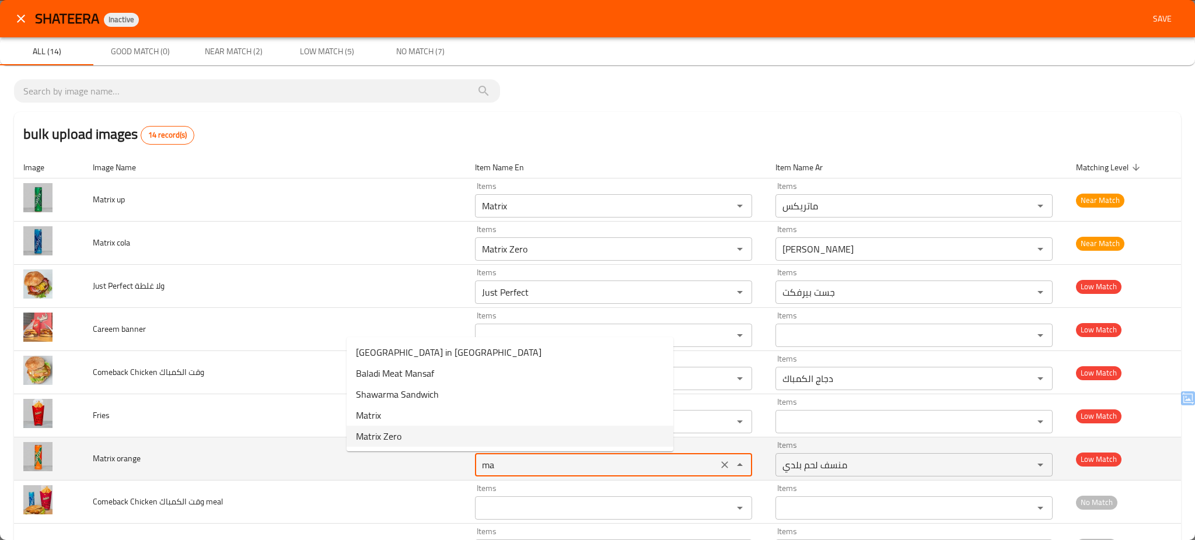
type orange "Baladi Meat Mansaf"
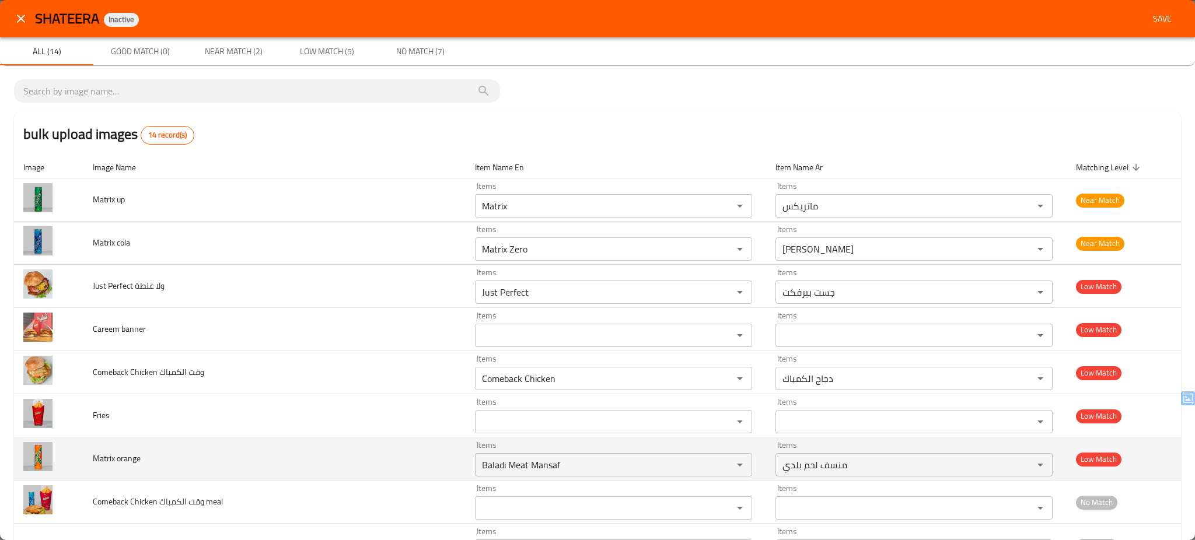
click at [301, 466] on td "Matrix orange" at bounding box center [274, 459] width 382 height 43
click at [719, 466] on icon "Clear" at bounding box center [725, 465] width 12 height 12
click at [290, 454] on td "Matrix orange" at bounding box center [274, 459] width 382 height 43
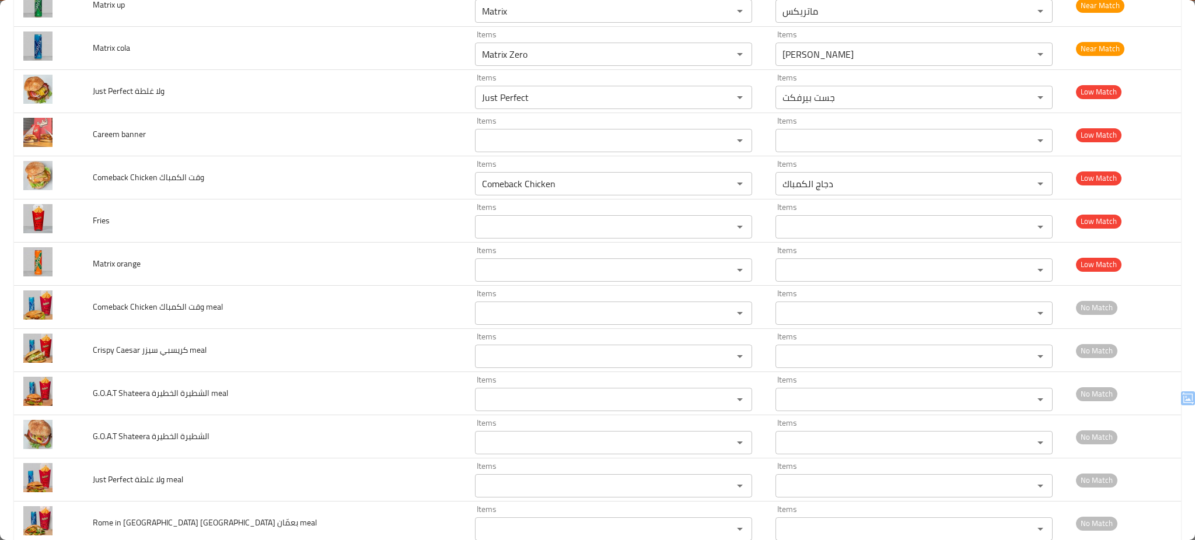
scroll to position [195, 0]
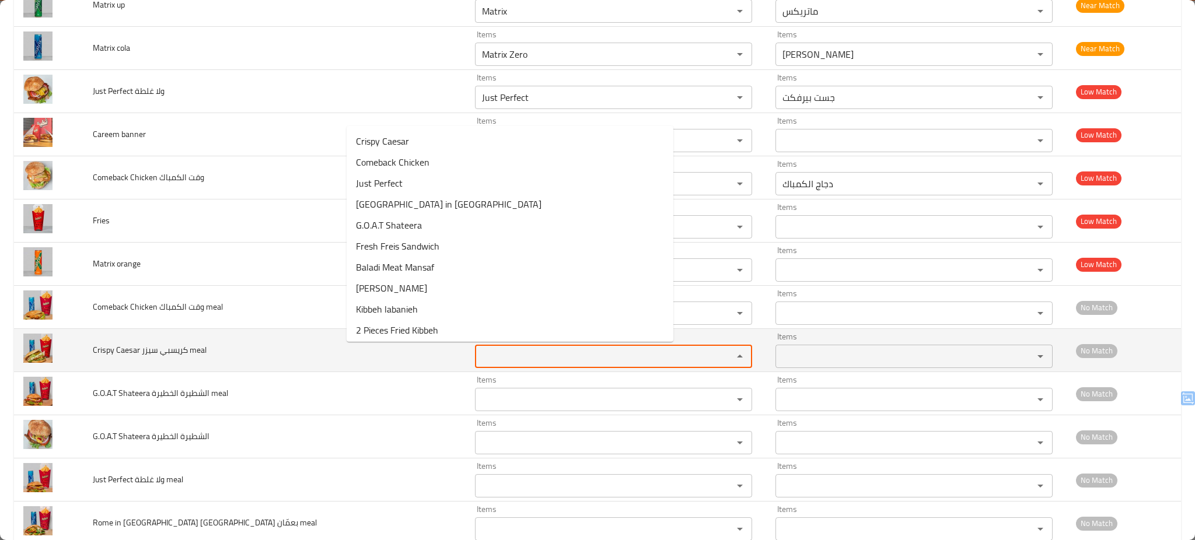
click at [481, 355] on meal "Items" at bounding box center [597, 356] width 236 height 16
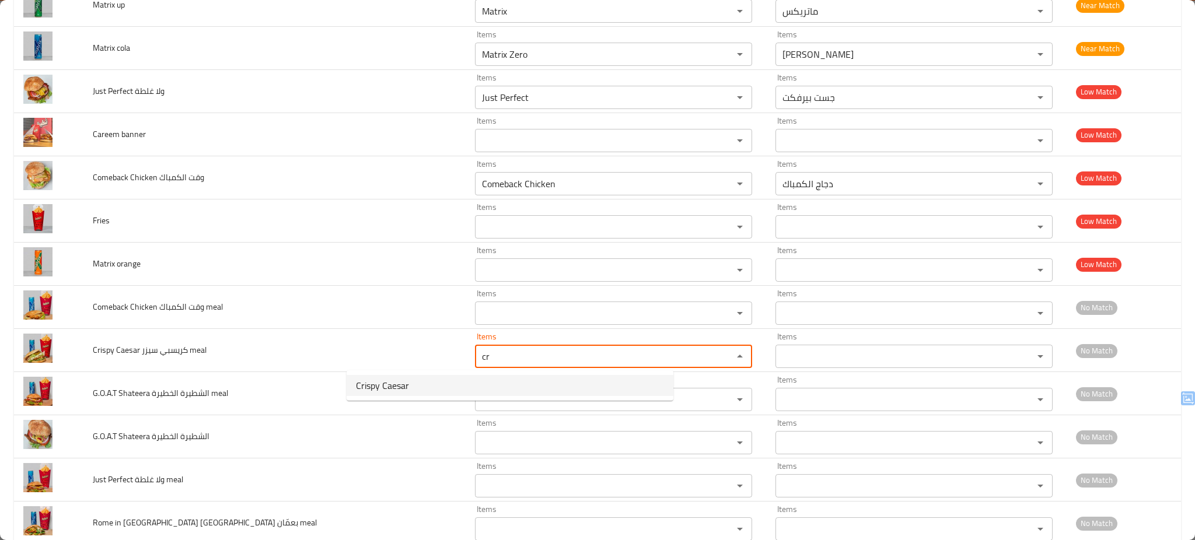
click at [412, 383] on meal-option-0 "Crispy Caesar" at bounding box center [510, 385] width 327 height 21
type meal "Crispy Caesar"
type meal-ar "كريسبي سيزر"
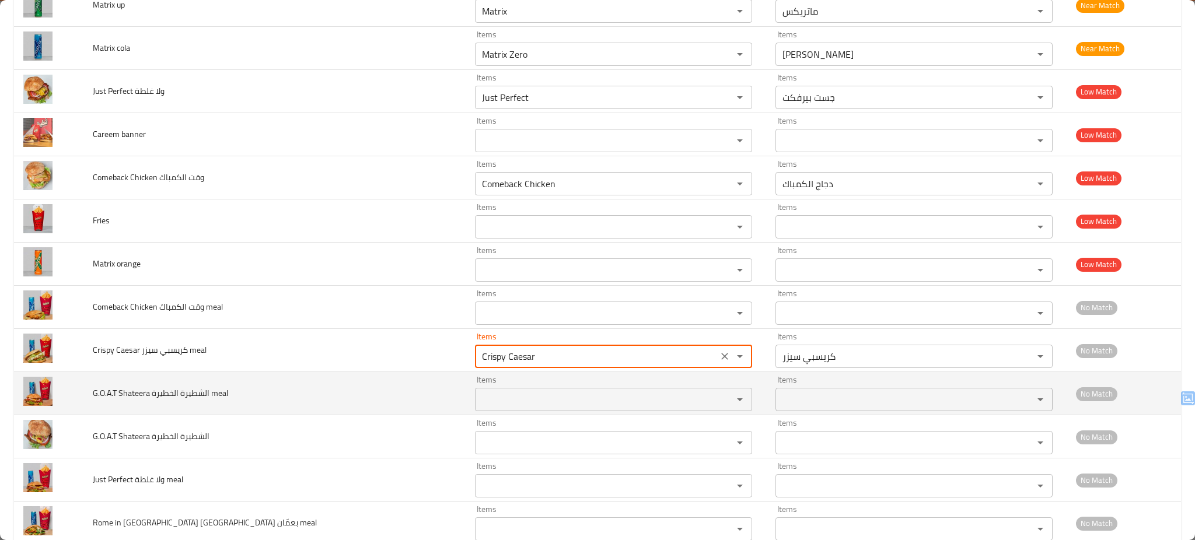
type meal "Crispy Caesar"
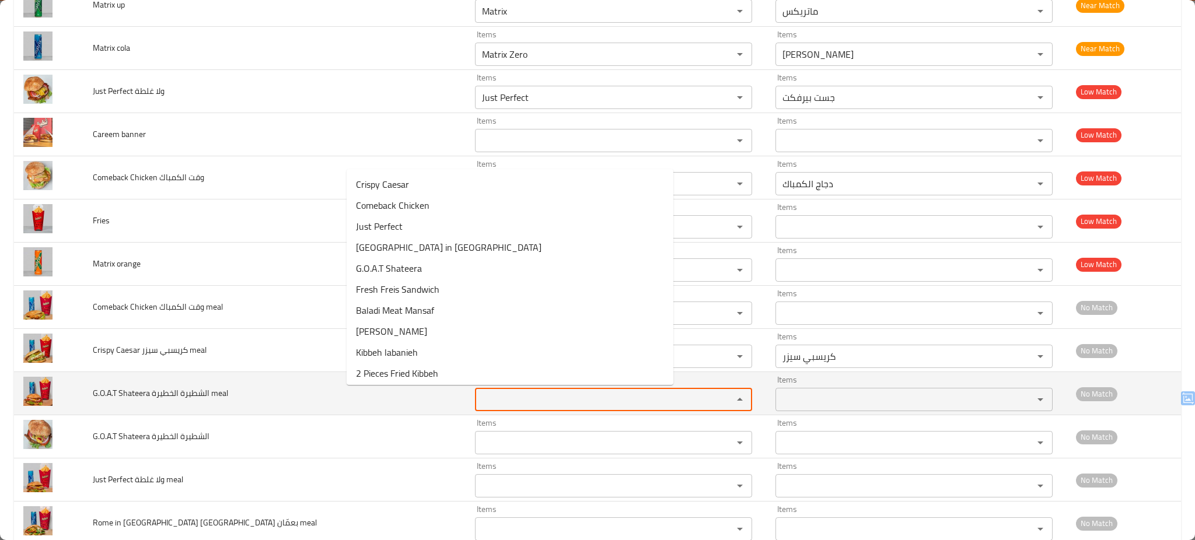
click at [479, 400] on meal "Items" at bounding box center [597, 400] width 236 height 16
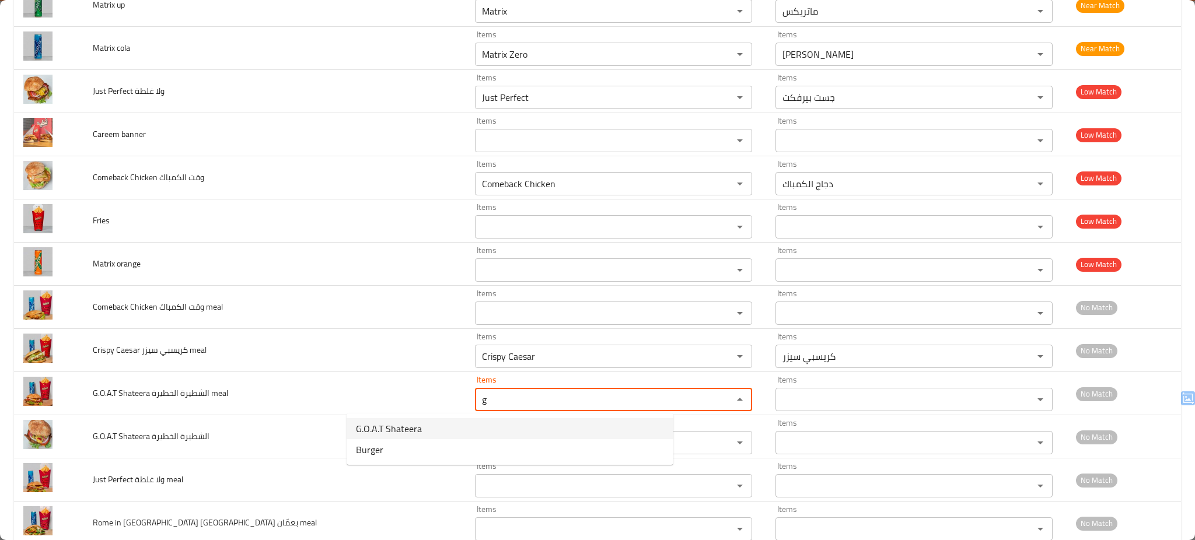
click at [393, 426] on span "G.O.A.T Shateera" at bounding box center [389, 429] width 66 height 14
type meal "G.O.A.T Shateera"
type meal-ar "الشطيرة ج.و.ا.ت"
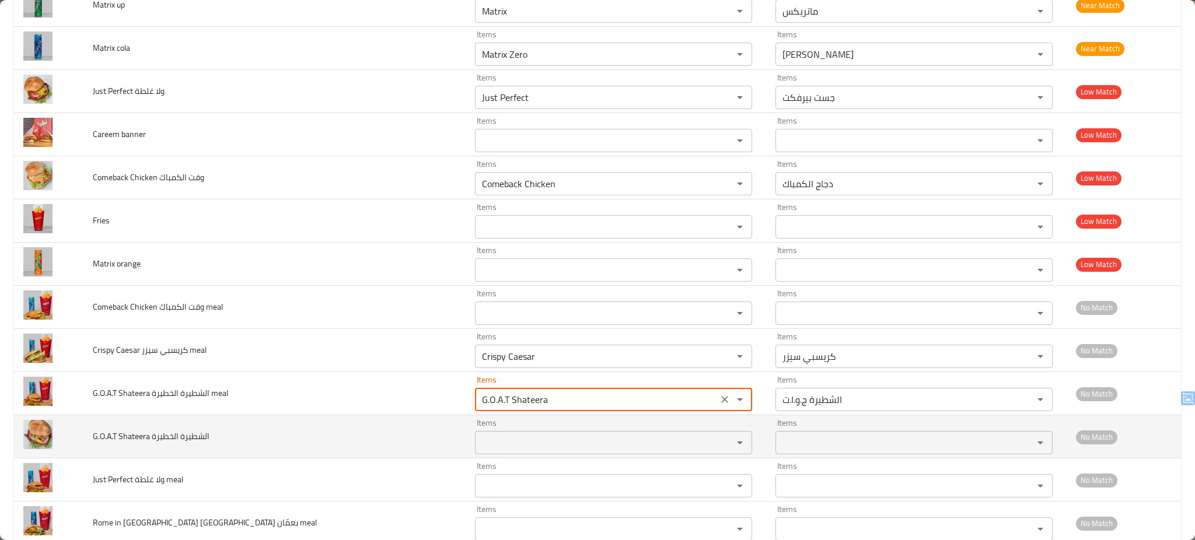
type meal "G.O.A.T Shateera"
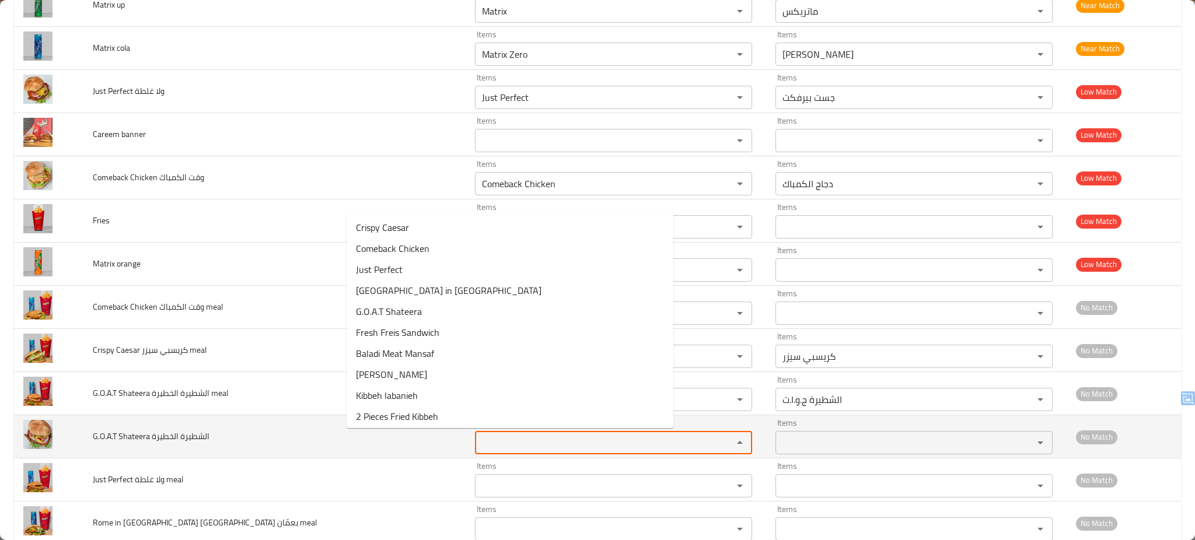
click at [479, 443] on الخطيرة "Items" at bounding box center [597, 443] width 236 height 16
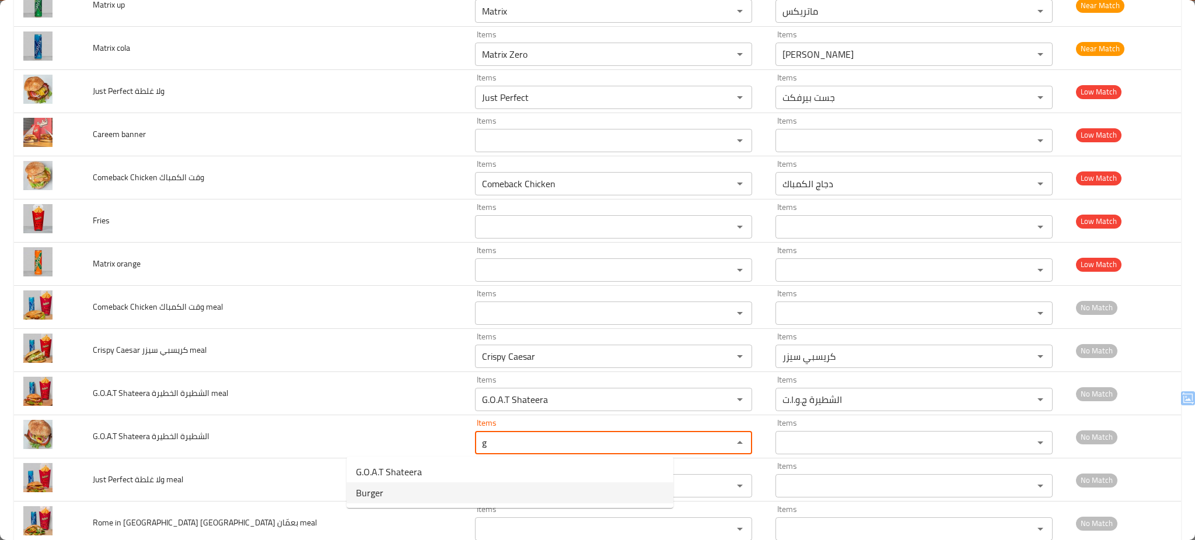
click at [381, 495] on span "Burger" at bounding box center [369, 493] width 27 height 14
type الخطيرة "Burger"
type الخطيرة-ar "برغر"
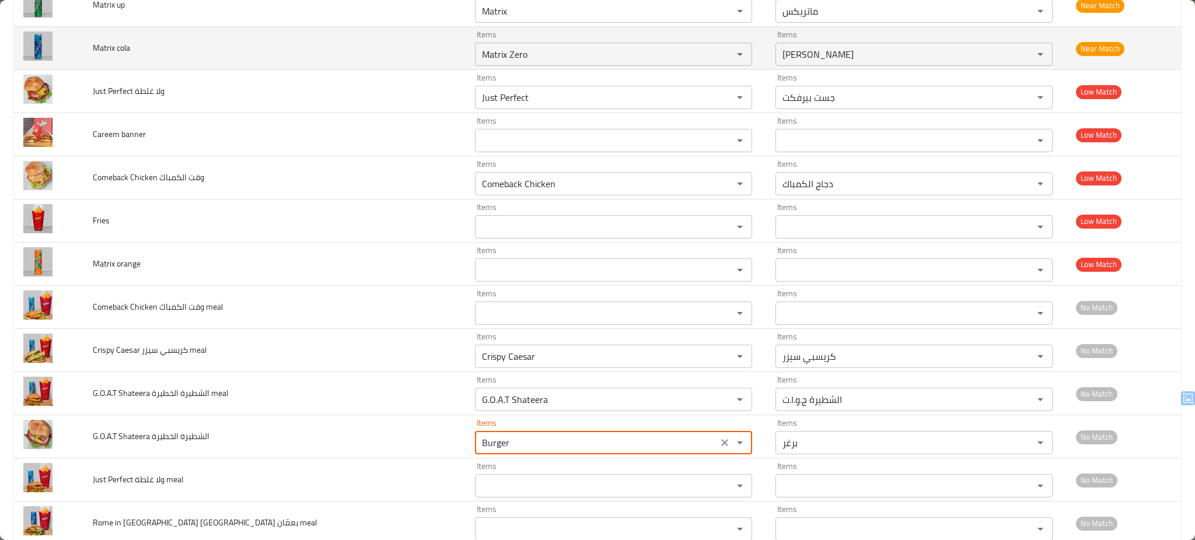
type الخطيرة "Burger"
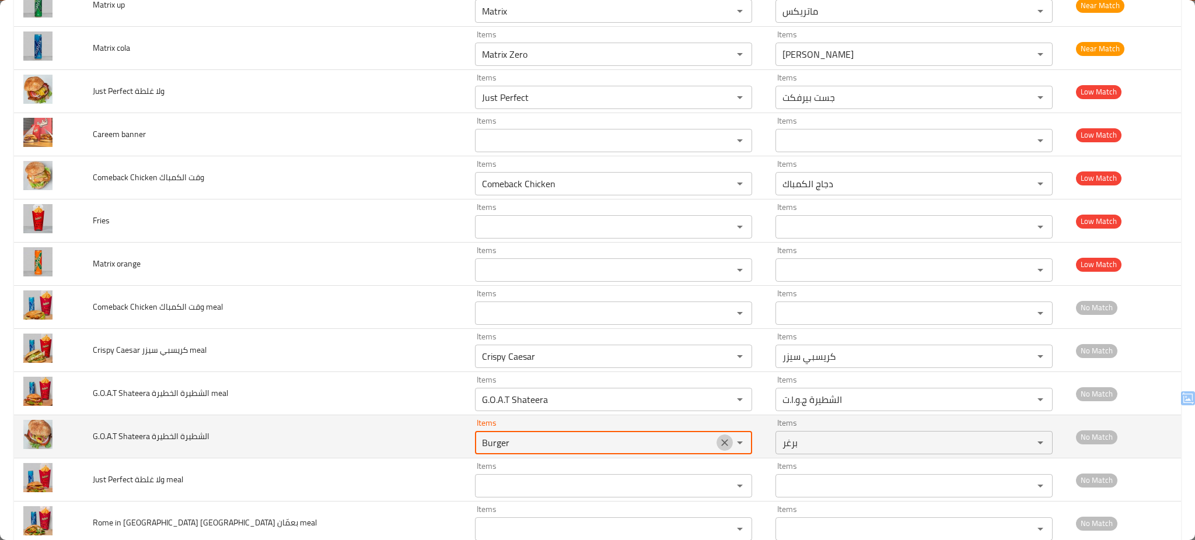
click at [719, 442] on icon "Clear" at bounding box center [725, 443] width 12 height 12
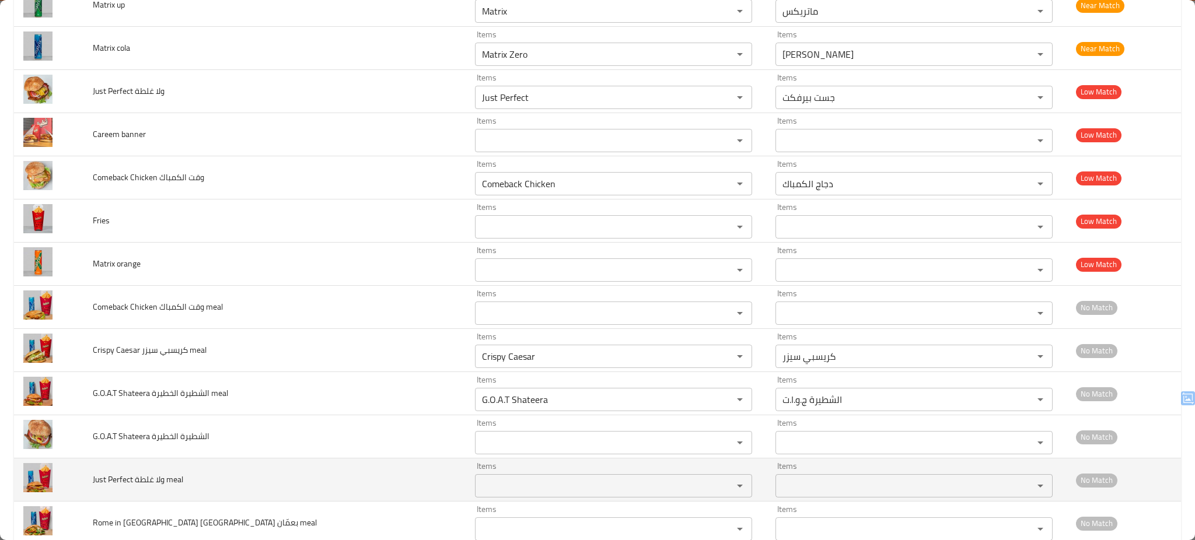
click at [283, 480] on td "Just Perfect ولا غلطة meal" at bounding box center [274, 480] width 382 height 43
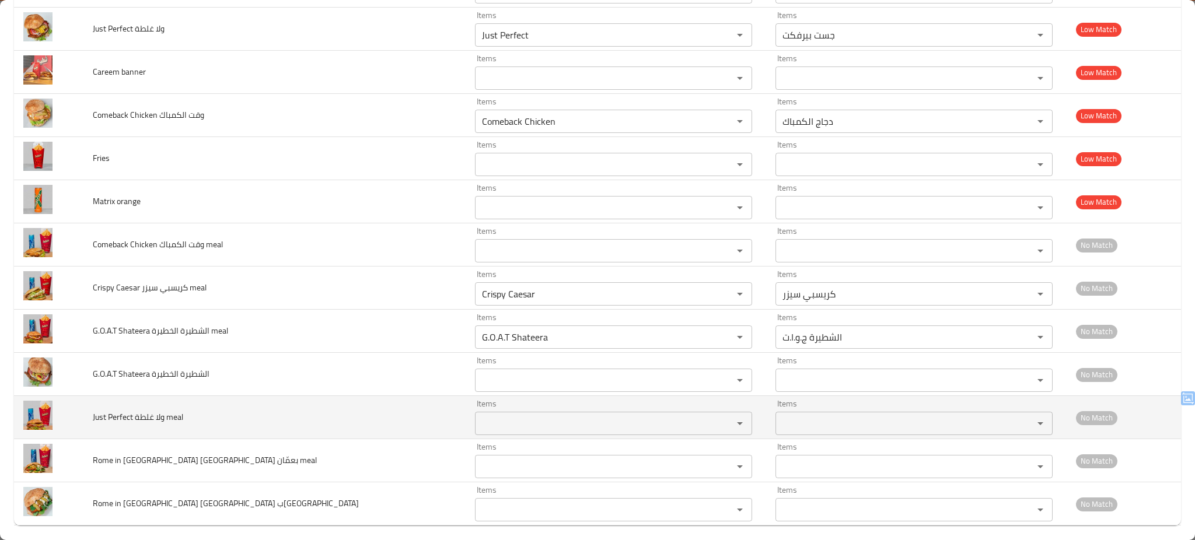
scroll to position [266, 0]
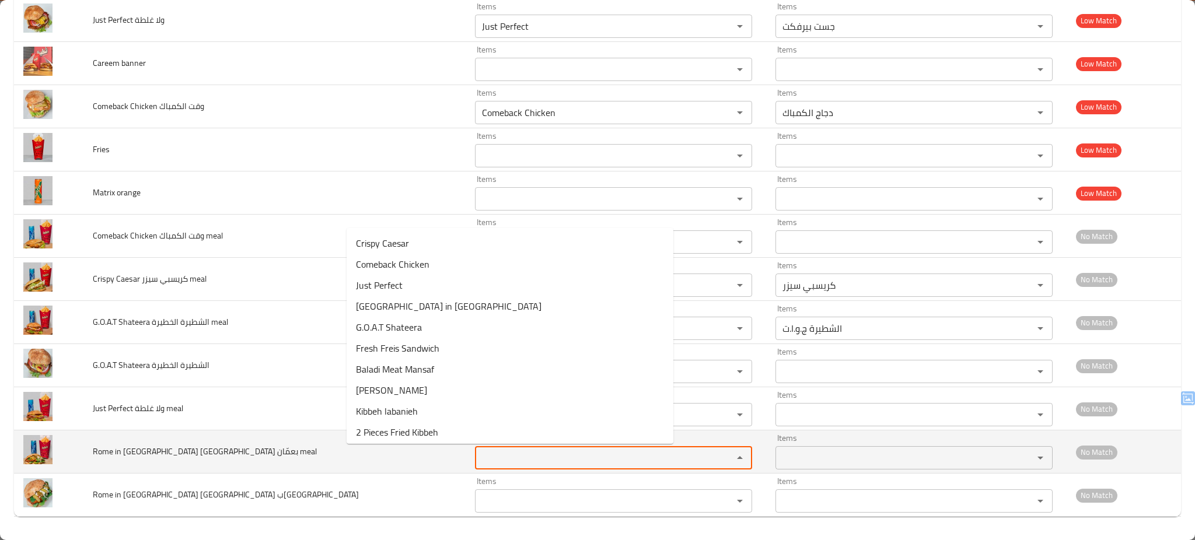
click at [479, 460] on meal "Items" at bounding box center [597, 458] width 236 height 16
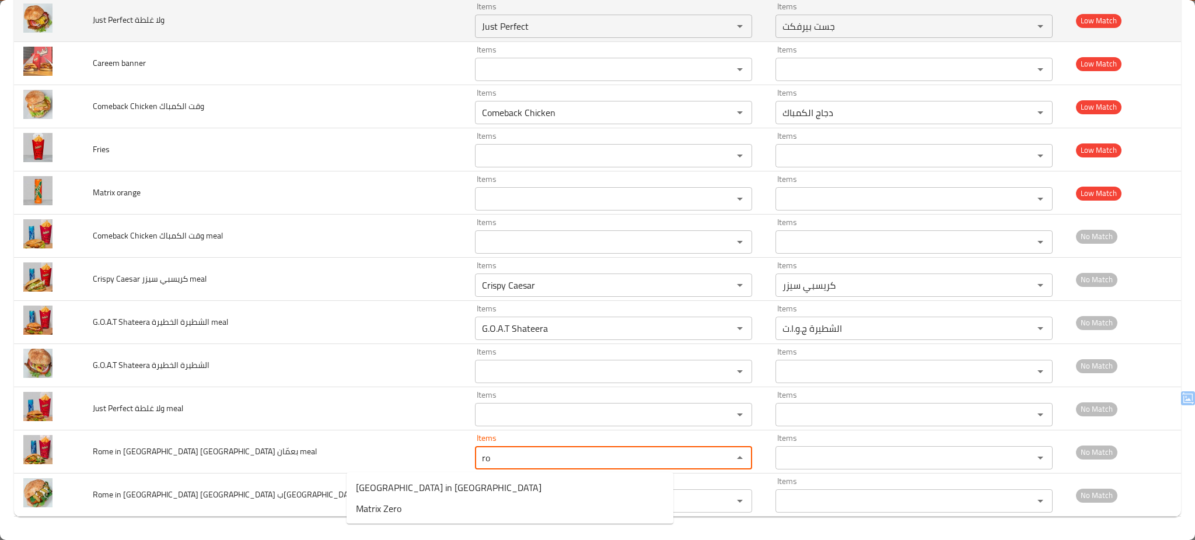
type meal "ro"
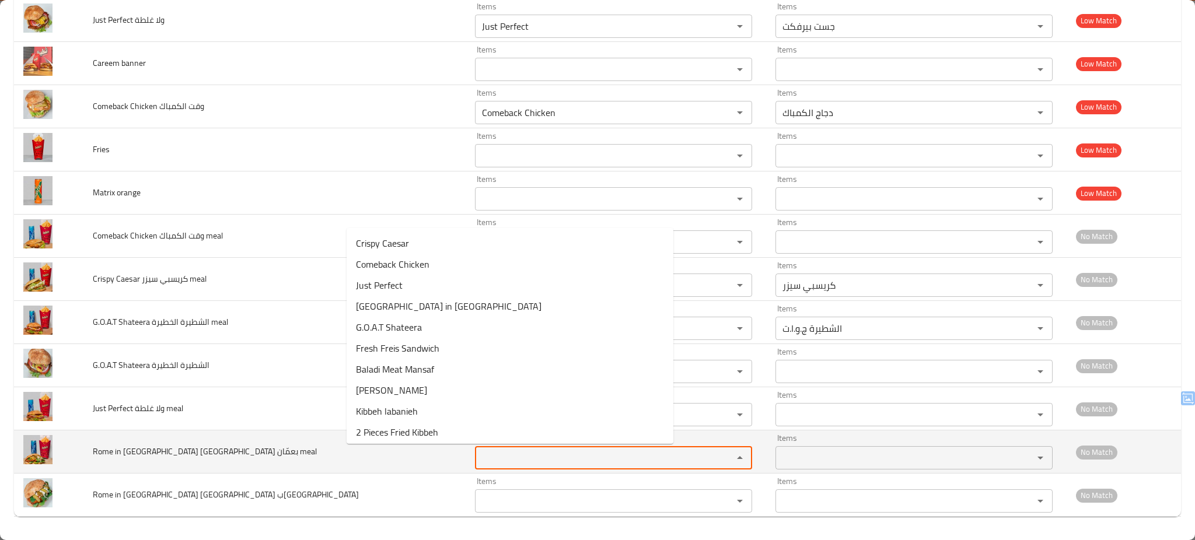
click at [479, 459] on meal "Items" at bounding box center [597, 458] width 236 height 16
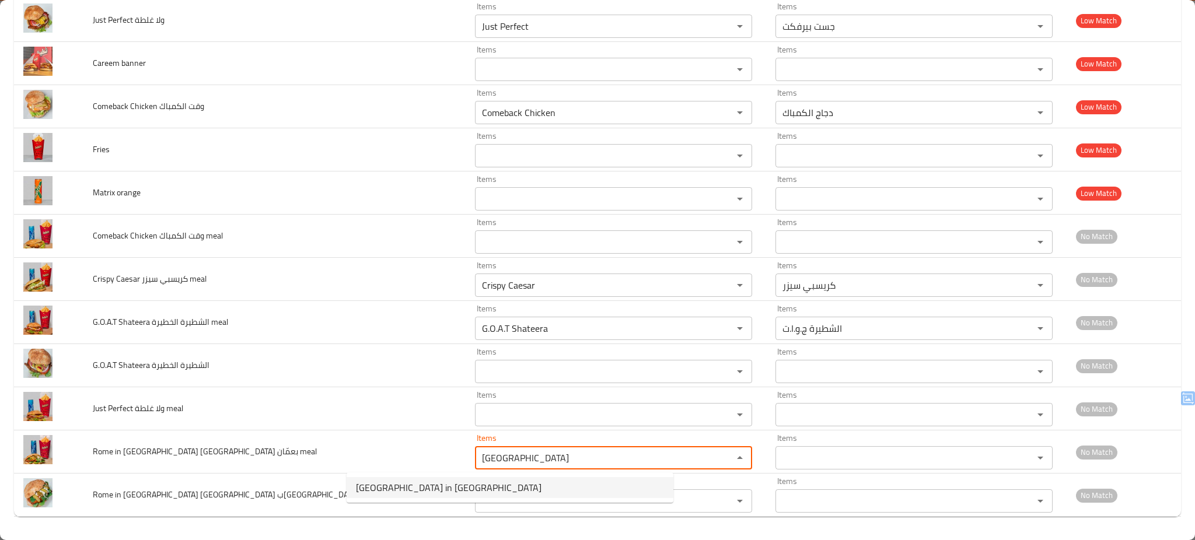
click at [410, 487] on span "Rome in Amman" at bounding box center [449, 488] width 186 height 14
type meal "Rome in Amman"
type meal-ar "روما بعمّان"
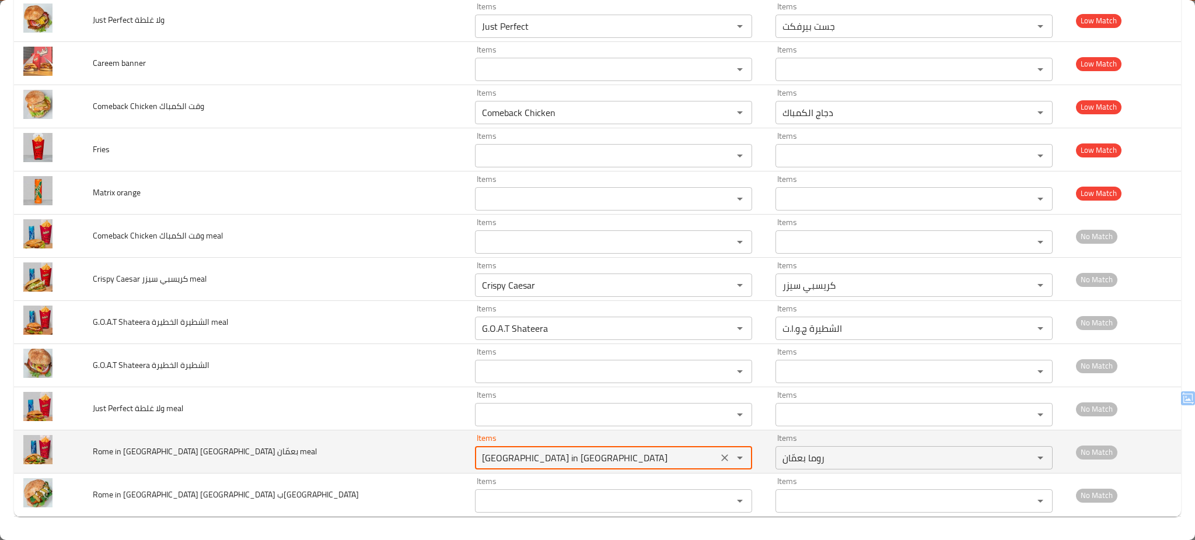
type meal "Rome in Amman"
click at [302, 448] on td "Rome in Amman روما بعمّان meal" at bounding box center [274, 452] width 382 height 43
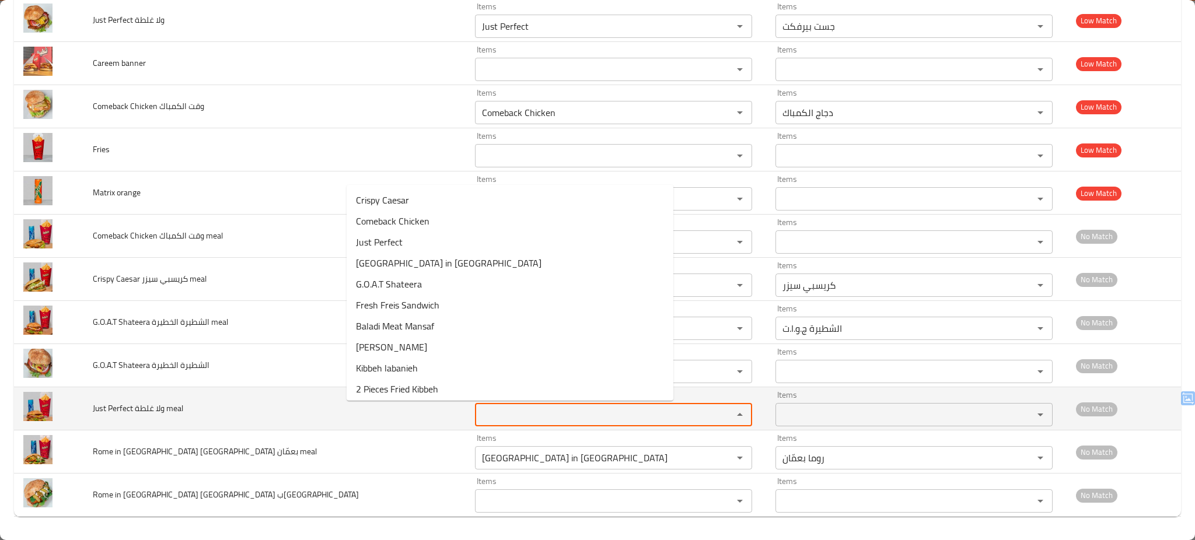
click at [479, 421] on meal "Items" at bounding box center [597, 415] width 236 height 16
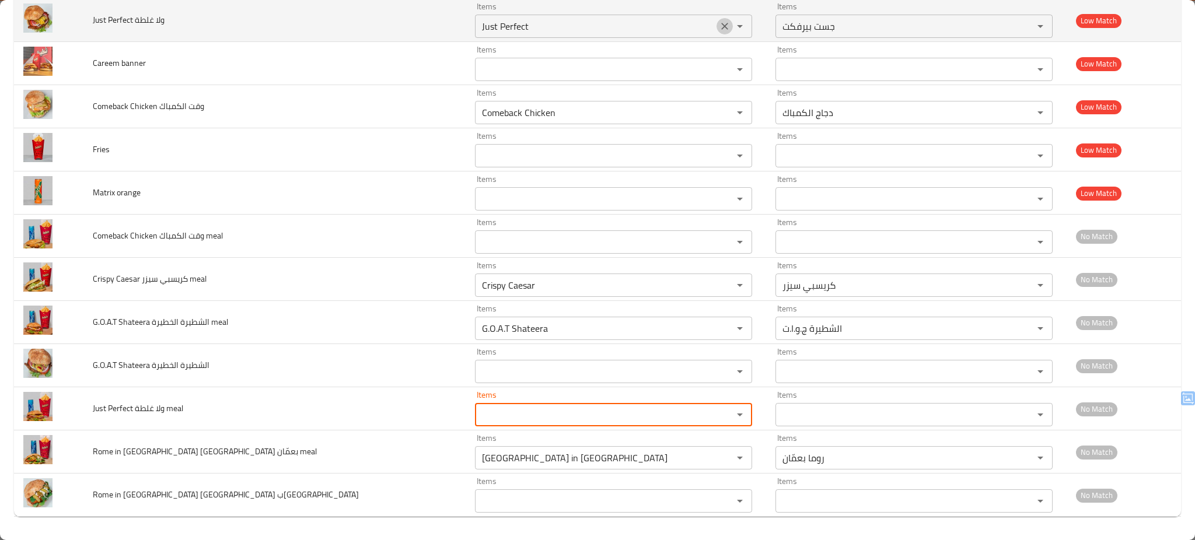
click at [719, 29] on icon "Clear" at bounding box center [725, 26] width 12 height 12
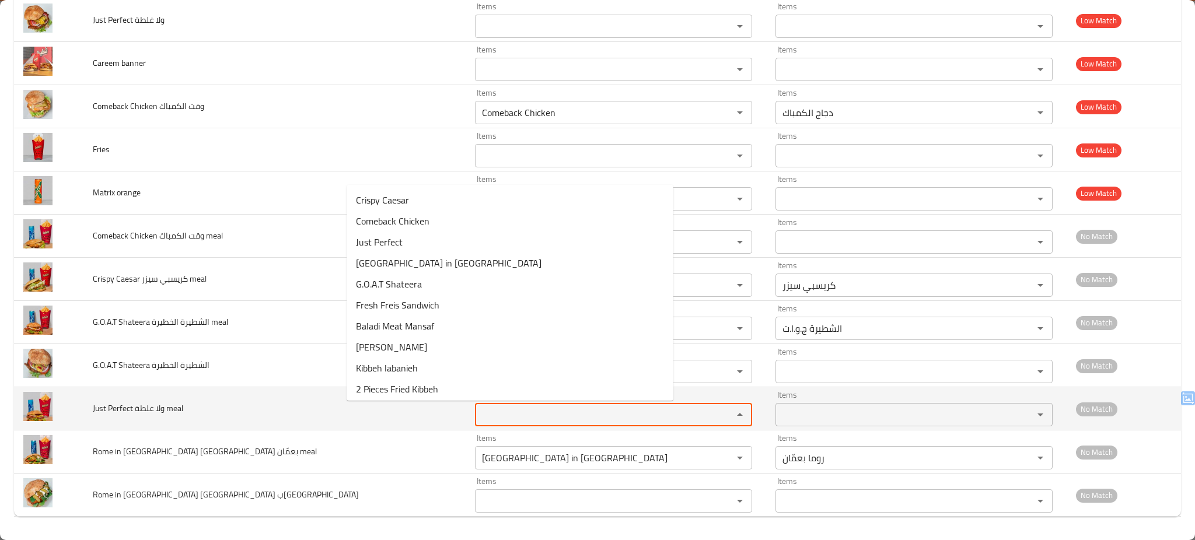
click at [479, 419] on meal "Items" at bounding box center [597, 415] width 236 height 16
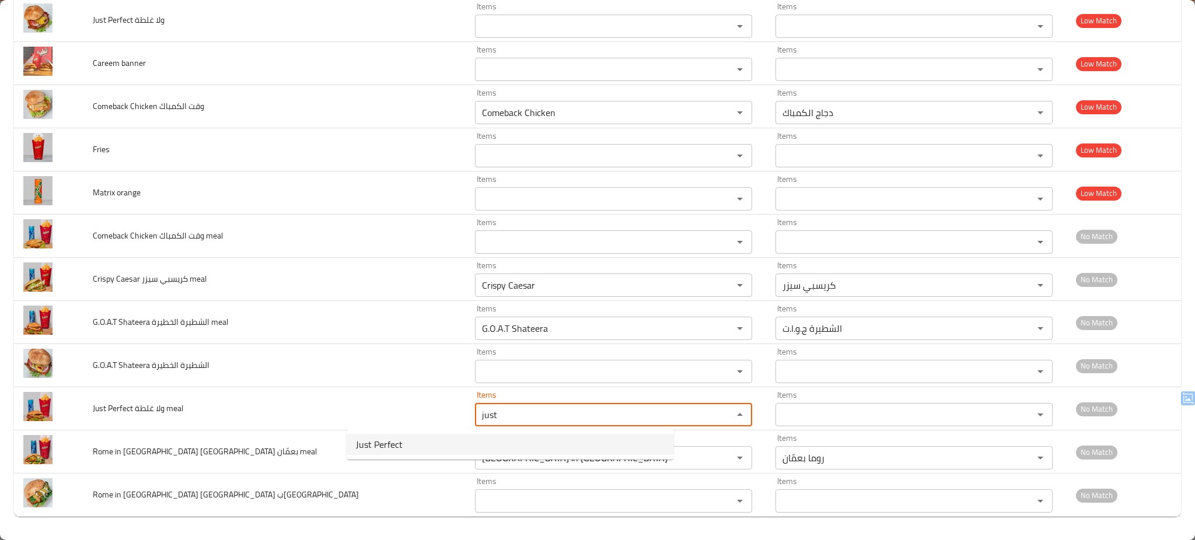
click at [403, 441] on meal-option-0 "Just Perfect" at bounding box center [510, 444] width 327 height 21
type meal "Just Perfect"
type meal-ar "جست بيرفكت"
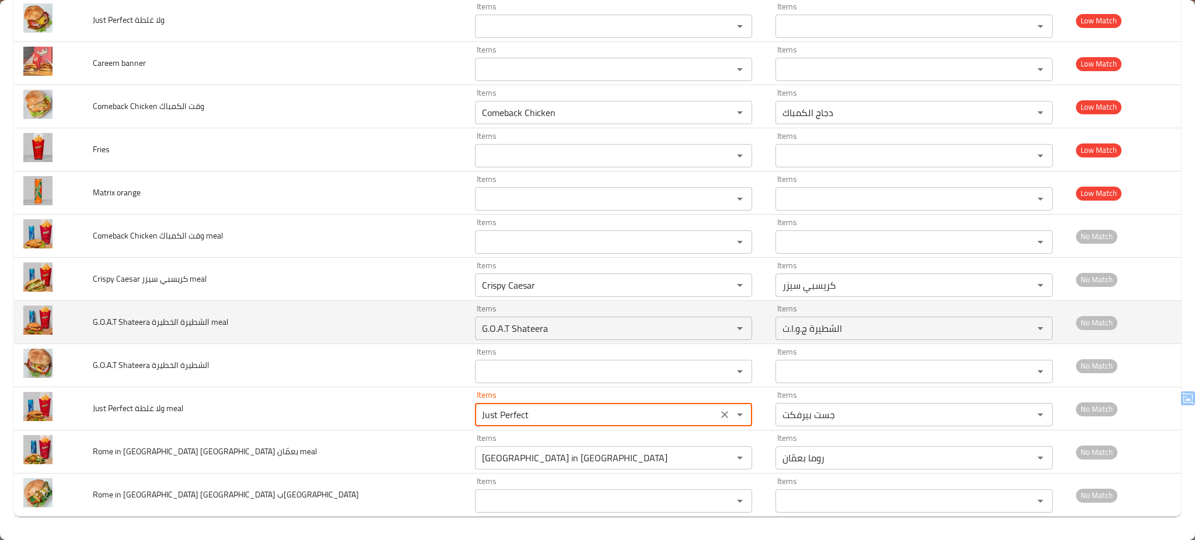
type meal "Just Perfect"
click at [312, 330] on td "G.O.A.T Shateera الشطيرة الخطيرة meal" at bounding box center [274, 322] width 382 height 43
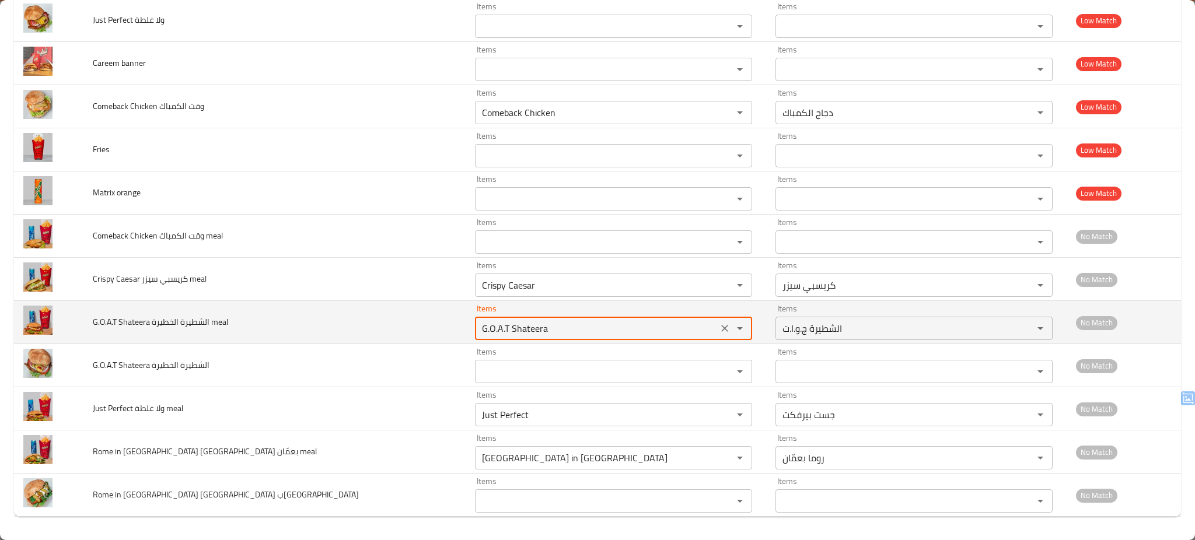
click at [479, 323] on meal "G.O.A.T Shateera" at bounding box center [597, 328] width 236 height 16
click at [287, 316] on td "G.O.A.T Shateera الشطيرة الخطيرة meal" at bounding box center [274, 322] width 382 height 43
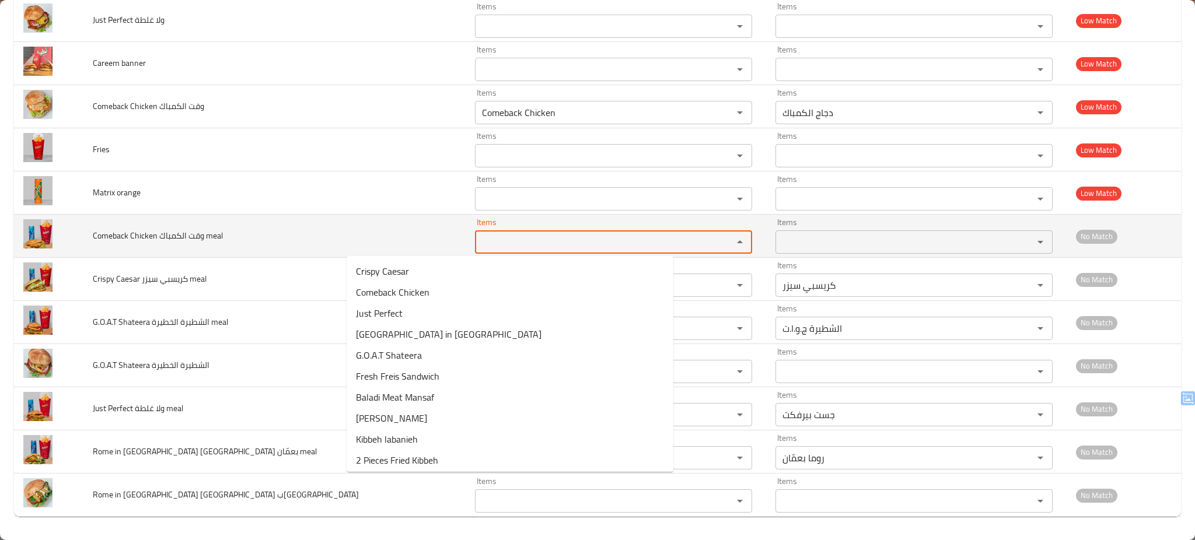
click at [479, 243] on meal "Items" at bounding box center [597, 242] width 236 height 16
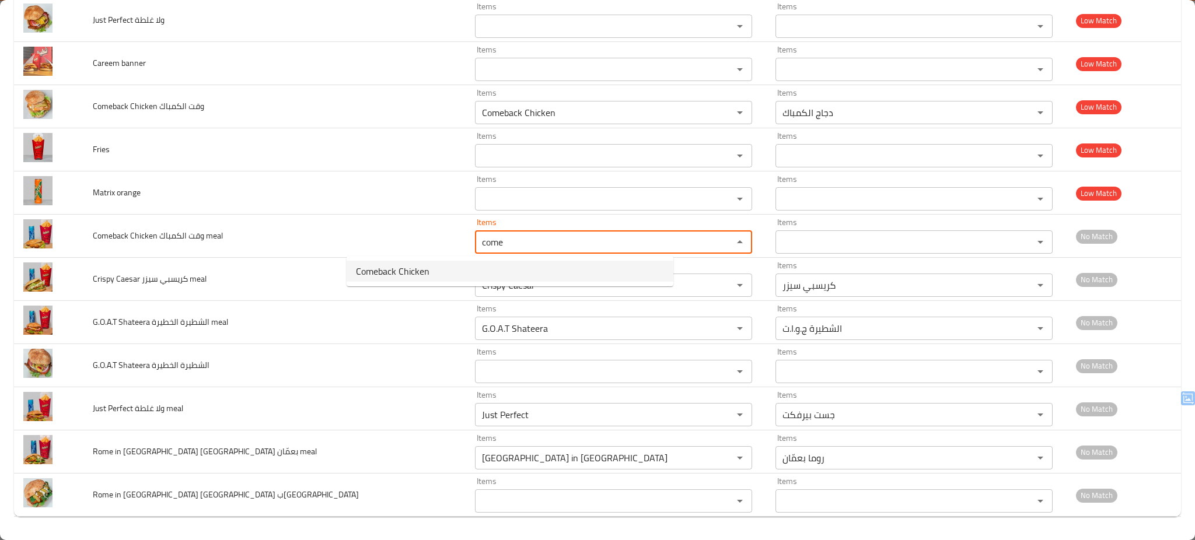
click at [388, 273] on span "Comeback Chicken" at bounding box center [393, 271] width 74 height 14
type meal "Comeback Chicken"
type meal-ar "دجاج الكمباك"
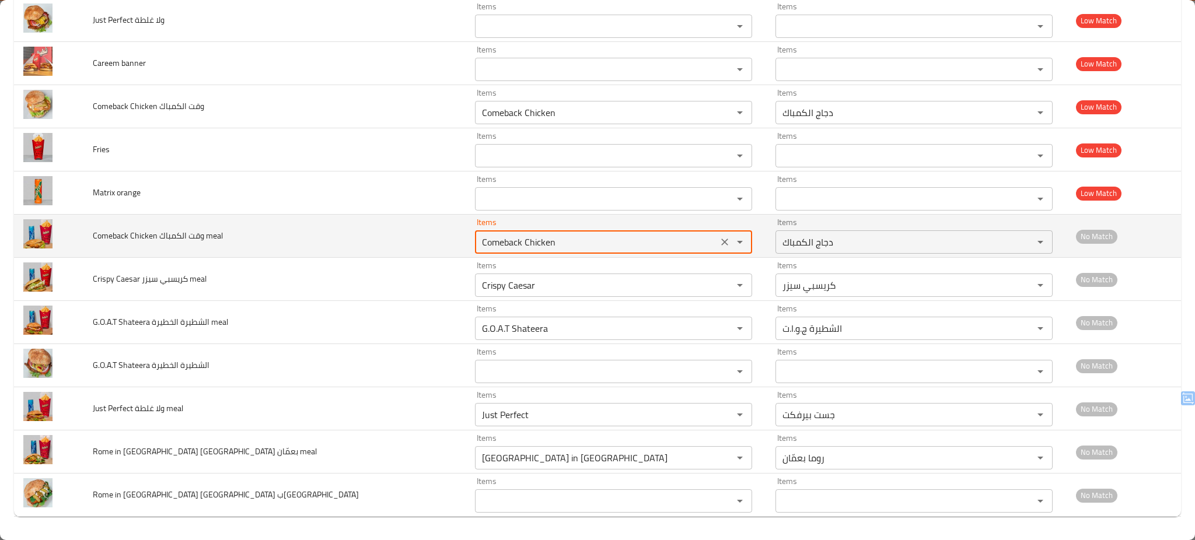
type meal "Comeback Chicken"
click at [294, 234] on td "Comeback Chicken وقت الكمباك meal" at bounding box center [274, 236] width 382 height 43
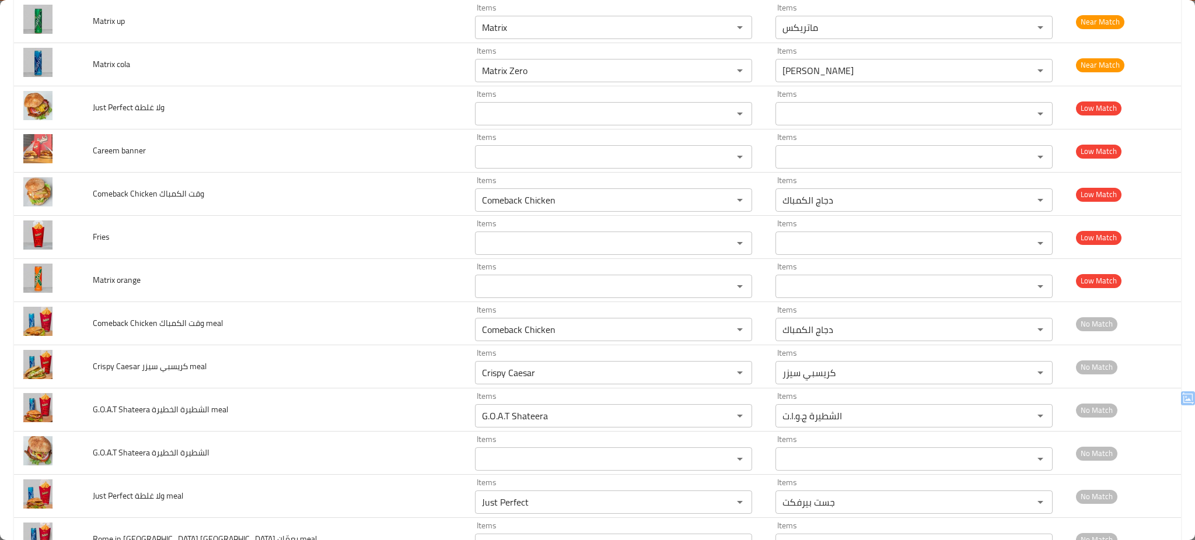
scroll to position [170, 0]
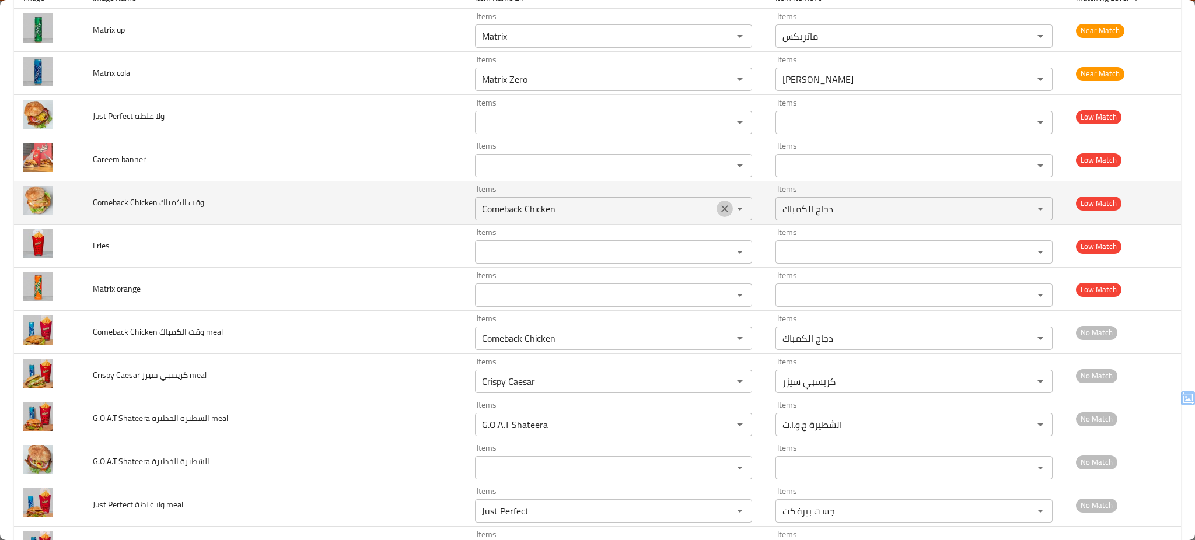
click at [719, 212] on icon "Clear" at bounding box center [725, 209] width 12 height 12
click at [288, 212] on td "Comeback Chicken وقت الكمباك" at bounding box center [274, 203] width 382 height 43
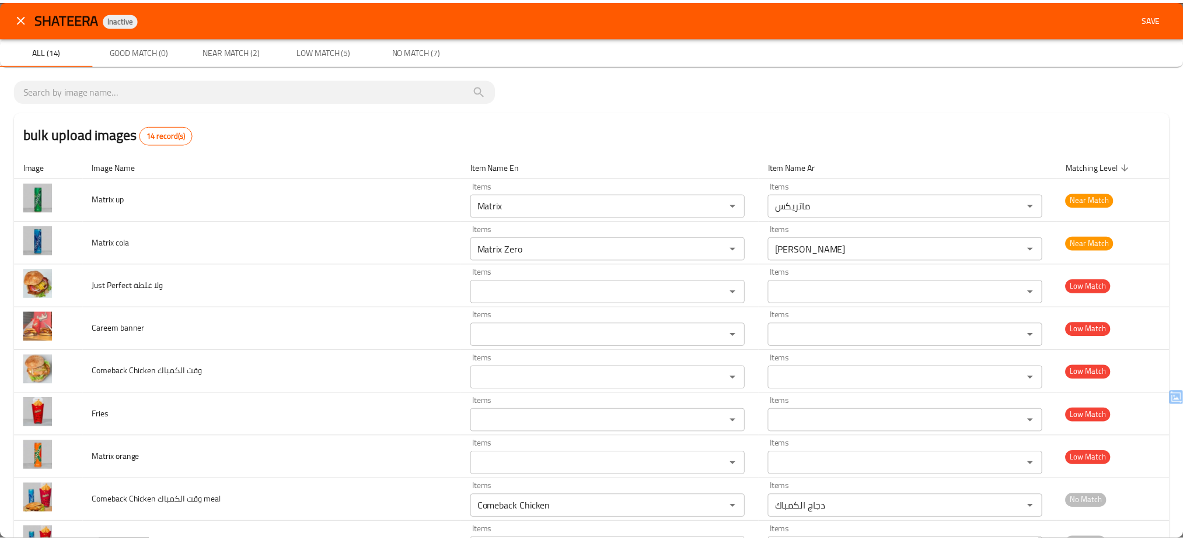
scroll to position [0, 0]
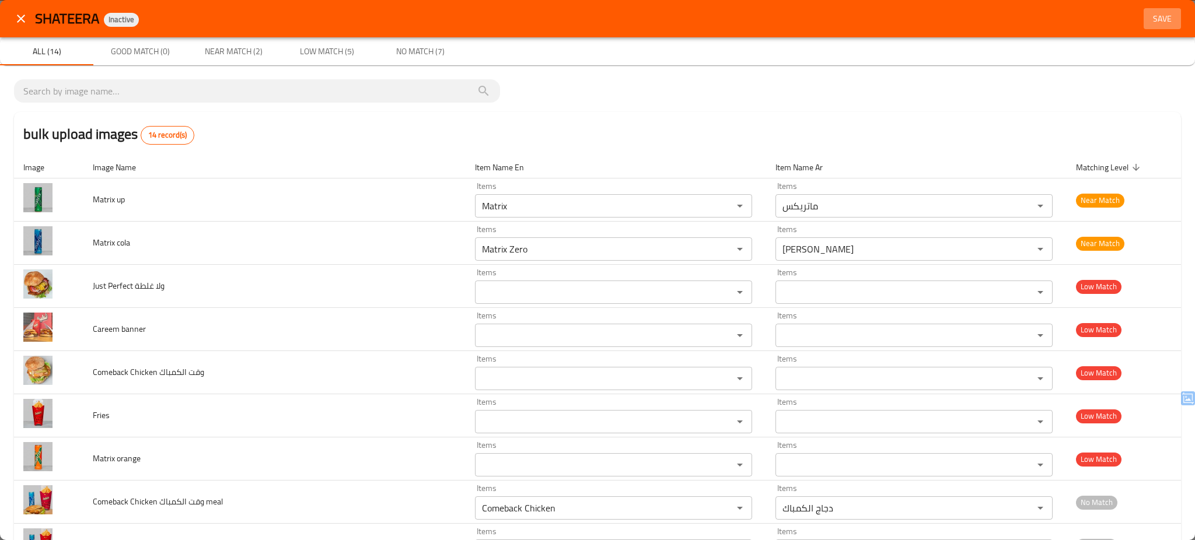
click at [1149, 17] on span "Save" at bounding box center [1163, 19] width 28 height 15
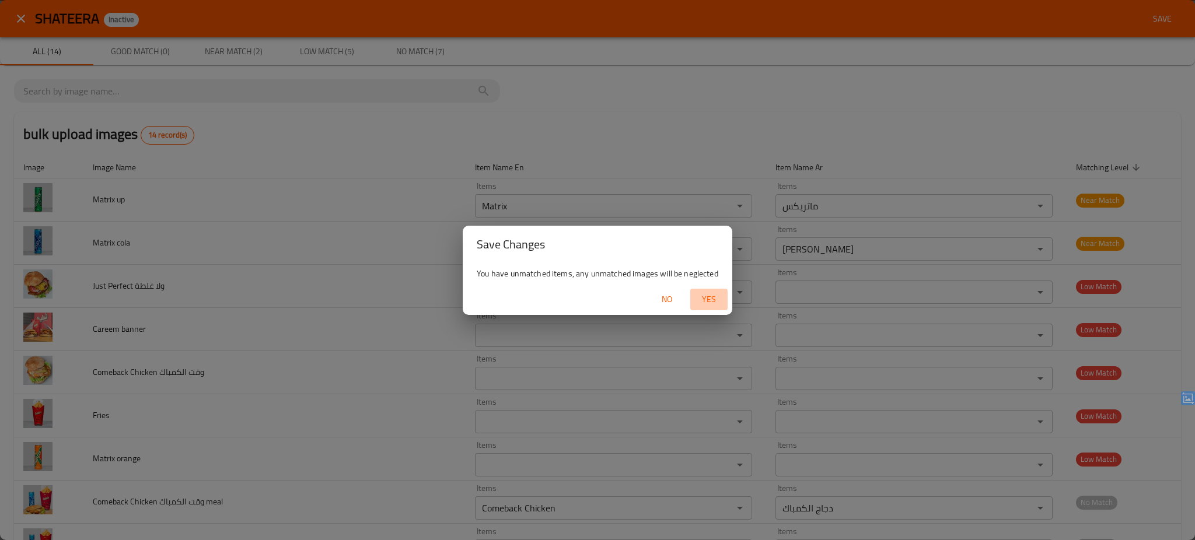
click at [710, 298] on span "Yes" at bounding box center [709, 299] width 28 height 15
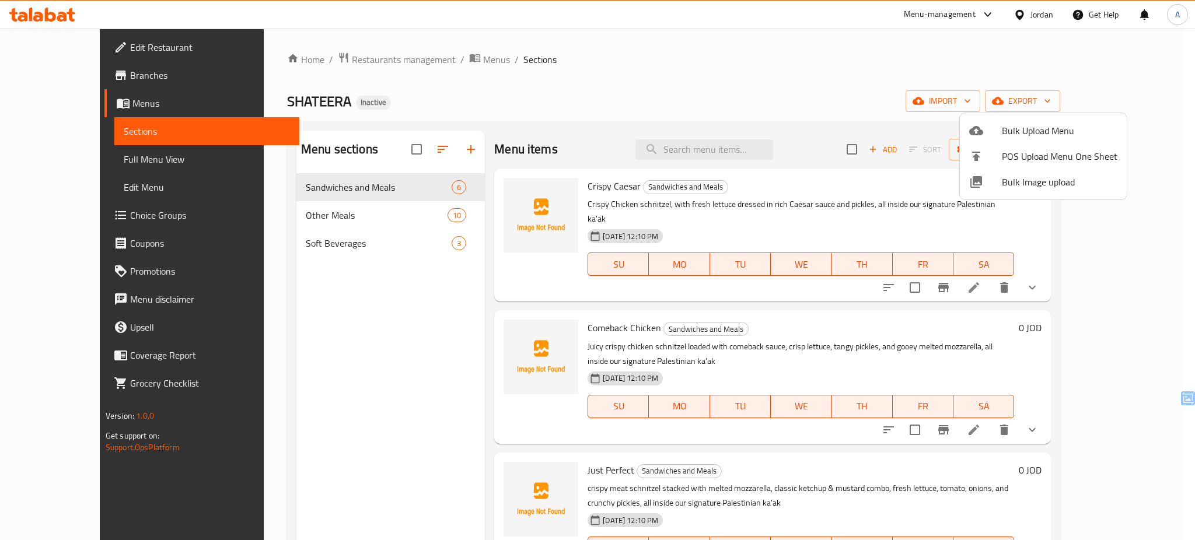
click at [58, 11] on div at bounding box center [597, 270] width 1195 height 540
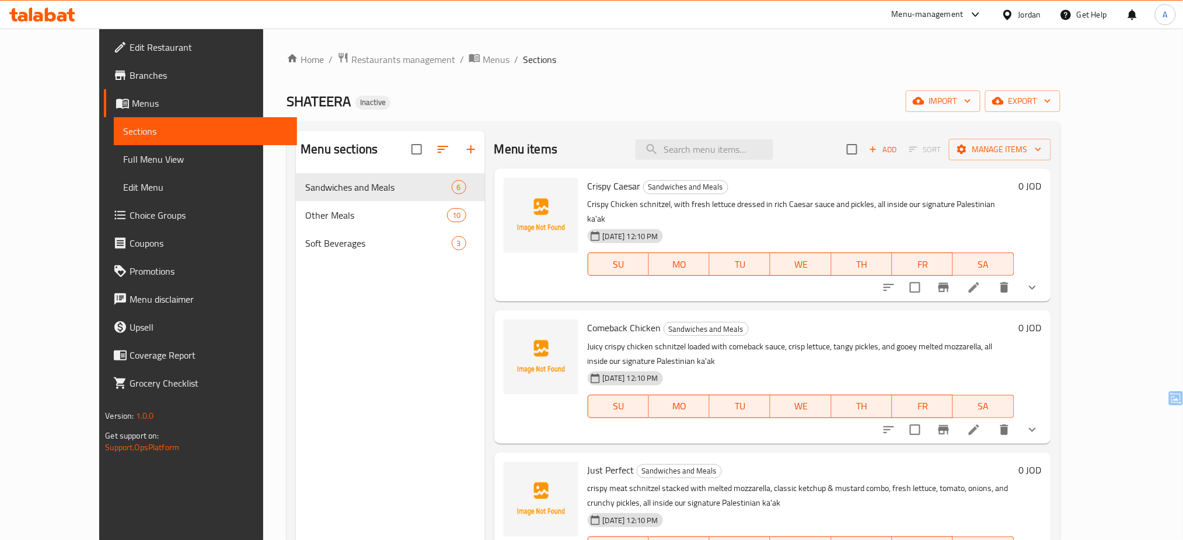
click at [58, 11] on icon at bounding box center [42, 15] width 66 height 14
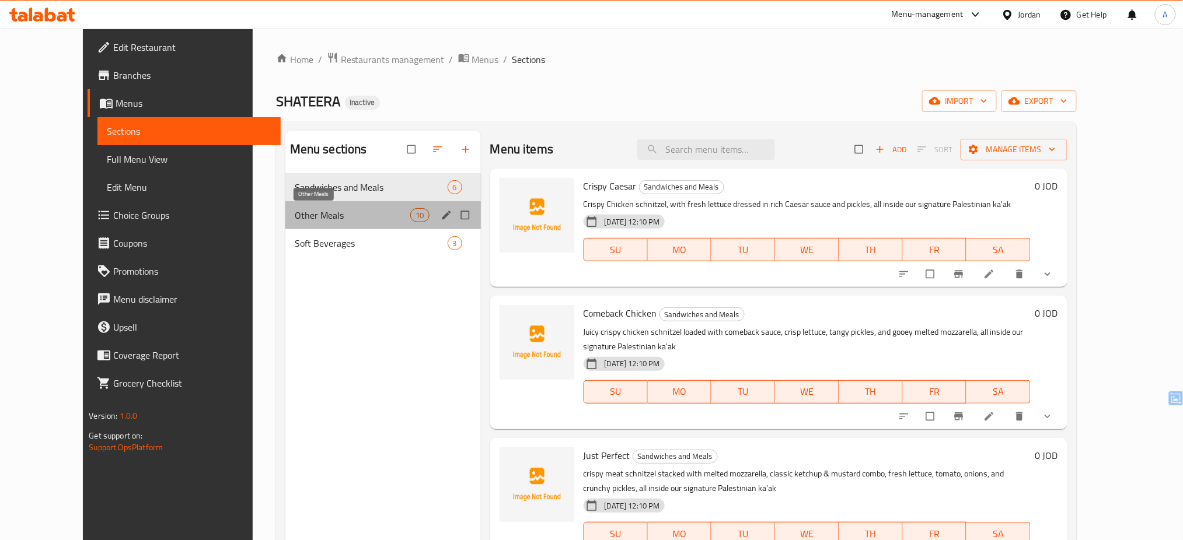
click at [310, 219] on span "Other Meals" at bounding box center [353, 215] width 116 height 14
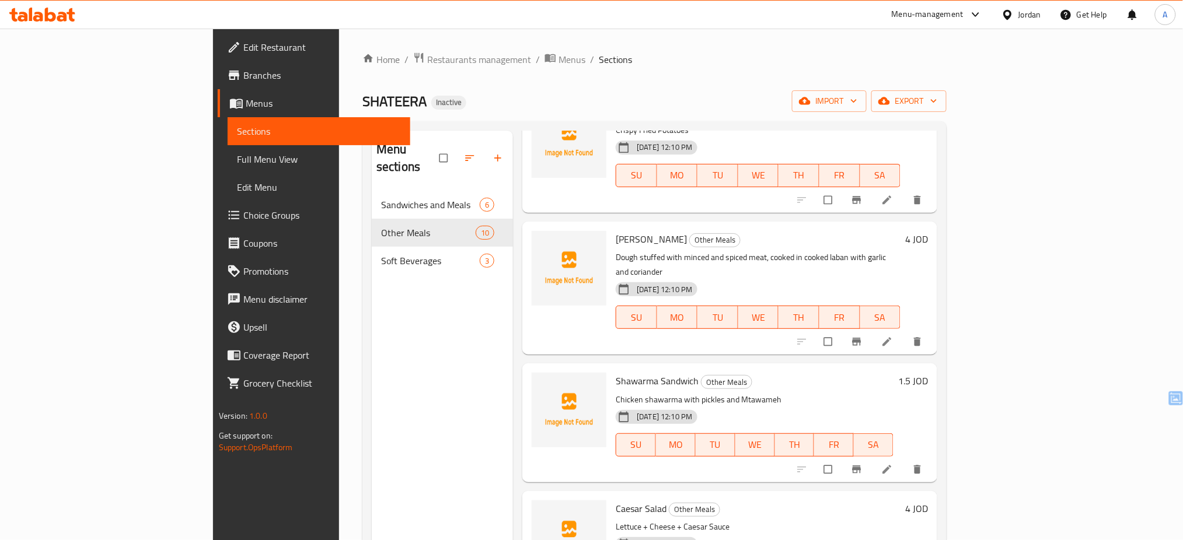
scroll to position [763, 0]
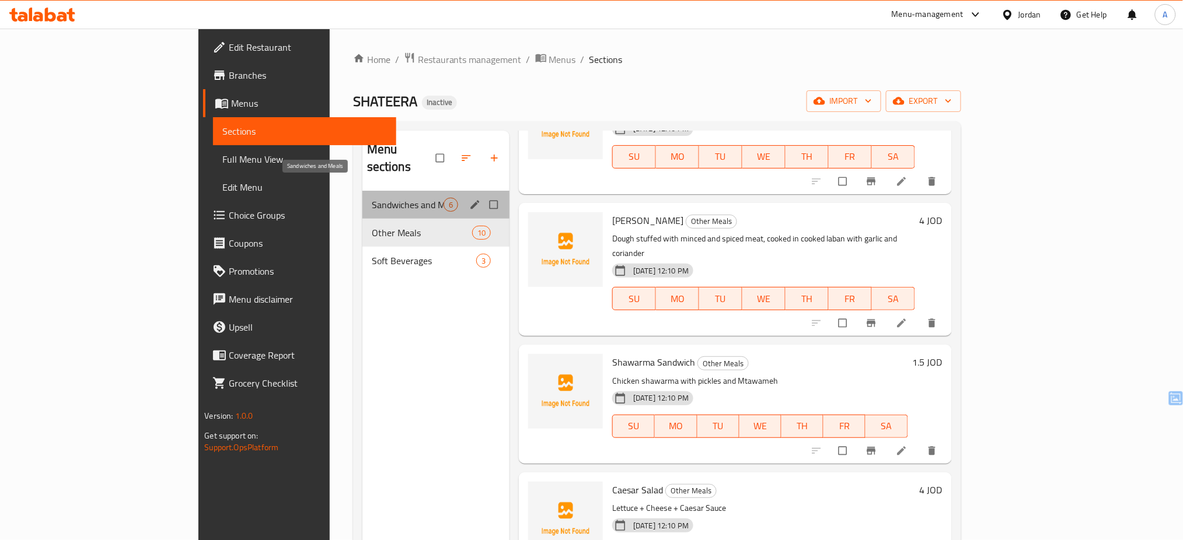
click at [372, 198] on span "Sandwiches and Meals" at bounding box center [408, 205] width 72 height 14
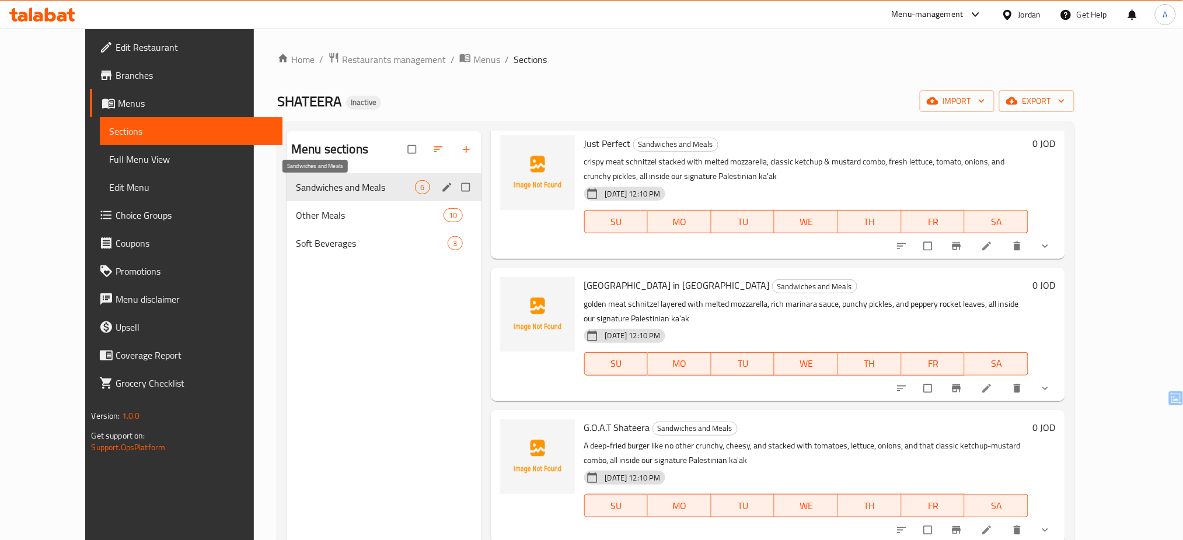
scroll to position [297, 0]
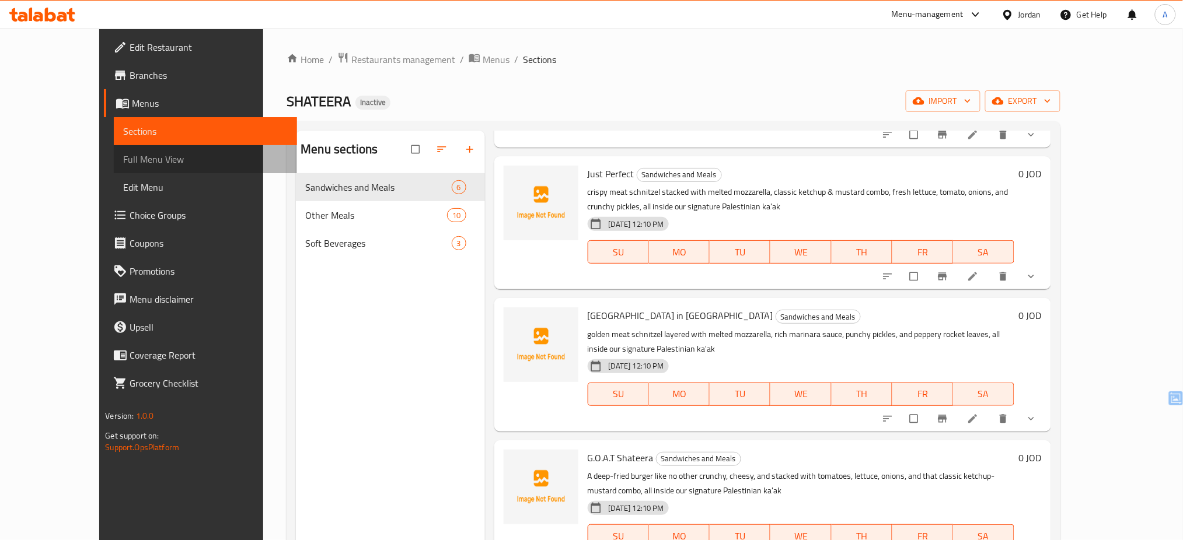
click at [123, 162] on span "Full Menu View" at bounding box center [205, 159] width 165 height 14
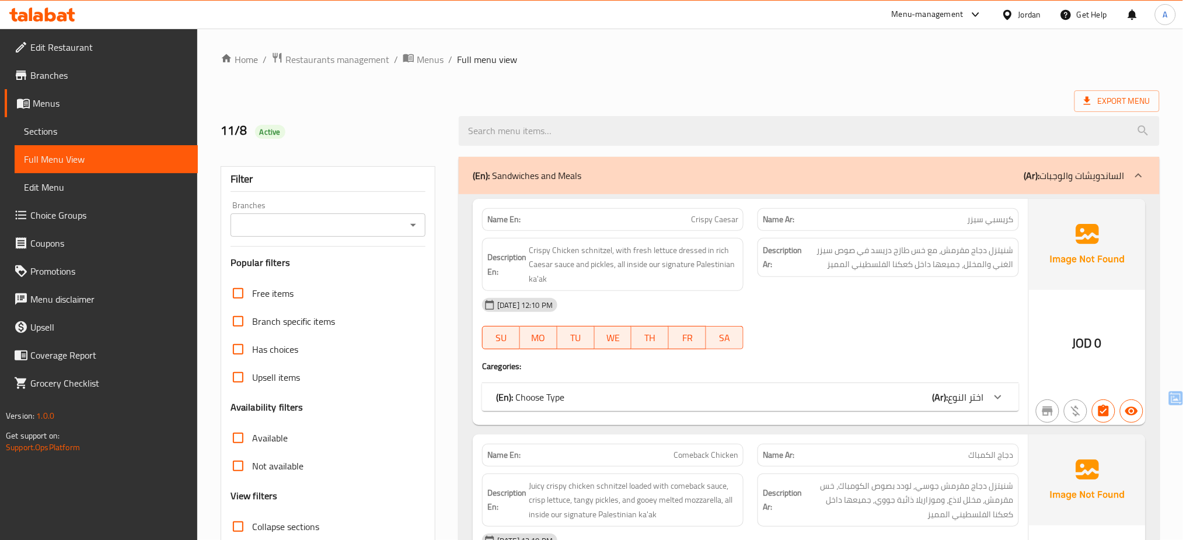
click at [867, 312] on div "[DATE] 12:10 PM" at bounding box center [750, 305] width 551 height 28
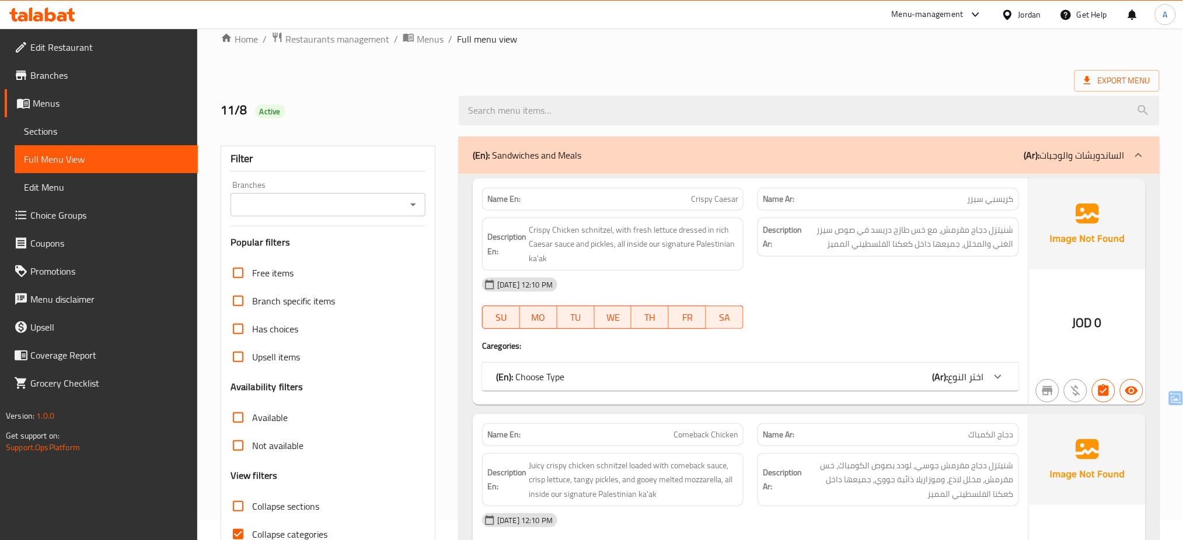
scroll to position [6, 0]
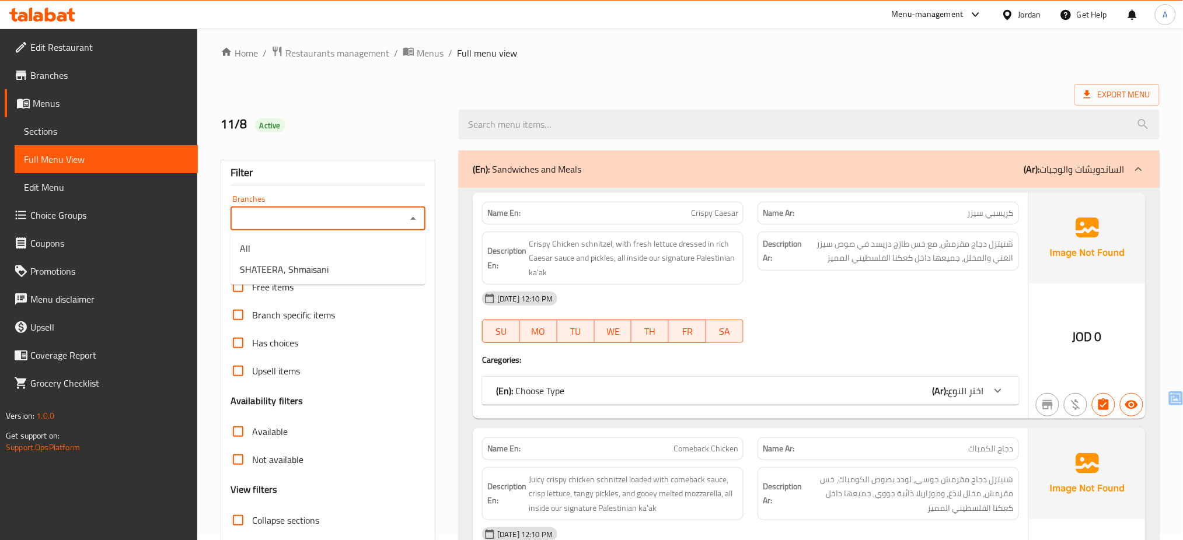
click at [375, 212] on input "Branches" at bounding box center [318, 219] width 169 height 16
click at [334, 266] on li "SHATEERA, Shmaisani" at bounding box center [328, 269] width 195 height 21
type input "SHATEERA, Shmaisani"
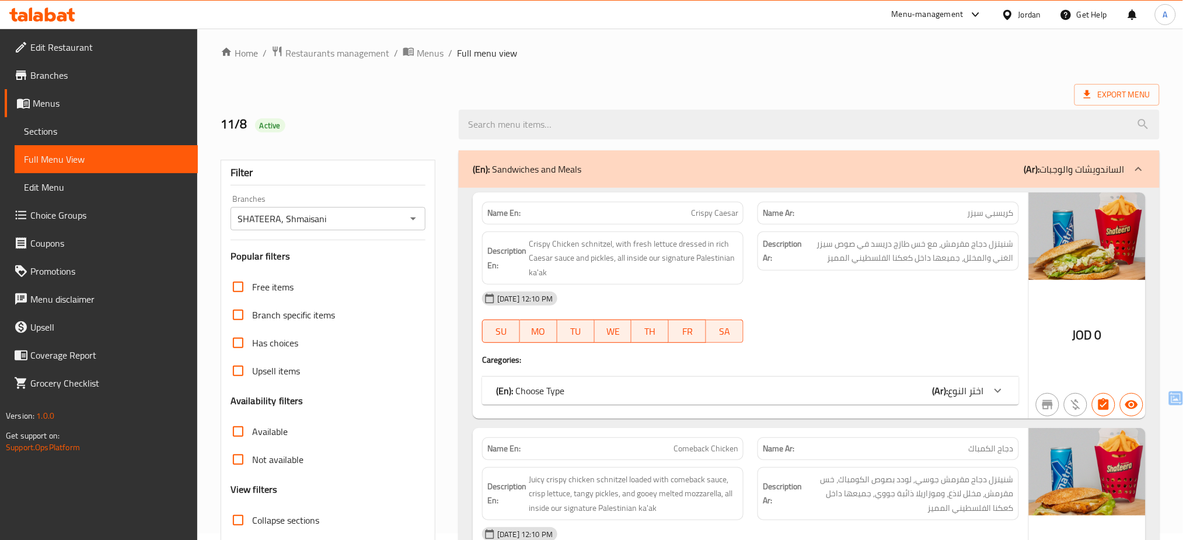
click at [862, 323] on div "[DATE] 12:10 PM SU MO TU WE TH FR SA" at bounding box center [750, 317] width 551 height 65
click at [757, 379] on div "(En): Choose Type (Ar): اختر النوع" at bounding box center [750, 391] width 537 height 28
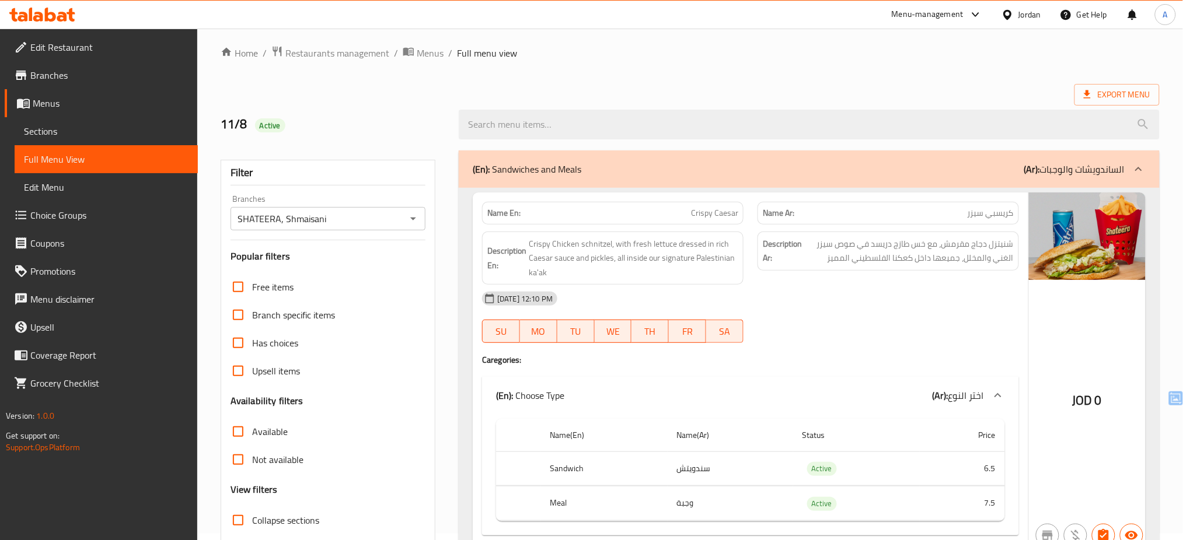
click at [749, 392] on div "(En): Choose Type (Ar): اختر النوع" at bounding box center [740, 396] width 488 height 14
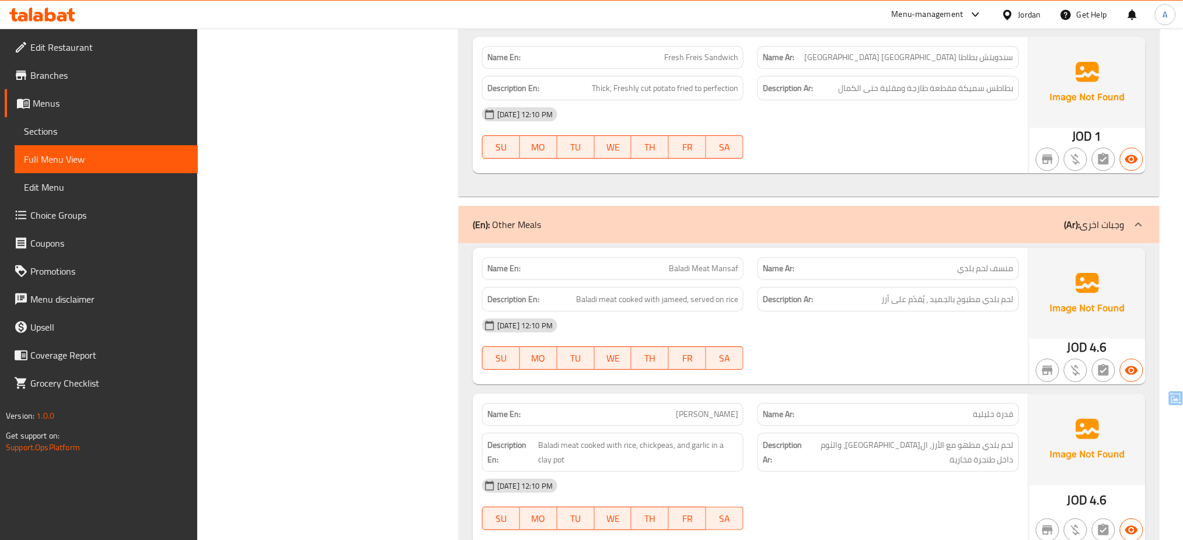
scroll to position [1376, 0]
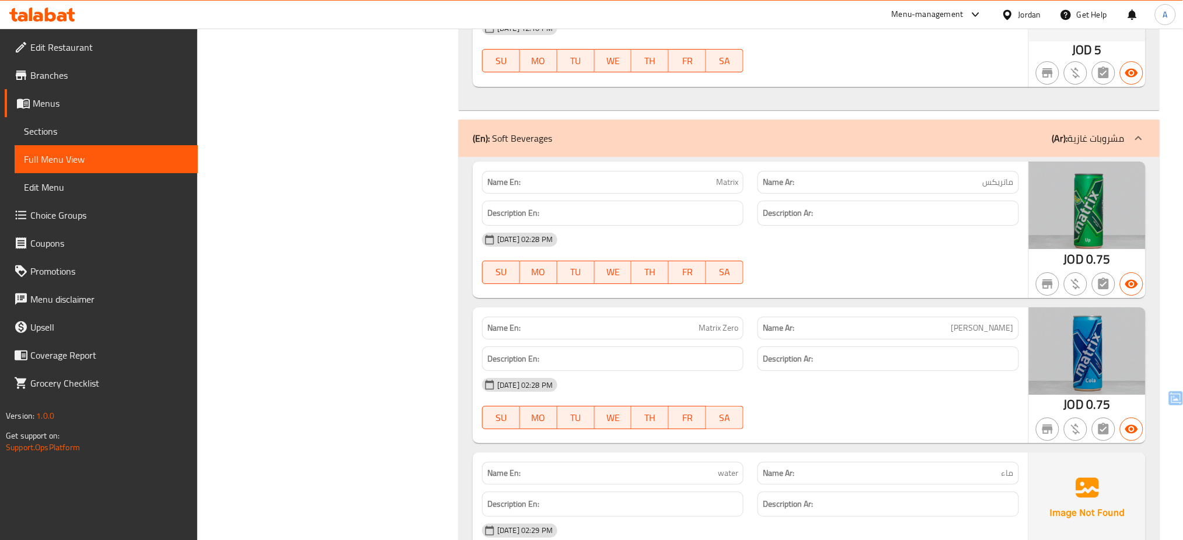
scroll to position [3134, 0]
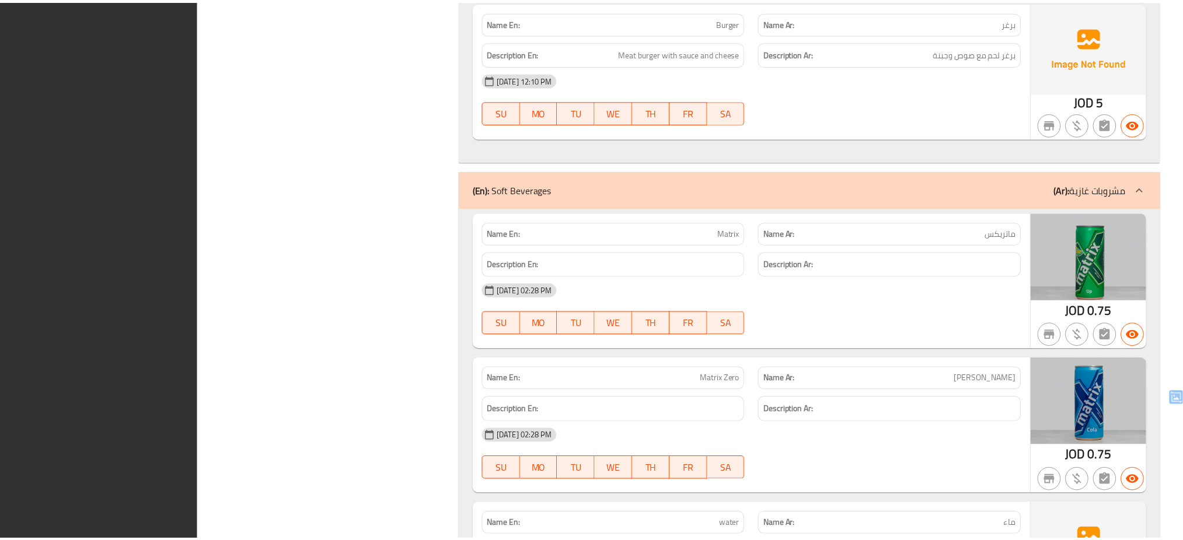
scroll to position [3106, 0]
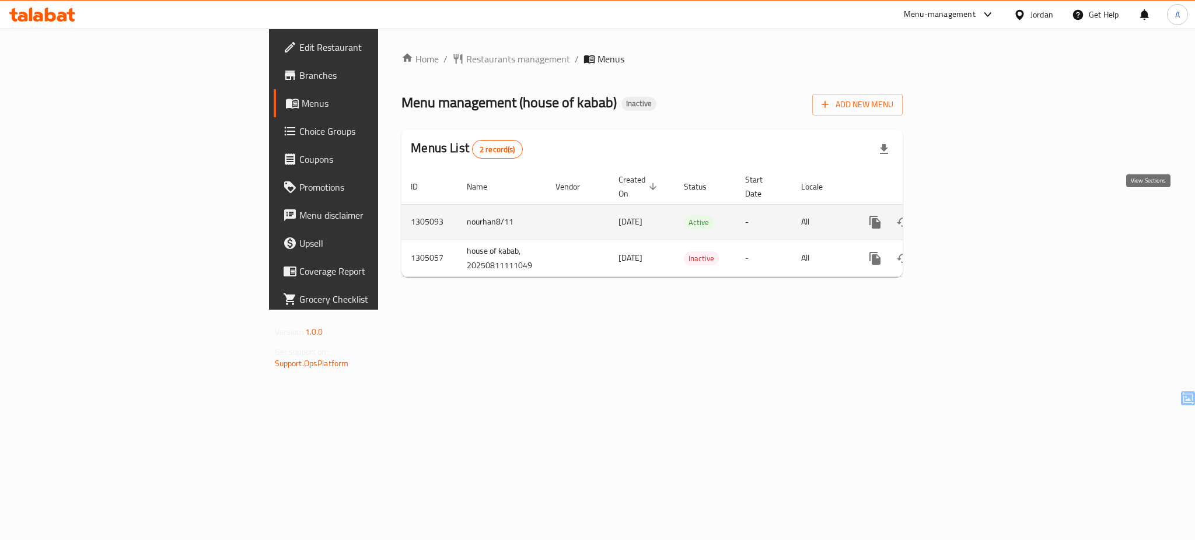
click at [967, 215] on icon "enhanced table" at bounding box center [960, 222] width 14 height 14
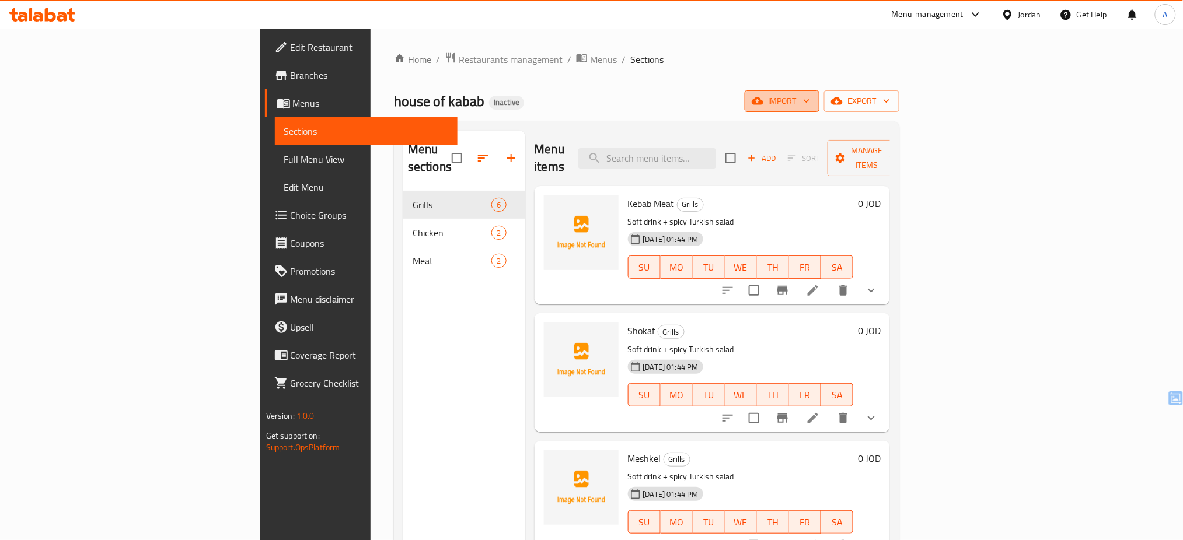
click at [810, 103] on span "import" at bounding box center [782, 101] width 56 height 15
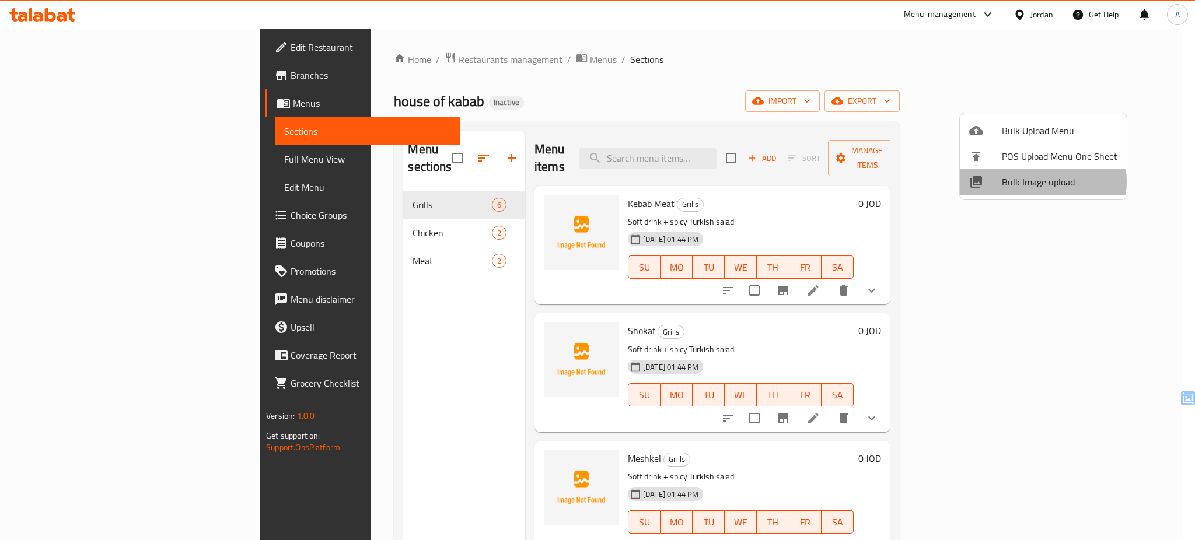
click at [1033, 182] on span "Bulk Image upload" at bounding box center [1060, 182] width 116 height 14
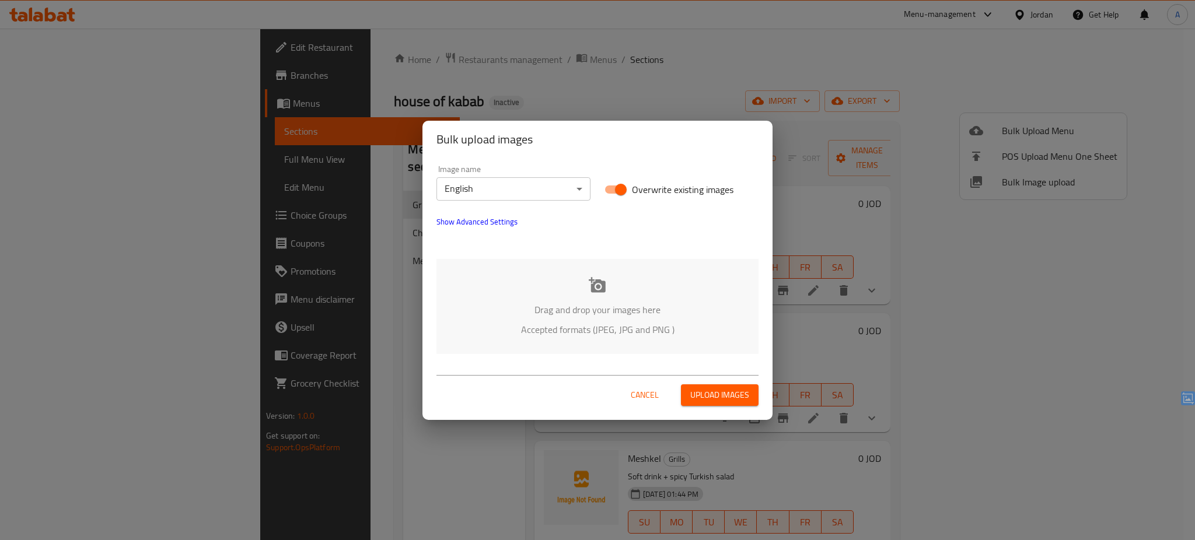
click at [630, 188] on input "Overwrite existing images" at bounding box center [621, 190] width 67 height 22
checkbox input "false"
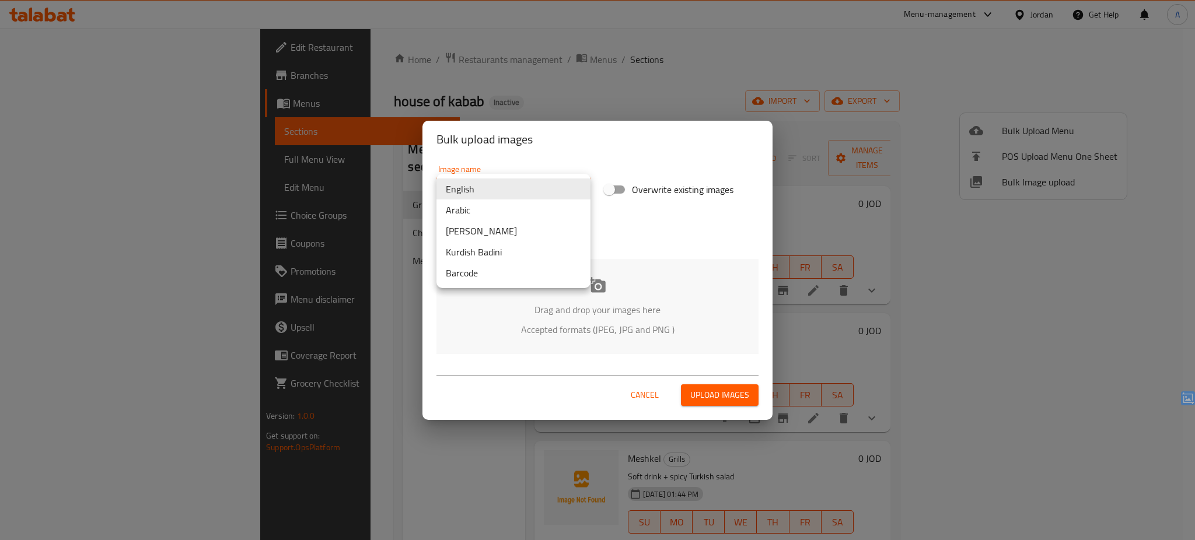
click at [547, 188] on body "​ Menu-management Jordan Get Help A Edit Restaurant Branches Menus Sections Ful…" at bounding box center [597, 285] width 1195 height 512
click at [482, 203] on li "Arabic" at bounding box center [514, 210] width 154 height 21
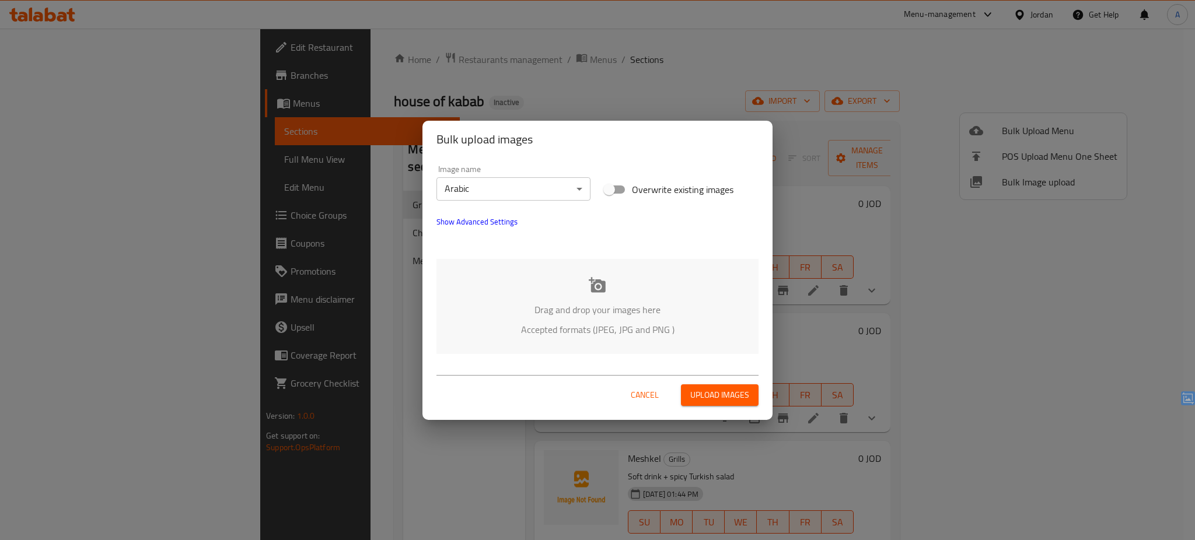
click at [564, 295] on div "Drag and drop your images here Accepted formats (JPEG, JPG and PNG )" at bounding box center [598, 306] width 322 height 95
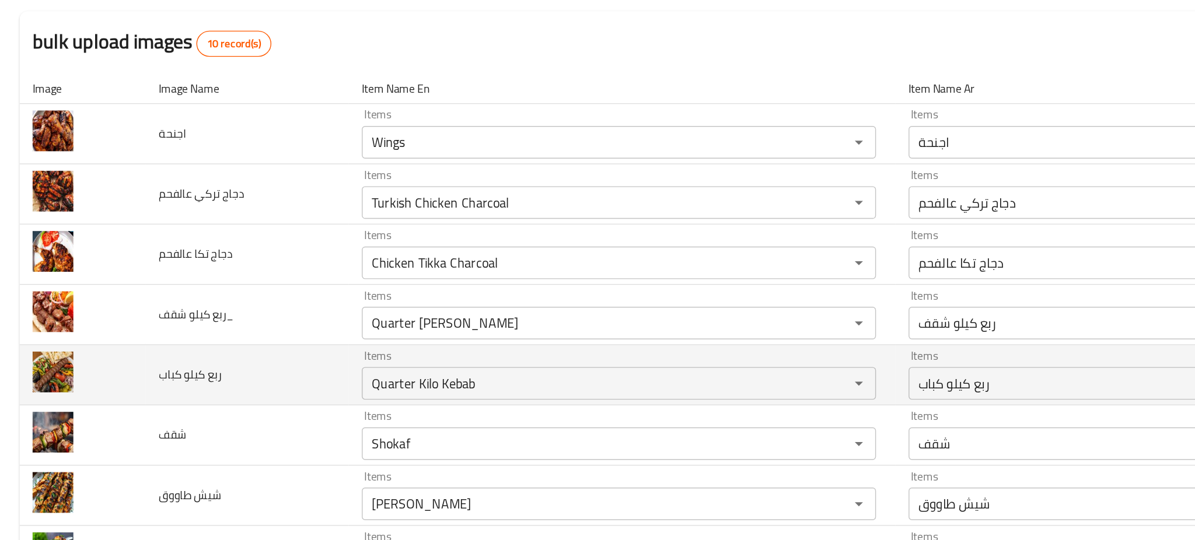
click at [201, 363] on td "ربع كيلو كباب" at bounding box center [176, 372] width 145 height 43
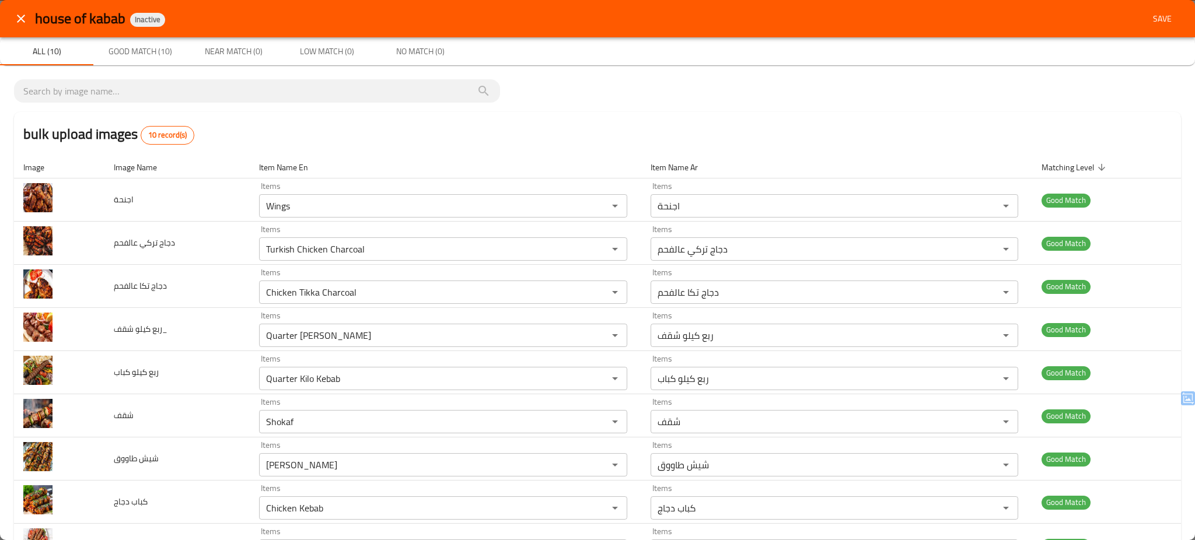
click at [1153, 17] on span "Save" at bounding box center [1163, 19] width 28 height 15
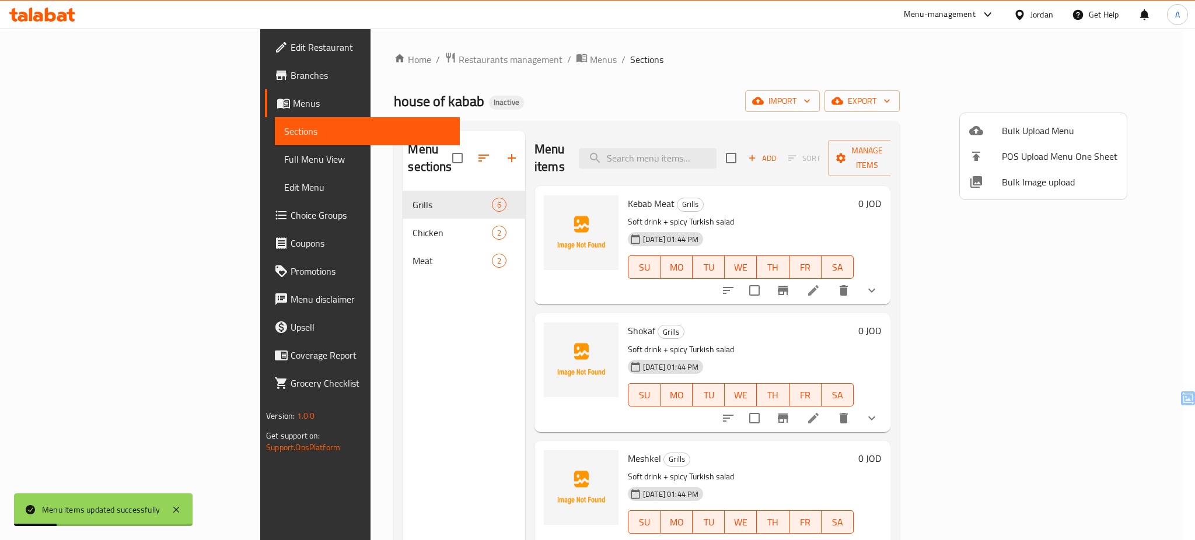
click at [114, 166] on div at bounding box center [597, 270] width 1195 height 540
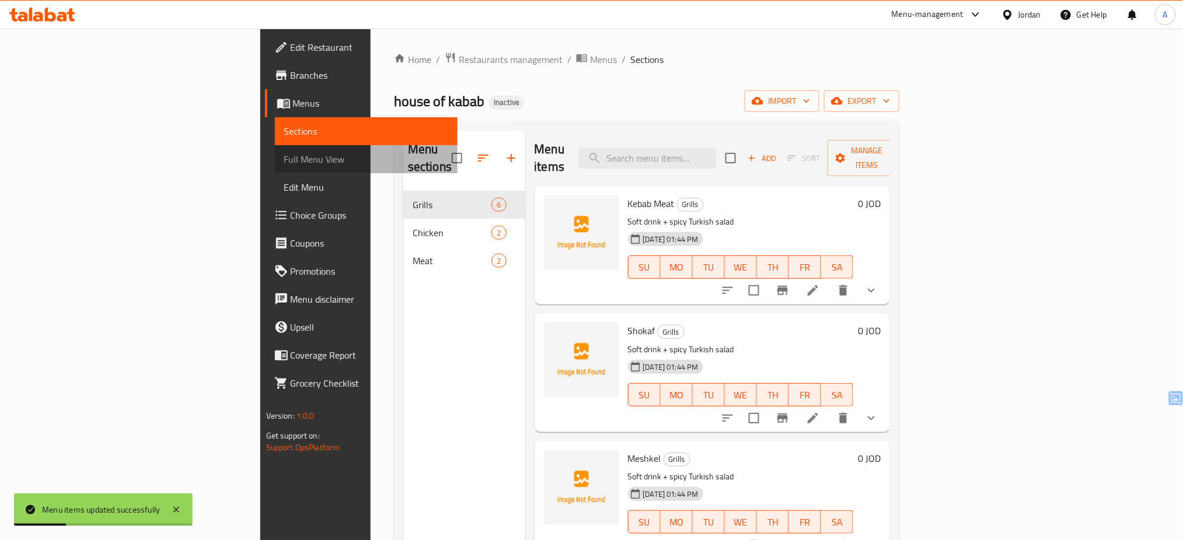
click at [284, 166] on span "Full Menu View" at bounding box center [366, 159] width 165 height 14
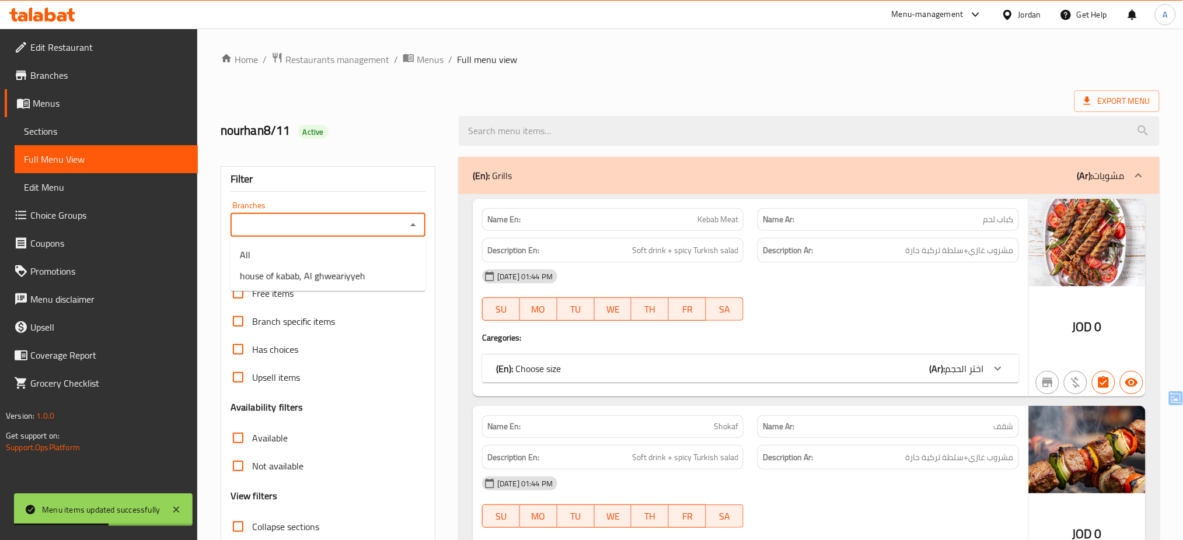
click at [320, 227] on input "Branches" at bounding box center [318, 225] width 169 height 16
click at [295, 271] on span "house of kabab, Al ghweariyyeh" at bounding box center [302, 276] width 125 height 14
type input "house of kabab, Al ghweariyyeh"
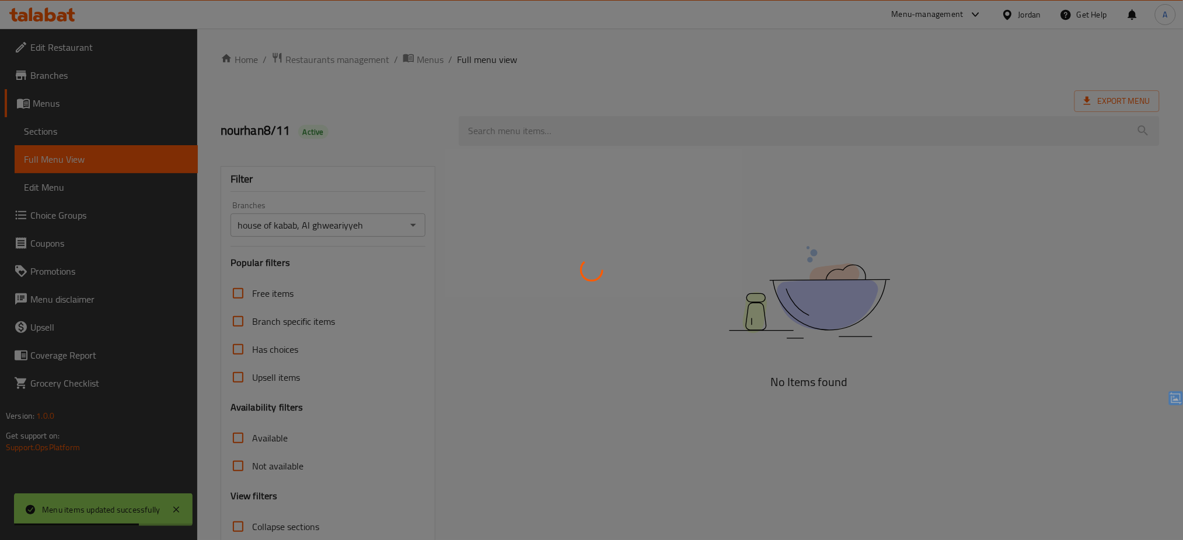
click at [417, 286] on div at bounding box center [591, 270] width 1183 height 540
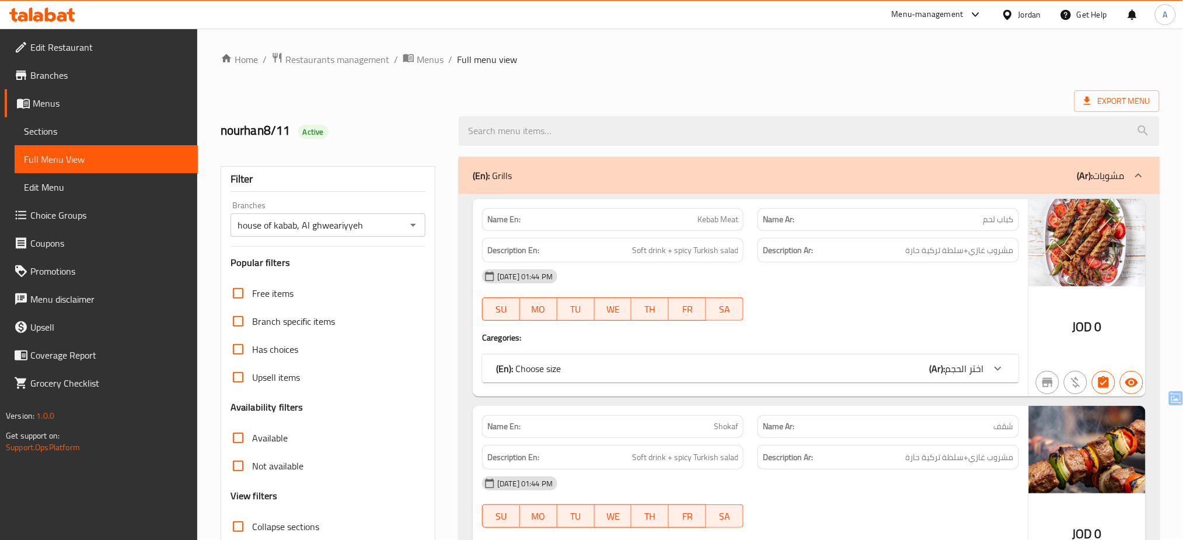
click at [720, 382] on div "(En): Choose size (Ar): اختر الحجم" at bounding box center [750, 369] width 537 height 28
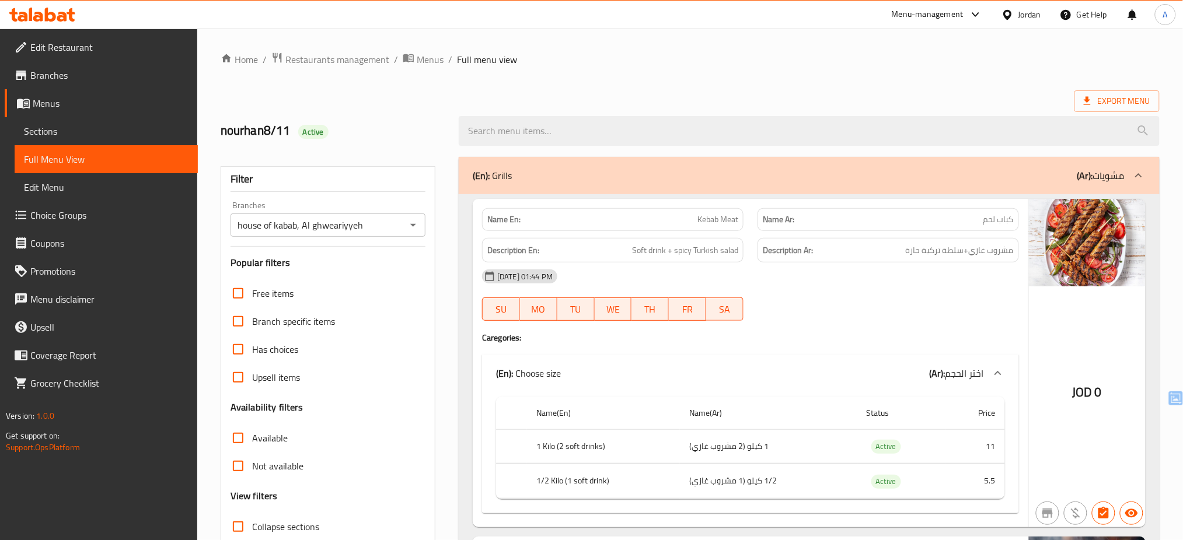
click at [720, 382] on div "(En): Choose size (Ar): اختر الحجم" at bounding box center [750, 373] width 537 height 37
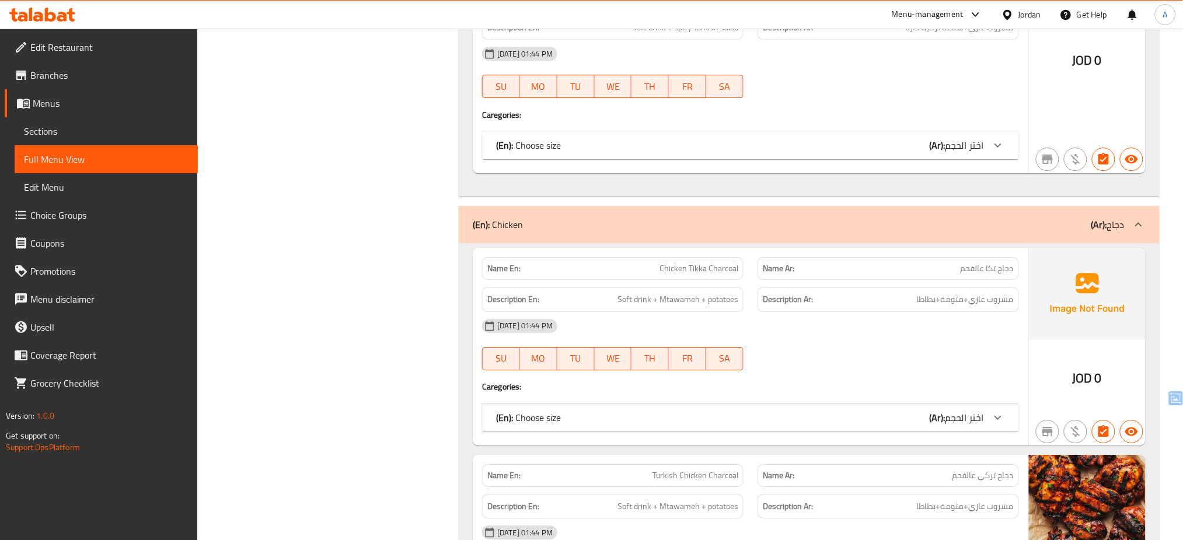
scroll to position [1245, 0]
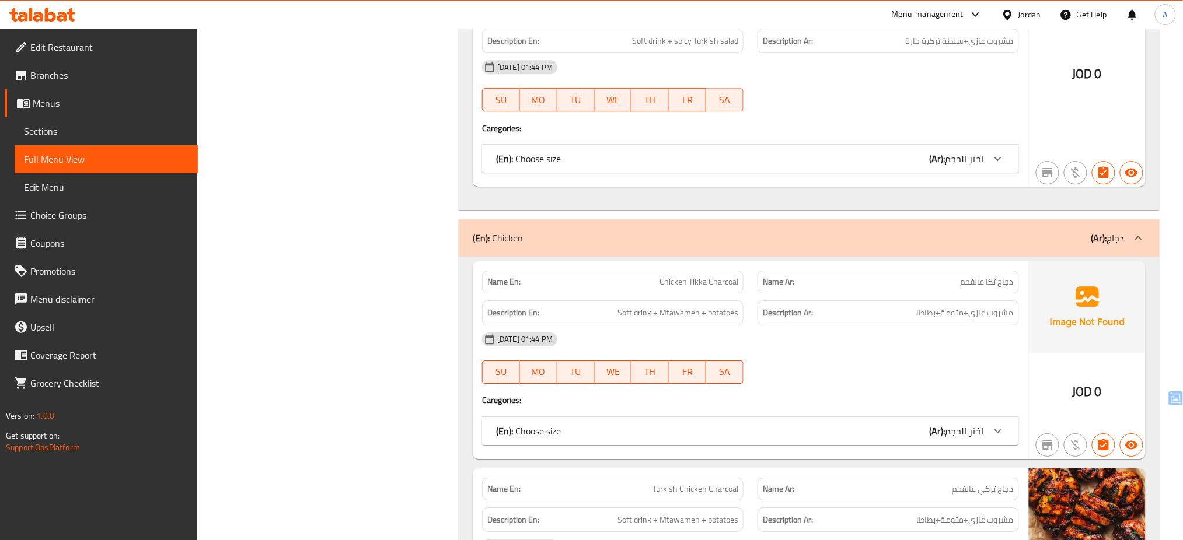
click at [50, 131] on span "Sections" at bounding box center [106, 131] width 165 height 14
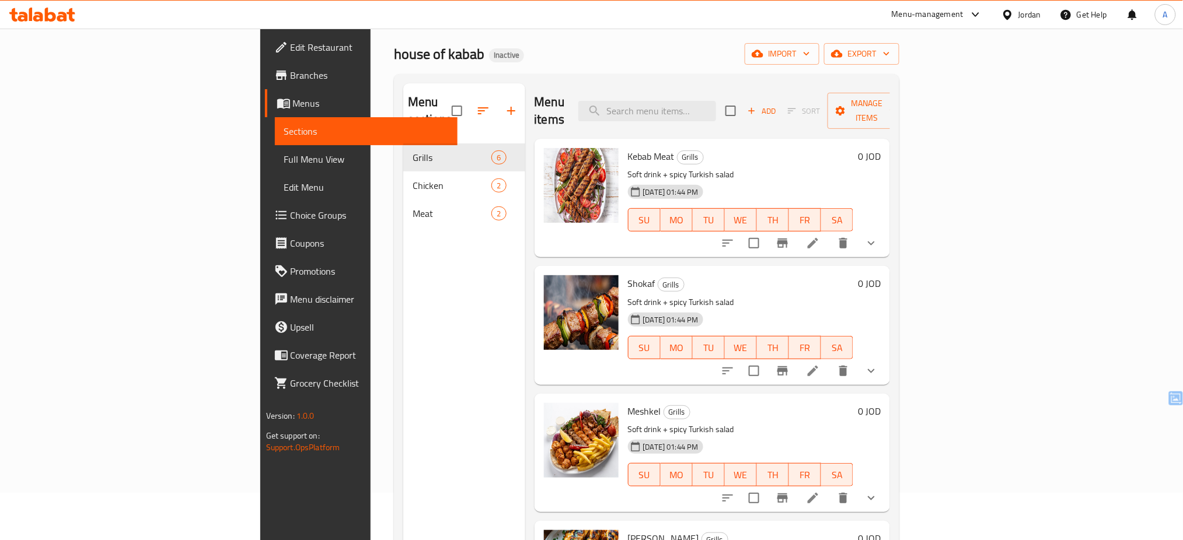
scroll to position [48, 0]
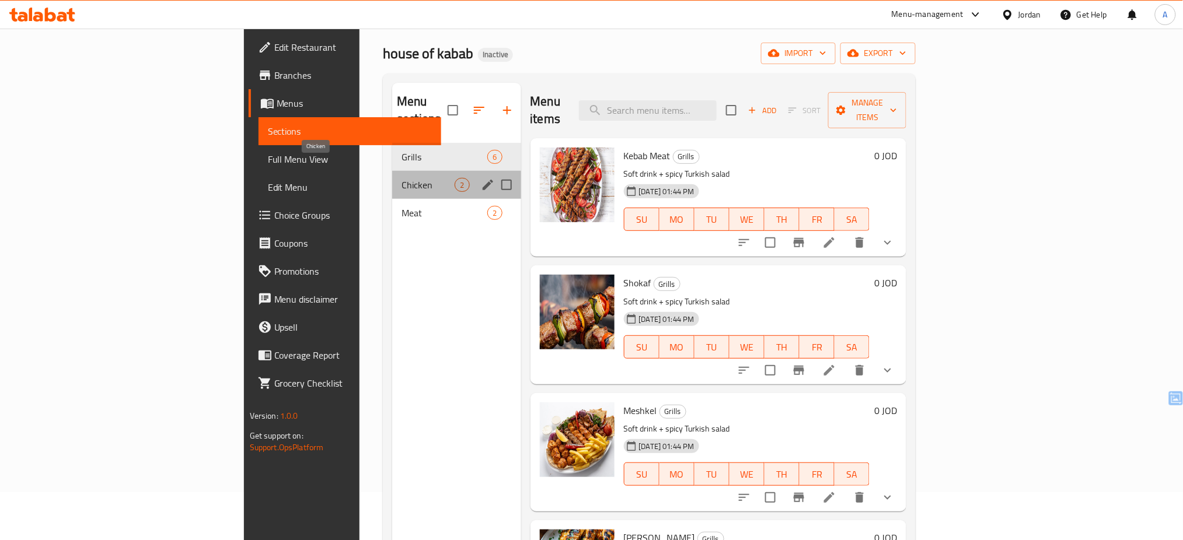
click at [402, 178] on span "Chicken" at bounding box center [428, 185] width 53 height 14
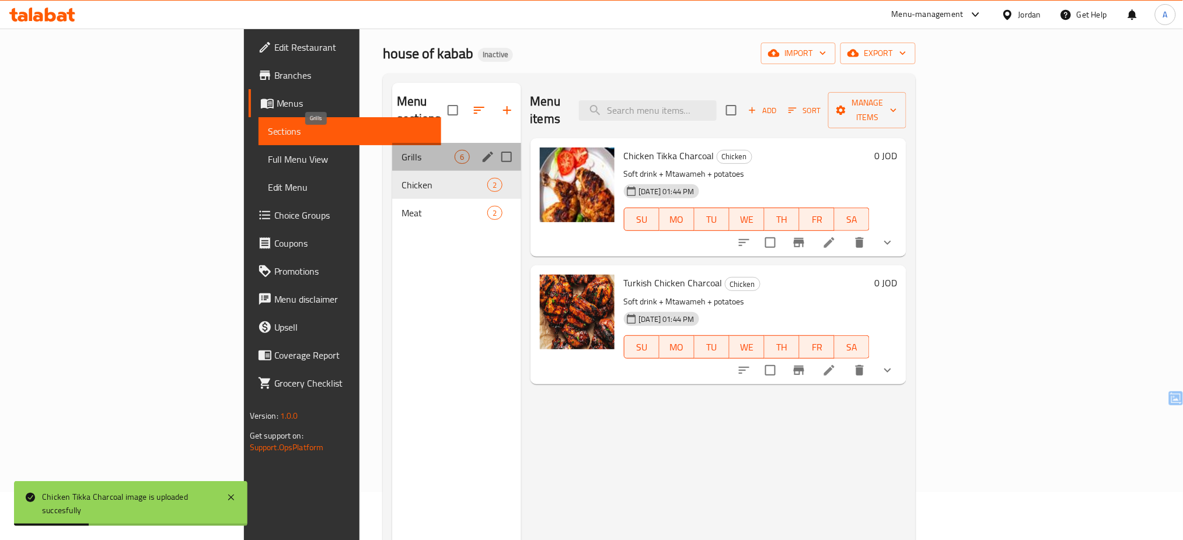
click at [402, 150] on span "Grills" at bounding box center [428, 157] width 53 height 14
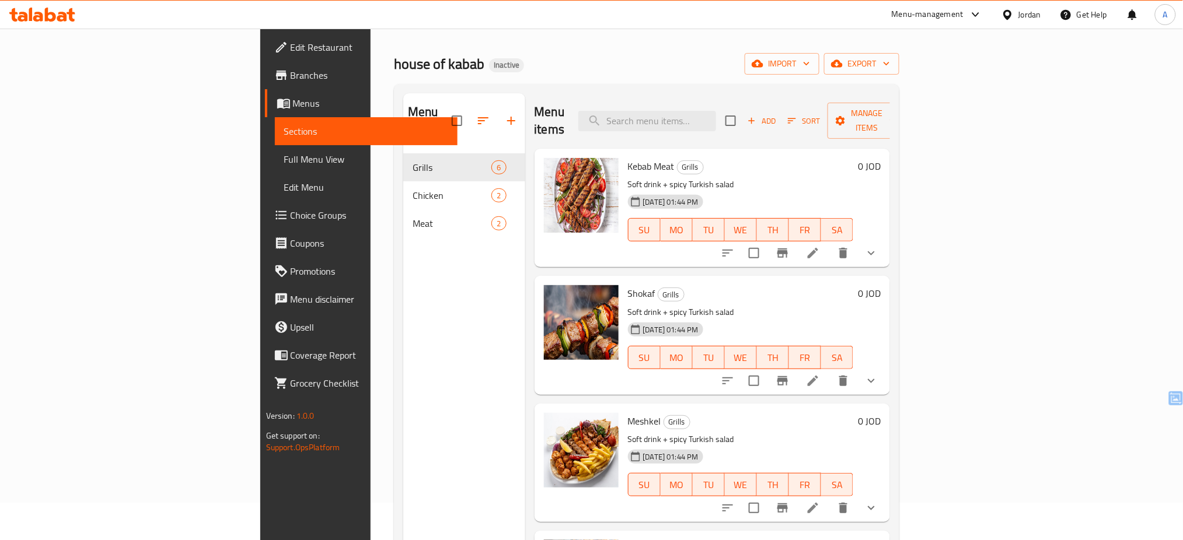
scroll to position [39, 0]
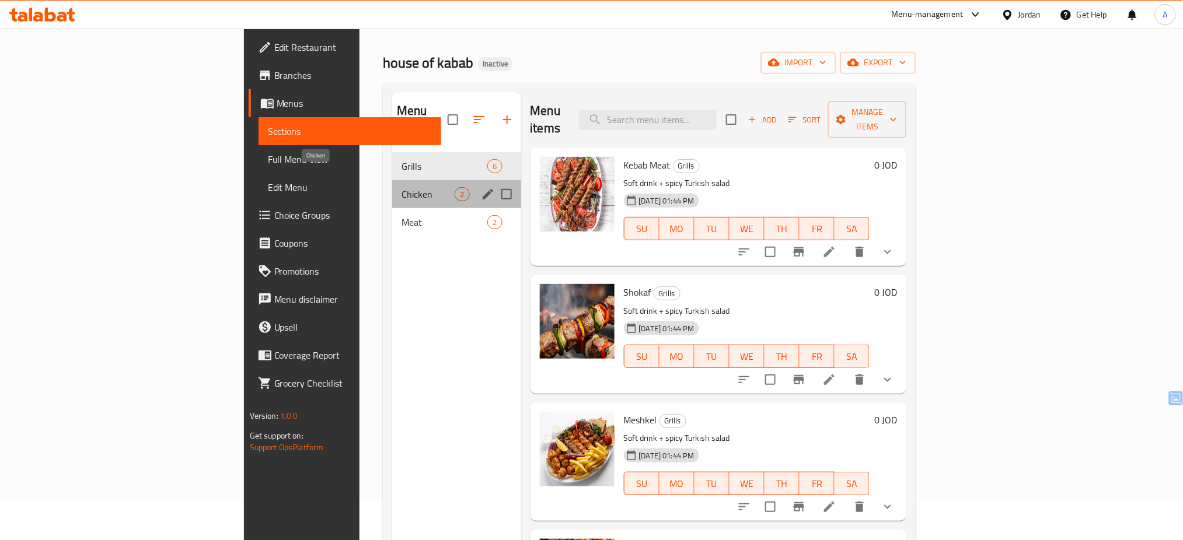
click at [402, 187] on span "Chicken" at bounding box center [428, 194] width 53 height 14
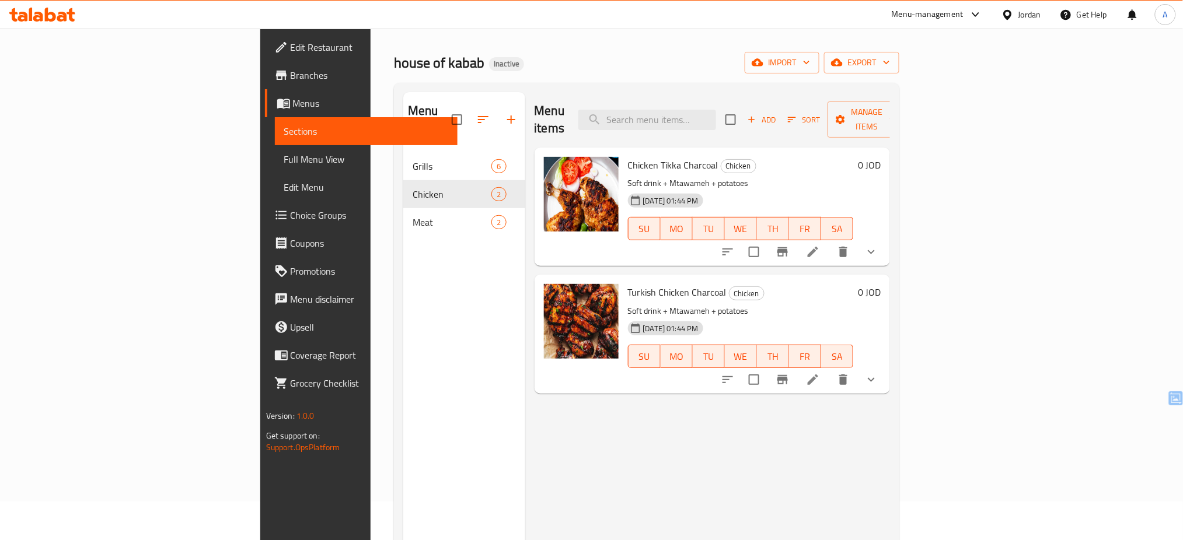
click at [403, 222] on nav "Grills 6 Chicken 2 Meat 2" at bounding box center [464, 194] width 122 height 93
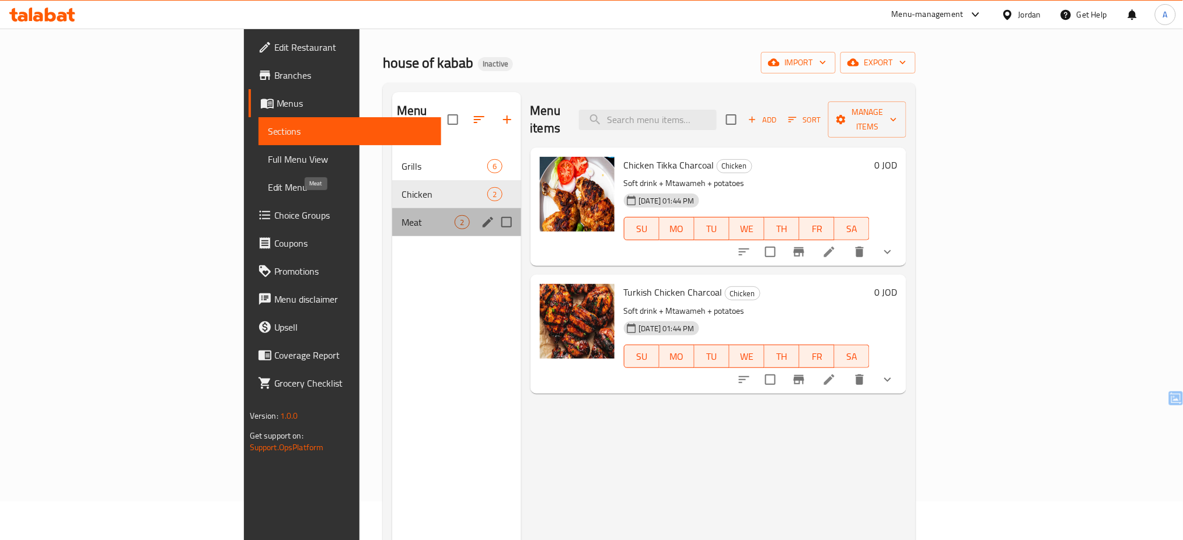
click at [402, 215] on span "Meat" at bounding box center [428, 222] width 53 height 14
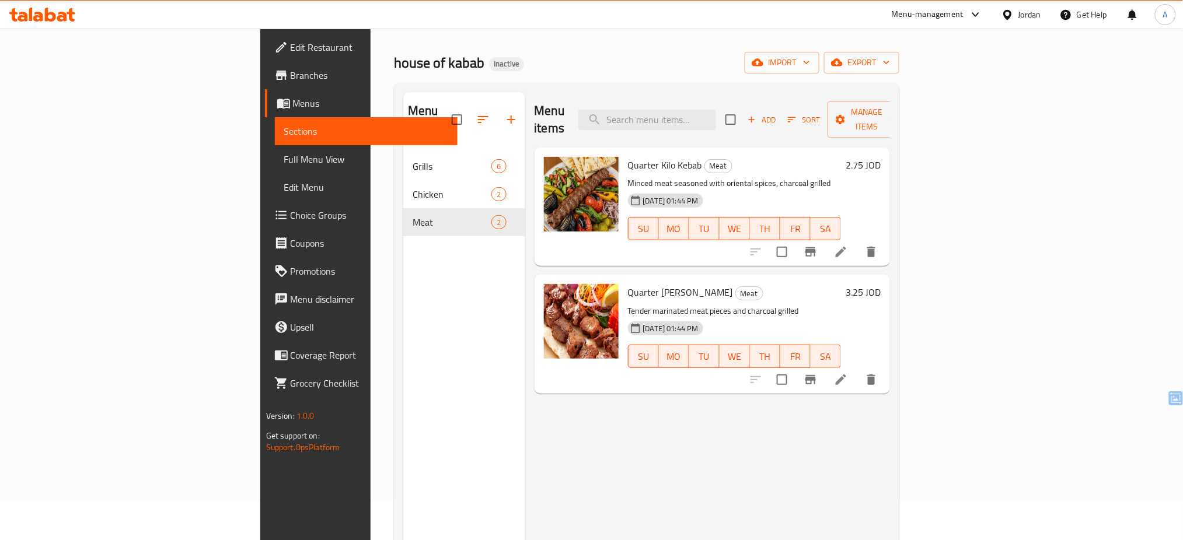
click at [1020, 16] on div "Jordan" at bounding box center [1030, 14] width 23 height 13
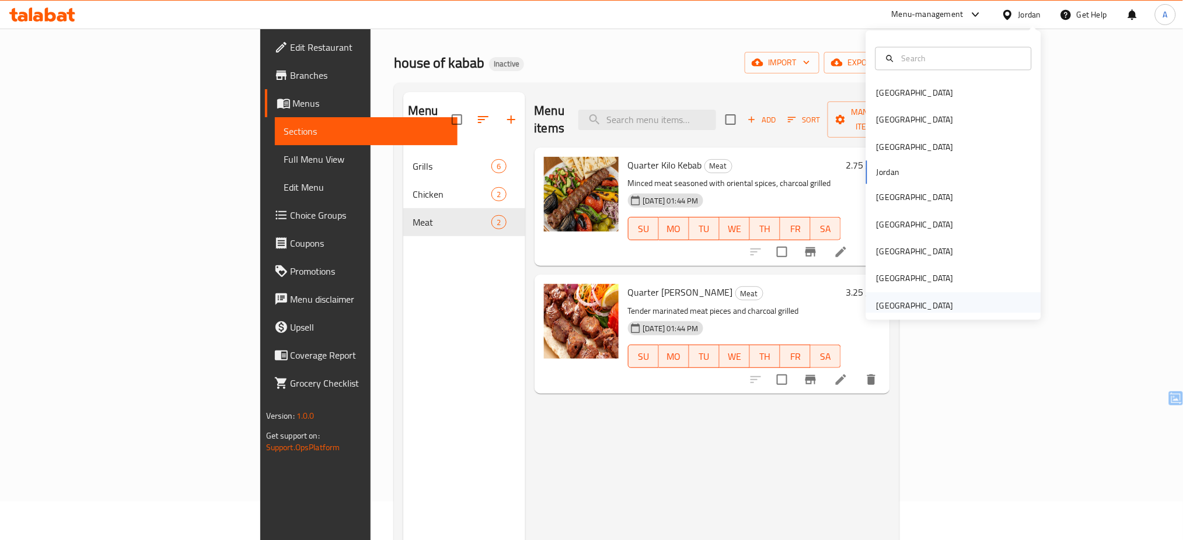
click at [910, 305] on div "[GEOGRAPHIC_DATA]" at bounding box center [915, 305] width 77 height 13
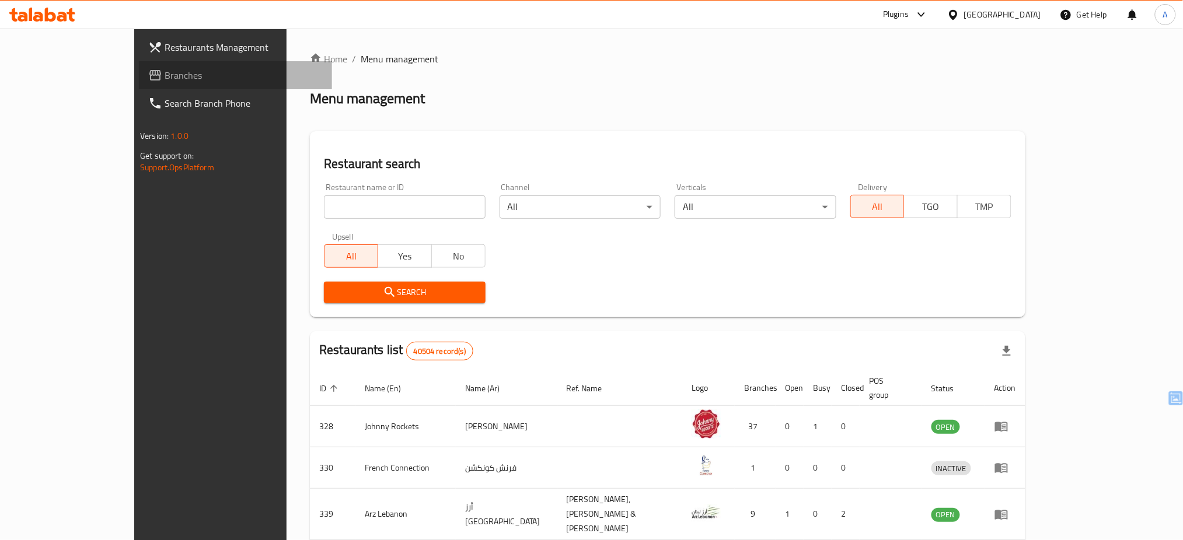
click at [165, 73] on span "Branches" at bounding box center [244, 75] width 158 height 14
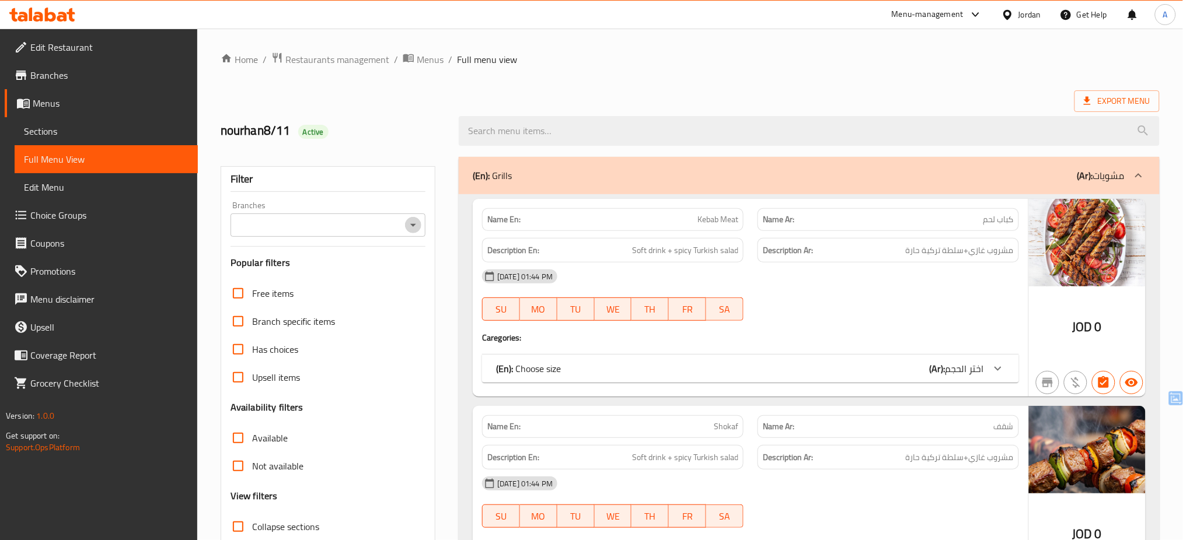
click at [409, 229] on icon "Open" at bounding box center [413, 225] width 14 height 14
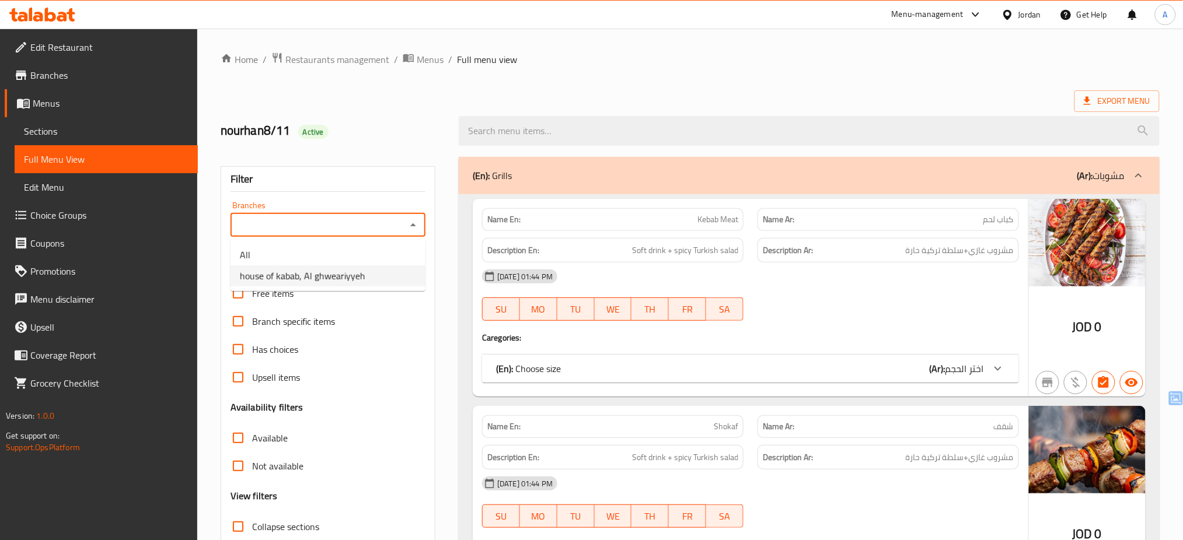
click at [388, 275] on li "house of kabab, Al ghweariyyeh" at bounding box center [328, 276] width 195 height 21
type input "house of kabab, Al ghweariyyeh"
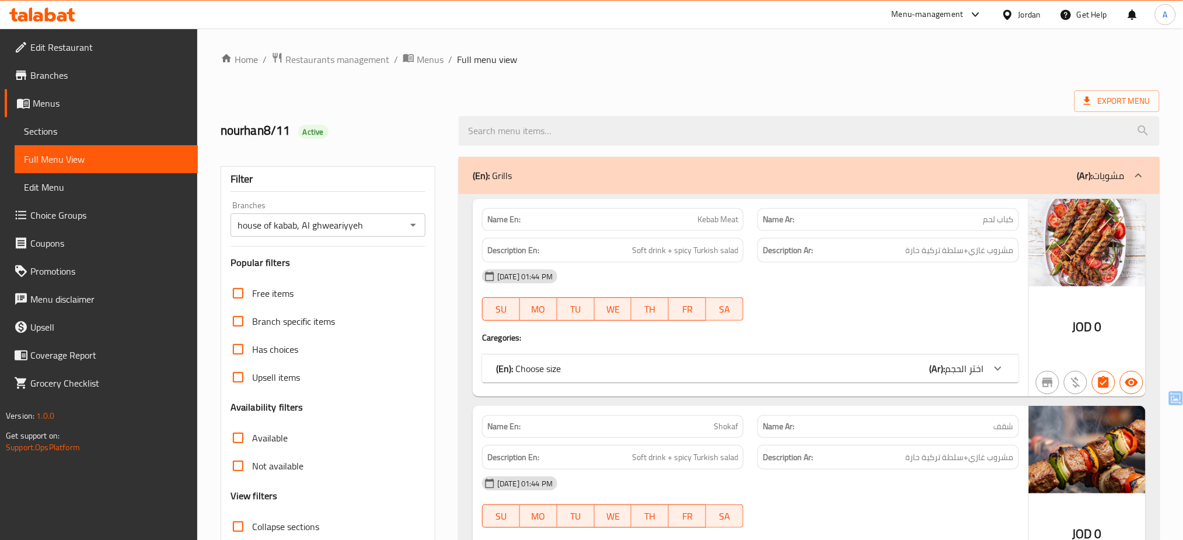
click at [388, 275] on div "Filter Branches house of kabab, Al ghweariyyeh Branches Popular filters Free it…" at bounding box center [328, 381] width 215 height 431
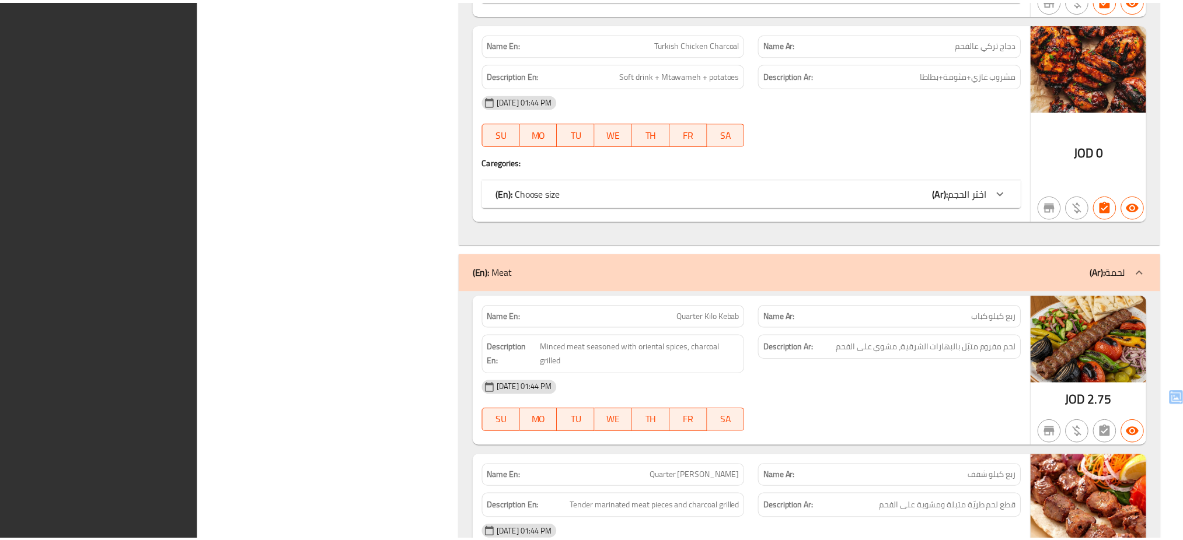
scroll to position [1790, 0]
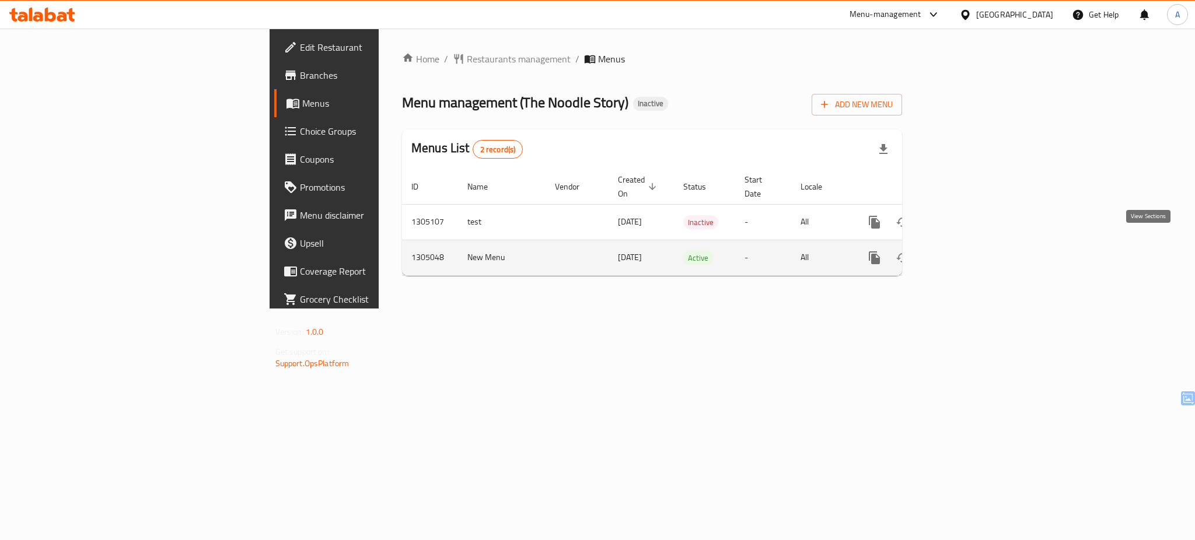
click at [966, 251] on icon "enhanced table" at bounding box center [959, 258] width 14 height 14
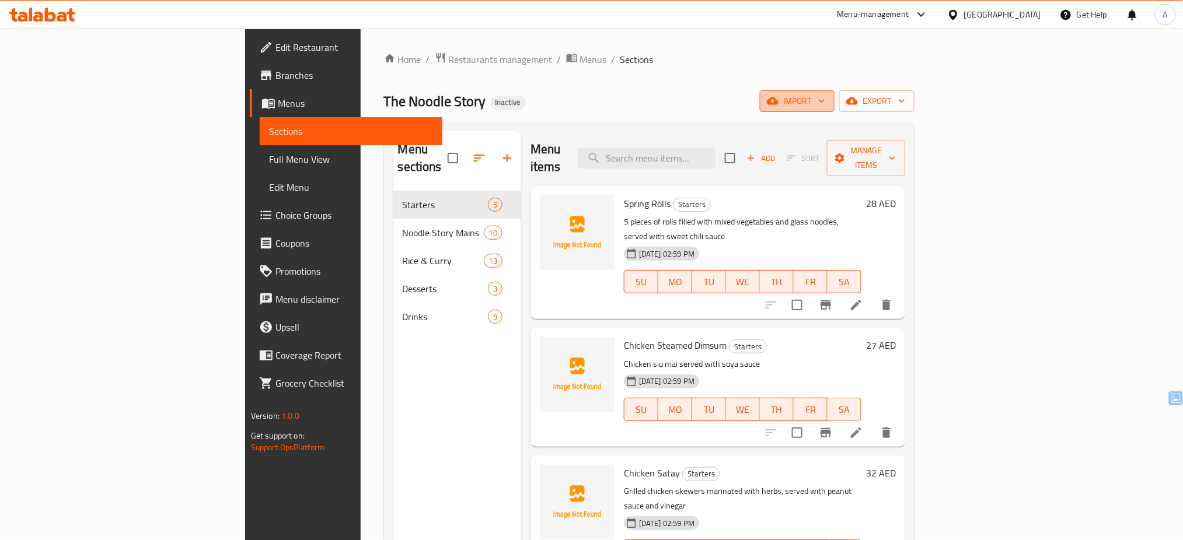
click at [825, 99] on span "import" at bounding box center [797, 101] width 56 height 15
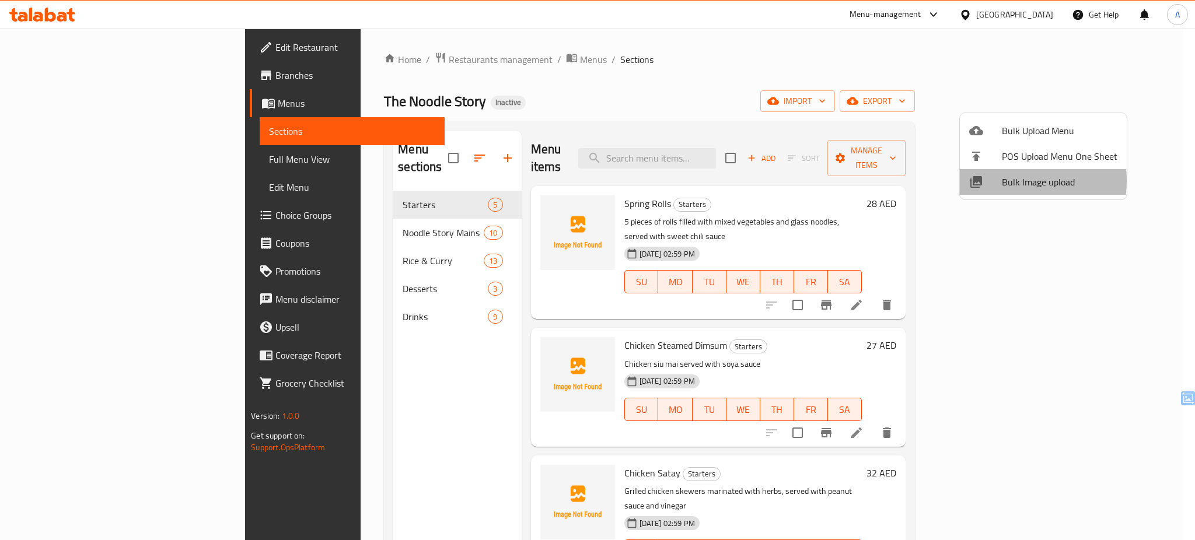
click at [1006, 181] on span "Bulk Image upload" at bounding box center [1060, 182] width 116 height 14
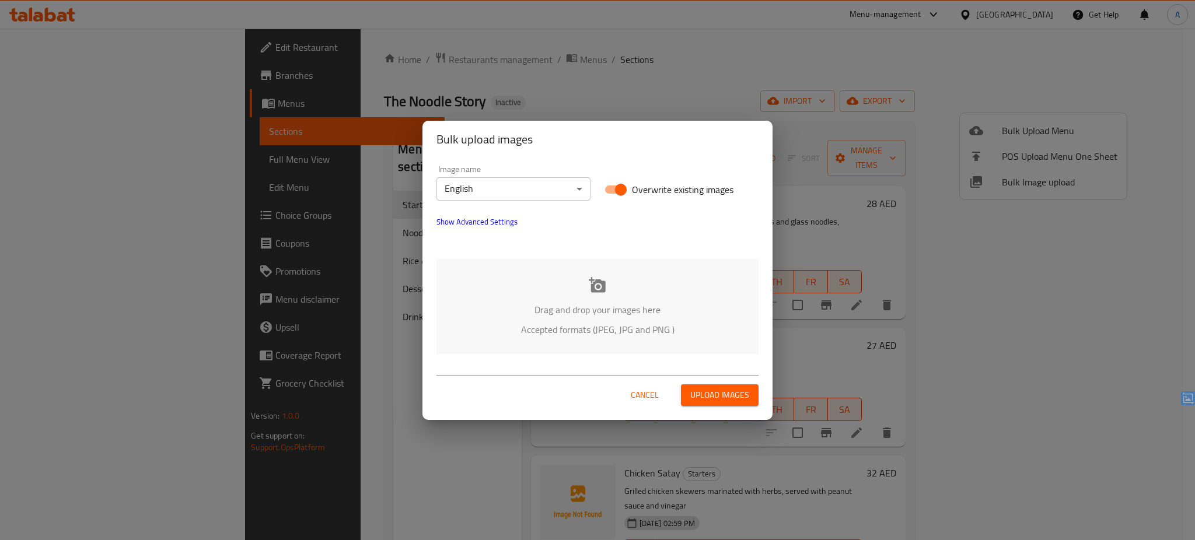
click at [633, 190] on span "Overwrite existing images" at bounding box center [683, 190] width 102 height 14
click at [633, 190] on input "Overwrite existing images" at bounding box center [621, 190] width 67 height 22
checkbox input "false"
click at [572, 313] on p "Drag and drop your images here" at bounding box center [597, 310] width 287 height 14
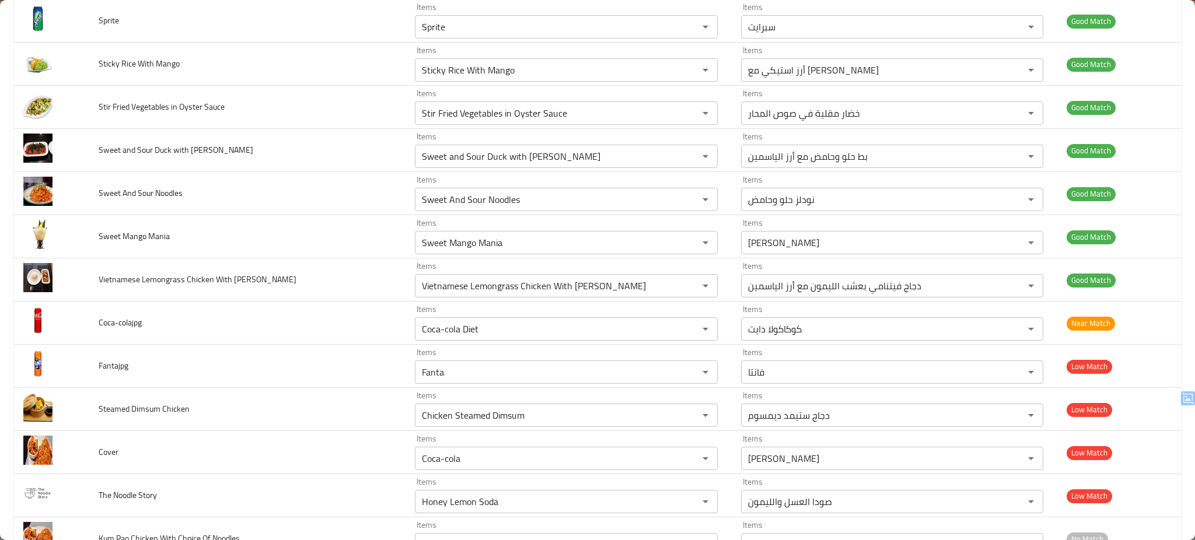
scroll to position [1182, 0]
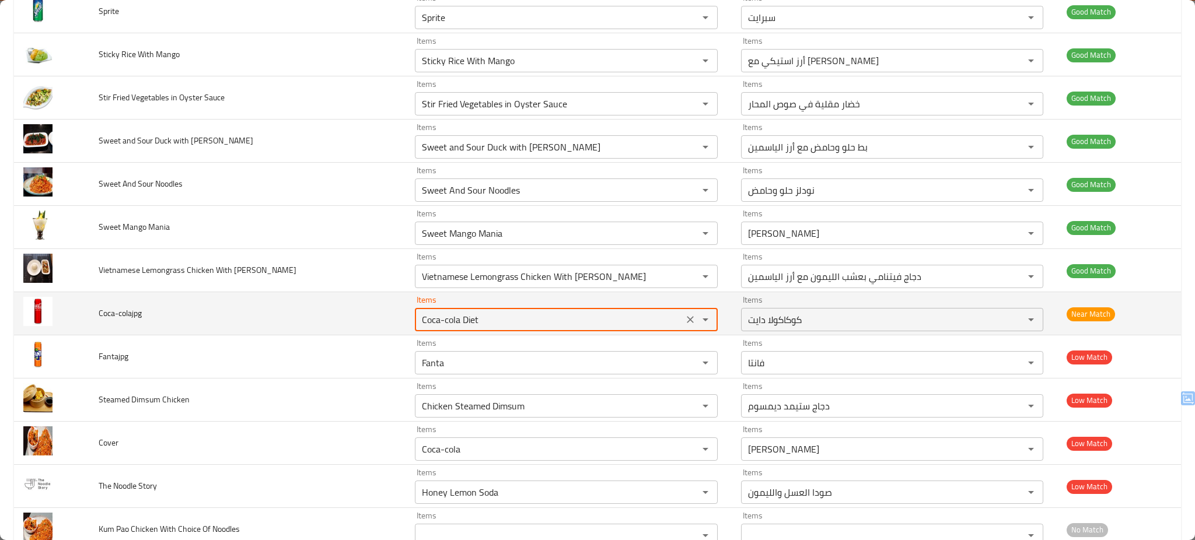
click at [586, 320] on input "Coca-cola Diet" at bounding box center [548, 320] width 261 height 16
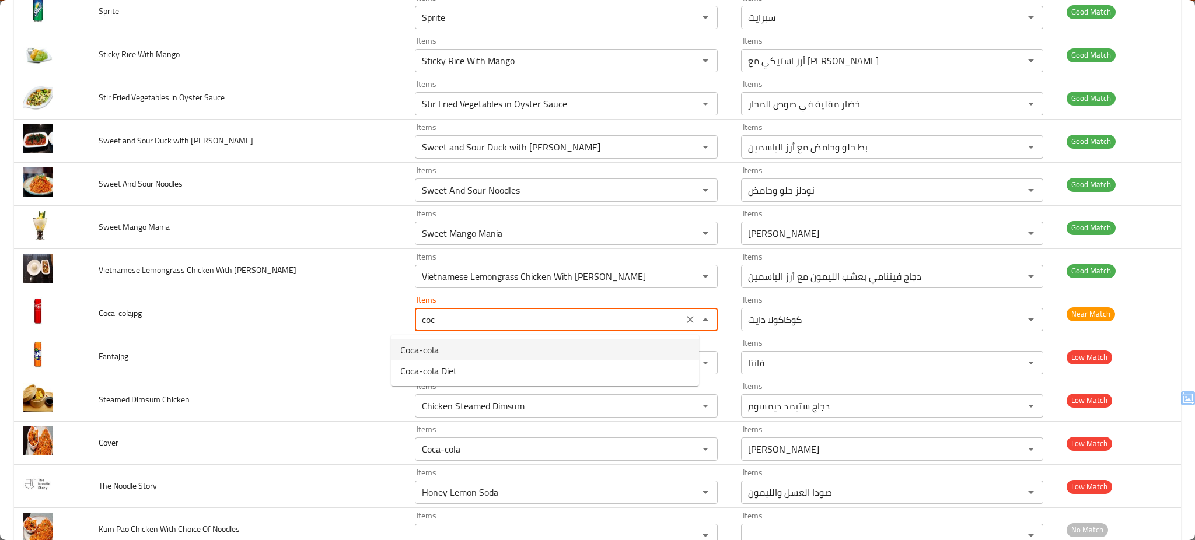
click at [481, 353] on li "Coca-cola" at bounding box center [545, 350] width 308 height 21
type input "Coca-cola"
type input "[PERSON_NAME]"
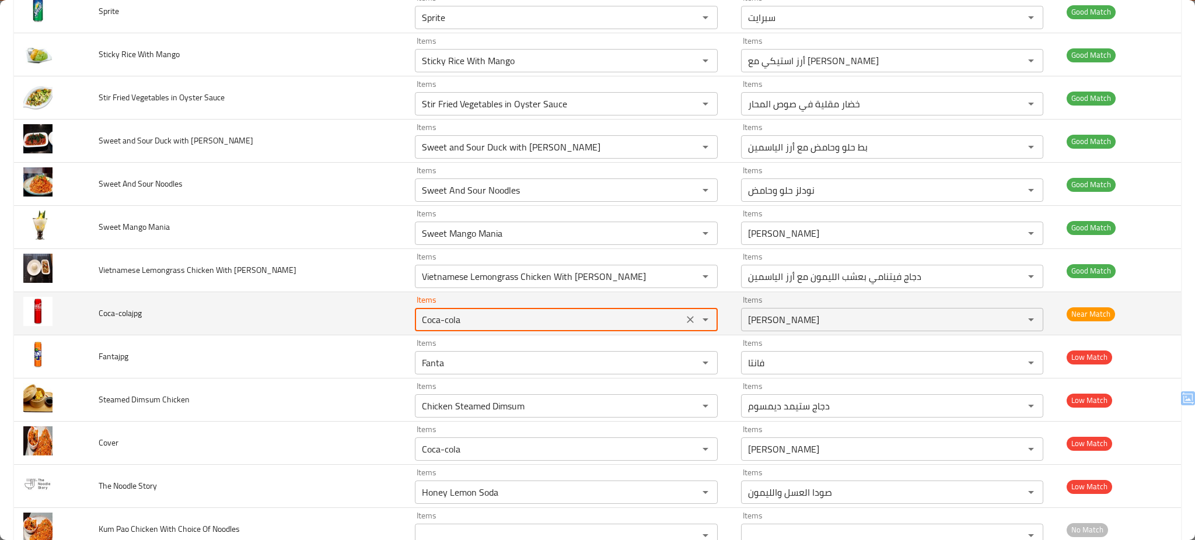
type input "Coca-cola"
click at [313, 312] on td "Coca-colajpg" at bounding box center [247, 313] width 317 height 43
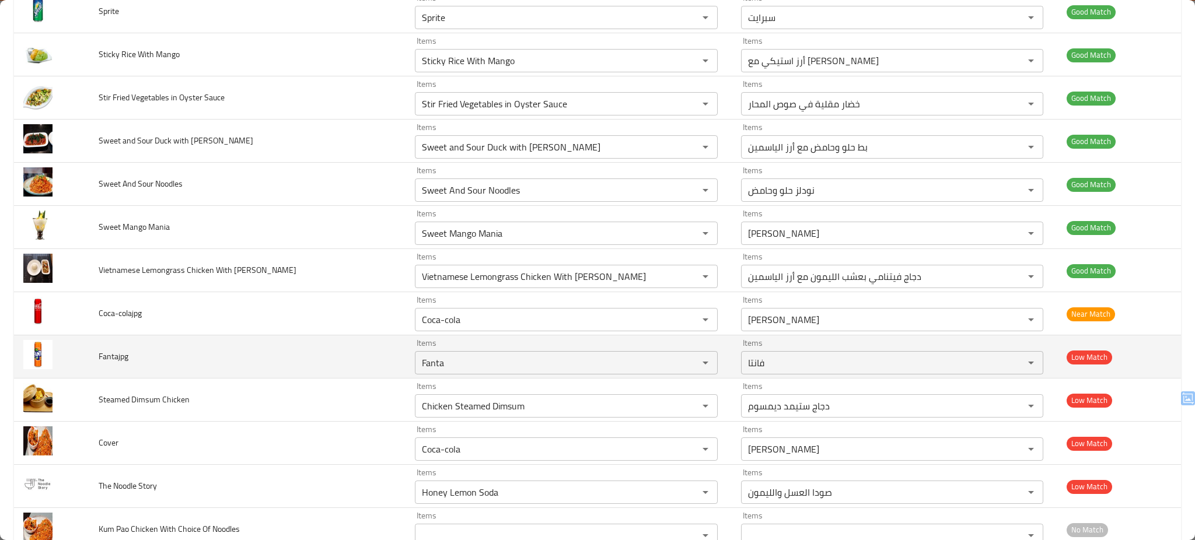
click at [326, 367] on td "Fantajpg" at bounding box center [247, 357] width 317 height 43
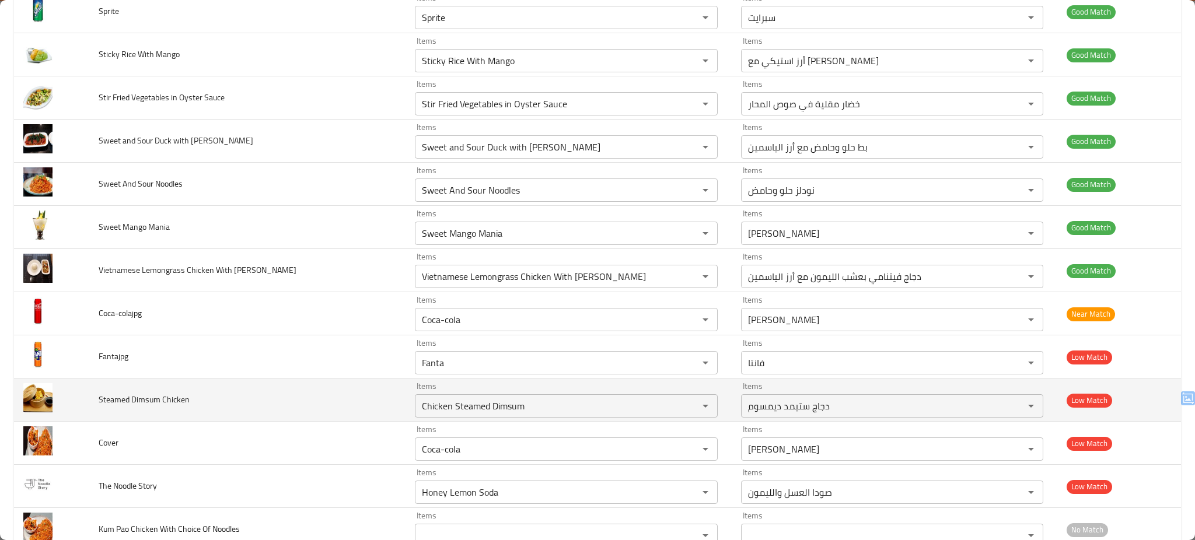
click at [325, 406] on td "Steamed Dimsum Chicken" at bounding box center [247, 400] width 317 height 43
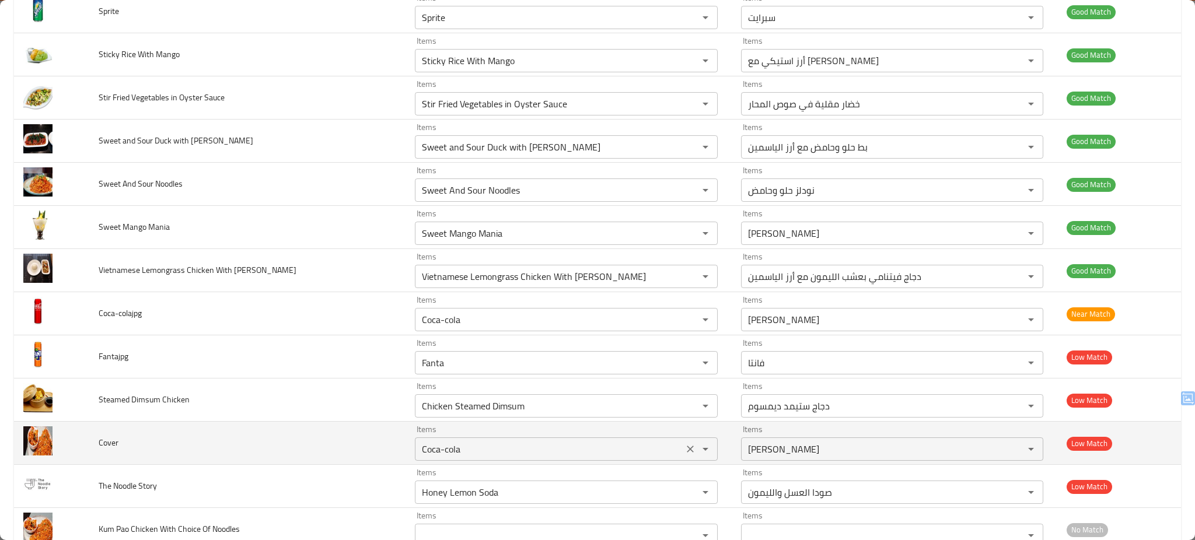
click at [685, 447] on icon "Clear" at bounding box center [691, 450] width 12 height 12
click at [316, 434] on td "Cover" at bounding box center [247, 443] width 317 height 43
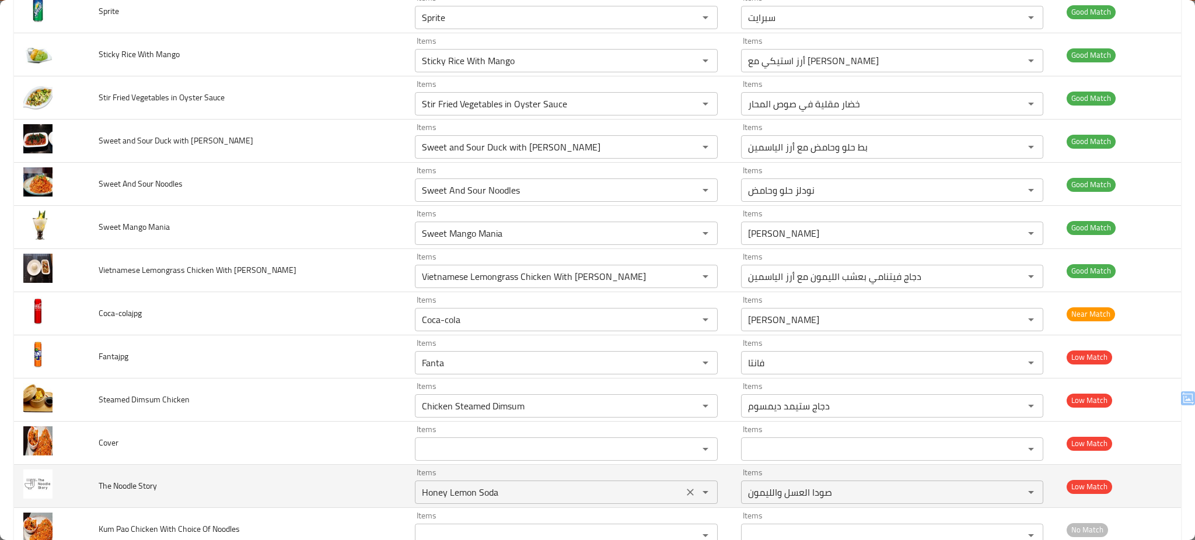
click at [619, 502] on div "Honey Lemon Soda Items" at bounding box center [566, 492] width 302 height 23
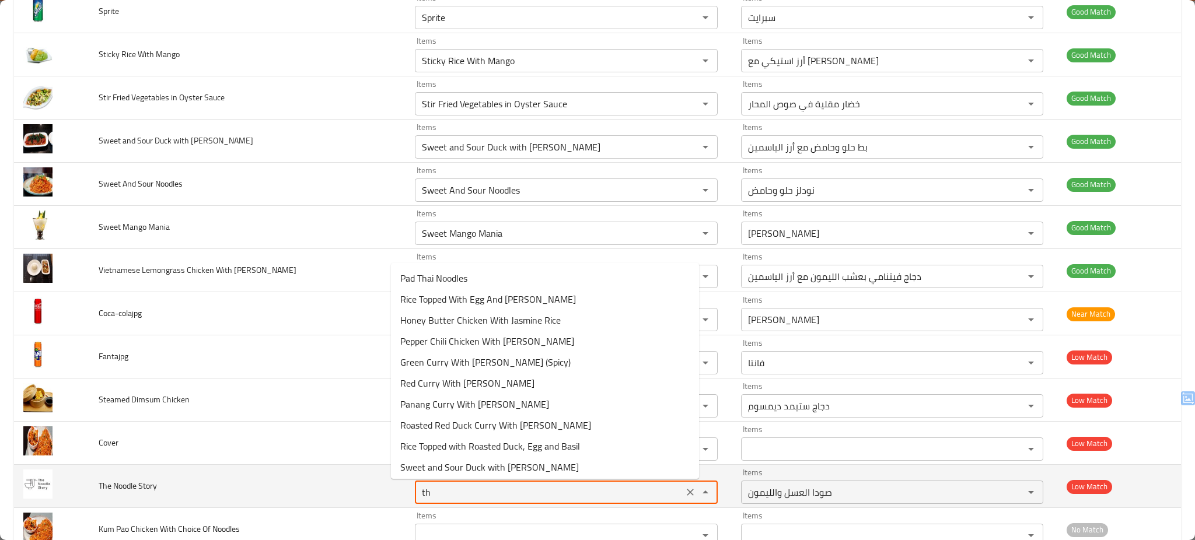
type Story "the"
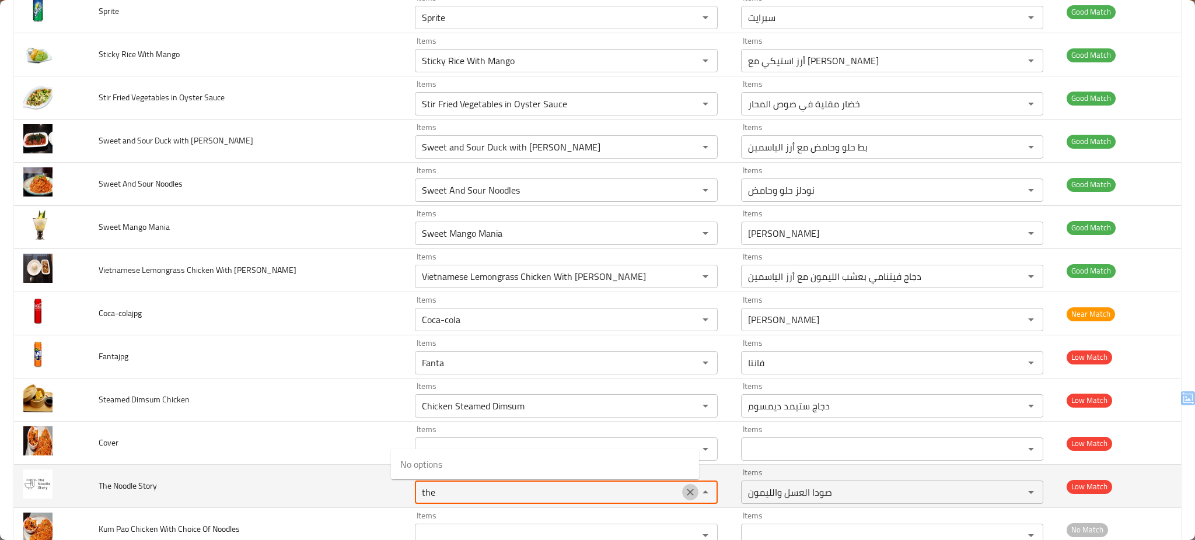
click at [687, 493] on icon "Clear" at bounding box center [690, 492] width 7 height 7
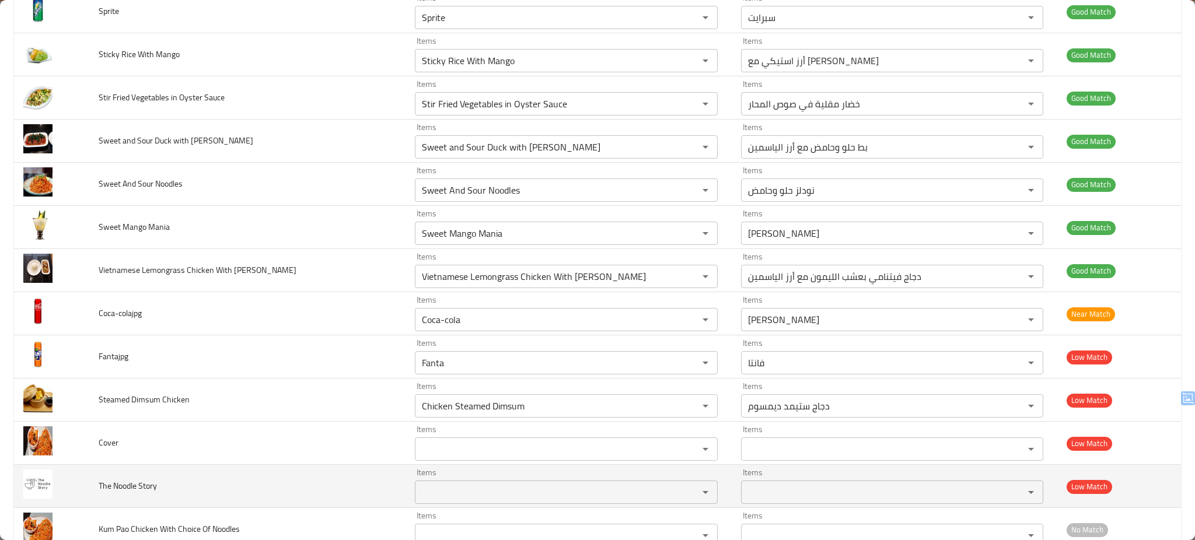
click at [288, 488] on td "The Noodle Story" at bounding box center [247, 486] width 317 height 43
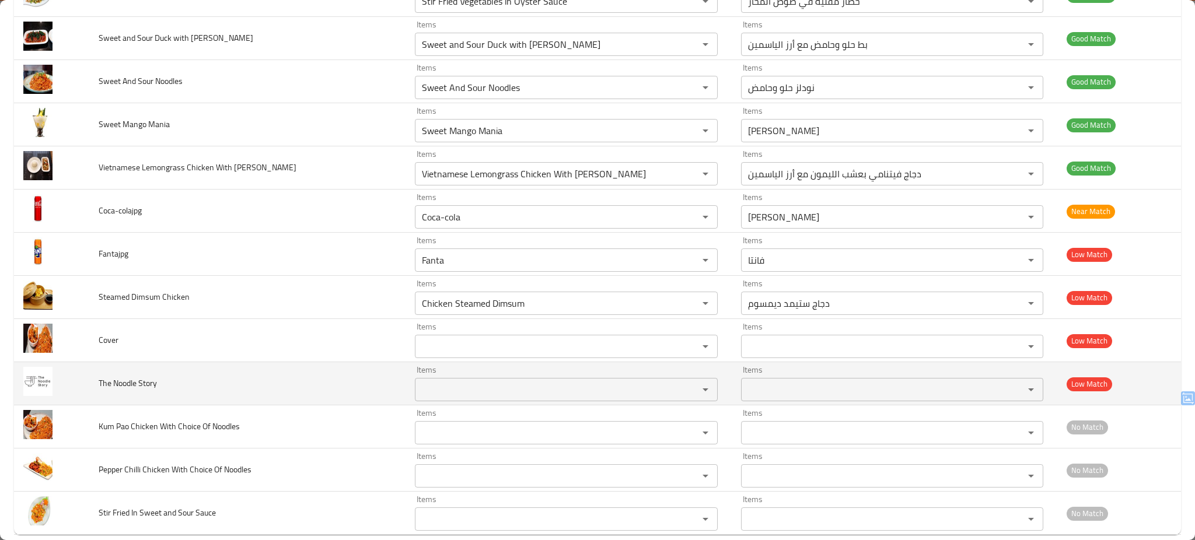
scroll to position [1303, 0]
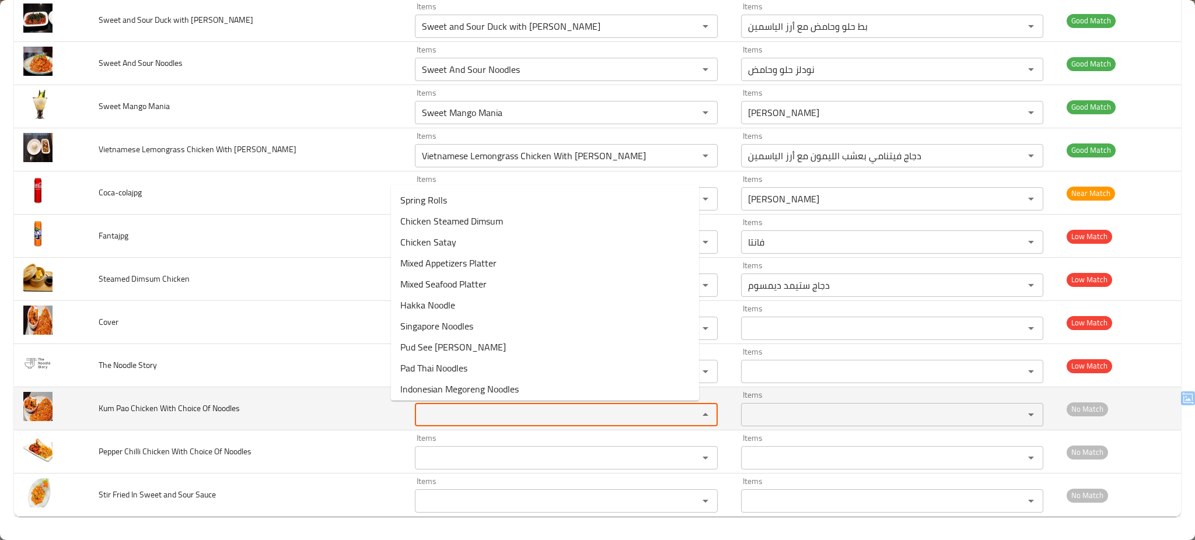
click at [444, 420] on Noodles "Items" at bounding box center [548, 415] width 261 height 16
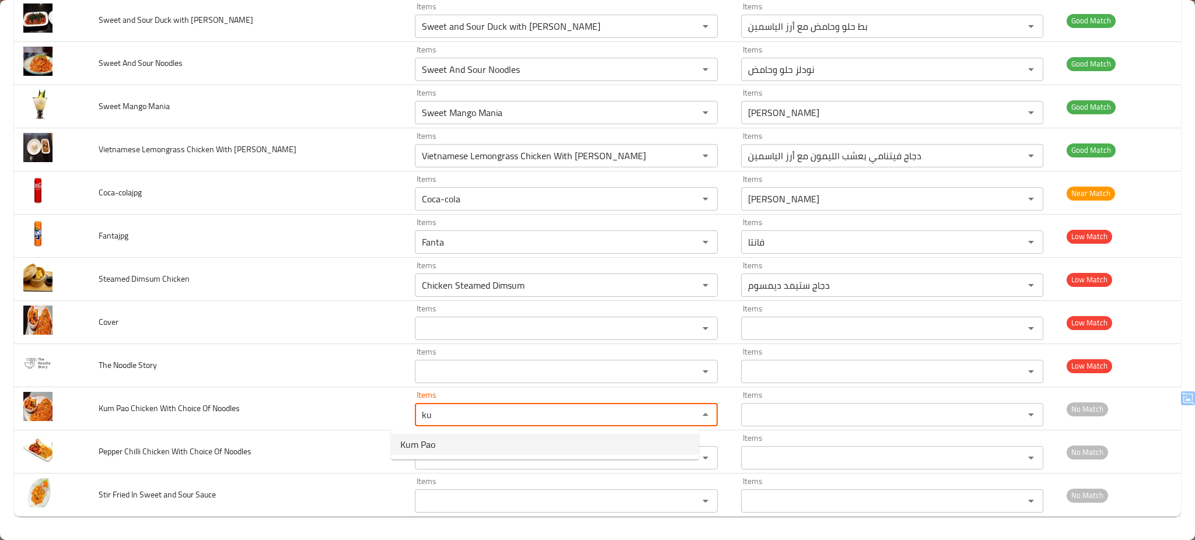
click at [431, 443] on span "Kum Pao" at bounding box center [417, 445] width 35 height 14
type Noodles "Kum Pao"
type Noodles-ar "كوم باو"
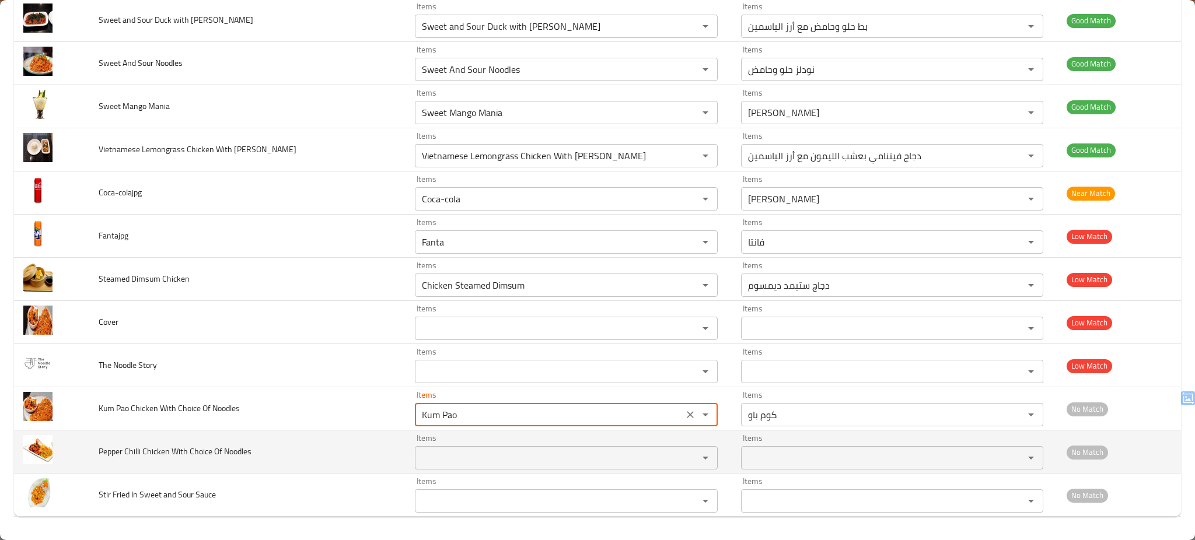
type Noodles "Kum Pao"
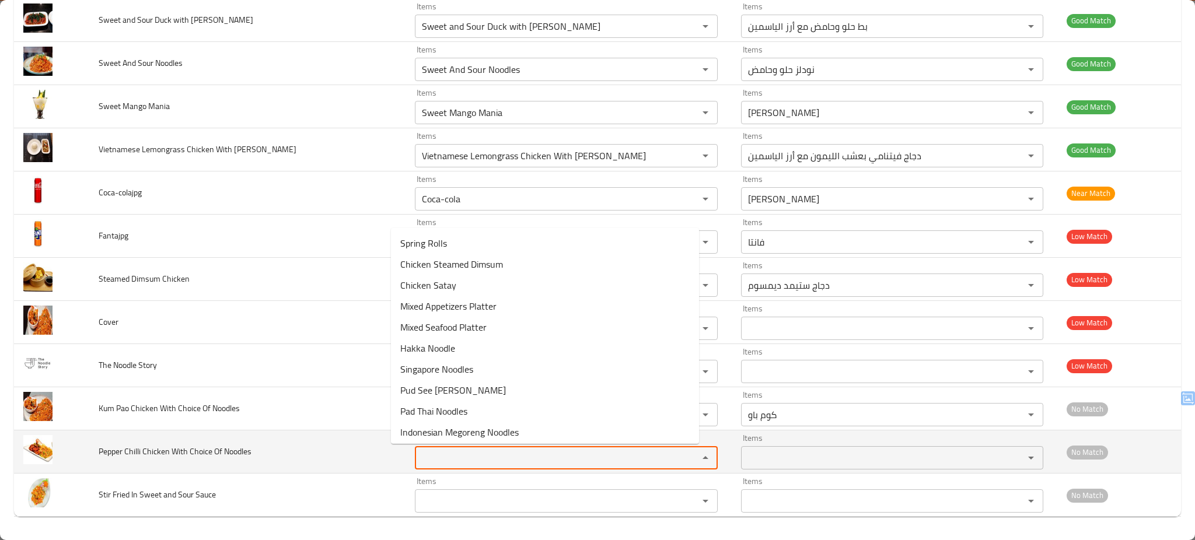
click at [418, 457] on Noodles "Items" at bounding box center [548, 458] width 261 height 16
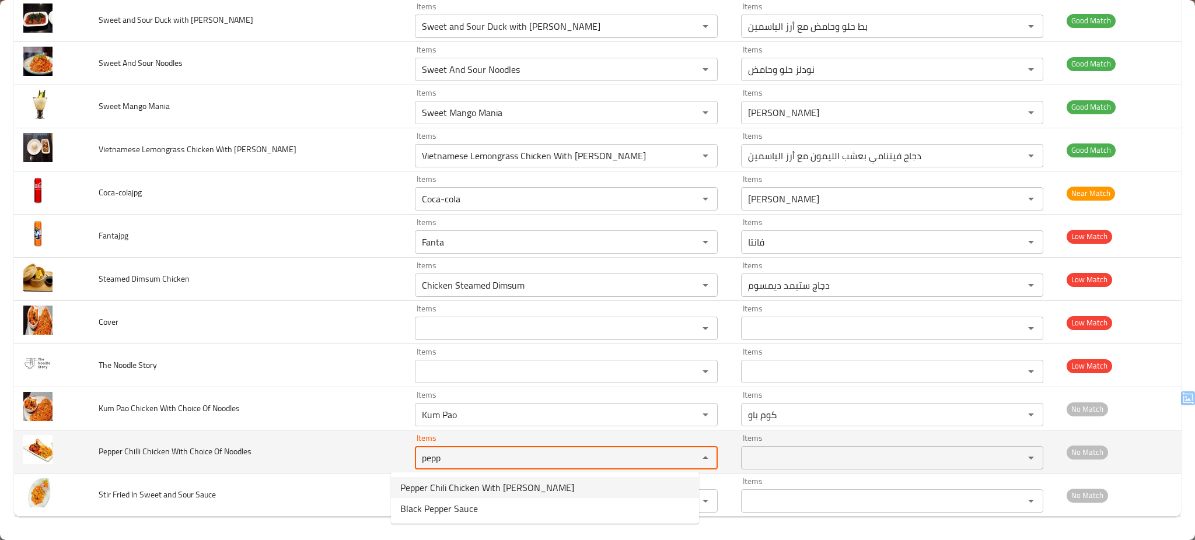
type Noodles "pepp"
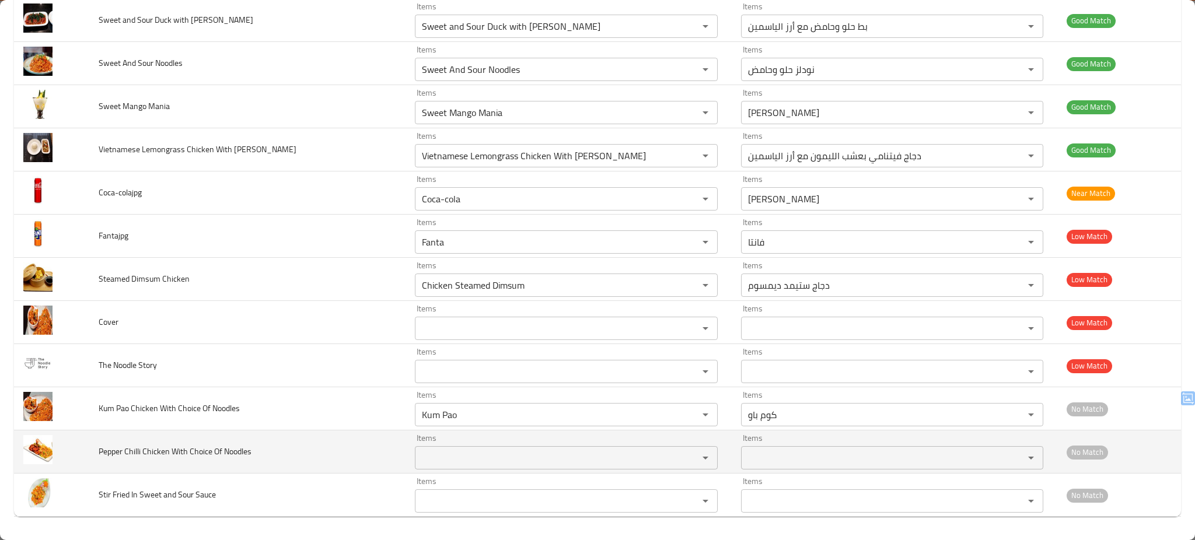
click at [337, 454] on td "Pepper Chilli Chicken With Choice Of Noodles" at bounding box center [247, 452] width 317 height 43
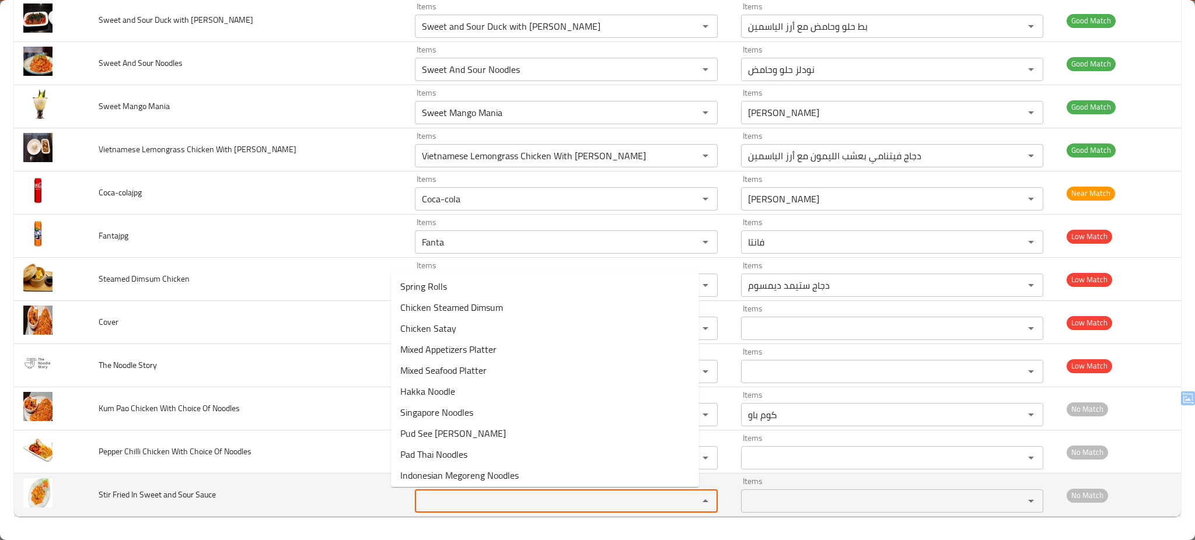
click at [473, 500] on Sauce "Items" at bounding box center [548, 501] width 261 height 16
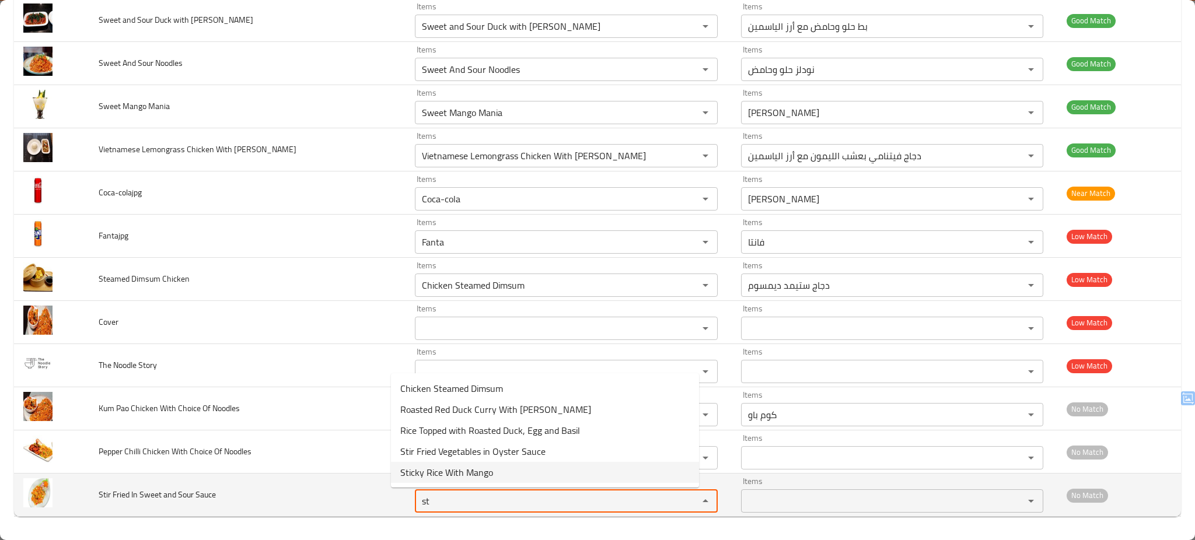
type Sauce "st"
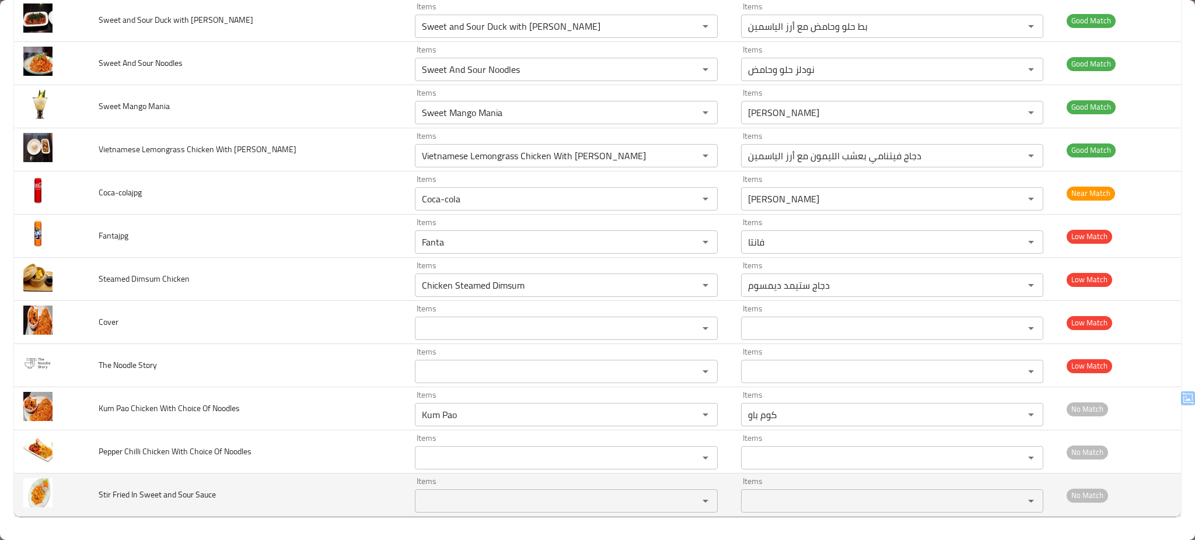
click at [336, 491] on td "Stir Fried In Sweet and Sour Sauce" at bounding box center [247, 495] width 317 height 43
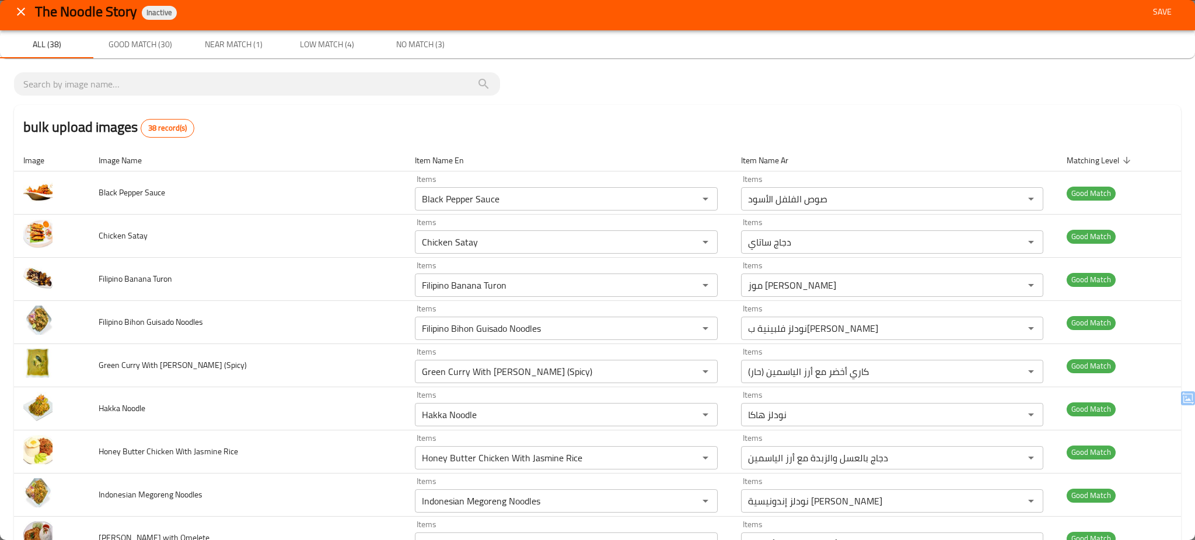
scroll to position [0, 0]
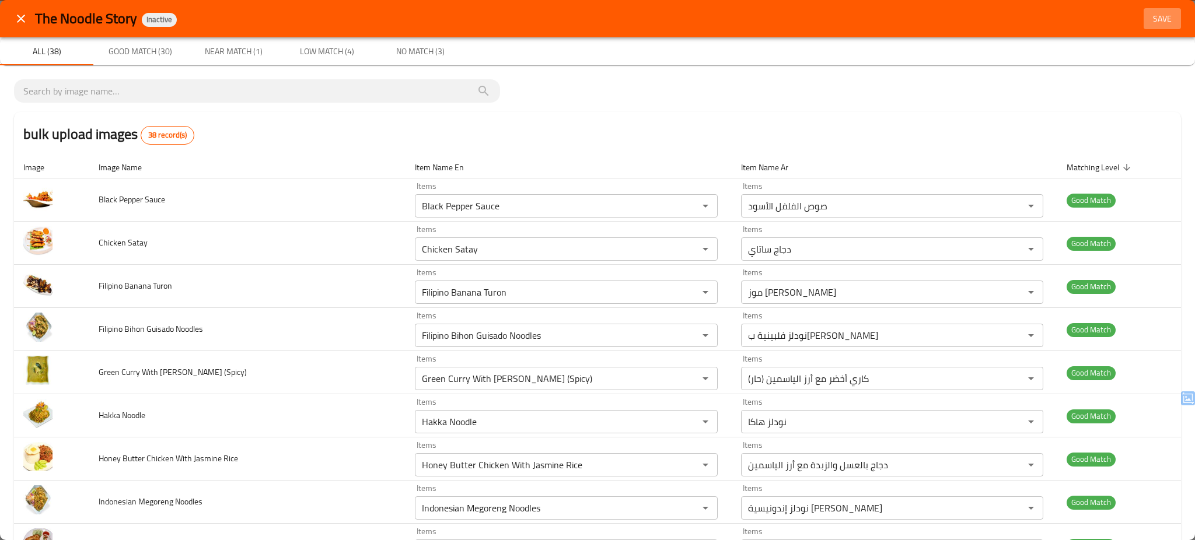
click at [1158, 16] on span "Save" at bounding box center [1163, 19] width 28 height 15
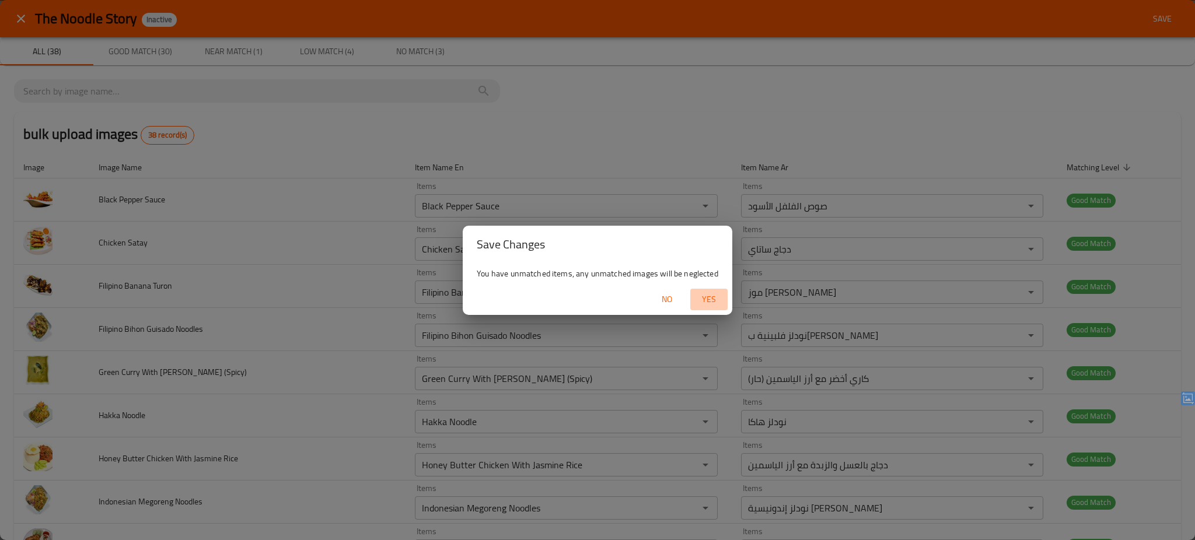
click at [712, 298] on span "Yes" at bounding box center [709, 299] width 28 height 15
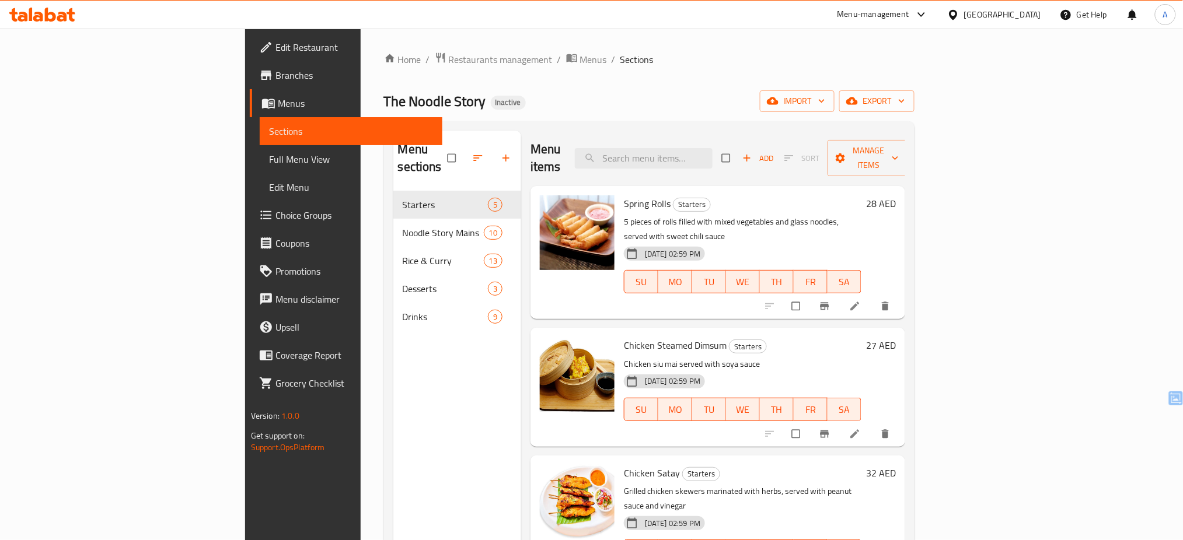
click at [269, 163] on span "Full Menu View" at bounding box center [351, 159] width 165 height 14
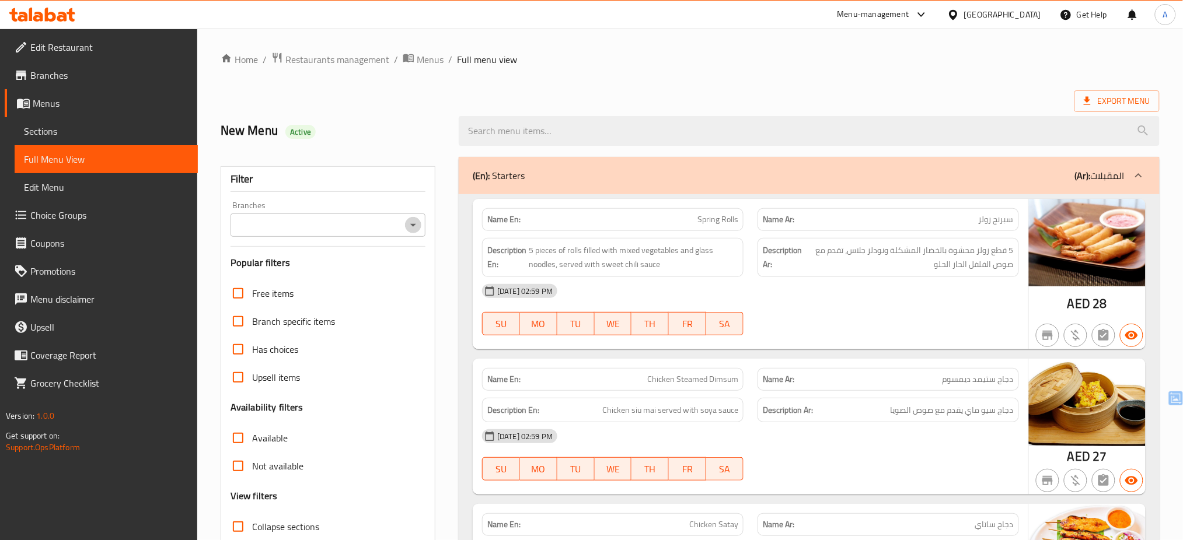
click at [407, 225] on icon "Open" at bounding box center [413, 225] width 14 height 14
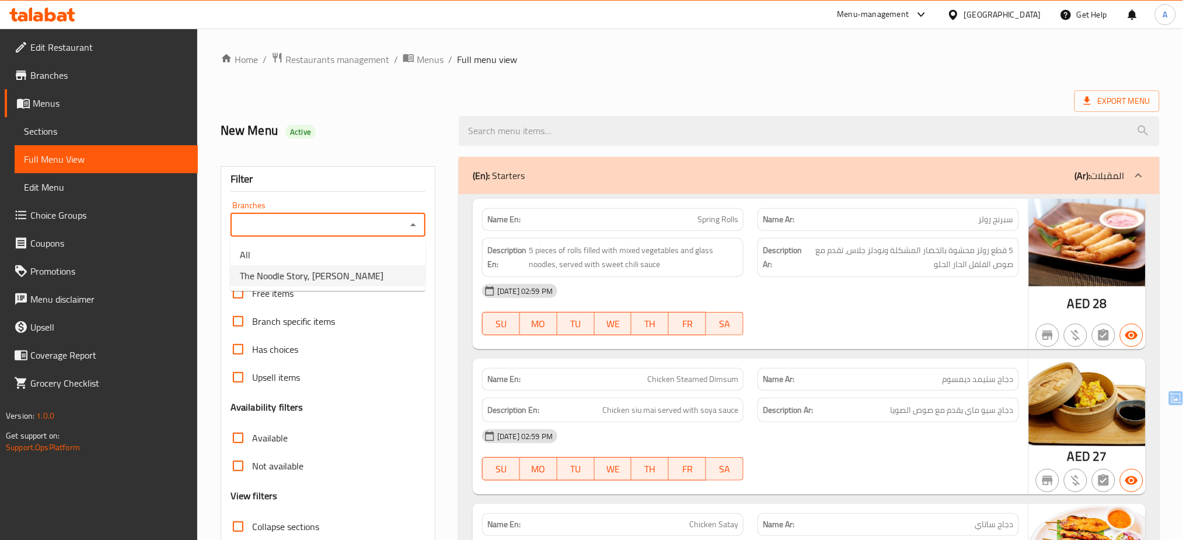
click at [363, 271] on li "The Noodle Story, [PERSON_NAME]" at bounding box center [328, 276] width 195 height 21
type input "The Noodle Story, [PERSON_NAME]"
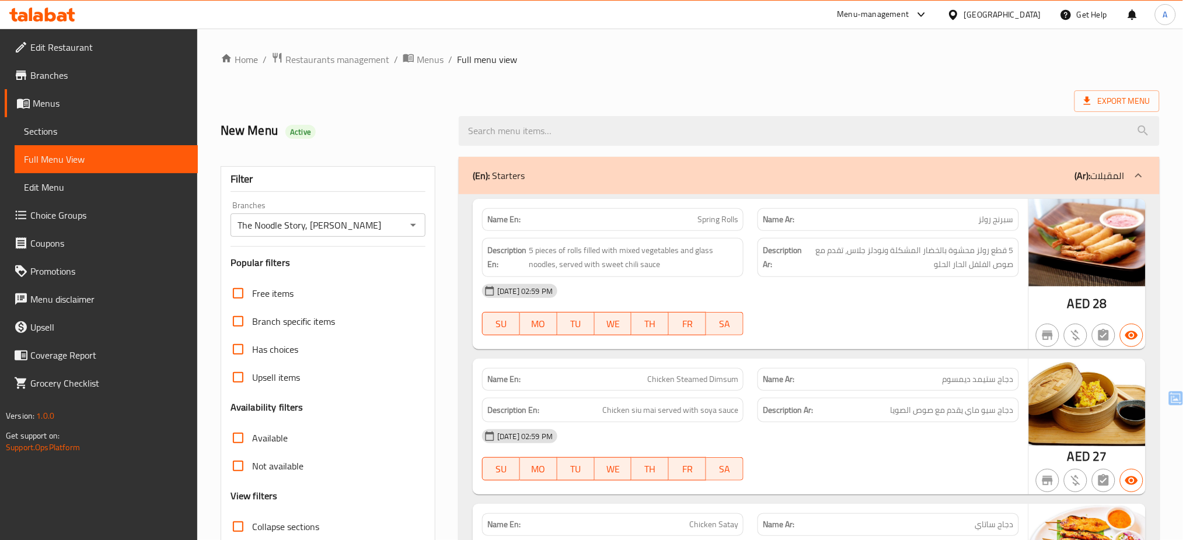
click at [770, 305] on div "[DATE] 02:59 PM" at bounding box center [750, 291] width 551 height 28
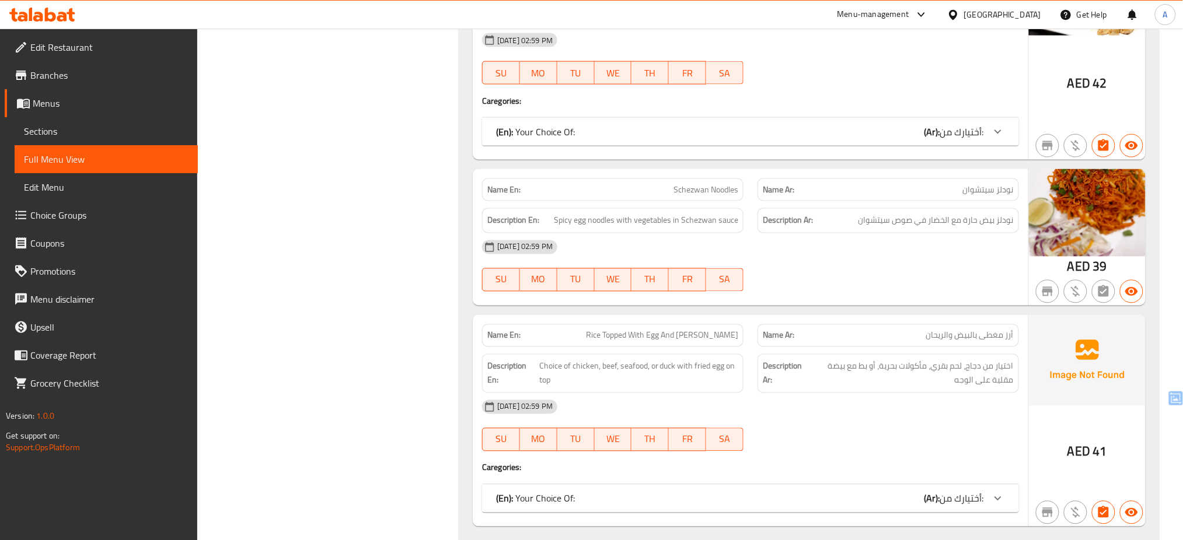
scroll to position [2210, 0]
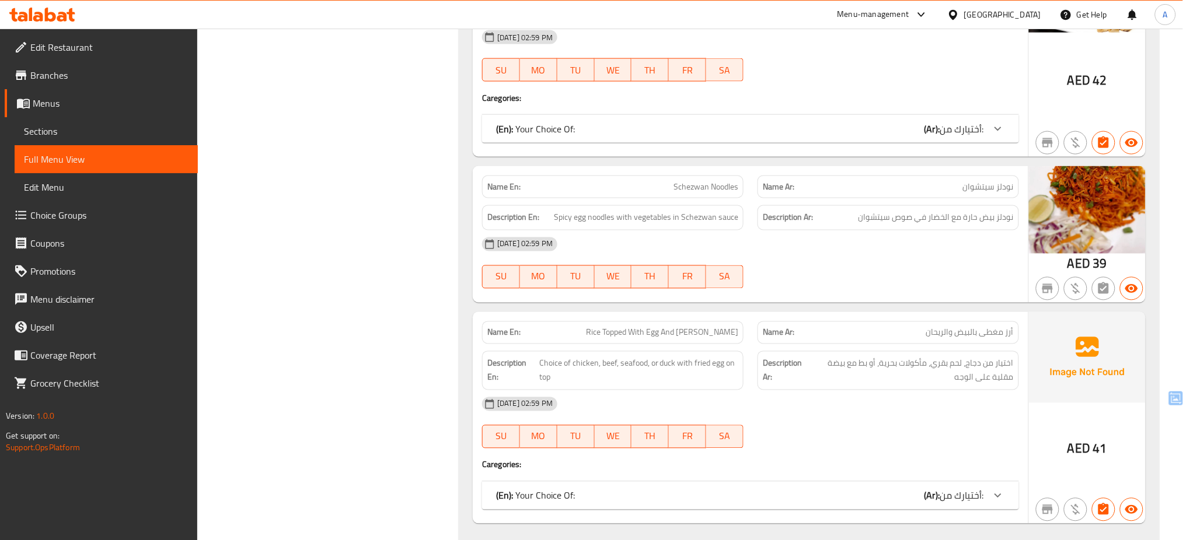
click at [596, 287] on div "Name En: Schezwan Noodles Name Ar: نودلز سيتشوان Description En: Spicy egg nood…" at bounding box center [751, 234] width 556 height 137
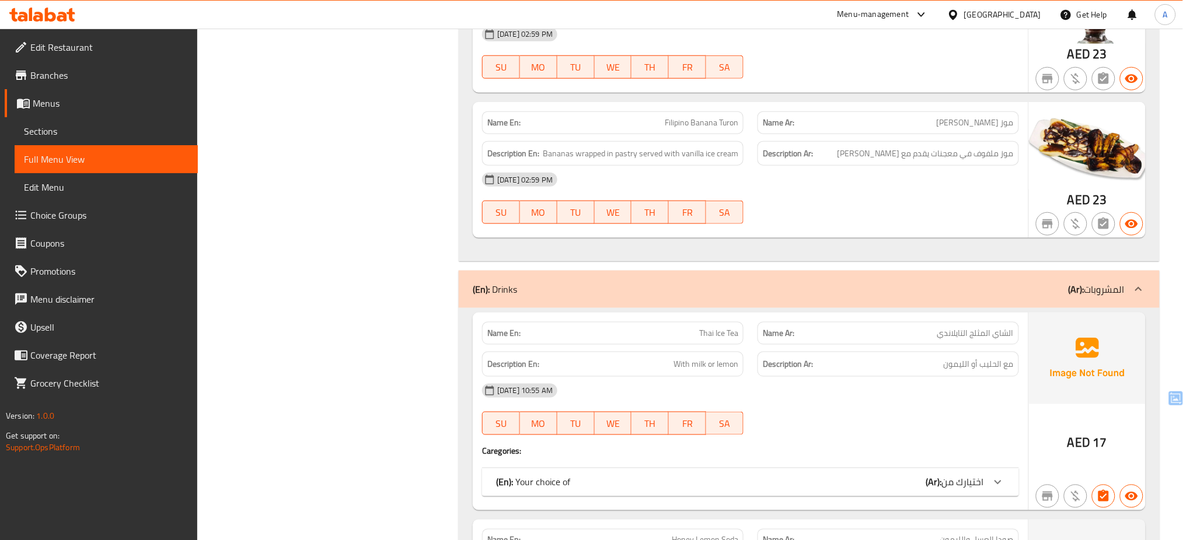
scroll to position [5385, 0]
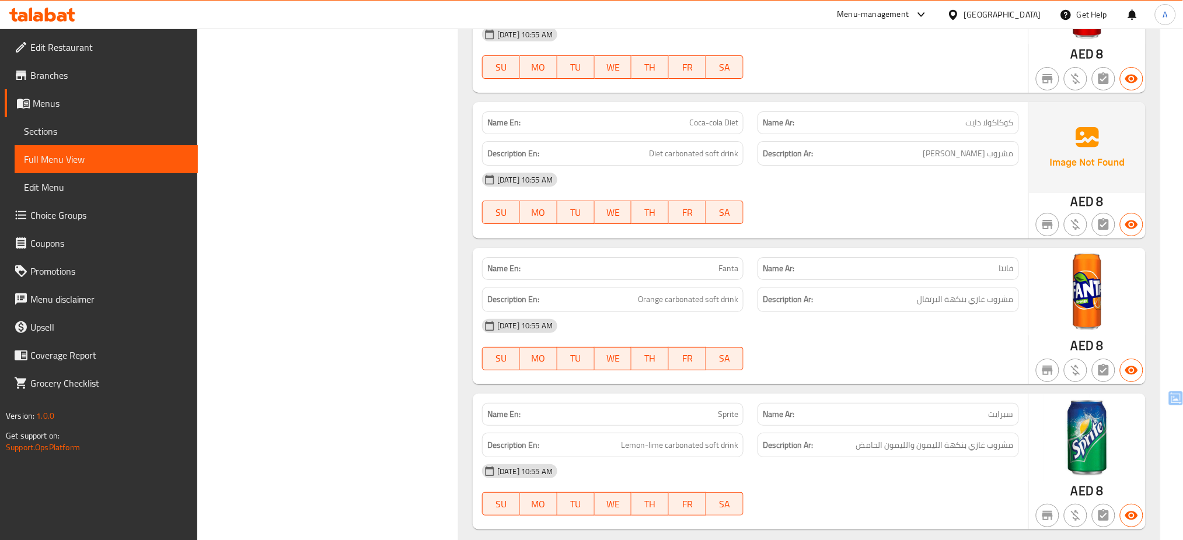
scroll to position [6383, 0]
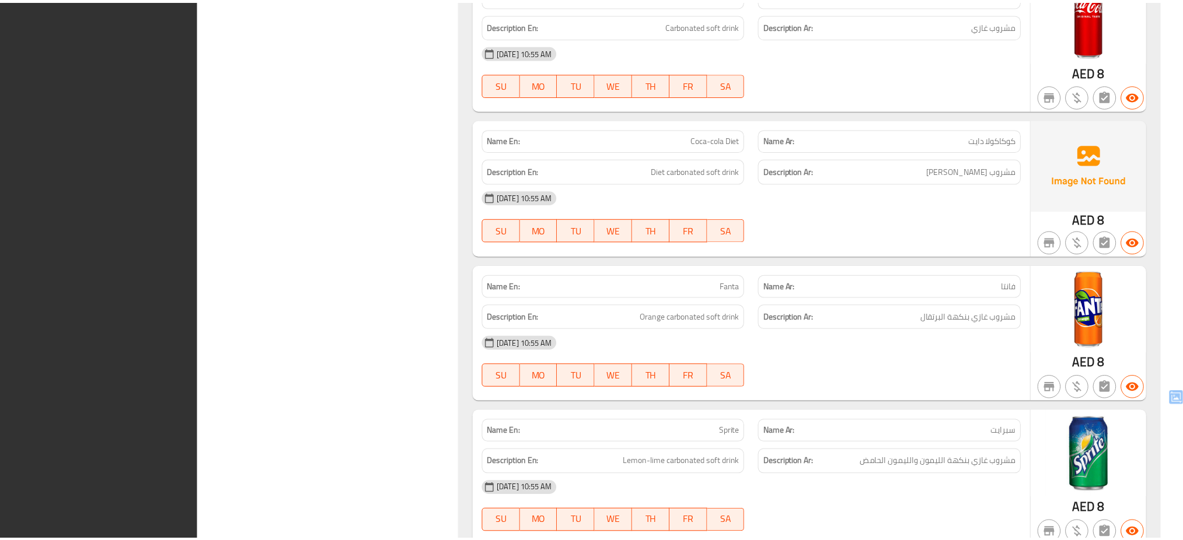
scroll to position [6369, 0]
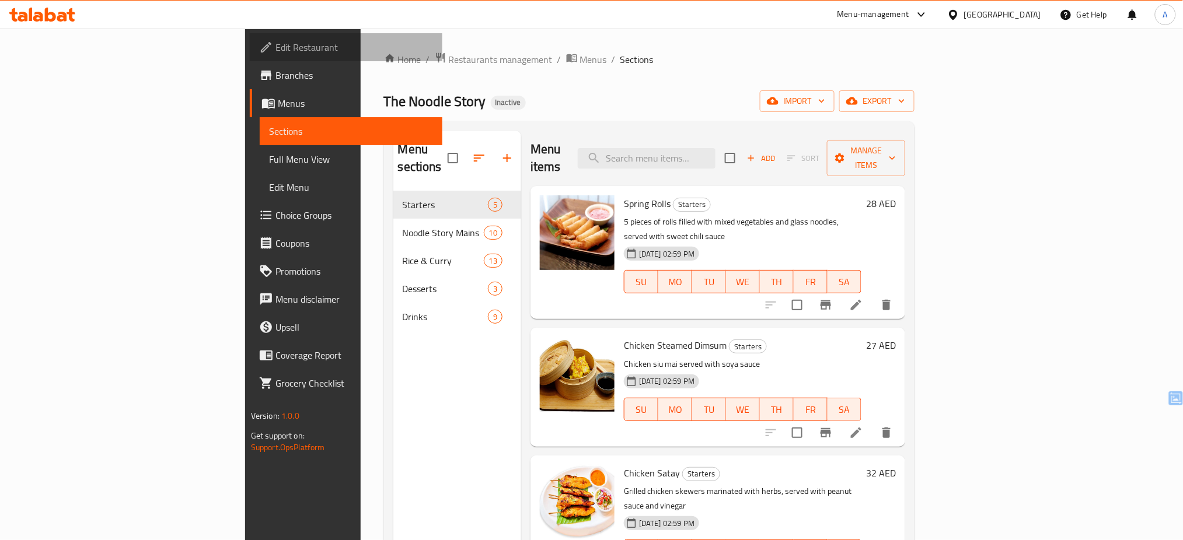
click at [275, 46] on span "Edit Restaurant" at bounding box center [354, 47] width 158 height 14
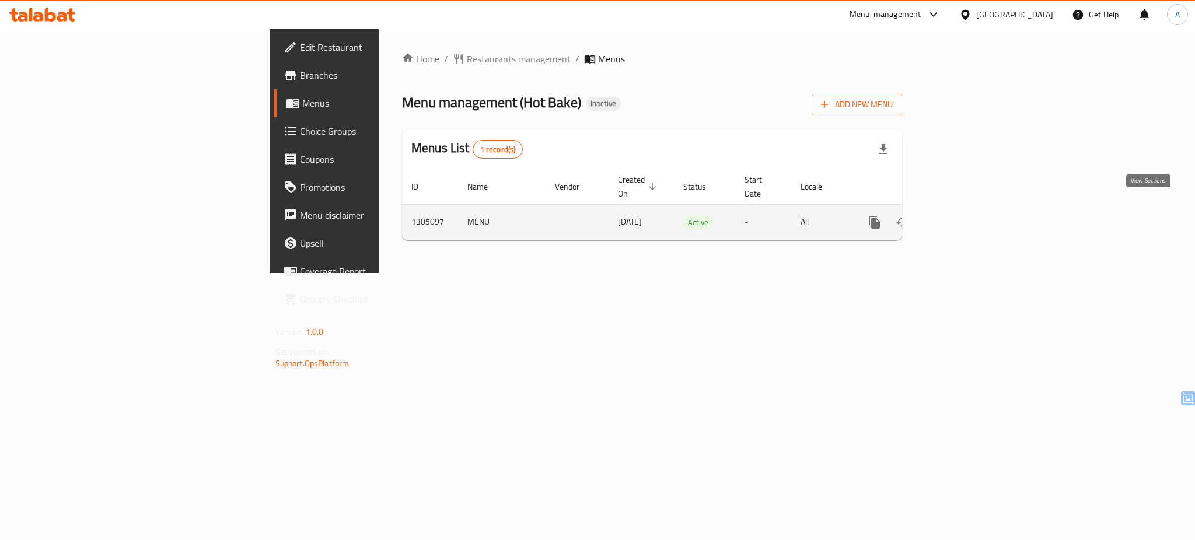
click at [966, 215] on icon "enhanced table" at bounding box center [959, 222] width 14 height 14
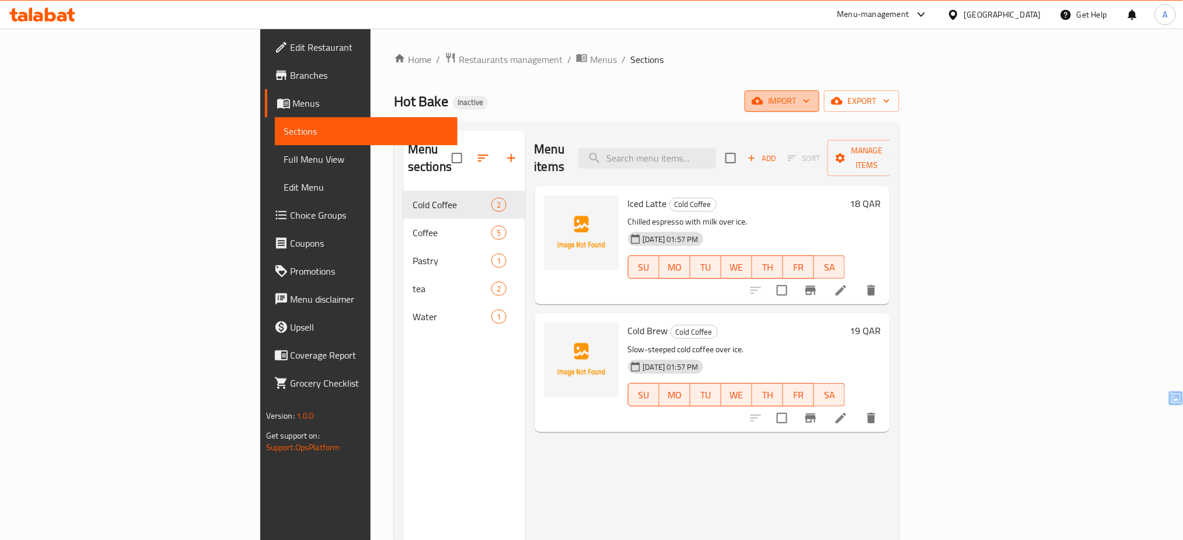
click at [810, 103] on span "import" at bounding box center [782, 101] width 56 height 15
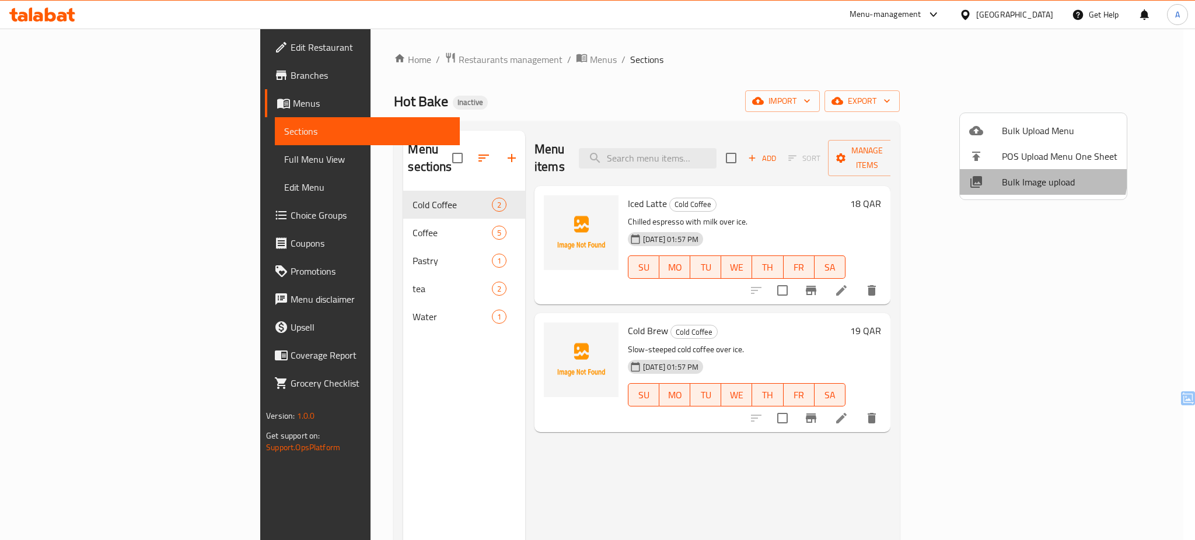
click at [1023, 175] on span "Bulk Image upload" at bounding box center [1060, 182] width 116 height 14
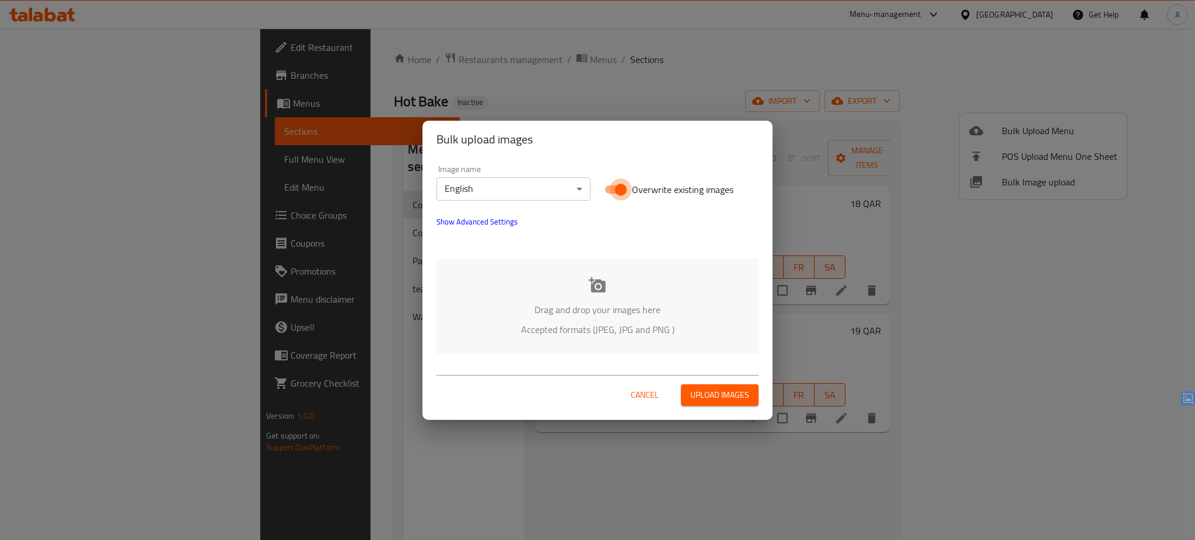
click at [632, 195] on input "Overwrite existing images" at bounding box center [621, 190] width 67 height 22
checkbox input "false"
click at [589, 311] on p "Drag and drop your images here" at bounding box center [597, 310] width 287 height 14
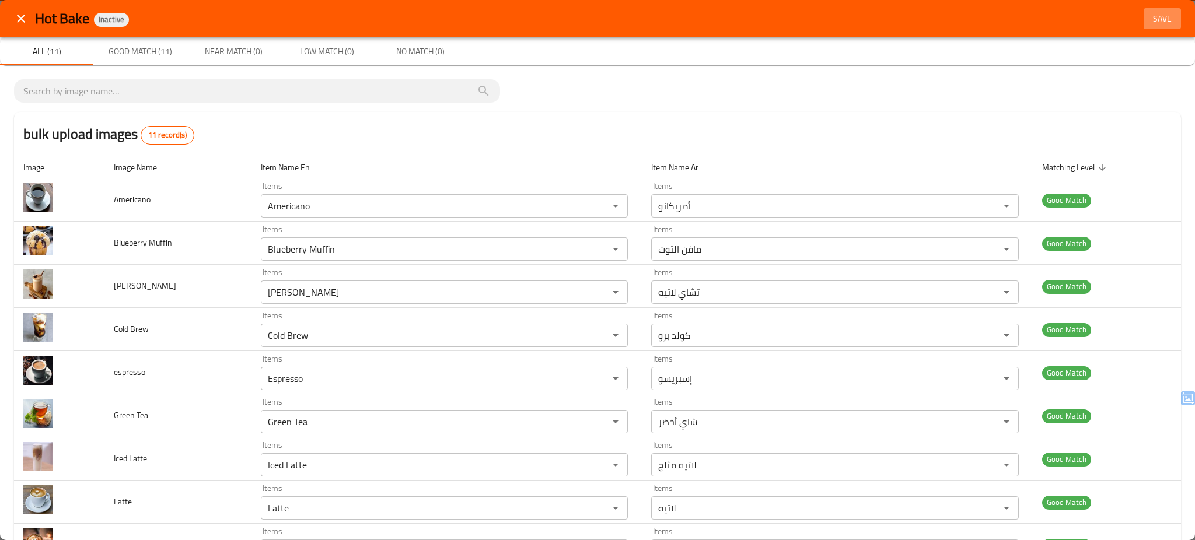
click at [1149, 26] on button "Save" at bounding box center [1162, 19] width 37 height 22
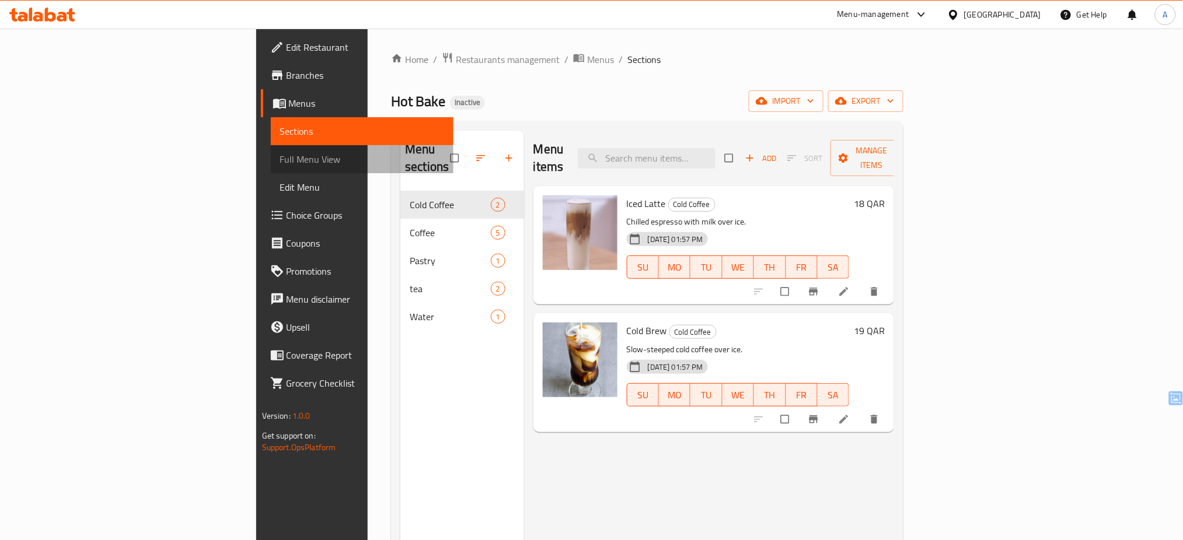
click at [271, 149] on link "Full Menu View" at bounding box center [362, 159] width 183 height 28
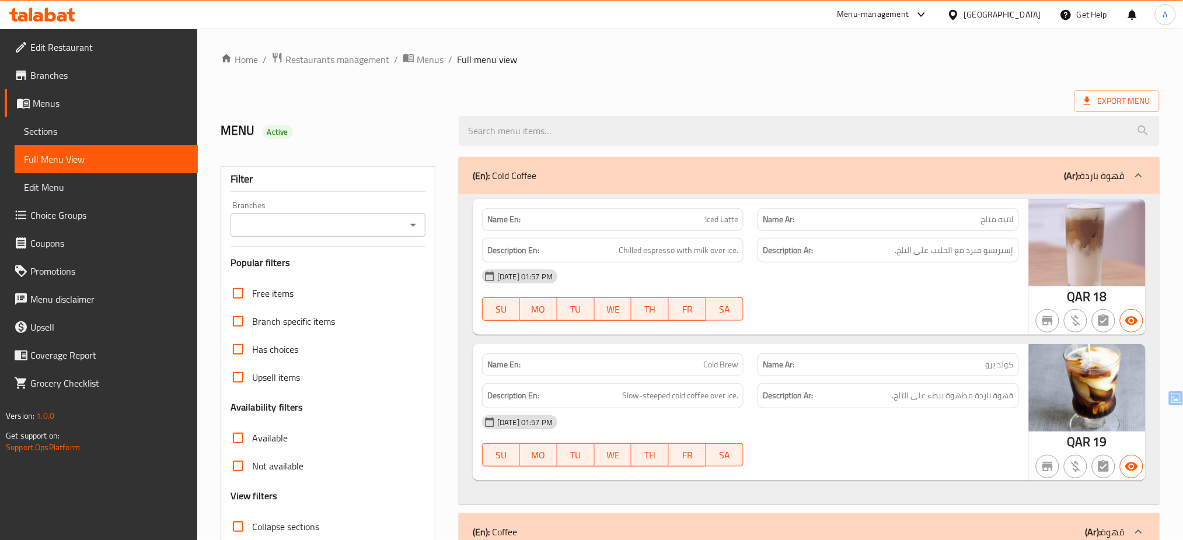
click at [332, 216] on div "Branches" at bounding box center [328, 225] width 195 height 23
click at [331, 231] on input "Branches" at bounding box center [318, 225] width 169 height 16
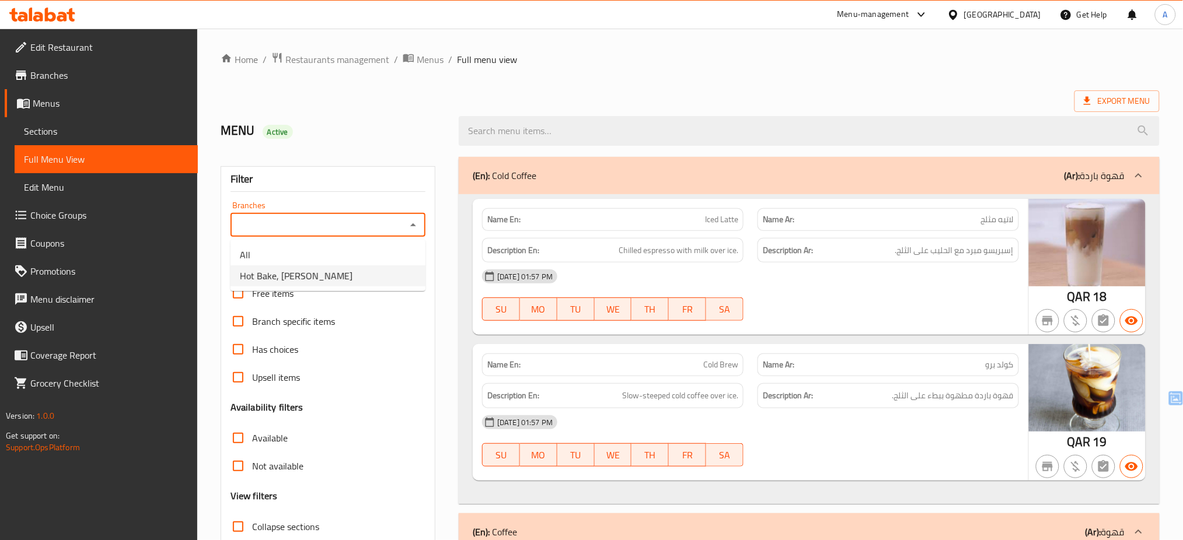
click at [309, 283] on span "Hot Bake, [PERSON_NAME]" at bounding box center [296, 276] width 113 height 14
type input "Hot Bake, [PERSON_NAME]"
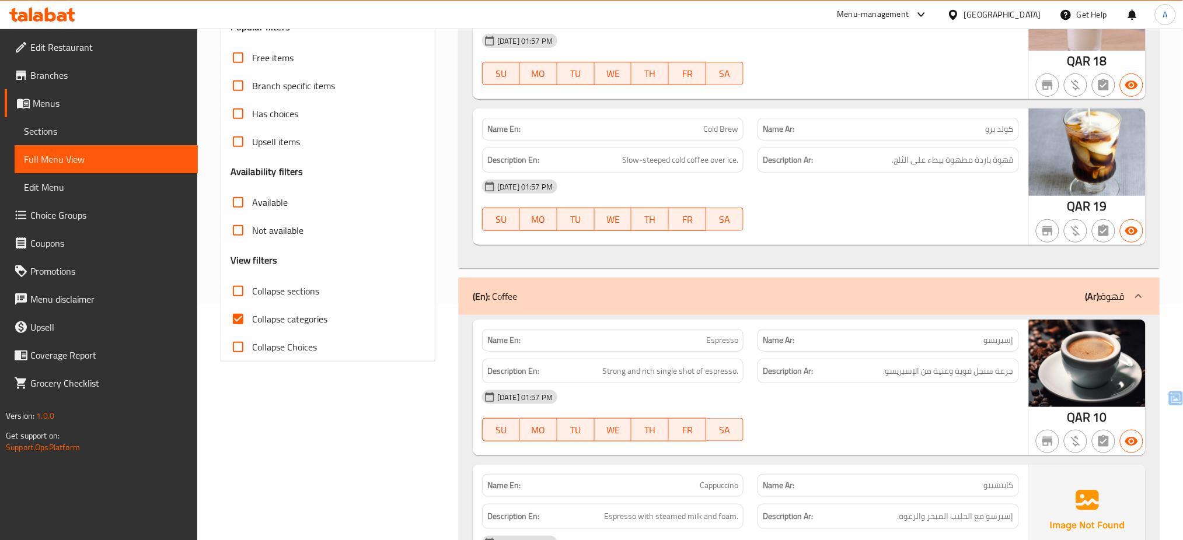
scroll to position [662, 0]
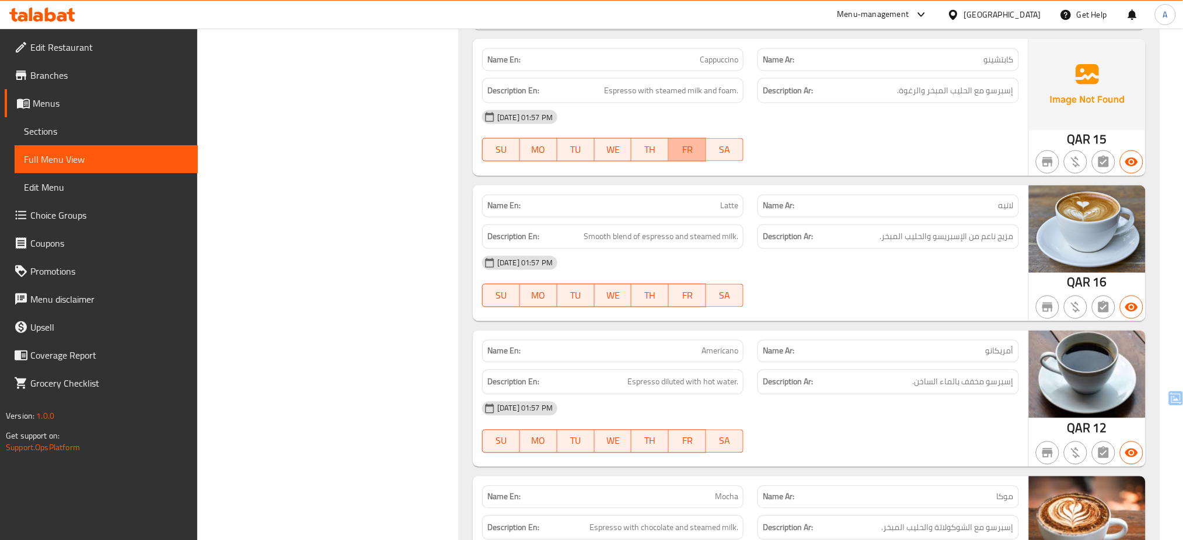
click at [72, 120] on link "Sections" at bounding box center [106, 131] width 183 height 28
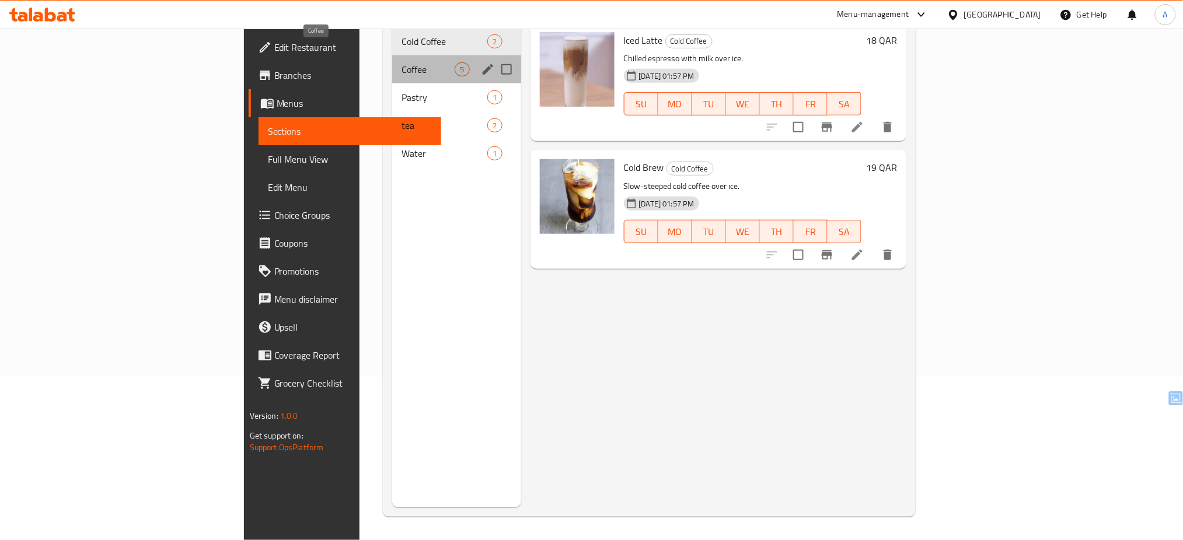
click at [402, 62] on span "Coffee" at bounding box center [428, 69] width 53 height 14
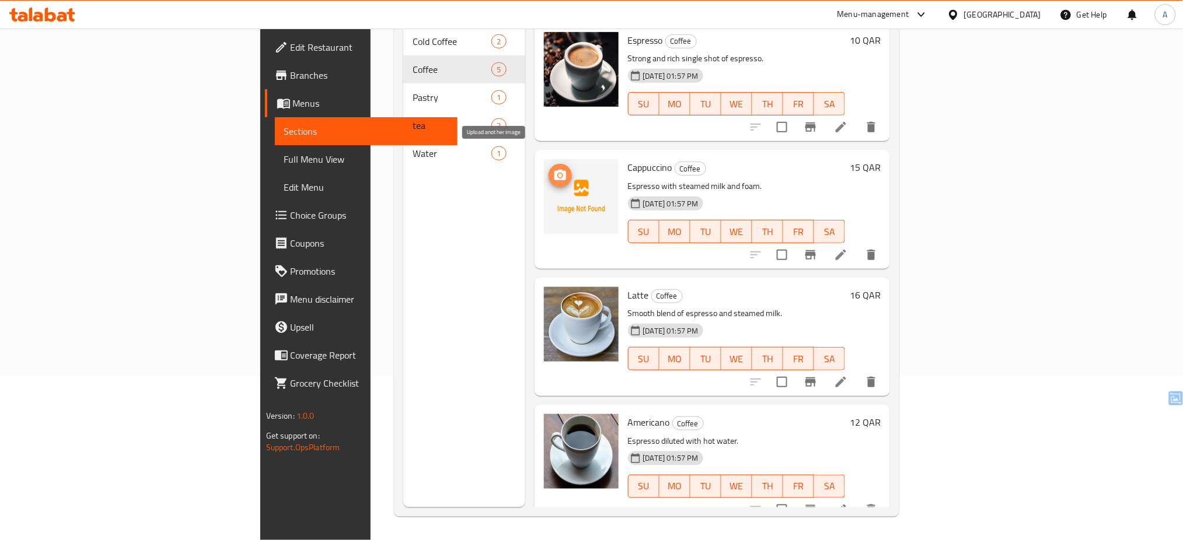
click at [554, 170] on icon "upload picture" at bounding box center [560, 175] width 12 height 11
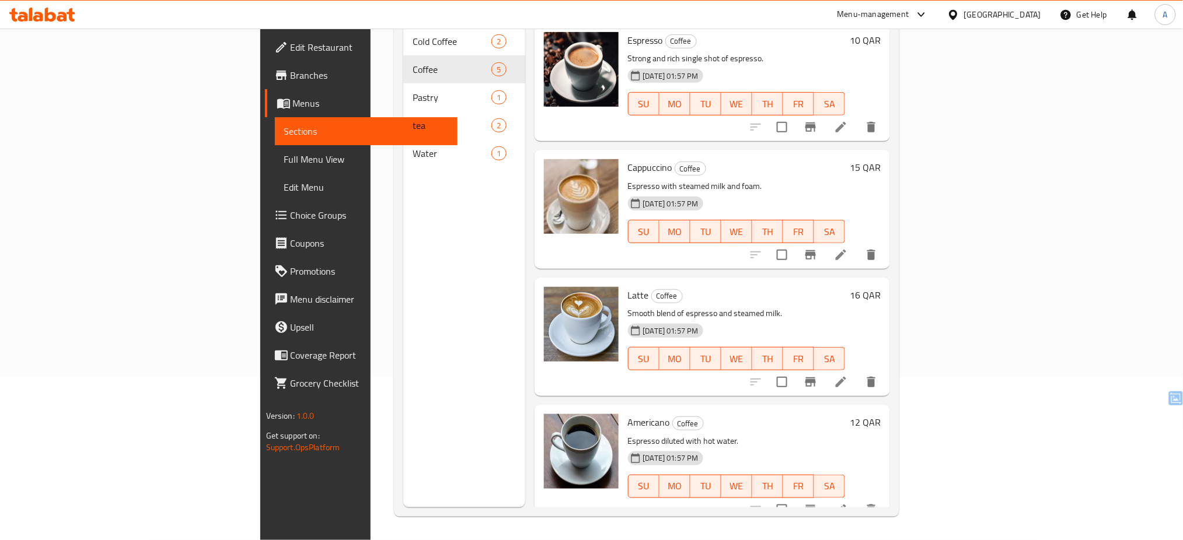
scroll to position [125, 0]
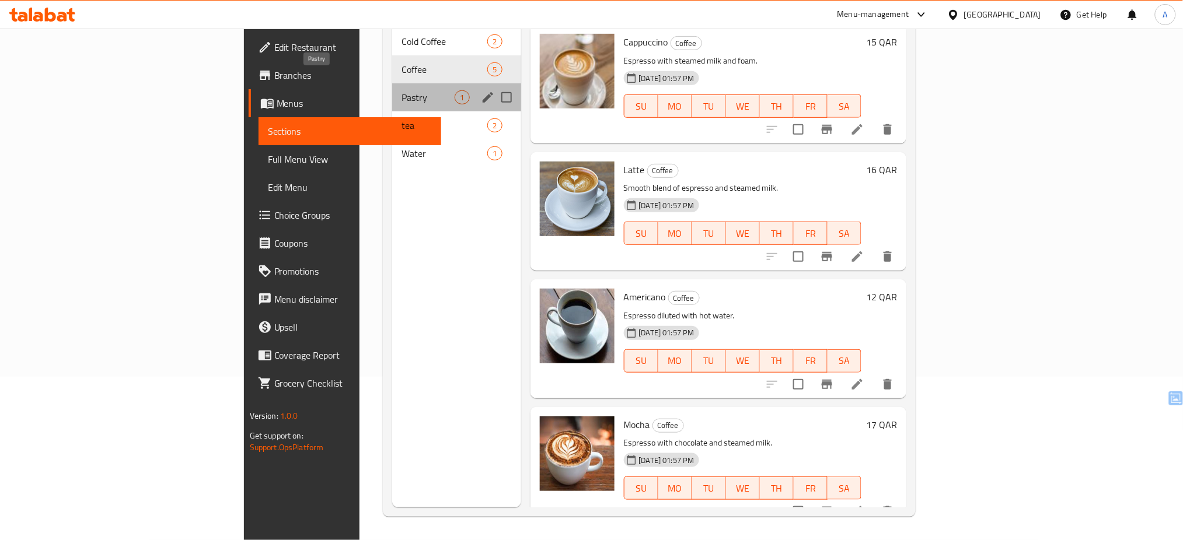
click at [402, 90] on span "Pastry" at bounding box center [428, 97] width 53 height 14
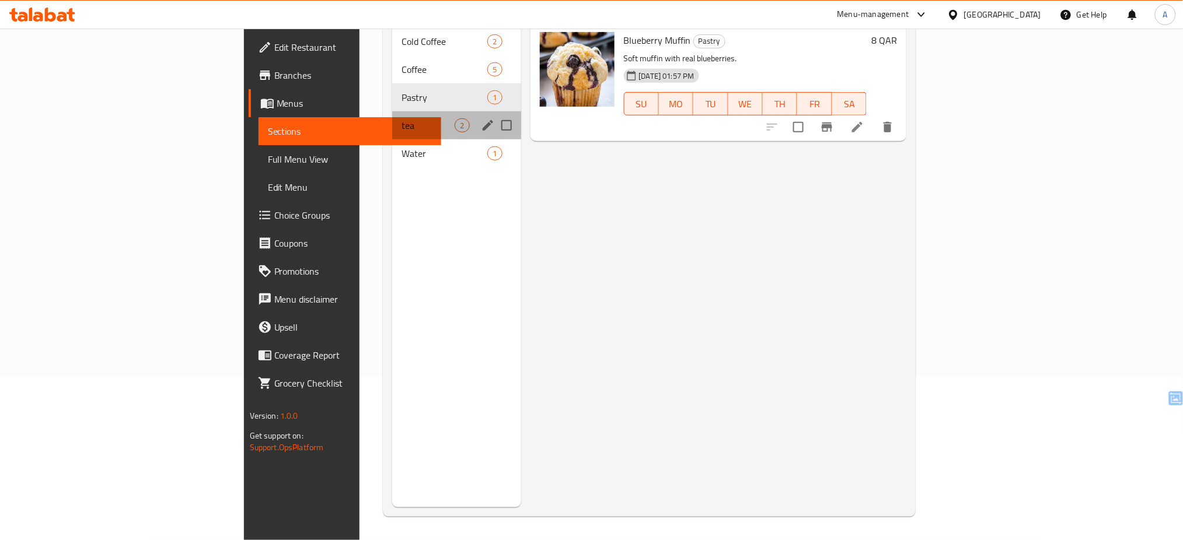
click at [392, 120] on div "tea 2" at bounding box center [456, 125] width 128 height 28
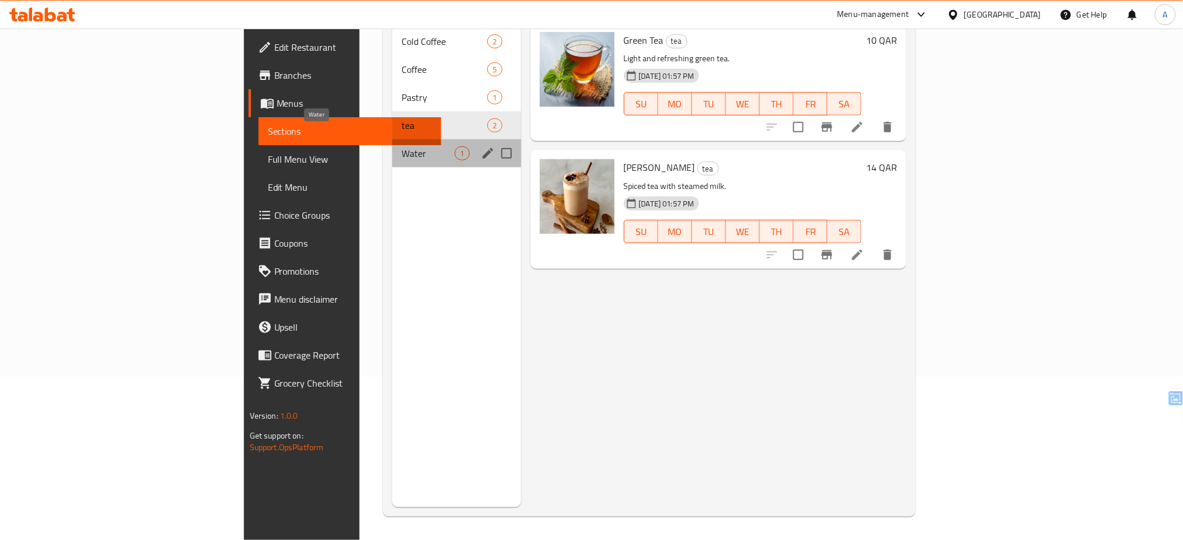
click at [402, 147] on span "Water" at bounding box center [428, 154] width 53 height 14
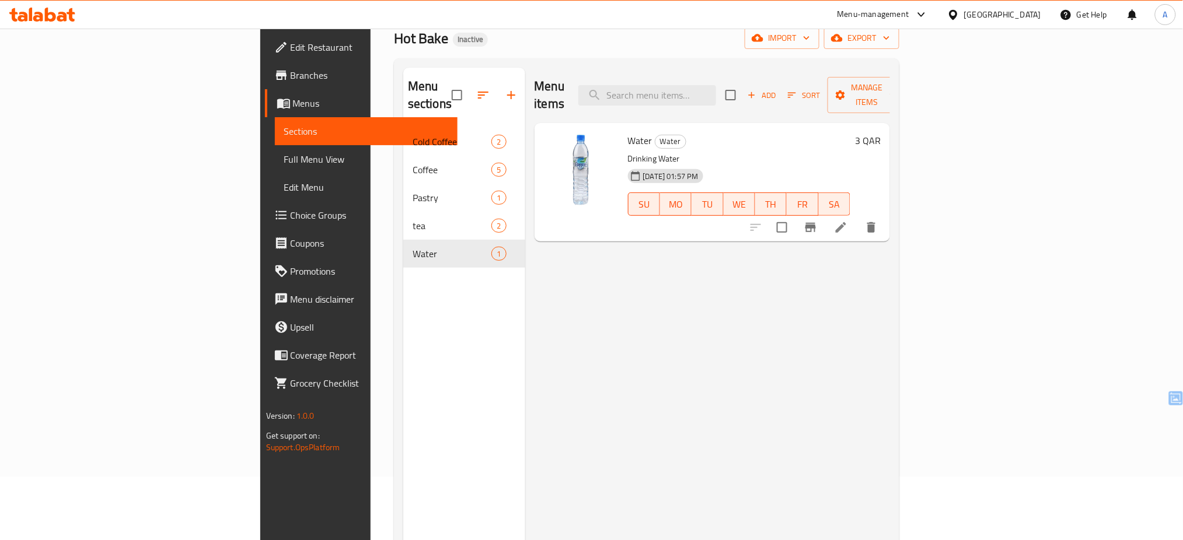
scroll to position [58, 0]
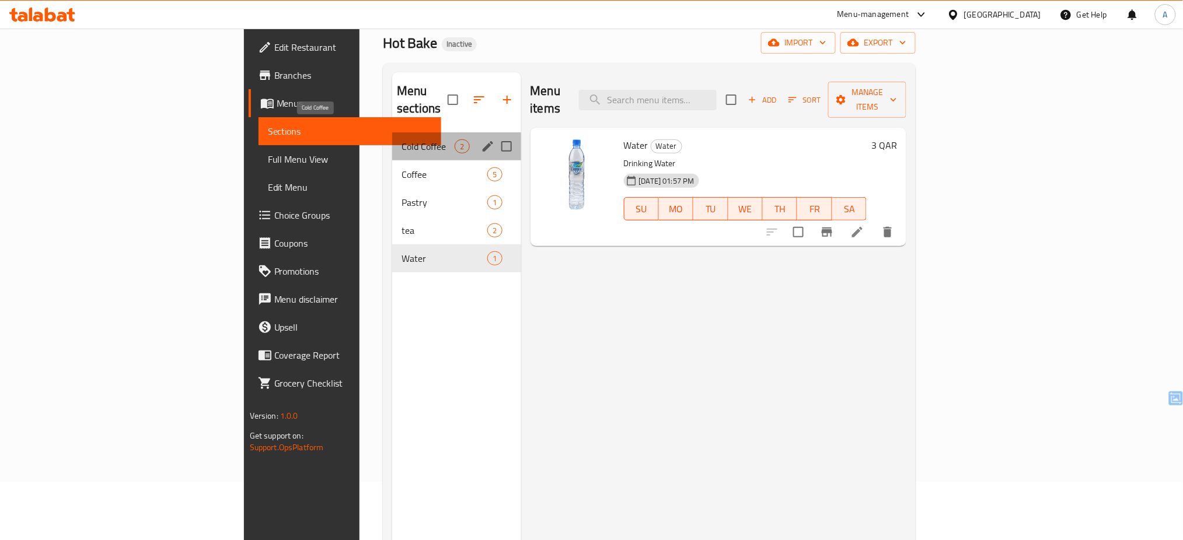
click at [402, 139] on span "Cold Coffee" at bounding box center [428, 146] width 53 height 14
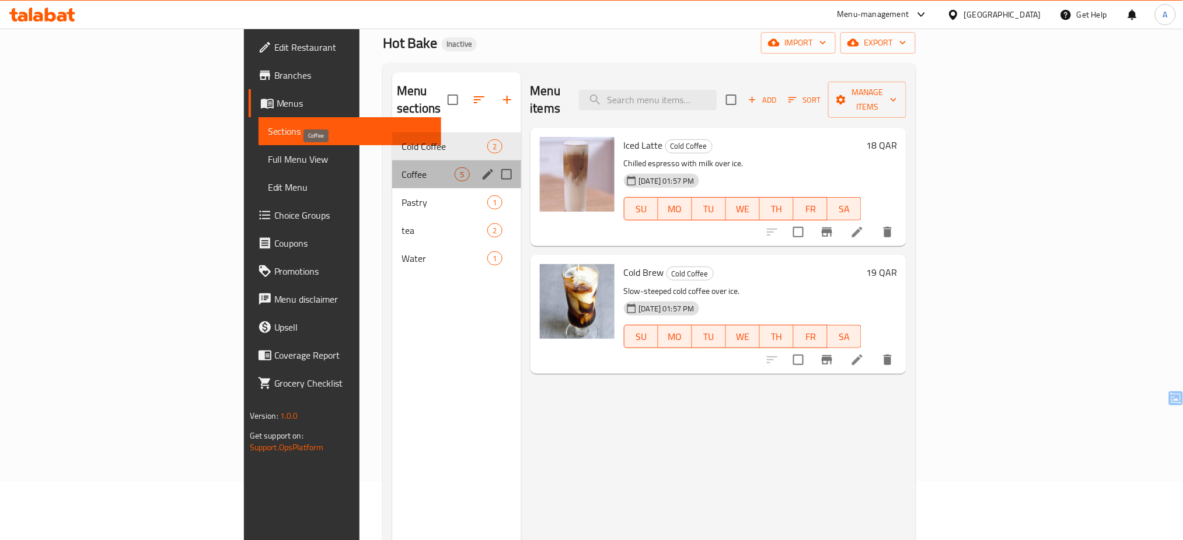
click at [402, 168] on span "Coffee" at bounding box center [428, 175] width 53 height 14
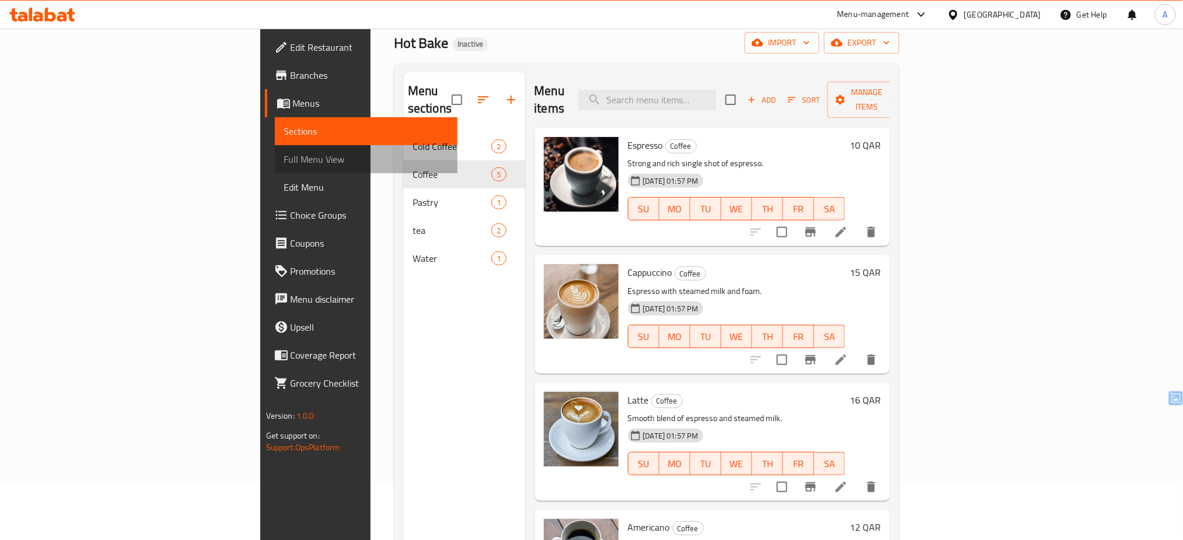
click at [284, 165] on span "Full Menu View" at bounding box center [366, 159] width 165 height 14
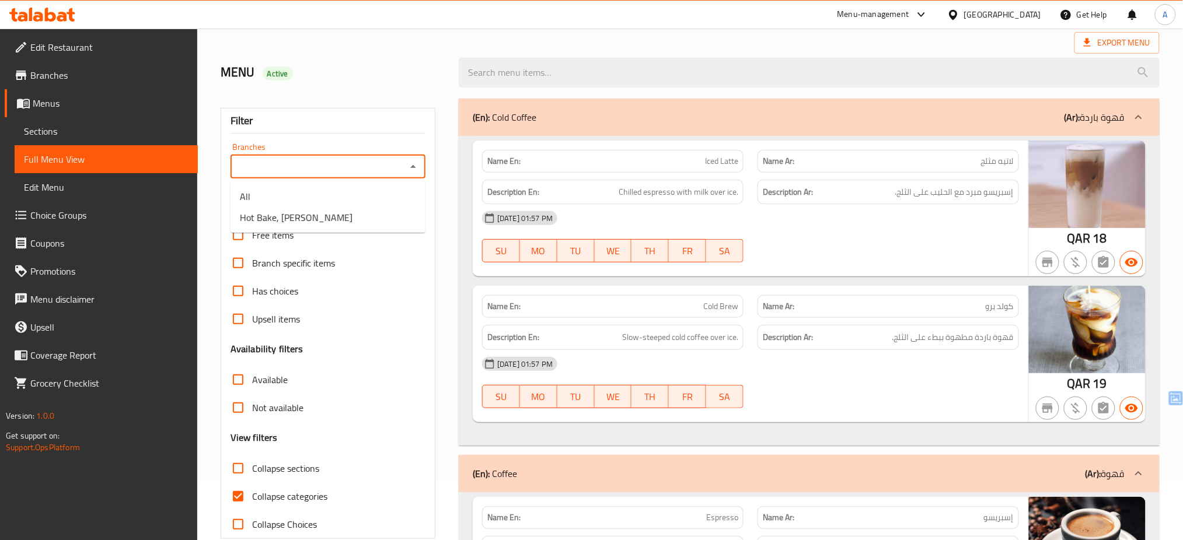
click at [358, 164] on input "Branches" at bounding box center [318, 167] width 169 height 16
click at [315, 222] on span "Hot Bake, [PERSON_NAME]" at bounding box center [296, 218] width 113 height 14
type input "Hot Bake, [PERSON_NAME]"
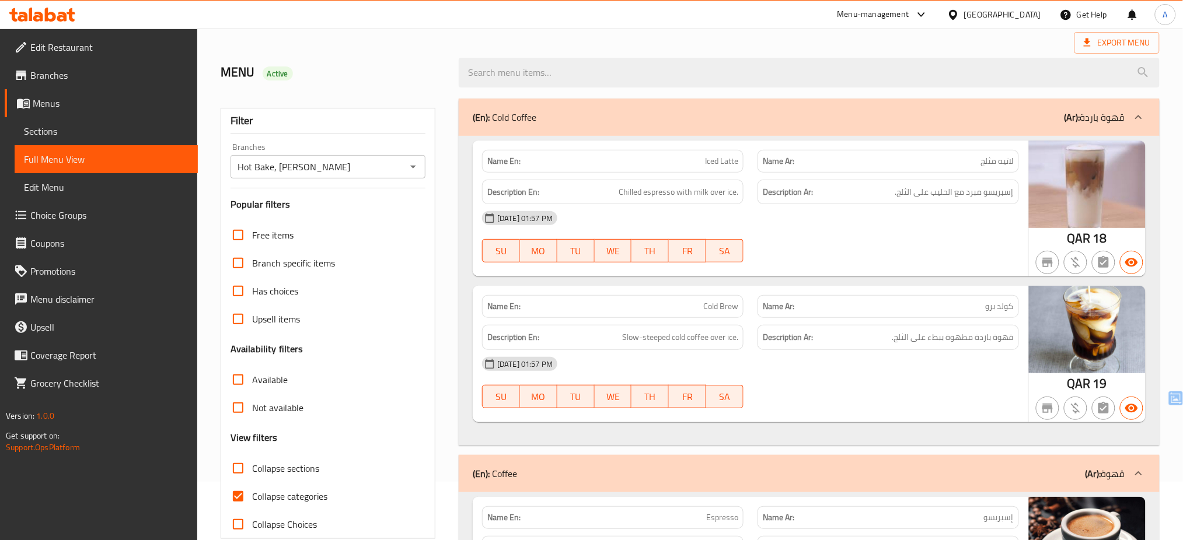
click at [432, 252] on div "Filter Branches Hot Bake, Al Sakhama Branches Popular filters Free items Branch…" at bounding box center [328, 323] width 215 height 431
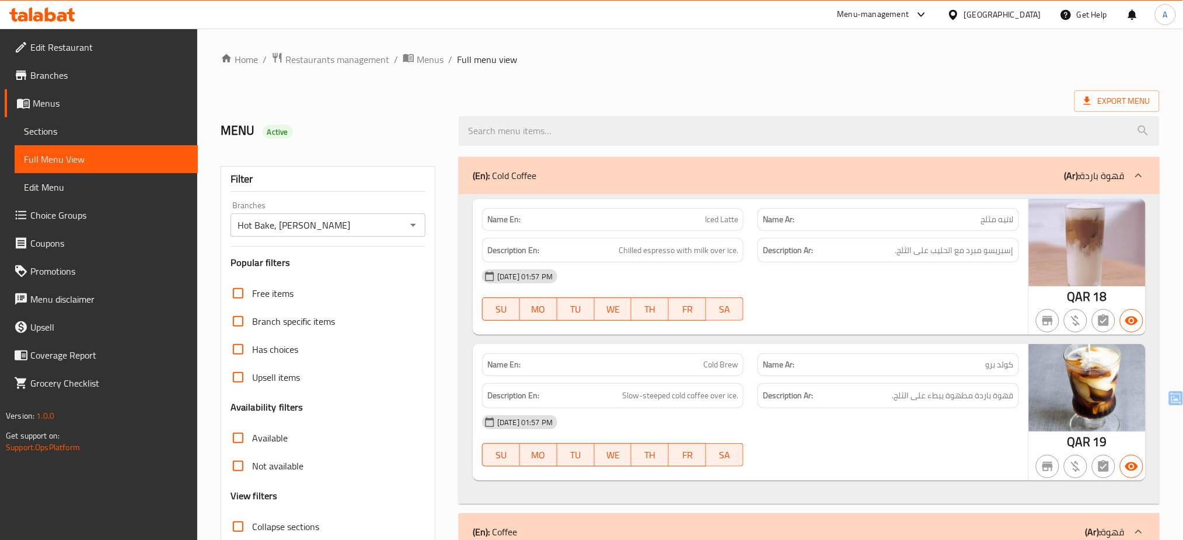
click at [1033, 18] on div "[GEOGRAPHIC_DATA]" at bounding box center [1002, 14] width 77 height 13
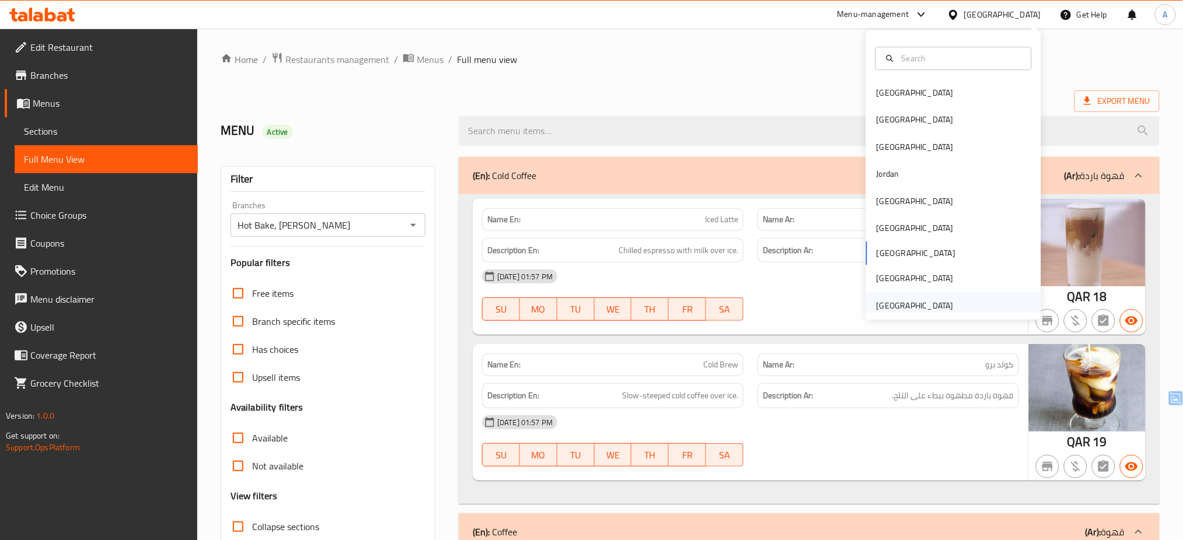
click at [940, 302] on div "[GEOGRAPHIC_DATA]" at bounding box center [915, 305] width 96 height 27
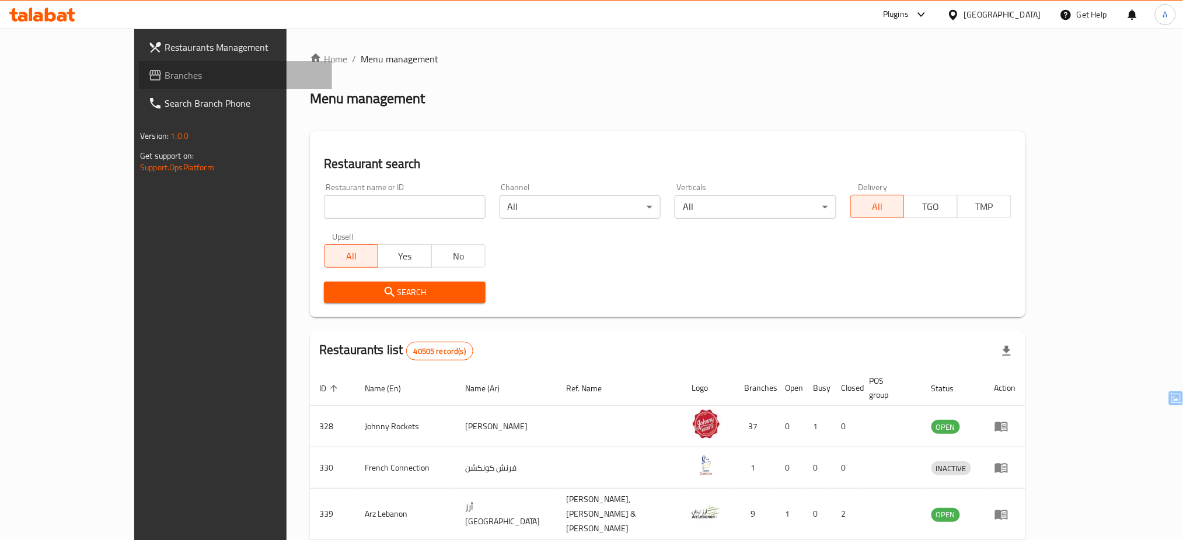
click at [165, 75] on span "Branches" at bounding box center [244, 75] width 158 height 14
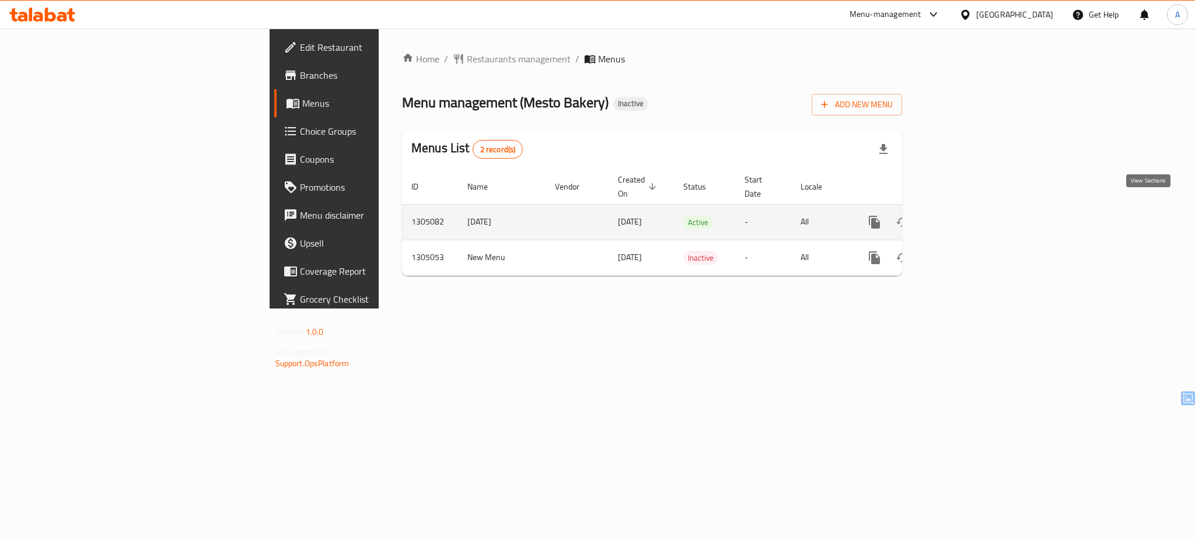
click at [966, 215] on icon "enhanced table" at bounding box center [959, 222] width 14 height 14
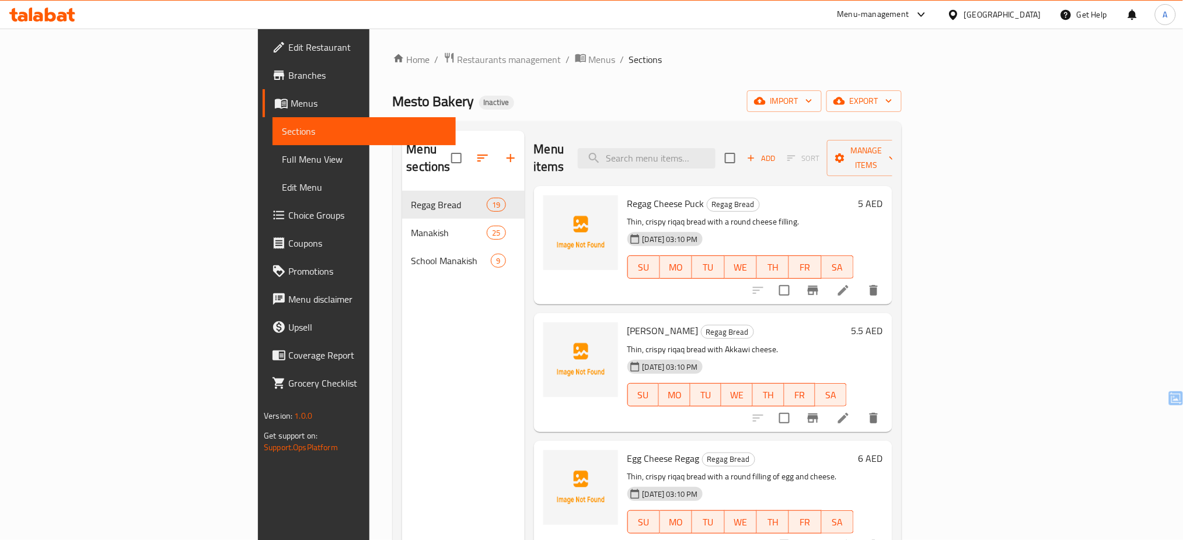
click at [706, 68] on div "Home / Restaurants management / Menus / Sections Mesto Bakery Inactive import e…" at bounding box center [647, 366] width 509 height 629
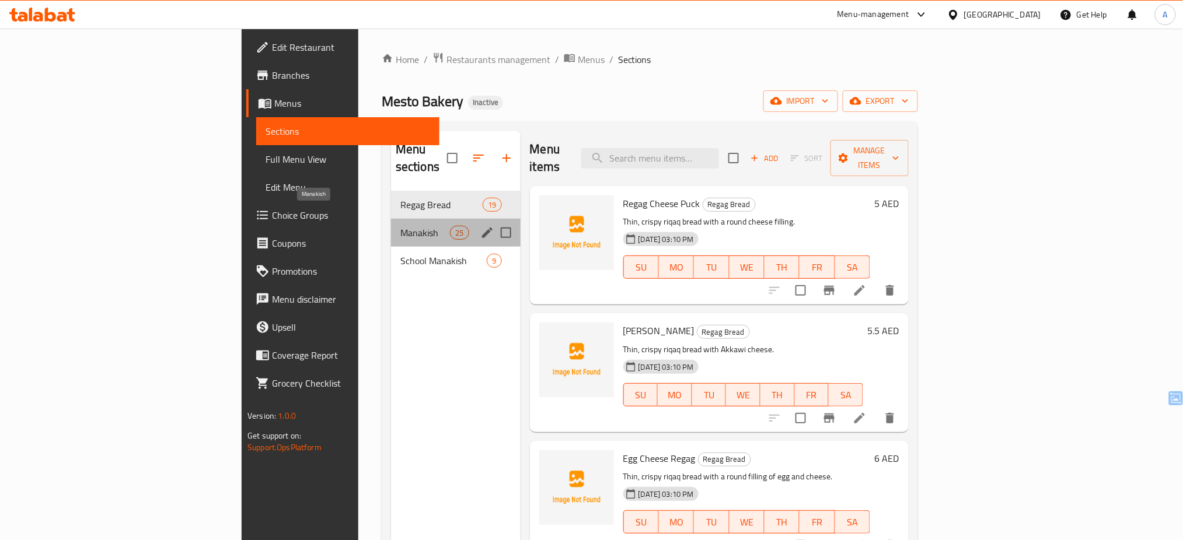
click at [400, 226] on span "Manakish" at bounding box center [425, 233] width 50 height 14
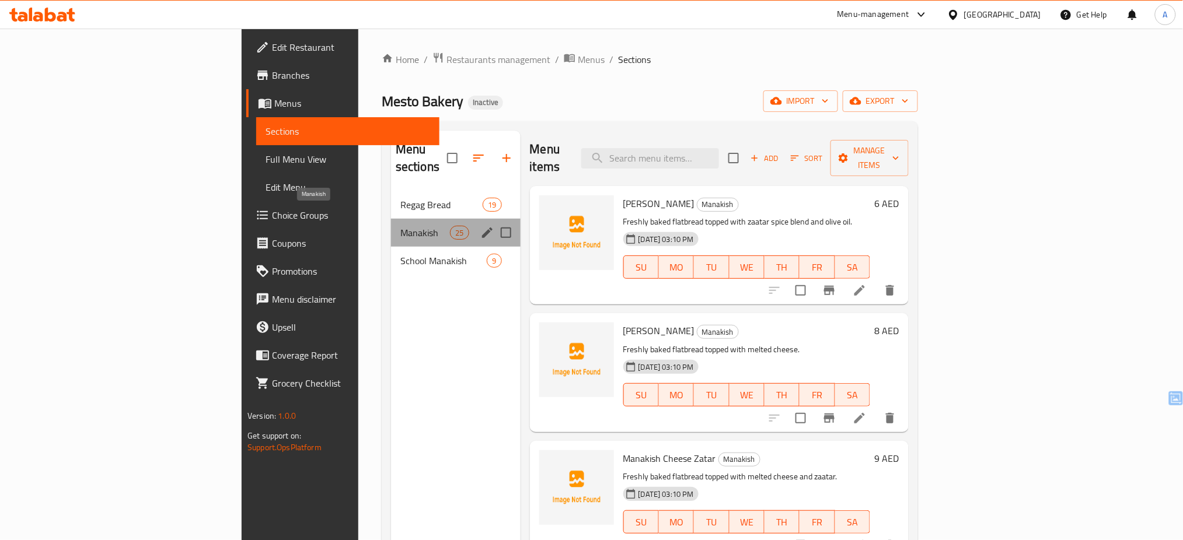
click at [400, 226] on span "Manakish" at bounding box center [425, 233] width 50 height 14
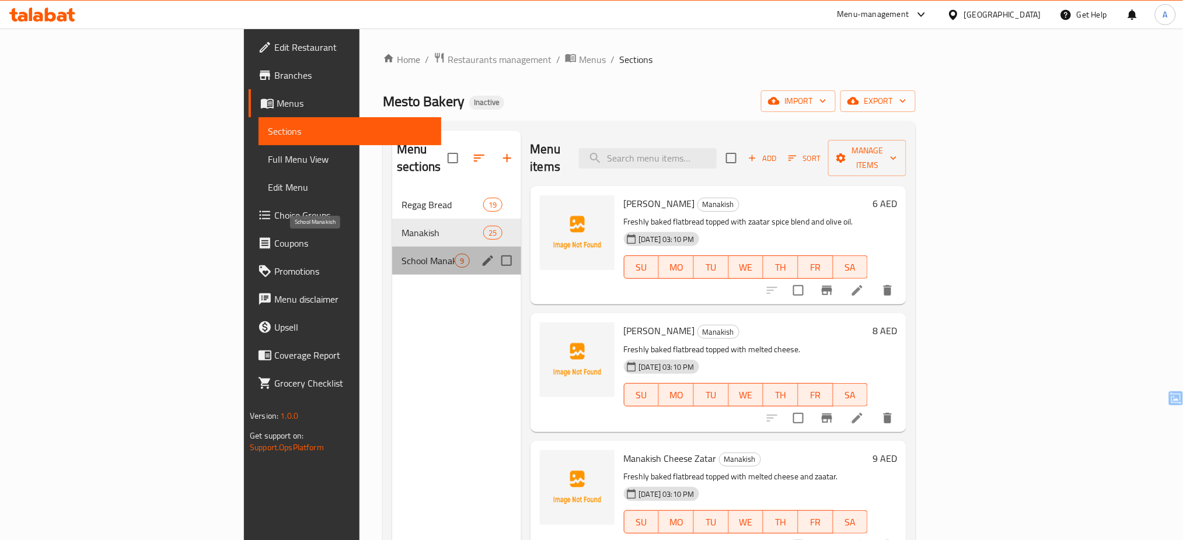
click at [402, 254] on span "School Manakish" at bounding box center [428, 261] width 53 height 14
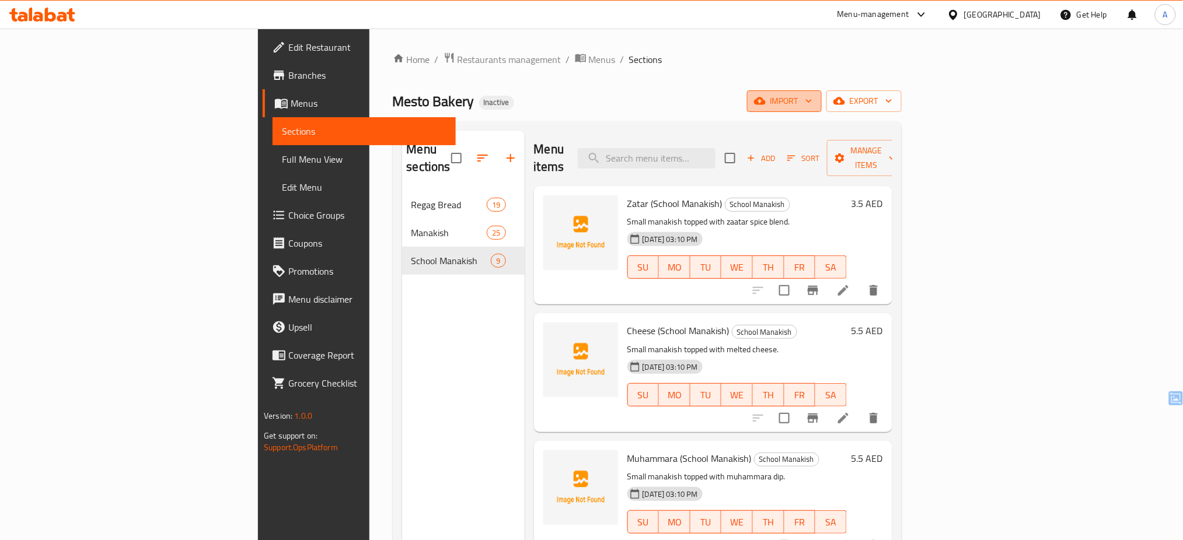
click at [812, 102] on span "import" at bounding box center [784, 101] width 56 height 15
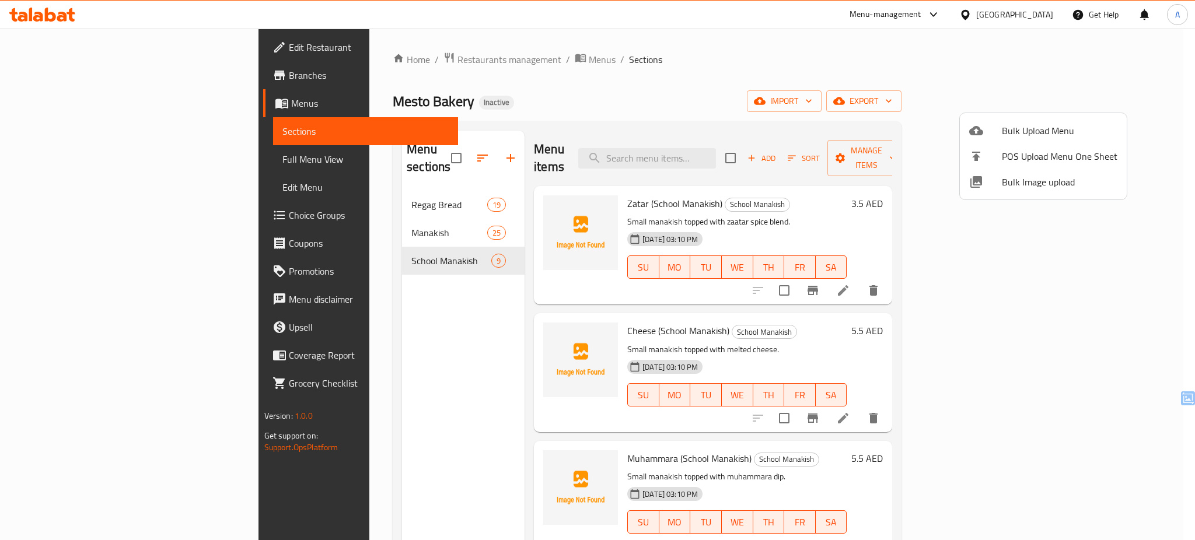
click at [1005, 177] on span "Bulk Image upload" at bounding box center [1060, 182] width 116 height 14
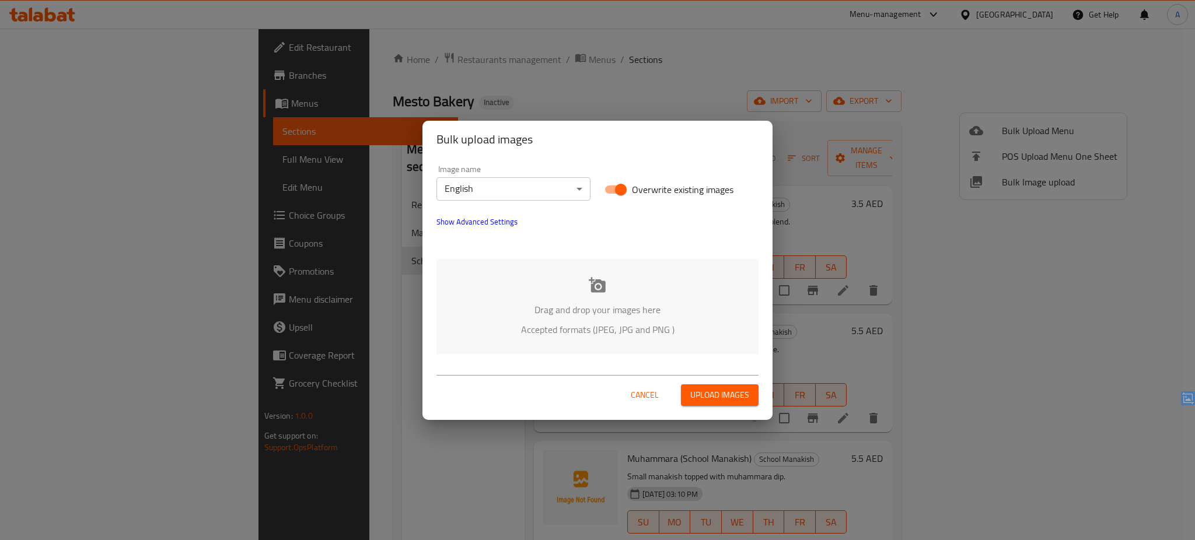
click at [661, 190] on span "Overwrite existing images" at bounding box center [683, 190] width 102 height 14
click at [654, 190] on input "Overwrite existing images" at bounding box center [621, 190] width 67 height 22
checkbox input "false"
click at [622, 278] on div "Drag and drop your images here Accepted formats (JPEG, JPG and PNG )" at bounding box center [598, 306] width 322 height 95
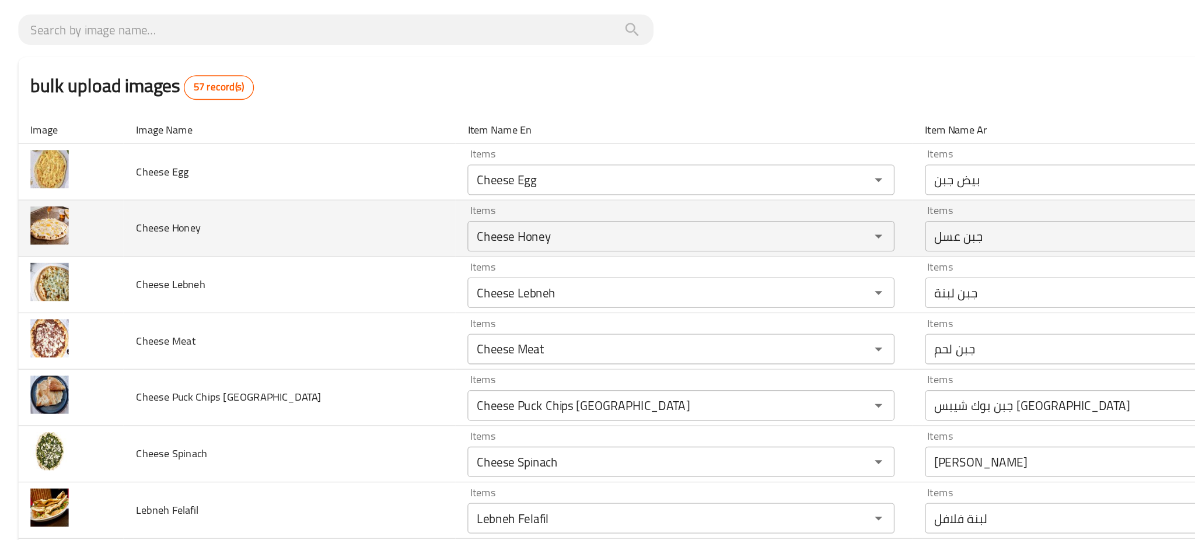
click at [249, 239] on td "Cheese Honey" at bounding box center [222, 243] width 254 height 43
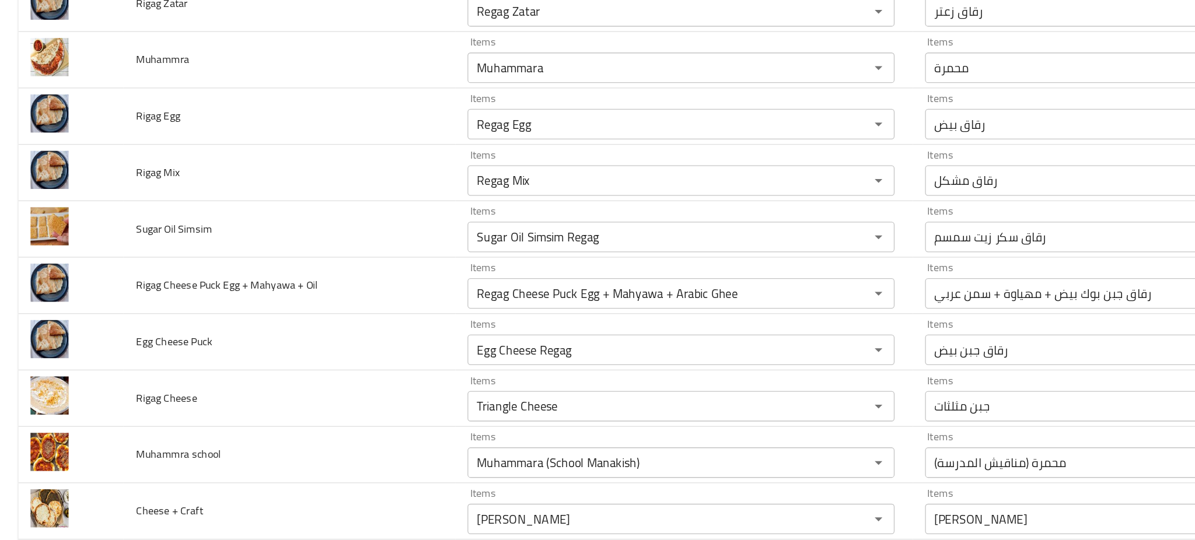
scroll to position [1369, 0]
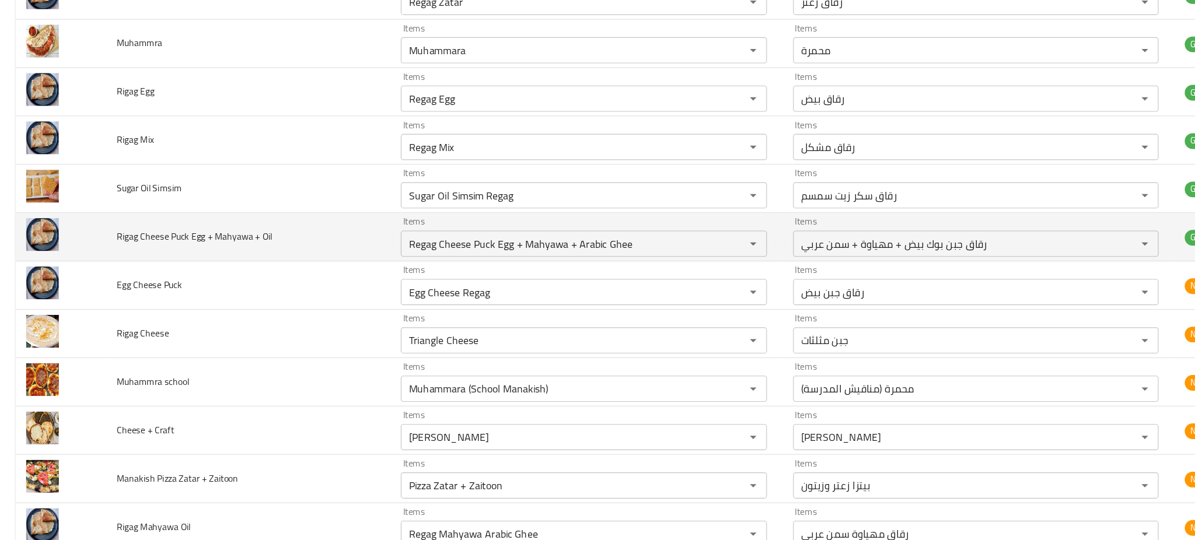
click at [318, 255] on td "Rigag Cheese Puck Egg + Mahyawa + Oil" at bounding box center [222, 256] width 254 height 43
click at [651, 260] on icon "Clear" at bounding box center [657, 262] width 12 height 12
click at [293, 250] on td "Rigag Cheese Puck Egg + Mahyawa + Oil" at bounding box center [222, 256] width 254 height 43
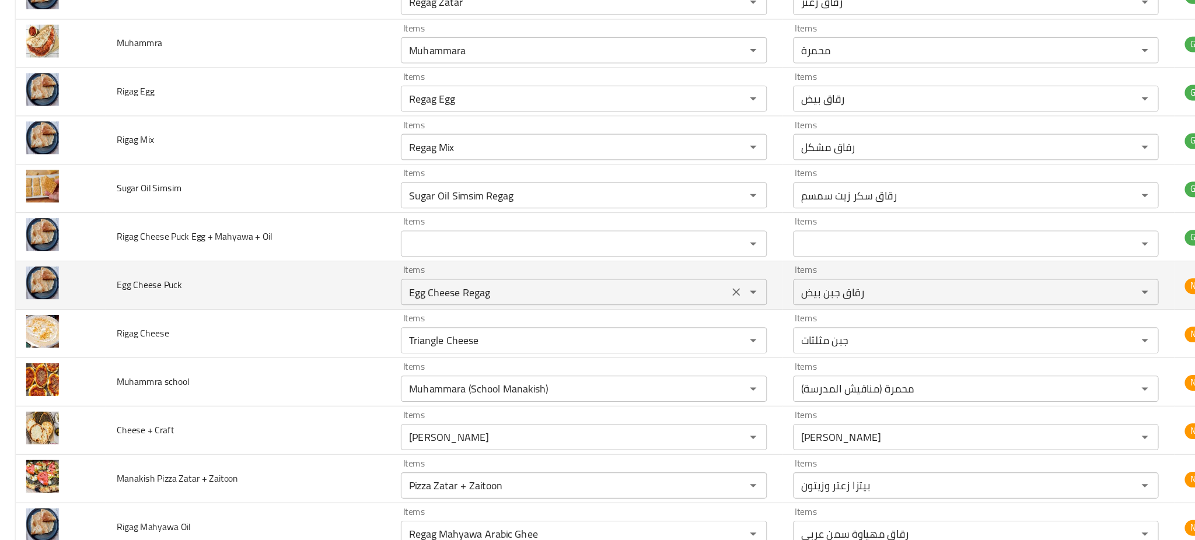
click at [467, 309] on Puck "Egg Cheese Regag" at bounding box center [503, 305] width 285 height 16
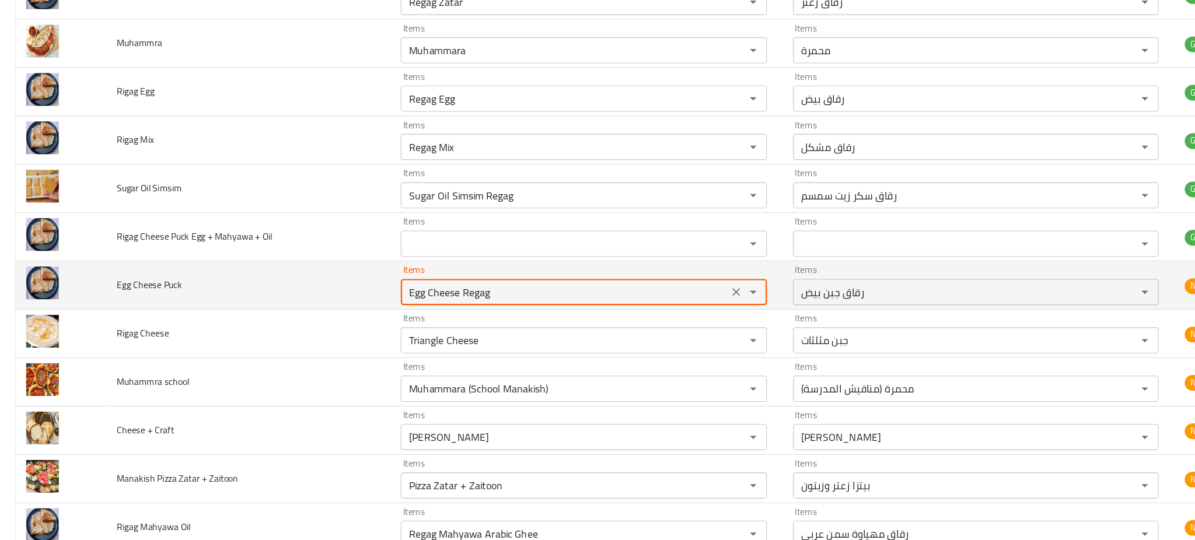
click at [467, 309] on Puck "Egg Cheese Regag" at bounding box center [503, 305] width 285 height 16
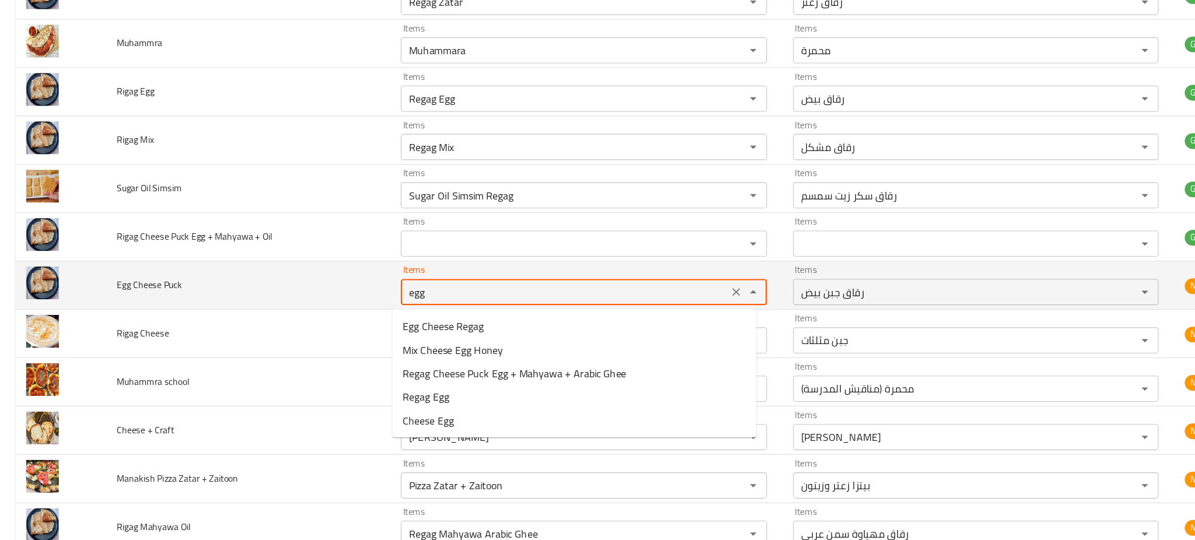
type Puck "Egg Cheese Regag"
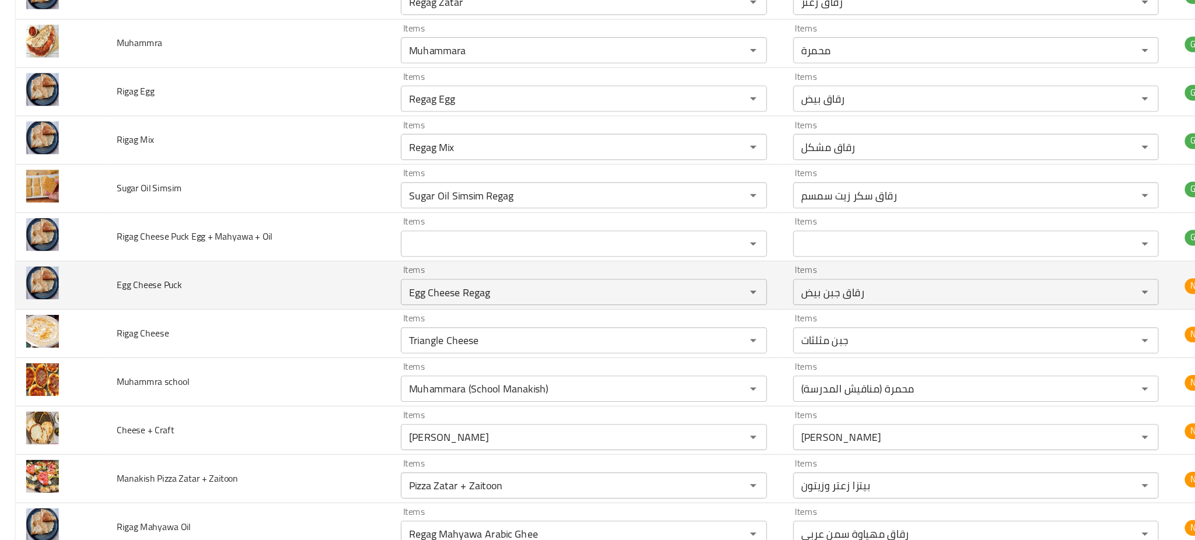
click at [274, 304] on td "Egg Cheese Puck" at bounding box center [222, 299] width 254 height 43
click at [651, 308] on icon "Clear" at bounding box center [657, 305] width 12 height 12
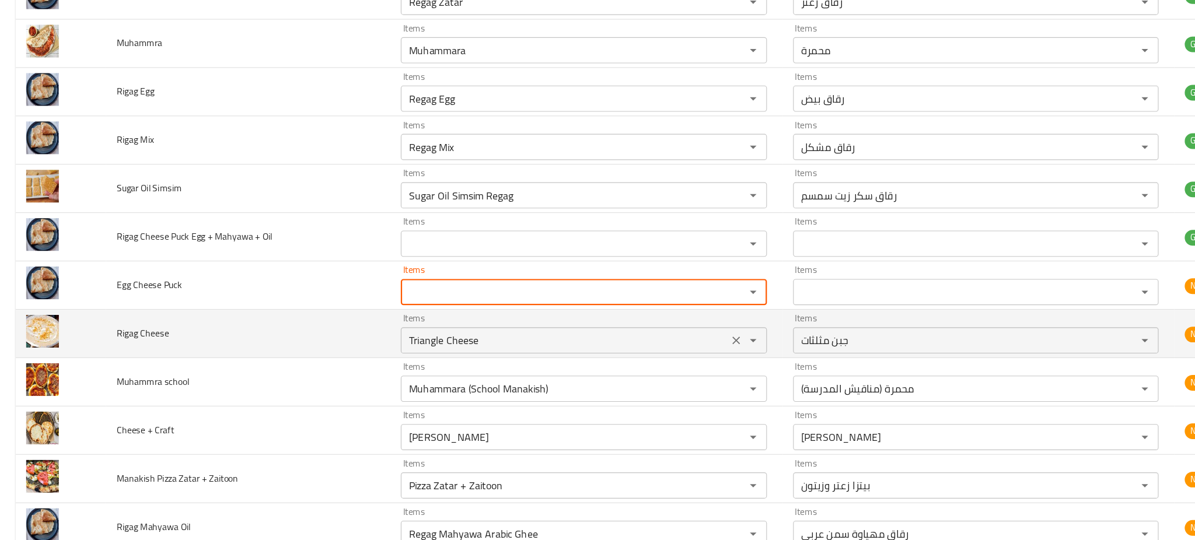
click at [562, 357] on Cheese "Triangle Cheese" at bounding box center [503, 348] width 285 height 16
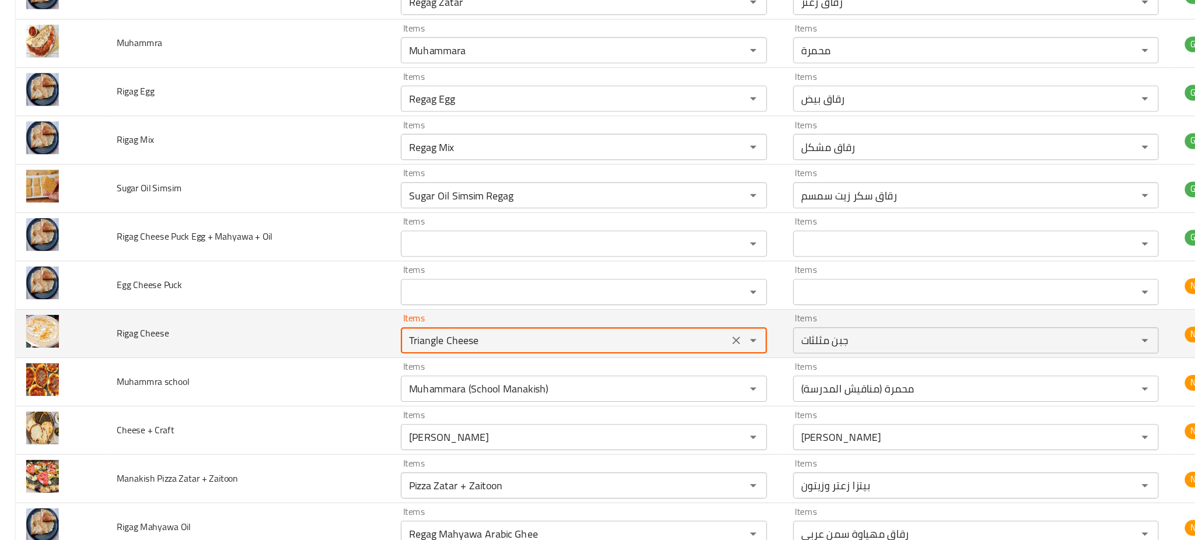
click at [562, 357] on Cheese "Triangle Cheese" at bounding box center [503, 348] width 285 height 16
type Cheese "Triangle Cheese"
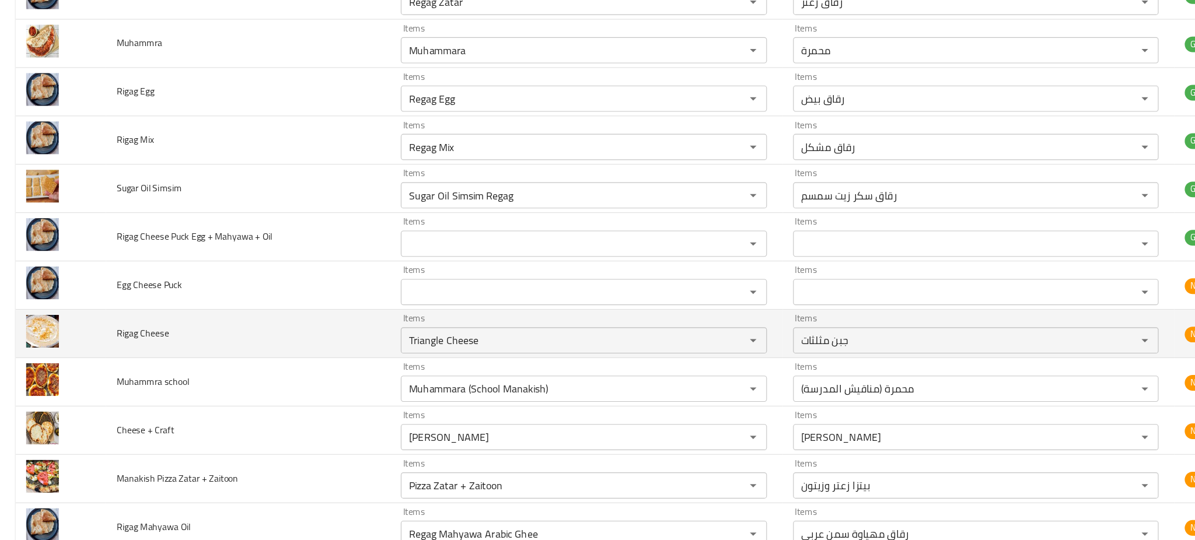
click at [291, 344] on td "Rigag Cheese" at bounding box center [222, 342] width 254 height 43
click at [651, 346] on icon "Clear" at bounding box center [657, 349] width 12 height 12
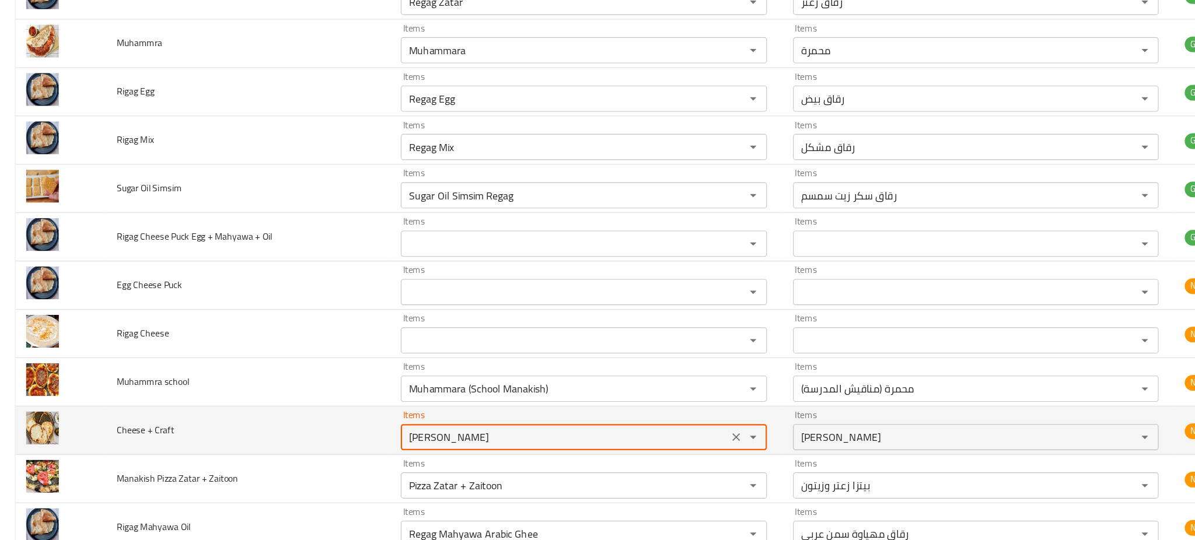
click at [480, 431] on Craft "Cheese Akkawi" at bounding box center [503, 435] width 285 height 16
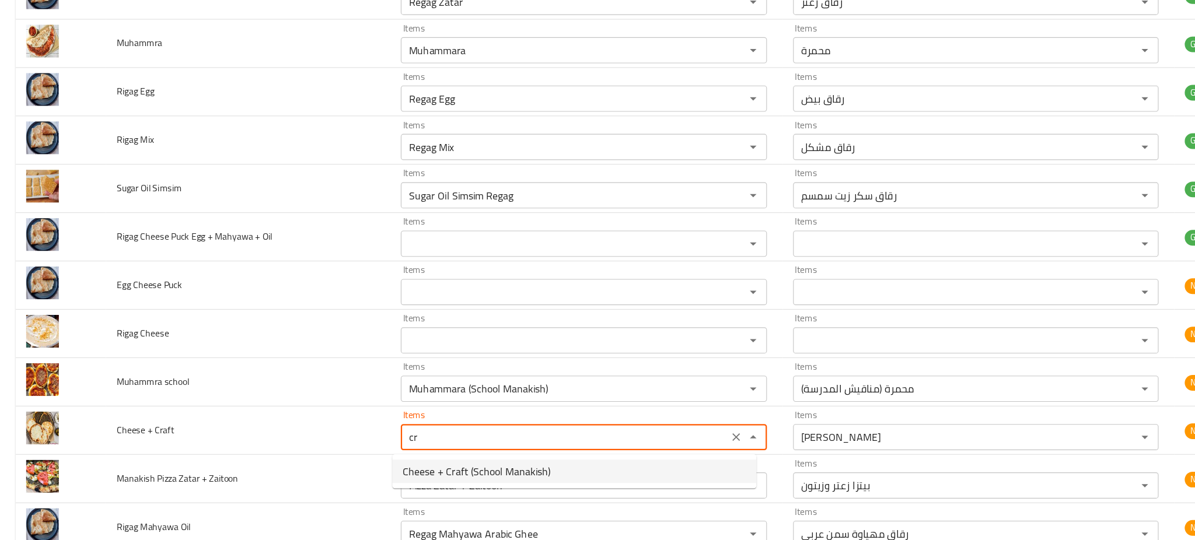
click at [468, 461] on span "Cheese + Craft (School Manakish)" at bounding box center [426, 465] width 132 height 14
type Craft "Cheese + Craft (School Manakish)"
type Craft-ar "جين + كرافت (مناقيش المدرسة)"
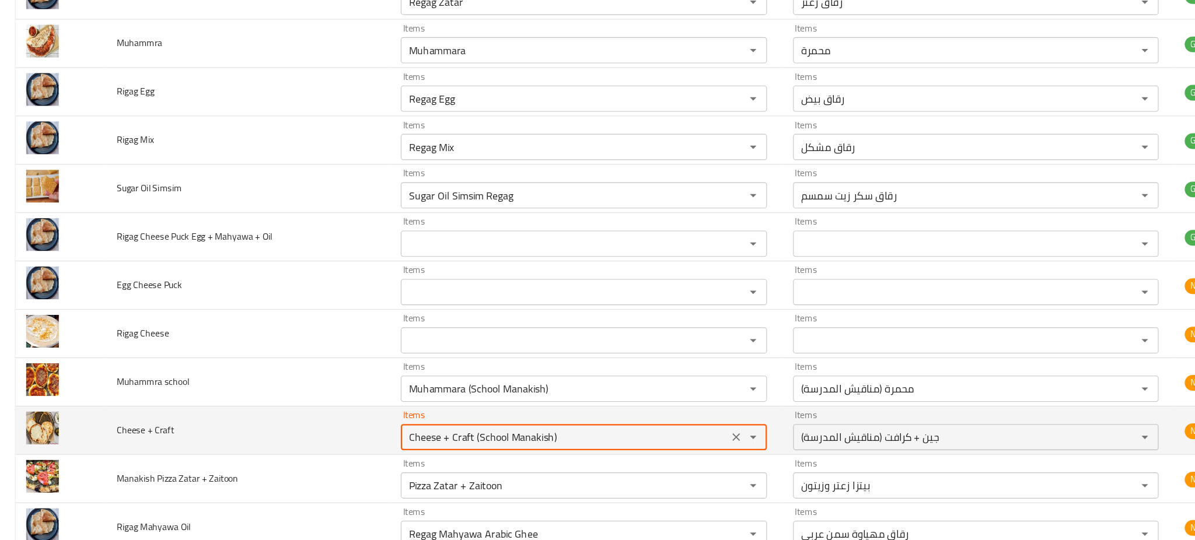
type Craft "Cheese + Craft (School Manakish)"
click at [264, 418] on td "Cheese + Craft" at bounding box center [222, 428] width 254 height 43
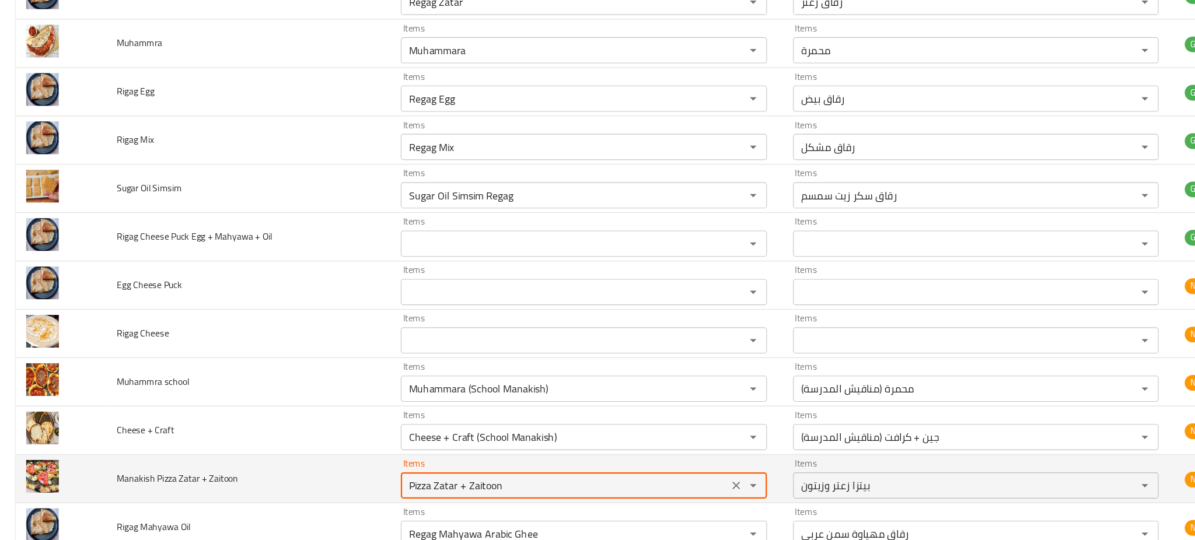
click at [414, 472] on Zaitoon "Pizza Zatar + Zaitoon" at bounding box center [503, 478] width 285 height 16
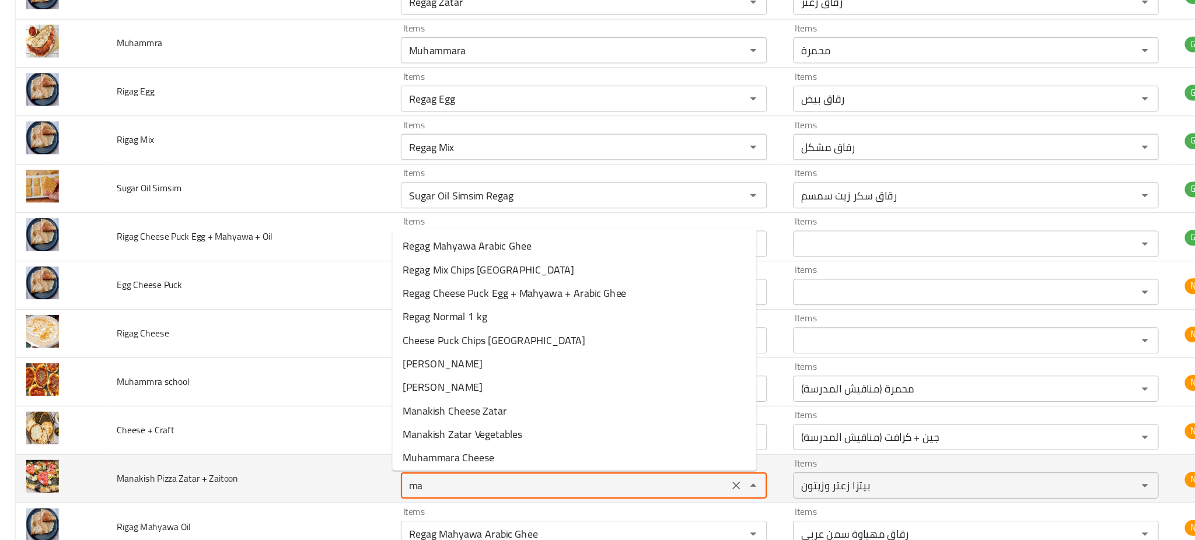
type Zaitoon "m"
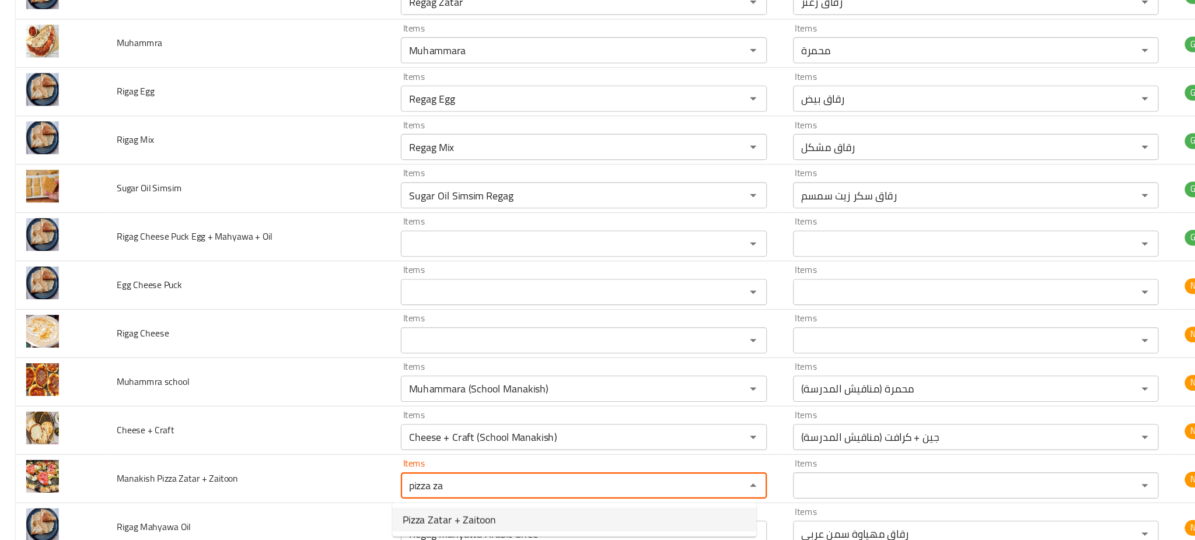
click at [407, 507] on span "Pizza Zatar + Zaitoon" at bounding box center [401, 508] width 83 height 14
type Zaitoon "Pizza Zatar + Zaitoon"
type Zaitoon-ar "بيتزا زعتر وزيتون"
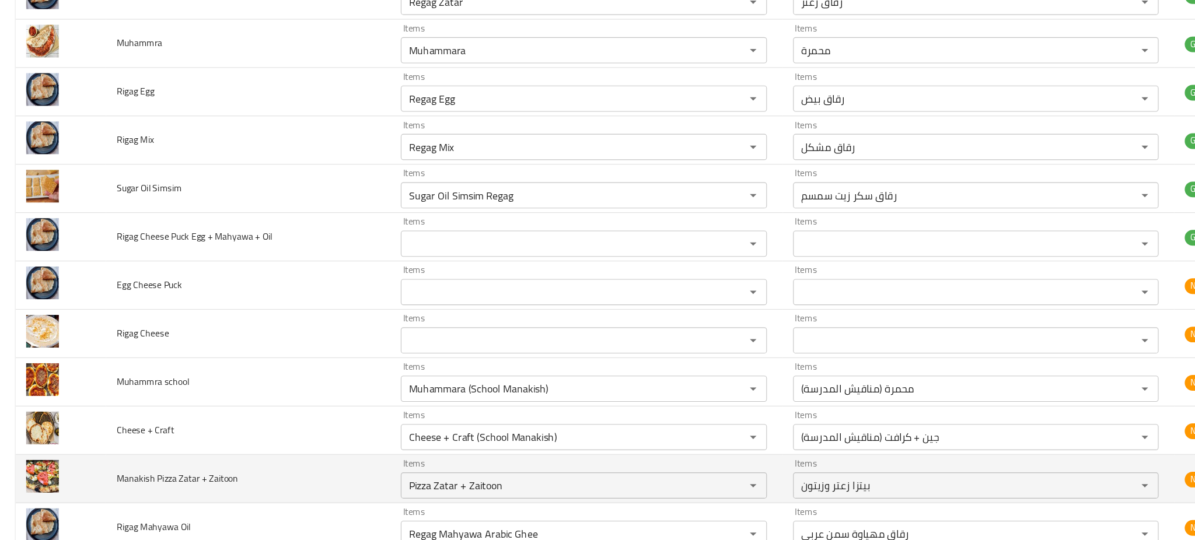
click at [302, 475] on td "Manakish Pizza Zatar + Zaitoon" at bounding box center [222, 472] width 254 height 43
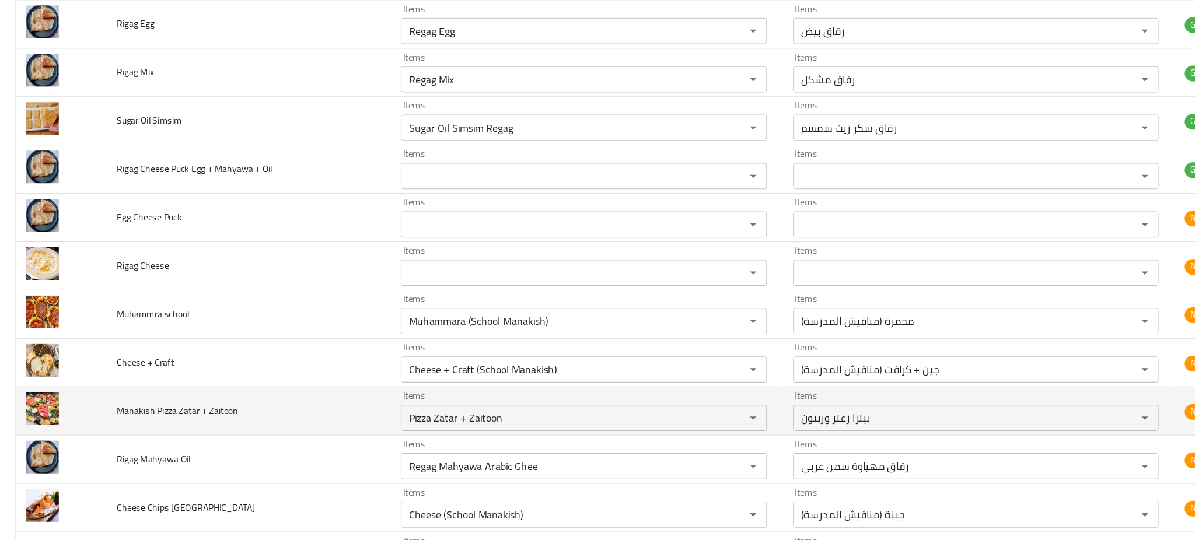
scroll to position [1432, 0]
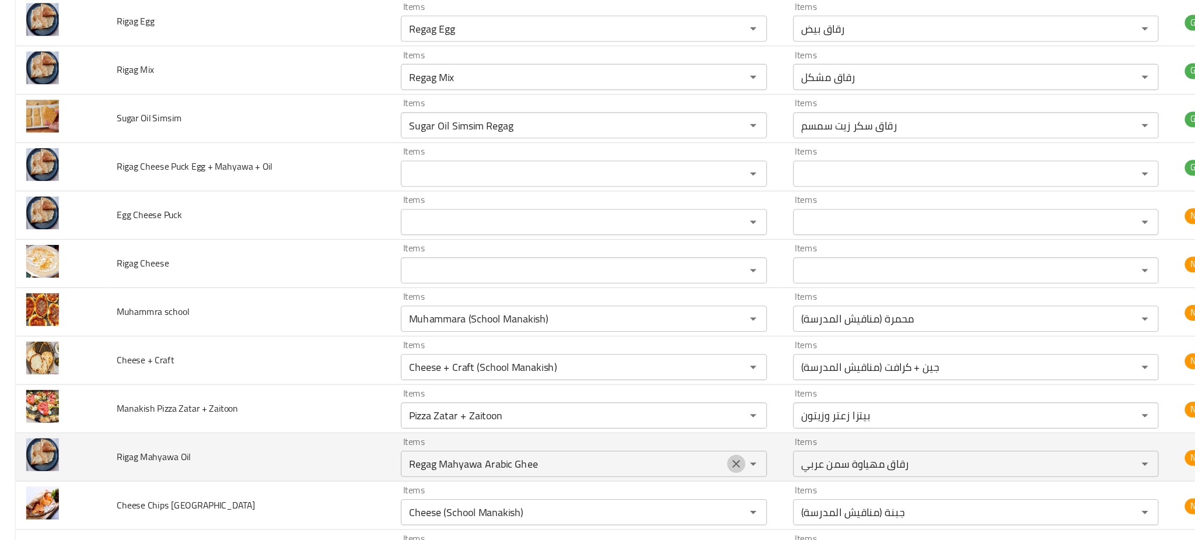
click at [651, 461] on icon "Clear" at bounding box center [657, 459] width 12 height 12
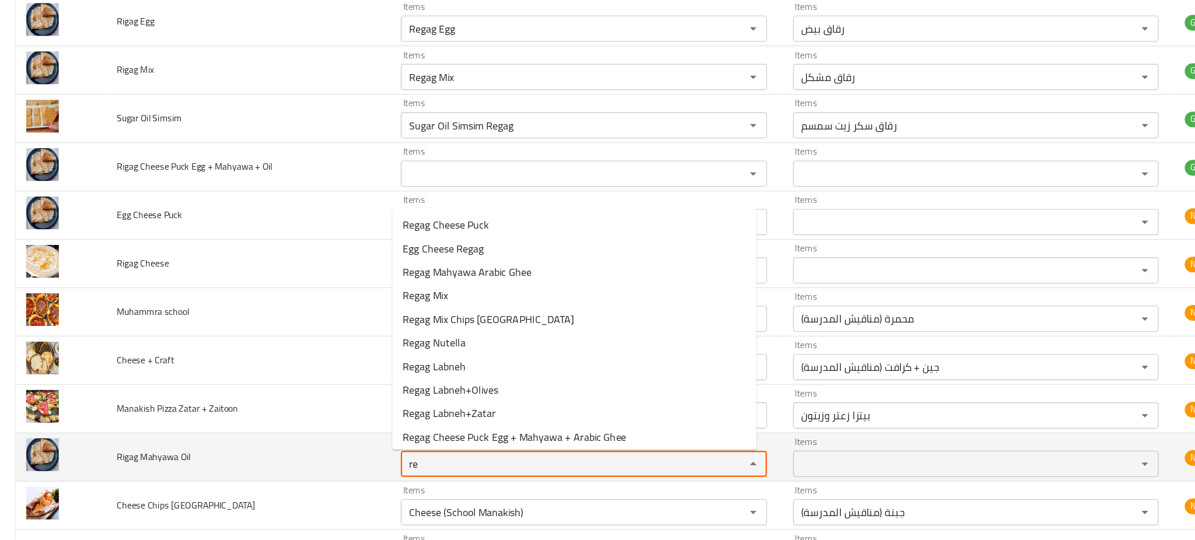
type Oil "r"
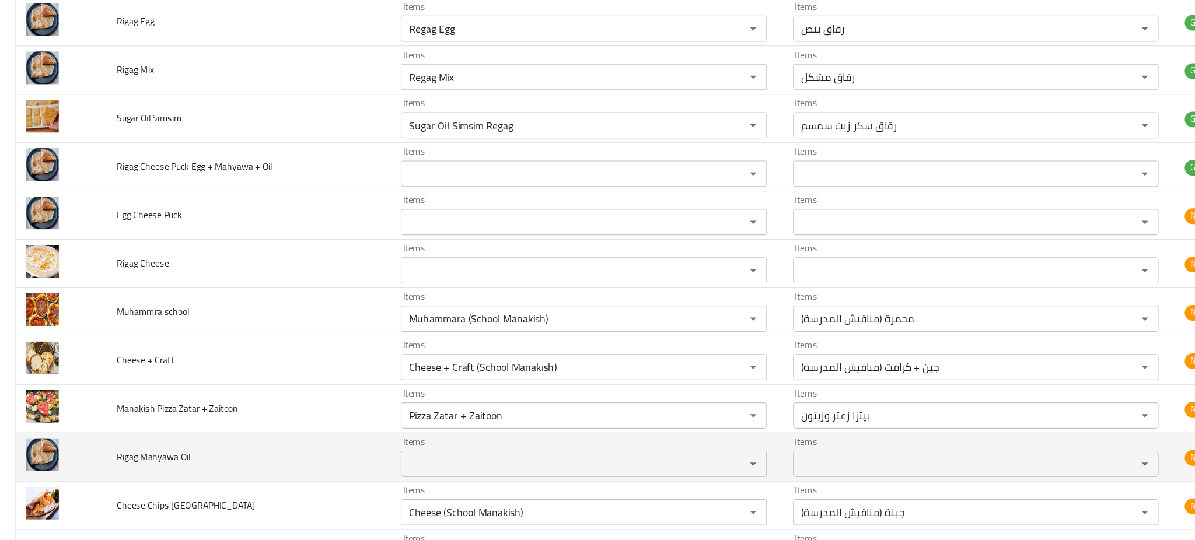
click at [321, 437] on td "Rigag Mahyawa Oil" at bounding box center [222, 452] width 254 height 43
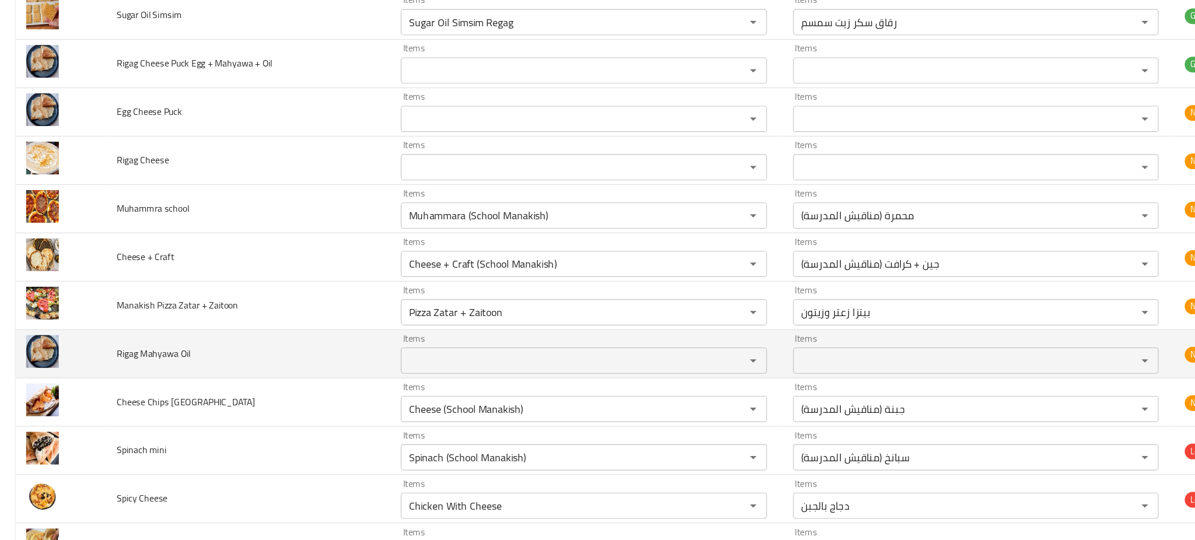
scroll to position [1525, 0]
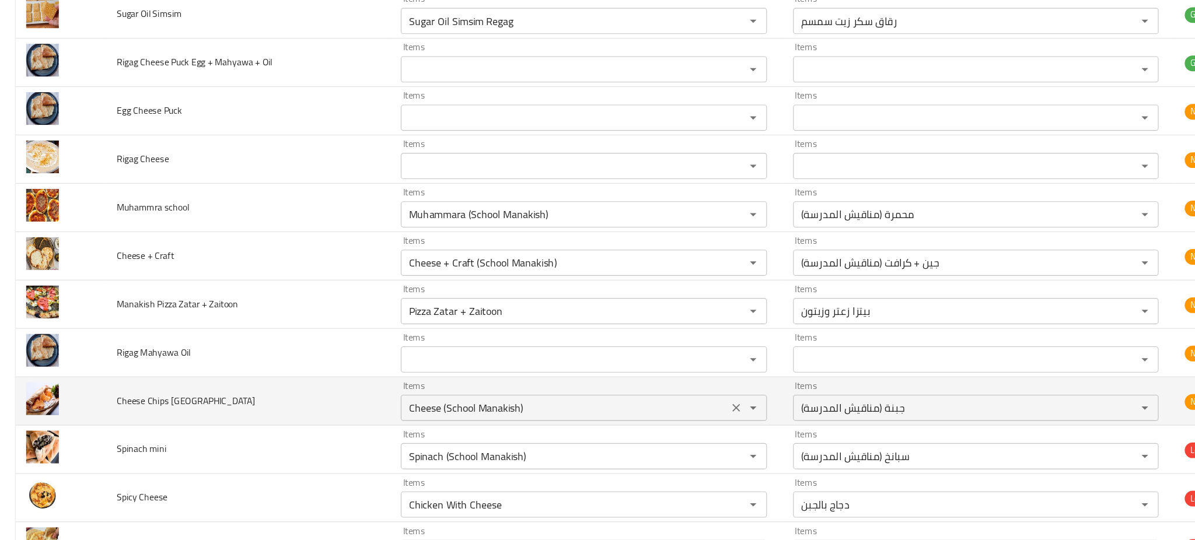
click at [497, 411] on Oman "Cheese (School Manakish)" at bounding box center [503, 408] width 285 height 16
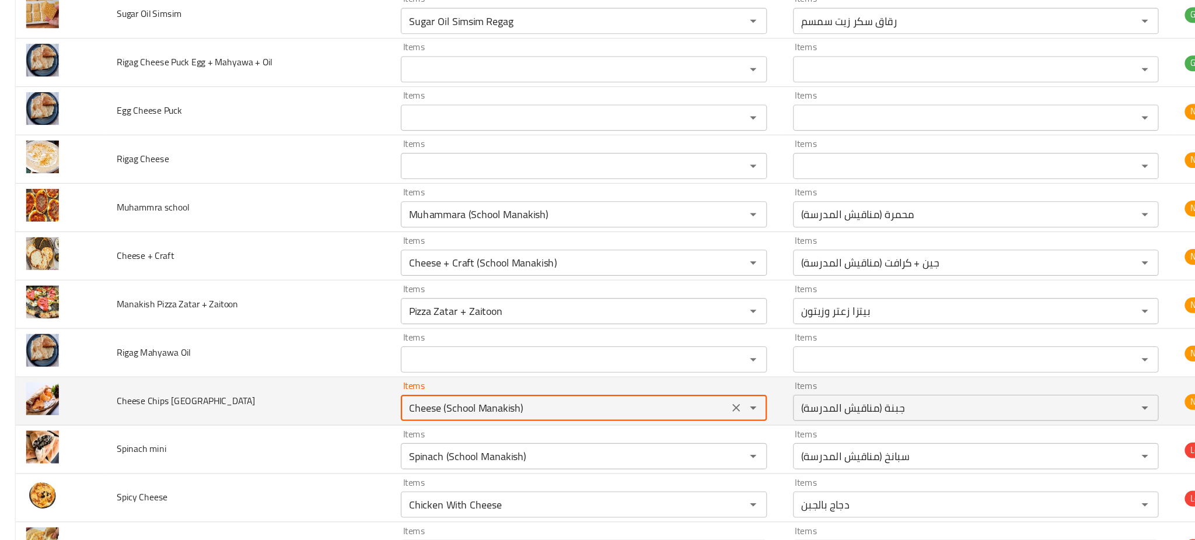
click at [497, 411] on Oman "Cheese (School Manakish)" at bounding box center [503, 408] width 285 height 16
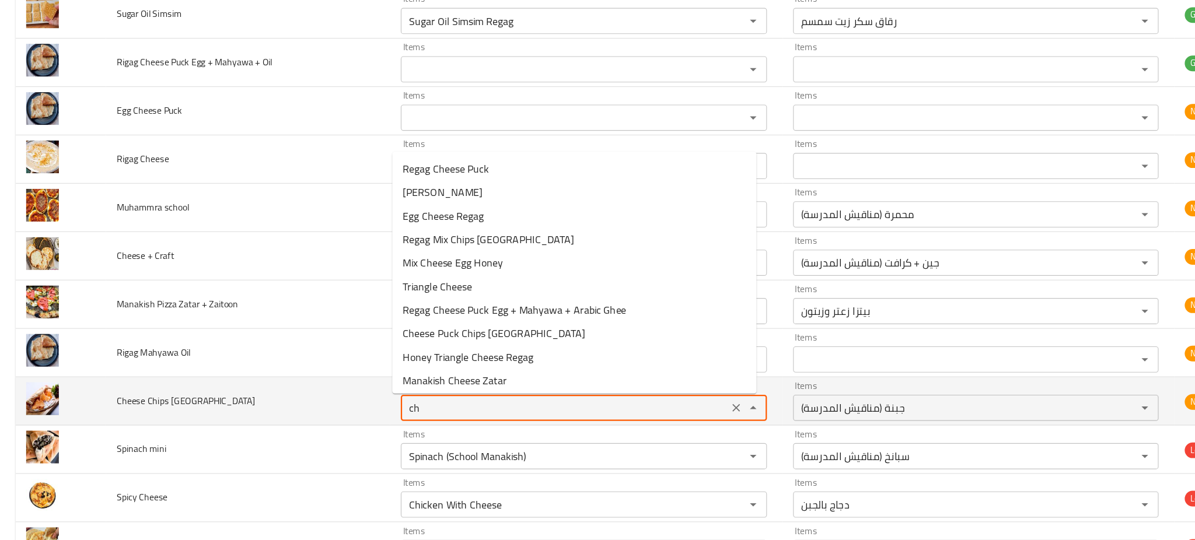
type Oman "c"
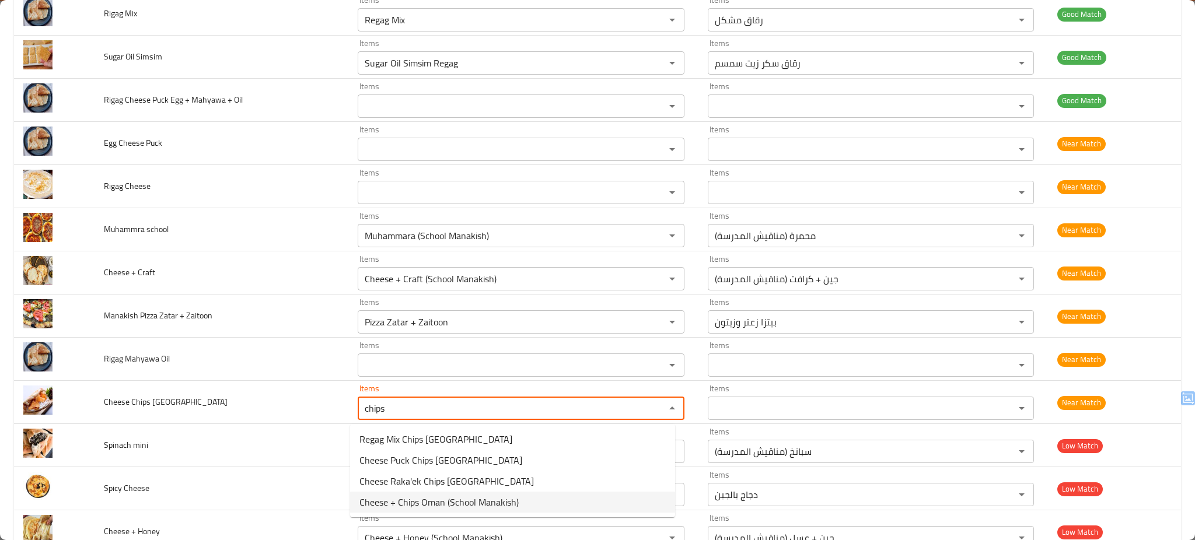
click at [465, 502] on span "Cheese + Chips Oman (School Manakish)" at bounding box center [439, 503] width 159 height 14
type Oman "Cheese + Chips Oman (School Manakish)"
type Oman-ar "جين + رقائق بطاطس عمان (مناقيش المدرسة)"
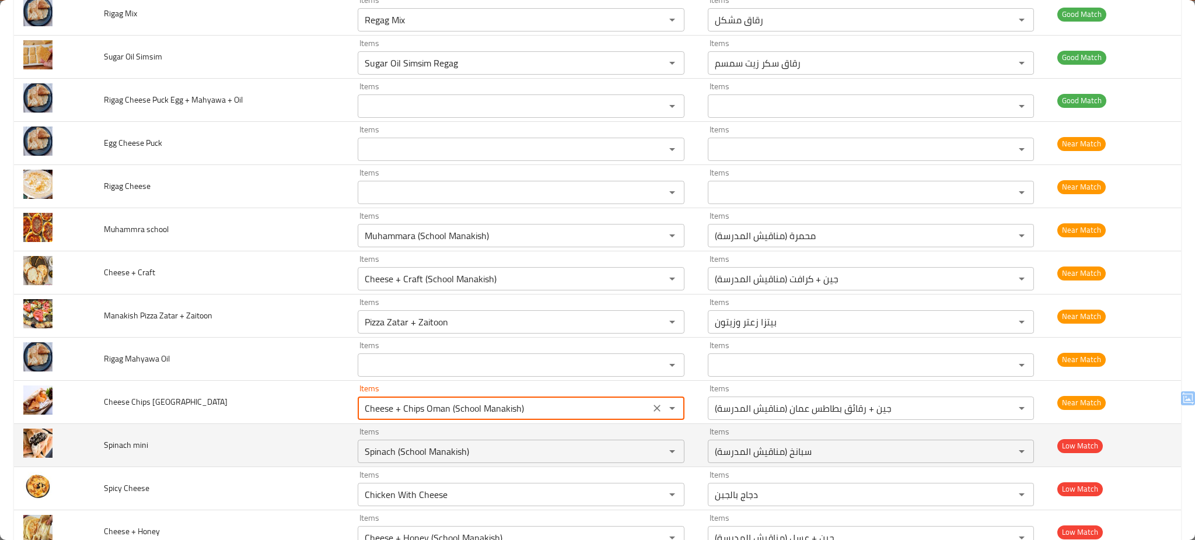
type Oman "Cheese + Chips Oman (School Manakish)"
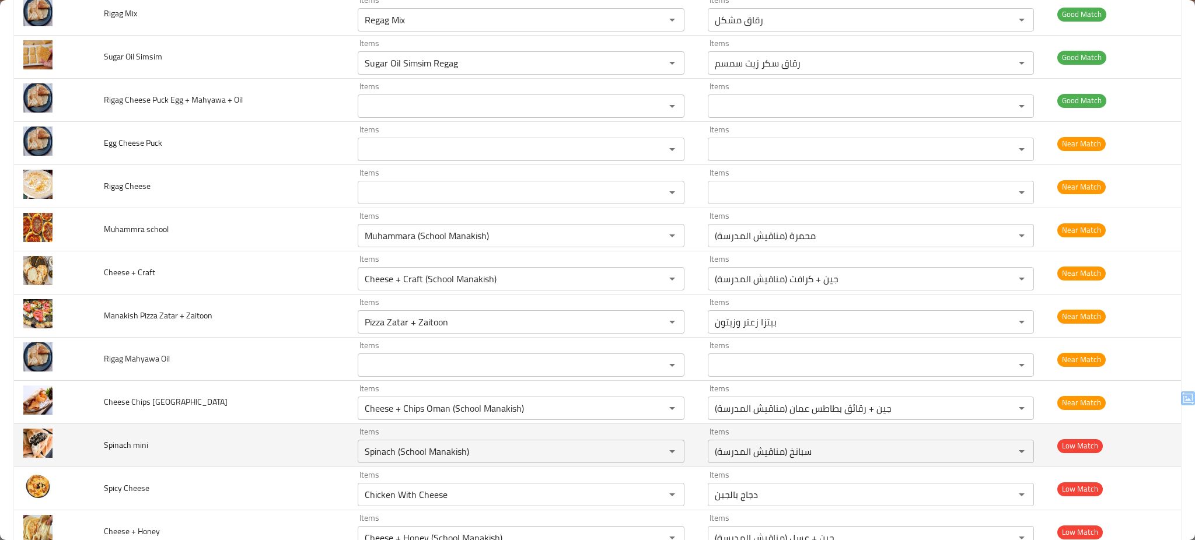
click at [246, 448] on td "Spinach mini" at bounding box center [222, 445] width 254 height 43
click at [543, 444] on div "Spinach (School Manakish) Items" at bounding box center [521, 451] width 327 height 23
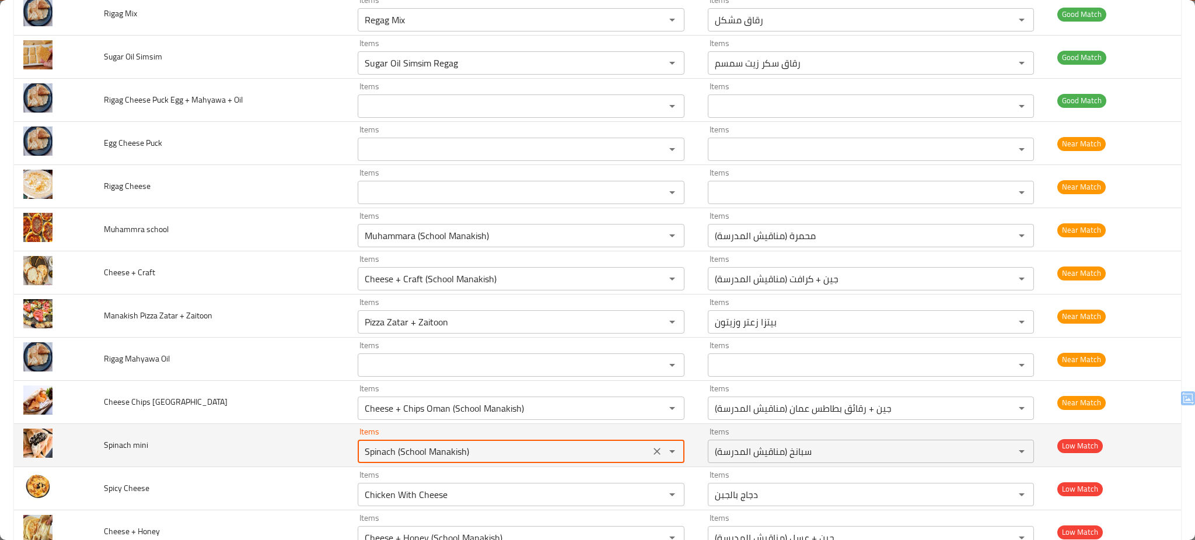
click at [543, 444] on div "Spinach (School Manakish) Items" at bounding box center [521, 451] width 327 height 23
type mini "m"
type mini "spina"
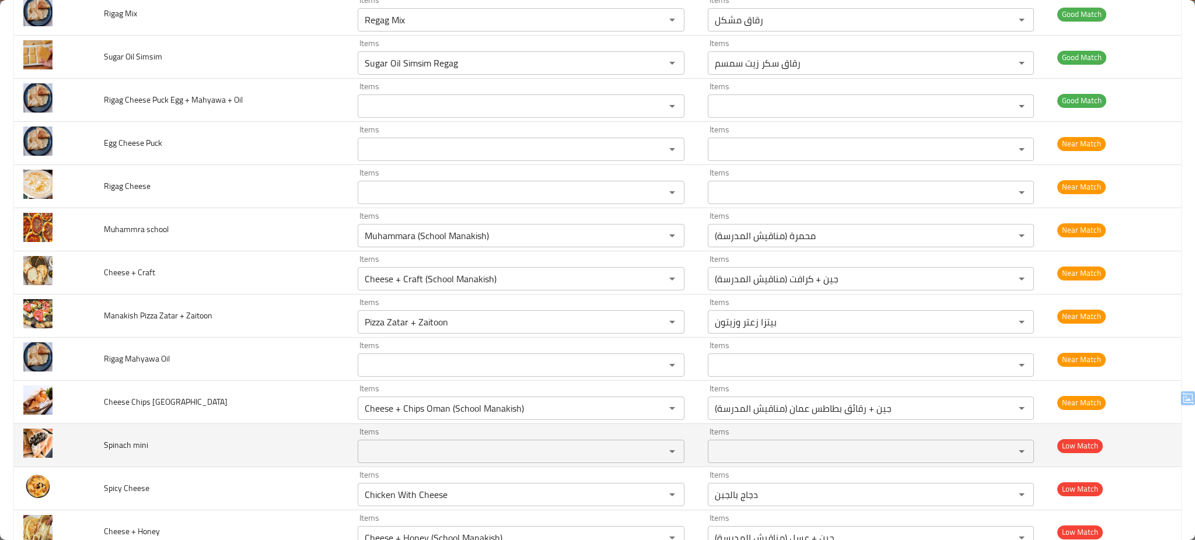
click at [283, 444] on td "Spinach mini" at bounding box center [222, 445] width 254 height 43
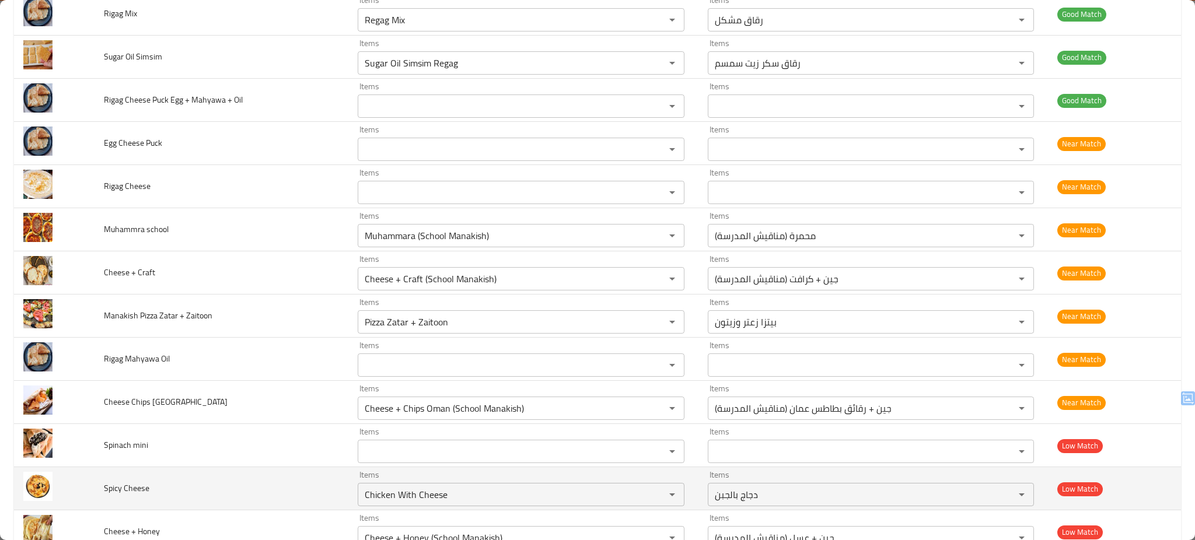
click at [273, 491] on td "Spicy Cheese" at bounding box center [222, 489] width 254 height 43
click at [461, 487] on div "Chicken With Cheese Items" at bounding box center [521, 494] width 327 height 23
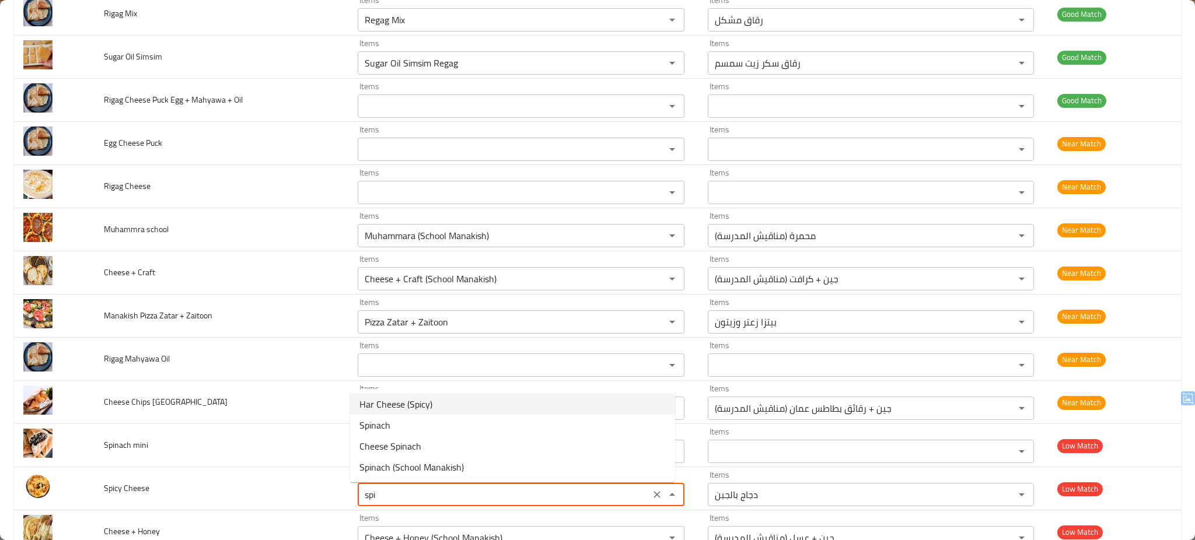
click at [424, 404] on span "Har Cheese (Spicy)" at bounding box center [396, 404] width 73 height 14
type Cheese "Har Cheese (Spicy)"
type Cheese-ar "جبن حار (سبايسي)"
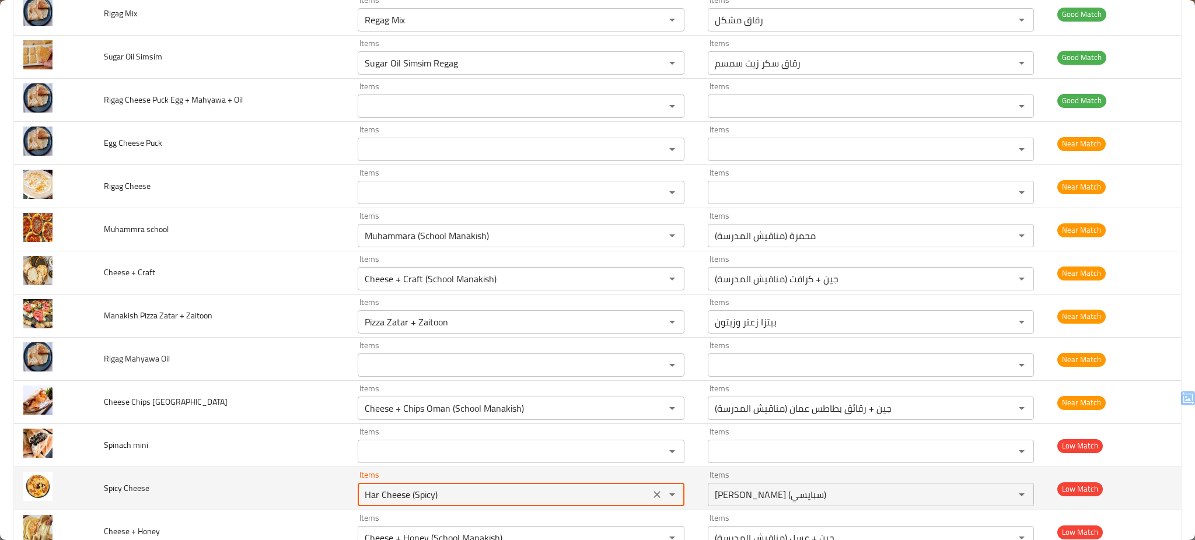
type Cheese "Har Cheese (Spicy)"
click at [240, 491] on td "Spicy Cheese" at bounding box center [222, 489] width 254 height 43
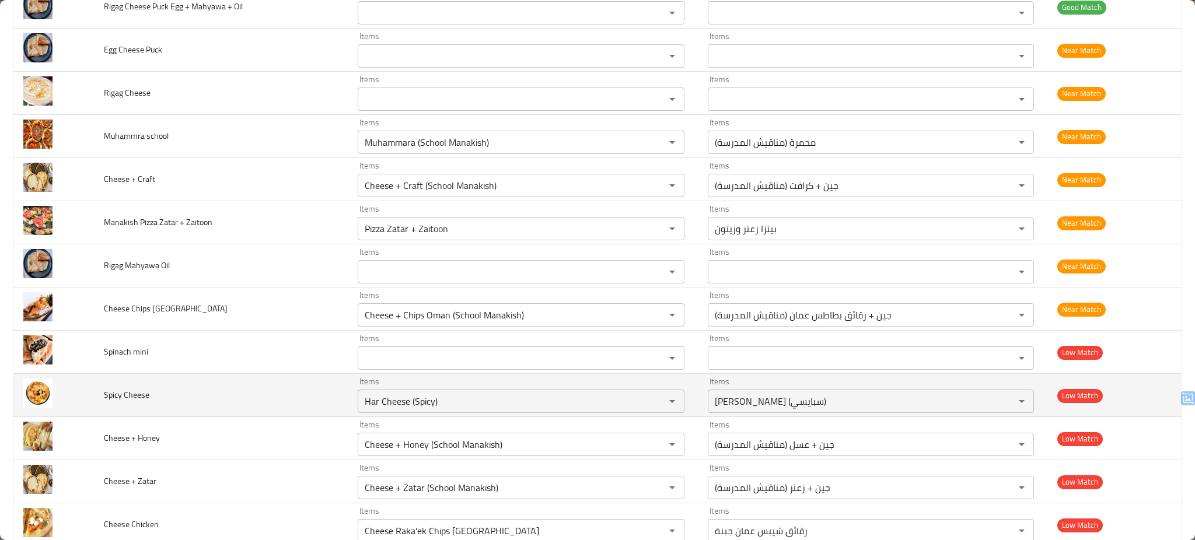
scroll to position [1649, 0]
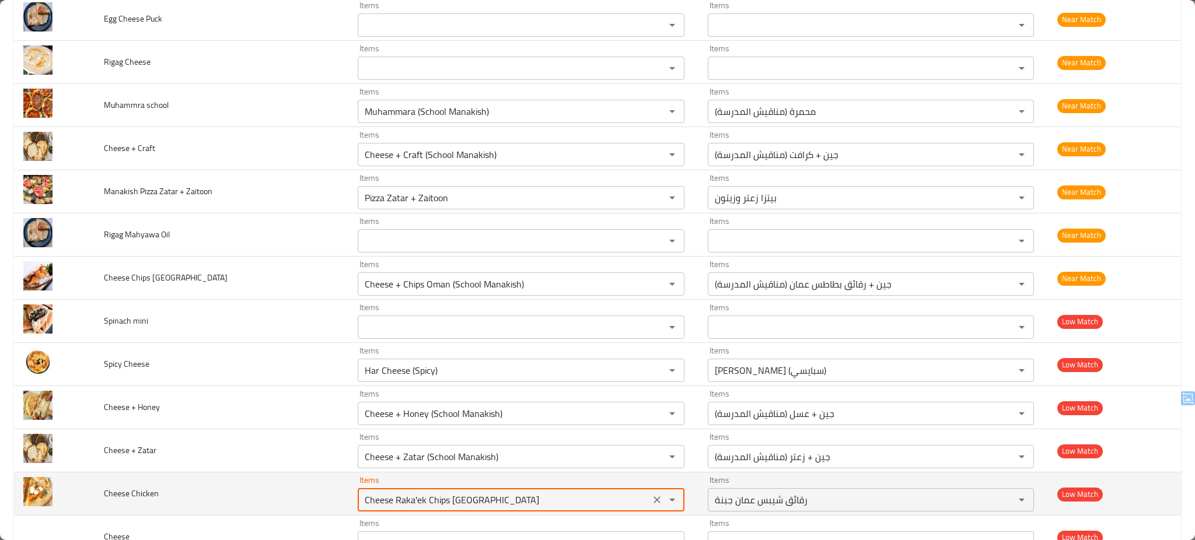
click at [470, 503] on Chicken "Cheese Raka'ek Chips Oman" at bounding box center [503, 500] width 285 height 16
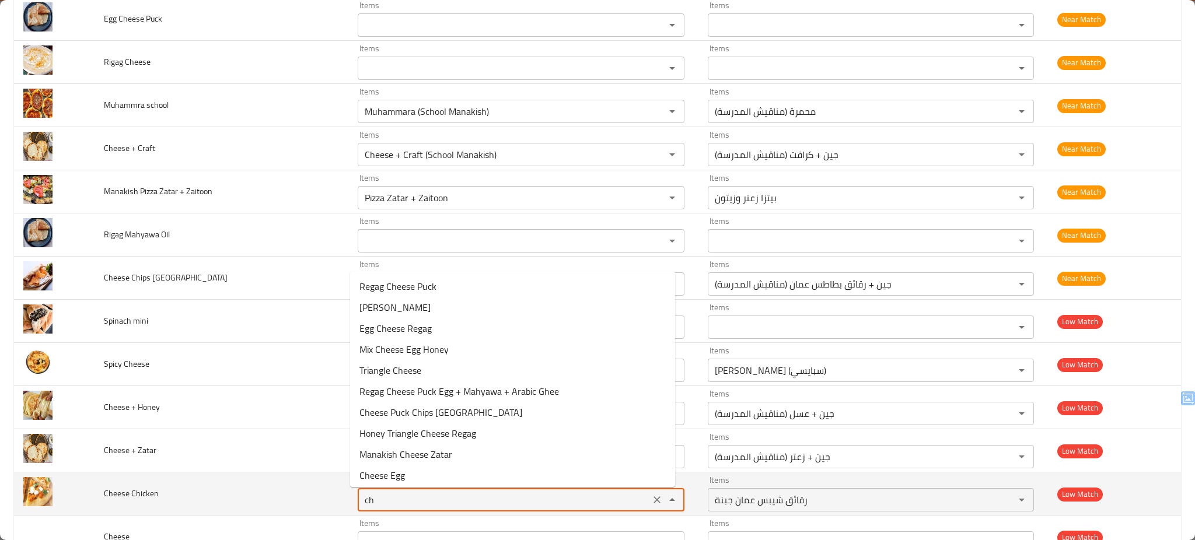
type Chicken "c"
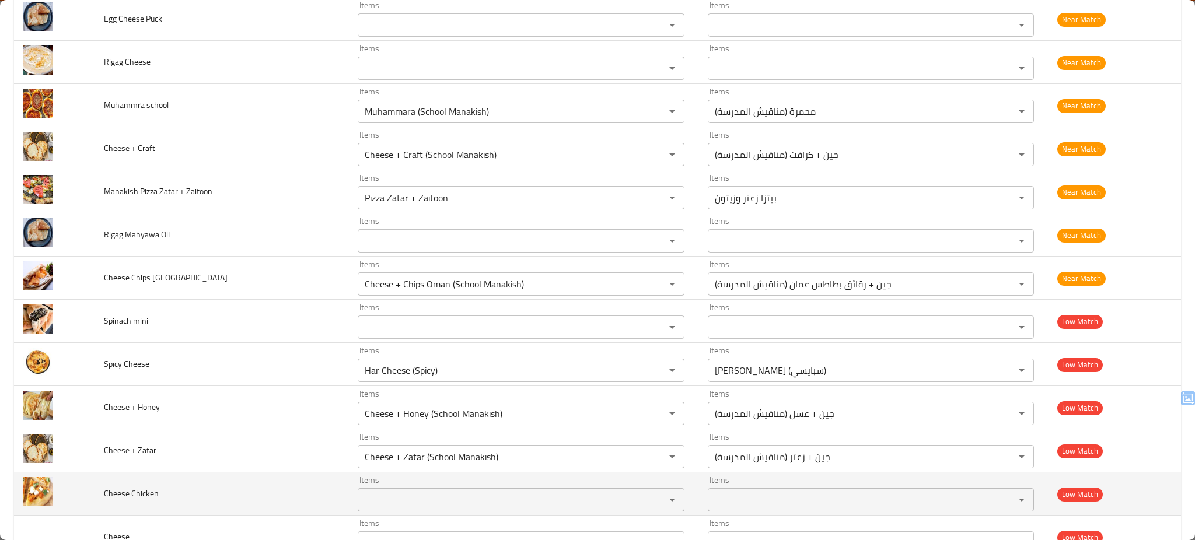
click at [246, 491] on td "Cheese Chicken" at bounding box center [222, 494] width 254 height 43
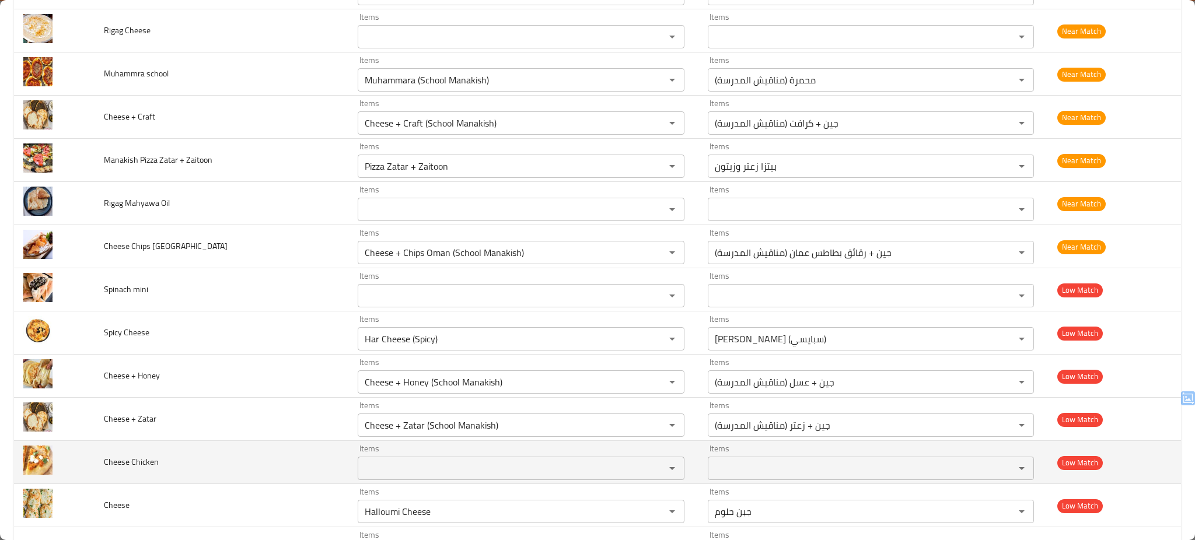
scroll to position [1712, 0]
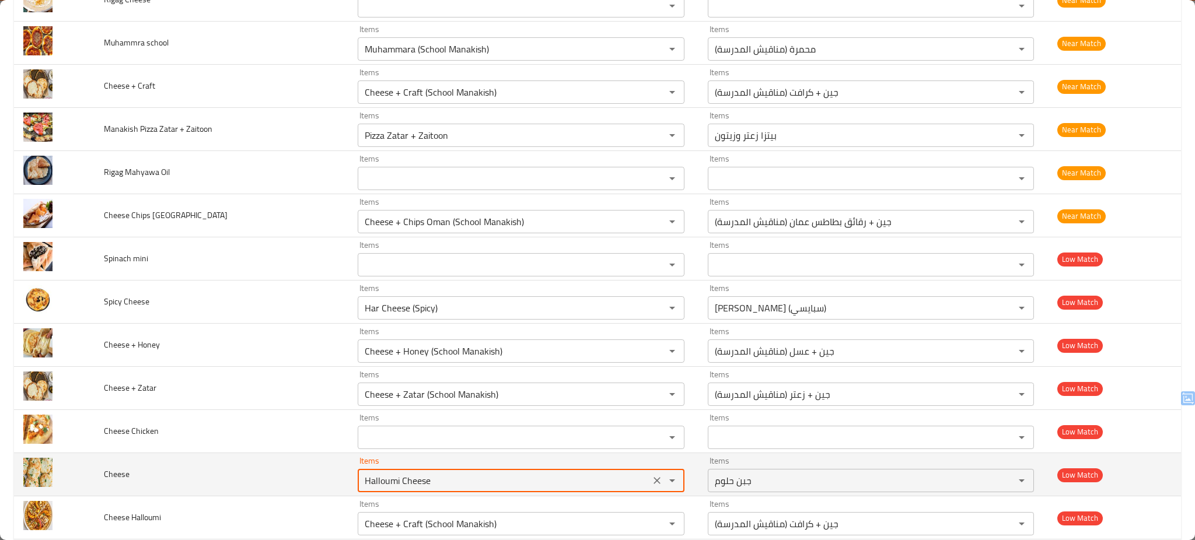
click at [486, 479] on input "Halloumi Cheese" at bounding box center [503, 481] width 285 height 16
type input "Halloumi Cheese"
click at [274, 482] on td "Cheese" at bounding box center [222, 475] width 254 height 43
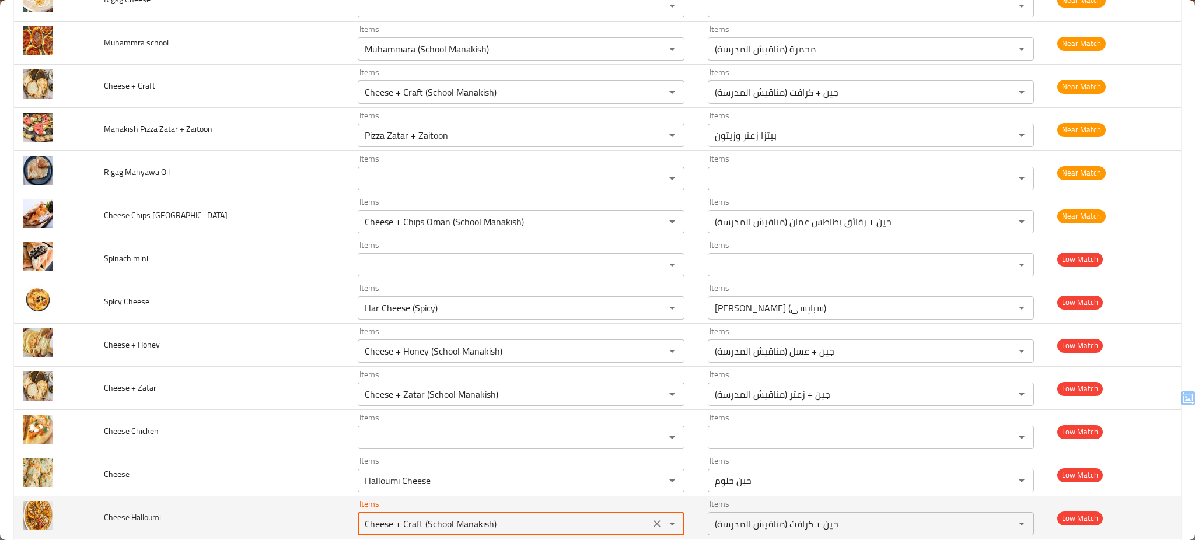
click at [409, 519] on Halloumi "Cheese + Craft (School Manakish)" at bounding box center [503, 524] width 285 height 16
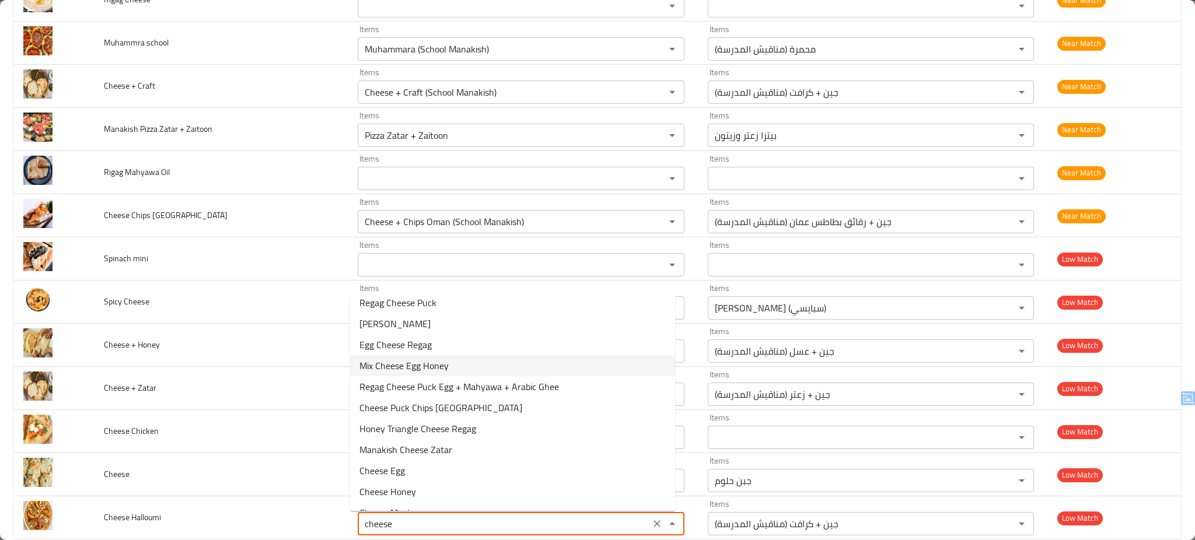
scroll to position [0, 0]
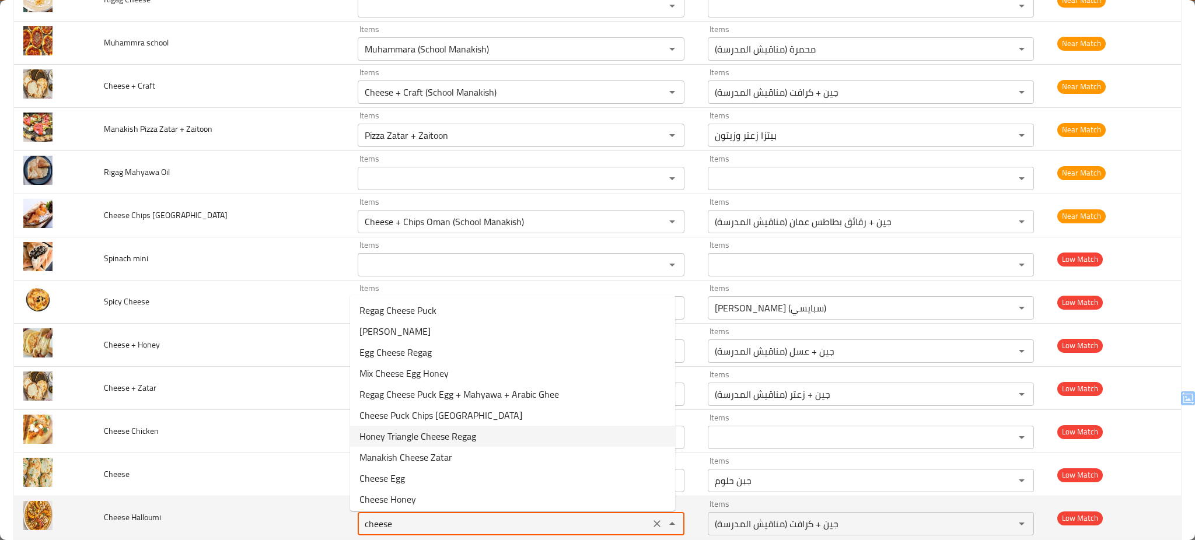
type Halloumi "Cheese + Craft (School Manakish)"
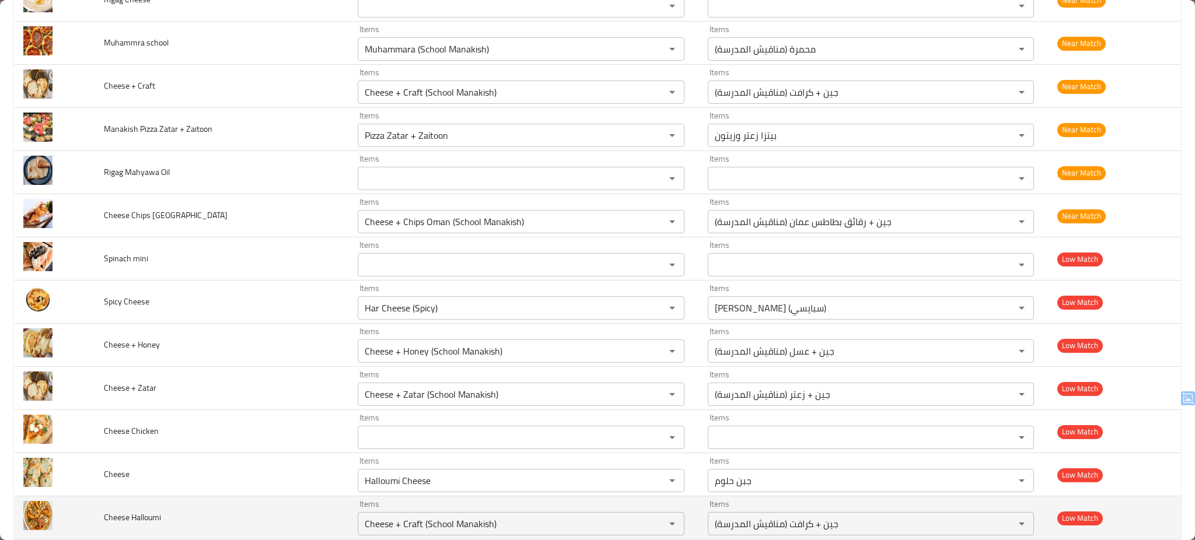
click at [290, 517] on td "Cheese Halloumi" at bounding box center [222, 518] width 254 height 43
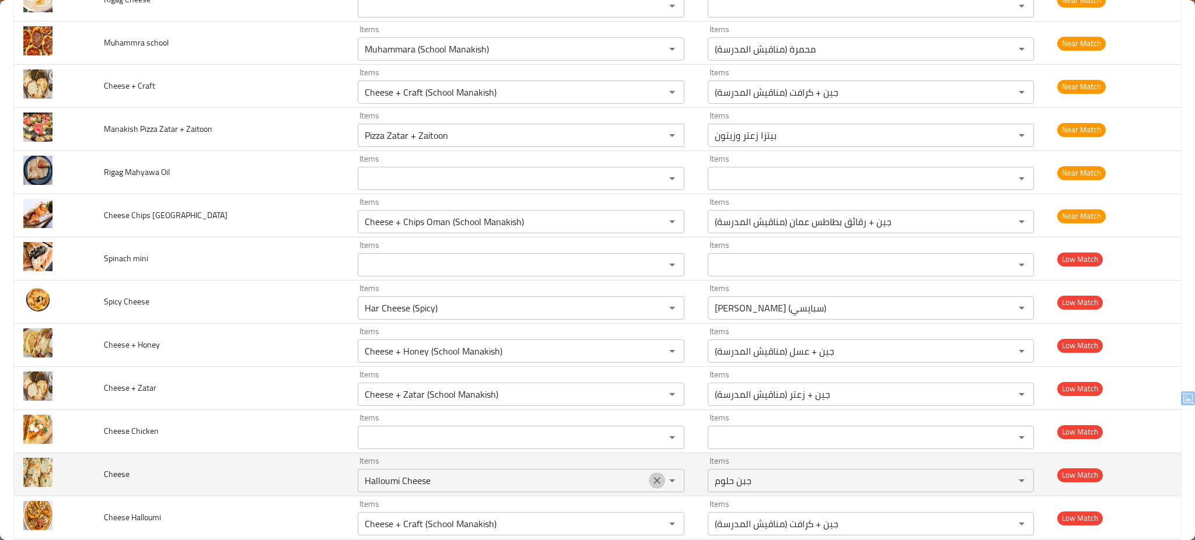
click at [654, 483] on icon "Clear" at bounding box center [657, 480] width 7 height 7
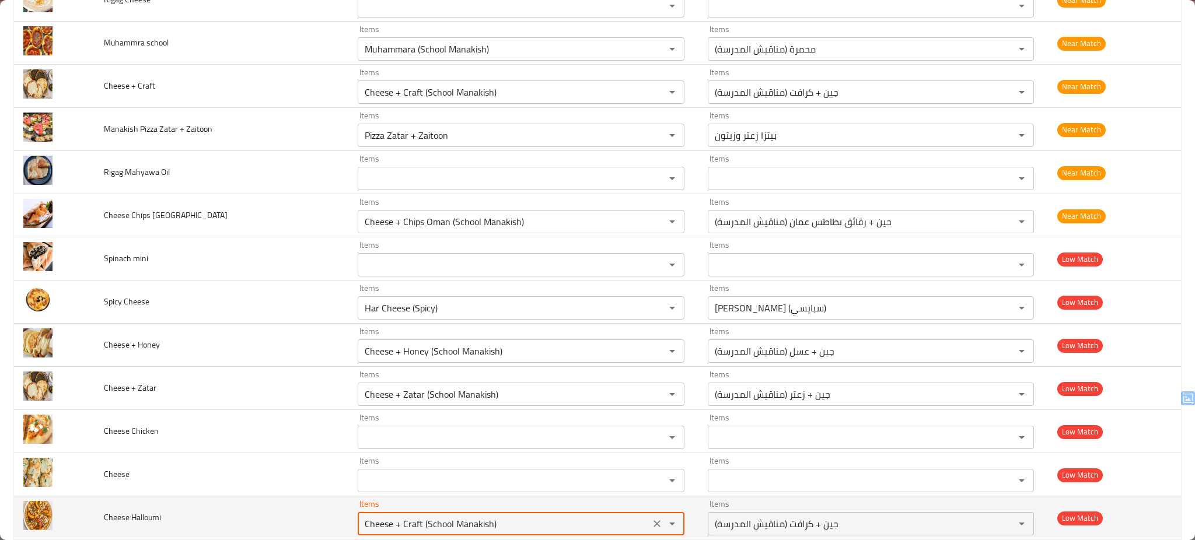
click at [543, 518] on Halloumi "Cheese + Craft (School Manakish)" at bounding box center [503, 524] width 285 height 16
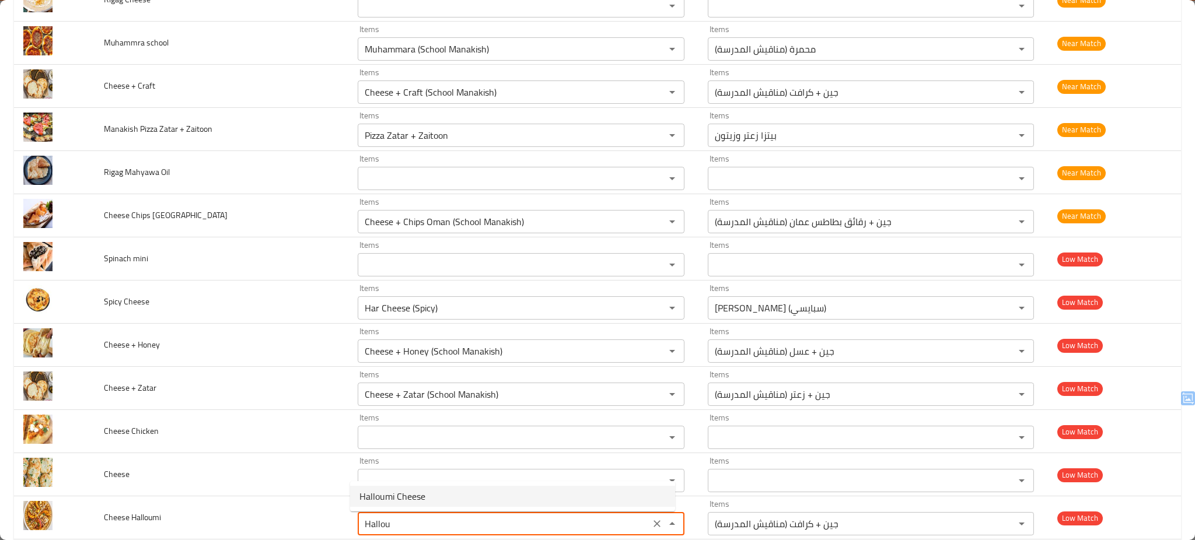
click at [413, 499] on span "Halloumi Cheese" at bounding box center [393, 497] width 66 height 14
type Halloumi "Halloumi Cheese"
type Halloumi-ar "جبن حلوم"
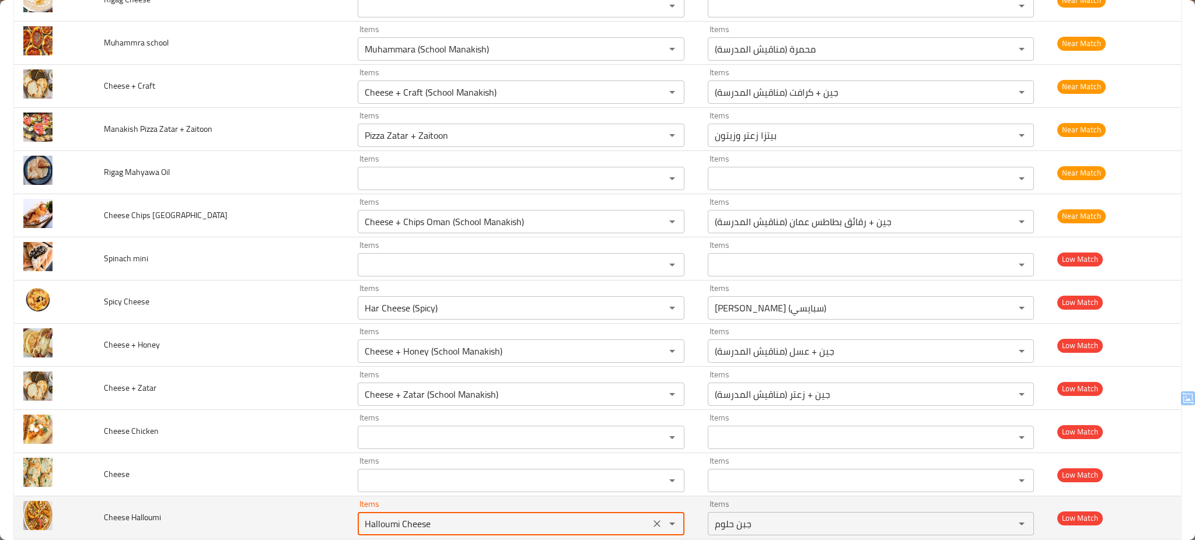
type Halloumi "Halloumi Cheese"
click at [282, 520] on td "Cheese Halloumi" at bounding box center [222, 518] width 254 height 43
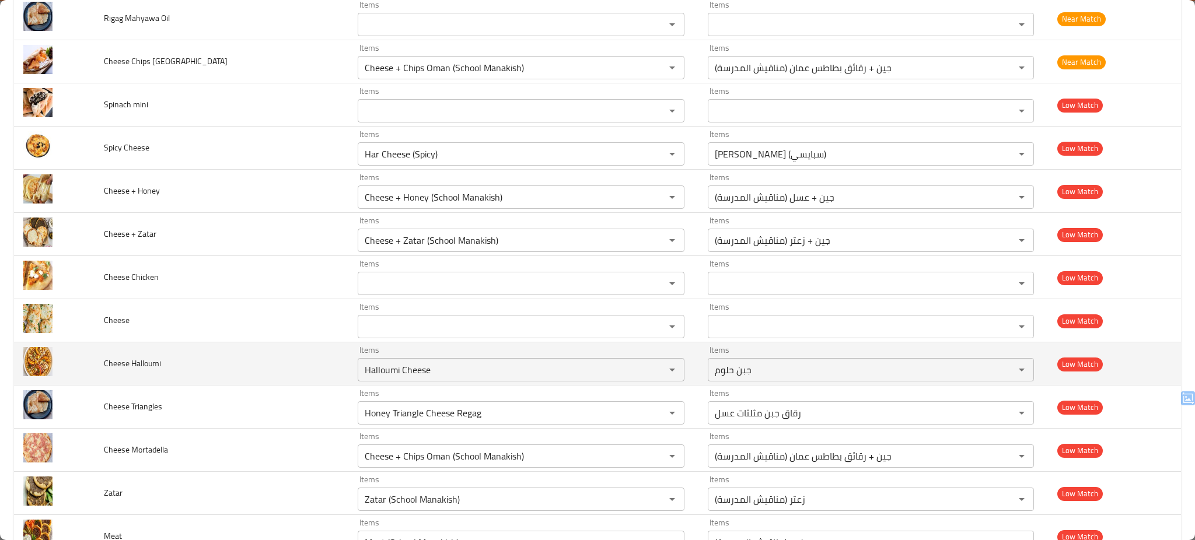
scroll to position [1868, 0]
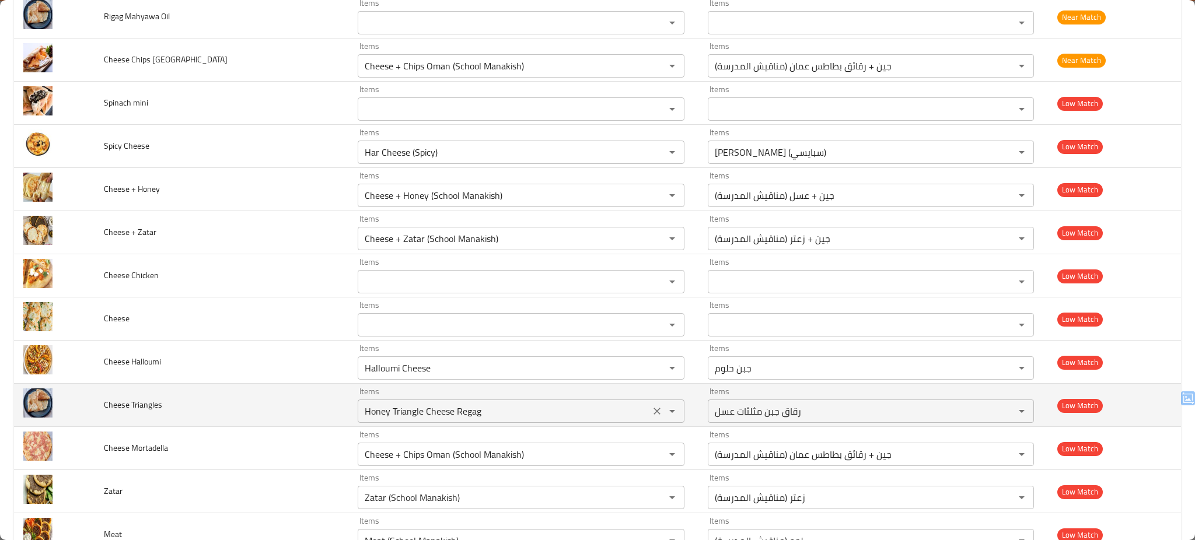
click at [593, 413] on Triangles "Honey Triangle Cheese Regag" at bounding box center [503, 411] width 285 height 16
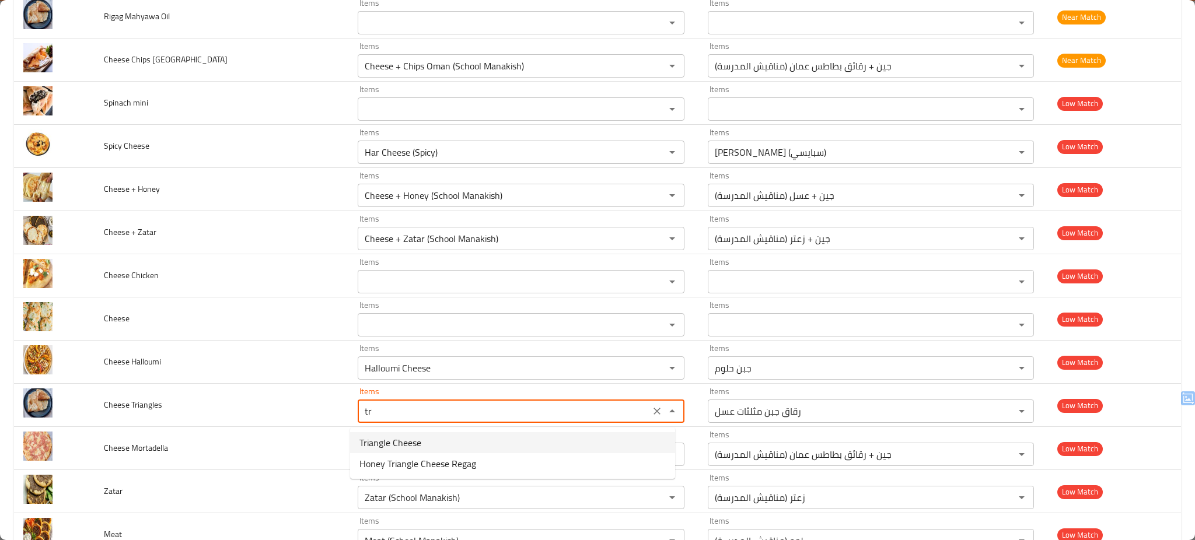
click at [509, 434] on Triangles-option-0 "Triangle Cheese" at bounding box center [512, 443] width 325 height 21
type Triangles "Triangle Cheese"
type Triangles-ar "جبن مثلثات"
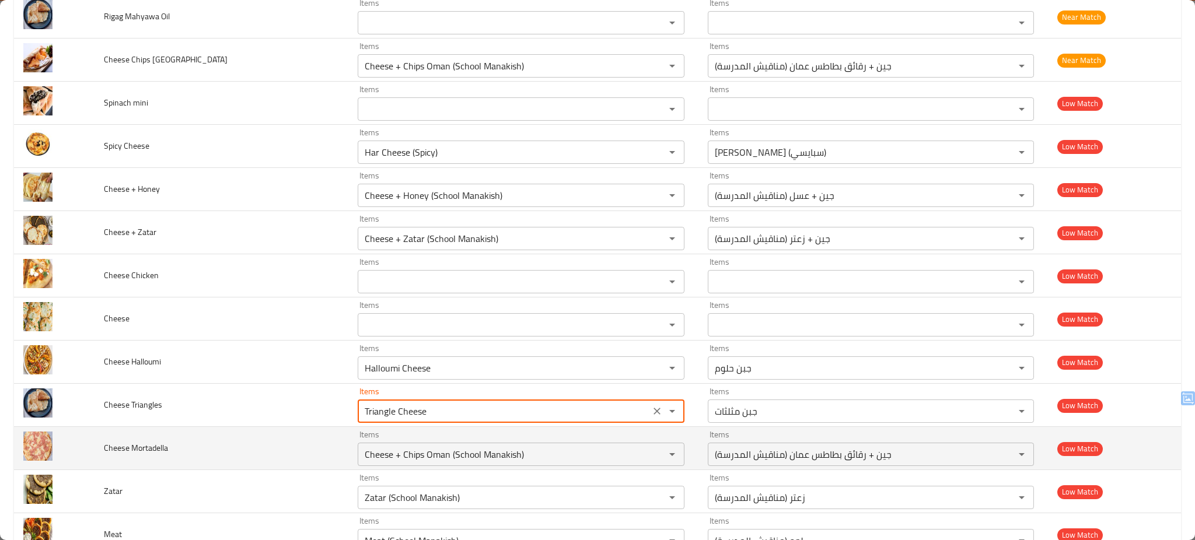
type Triangles "Triangle Cheese"
click at [292, 456] on td "Cheese Mortadella" at bounding box center [222, 448] width 254 height 43
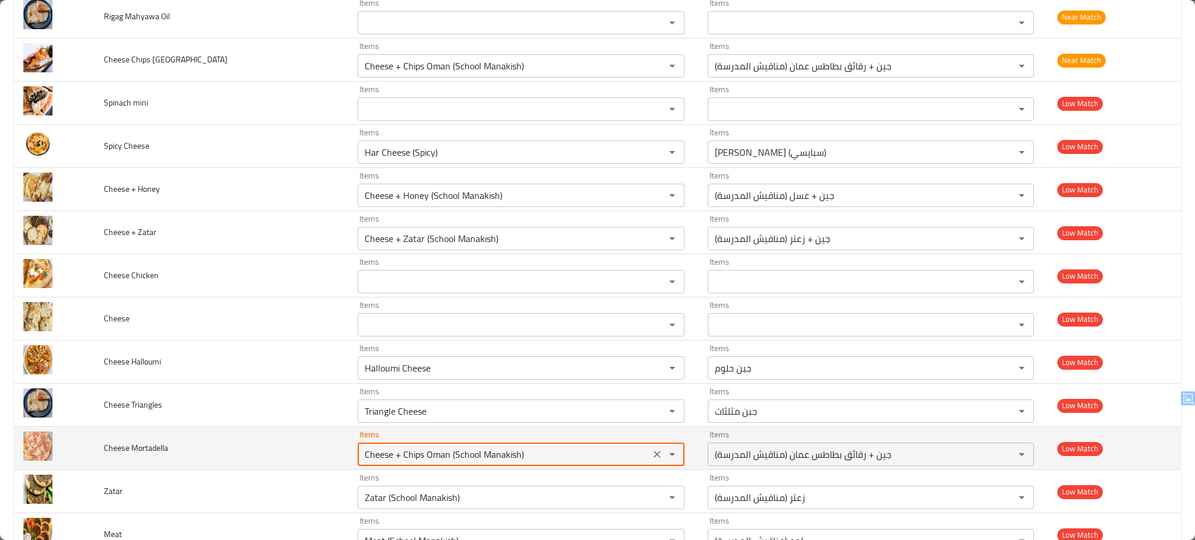
click at [502, 458] on Mortadella "Cheese + Chips Oman (School Manakish)" at bounding box center [503, 455] width 285 height 16
type Mortadella "m"
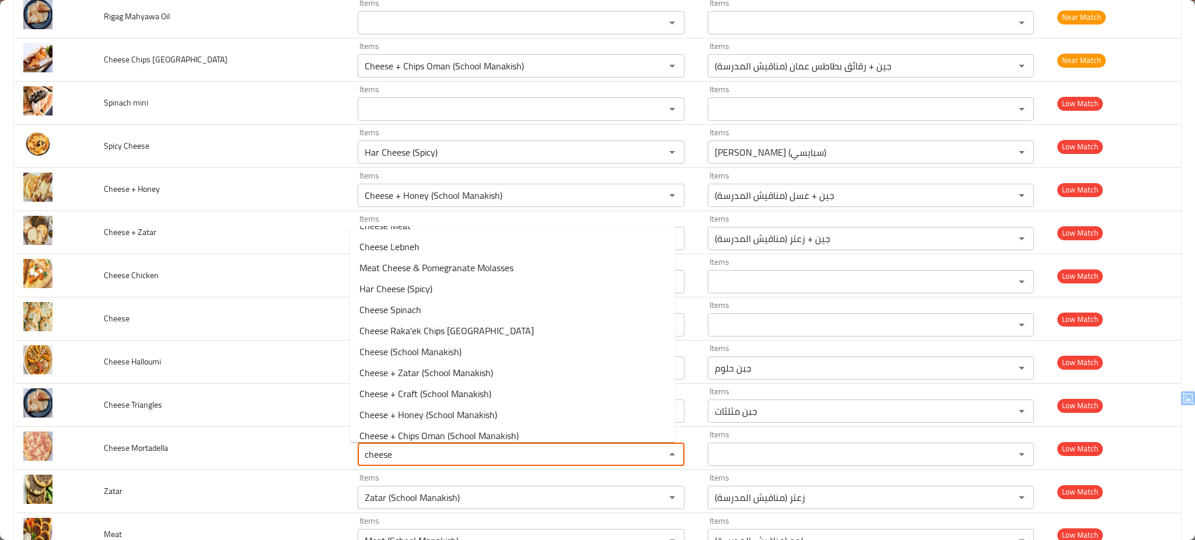
scroll to position [234, 0]
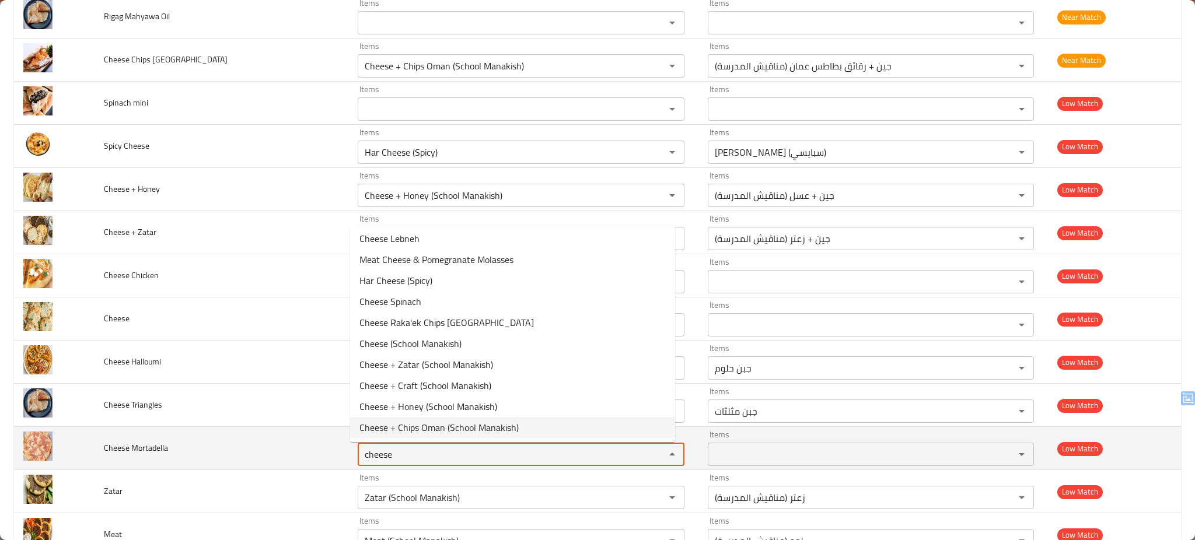
type Mortadella "cheese"
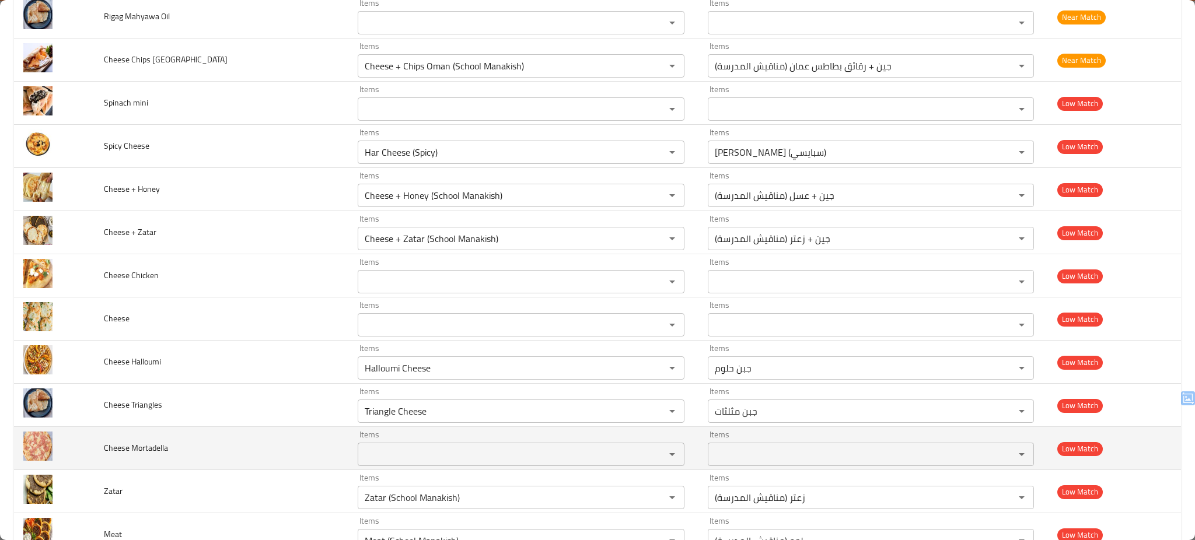
click at [297, 458] on td "Cheese Mortadella" at bounding box center [222, 448] width 254 height 43
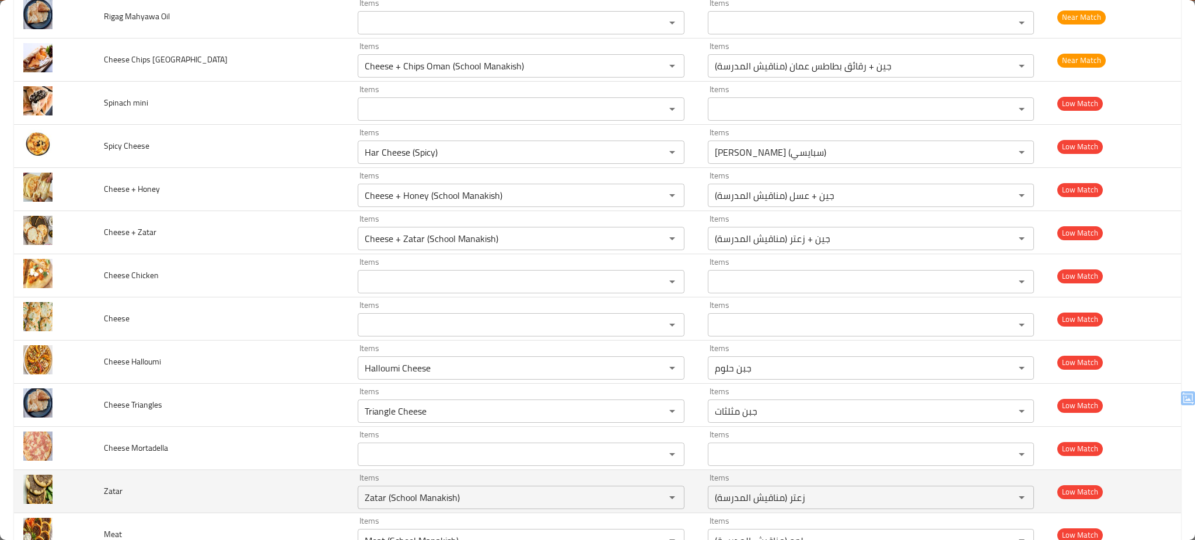
click at [300, 495] on td "Zatar" at bounding box center [222, 491] width 254 height 43
click at [284, 503] on td "Zatar" at bounding box center [222, 491] width 254 height 43
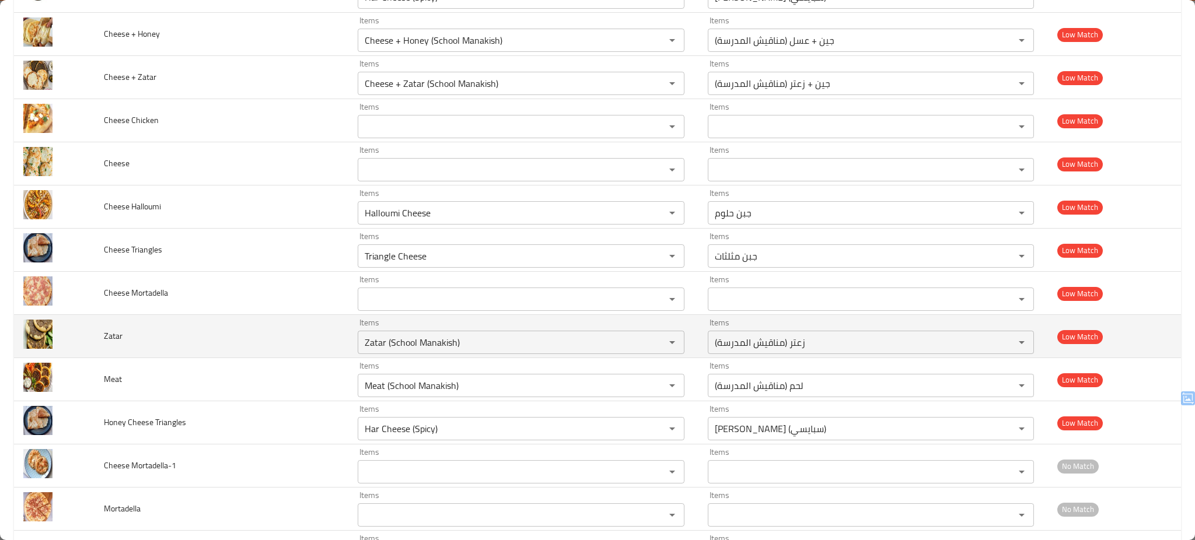
scroll to position [2125, 0]
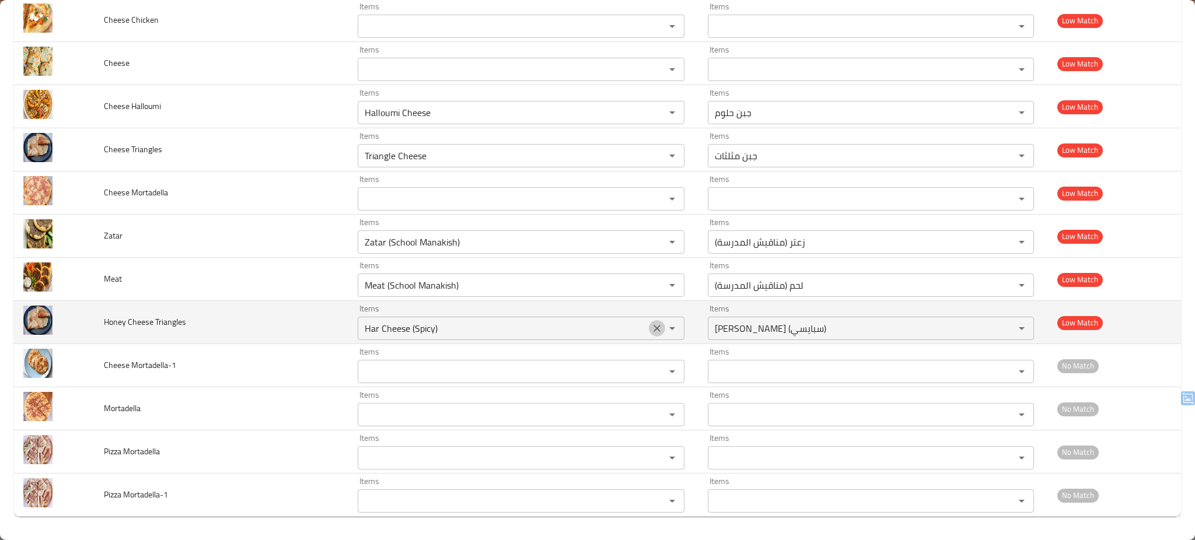
click at [651, 327] on icon "Clear" at bounding box center [657, 329] width 12 height 12
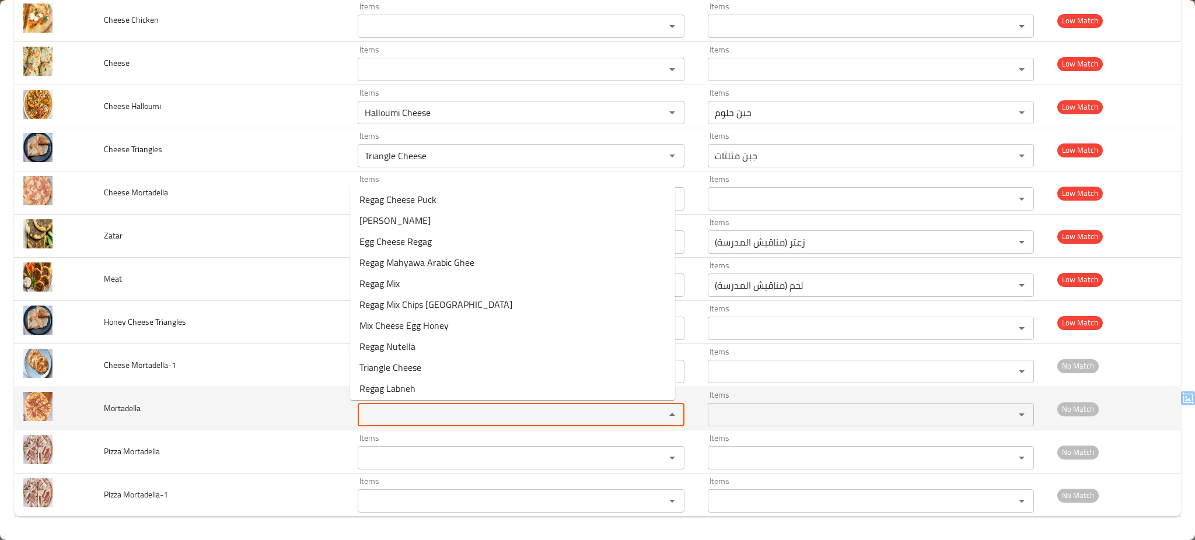
click at [487, 416] on input "Items" at bounding box center [503, 415] width 285 height 16
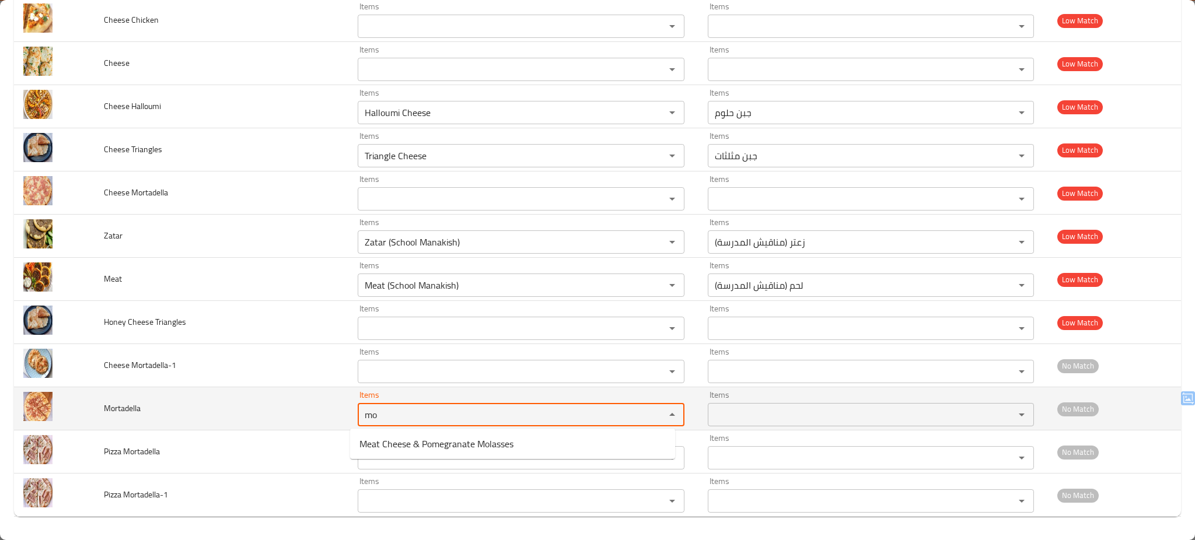
type input "m"
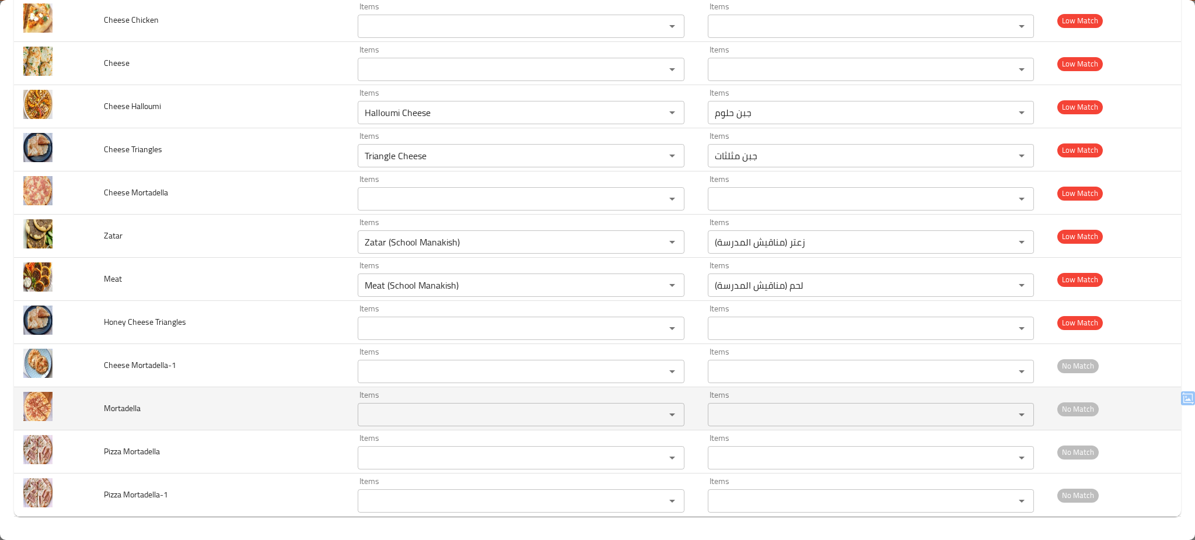
click at [273, 426] on td "Mortadella" at bounding box center [222, 409] width 254 height 43
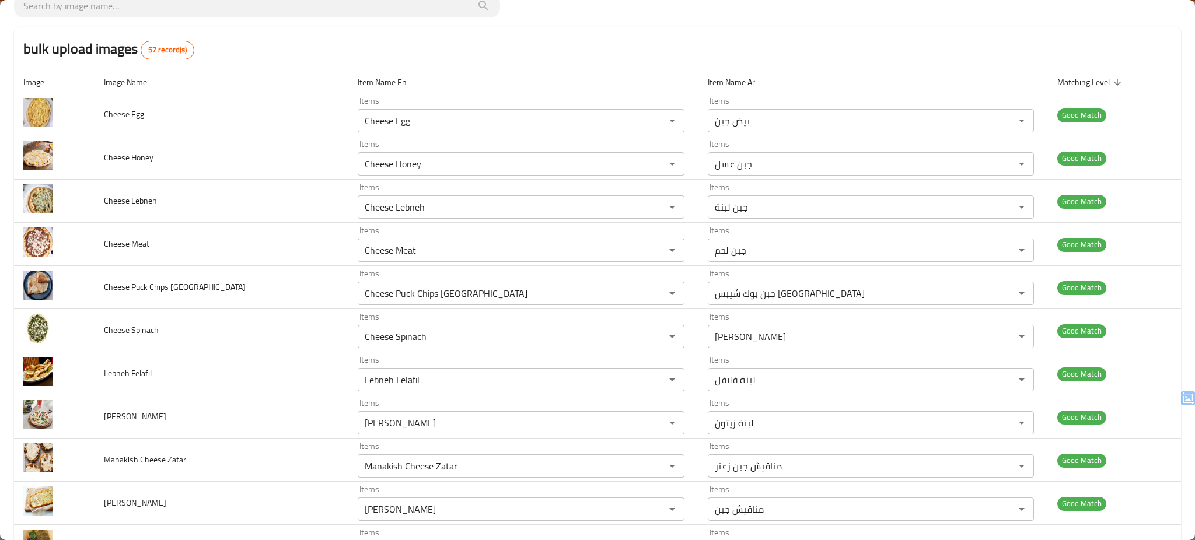
scroll to position [0, 0]
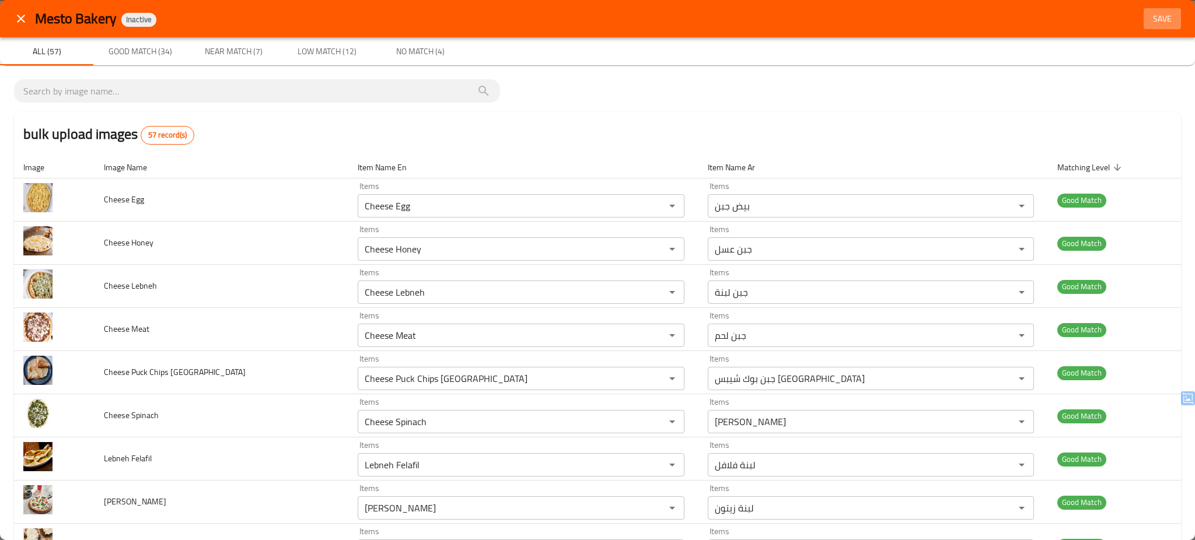
click at [1149, 16] on span "Save" at bounding box center [1163, 19] width 28 height 15
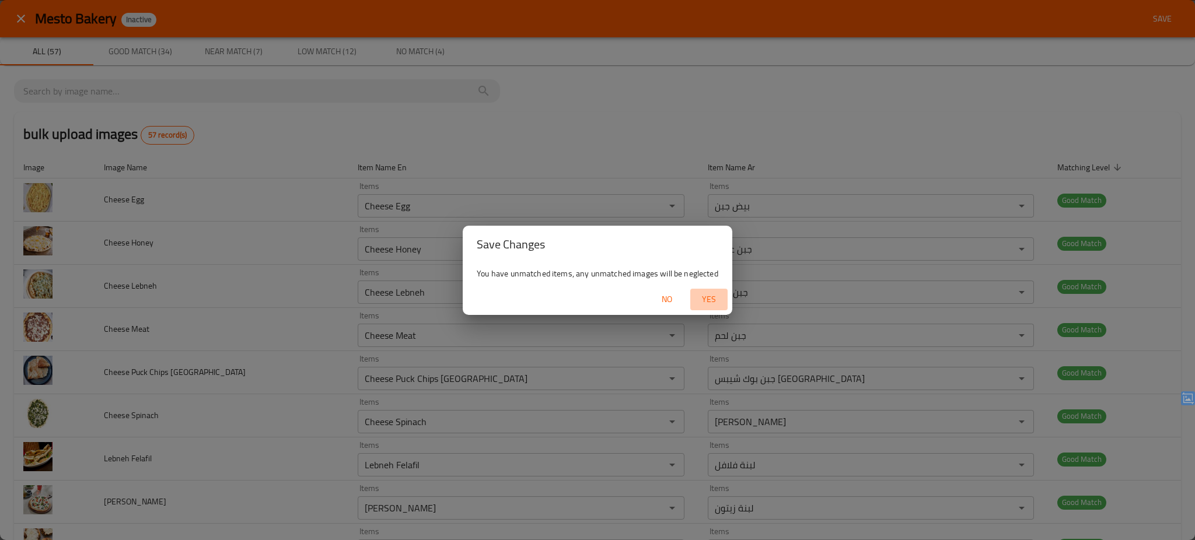
click at [698, 304] on span "Yes" at bounding box center [709, 299] width 28 height 15
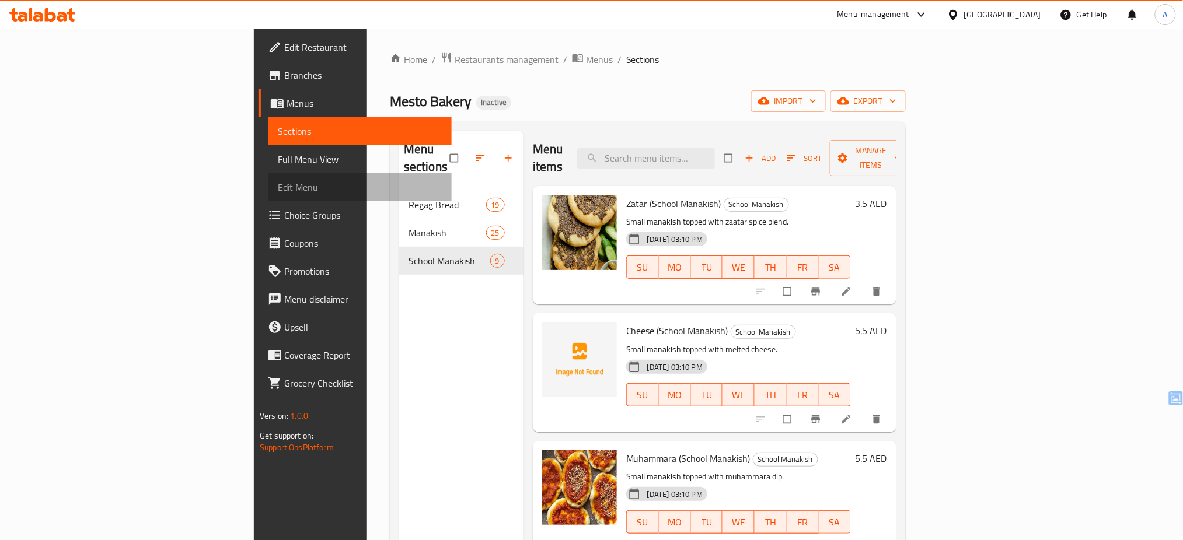
click at [268, 173] on link "Edit Menu" at bounding box center [359, 187] width 183 height 28
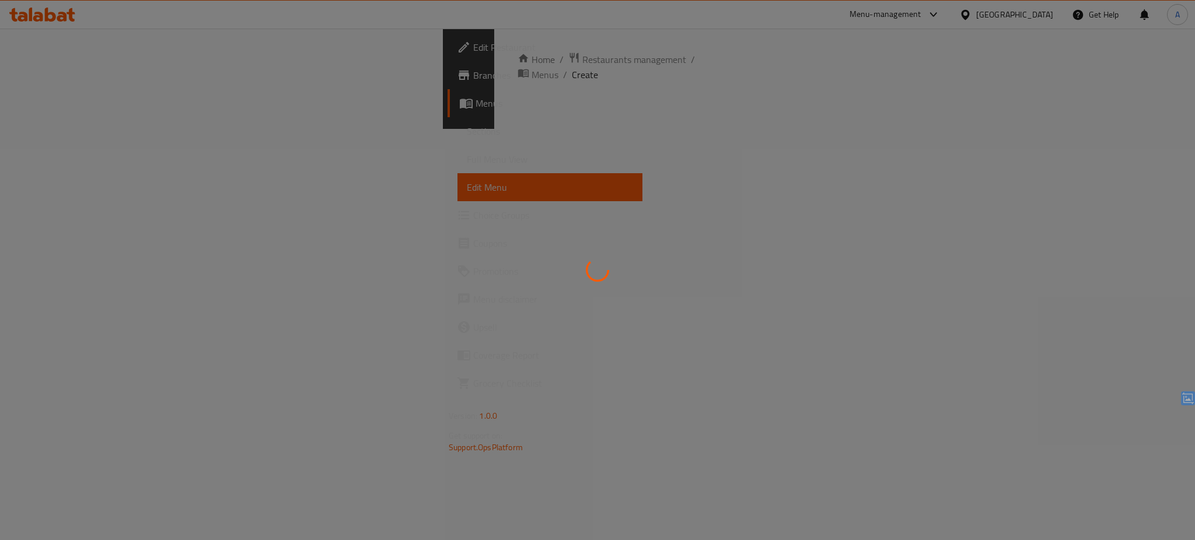
click at [92, 156] on div at bounding box center [597, 270] width 1195 height 540
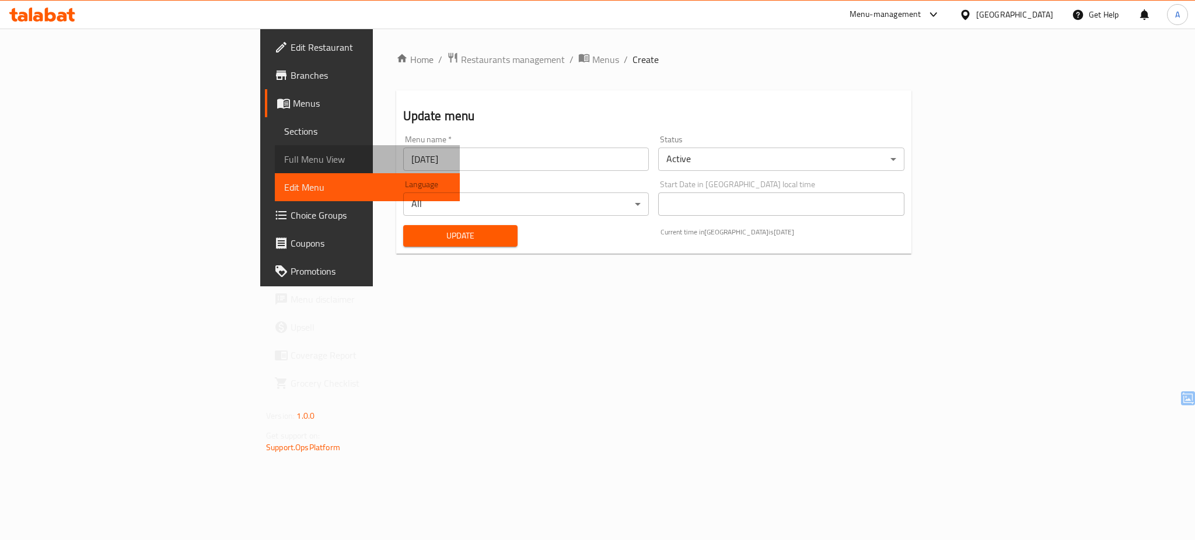
click at [284, 156] on span "Full Menu View" at bounding box center [367, 159] width 166 height 14
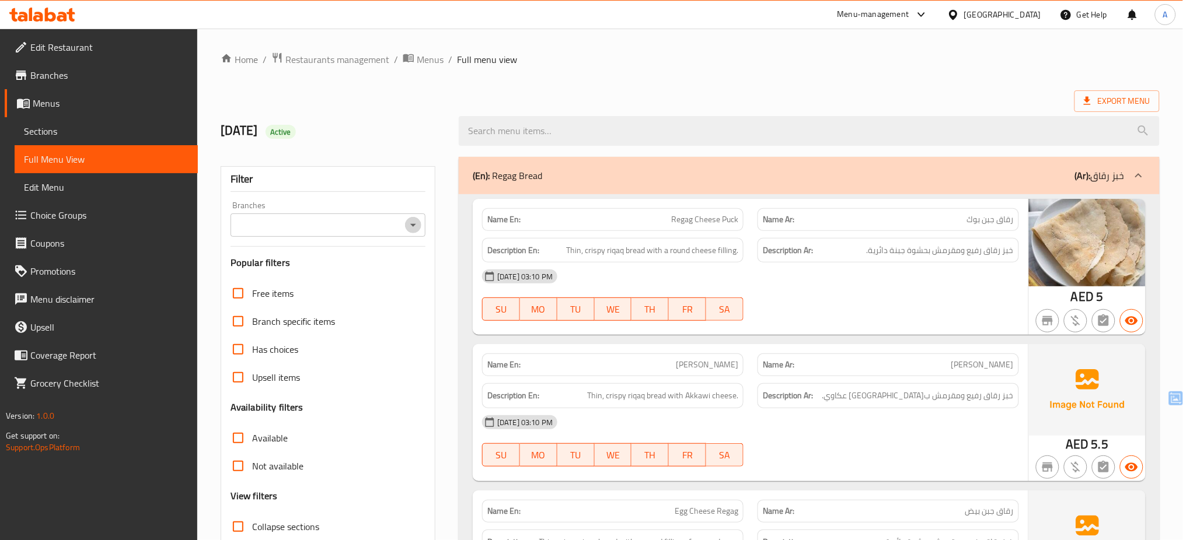
click at [419, 230] on icon "Open" at bounding box center [413, 225] width 14 height 14
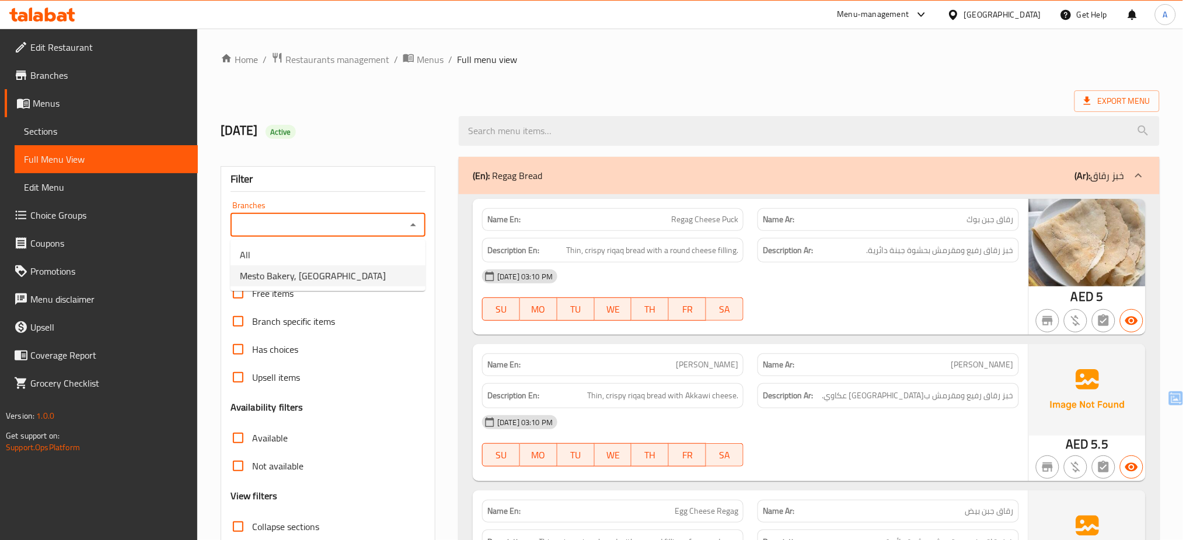
click at [408, 276] on li "Mesto Bakery, [GEOGRAPHIC_DATA]" at bounding box center [328, 276] width 195 height 21
type input "Mesto Bakery, [GEOGRAPHIC_DATA]"
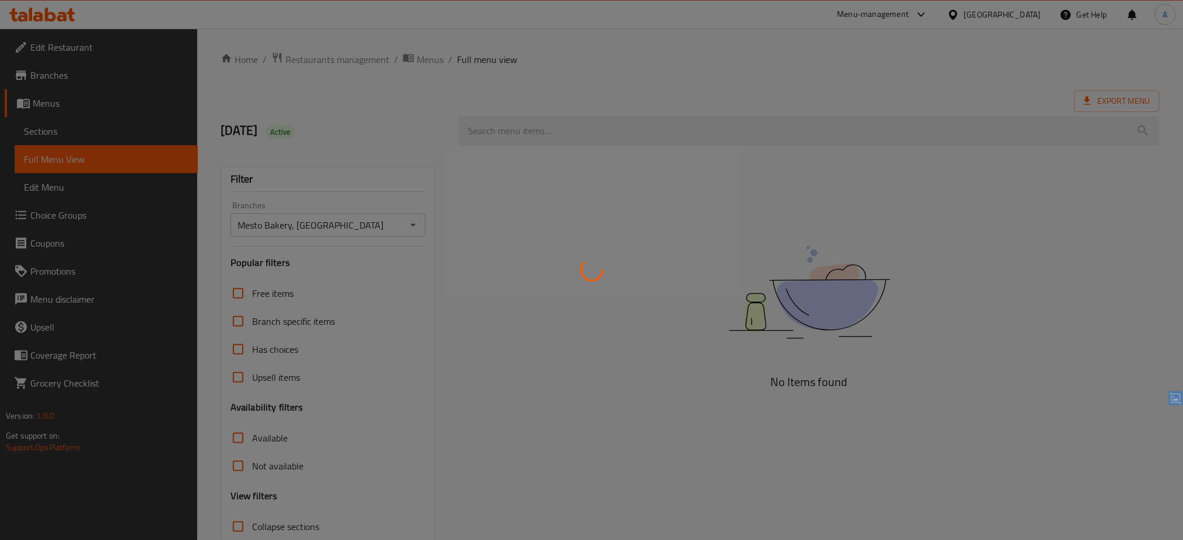
click at [420, 340] on div at bounding box center [591, 270] width 1183 height 540
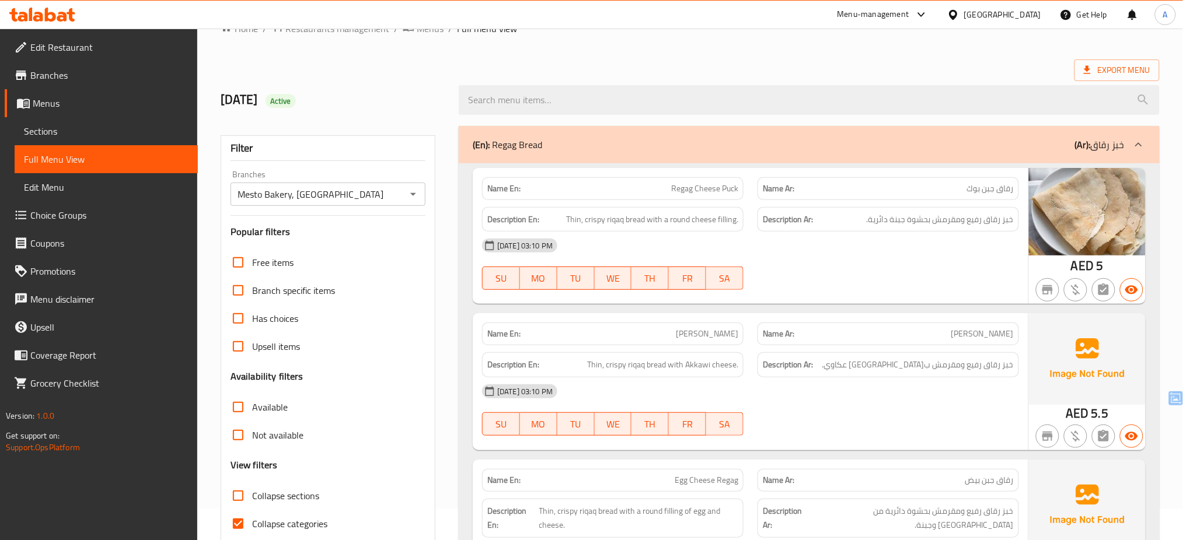
scroll to position [155, 0]
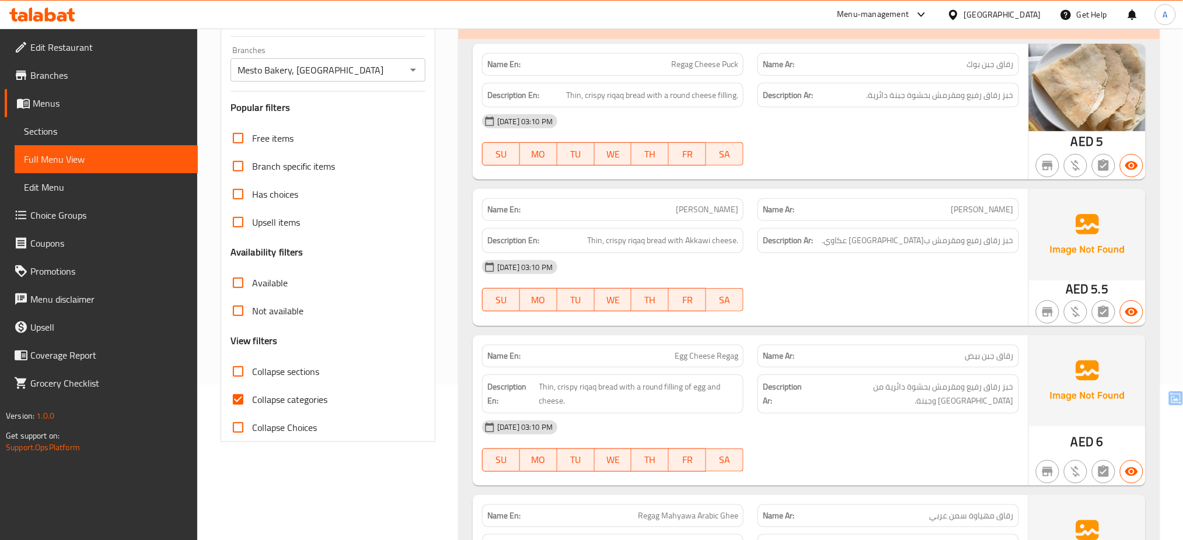
click at [721, 319] on div "Name En: [PERSON_NAME] Name Ar: جبن عكاوي Description En: Thin, crispy riqaq br…" at bounding box center [751, 257] width 556 height 137
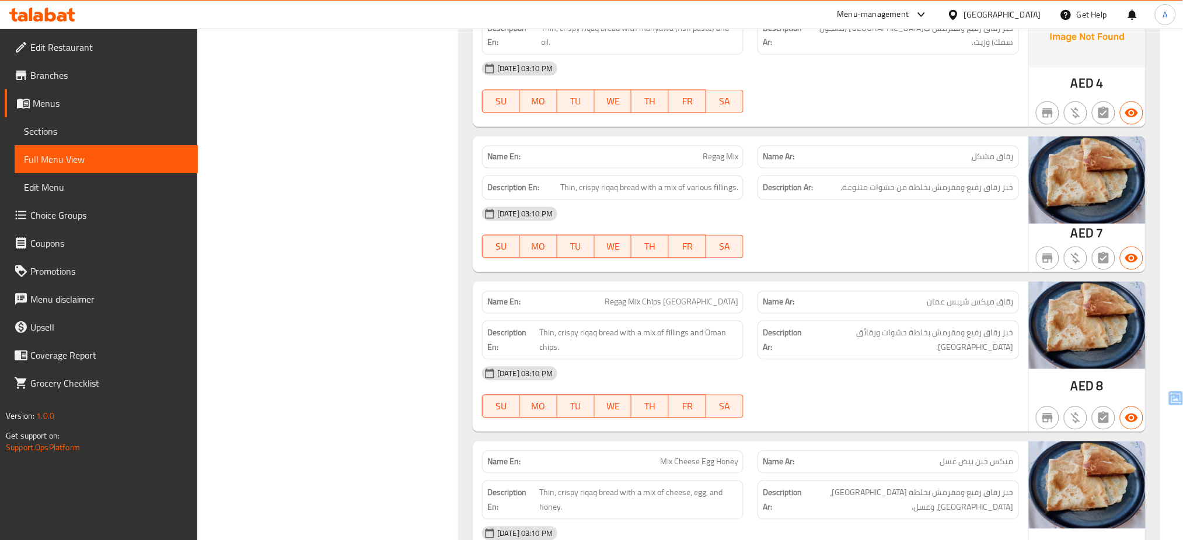
scroll to position [664, 0]
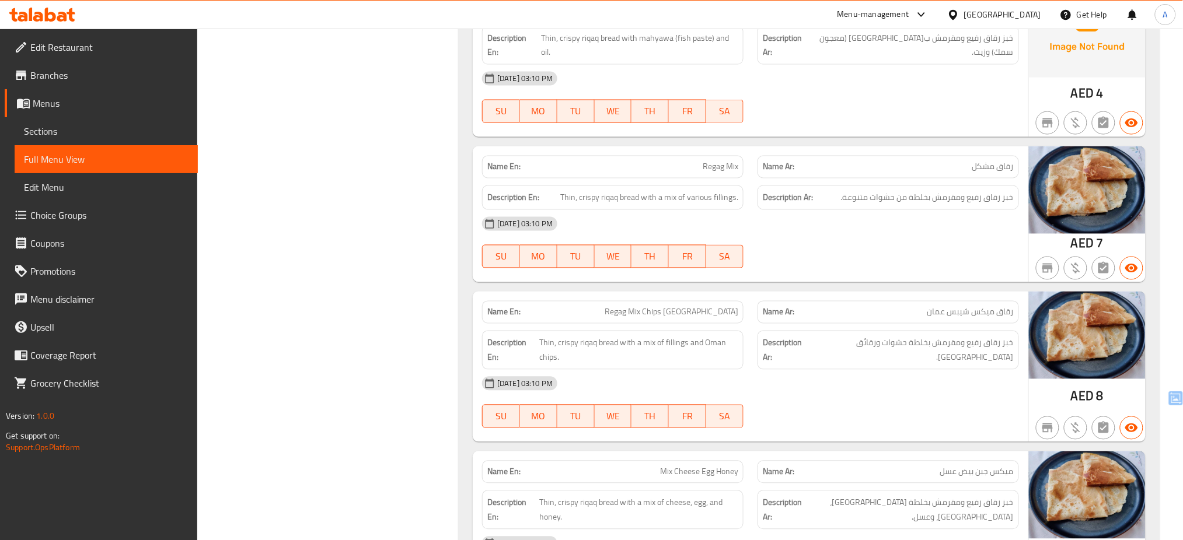
click at [663, 306] on span "Regag Mix Chips Oman" at bounding box center [672, 312] width 134 height 12
copy span "Regag Mix Chips Oman"
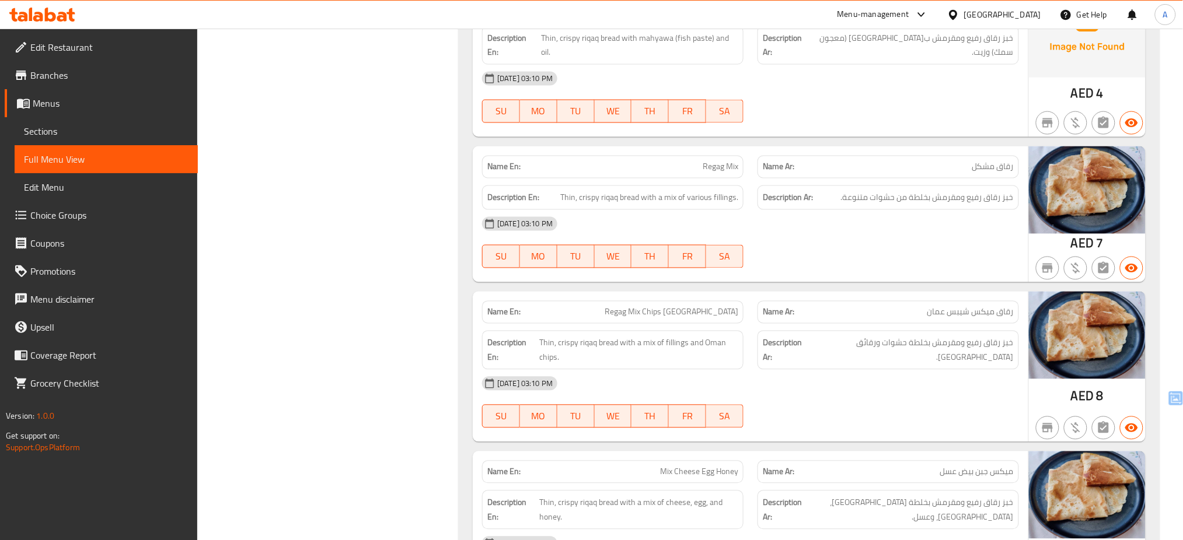
click at [710, 405] on div "SU MO TU WE TH FR SA" at bounding box center [612, 416] width 261 height 23
click at [718, 161] on span "Regag Mix" at bounding box center [721, 167] width 36 height 12
copy span "Regag Mix"
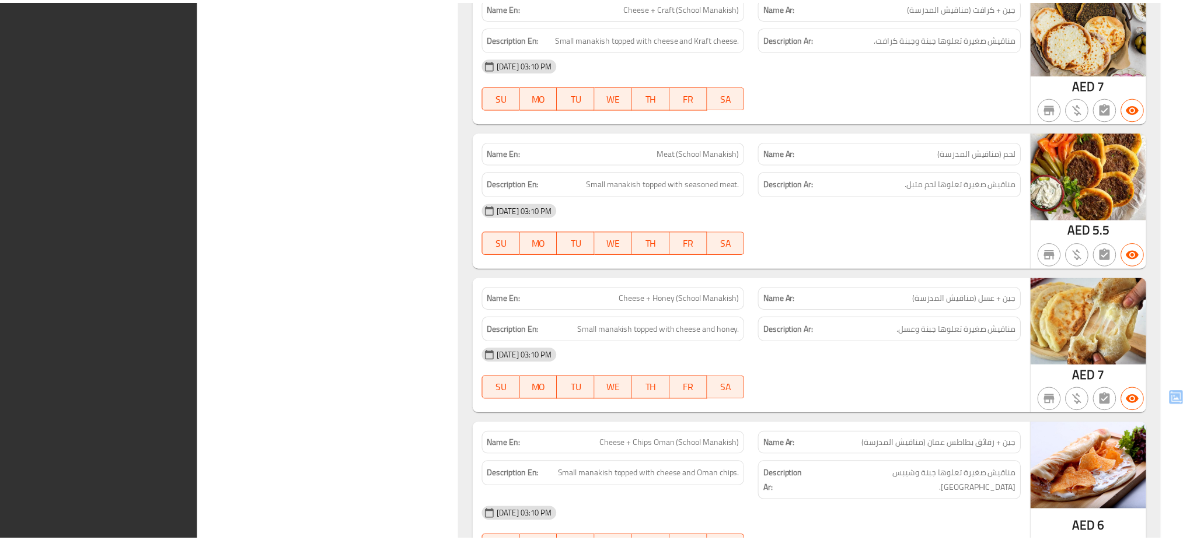
scroll to position [7783, 0]
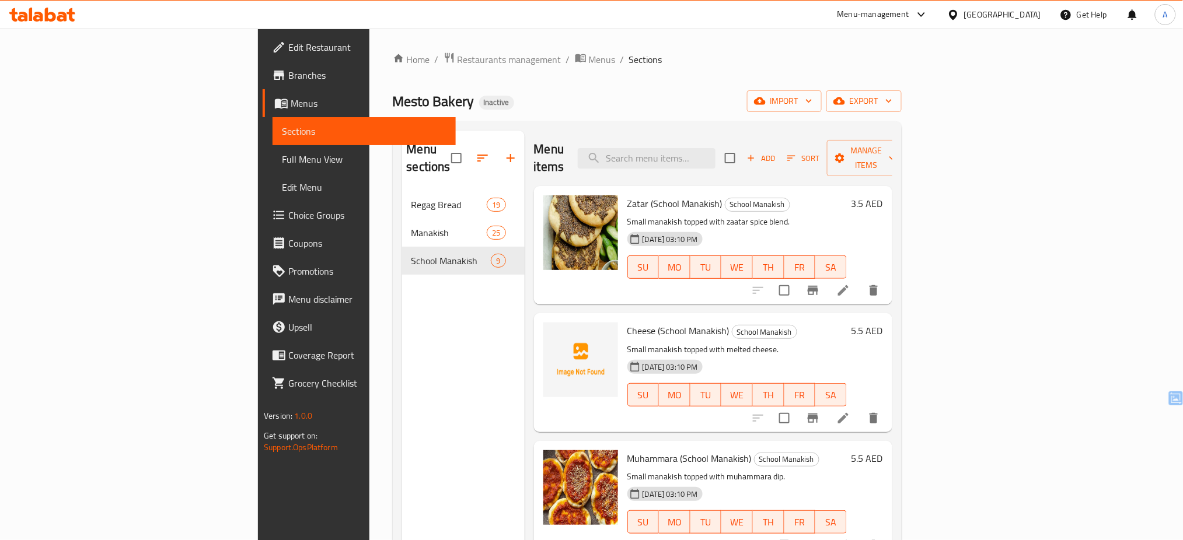
click at [71, 12] on icon at bounding box center [71, 14] width 8 height 13
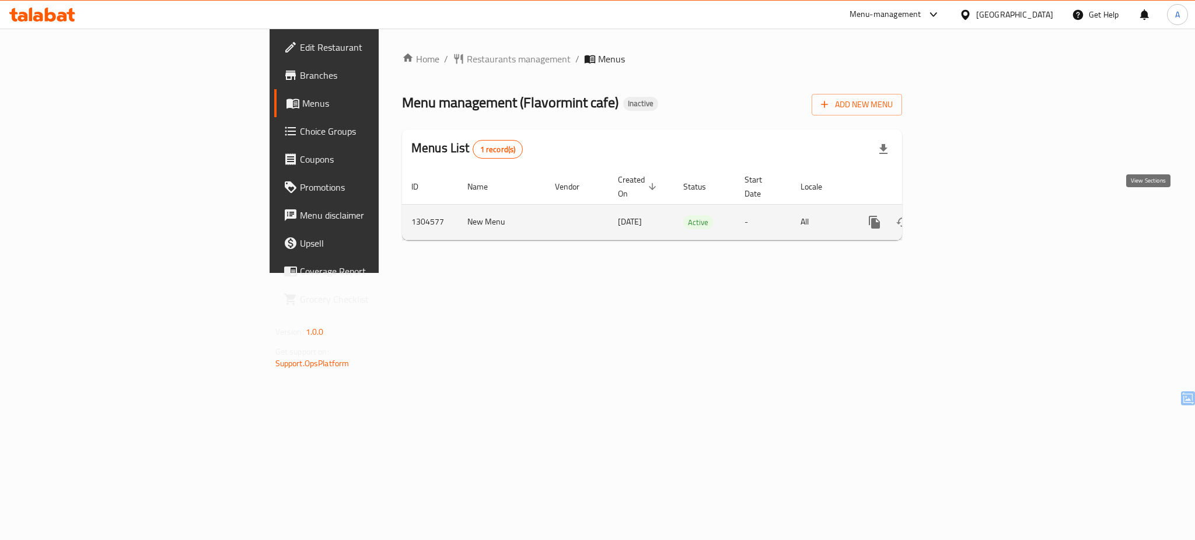
click at [966, 215] on icon "enhanced table" at bounding box center [959, 222] width 14 height 14
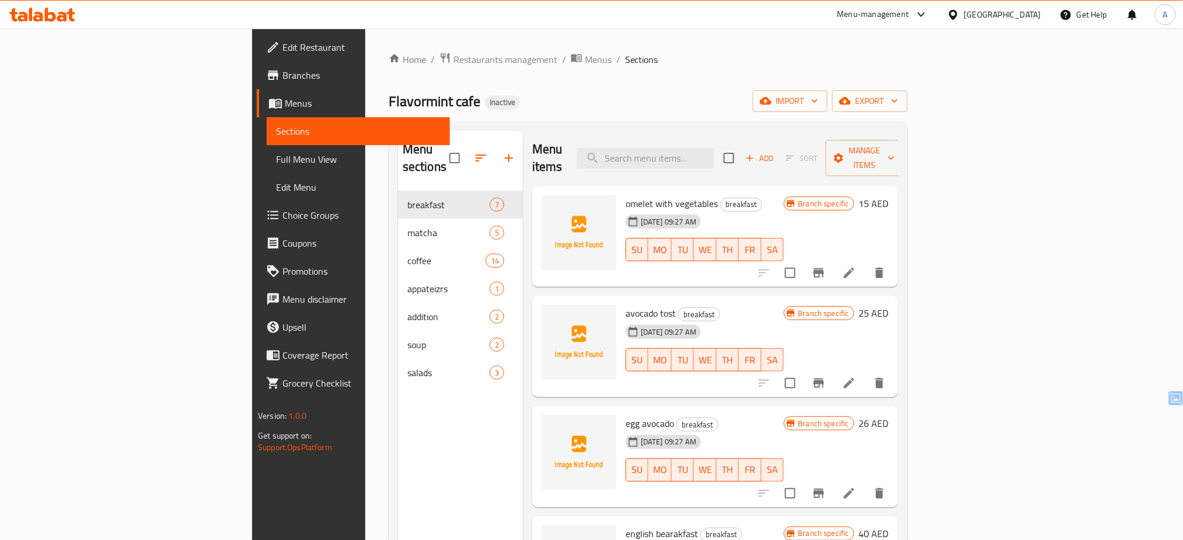
scroll to position [163, 0]
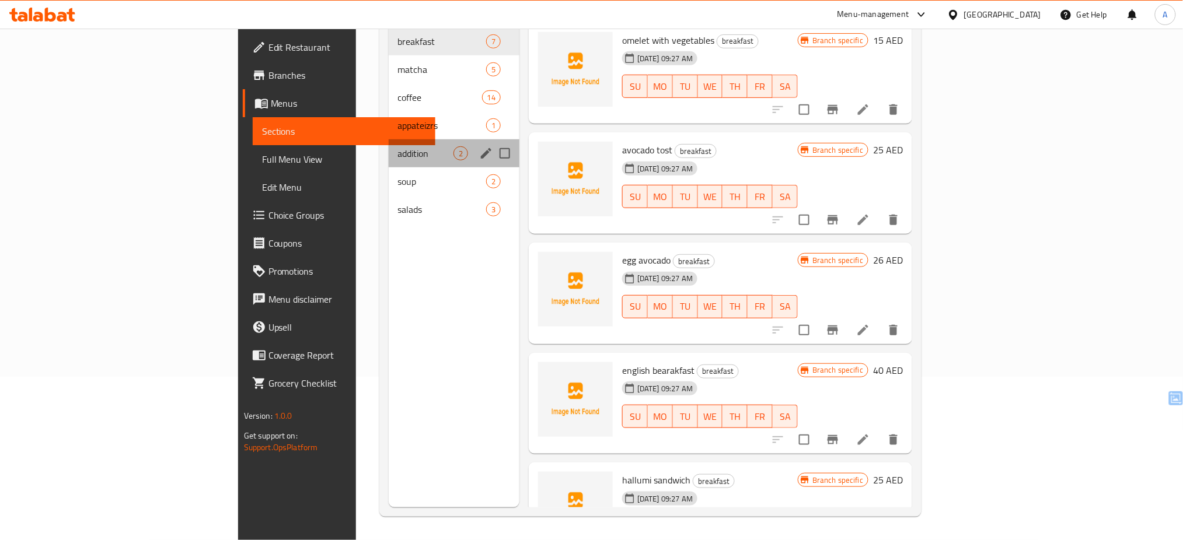
click at [389, 144] on div "addition 2" at bounding box center [454, 153] width 131 height 28
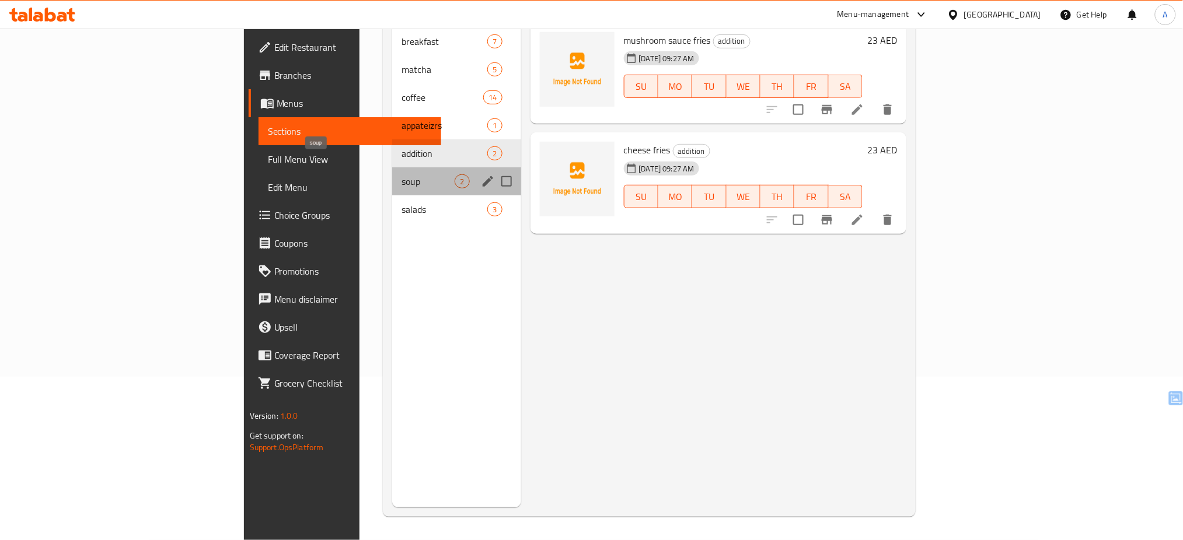
click at [402, 175] on span "soup" at bounding box center [428, 182] width 53 height 14
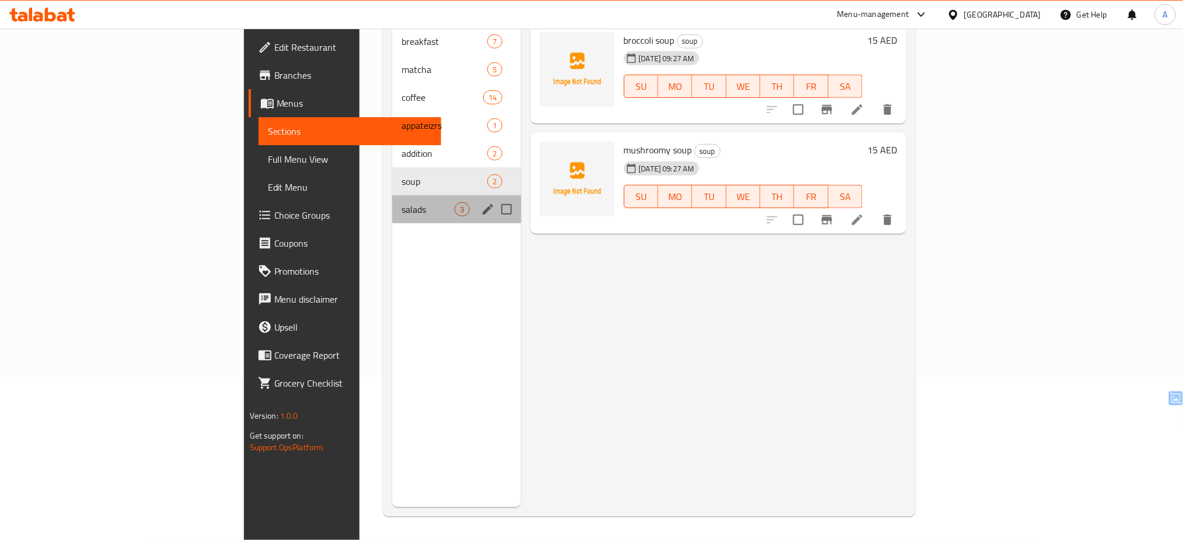
click at [392, 196] on div "salads 3" at bounding box center [456, 210] width 128 height 28
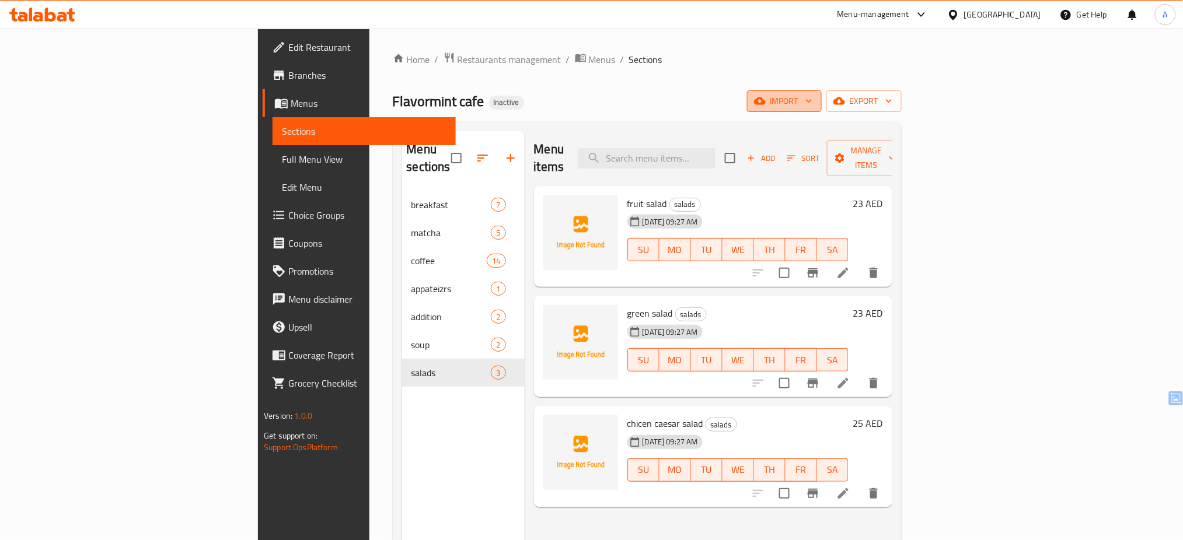
click at [812, 95] on span "import" at bounding box center [784, 101] width 56 height 15
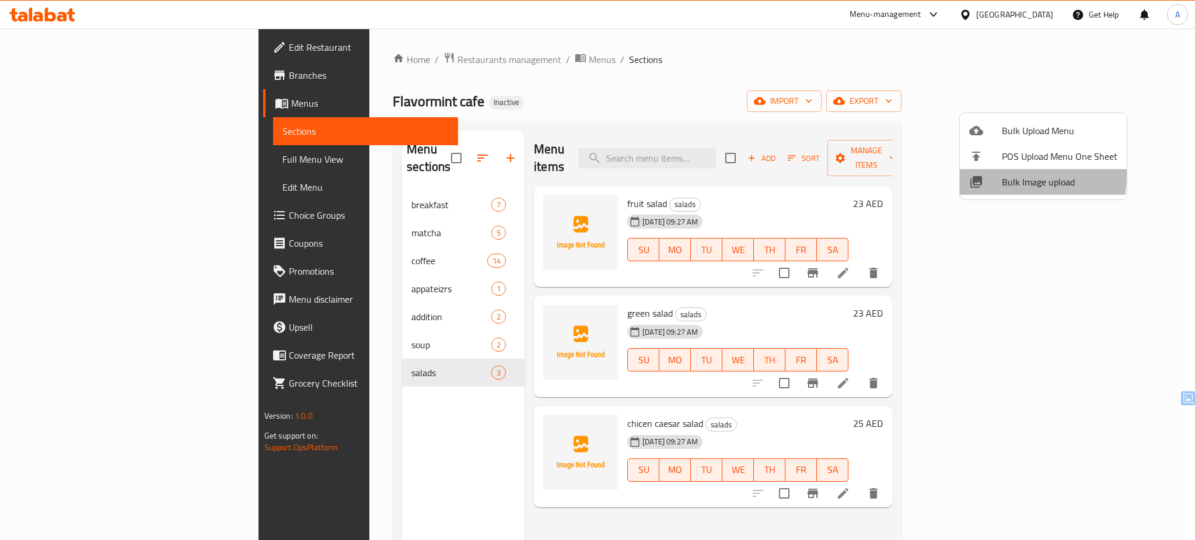
click at [982, 175] on icon at bounding box center [976, 182] width 14 height 14
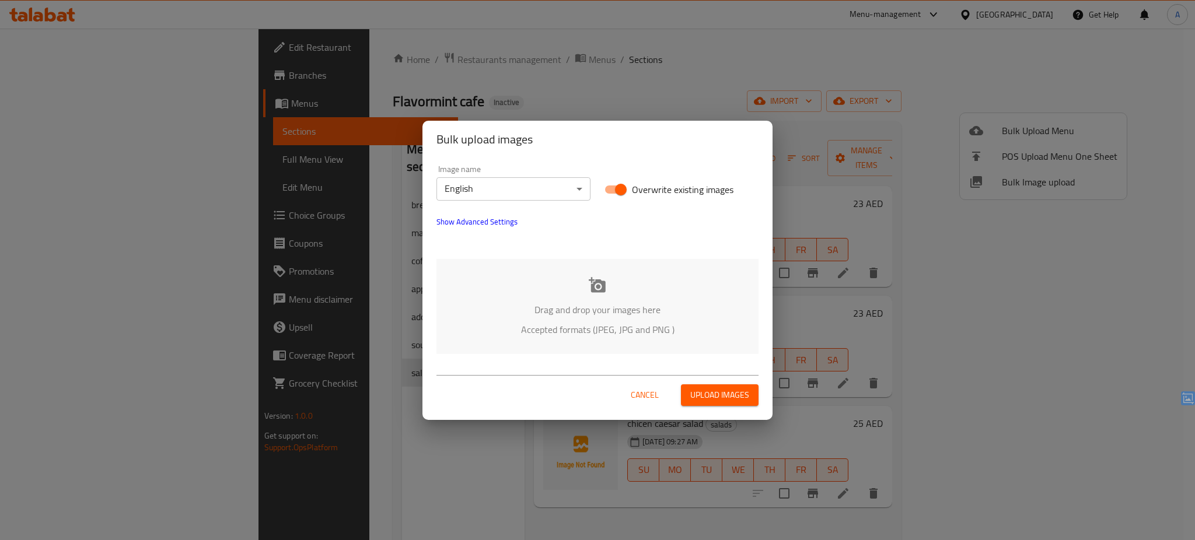
click at [664, 191] on span "Overwrite existing images" at bounding box center [683, 190] width 102 height 14
click at [654, 191] on input "Overwrite existing images" at bounding box center [621, 190] width 67 height 22
checkbox input "false"
click at [573, 354] on div "Image name English ​ Overwrite existing images Show Advanced Settings Drag and …" at bounding box center [598, 259] width 350 height 203
click at [582, 323] on p "Accepted formats (JPEG, JPG and PNG )" at bounding box center [597, 330] width 287 height 14
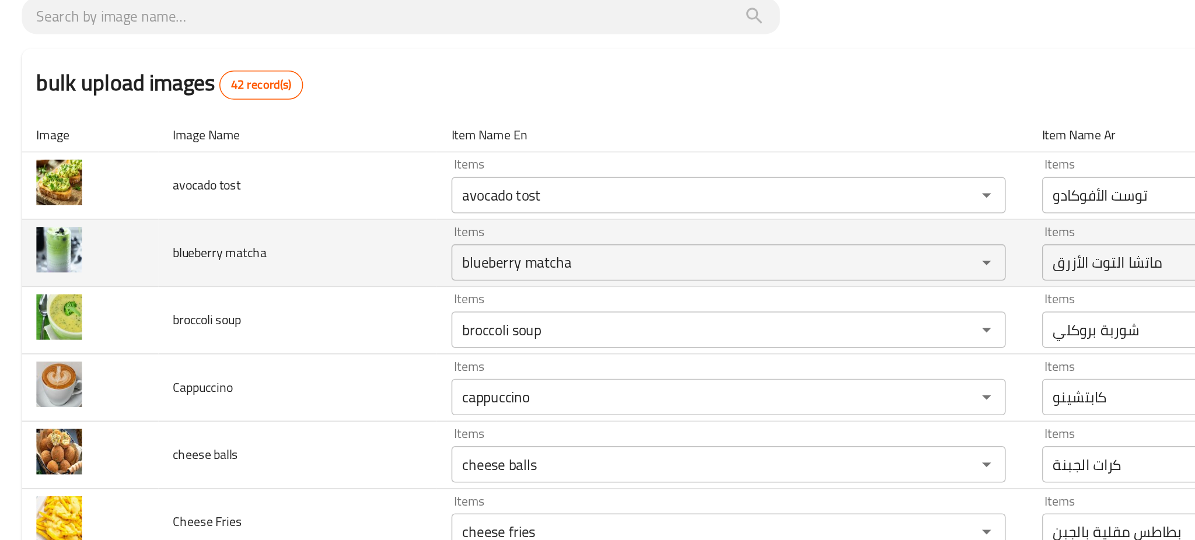
click at [264, 240] on td "blueberry matcha" at bounding box center [191, 243] width 179 height 43
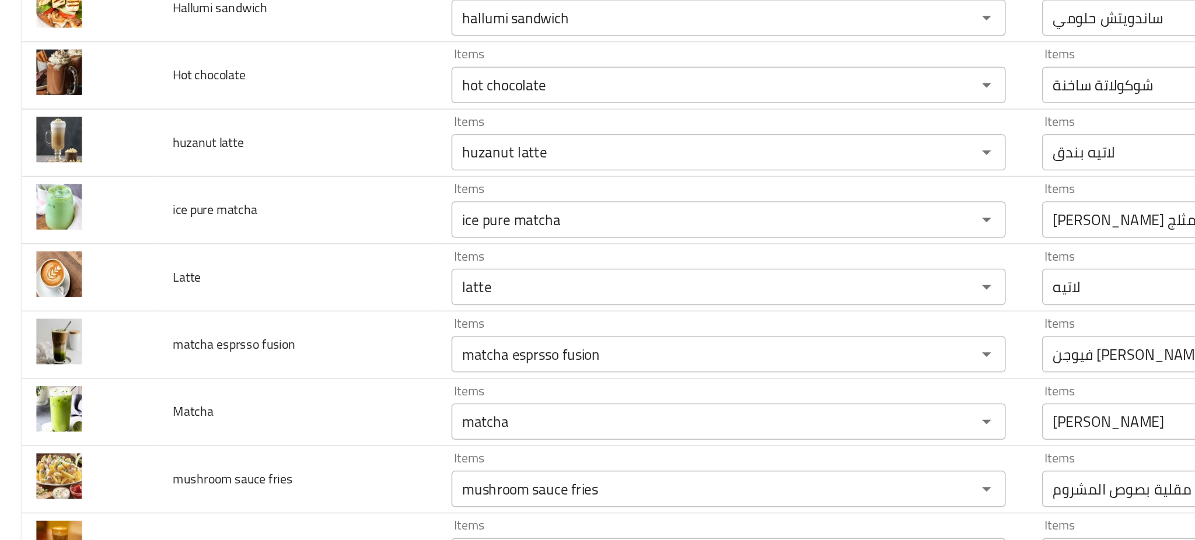
scroll to position [591, 0]
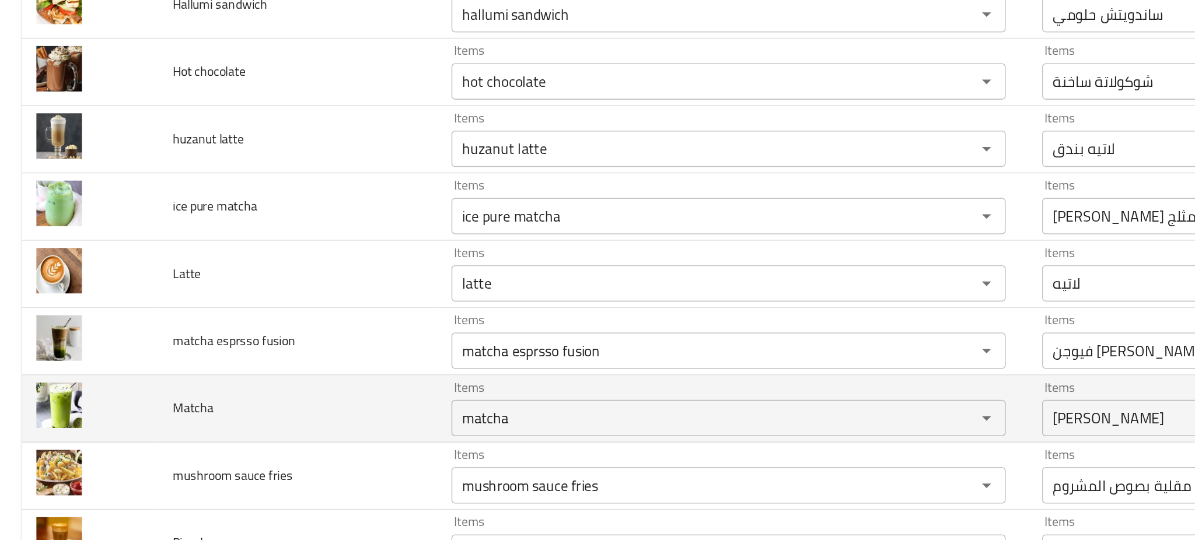
click at [211, 329] on td "Matcha" at bounding box center [191, 343] width 179 height 43
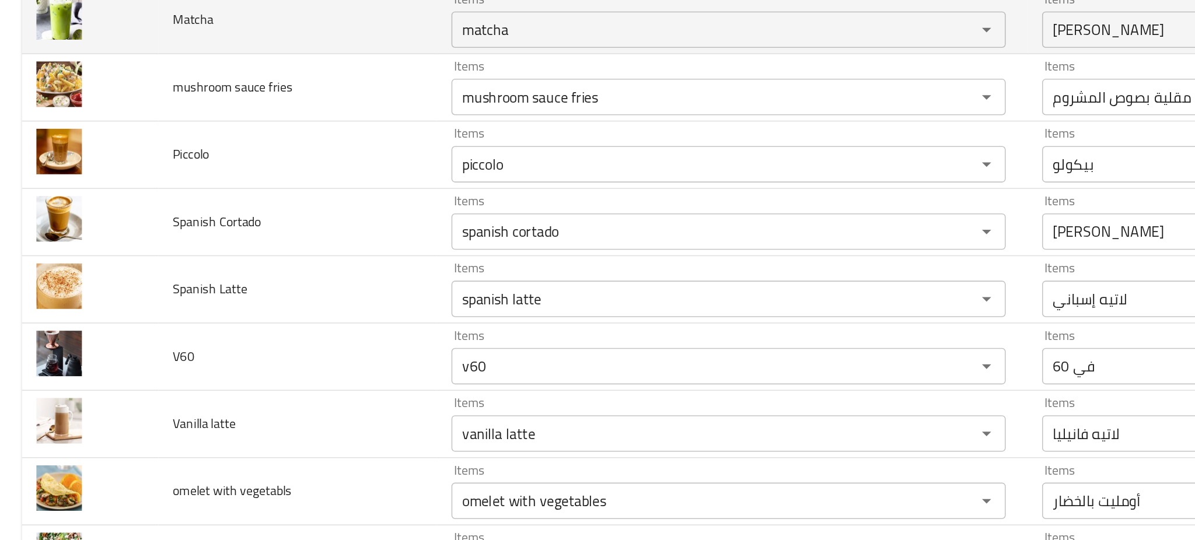
scroll to position [871, 0]
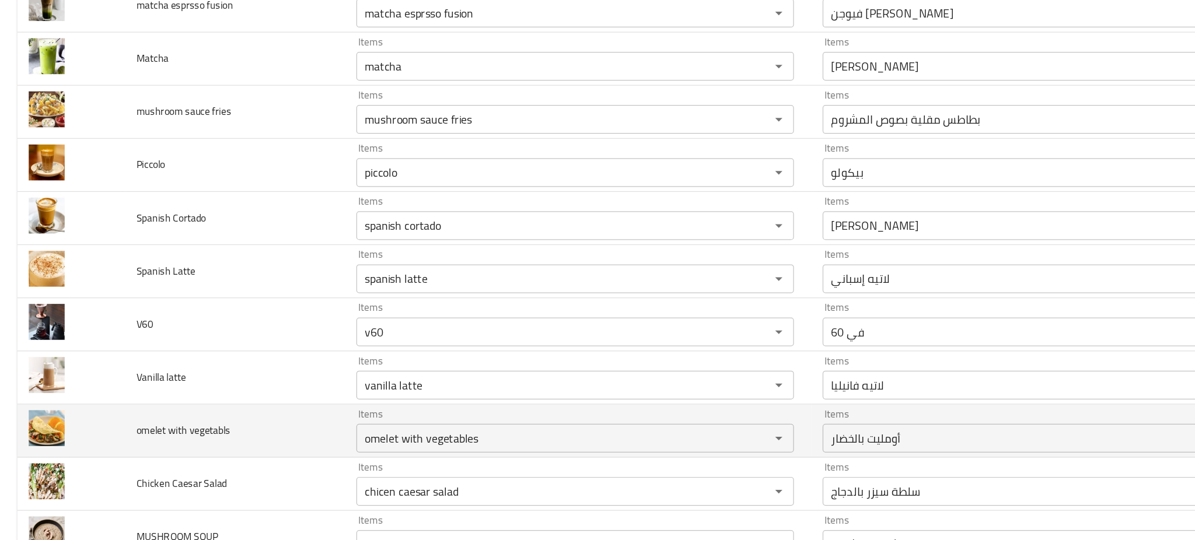
click at [241, 357] on td "omelet with vegetabls" at bounding box center [191, 365] width 179 height 43
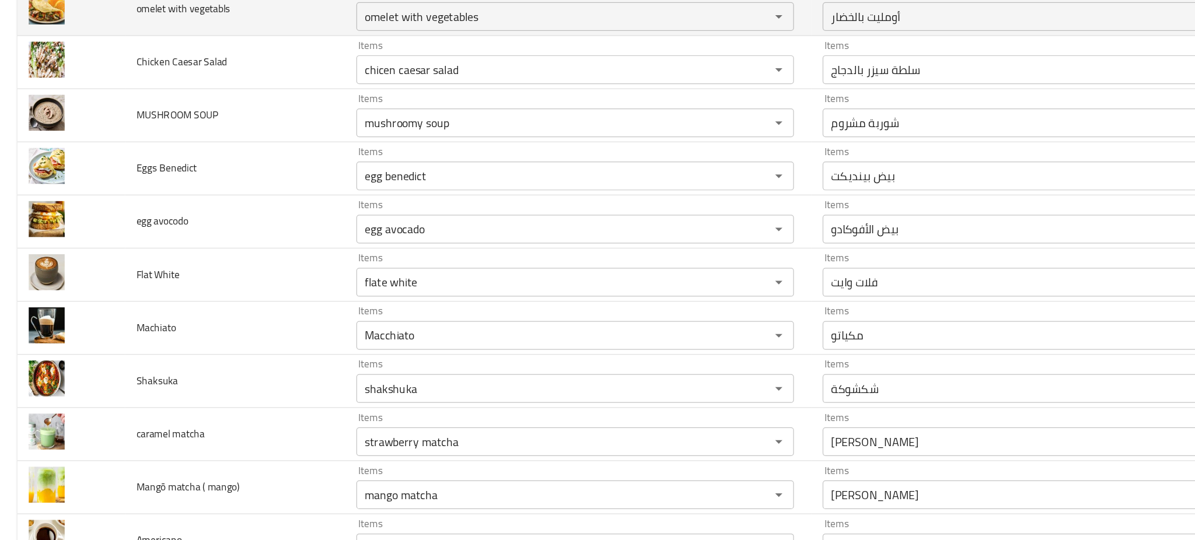
scroll to position [1245, 0]
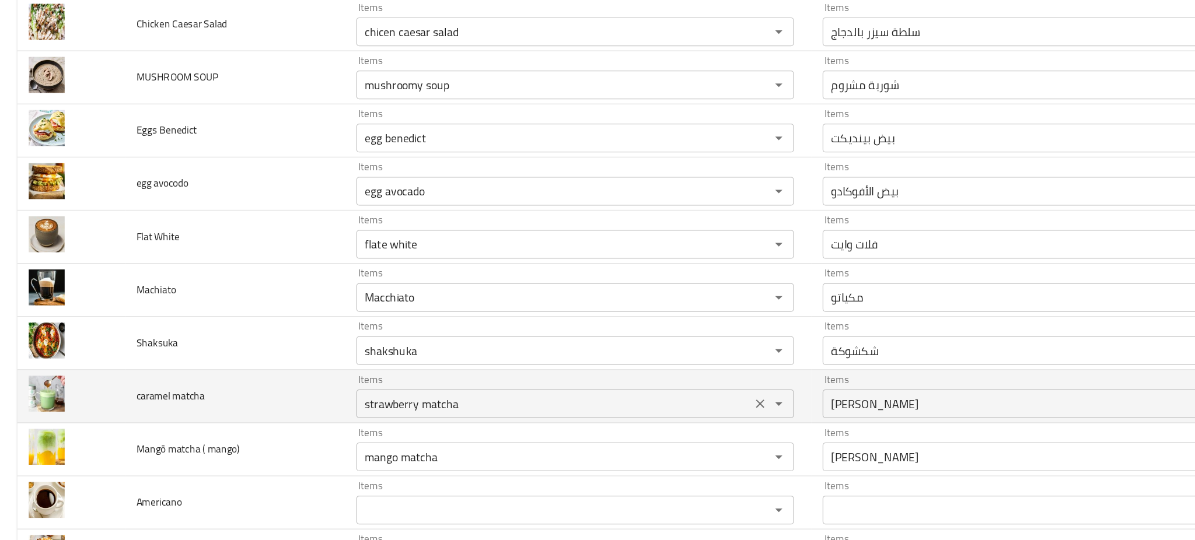
click at [355, 351] on matcha "strawberry matcha" at bounding box center [450, 343] width 314 height 16
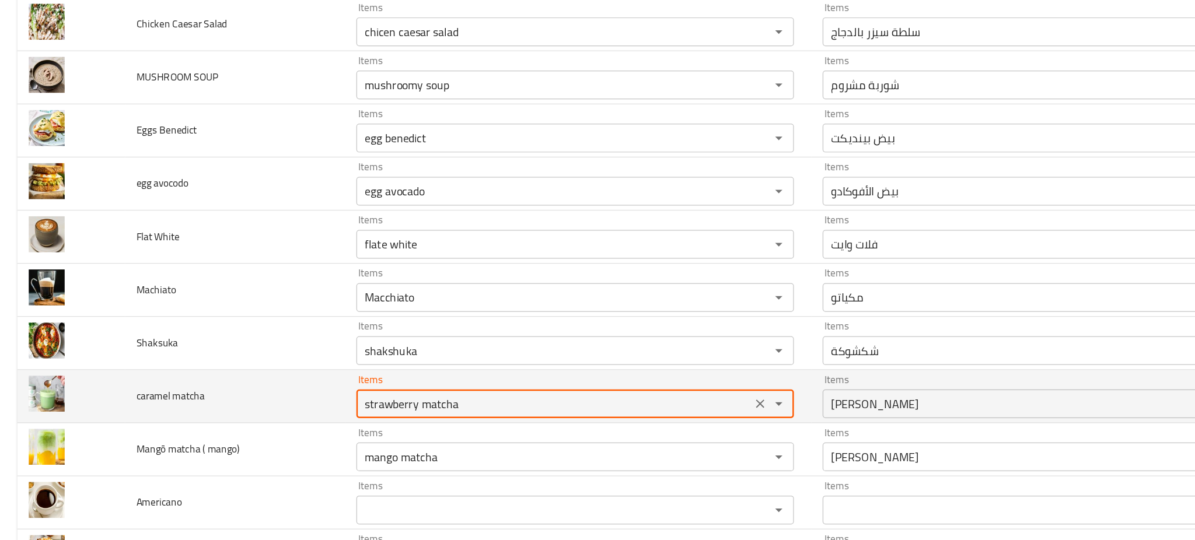
click at [355, 351] on matcha "strawberry matcha" at bounding box center [450, 343] width 314 height 16
type matcha "c"
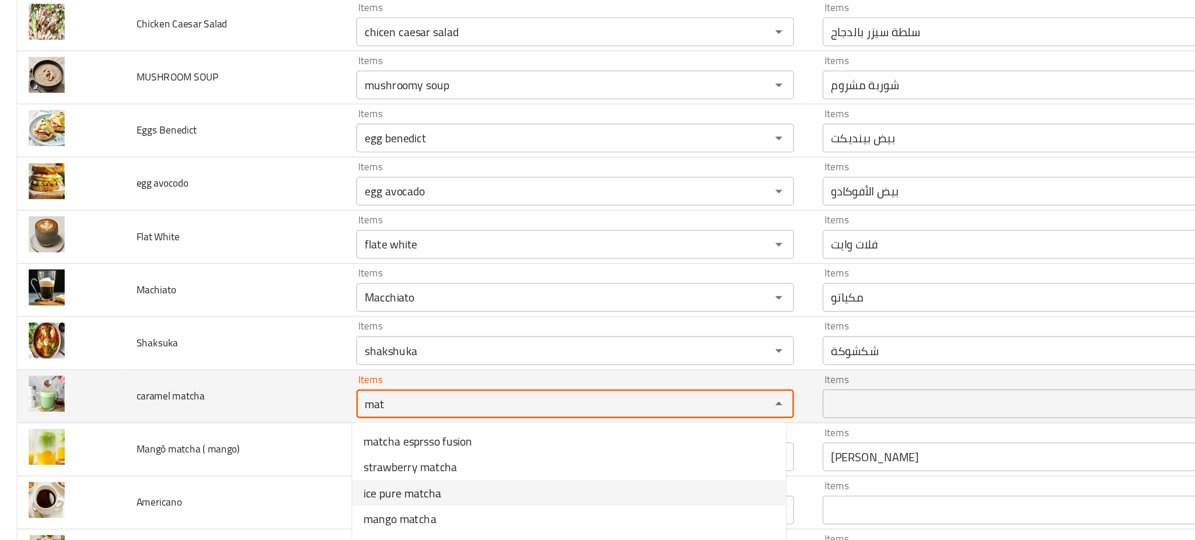
type matcha "mat"
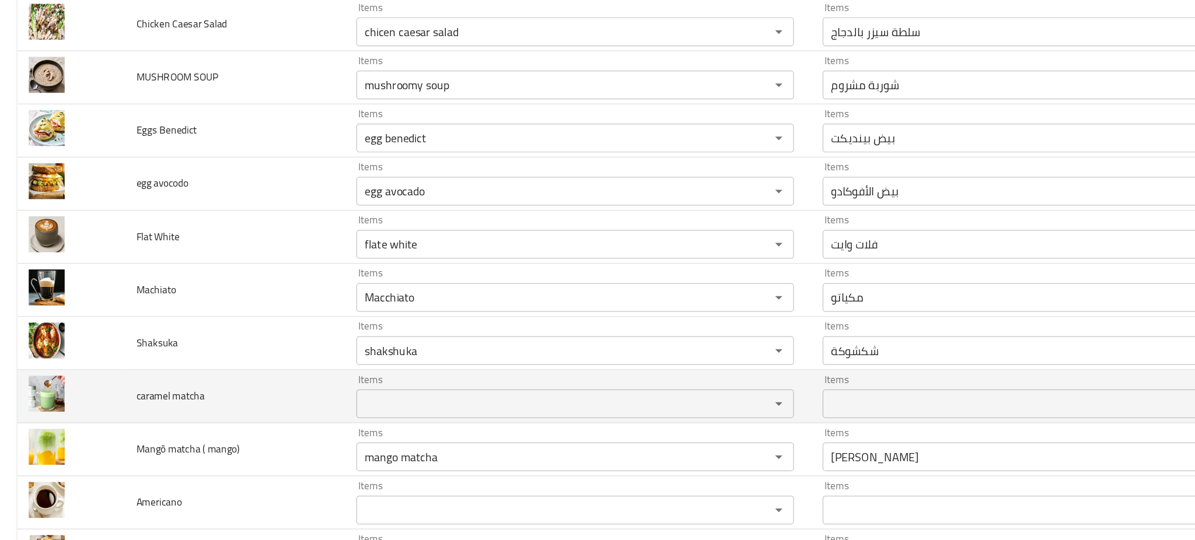
click at [257, 336] on td "caramel matcha" at bounding box center [191, 337] width 179 height 43
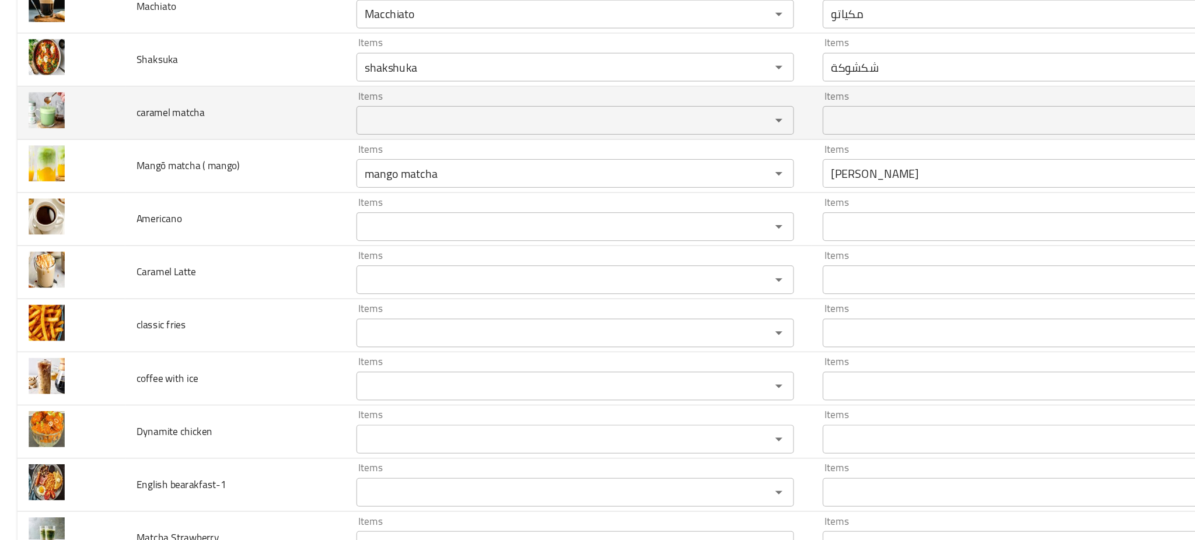
scroll to position [1477, 0]
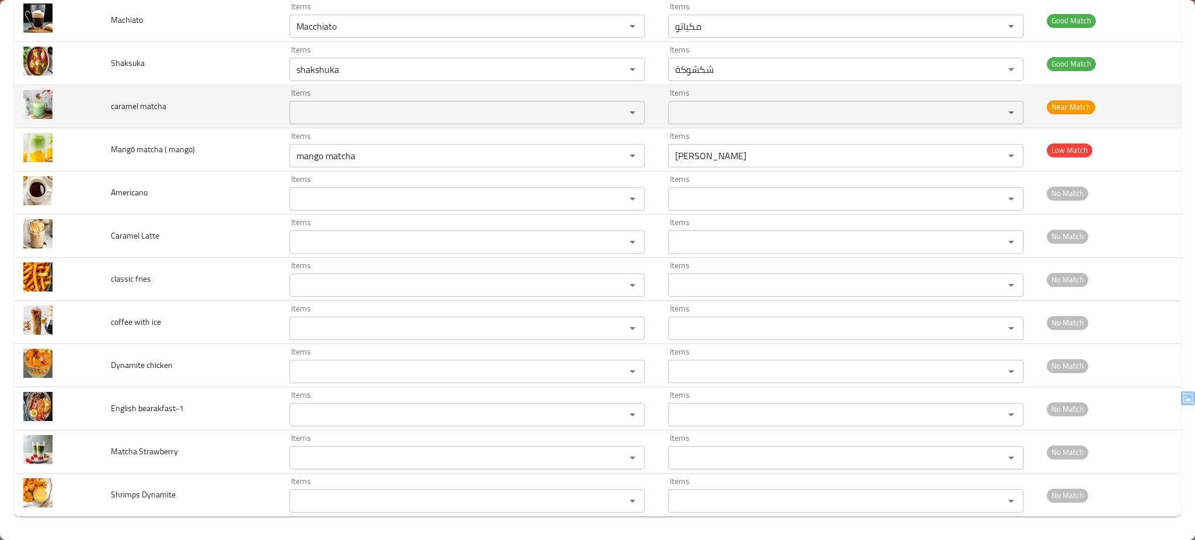
click at [329, 121] on div "Items" at bounding box center [467, 112] width 355 height 23
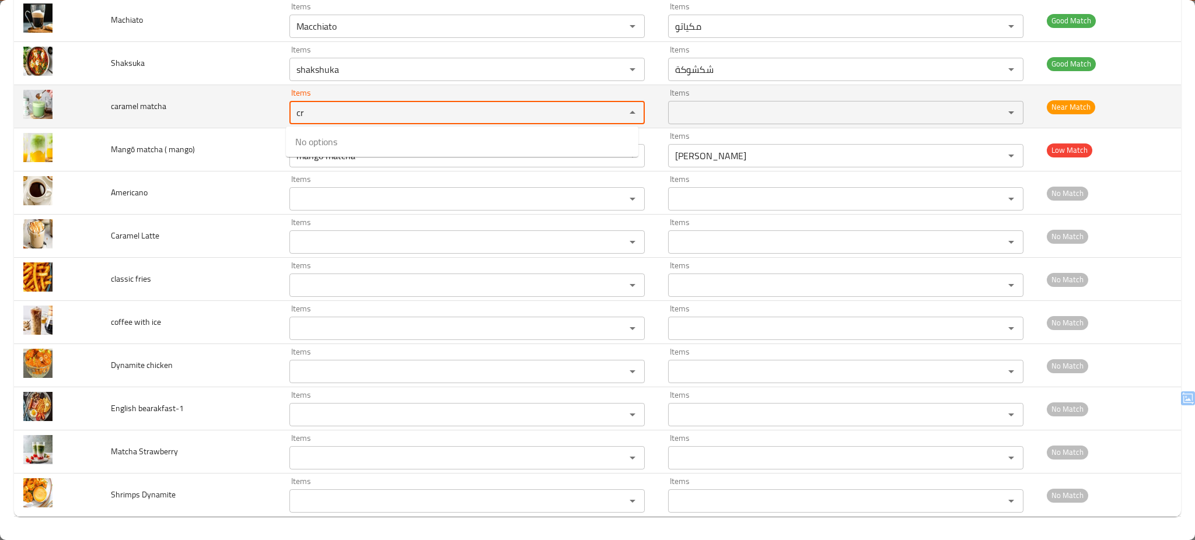
type matcha "c"
type matcha "mat"
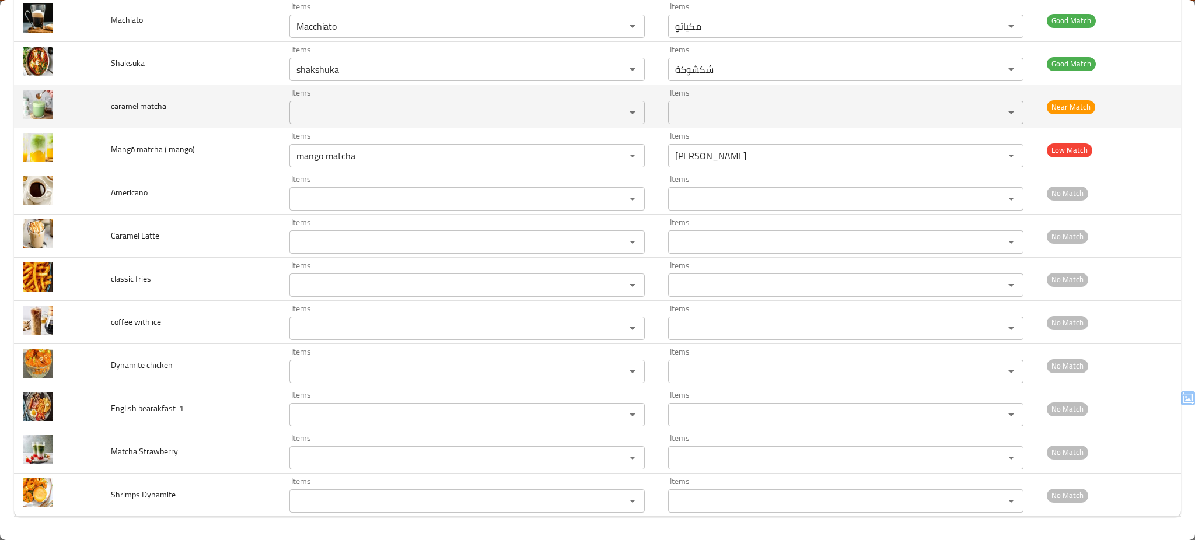
click at [241, 102] on td "caramel matcha" at bounding box center [191, 106] width 179 height 43
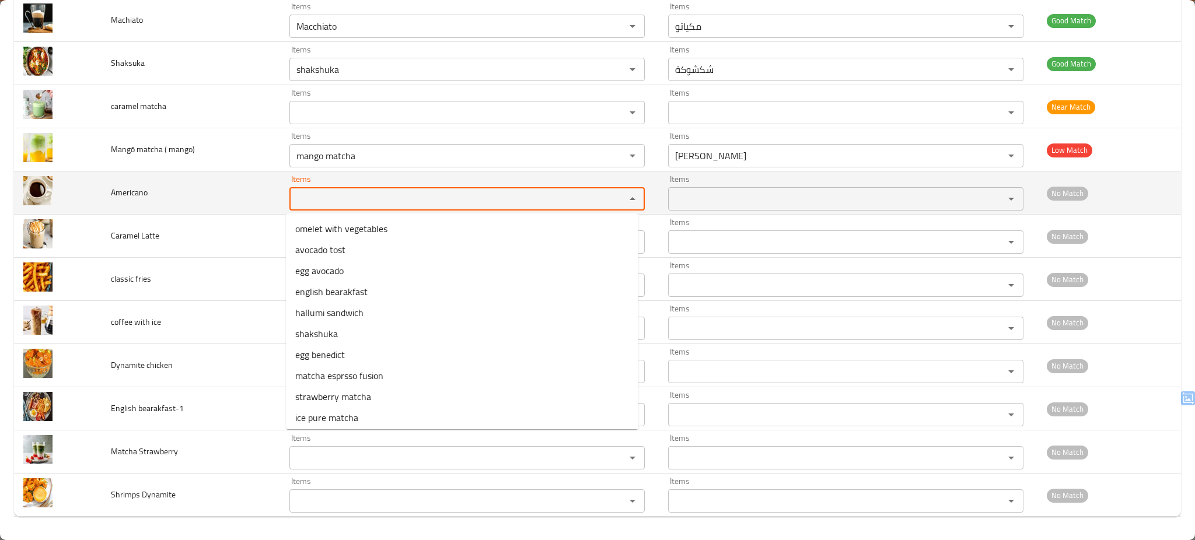
click at [319, 197] on input "Items" at bounding box center [450, 199] width 314 height 16
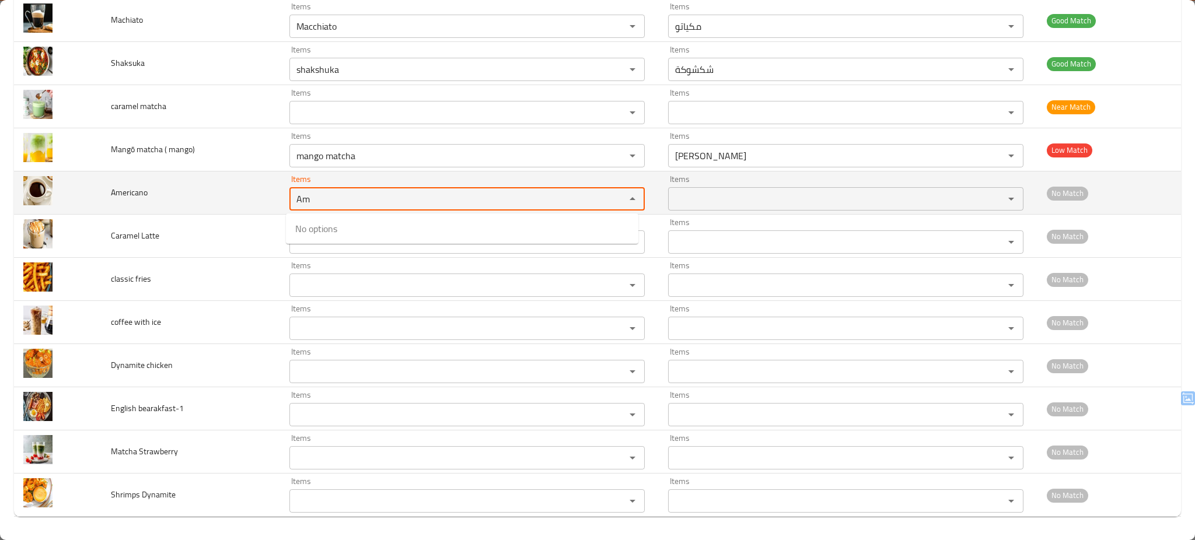
type input "A"
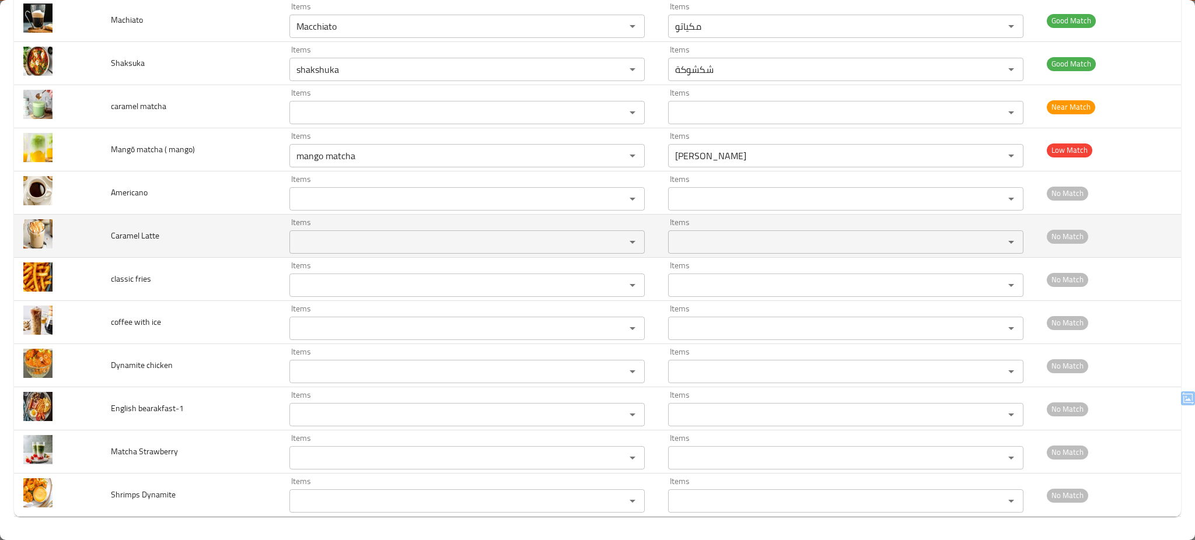
click at [243, 233] on td "Caramel Latte" at bounding box center [191, 236] width 179 height 43
click at [350, 232] on div "Items" at bounding box center [467, 242] width 355 height 23
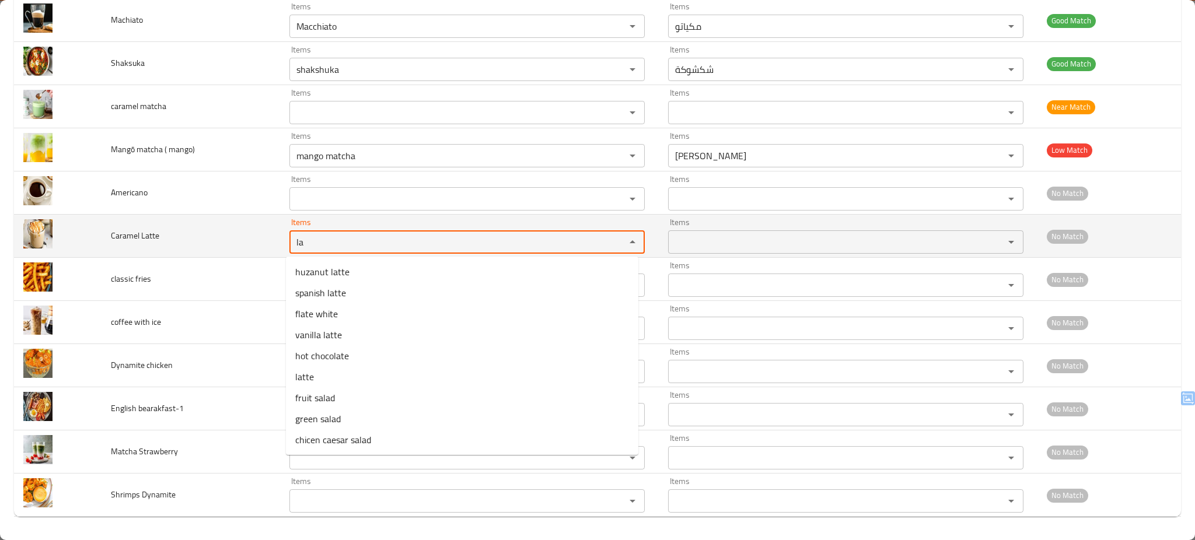
type Latte "la"
click at [242, 236] on td "Caramel Latte" at bounding box center [191, 236] width 179 height 43
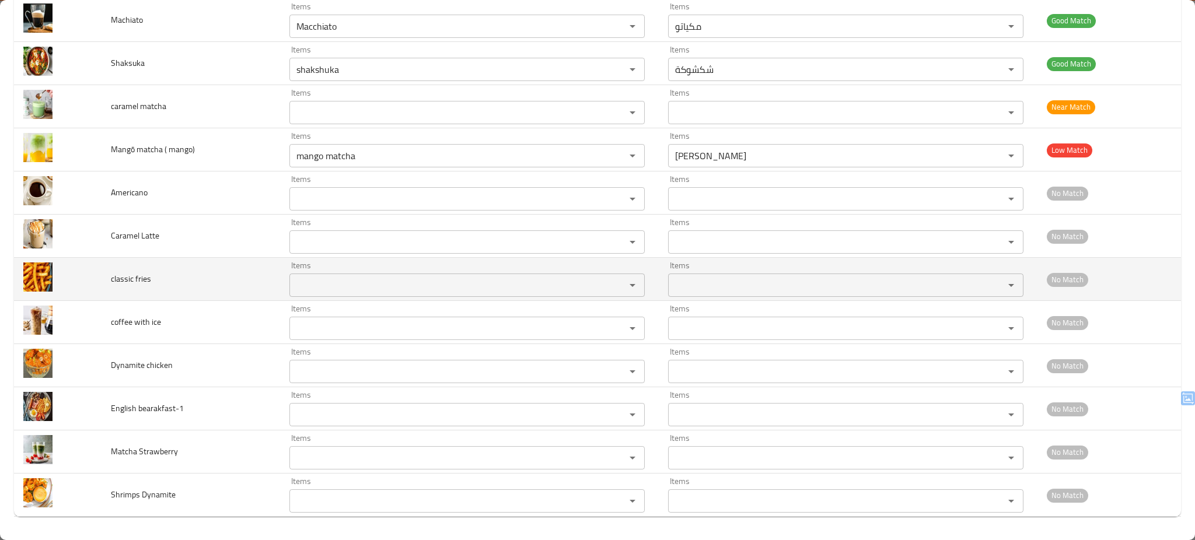
click at [350, 294] on div "Items" at bounding box center [467, 285] width 355 height 23
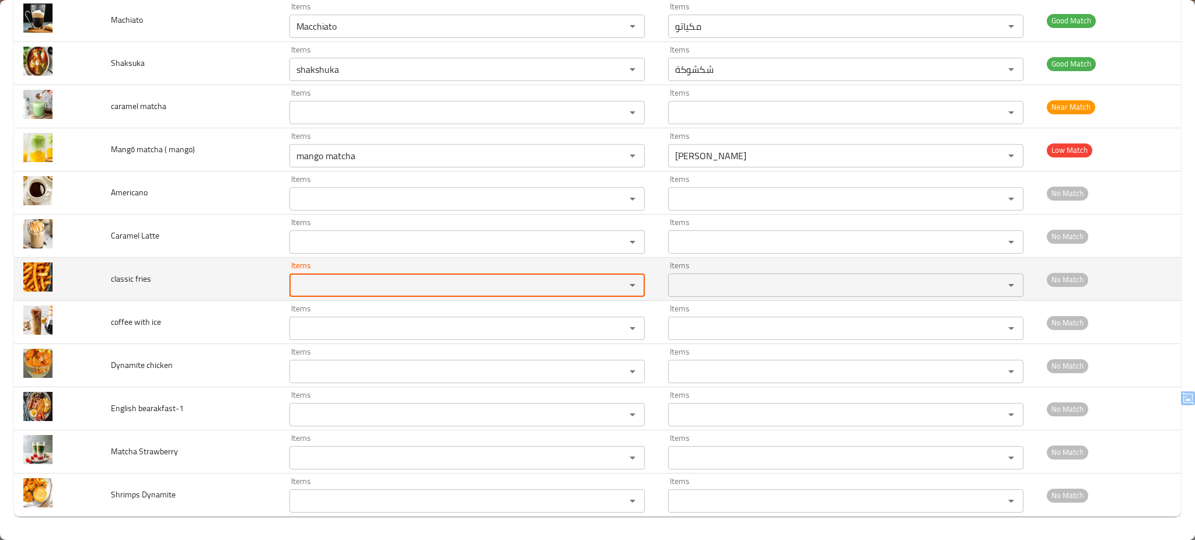
click at [350, 294] on div "Items" at bounding box center [467, 285] width 355 height 23
type fries "c"
type fries "f"
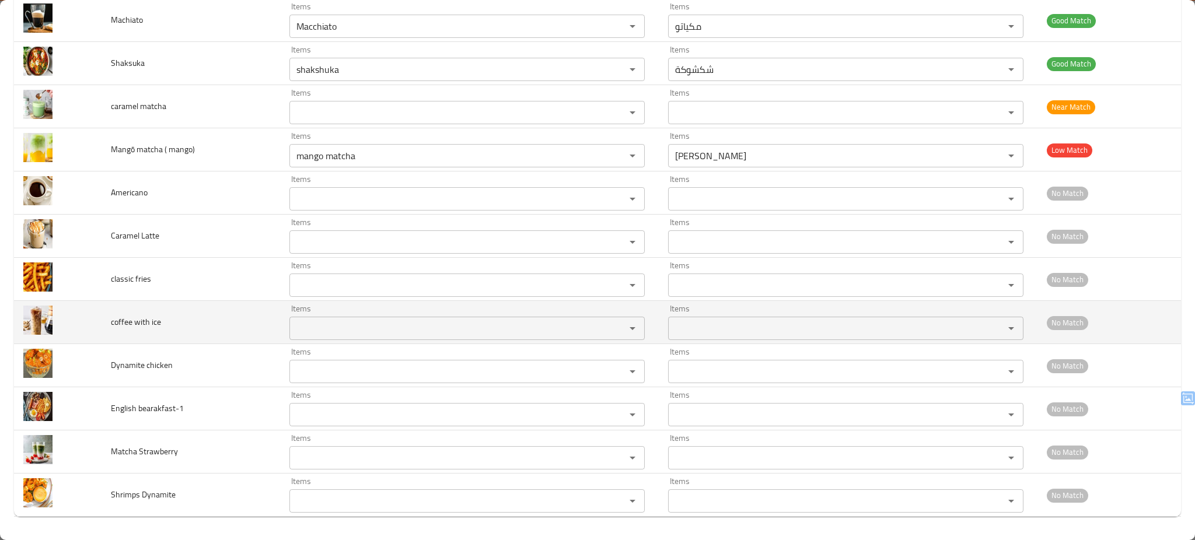
click at [229, 326] on td "coffee with ice" at bounding box center [191, 322] width 179 height 43
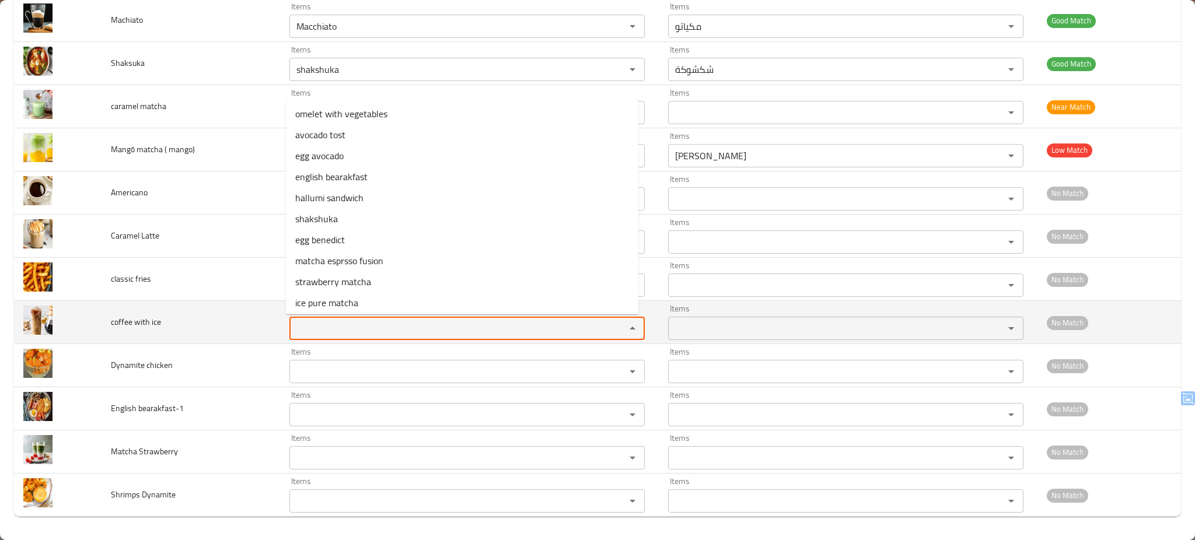
click at [338, 327] on ice "Items" at bounding box center [450, 328] width 314 height 16
type ice "c"
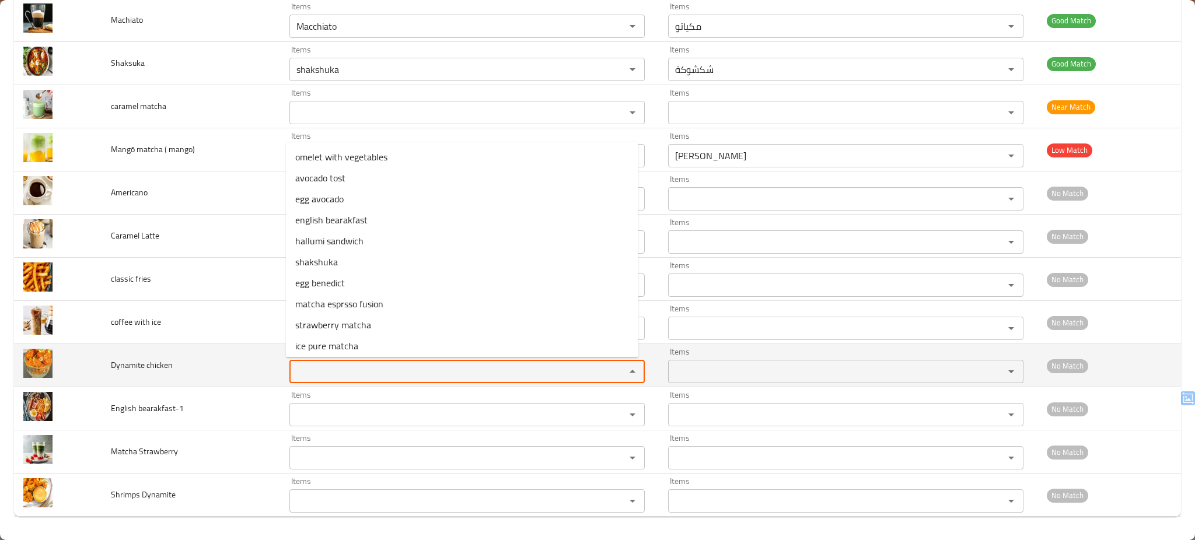
click at [337, 367] on chicken "Items" at bounding box center [450, 372] width 314 height 16
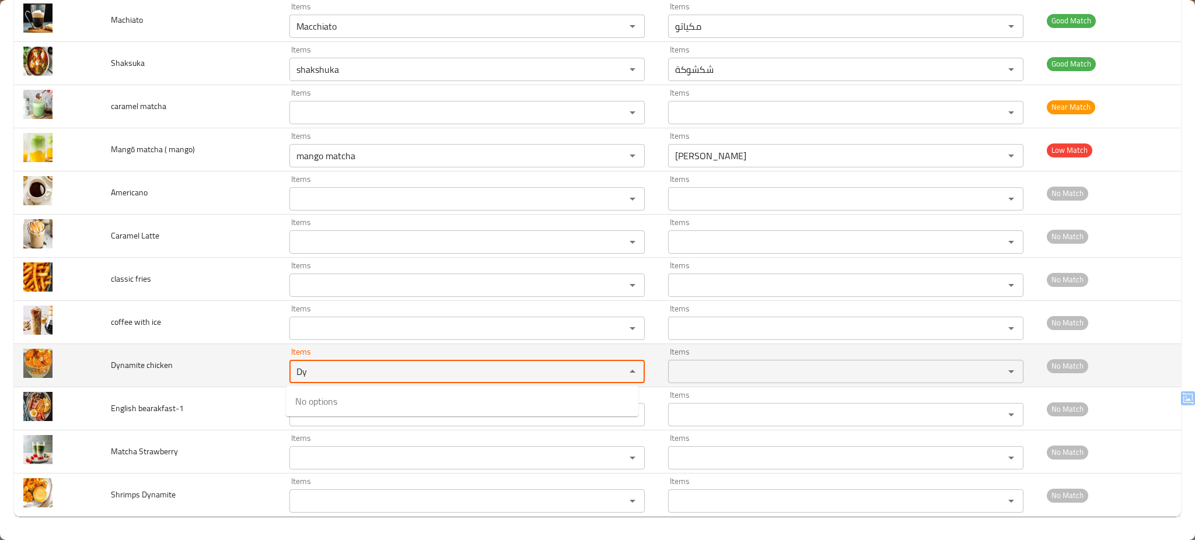
type chicken "D"
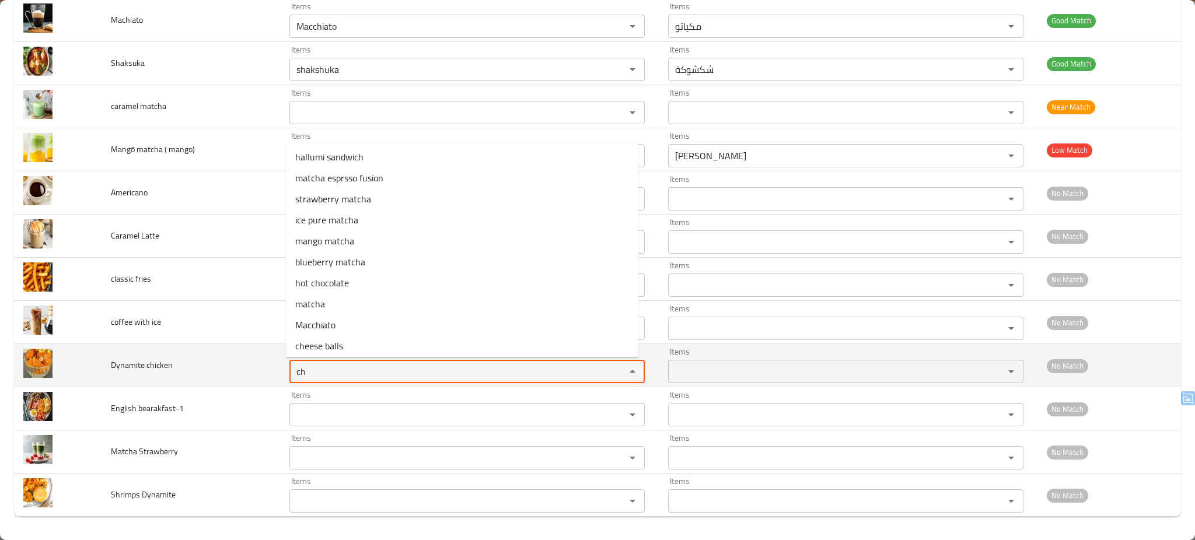
type chicken "c"
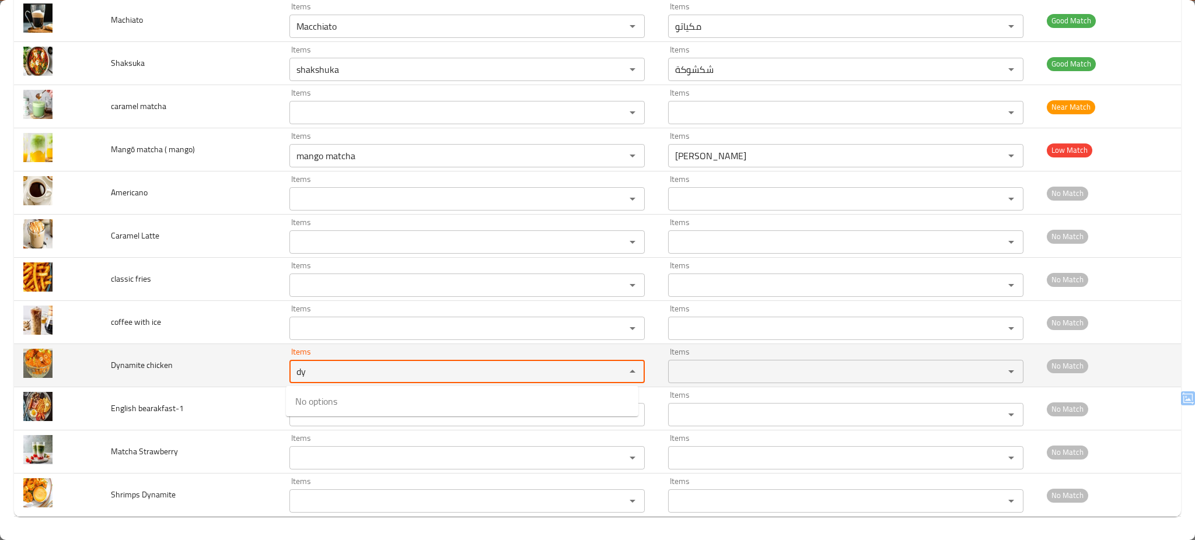
type chicken "dy"
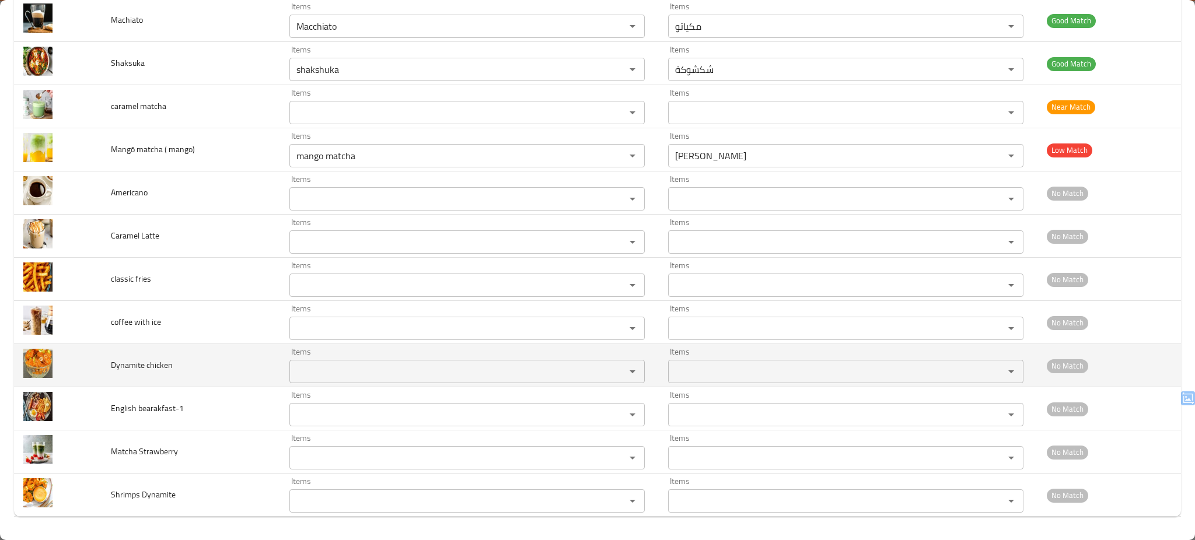
click at [240, 367] on td "Dynamite chicken" at bounding box center [191, 365] width 179 height 43
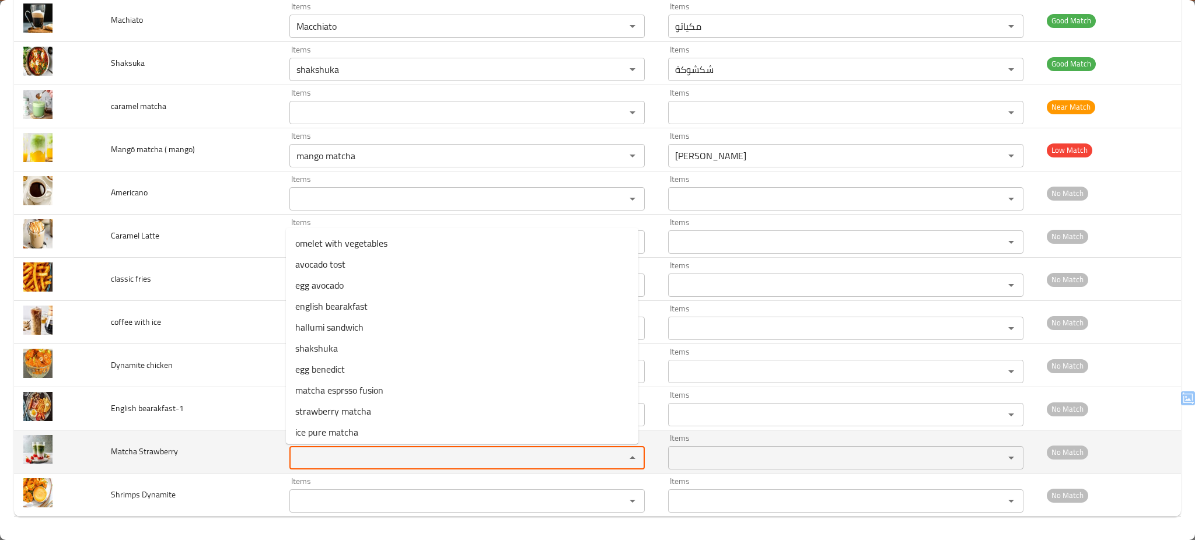
click at [347, 454] on Strawberry "Items" at bounding box center [450, 458] width 314 height 16
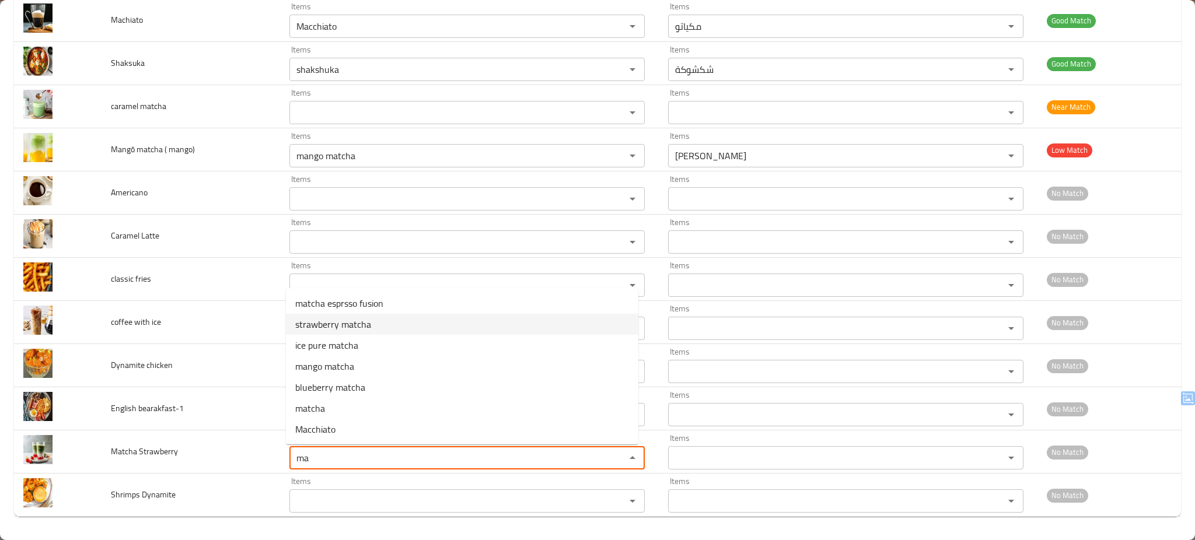
click at [335, 320] on span "strawberry matcha" at bounding box center [333, 325] width 76 height 14
type Strawberry "strawberry matcha"
type Strawberry-ar "ماتشا فراولة"
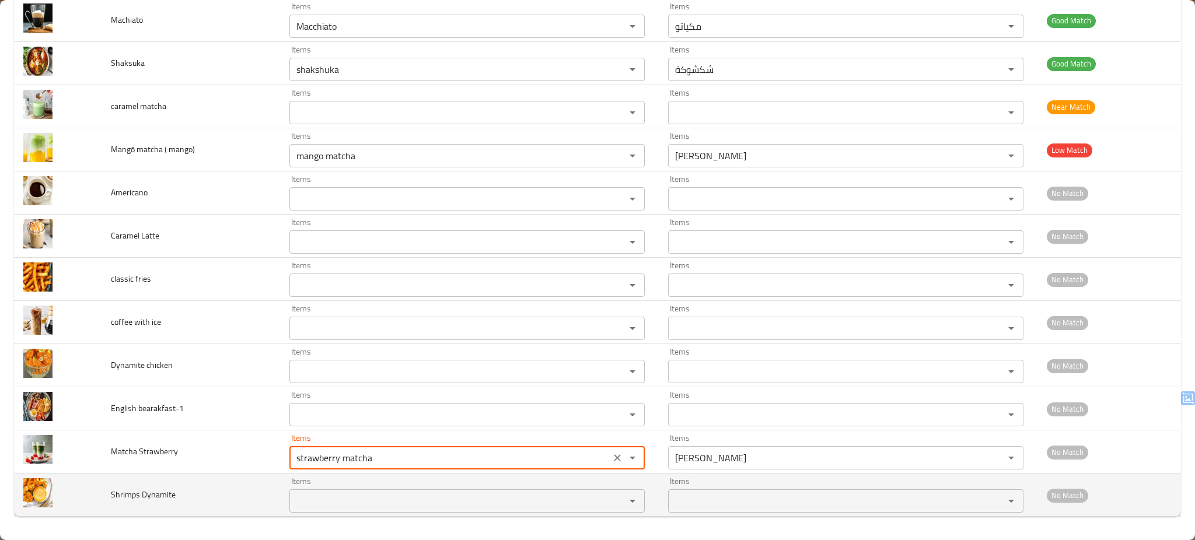
type Strawberry "strawberry matcha"
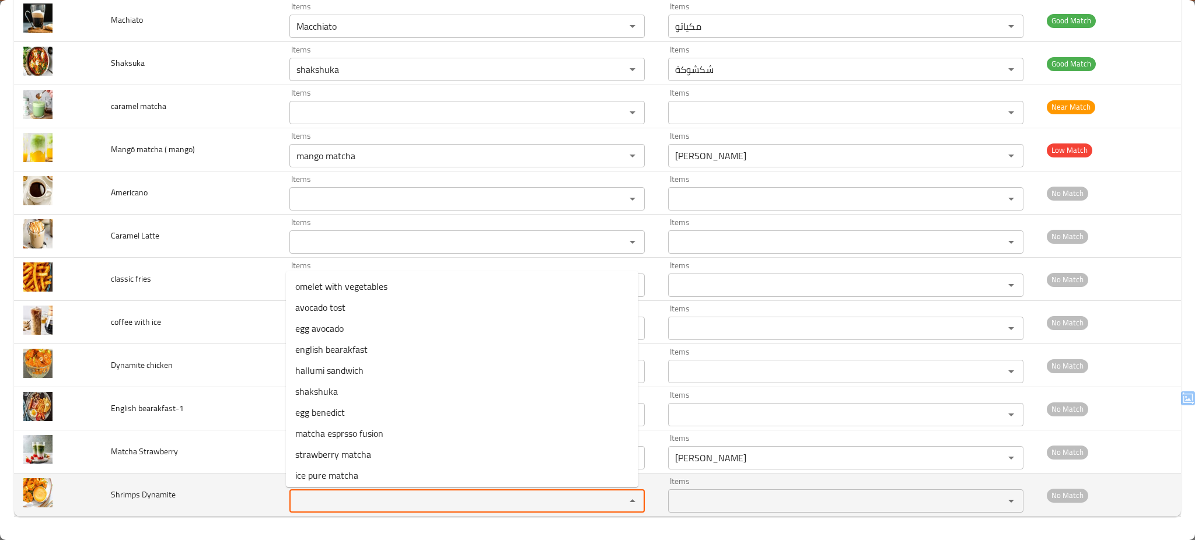
click at [370, 503] on Dynamite "Items" at bounding box center [450, 501] width 314 height 16
type Dynamite "shr"
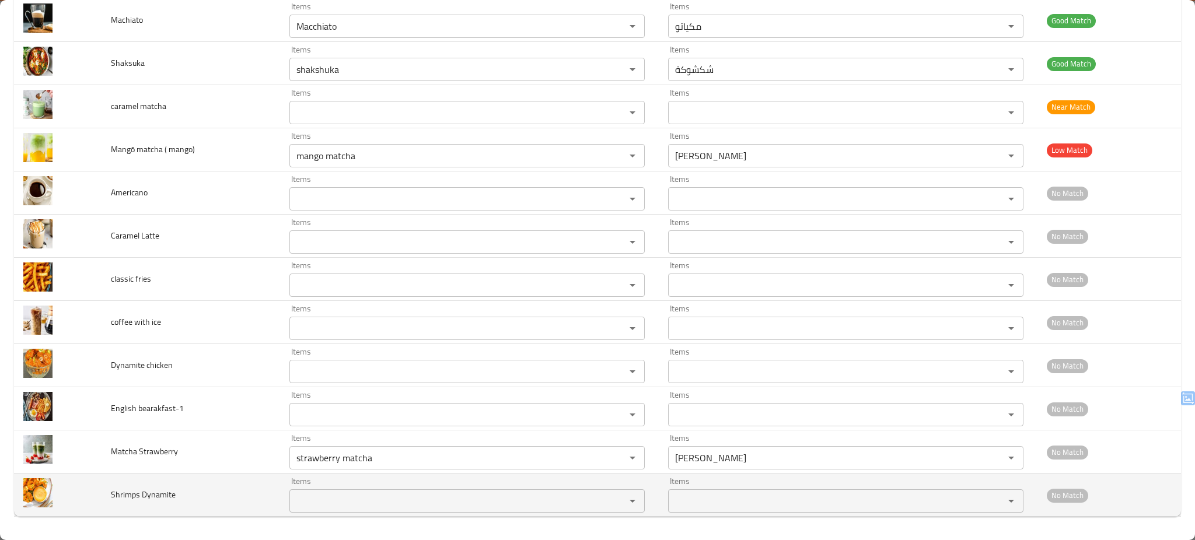
click at [233, 501] on td "Shrimps Dynamite" at bounding box center [191, 495] width 179 height 43
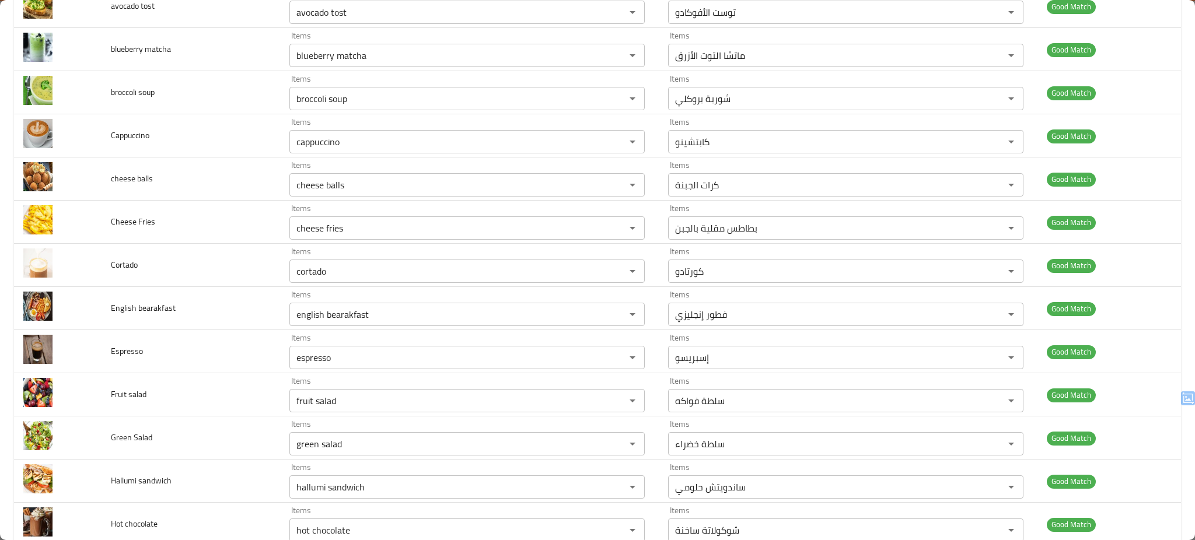
scroll to position [0, 0]
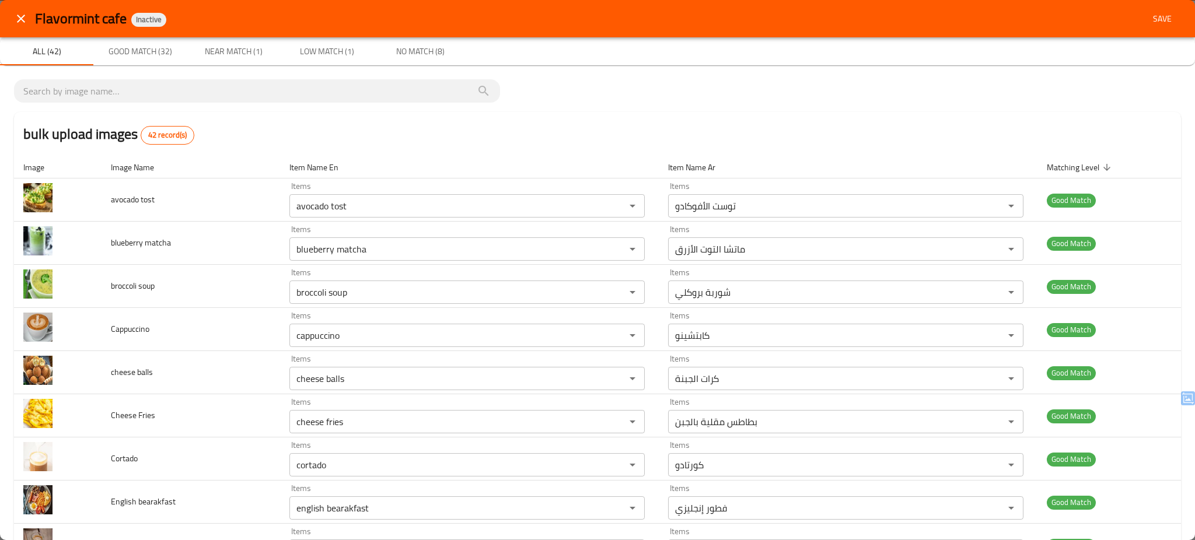
click at [1149, 19] on span "Save" at bounding box center [1163, 19] width 28 height 15
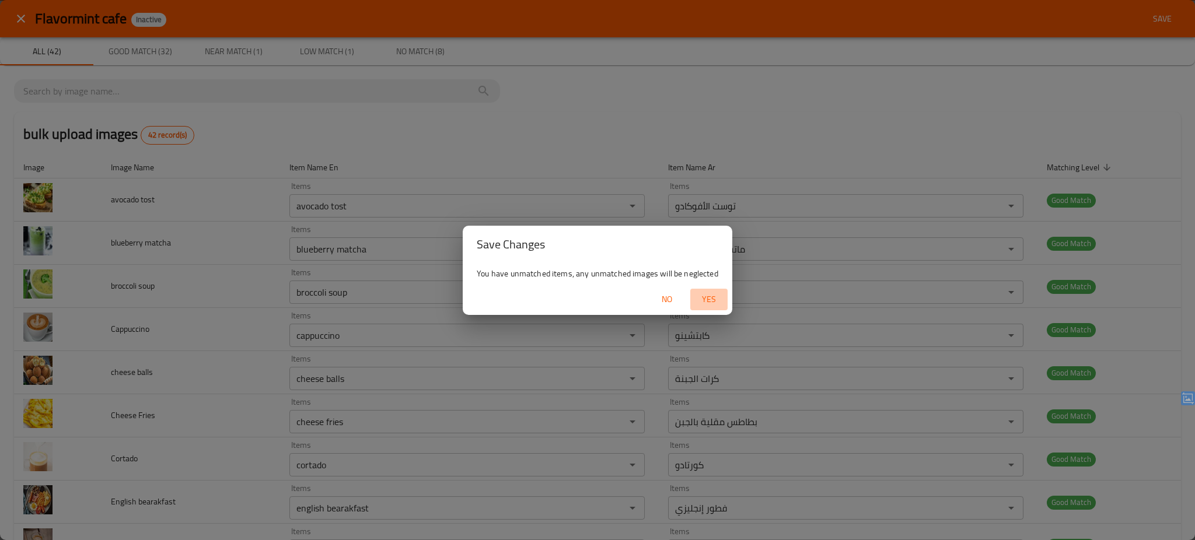
click at [710, 299] on span "Yes" at bounding box center [709, 299] width 28 height 15
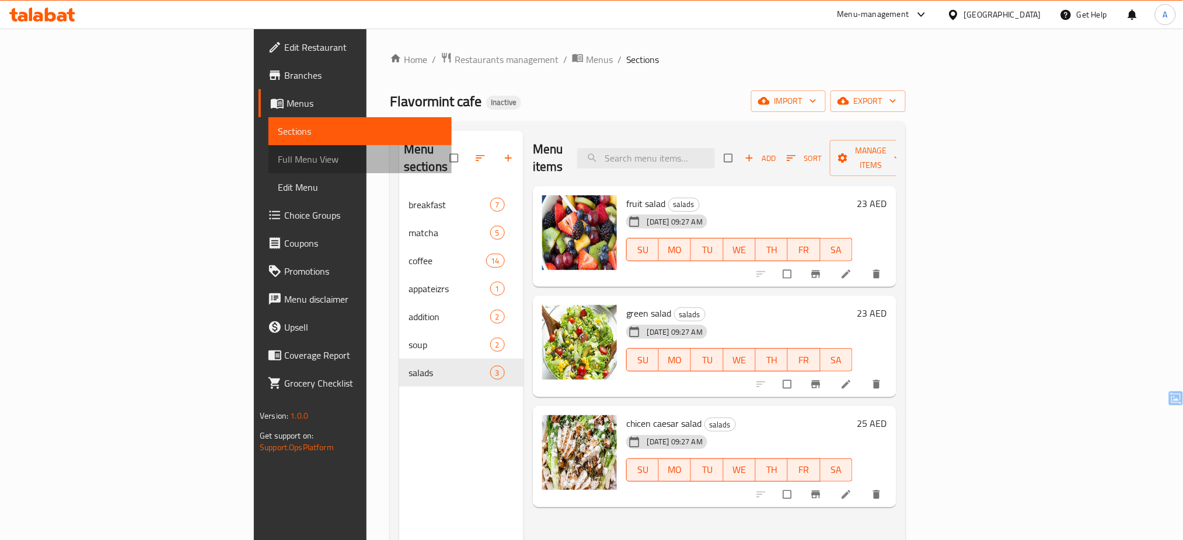
click at [278, 158] on span "Full Menu View" at bounding box center [360, 159] width 165 height 14
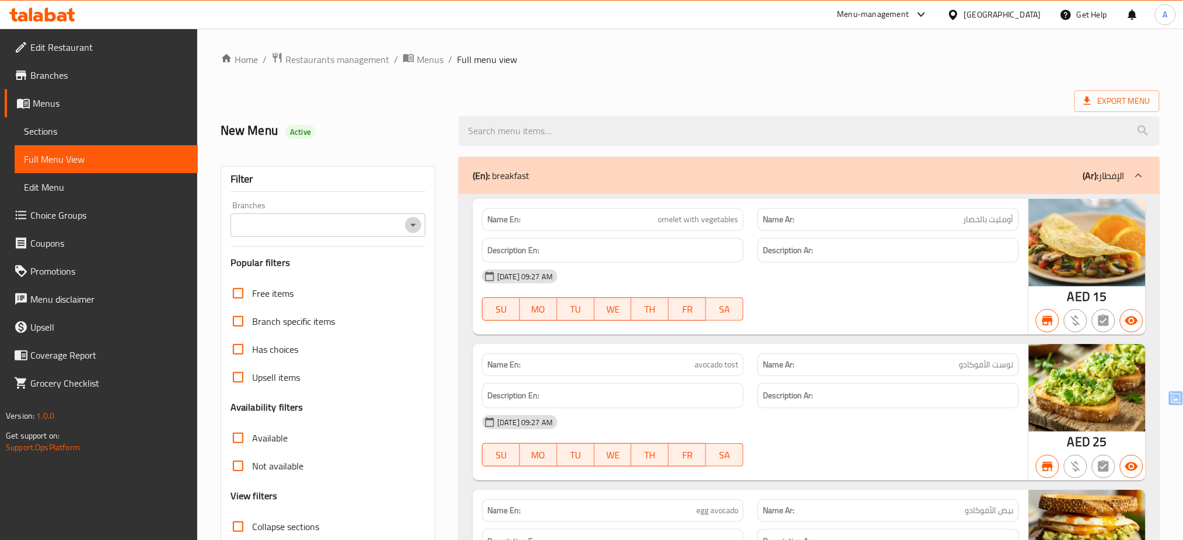
click at [413, 231] on icon "Open" at bounding box center [413, 225] width 14 height 14
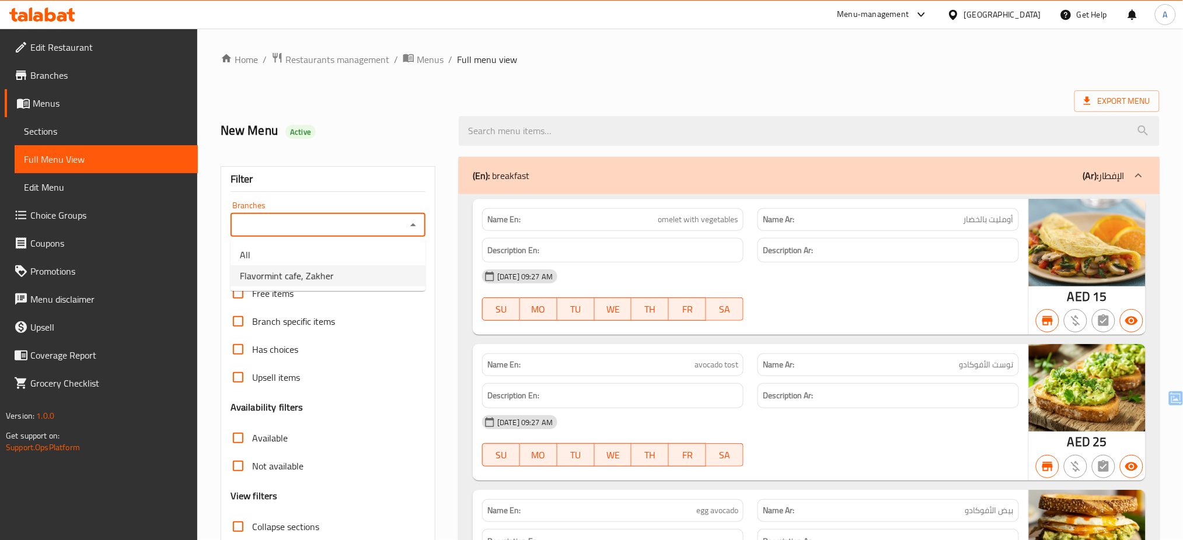
click at [404, 272] on li "Flavormint cafe, Zakher" at bounding box center [328, 276] width 195 height 21
type input "Flavormint cafe, Zakher"
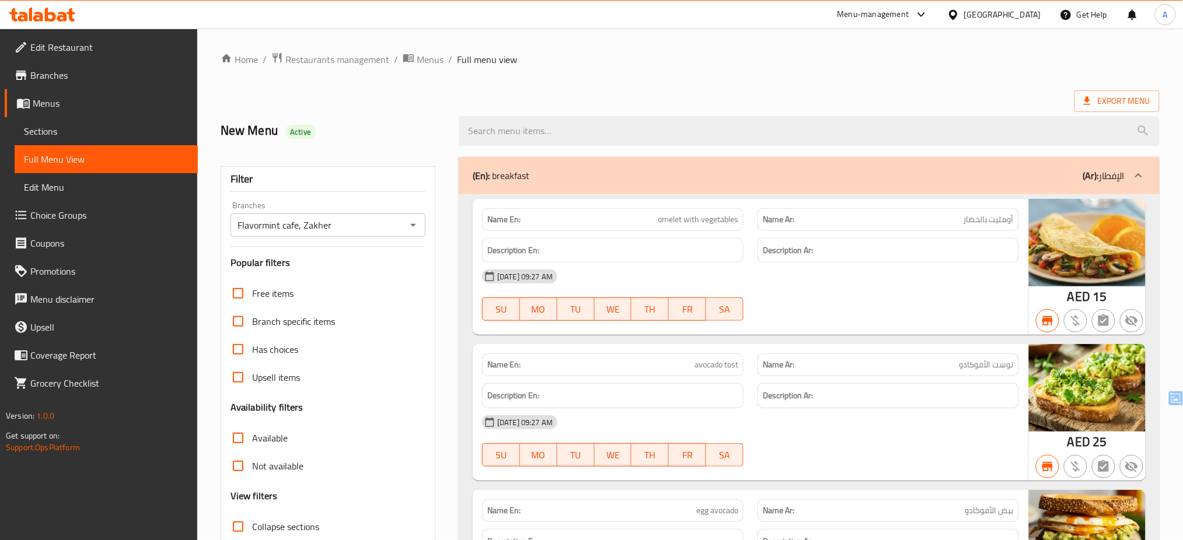
click at [404, 272] on div "Filter Branches Flavormint cafe, Zakher Branches Popular filters Free items Bra…" at bounding box center [328, 381] width 215 height 431
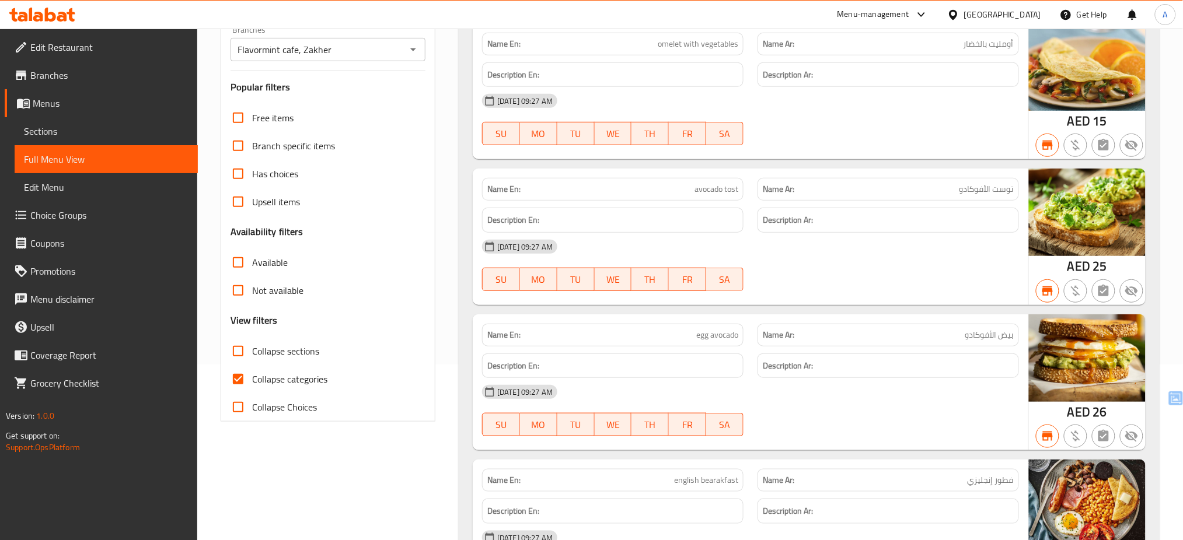
scroll to position [218, 0]
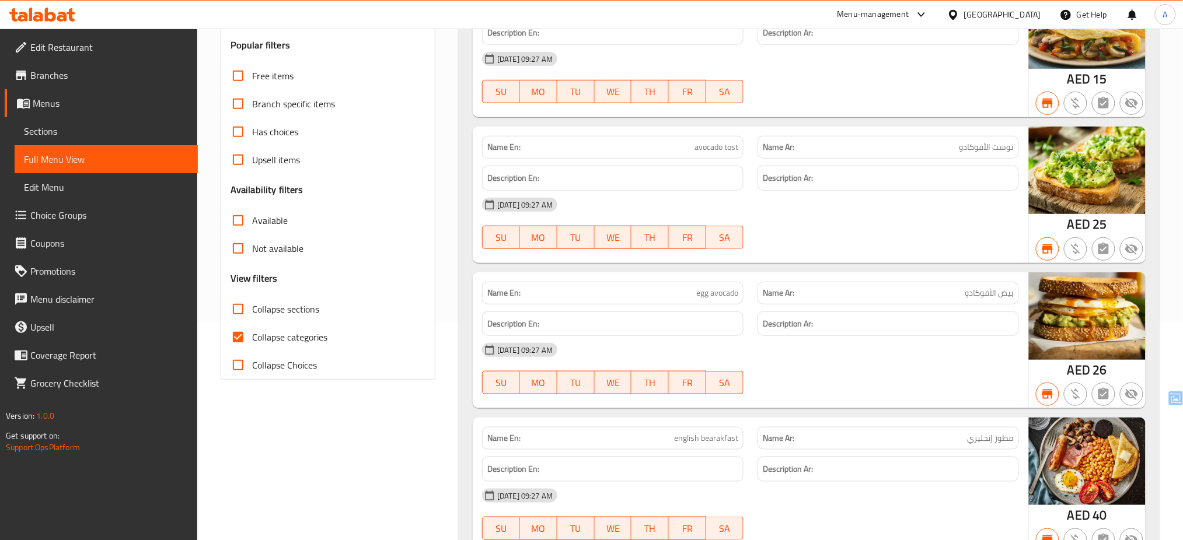
click at [291, 336] on span "Collapse categories" at bounding box center [289, 337] width 75 height 14
click at [252, 336] on input "Collapse categories" at bounding box center [238, 337] width 28 height 28
checkbox input "false"
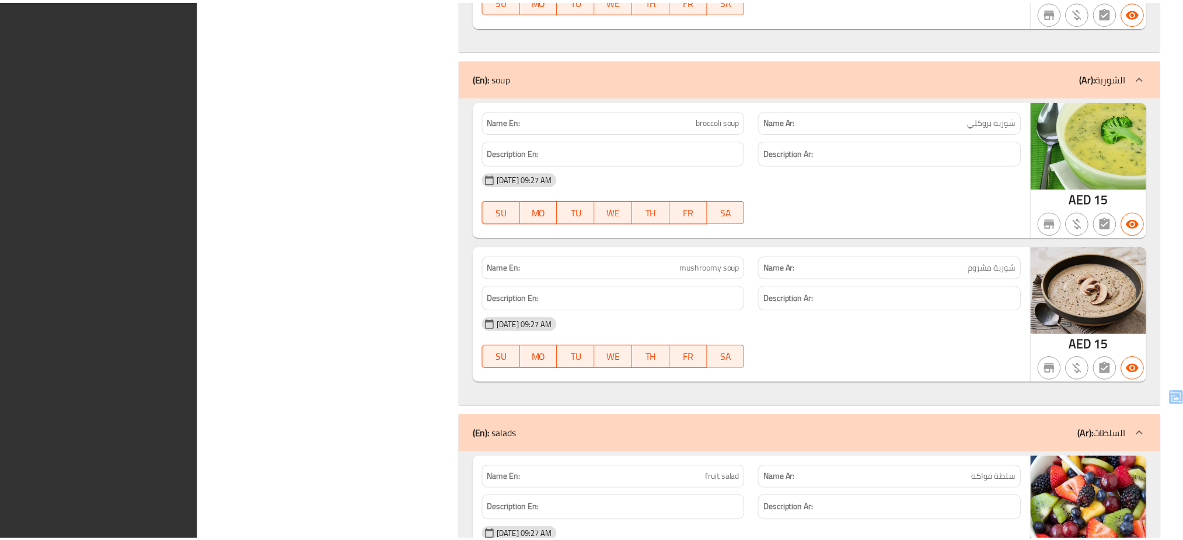
scroll to position [5045, 0]
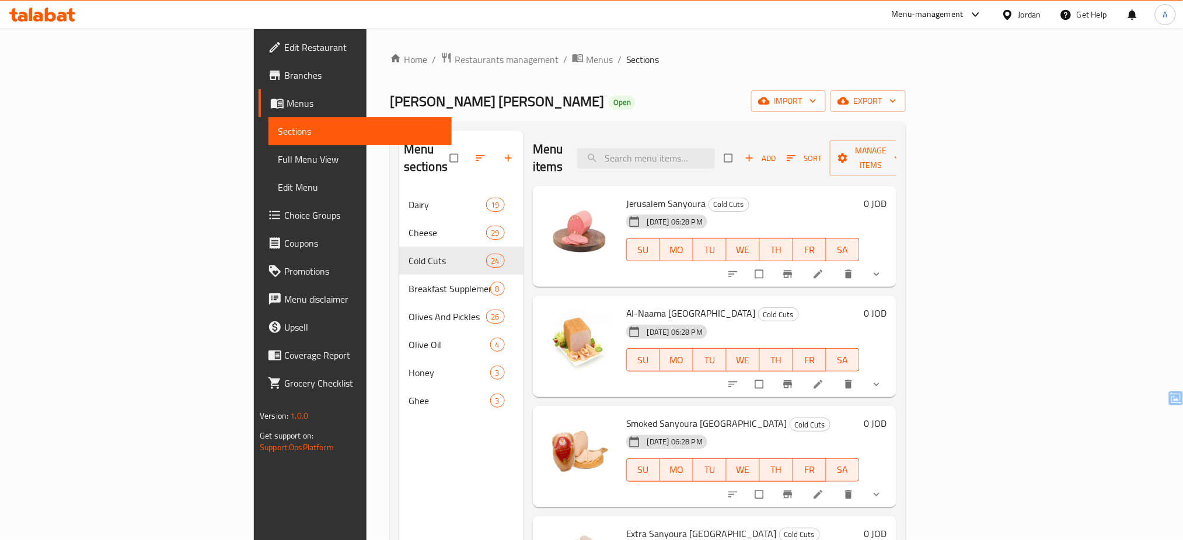
click at [39, 14] on icon at bounding box center [38, 17] width 10 height 10
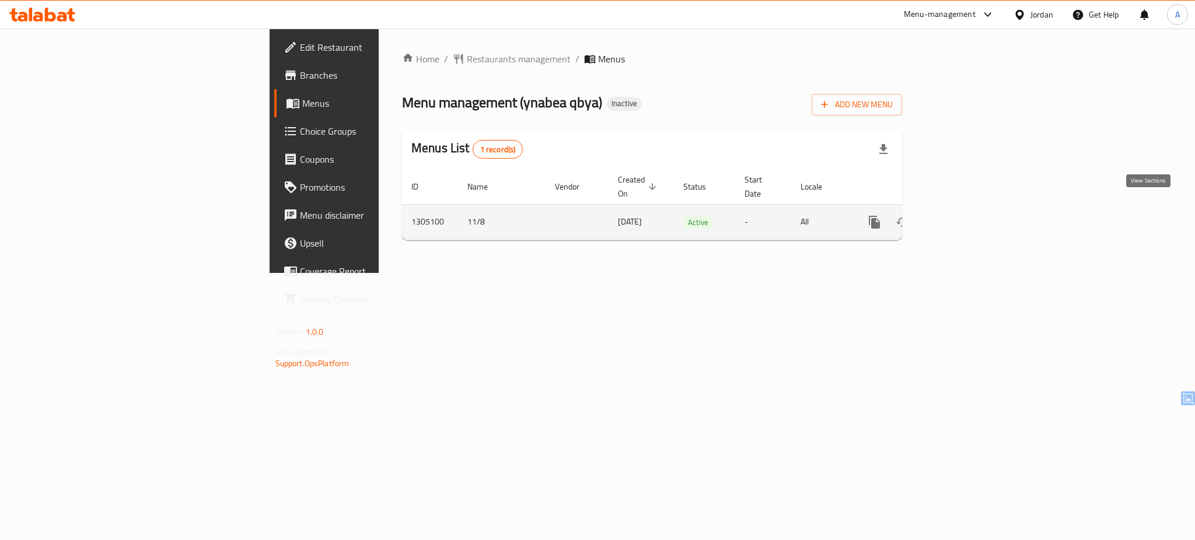
click at [966, 215] on icon "enhanced table" at bounding box center [959, 222] width 14 height 14
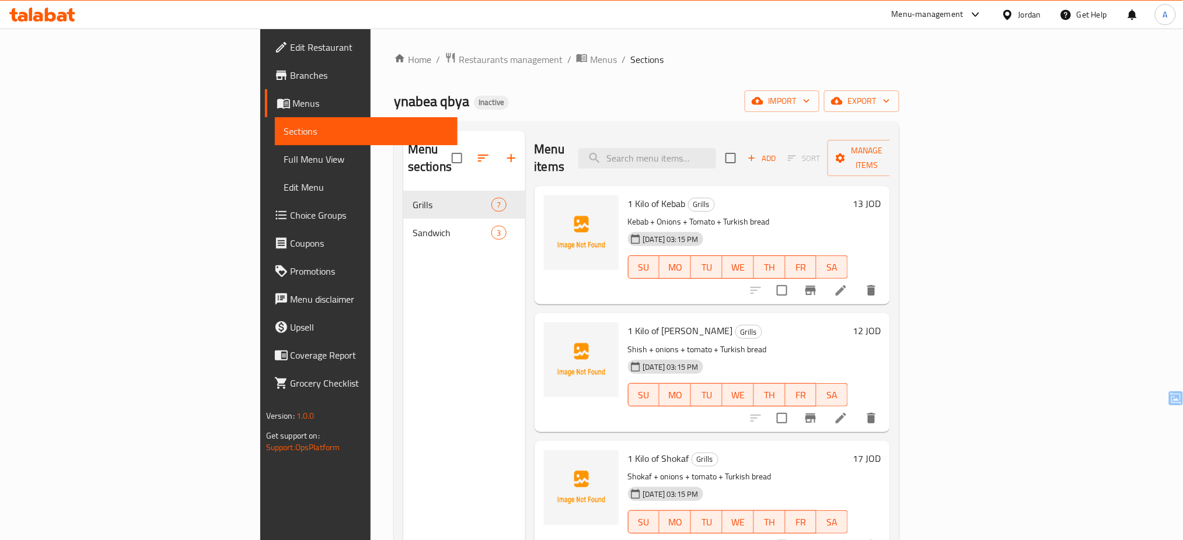
click at [688, 68] on div "Home / Restaurants management / Menus / Sections ynabea qbya Inactive import ex…" at bounding box center [646, 366] width 505 height 629
click at [810, 99] on span "import" at bounding box center [782, 101] width 56 height 15
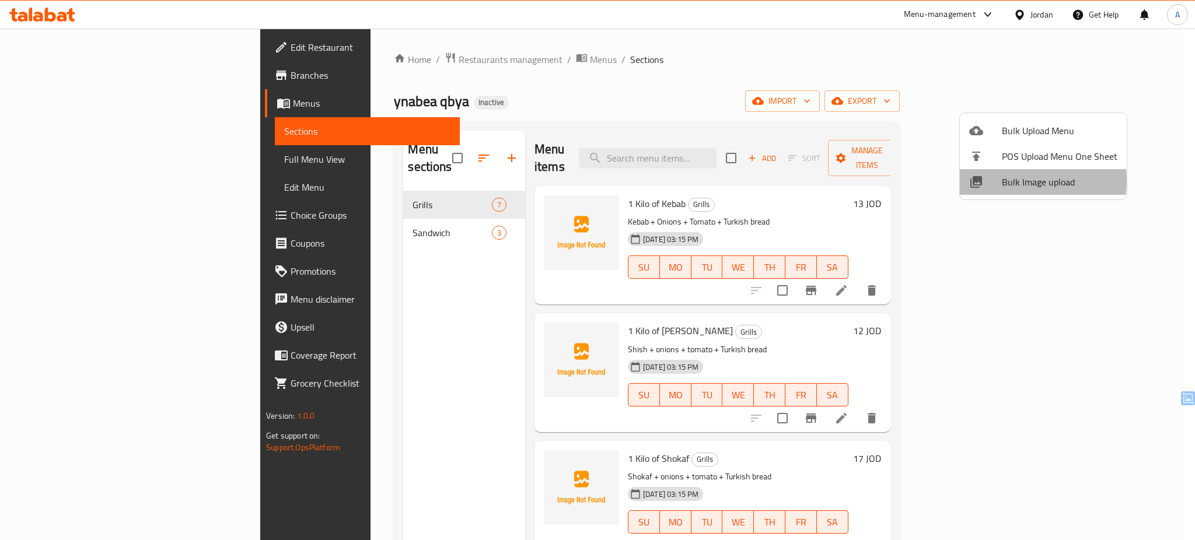
click at [1016, 181] on span "Bulk Image upload" at bounding box center [1060, 182] width 116 height 14
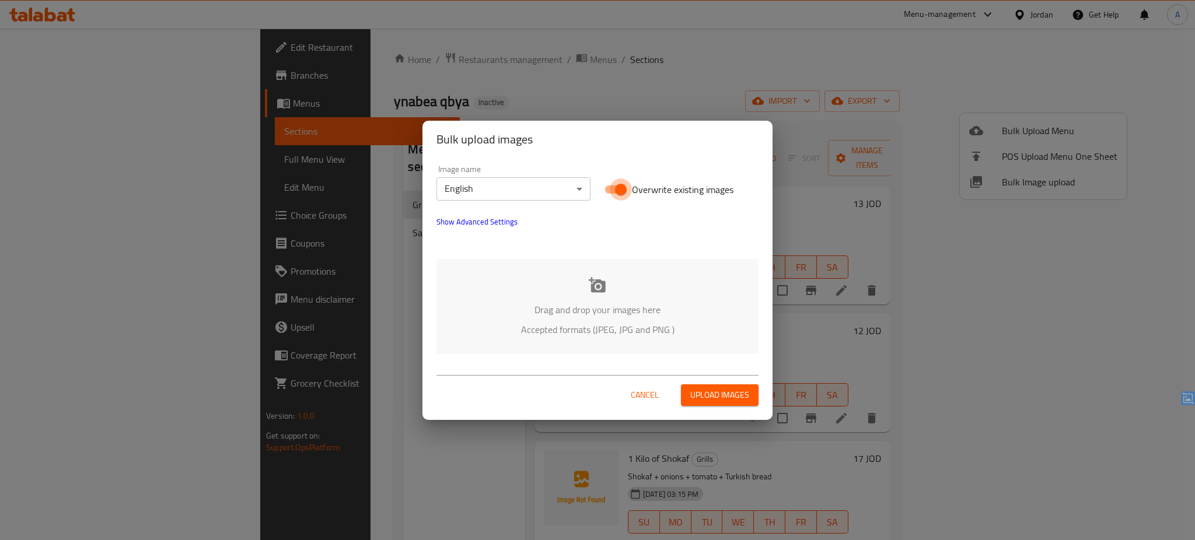
click at [623, 188] on input "Overwrite existing images" at bounding box center [621, 190] width 67 height 22
checkbox input "false"
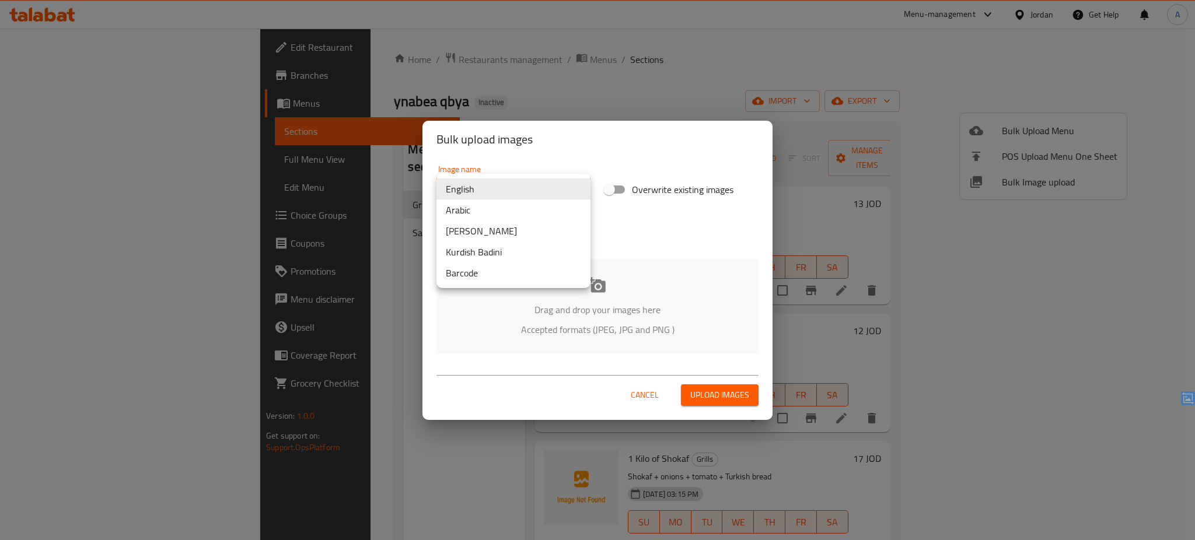
click at [556, 193] on body "​ Menu-management Jordan Get Help A Edit Restaurant Branches Menus Sections Ful…" at bounding box center [597, 285] width 1195 height 512
click at [529, 209] on li "Arabic" at bounding box center [514, 210] width 154 height 21
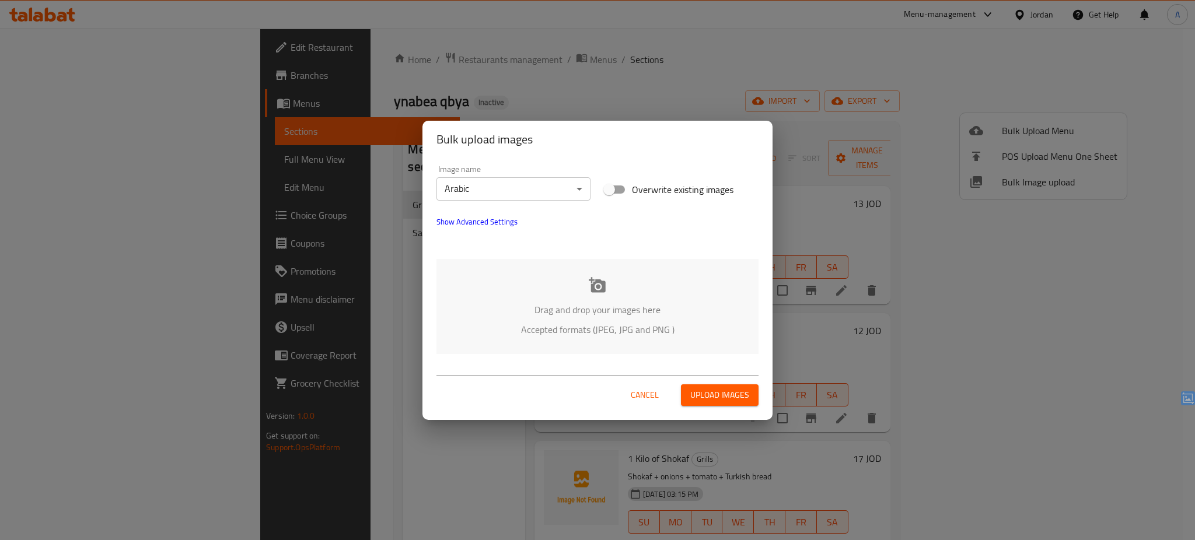
click at [559, 295] on div "Drag and drop your images here Accepted formats (JPEG, JPG and PNG )" at bounding box center [598, 306] width 322 height 95
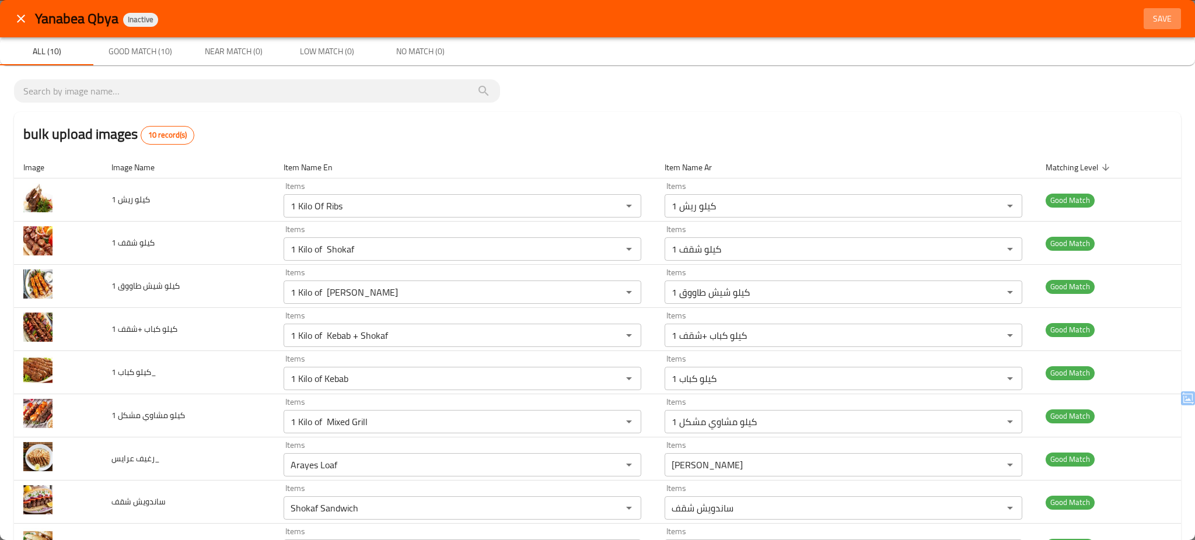
click at [1152, 19] on span "Save" at bounding box center [1163, 19] width 28 height 15
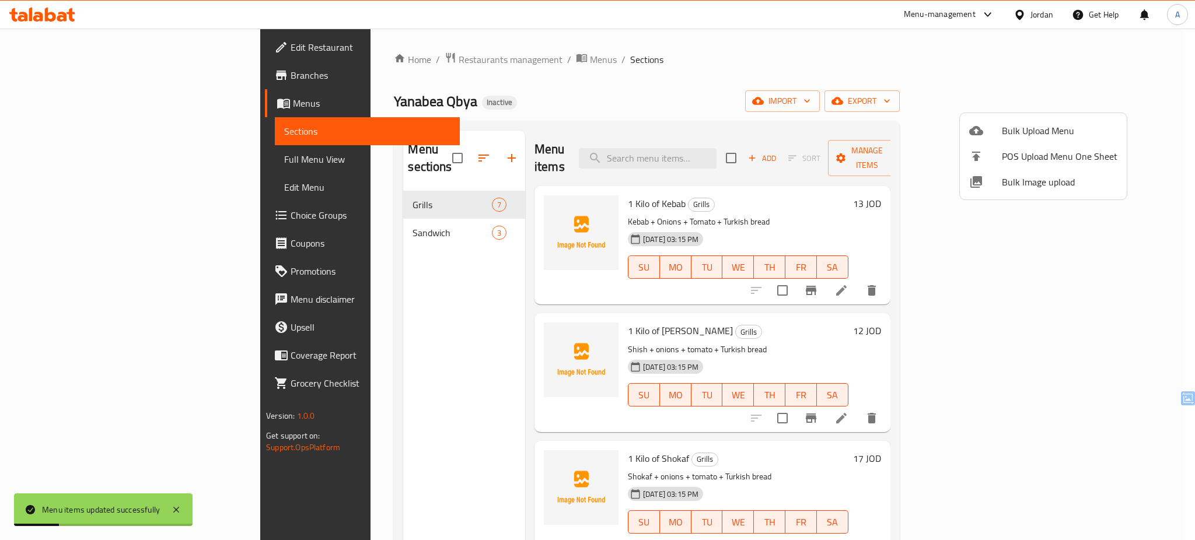
click at [101, 159] on div at bounding box center [597, 270] width 1195 height 540
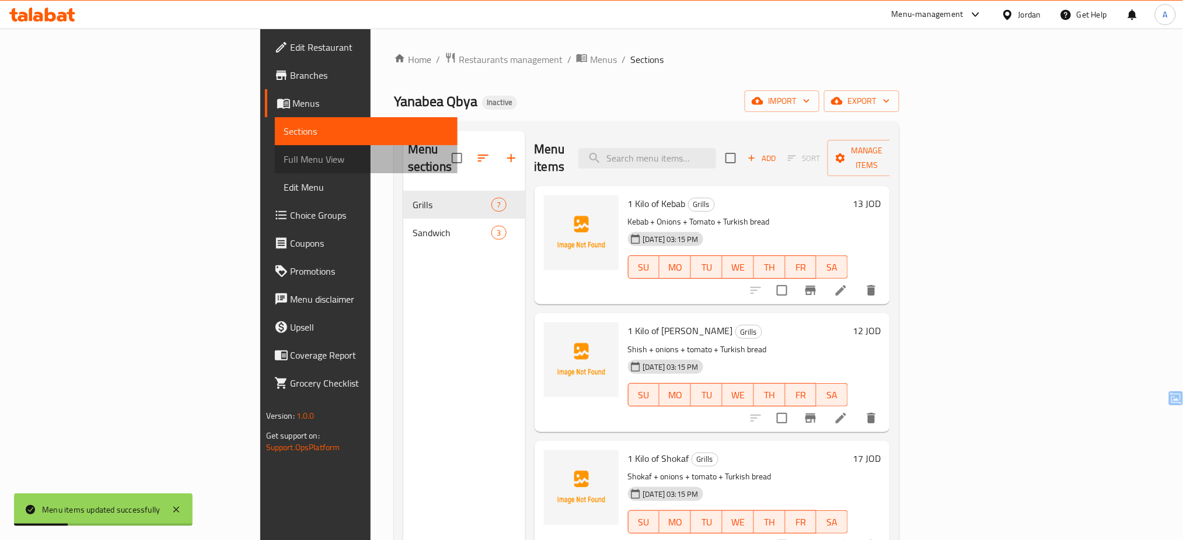
click at [284, 159] on span "Full Menu View" at bounding box center [366, 159] width 165 height 14
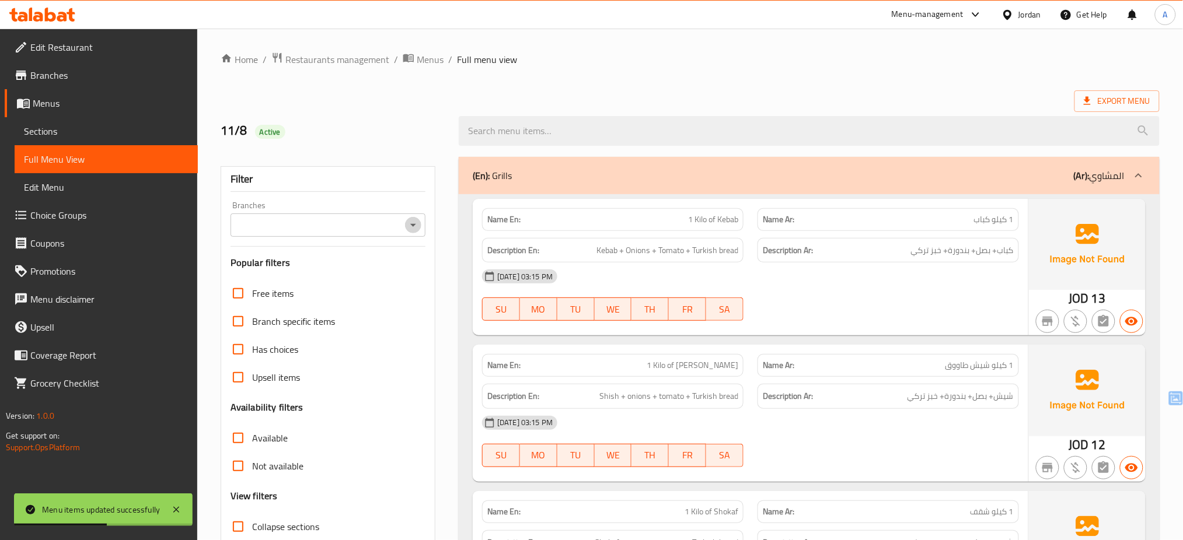
click at [414, 224] on icon "Open" at bounding box center [413, 225] width 6 height 3
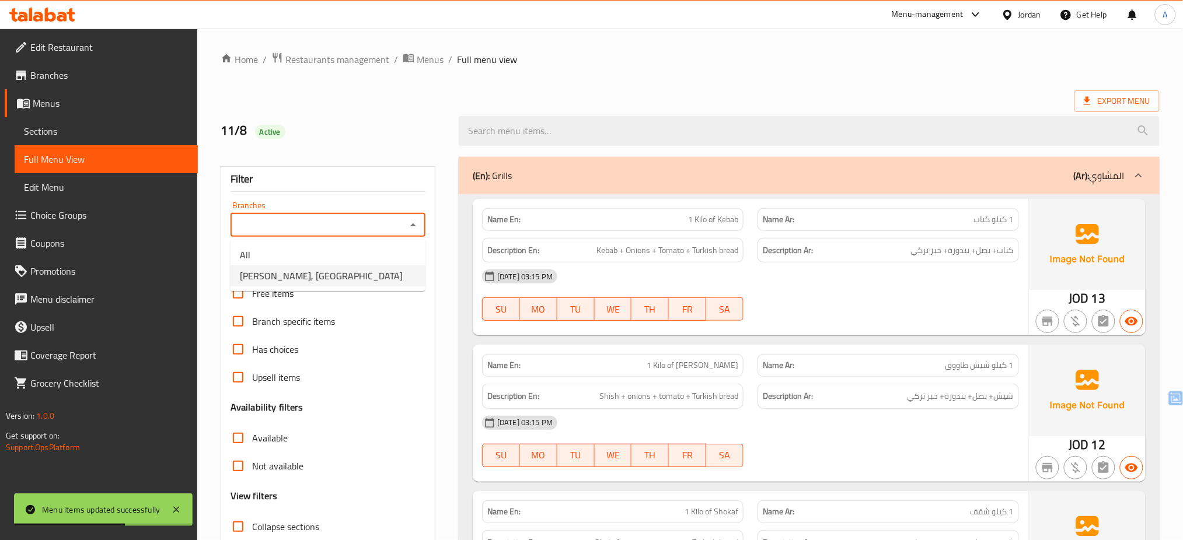
click at [375, 275] on li "[PERSON_NAME], [GEOGRAPHIC_DATA]" at bounding box center [328, 276] width 195 height 21
type input "[PERSON_NAME], [GEOGRAPHIC_DATA]"
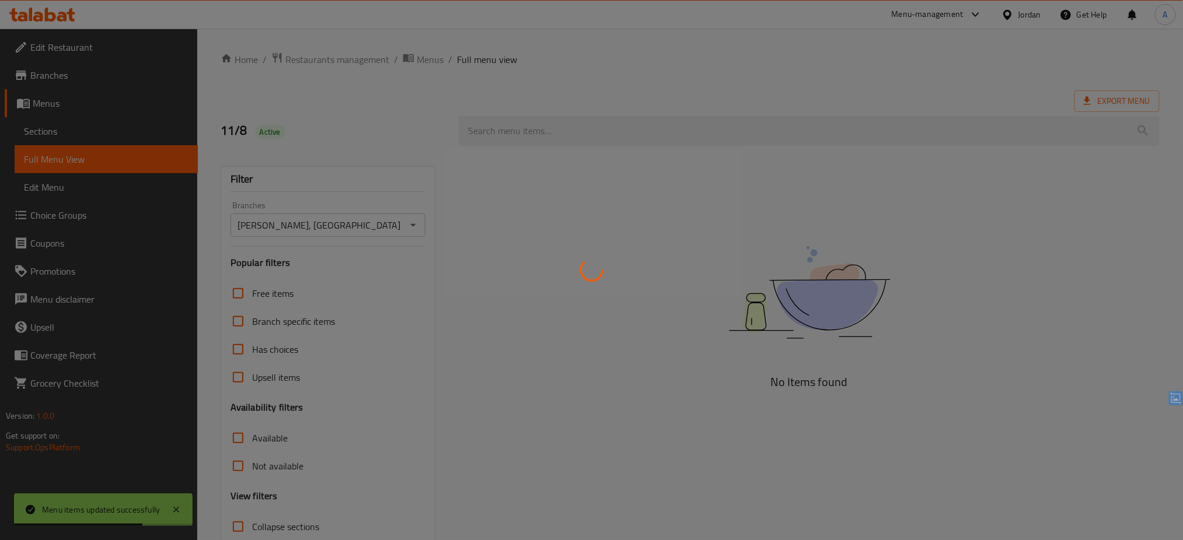
click at [375, 275] on div at bounding box center [591, 270] width 1183 height 540
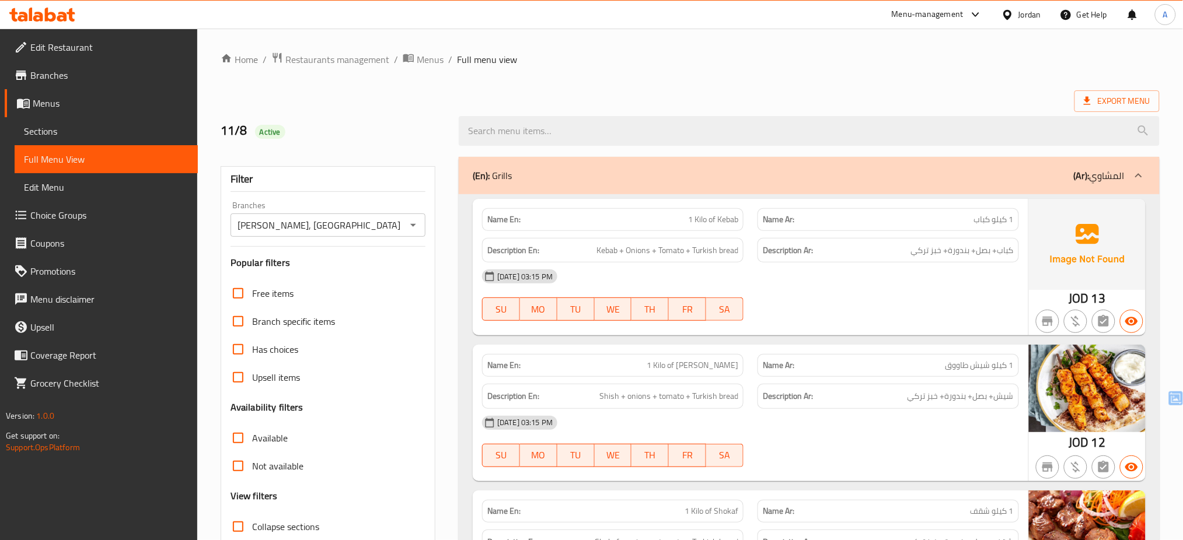
click at [32, 134] on span "Sections" at bounding box center [106, 131] width 165 height 14
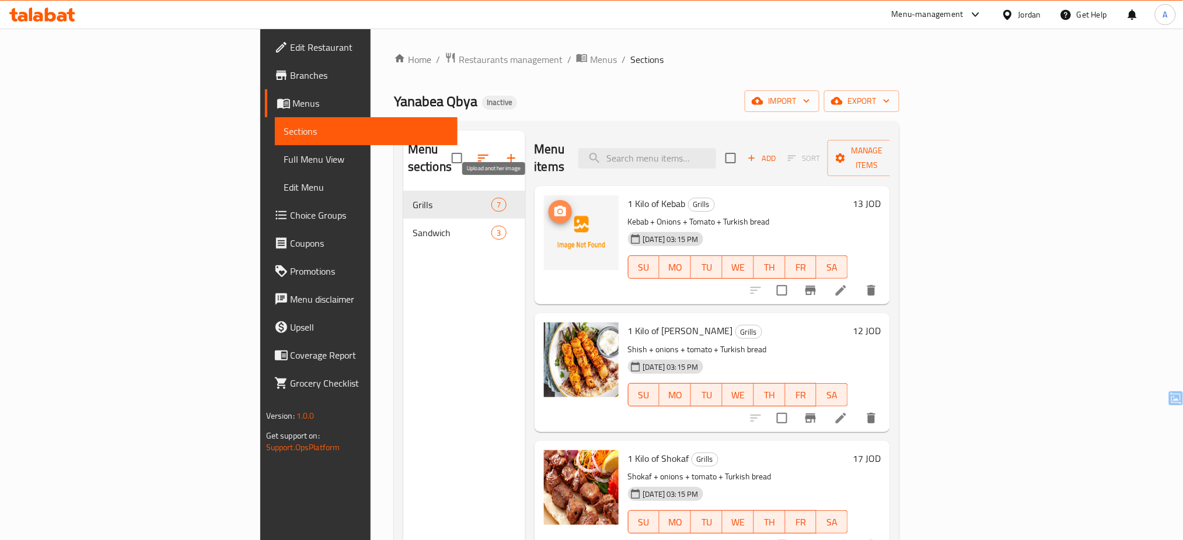
click at [554, 206] on icon "upload picture" at bounding box center [560, 211] width 12 height 11
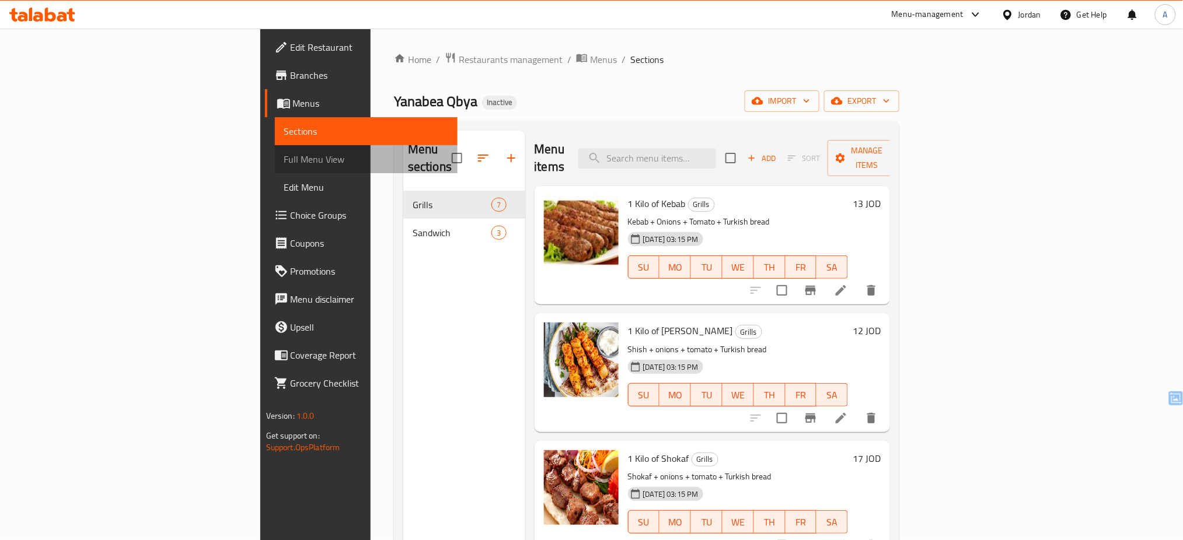
click at [284, 154] on span "Full Menu View" at bounding box center [366, 159] width 165 height 14
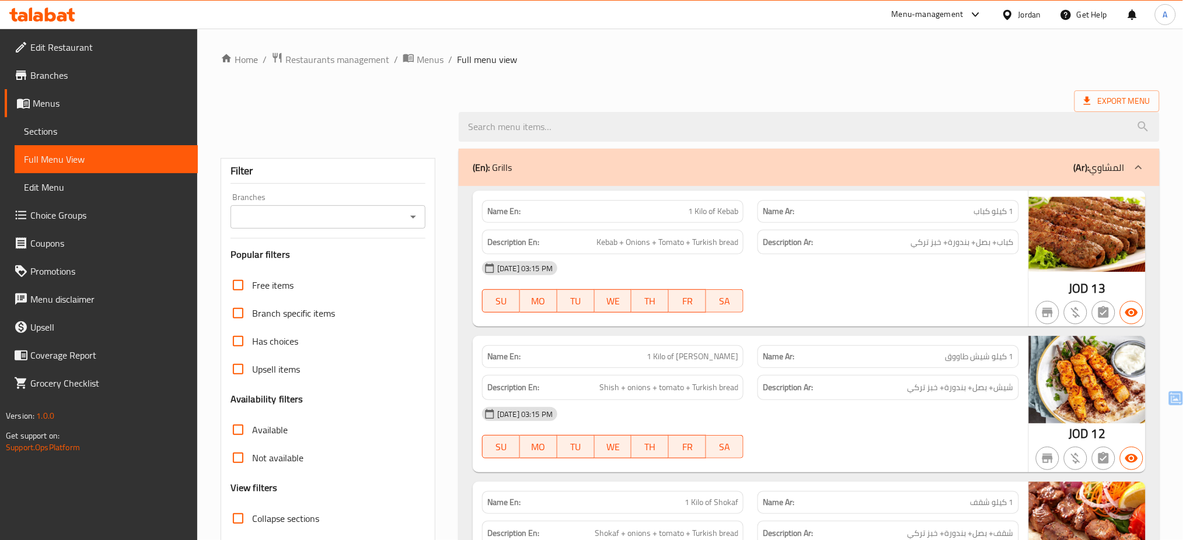
click at [416, 219] on icon "Open" at bounding box center [413, 217] width 14 height 14
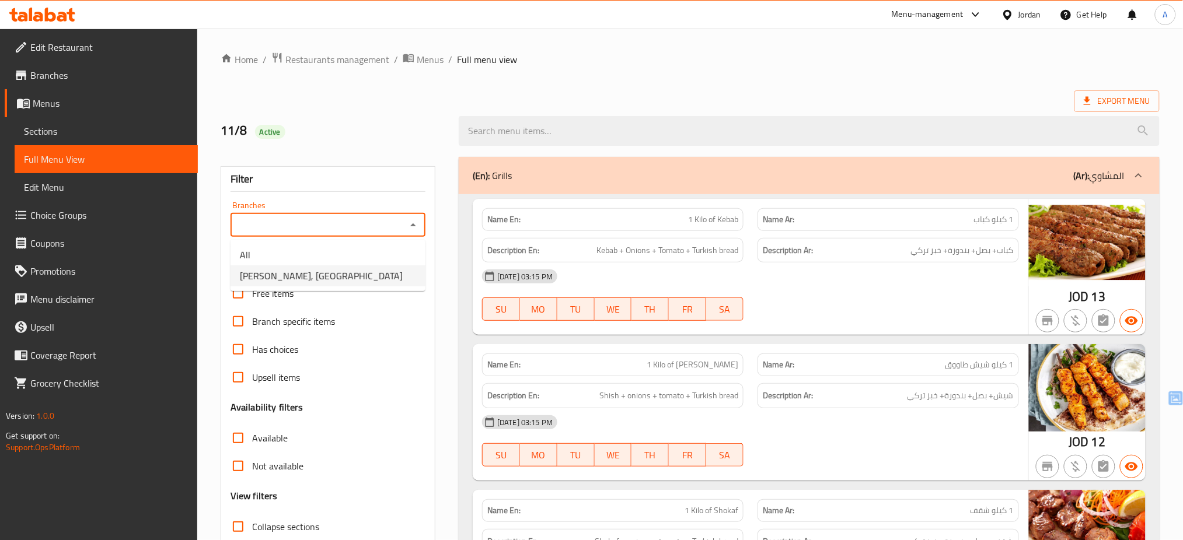
click at [381, 267] on li "[PERSON_NAME], [GEOGRAPHIC_DATA]" at bounding box center [328, 276] width 195 height 21
type input "[PERSON_NAME], [GEOGRAPHIC_DATA]"
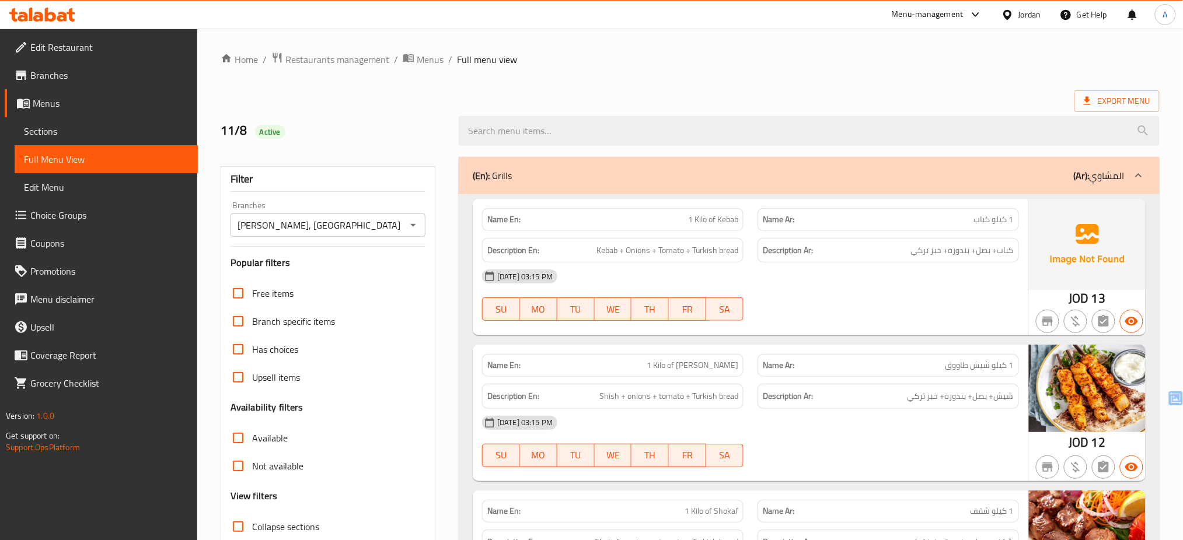
click at [381, 267] on h3 "Popular filters" at bounding box center [328, 262] width 195 height 13
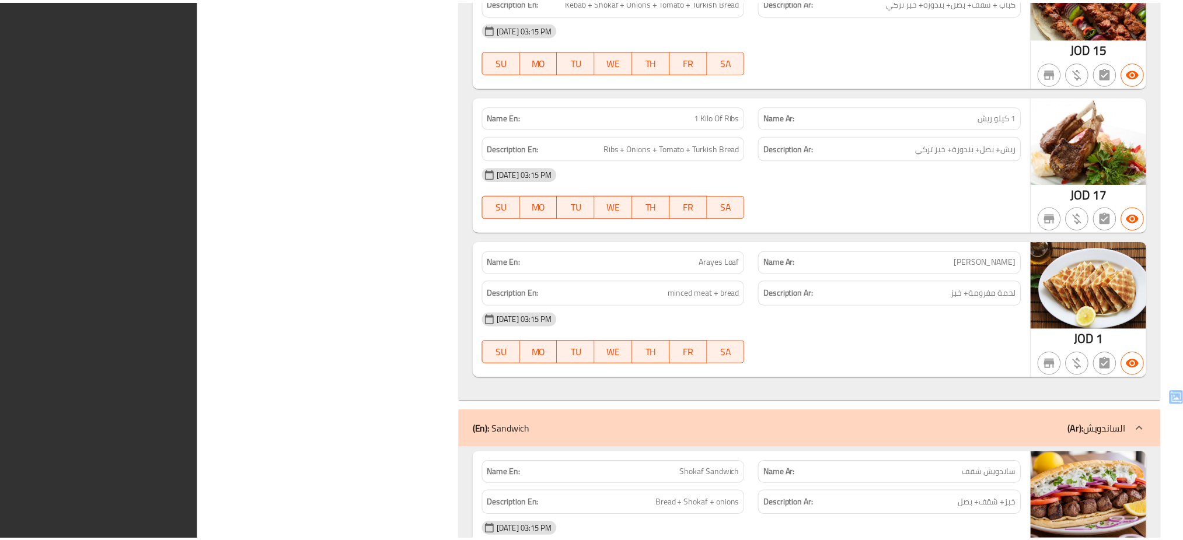
scroll to position [1233, 0]
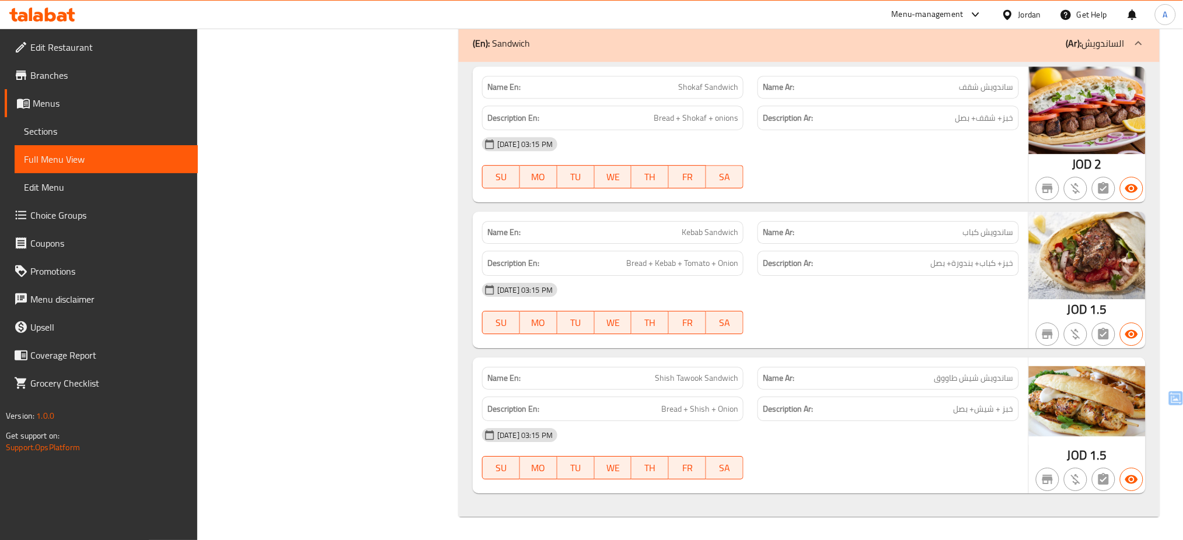
click at [1026, 19] on div "Jordan" at bounding box center [1030, 14] width 23 height 13
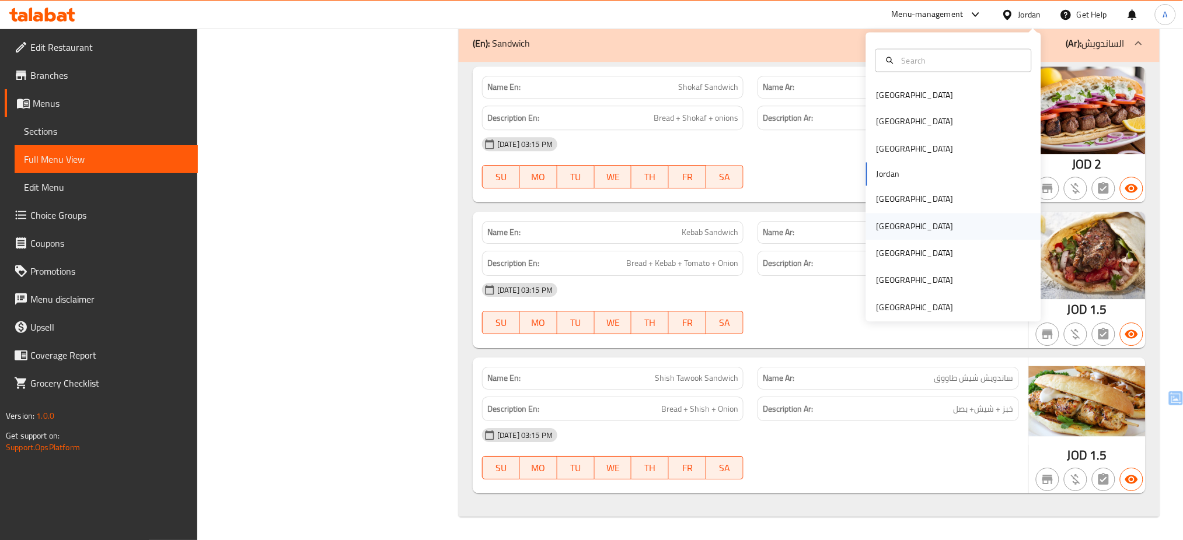
click at [895, 229] on div "[GEOGRAPHIC_DATA]" at bounding box center [953, 226] width 175 height 27
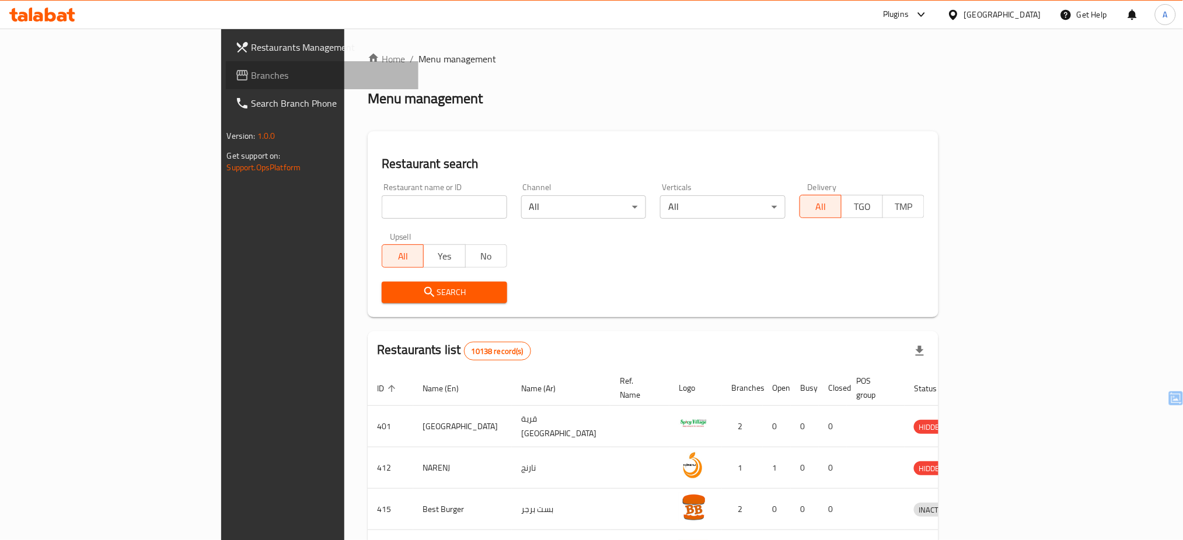
click at [252, 80] on span "Branches" at bounding box center [331, 75] width 158 height 14
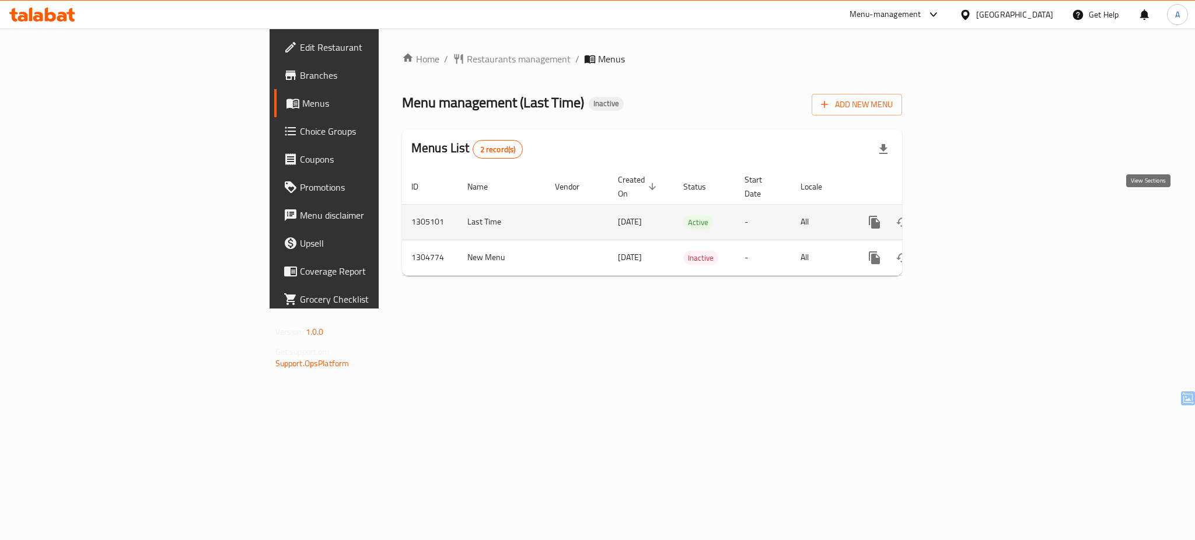
click at [966, 215] on icon "enhanced table" at bounding box center [959, 222] width 14 height 14
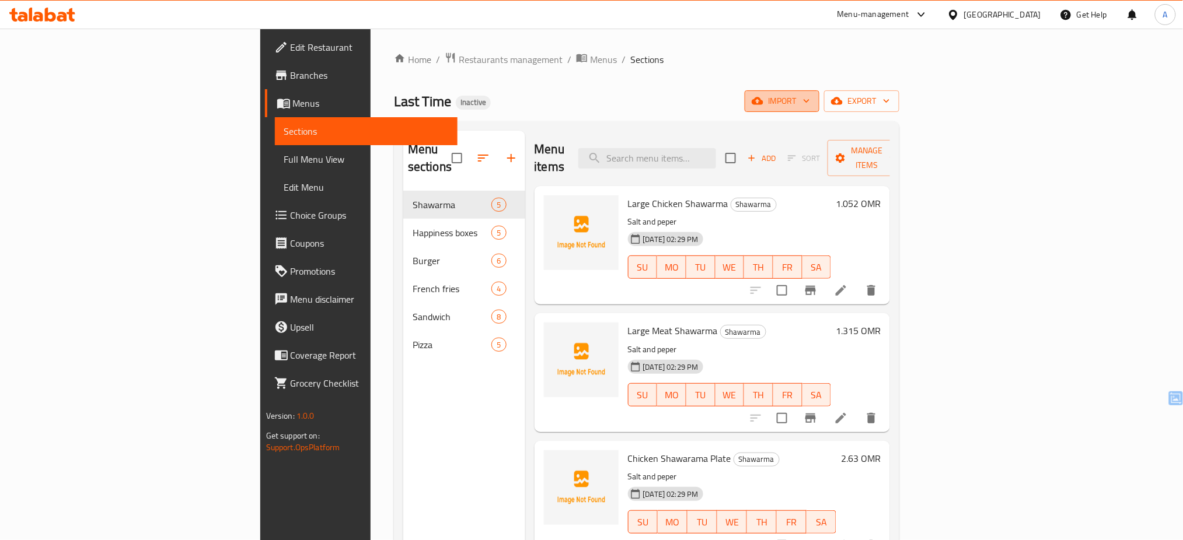
click at [810, 104] on span "import" at bounding box center [782, 101] width 56 height 15
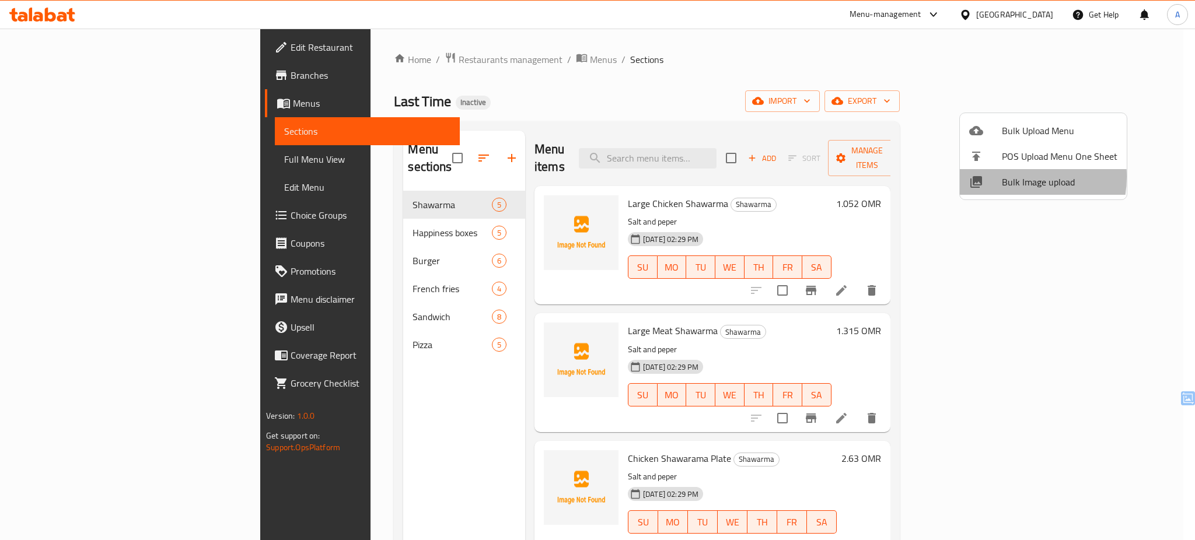
click at [1003, 177] on span "Bulk Image upload" at bounding box center [1060, 182] width 116 height 14
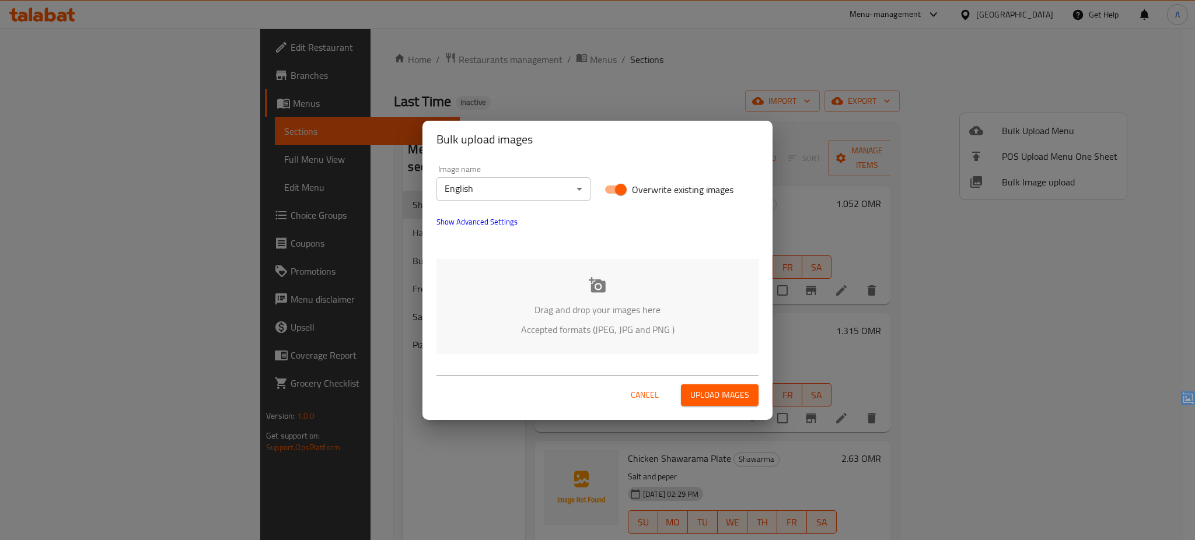
click at [648, 186] on span "Overwrite existing images" at bounding box center [683, 190] width 102 height 14
click at [648, 186] on input "Overwrite existing images" at bounding box center [621, 190] width 67 height 22
checkbox input "false"
click at [551, 287] on div "Drag and drop your images here Accepted formats (JPEG, JPG and PNG )" at bounding box center [598, 306] width 322 height 95
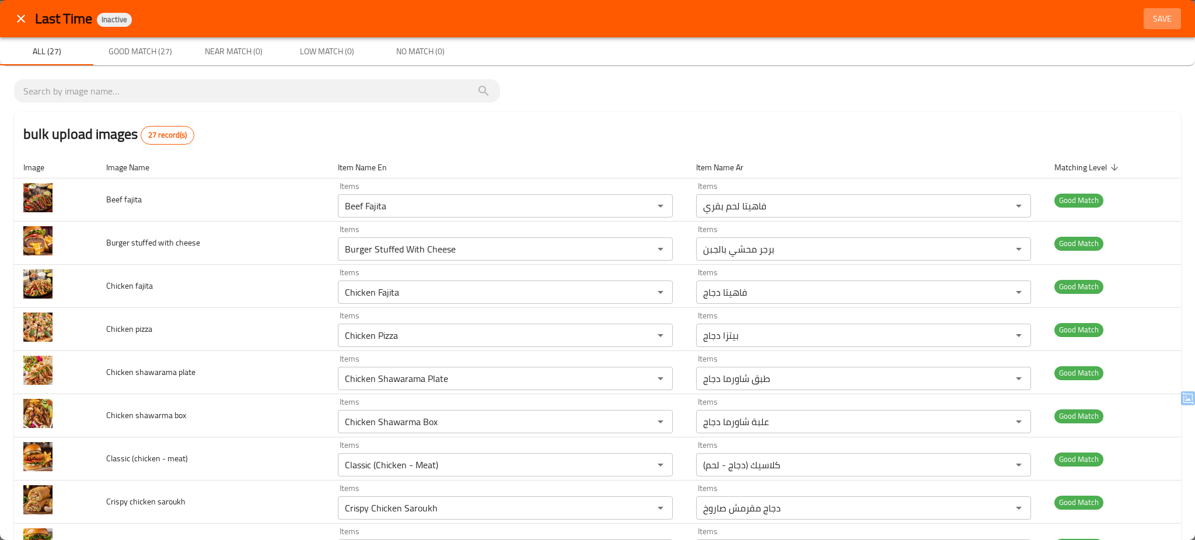
click at [1149, 16] on span "Save" at bounding box center [1163, 19] width 28 height 15
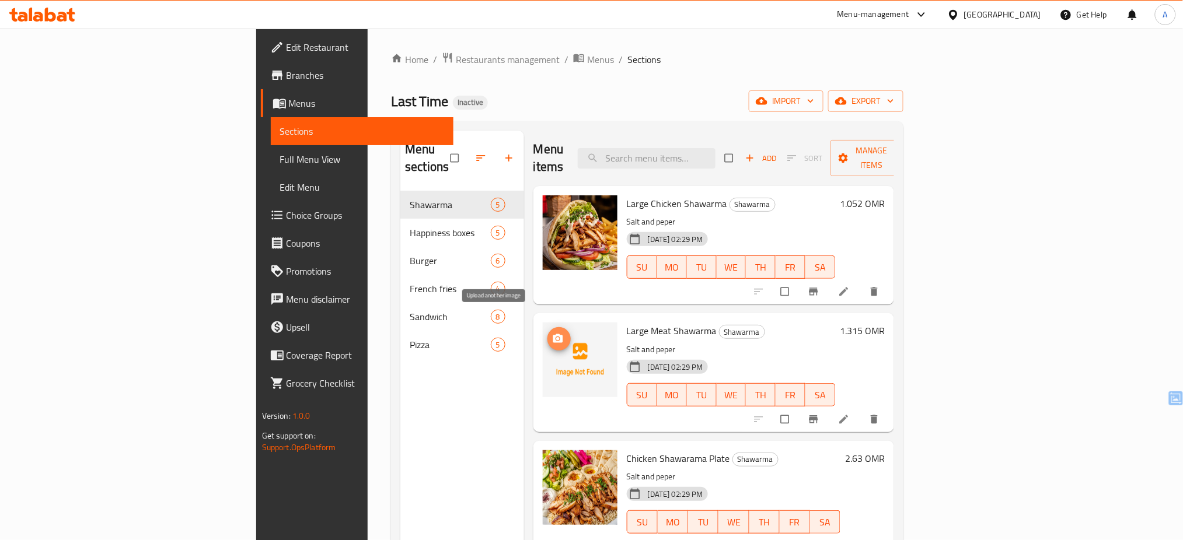
click at [552, 333] on icon "upload picture" at bounding box center [558, 339] width 12 height 12
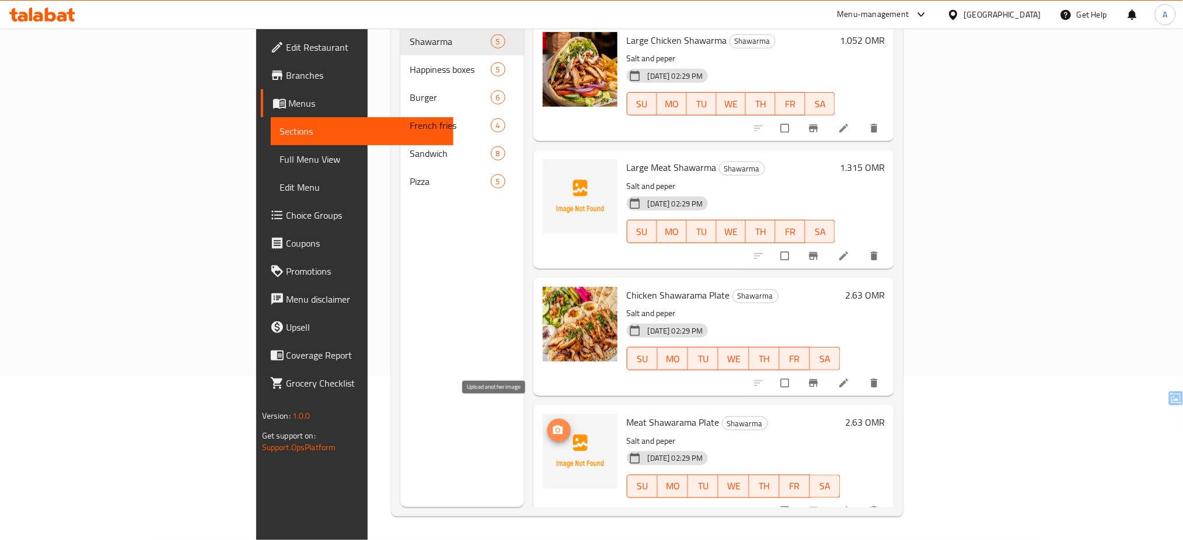
click at [547, 425] on span "upload picture" at bounding box center [558, 431] width 23 height 12
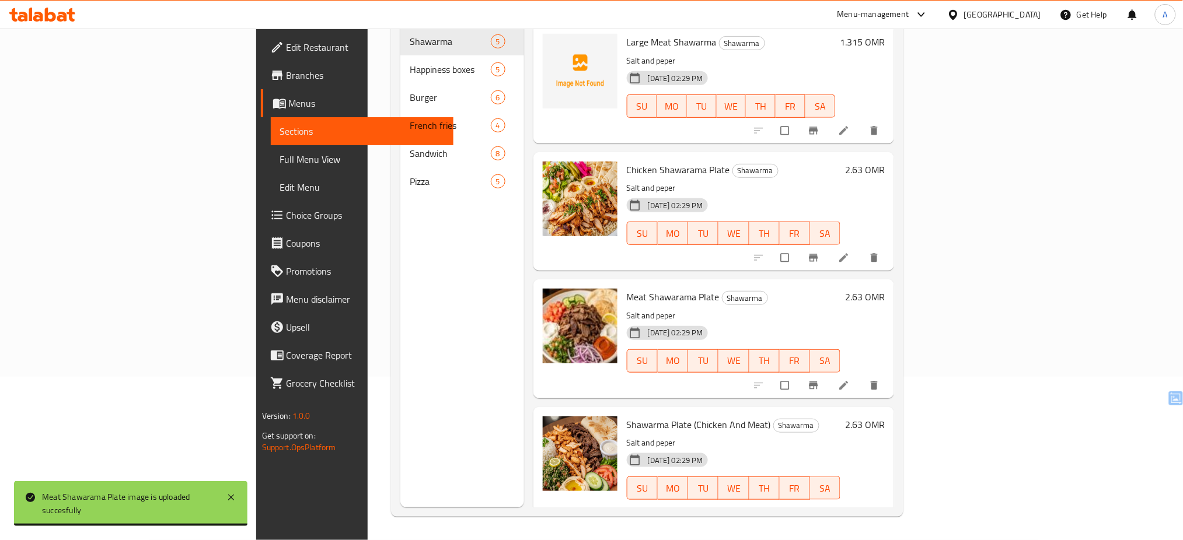
scroll to position [0, 0]
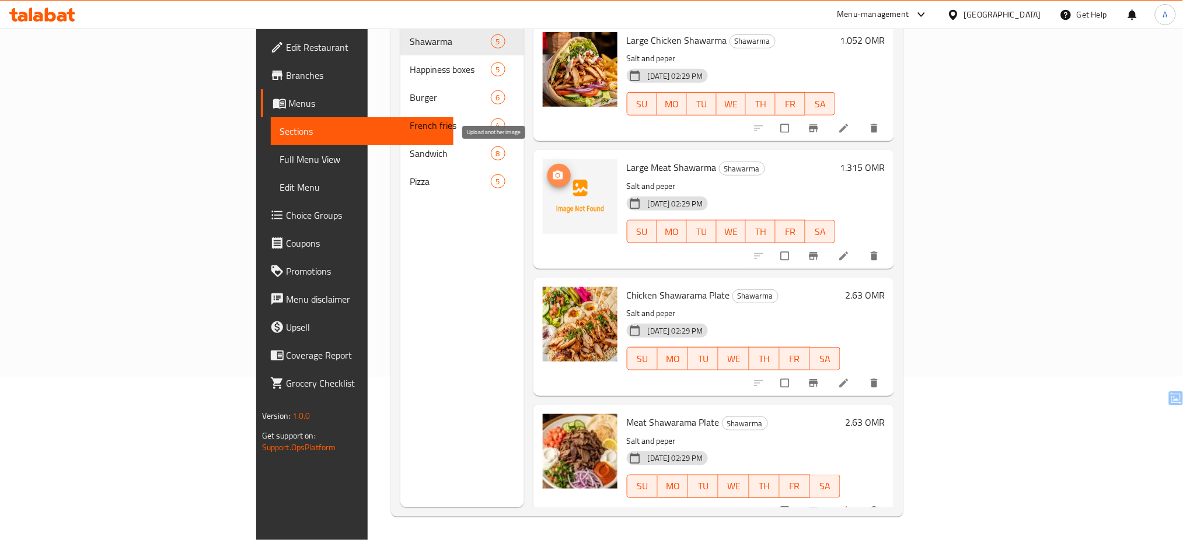
click at [547, 164] on button "upload picture" at bounding box center [558, 175] width 23 height 23
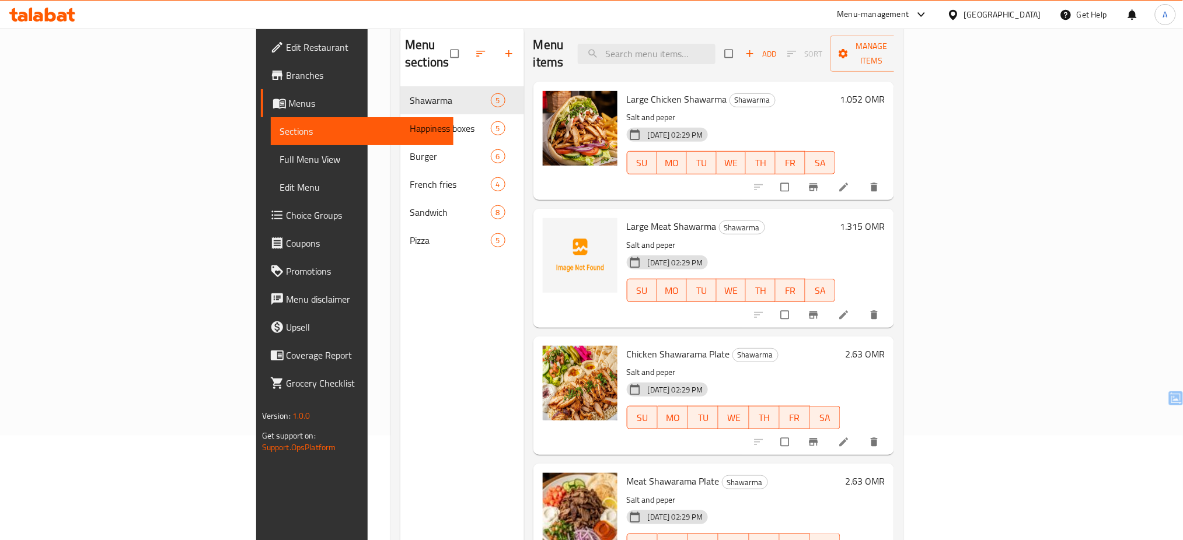
scroll to position [93, 0]
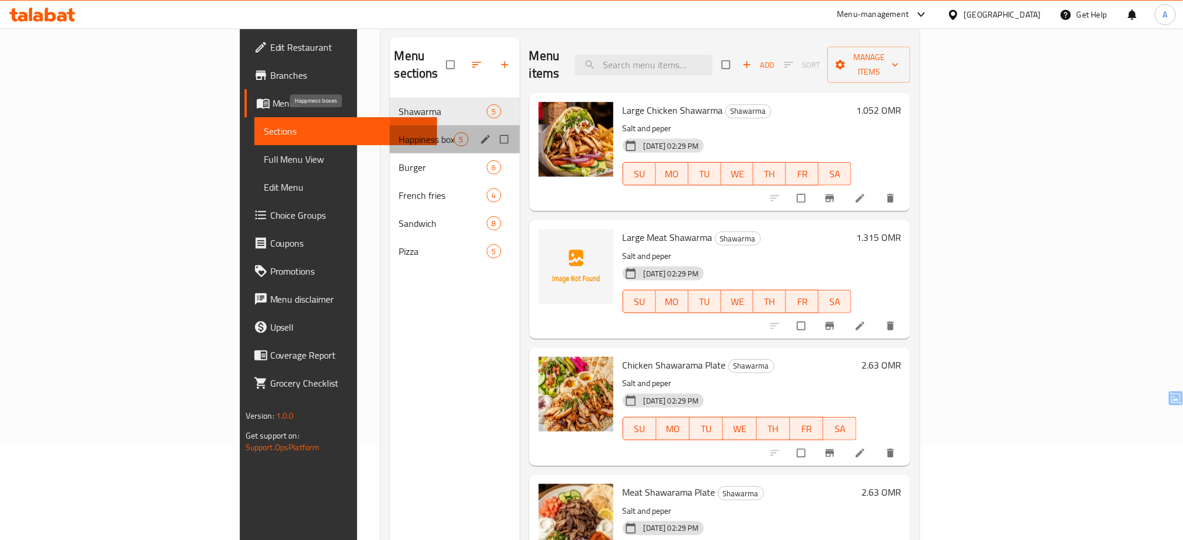
click at [399, 132] on span "Happiness boxes" at bounding box center [426, 139] width 55 height 14
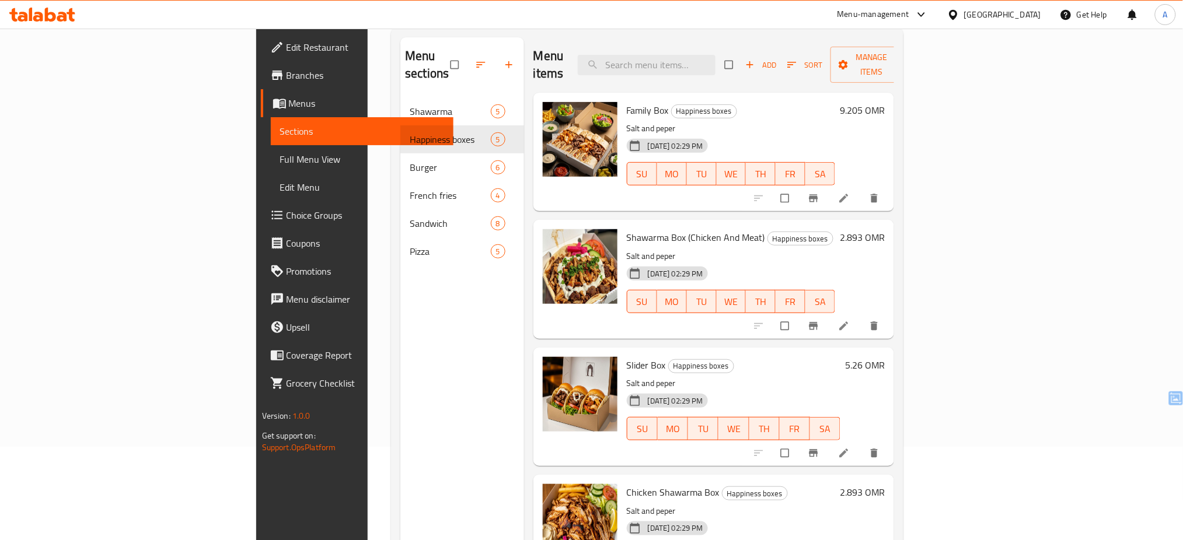
scroll to position [163, 0]
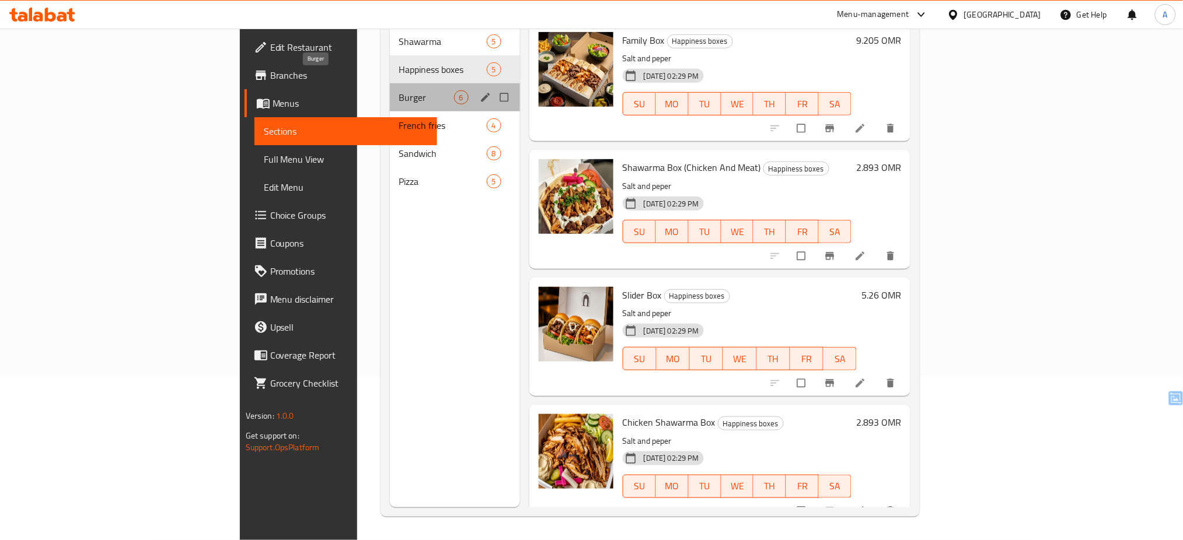
click at [399, 90] on span "Burger" at bounding box center [426, 97] width 55 height 14
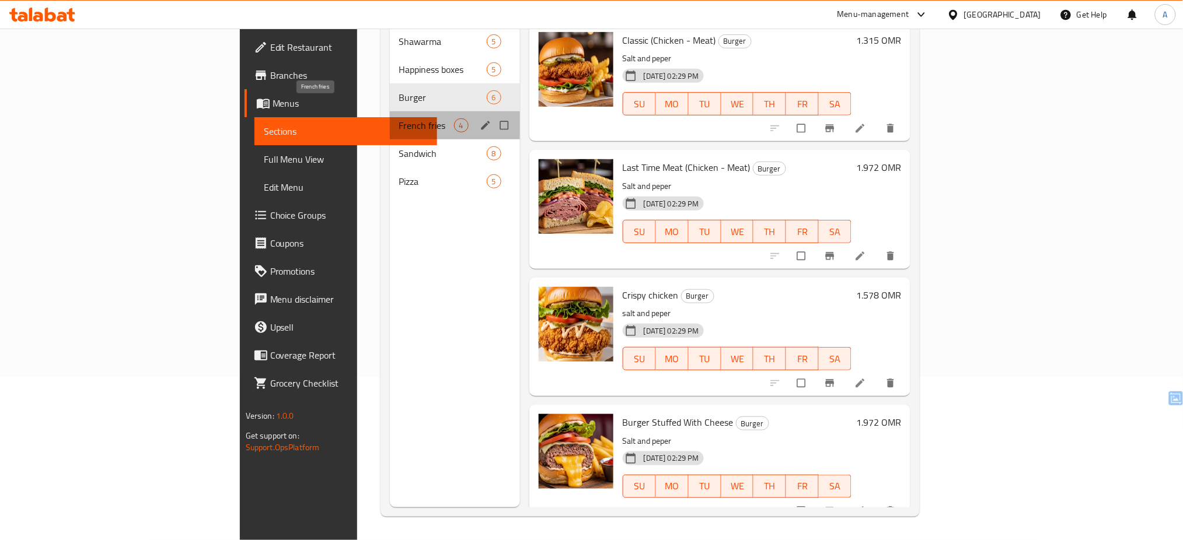
click at [399, 118] on span "French fries" at bounding box center [426, 125] width 55 height 14
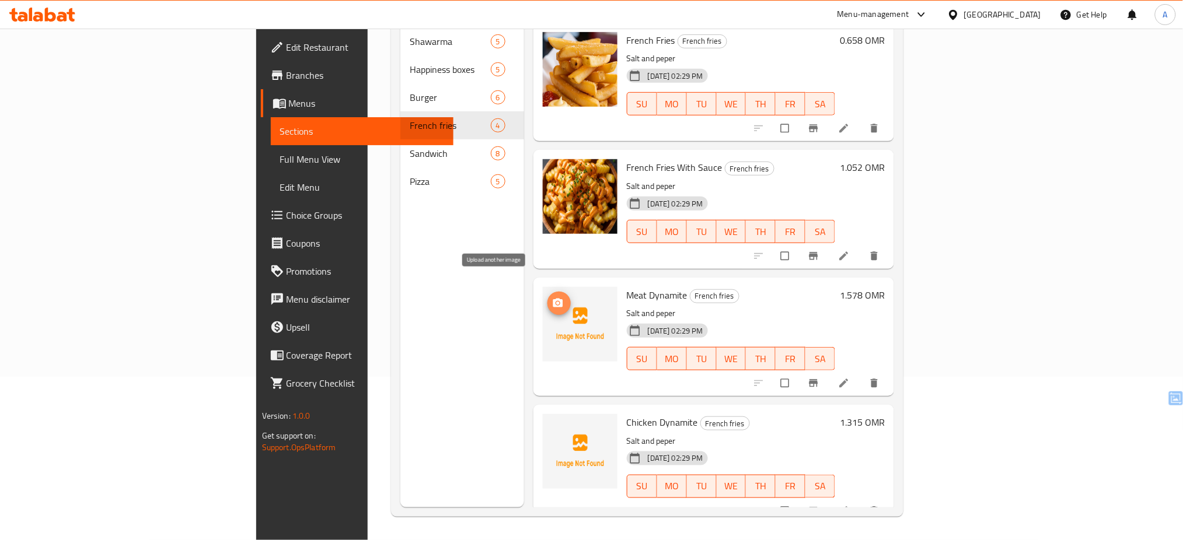
click at [552, 298] on icon "upload picture" at bounding box center [558, 304] width 12 height 12
click at [693, 414] on h6 "Chicken Dynamite French fries" at bounding box center [731, 422] width 209 height 16
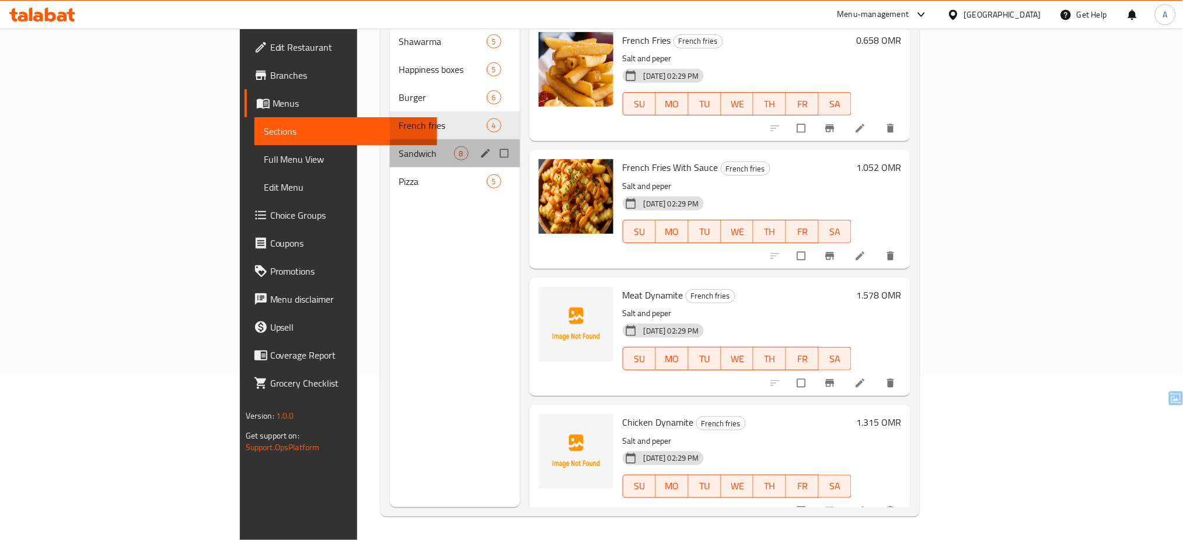
click at [390, 147] on div "Sandwich 8" at bounding box center [455, 153] width 130 height 28
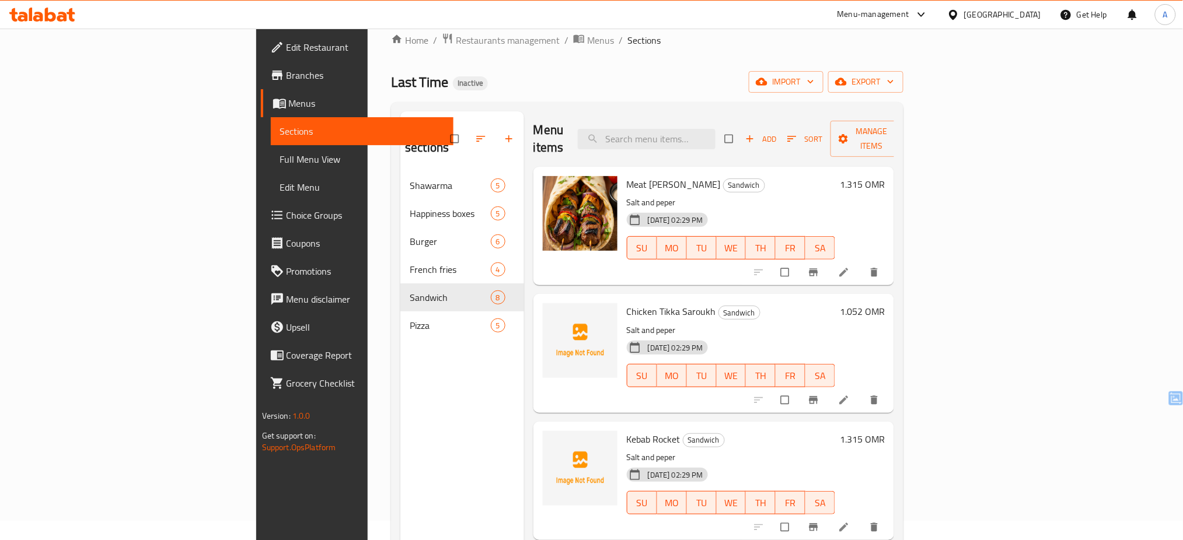
scroll to position [79, 0]
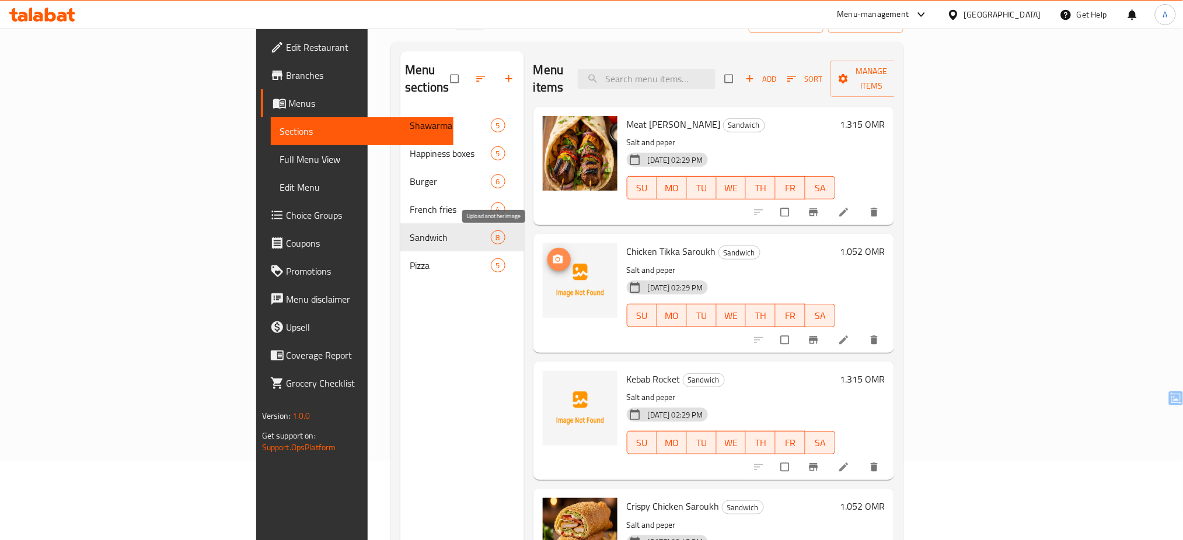
click at [553, 255] on icon "upload picture" at bounding box center [558, 259] width 10 height 9
click at [750, 371] on h6 "Kebab Rocket Sandwich" at bounding box center [731, 379] width 209 height 16
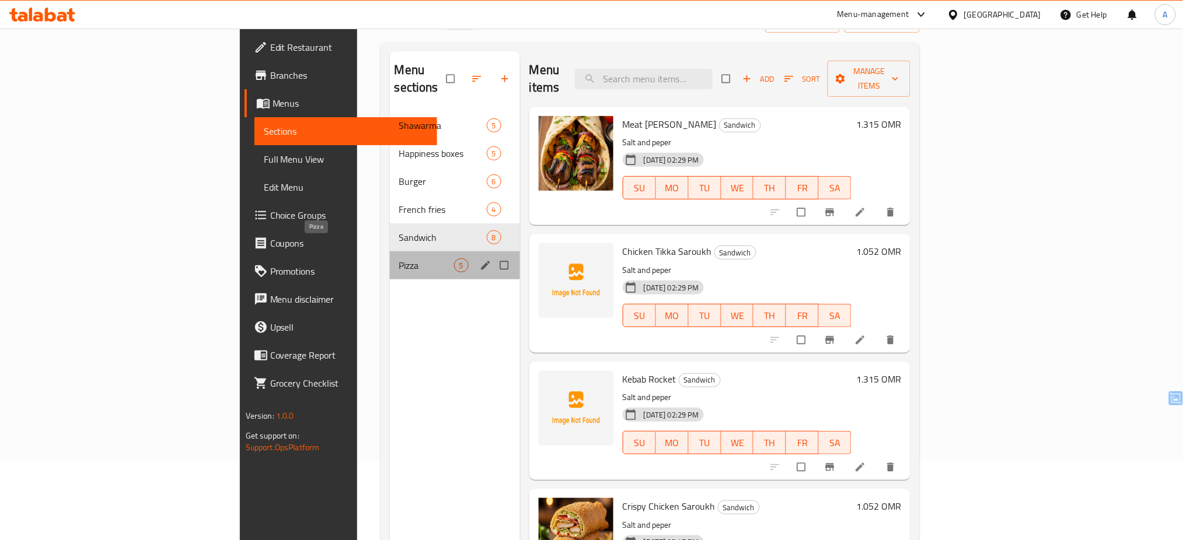
click at [399, 259] on span "Pizza" at bounding box center [426, 266] width 55 height 14
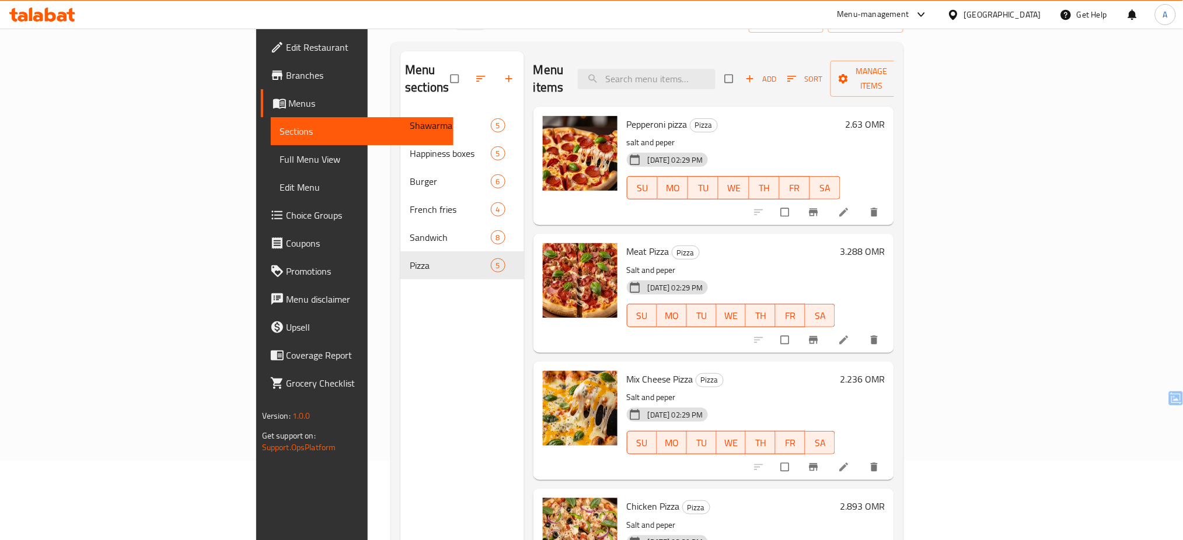
scroll to position [163, 0]
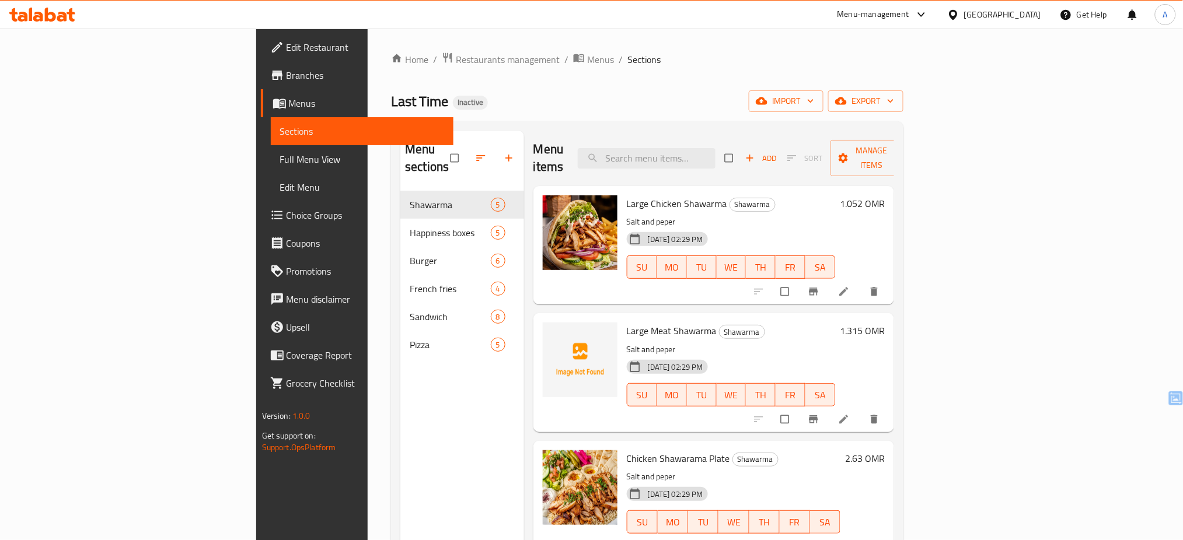
scroll to position [163, 0]
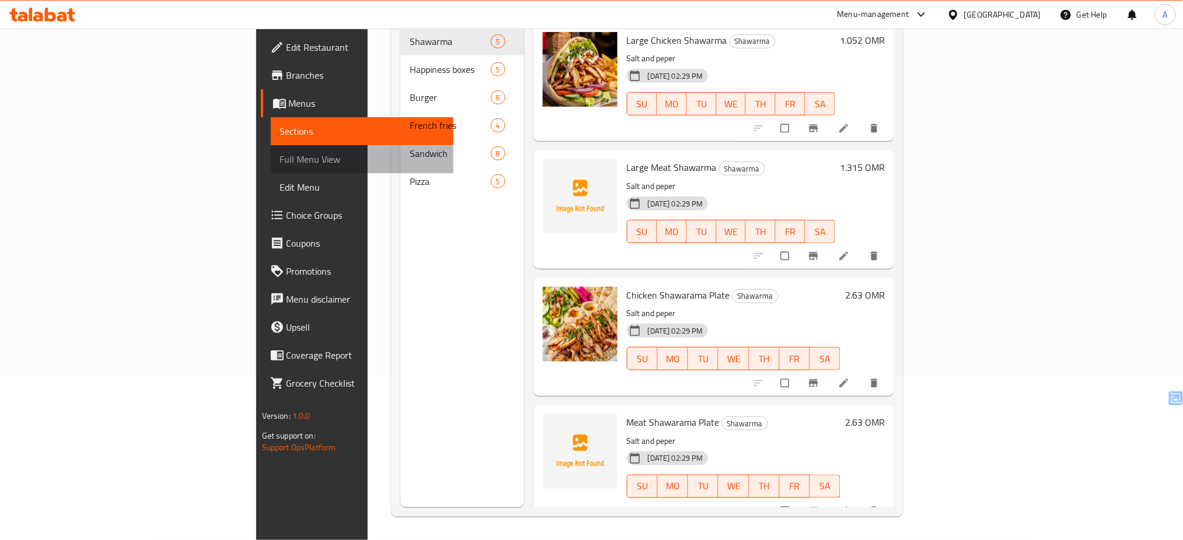
click at [280, 164] on span "Full Menu View" at bounding box center [362, 159] width 165 height 14
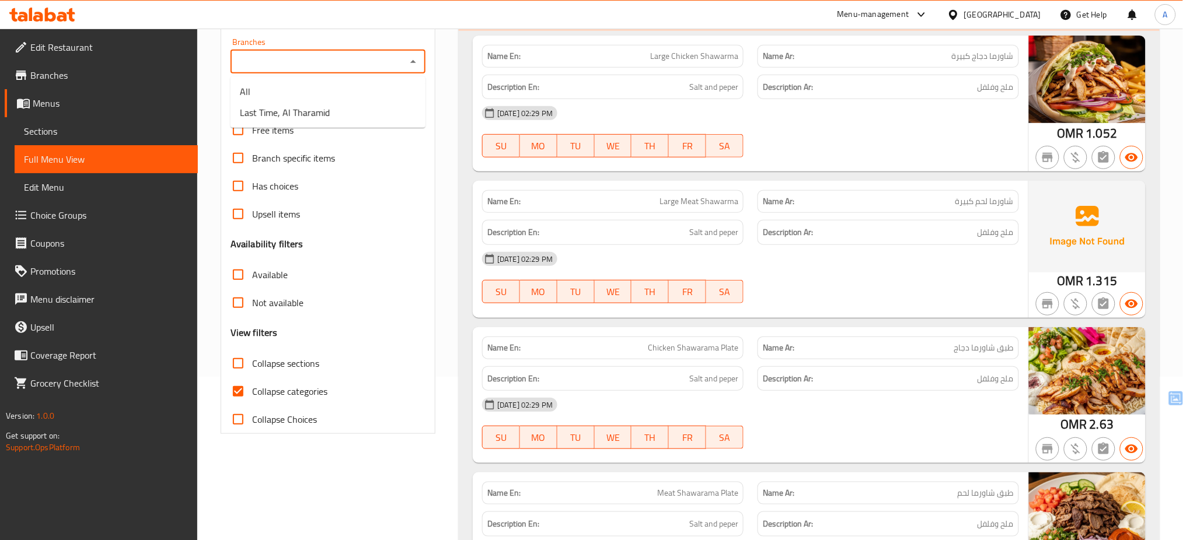
click at [374, 56] on input "Branches" at bounding box center [318, 62] width 169 height 16
click at [324, 114] on span "Last Time, Al Tharamid" at bounding box center [285, 113] width 90 height 14
type input "Last Time, Al Tharamid"
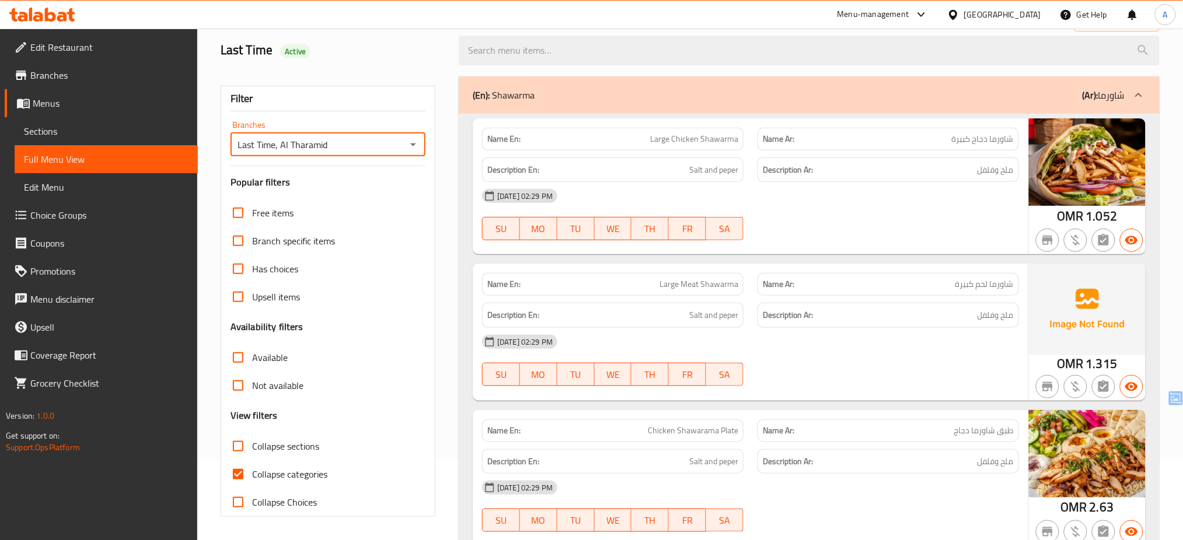
scroll to position [163, 0]
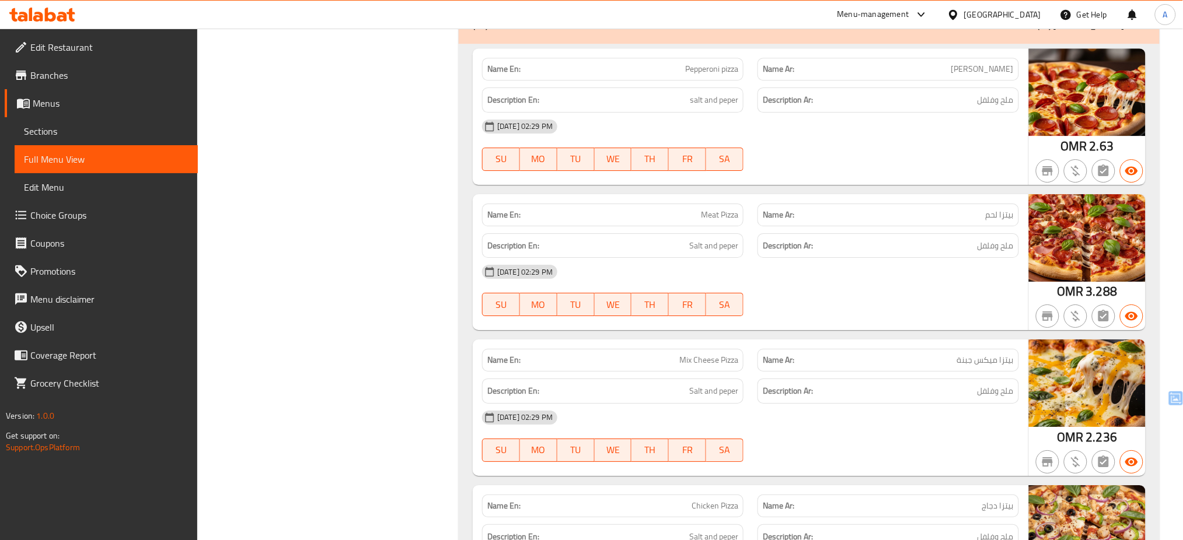
scroll to position [4835, 0]
